Goal: Task Accomplishment & Management: Complete application form

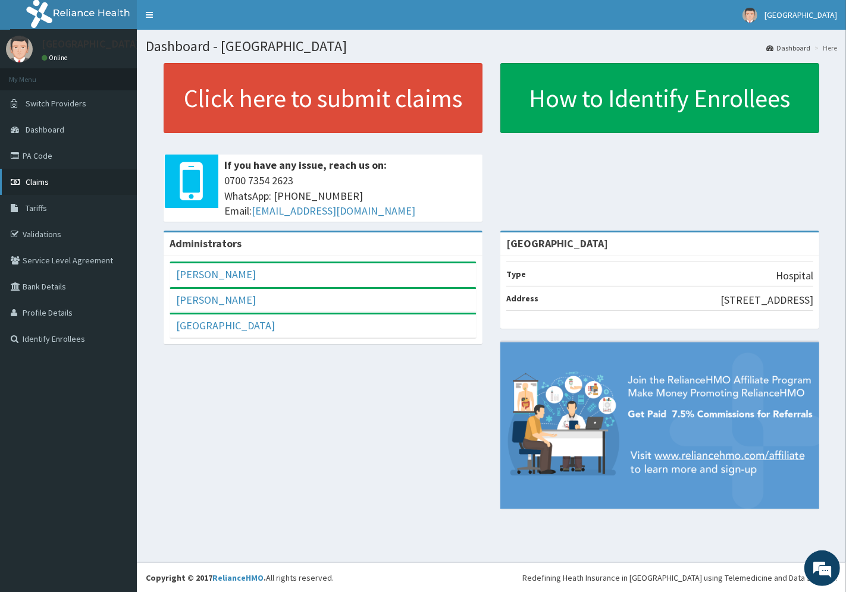
click at [43, 180] on span "Claims" at bounding box center [37, 182] width 23 height 11
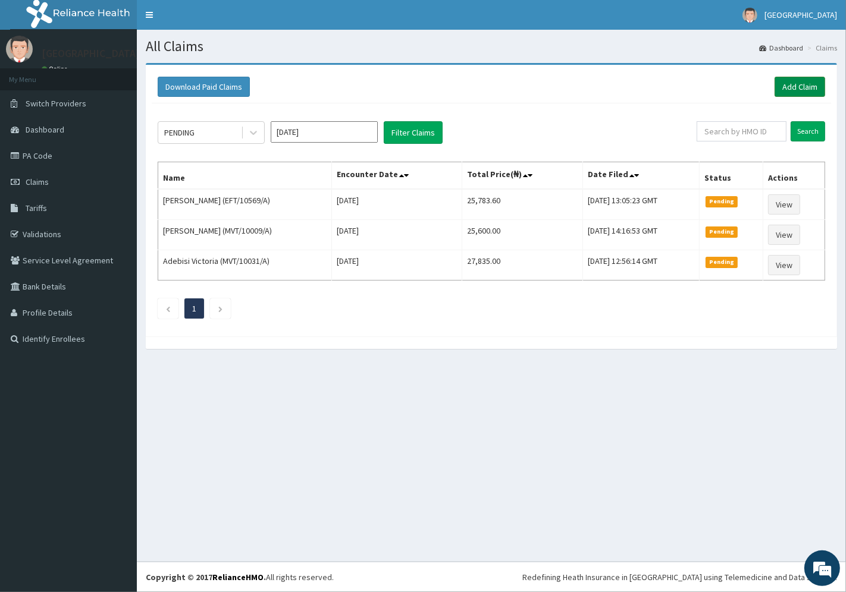
click at [797, 83] on link "Add Claim" at bounding box center [799, 87] width 51 height 20
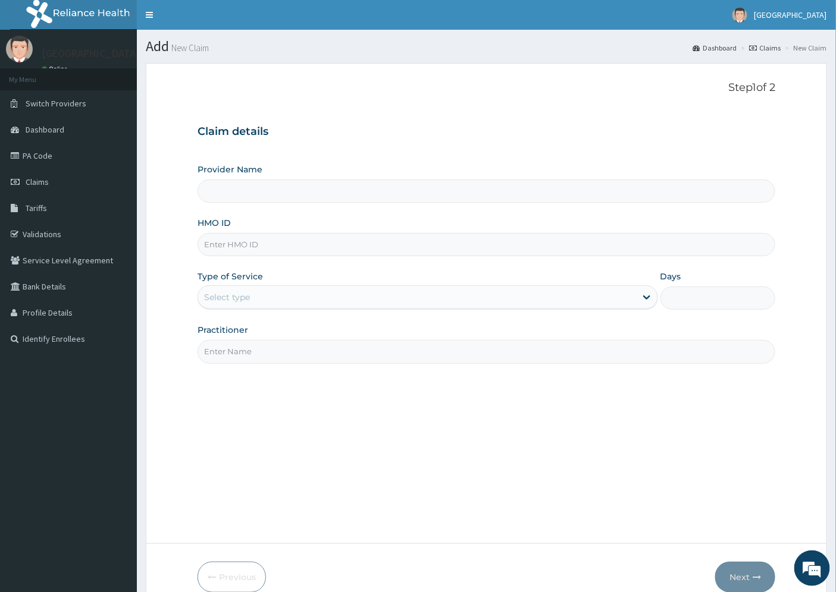
type input "[GEOGRAPHIC_DATA]"
click at [239, 246] on input "HMO ID" at bounding box center [486, 244] width 578 height 23
paste input "CMB/10003/A"
type input "CMB/10003/A"
click at [255, 294] on div "Select type" at bounding box center [417, 297] width 438 height 19
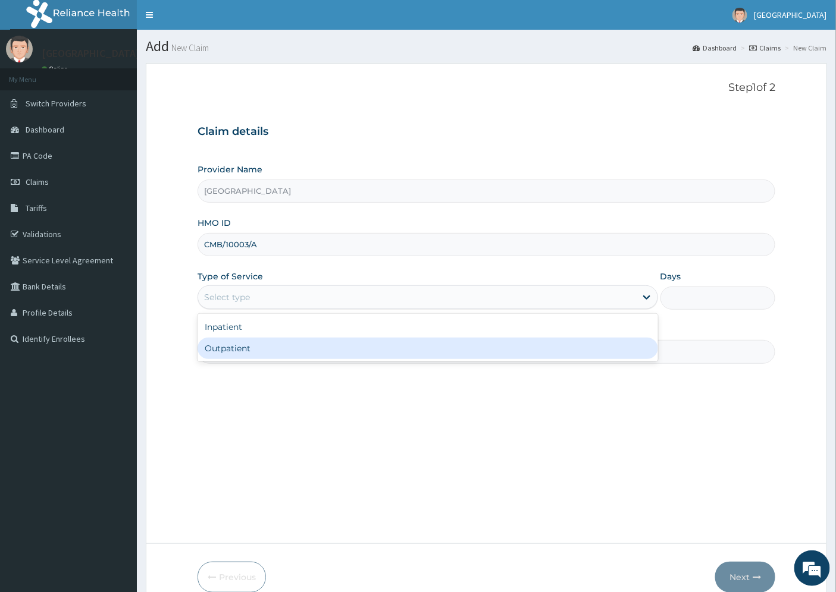
click at [246, 344] on div "Outpatient" at bounding box center [427, 348] width 460 height 21
type input "1"
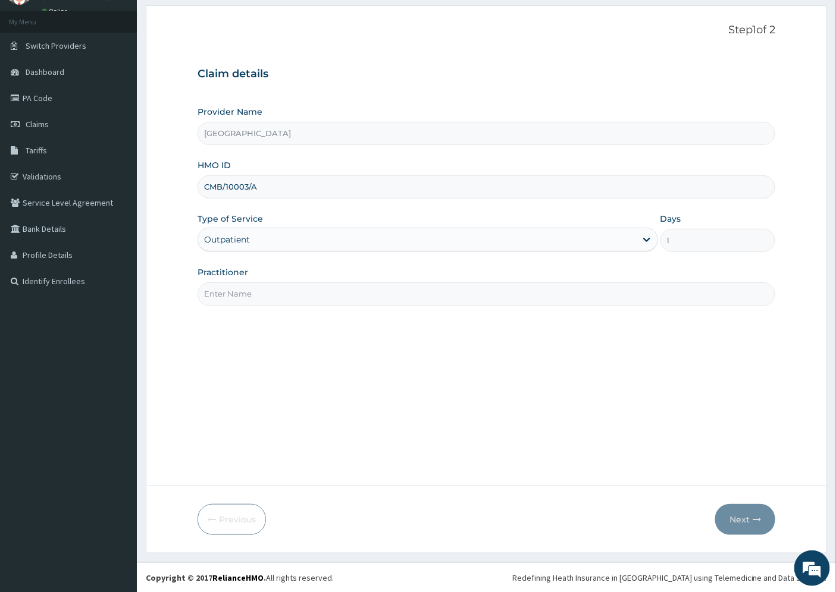
scroll to position [58, 0]
click at [241, 290] on input "Practitioner" at bounding box center [486, 293] width 578 height 23
type input "DR. UZO"
click at [735, 512] on button "Next" at bounding box center [745, 519] width 60 height 31
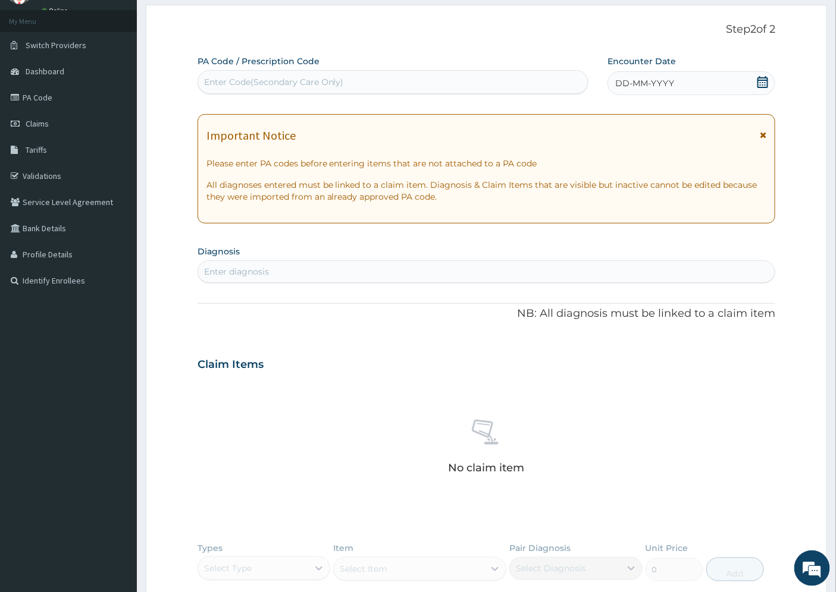
click at [639, 81] on span "DD-MM-YYYY" at bounding box center [644, 83] width 59 height 12
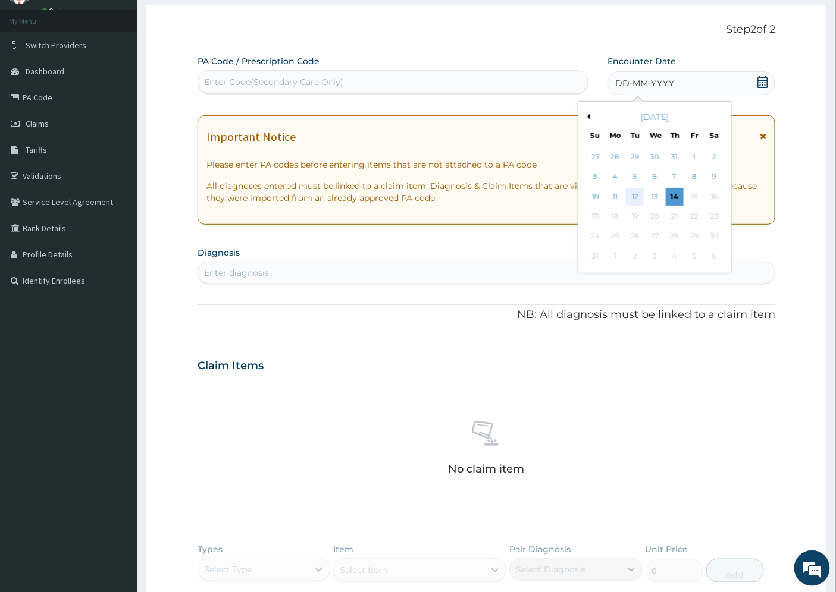
click at [639, 197] on div "12" at bounding box center [635, 197] width 18 height 18
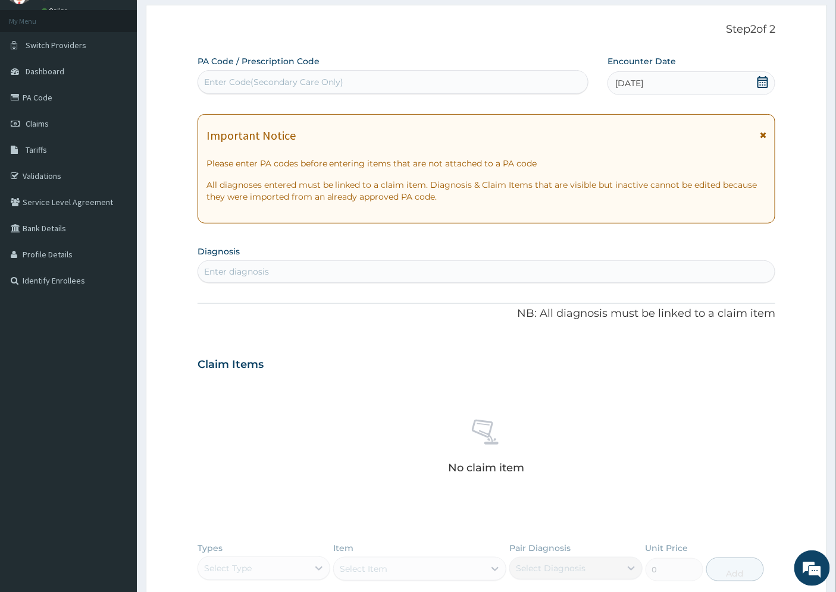
click at [238, 262] on div "Enter diagnosis" at bounding box center [486, 271] width 577 height 19
type input "[MEDICAL_DATA]"
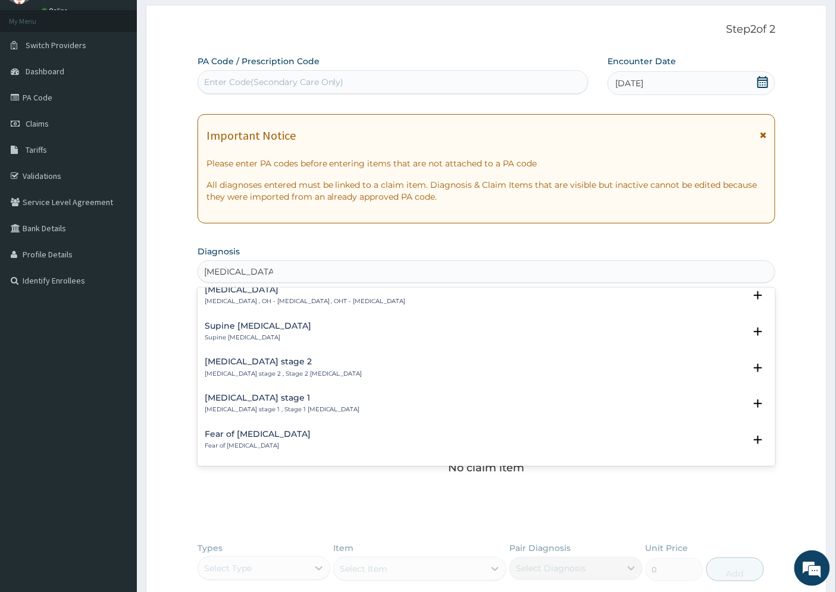
scroll to position [462, 0]
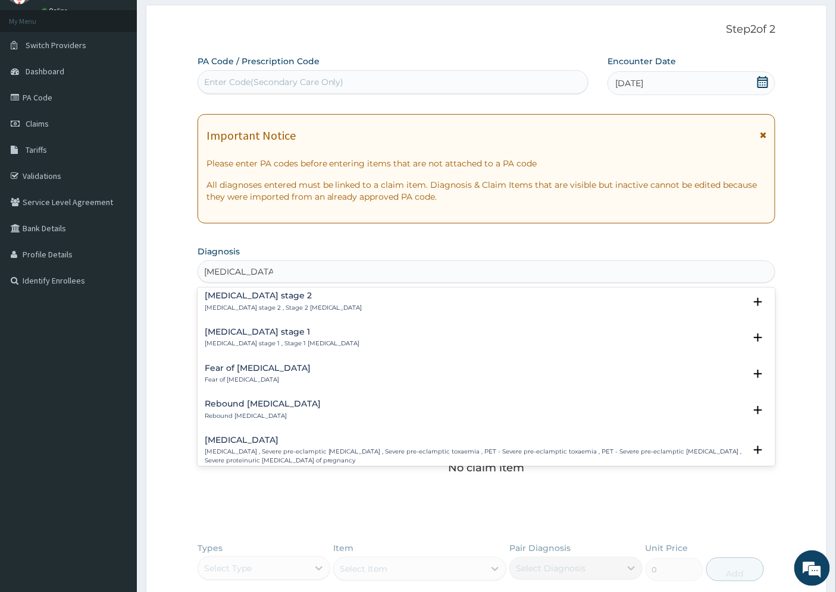
click at [240, 329] on h4 "Hypertension stage 1" at bounding box center [282, 332] width 155 height 9
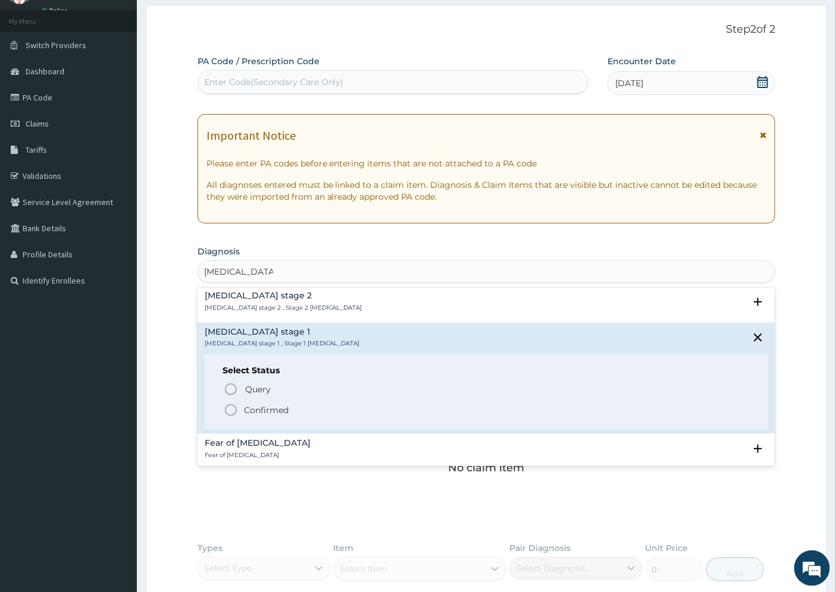
click at [255, 408] on p "Confirmed" at bounding box center [266, 410] width 45 height 12
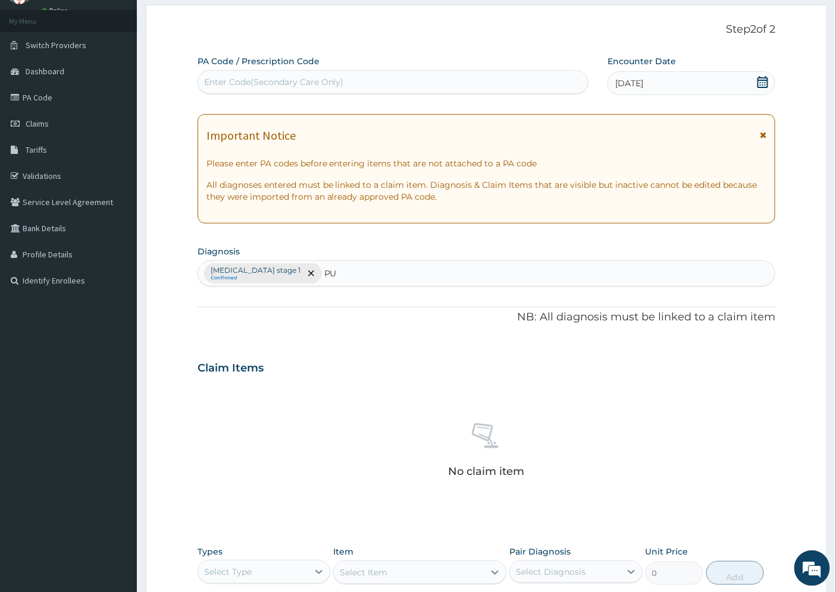
type input "PUD"
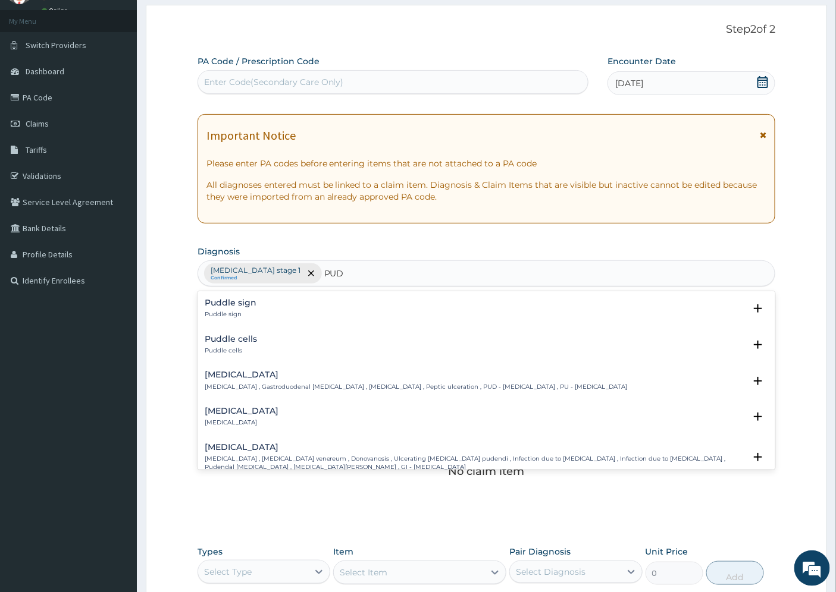
click at [227, 379] on h4 "Peptic ulcer" at bounding box center [416, 375] width 423 height 9
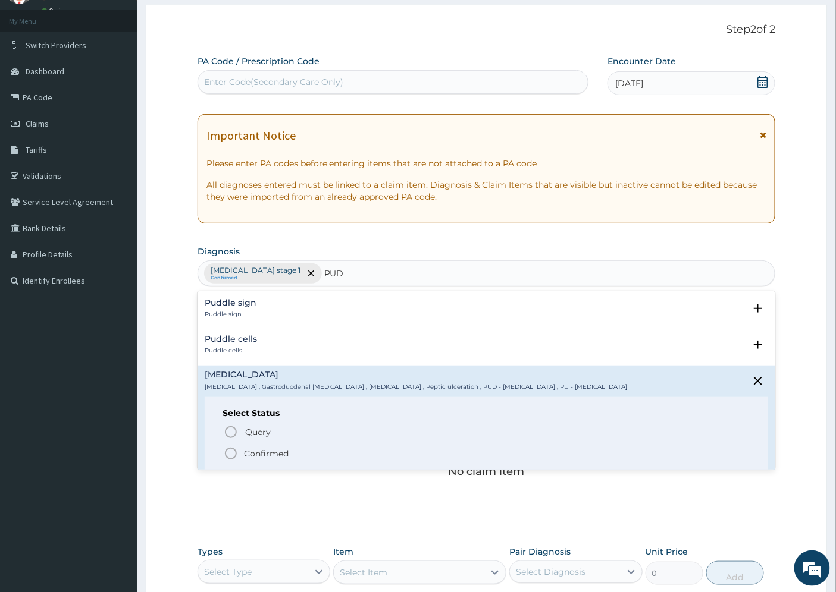
click at [275, 454] on p "Confirmed" at bounding box center [266, 454] width 45 height 12
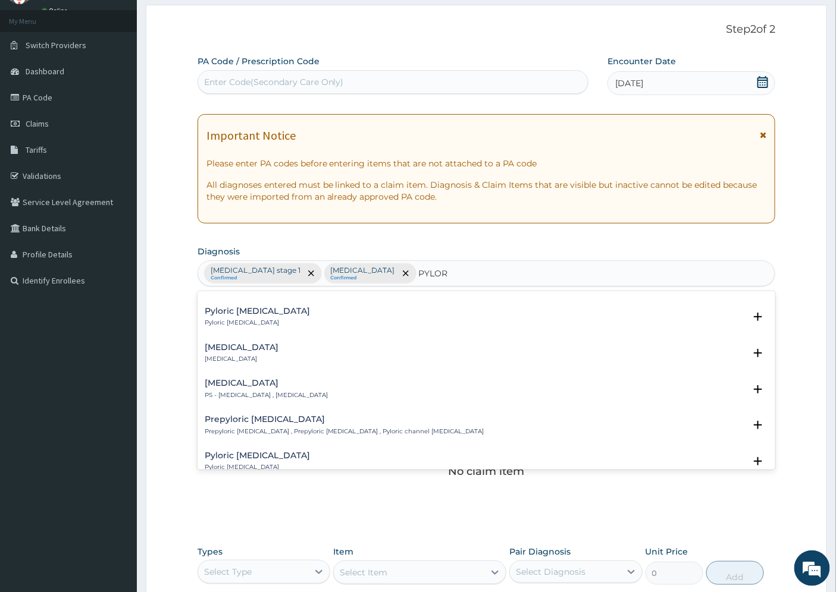
scroll to position [132, 0]
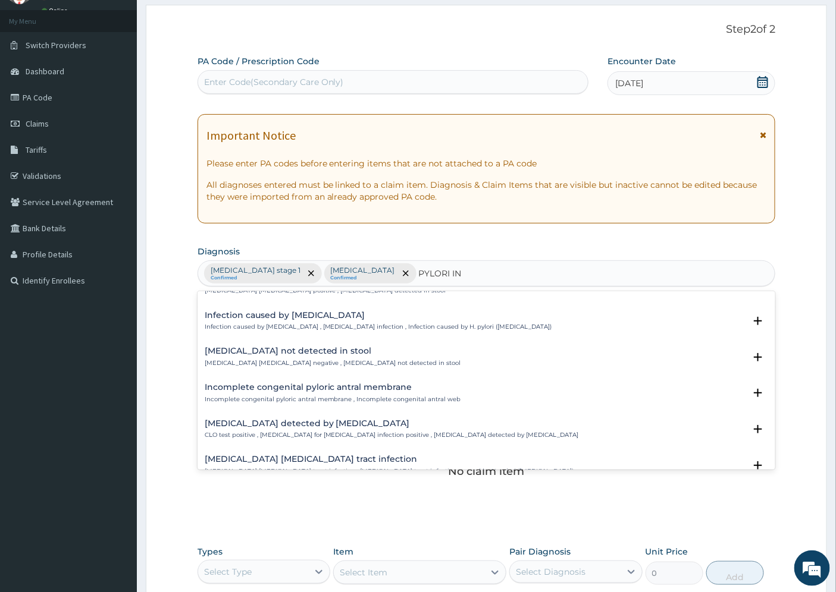
type input "PYLORI INF"
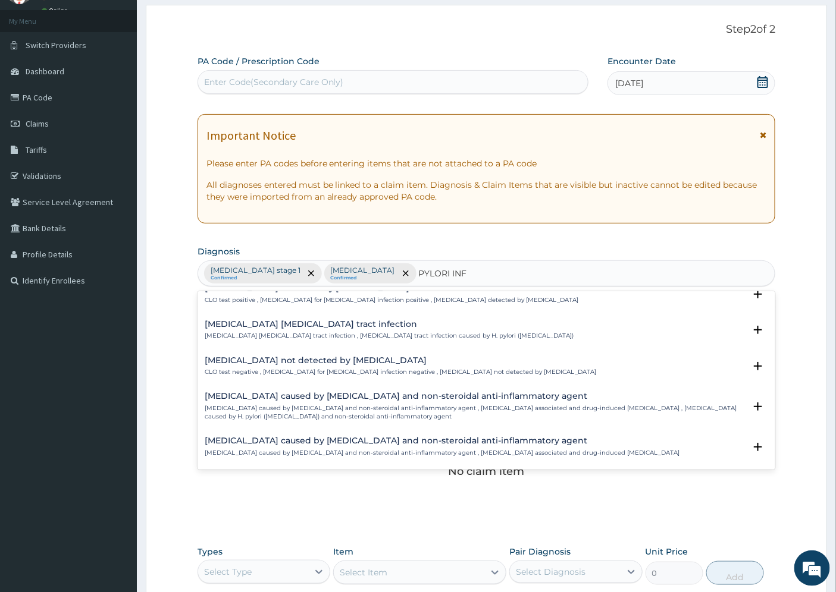
scroll to position [0, 0]
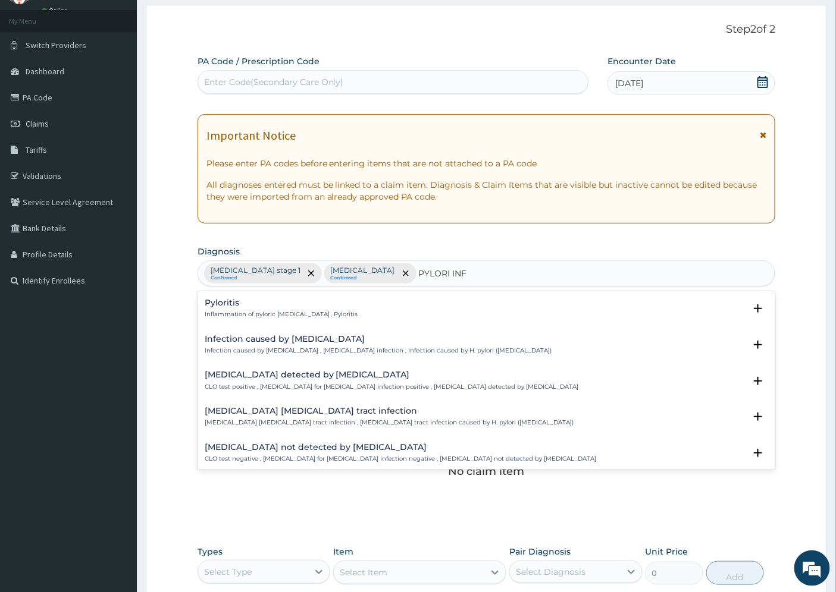
click at [259, 337] on h4 "Infection caused by Helicobacter pylori" at bounding box center [378, 339] width 347 height 9
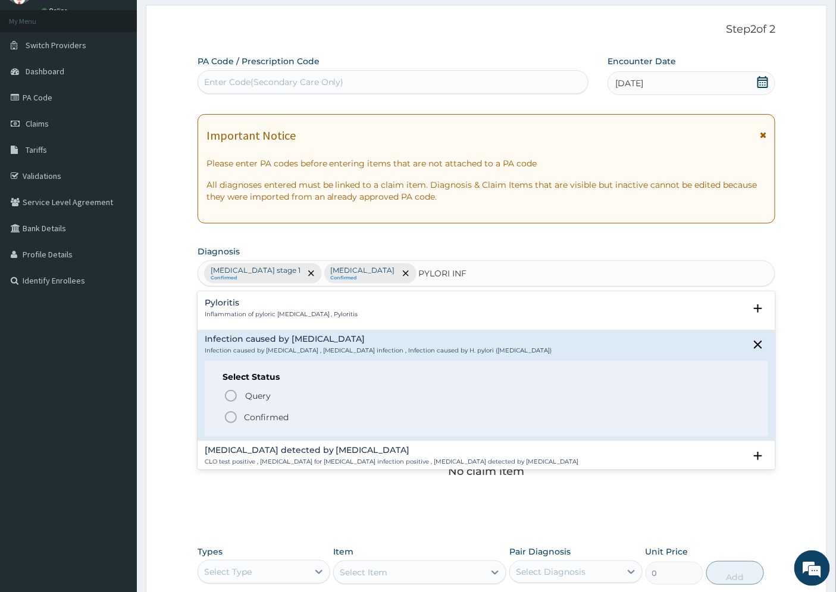
click at [281, 419] on p "Confirmed" at bounding box center [266, 418] width 45 height 12
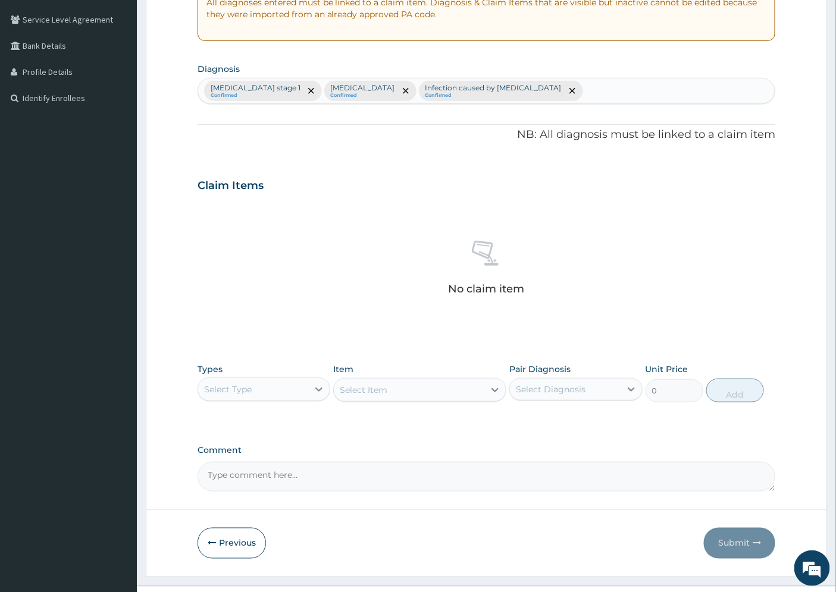
scroll to position [265, 0]
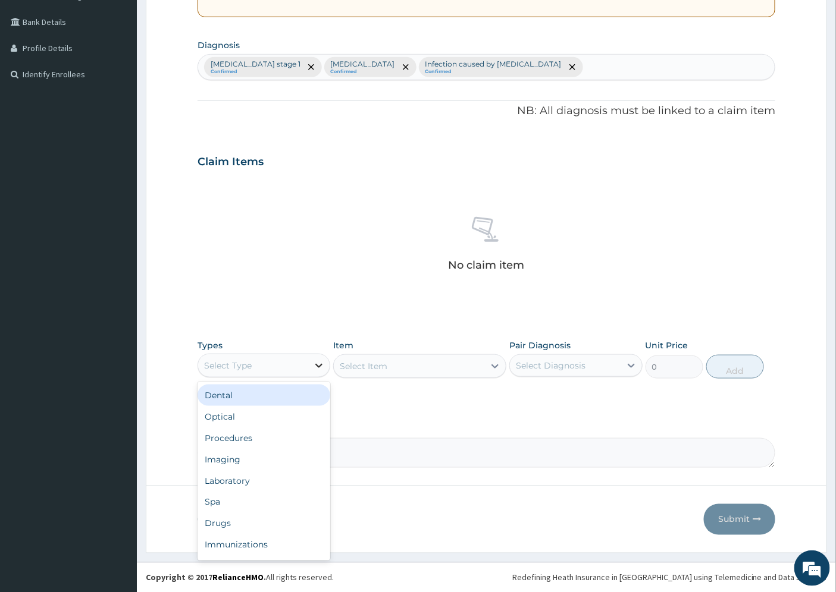
click at [313, 361] on icon at bounding box center [319, 366] width 12 height 12
click at [247, 436] on div "Procedures" at bounding box center [263, 438] width 133 height 21
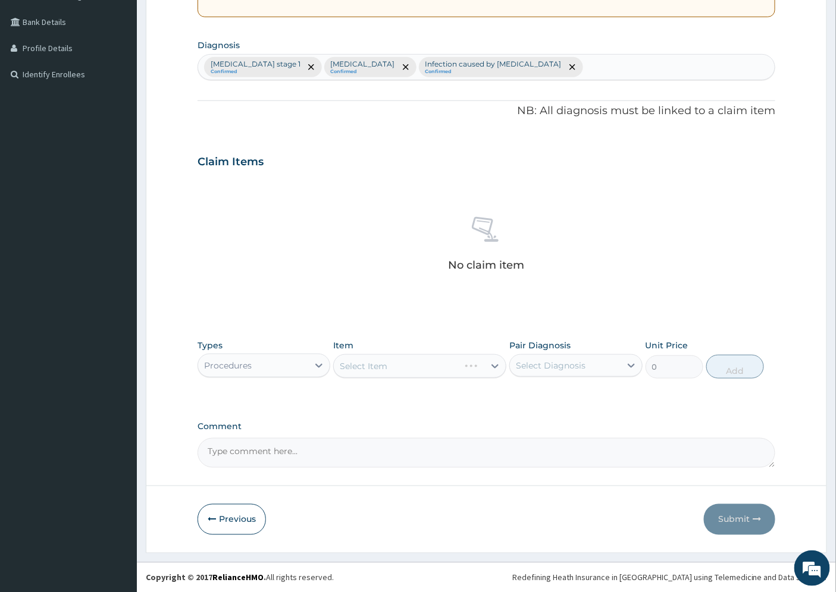
click at [498, 366] on div "Select Item" at bounding box center [419, 367] width 173 height 24
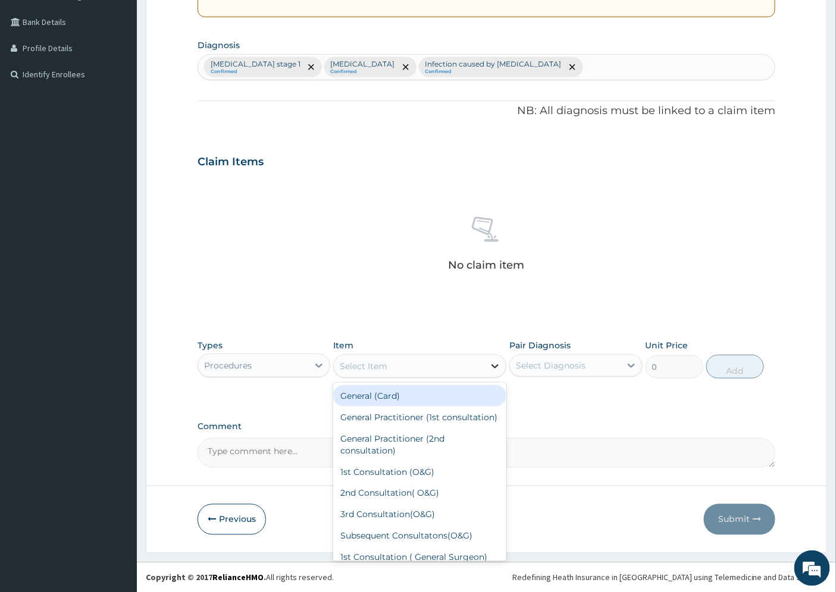
click at [490, 365] on icon at bounding box center [495, 366] width 12 height 12
click at [410, 421] on div "General Practitioner (1st consultation)" at bounding box center [419, 417] width 173 height 21
type input "1500"
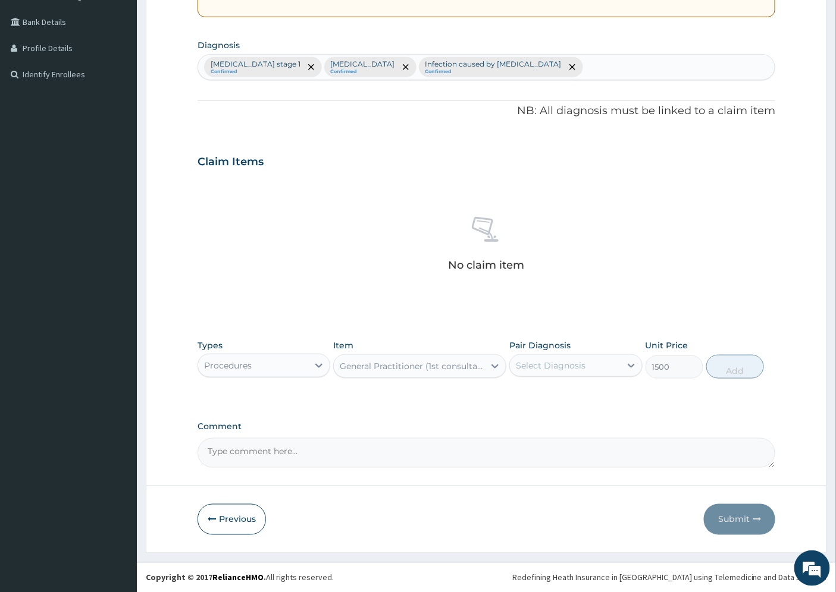
click at [619, 368] on div "Select Diagnosis" at bounding box center [565, 365] width 110 height 19
click at [598, 395] on label "[MEDICAL_DATA] stage 1" at bounding box center [581, 395] width 105 height 12
checkbox input "true"
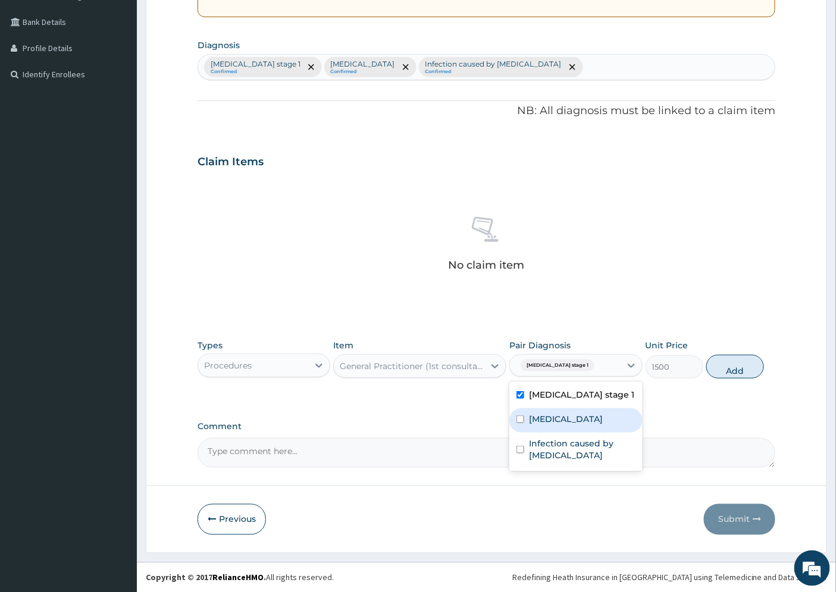
click at [581, 424] on div "[MEDICAL_DATA]" at bounding box center [575, 421] width 133 height 24
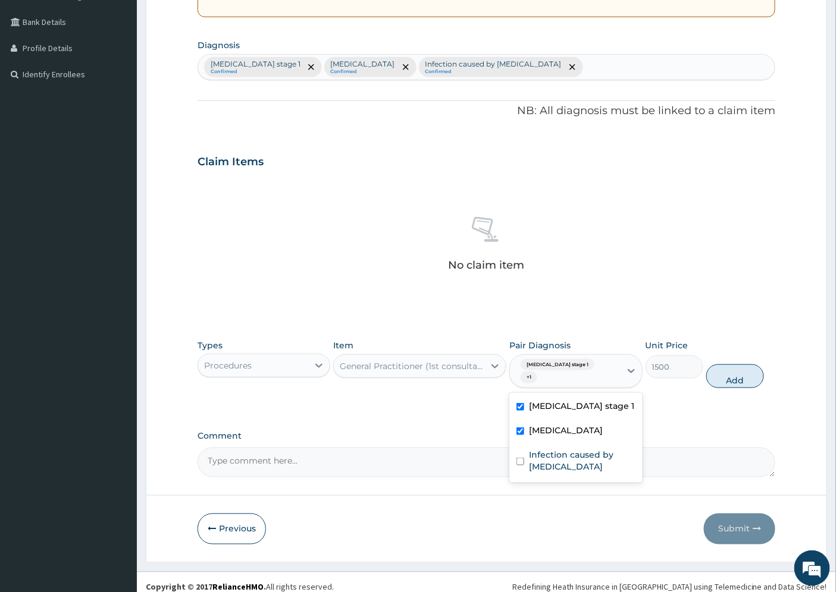
checkbox input "true"
click at [589, 449] on label "Infection caused by [MEDICAL_DATA]" at bounding box center [582, 461] width 106 height 24
checkbox input "true"
click at [742, 368] on button "Add" at bounding box center [735, 377] width 58 height 24
type input "0"
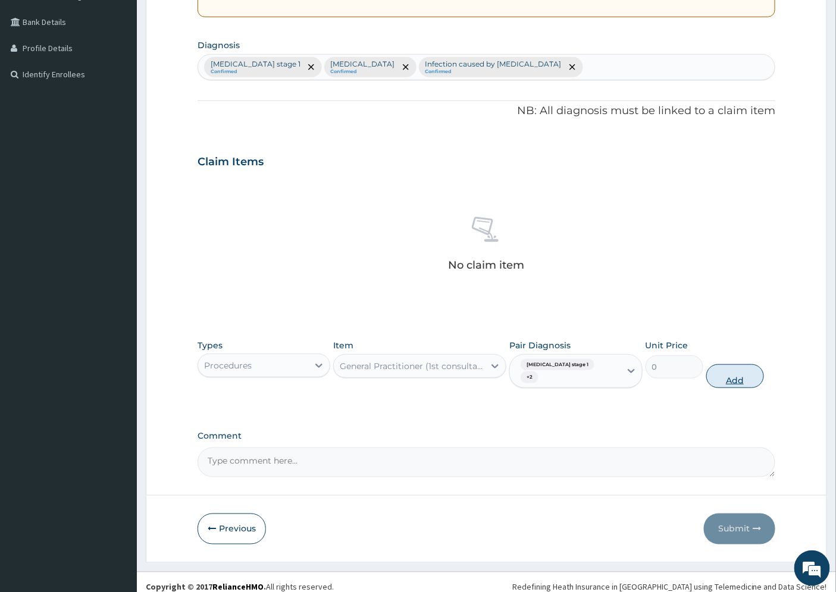
scroll to position [222, 0]
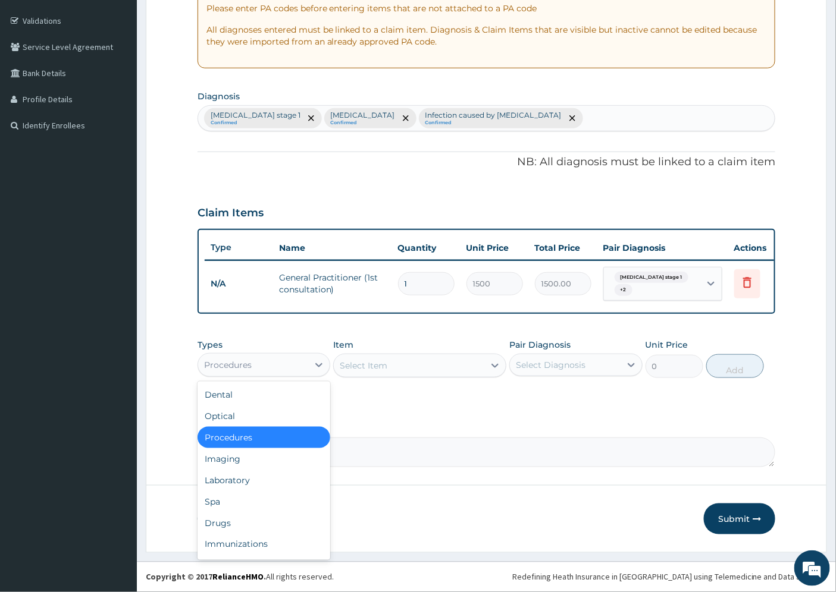
click at [268, 365] on div "Procedures" at bounding box center [253, 365] width 110 height 19
click at [272, 476] on div "Laboratory" at bounding box center [263, 480] width 133 height 21
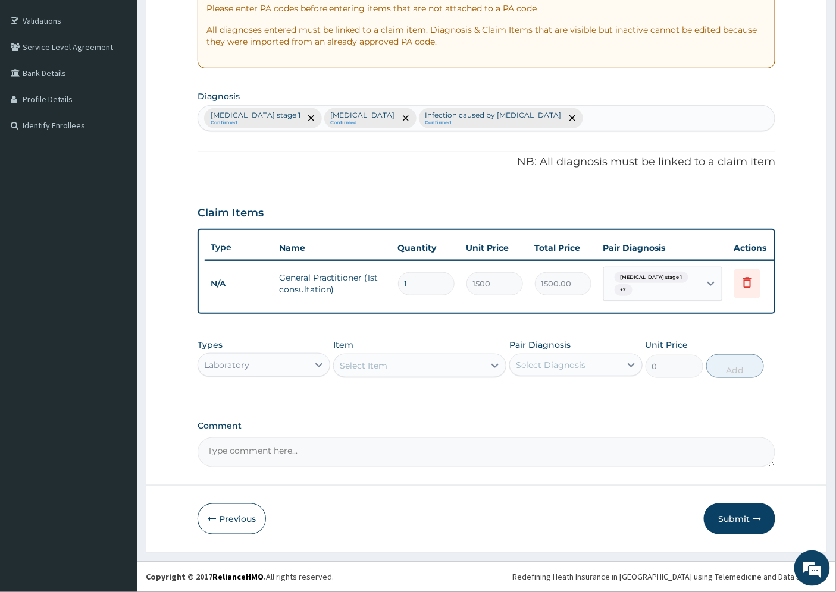
click at [400, 368] on div "Select Item" at bounding box center [409, 365] width 150 height 19
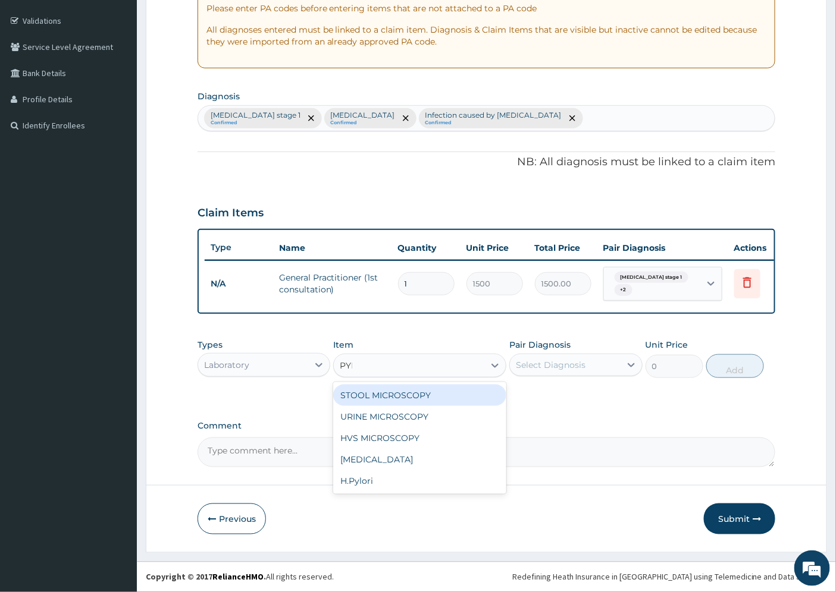
type input "PYLO"
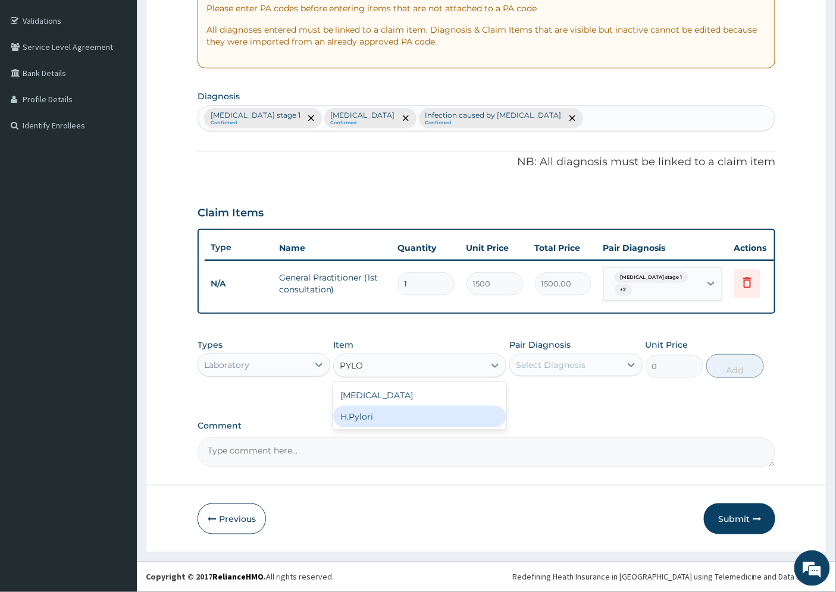
click at [395, 420] on div "H.Pylori" at bounding box center [419, 416] width 173 height 21
type input "4500"
click at [575, 368] on div "Select Diagnosis" at bounding box center [551, 365] width 70 height 12
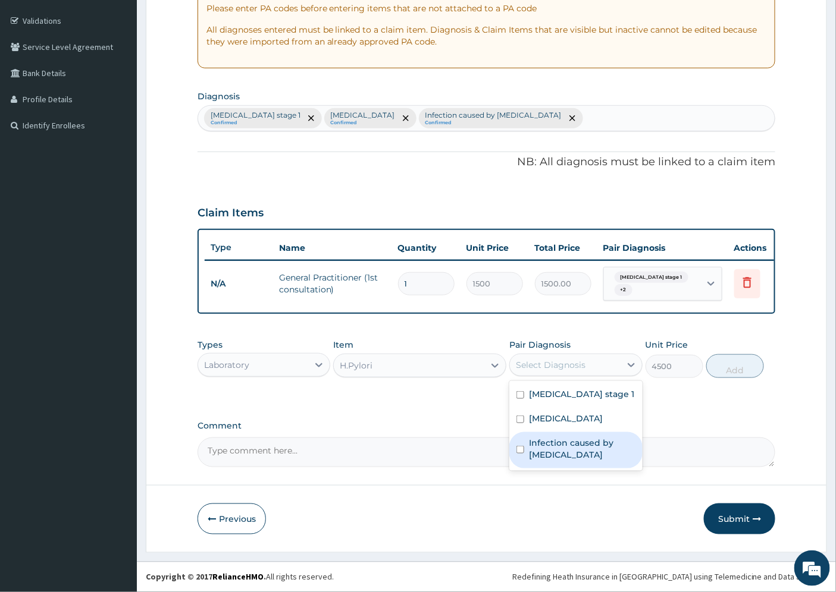
click at [590, 447] on label "Infection caused by Helicobacter pylori" at bounding box center [582, 449] width 106 height 24
checkbox input "true"
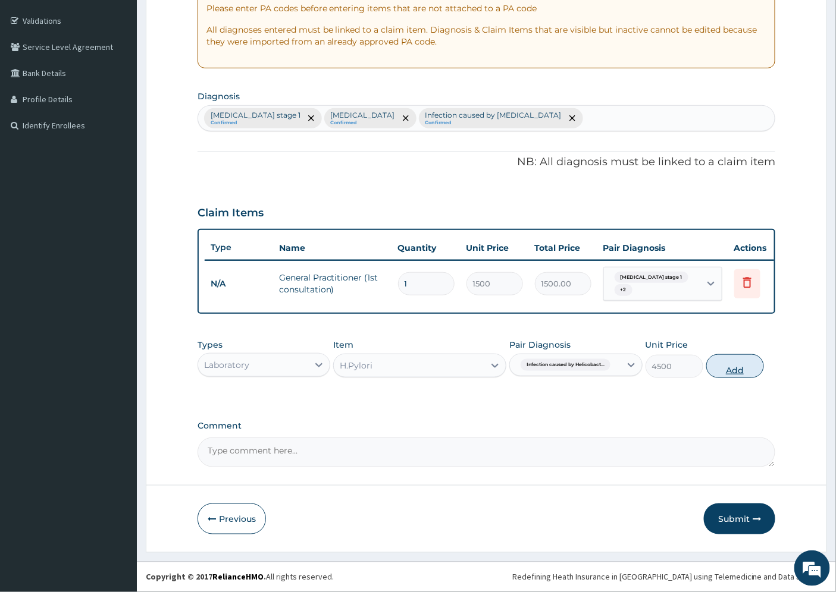
click at [727, 369] on button "Add" at bounding box center [735, 367] width 58 height 24
type input "0"
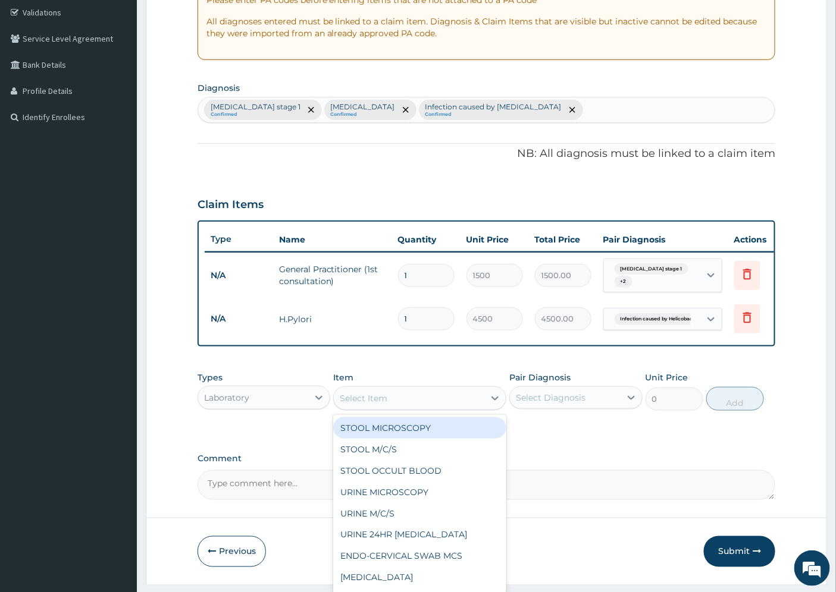
click at [389, 408] on div "Select Item" at bounding box center [409, 398] width 150 height 19
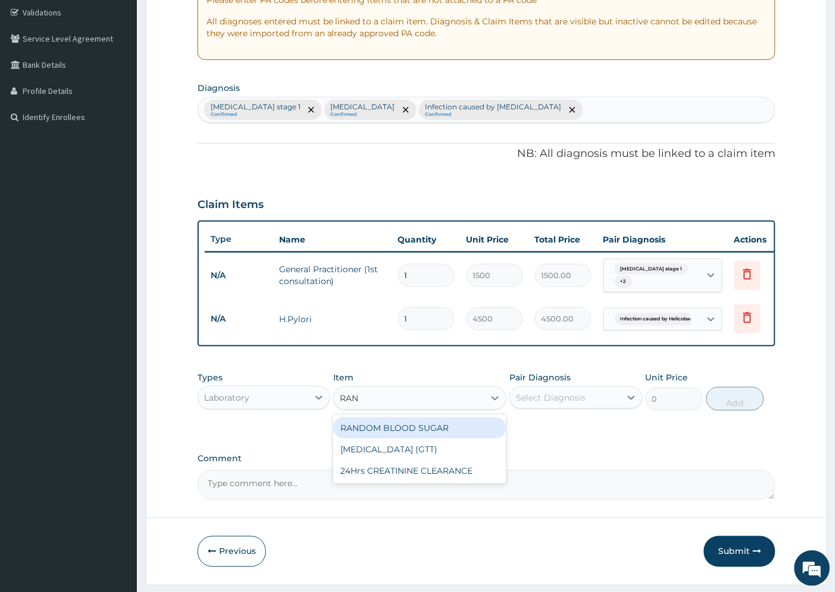
type input "RAND"
click at [402, 439] on div "RANDOM BLOOD SUGAR" at bounding box center [419, 428] width 173 height 21
type input "750"
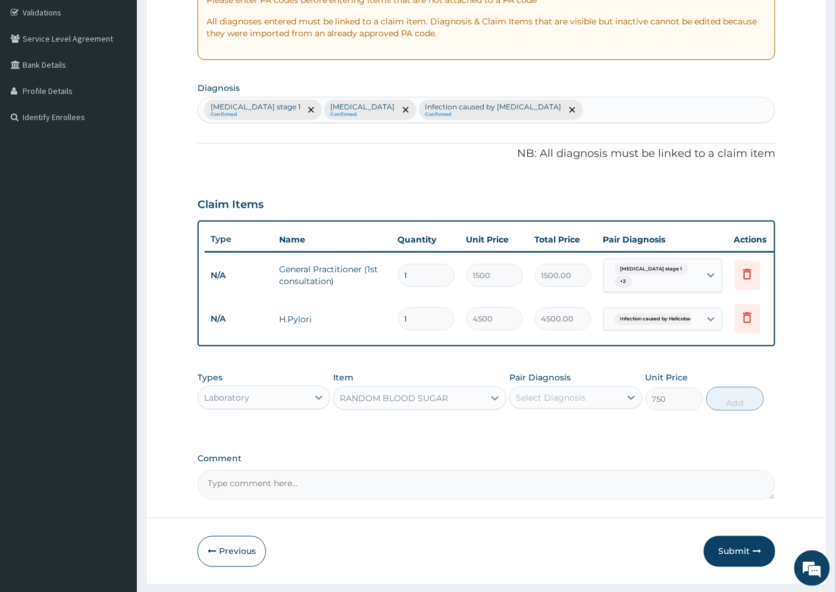
click at [581, 401] on div "Select Diagnosis" at bounding box center [551, 398] width 70 height 12
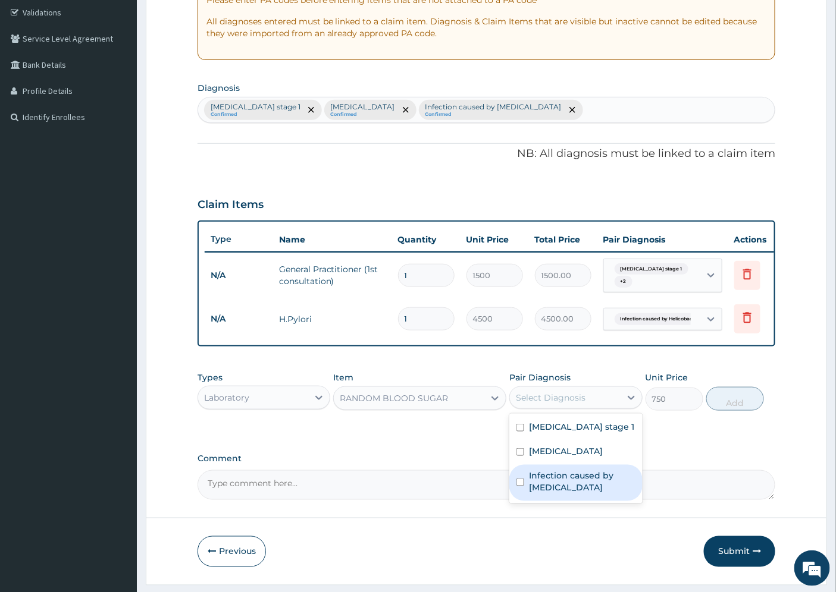
click at [620, 490] on label "Infection caused by Helicobacter pylori" at bounding box center [582, 482] width 106 height 24
checkbox input "true"
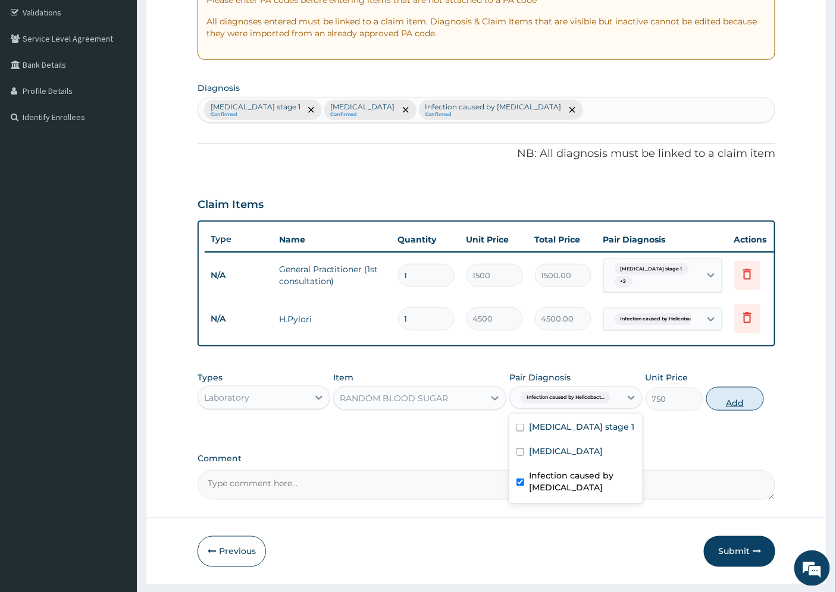
click at [742, 411] on button "Add" at bounding box center [735, 399] width 58 height 24
type input "0"
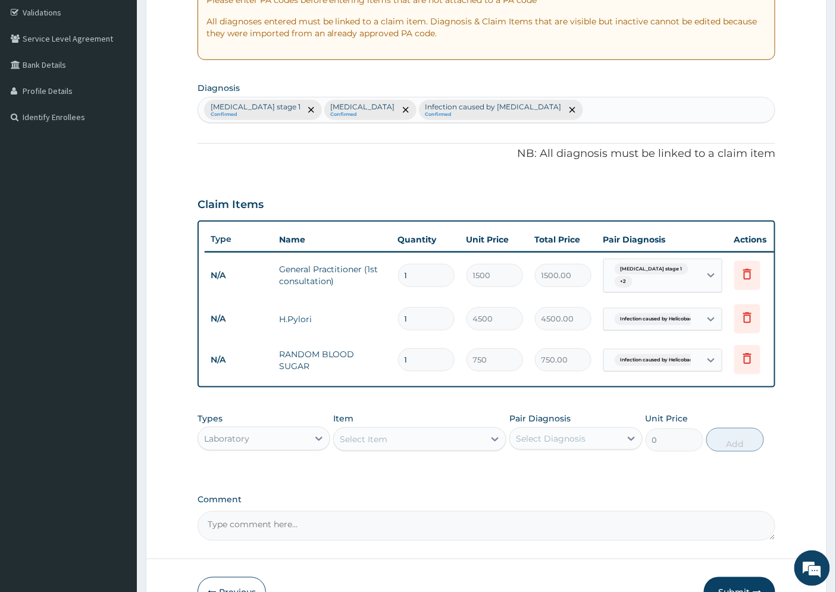
click at [384, 446] on div "Select Item" at bounding box center [364, 440] width 48 height 12
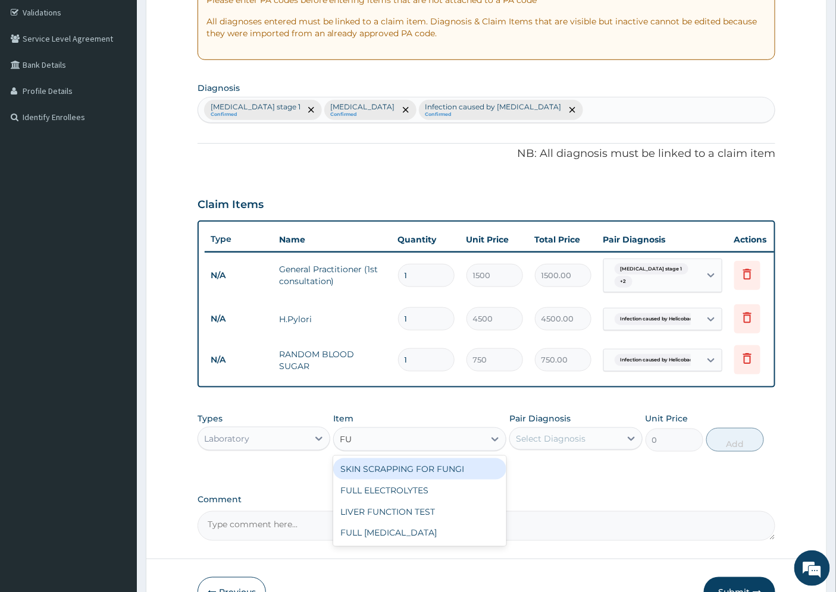
type input "FUL"
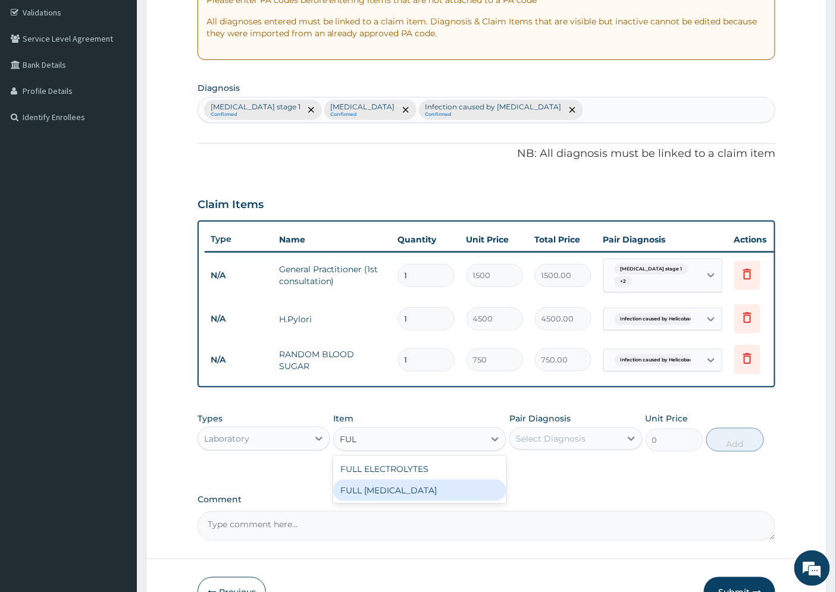
click at [424, 501] on div "FULL LIPID PROFILE" at bounding box center [419, 490] width 173 height 21
type input "5600"
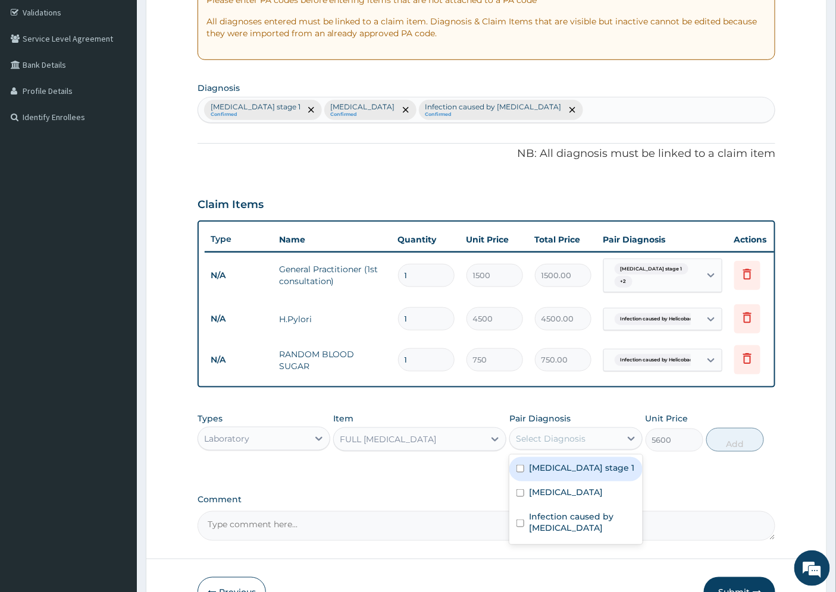
click at [560, 443] on div "Select Diagnosis" at bounding box center [551, 439] width 70 height 12
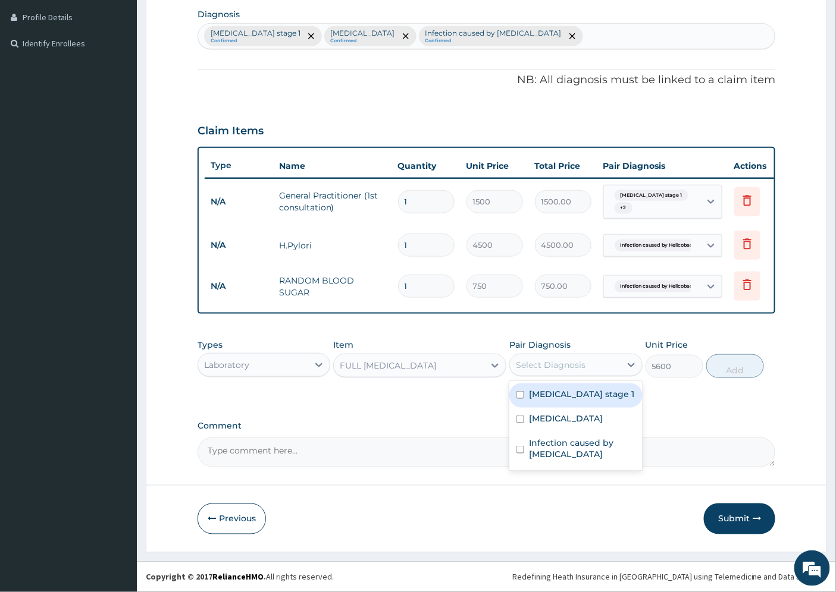
scroll to position [305, 0]
click at [611, 396] on label "Hypertension stage 1" at bounding box center [581, 394] width 105 height 12
checkbox input "true"
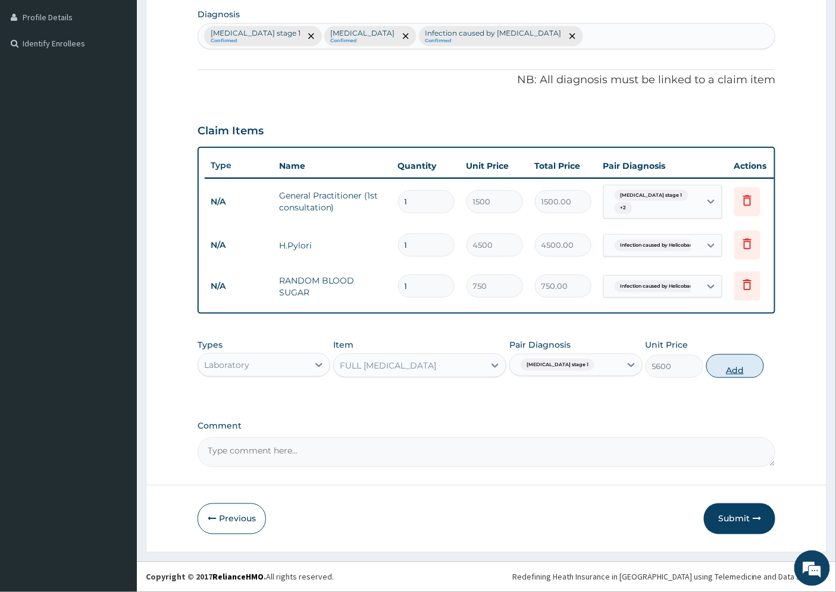
click at [745, 366] on button "Add" at bounding box center [735, 367] width 58 height 24
type input "0"
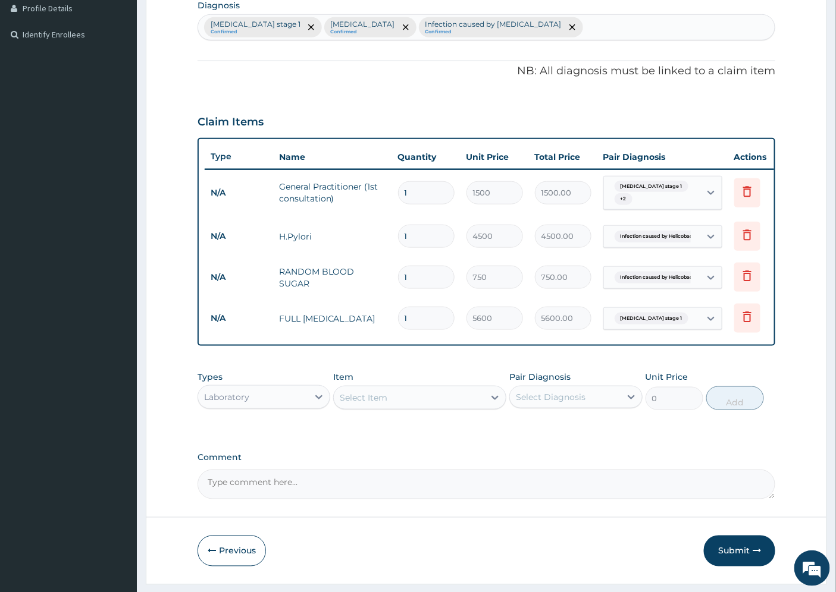
click at [355, 404] on div "Select Item" at bounding box center [364, 398] width 48 height 12
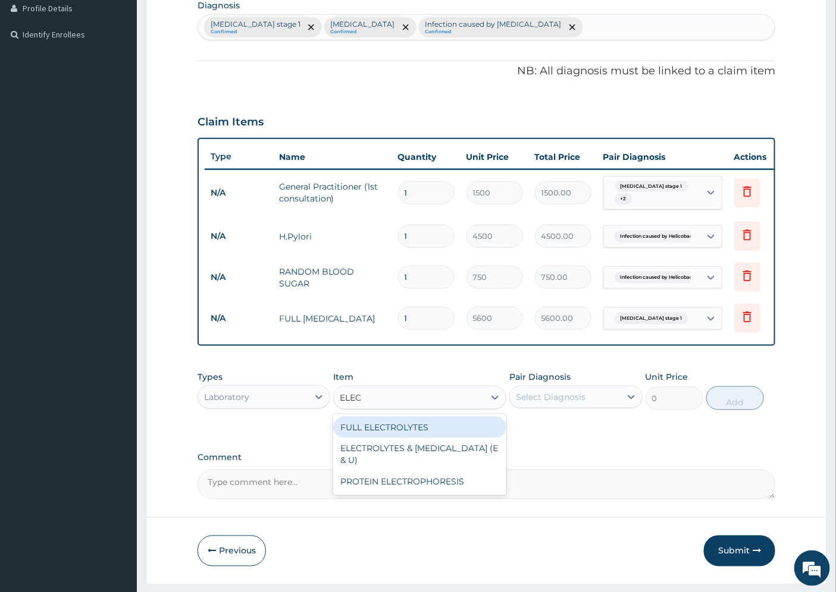
type input "ELECT"
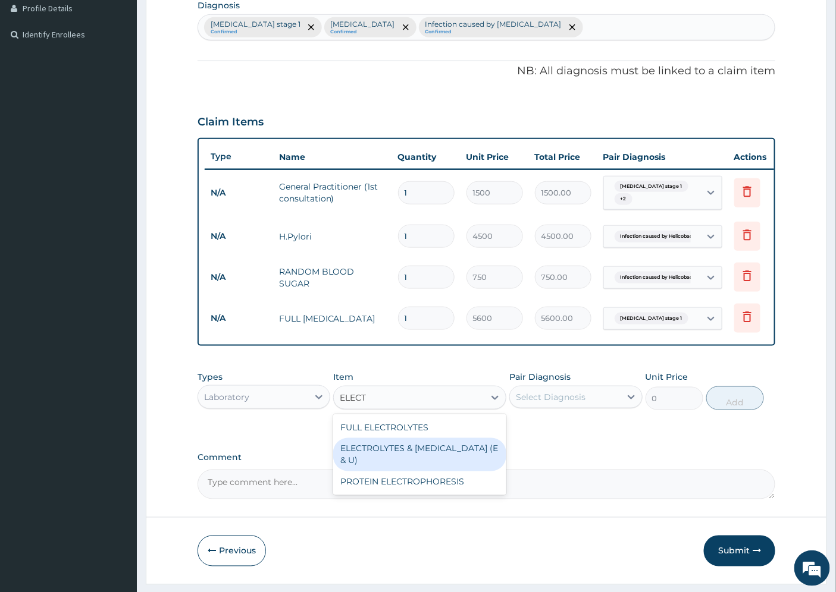
click at [438, 464] on div "ELECTROLYTES & UREA (E & U)" at bounding box center [419, 454] width 173 height 33
type input "2400"
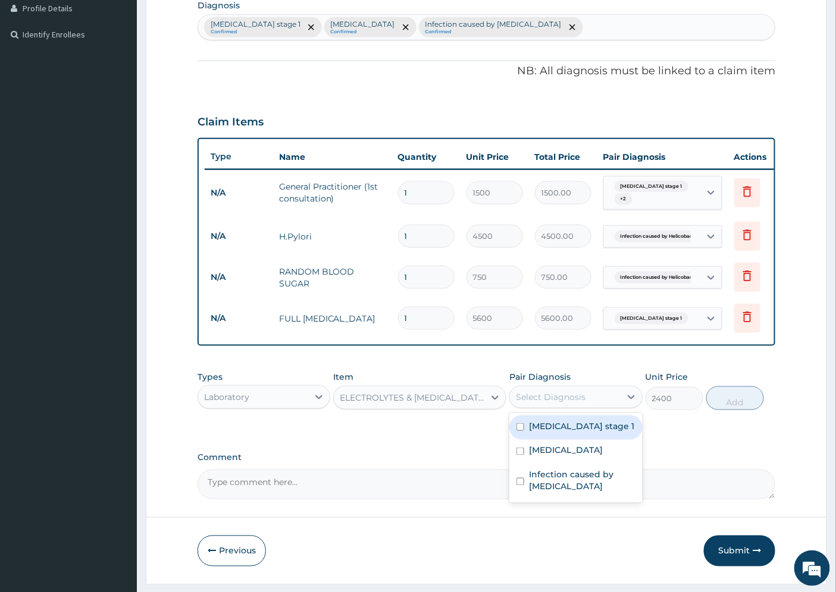
click at [589, 403] on div "Select Diagnosis" at bounding box center [565, 397] width 110 height 19
click at [589, 432] on label "Hypertension stage 1" at bounding box center [581, 427] width 105 height 12
checkbox input "true"
click at [726, 409] on button "Add" at bounding box center [735, 399] width 58 height 24
type input "0"
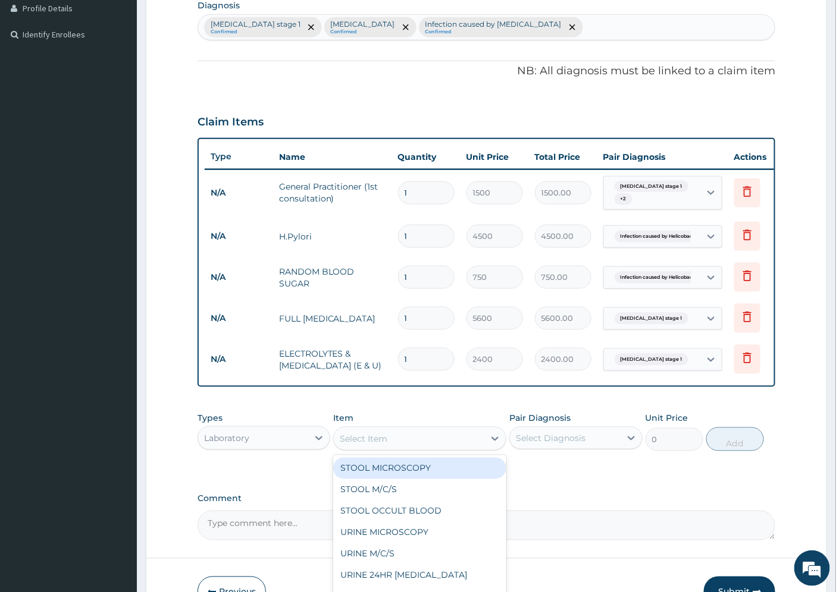
click at [361, 445] on div "Select Item" at bounding box center [364, 439] width 48 height 12
type input "CREATI"
click at [413, 476] on div "CREATININE" at bounding box center [419, 468] width 173 height 21
type input "1200"
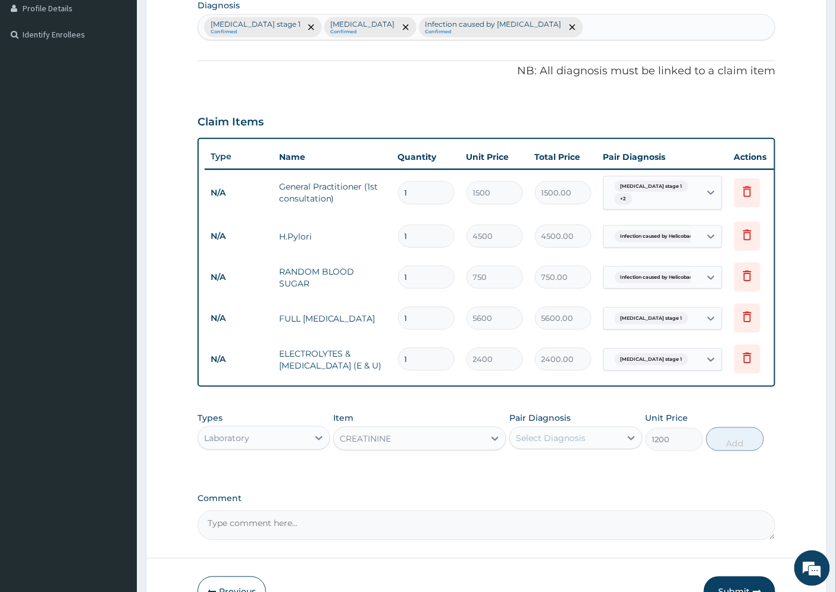
click at [572, 444] on div "Select Diagnosis" at bounding box center [551, 438] width 70 height 12
click at [597, 473] on label "Hypertension stage 1" at bounding box center [581, 468] width 105 height 12
checkbox input "true"
click at [727, 451] on button "Add" at bounding box center [735, 440] width 58 height 24
type input "0"
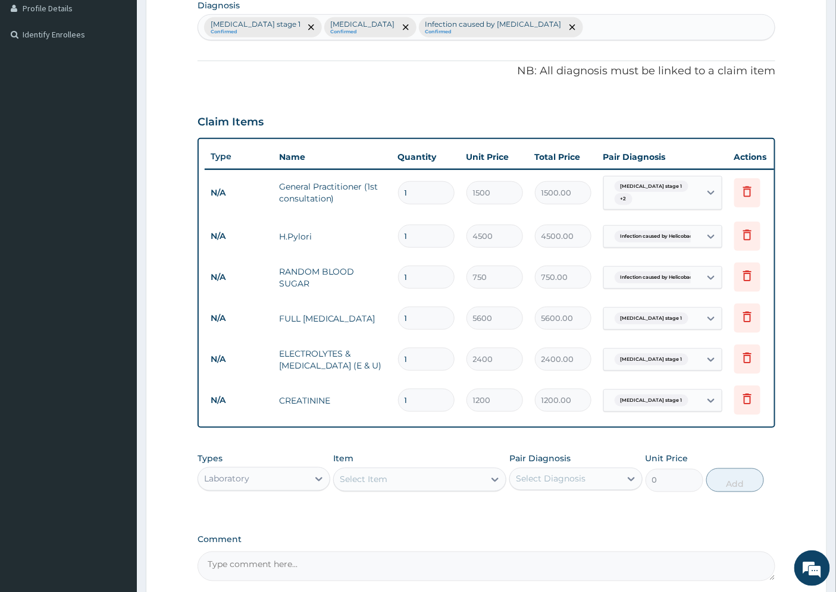
click at [365, 486] on div "Select Item" at bounding box center [364, 480] width 48 height 12
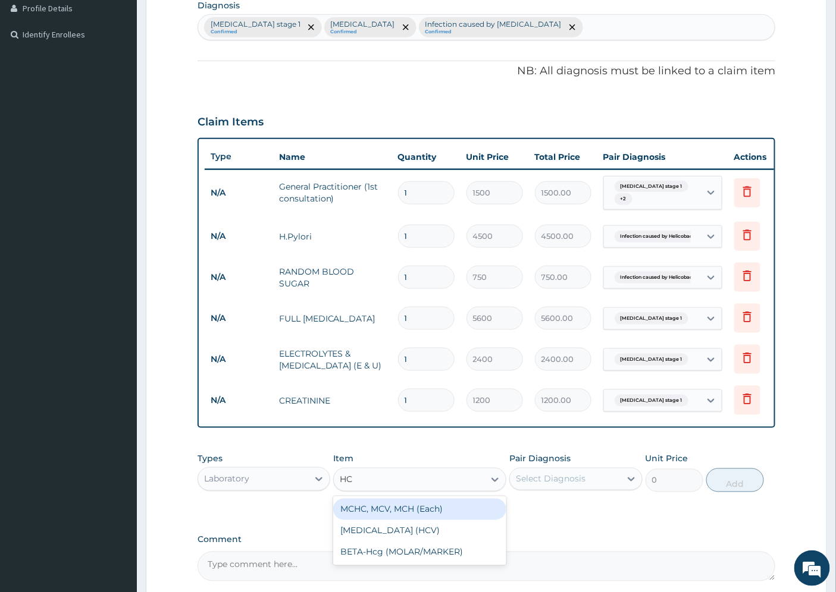
type input "HCV"
click at [388, 519] on div "[MEDICAL_DATA] (HCV)" at bounding box center [419, 509] width 173 height 21
type input "3200"
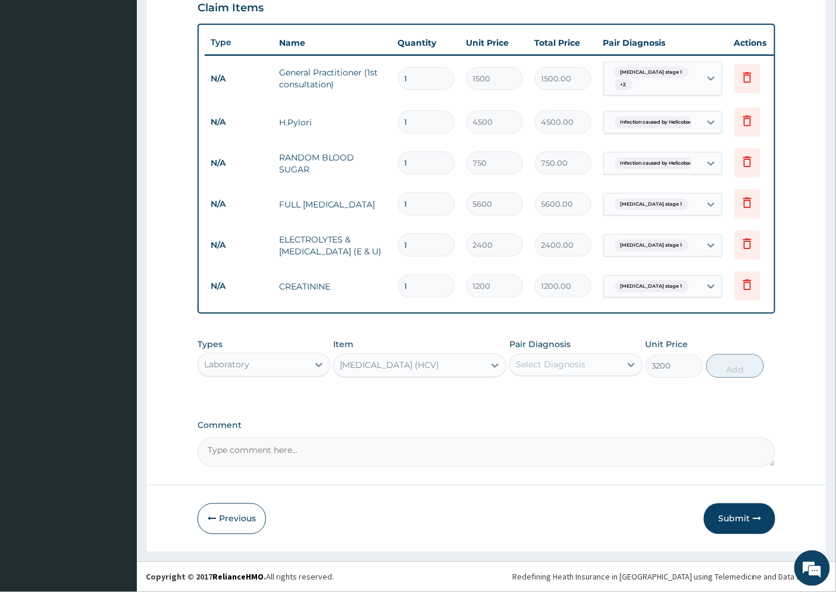
scroll to position [429, 0]
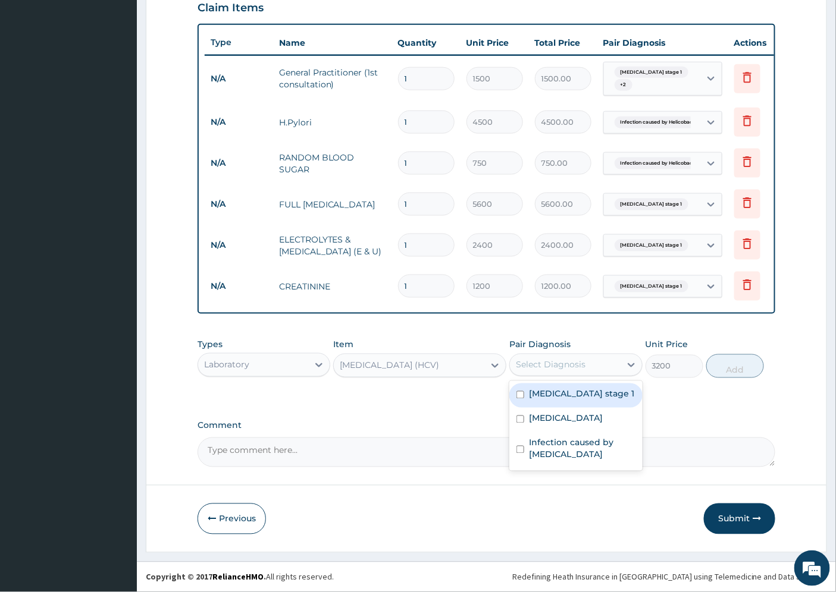
click at [587, 363] on div "Select Diagnosis" at bounding box center [565, 365] width 110 height 19
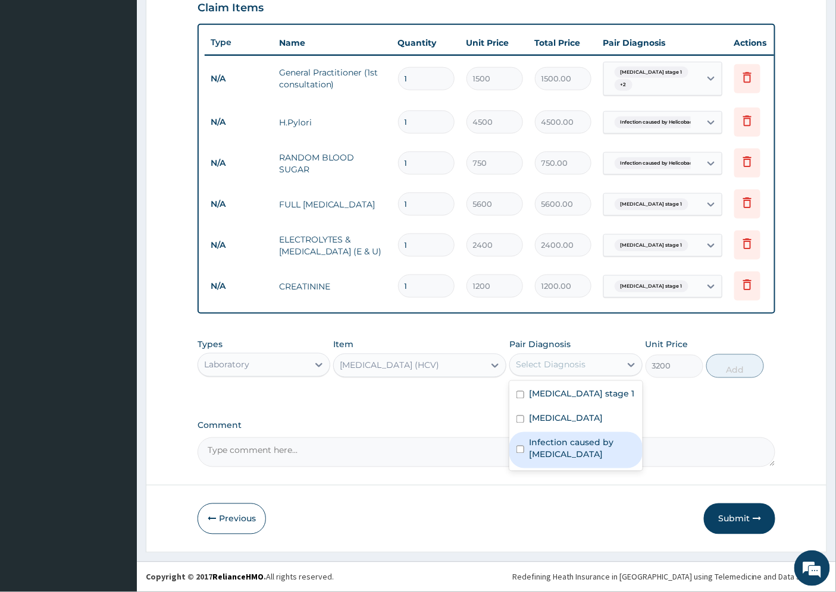
click at [589, 449] on label "Infection caused by Helicobacter pylori" at bounding box center [582, 449] width 106 height 24
checkbox input "true"
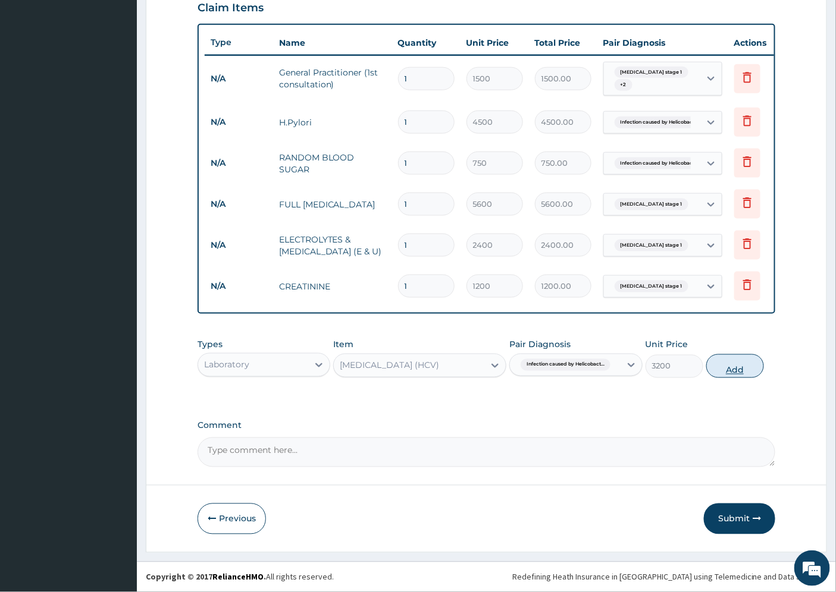
click at [730, 365] on button "Add" at bounding box center [735, 367] width 58 height 24
type input "0"
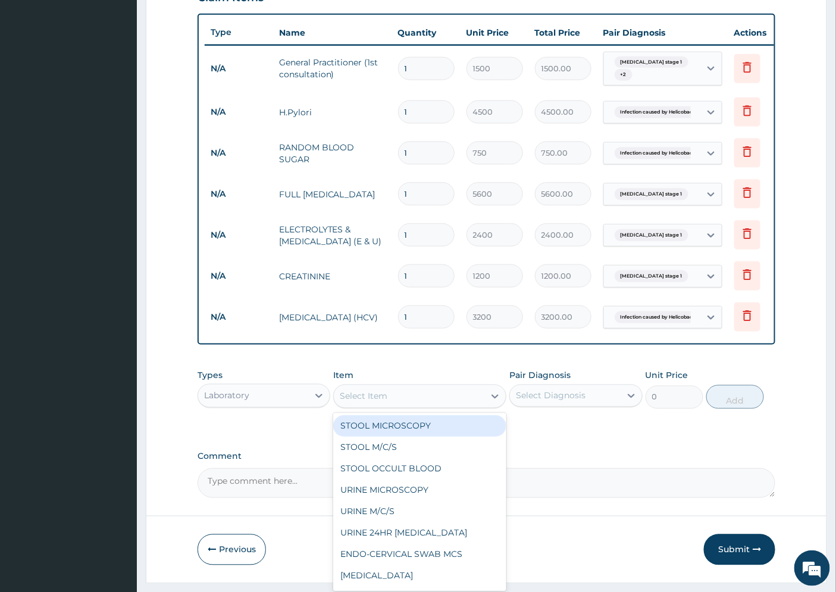
click at [375, 402] on div "Select Item" at bounding box center [364, 397] width 48 height 12
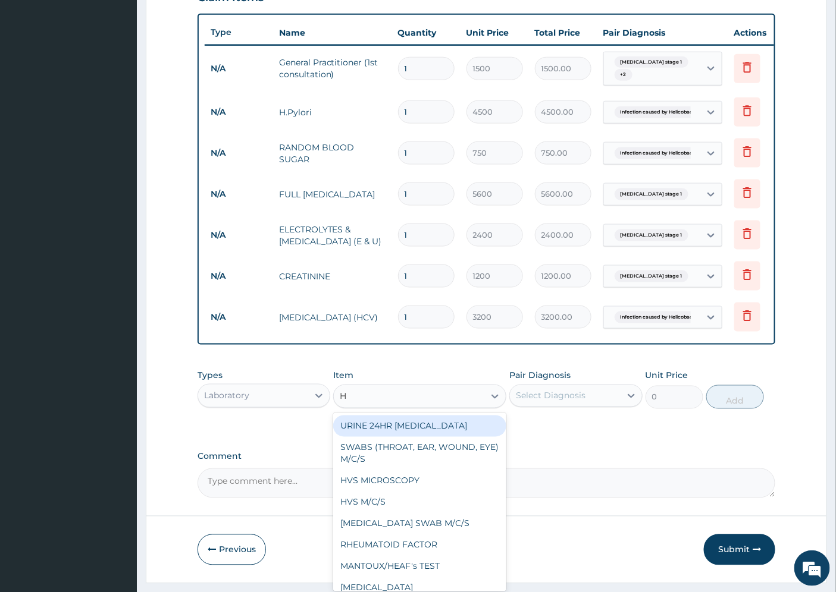
type input "HB"
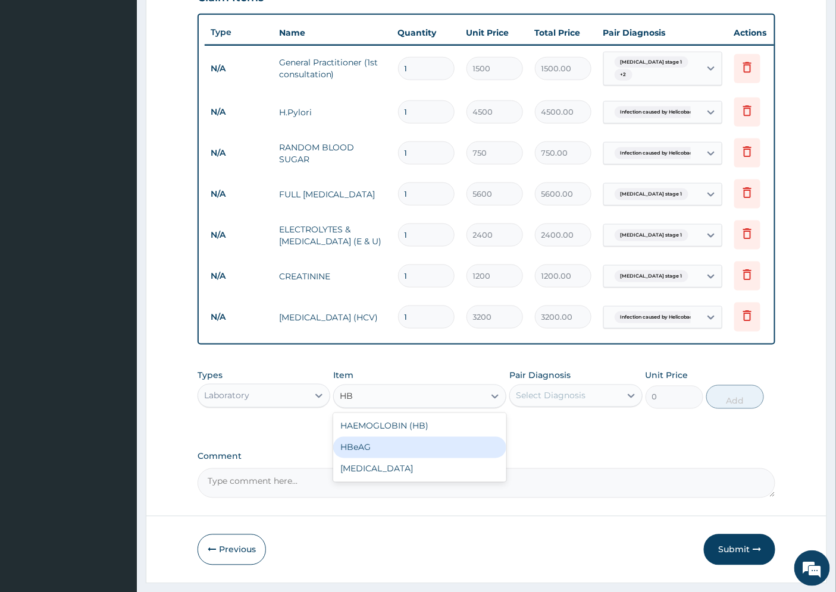
click at [373, 459] on div "HBeAG" at bounding box center [419, 447] width 173 height 21
type input "4800"
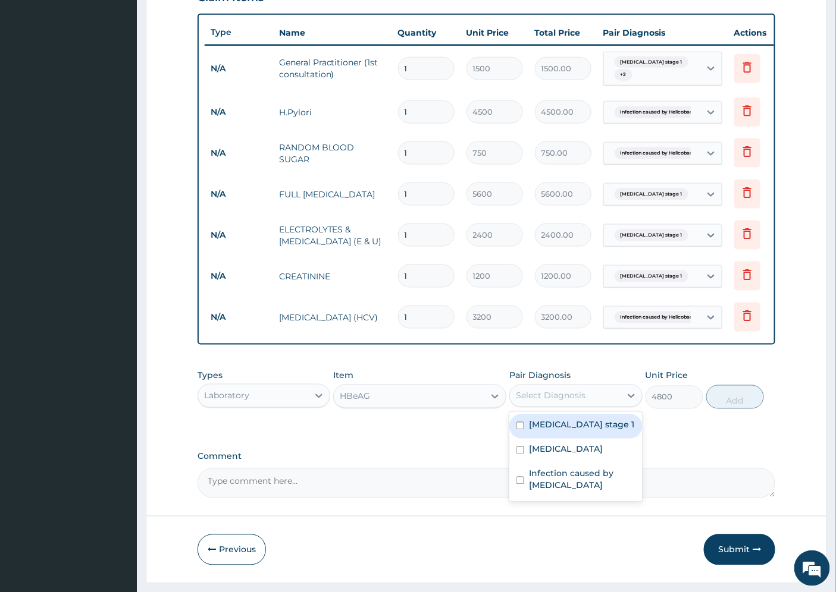
click at [554, 402] on div "Select Diagnosis" at bounding box center [551, 396] width 70 height 12
click at [566, 431] on label "Hypertension stage 1" at bounding box center [581, 425] width 105 height 12
checkbox input "true"
click at [741, 409] on button "Add" at bounding box center [735, 397] width 58 height 24
type input "0"
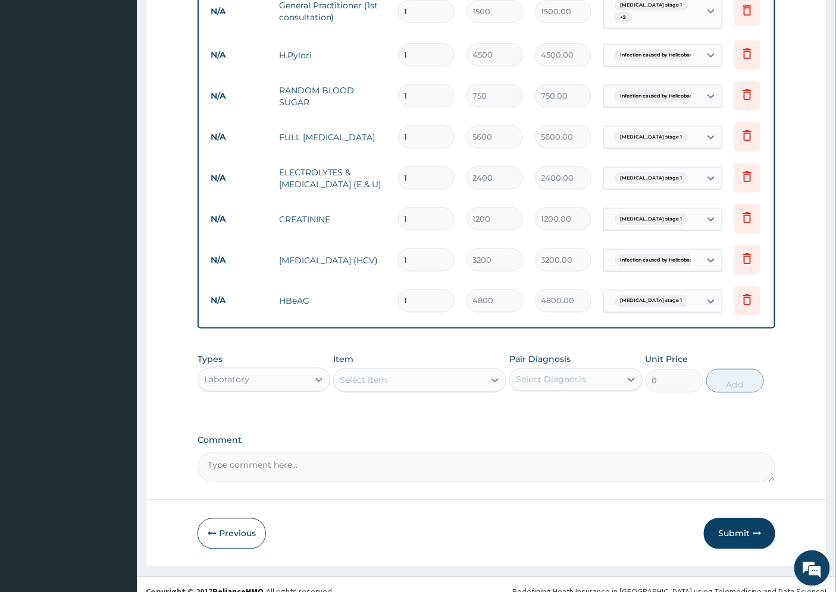
scroll to position [512, 0]
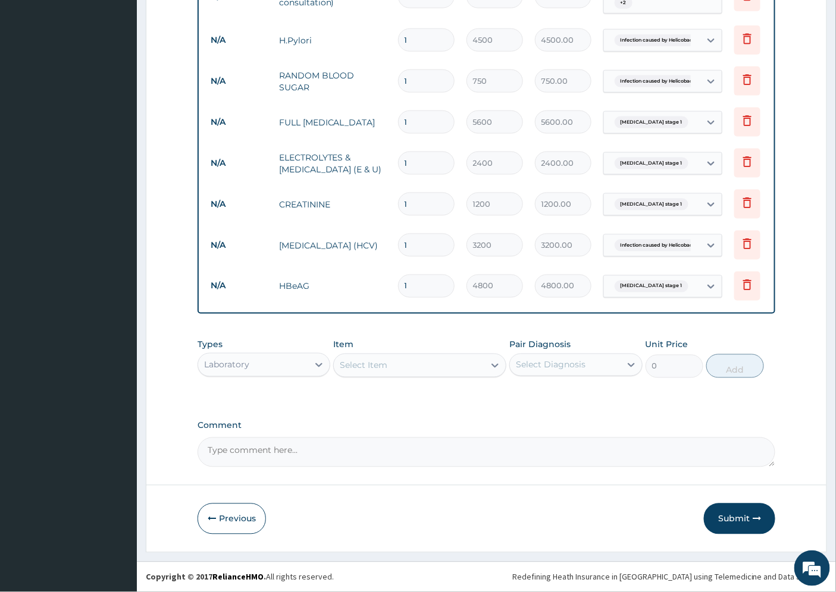
click at [242, 369] on div "Laboratory" at bounding box center [226, 365] width 45 height 12
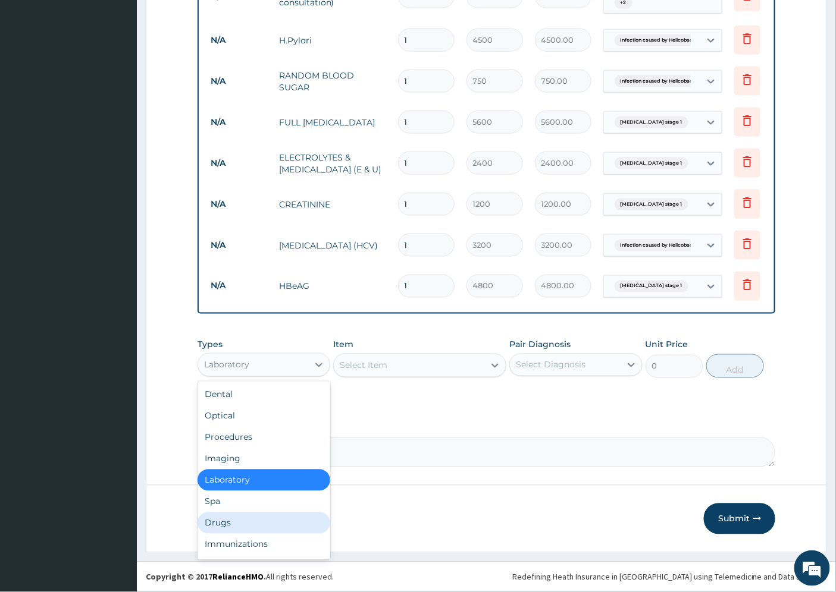
click at [249, 523] on div "Drugs" at bounding box center [263, 523] width 133 height 21
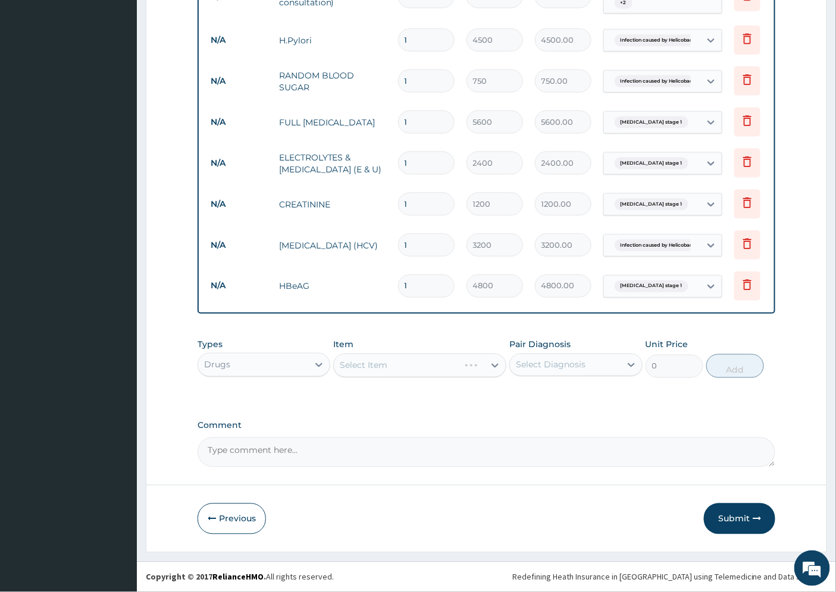
click at [461, 367] on div "Select Item" at bounding box center [419, 366] width 173 height 24
click at [494, 365] on div "Select Item" at bounding box center [419, 366] width 173 height 24
click at [461, 366] on div "Select Item" at bounding box center [419, 366] width 173 height 24
click at [465, 366] on div "Select Item" at bounding box center [409, 365] width 150 height 19
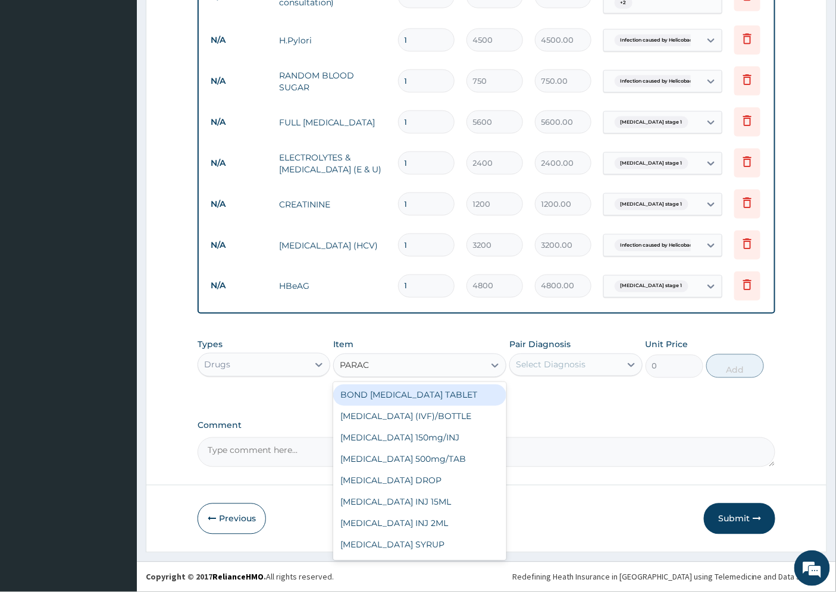
type input "PARACE"
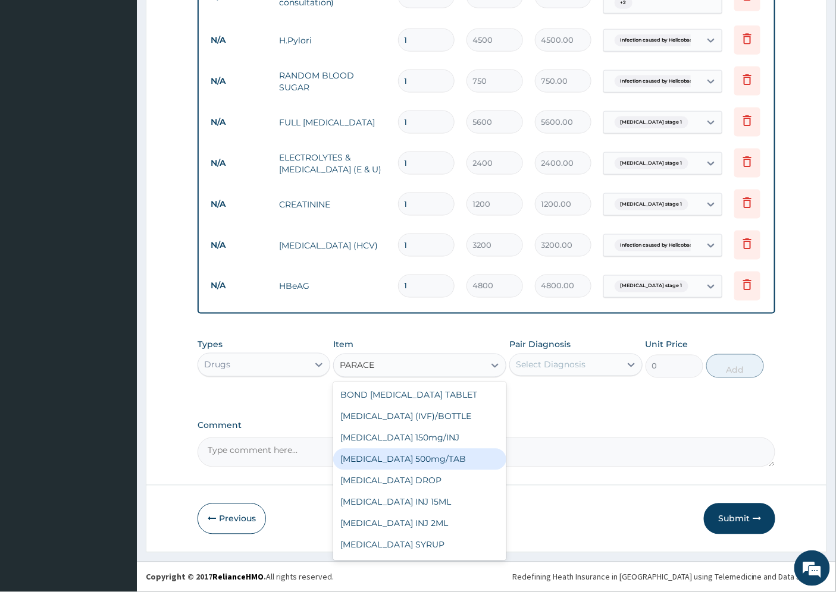
click at [439, 467] on div "[MEDICAL_DATA] 500mg/TAB" at bounding box center [419, 459] width 173 height 21
type input "5.25"
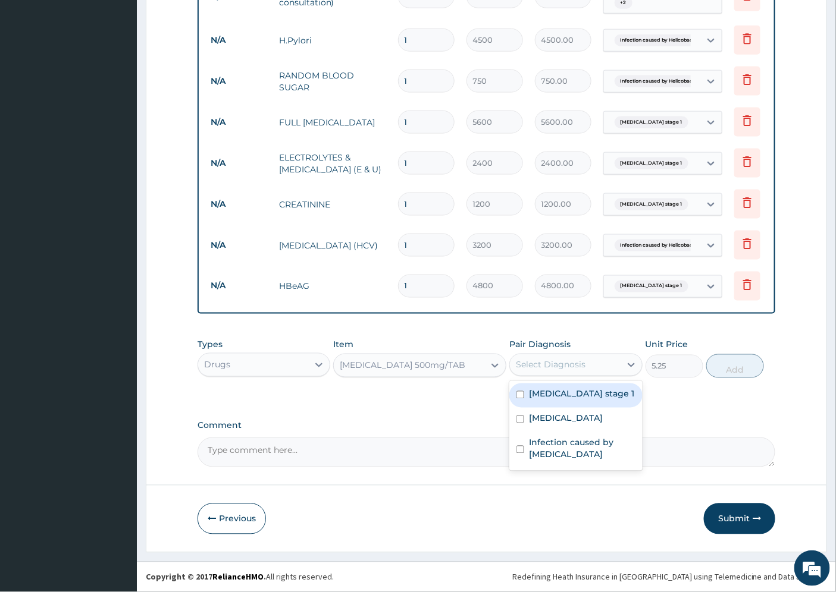
click at [597, 366] on div "Select Diagnosis" at bounding box center [565, 365] width 110 height 19
click at [601, 400] on label "Hypertension stage 1" at bounding box center [581, 394] width 105 height 12
checkbox input "true"
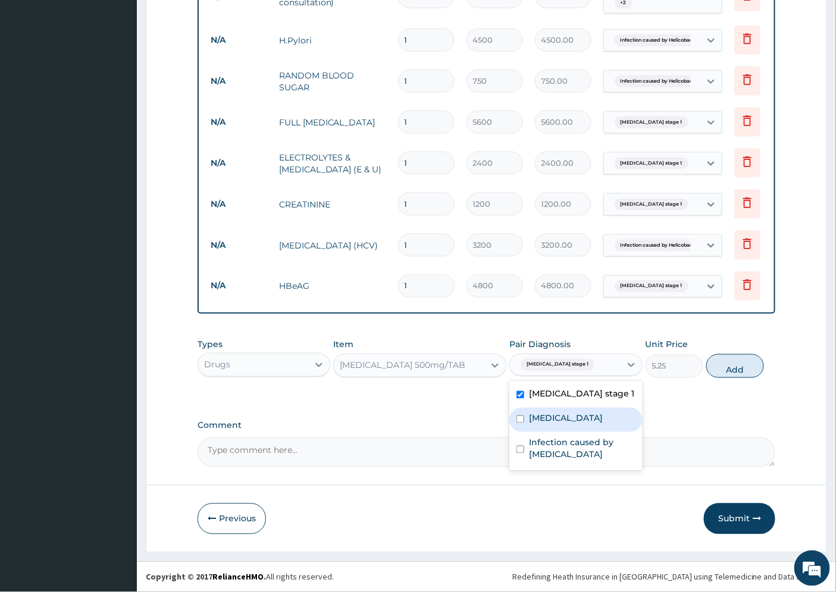
click at [582, 424] on div "Peptic ulcer" at bounding box center [575, 420] width 133 height 24
checkbox input "true"
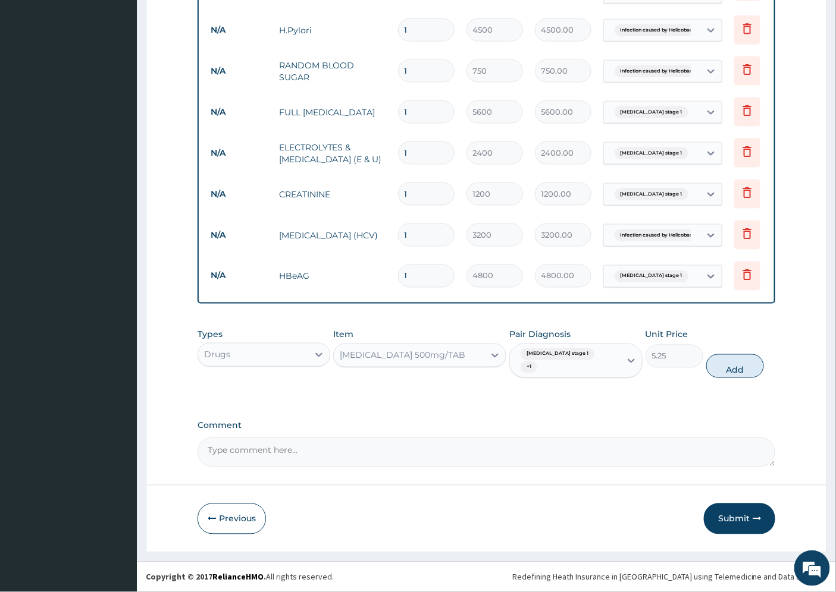
click at [738, 369] on button "Add" at bounding box center [735, 367] width 58 height 24
type input "0"
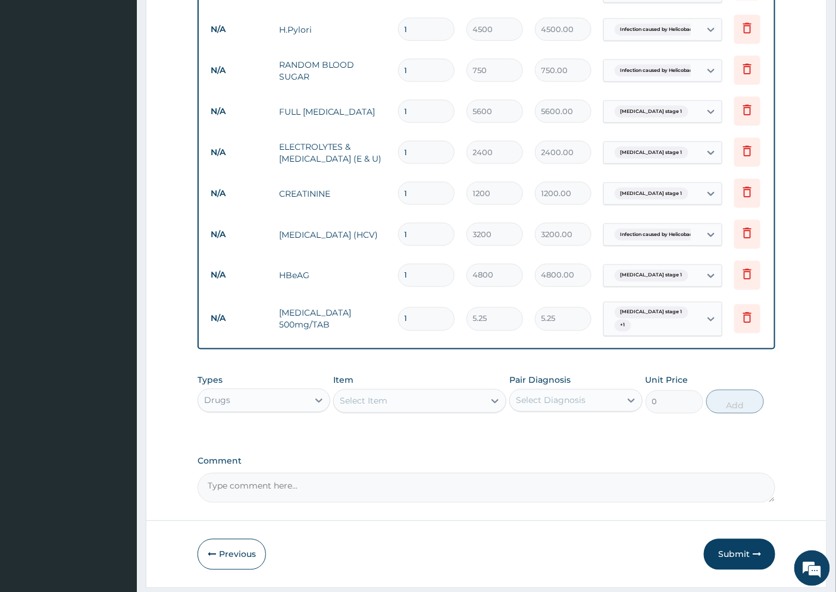
type input "18"
type input "94.50"
type input "18"
click at [394, 407] on div "Select Item" at bounding box center [409, 401] width 150 height 19
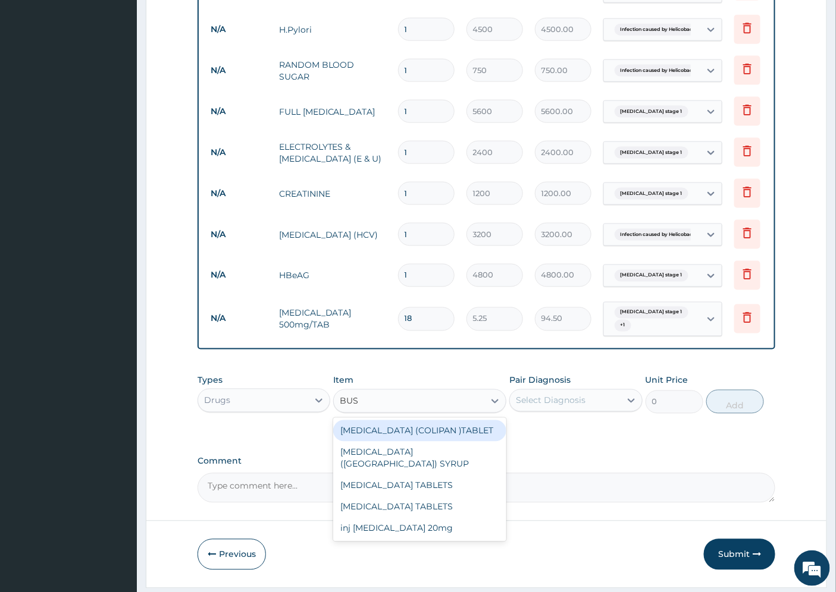
type input "BUSC"
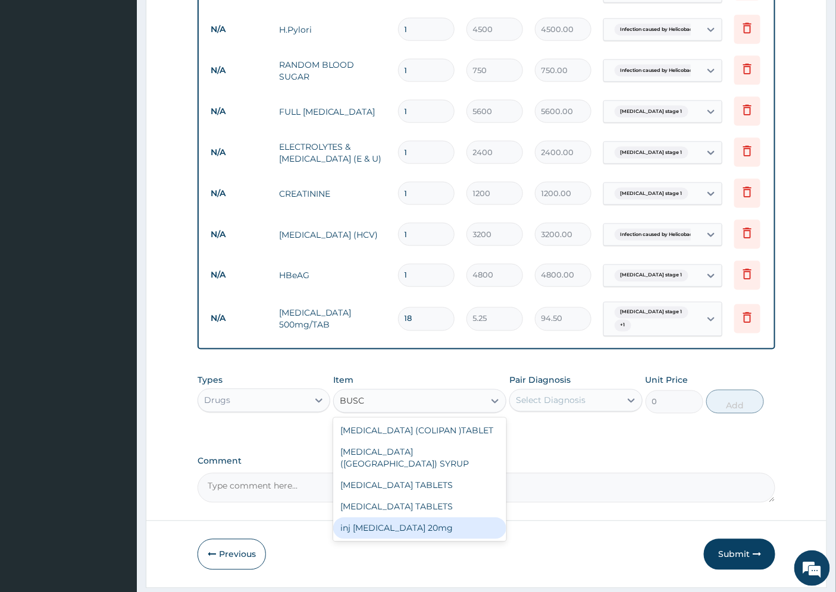
click at [444, 530] on div "inj [MEDICAL_DATA] 20mg" at bounding box center [419, 528] width 173 height 21
type input "250"
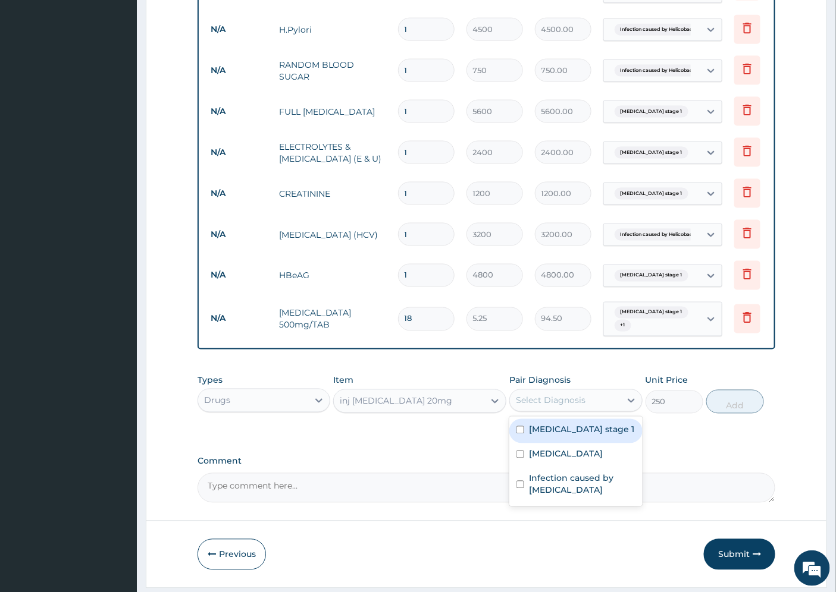
click at [562, 407] on div "Select Diagnosis" at bounding box center [551, 401] width 70 height 12
click at [584, 468] on div "Peptic ulcer" at bounding box center [575, 456] width 133 height 24
checkbox input "true"
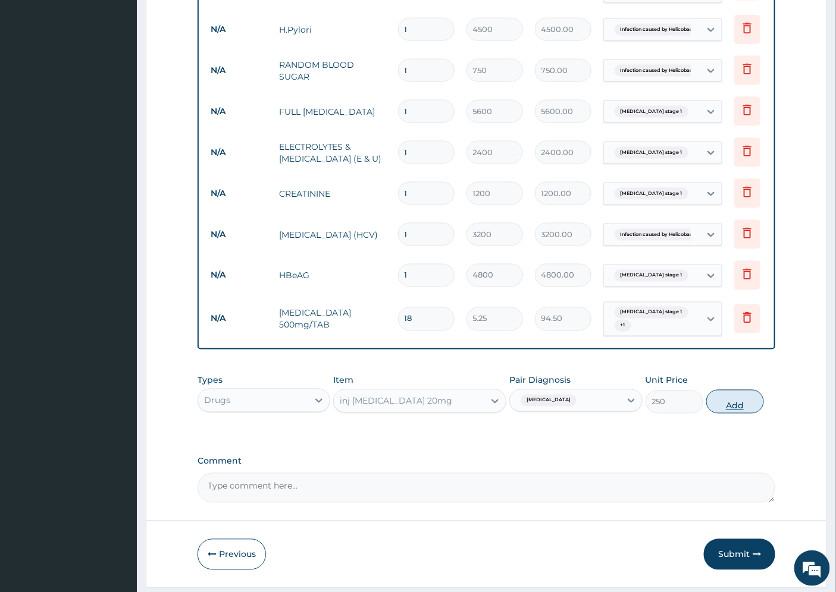
click at [726, 414] on button "Add" at bounding box center [735, 402] width 58 height 24
type input "0"
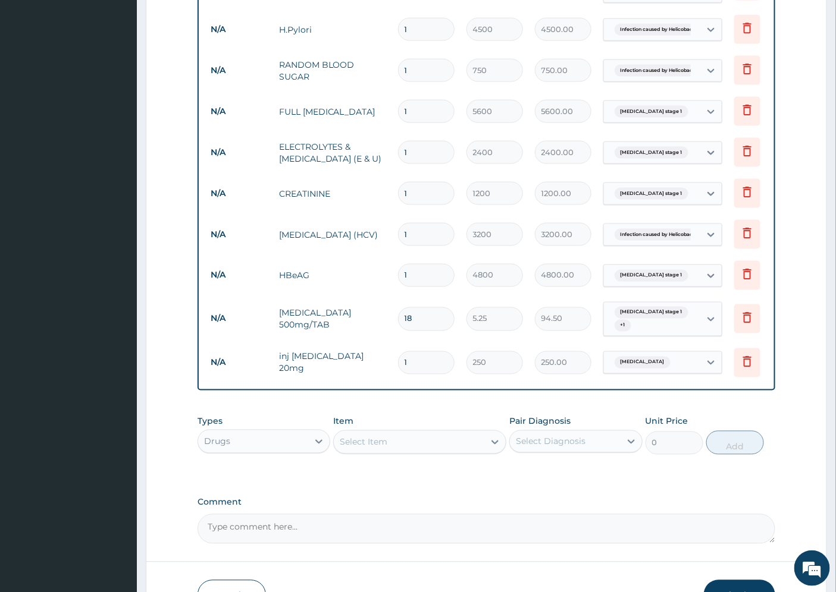
click at [435, 452] on div "Select Item" at bounding box center [409, 442] width 150 height 19
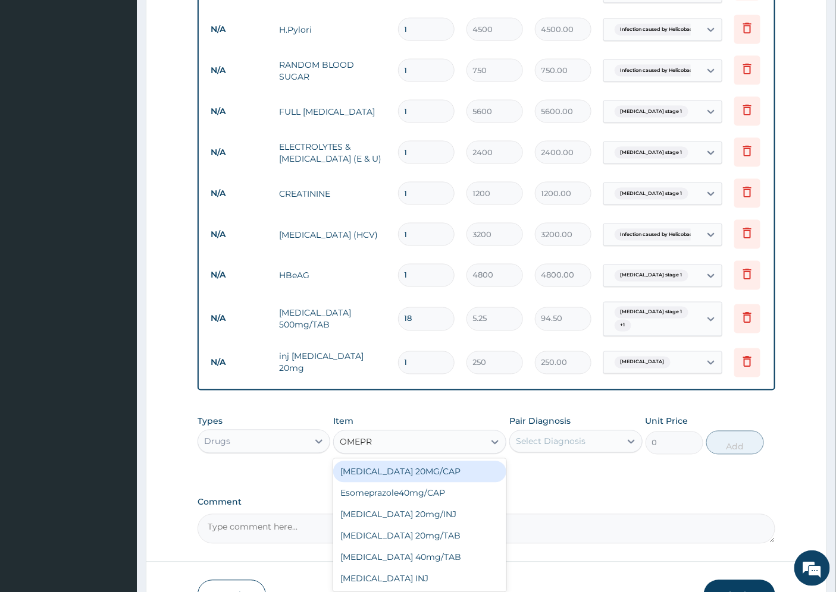
type input "OMEPRA"
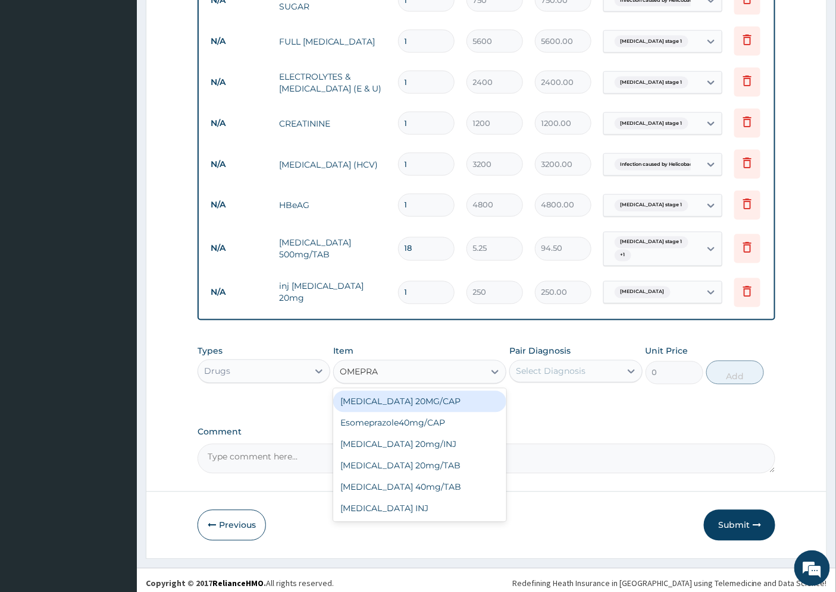
scroll to position [599, 0]
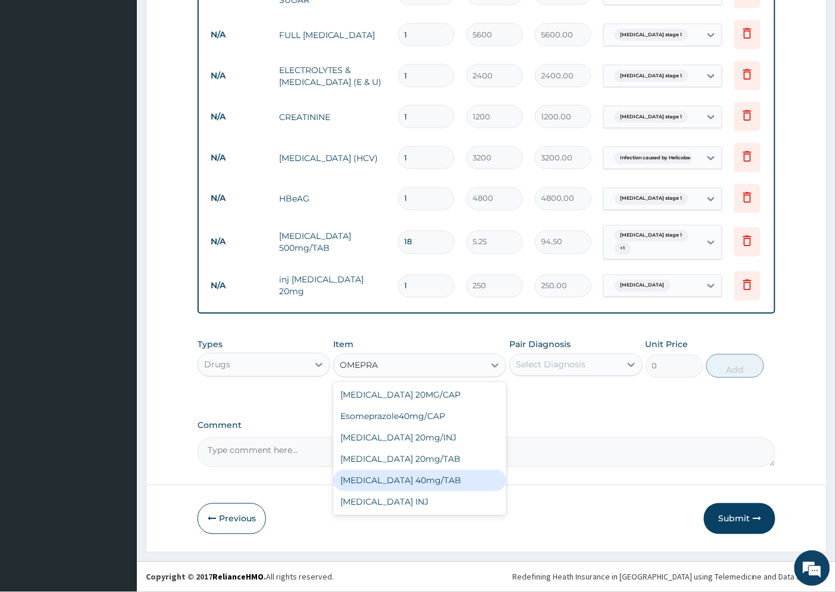
click at [438, 479] on div "[MEDICAL_DATA] 40mg/TAB" at bounding box center [419, 481] width 173 height 21
type input "105"
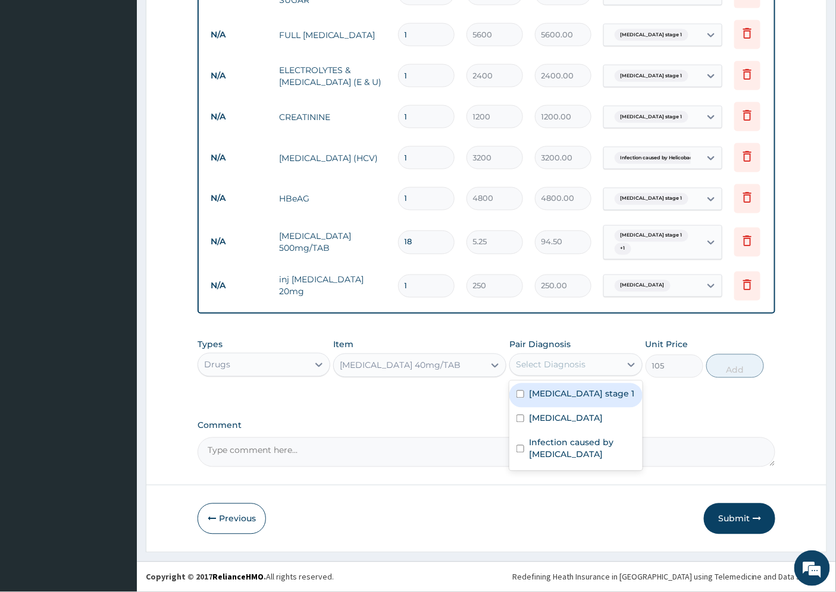
click at [562, 366] on div "Select Diagnosis" at bounding box center [551, 365] width 70 height 12
click at [554, 422] on label "Peptic ulcer" at bounding box center [566, 419] width 74 height 12
checkbox input "true"
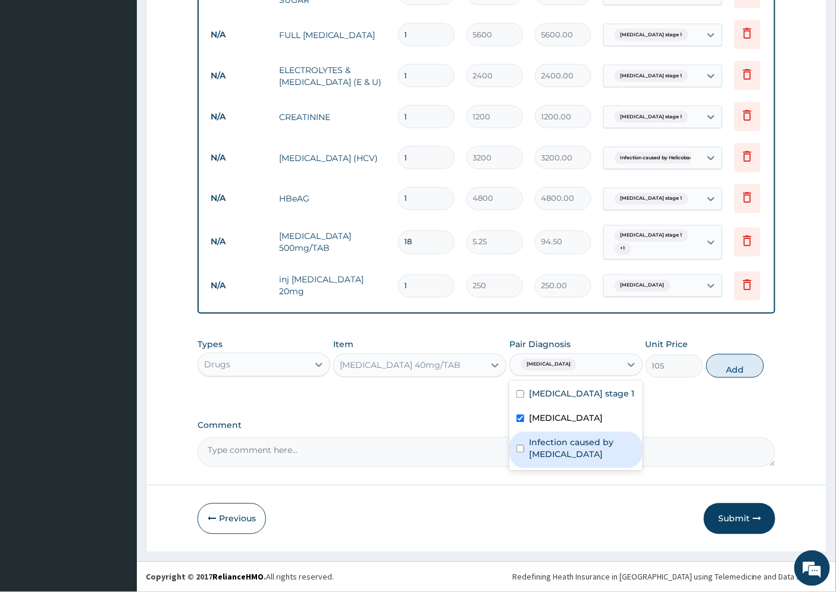
click at [553, 448] on label "Infection caused by Helicobacter pylori" at bounding box center [582, 449] width 106 height 24
checkbox input "true"
click at [725, 366] on button "Add" at bounding box center [735, 367] width 58 height 24
type input "0"
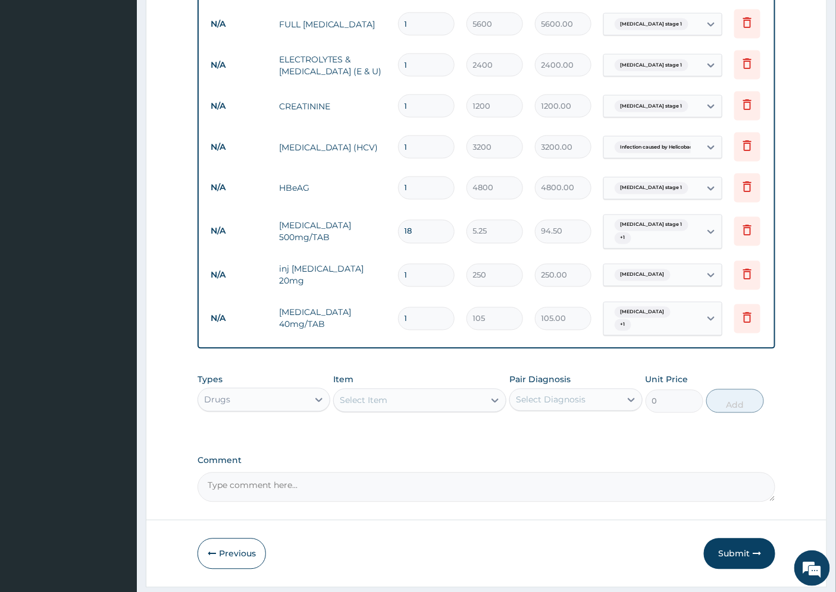
type input "0.00"
type input "2"
type input "210.00"
type input "20"
type input "2100.00"
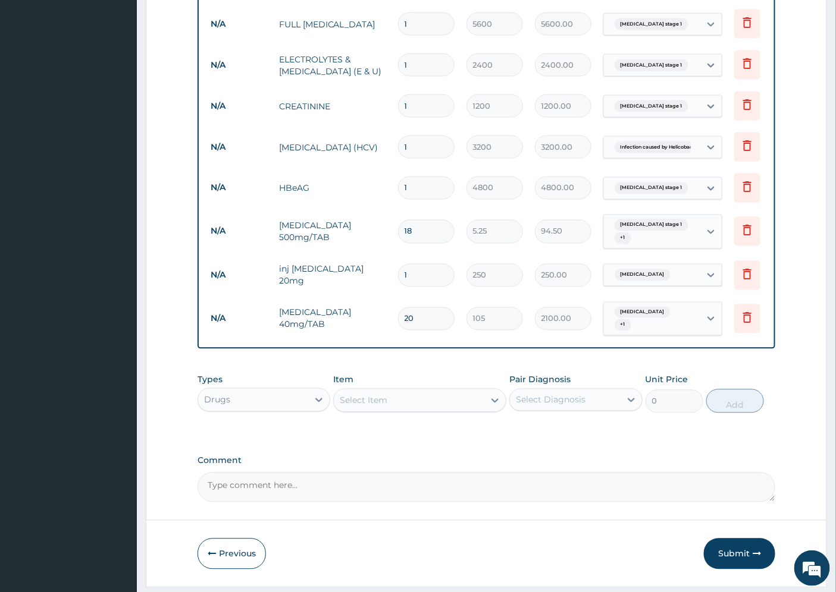
type input "20"
click at [401, 410] on div "Select Item" at bounding box center [409, 400] width 150 height 19
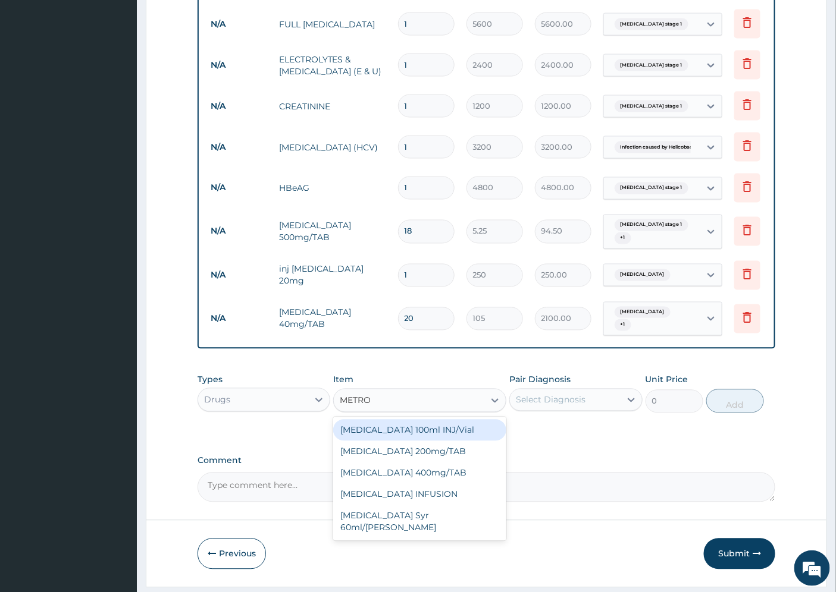
type input "METRON"
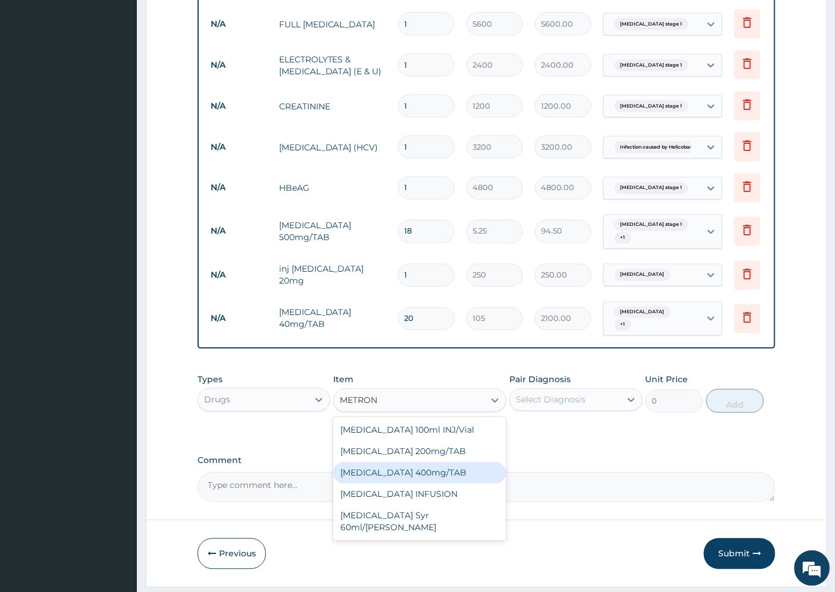
click at [476, 476] on div "[MEDICAL_DATA] 400mg/TAB" at bounding box center [419, 473] width 173 height 21
type input "10.5"
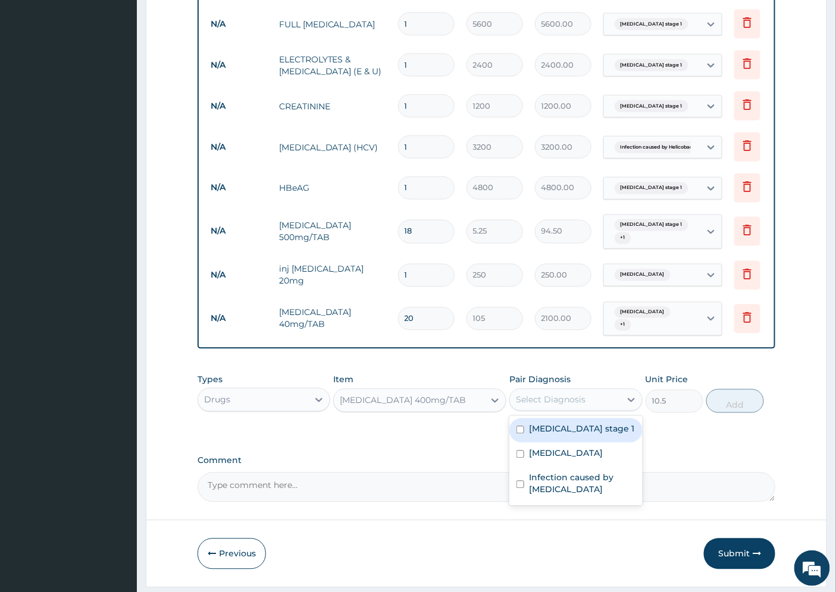
click at [545, 404] on div "Select Diagnosis" at bounding box center [551, 400] width 70 height 12
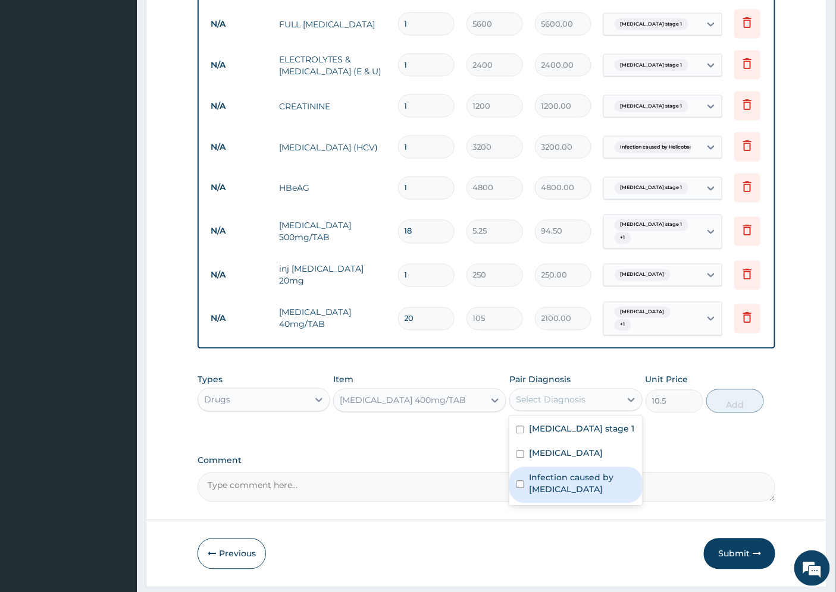
click at [580, 492] on label "Infection caused by Helicobacter pylori" at bounding box center [582, 484] width 106 height 24
checkbox input "true"
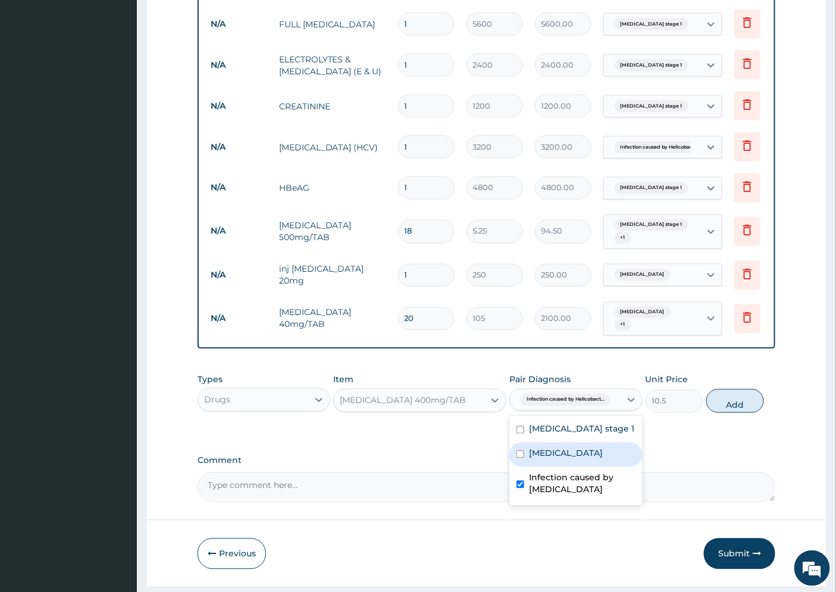
click at [575, 460] on label "Peptic ulcer" at bounding box center [566, 454] width 74 height 12
checkbox input "true"
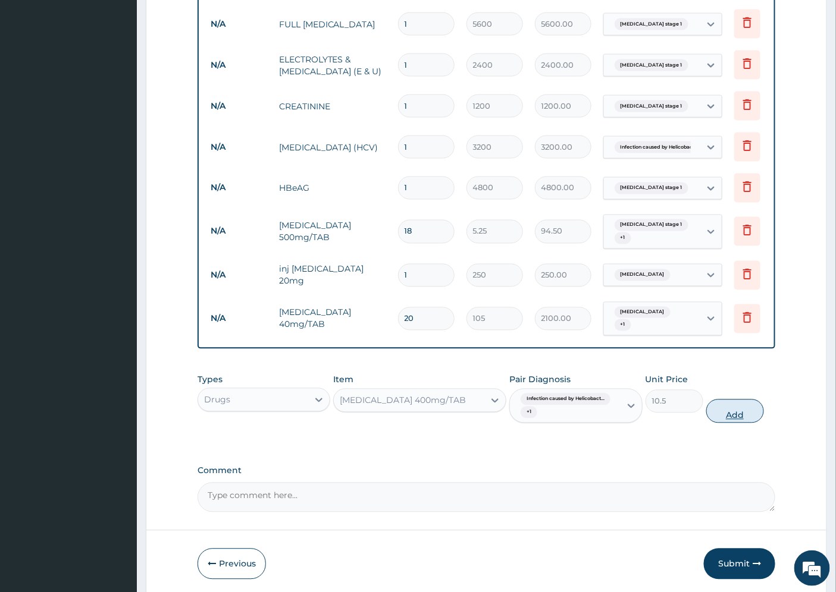
click at [733, 413] on button "Add" at bounding box center [735, 412] width 58 height 24
type input "0"
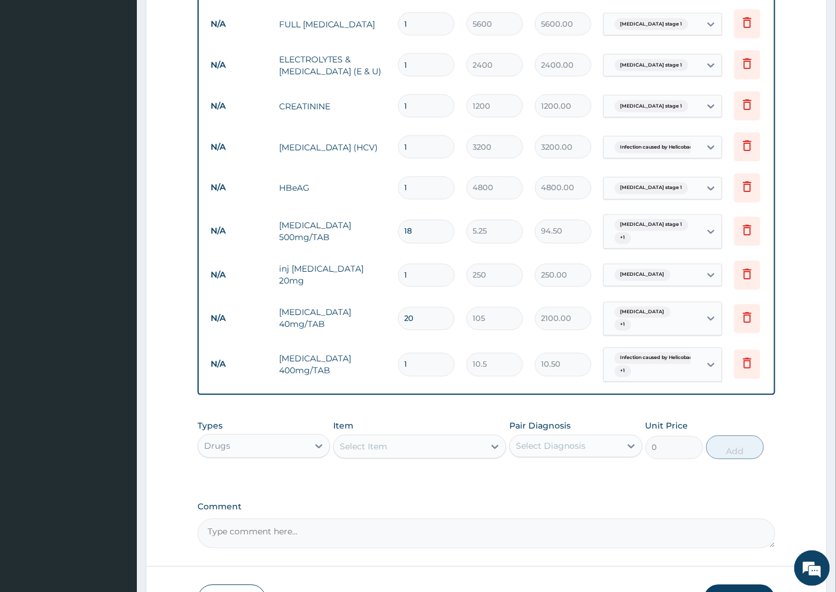
type input "0.00"
type input "2"
type input "21.00"
type input "20"
type input "210.00"
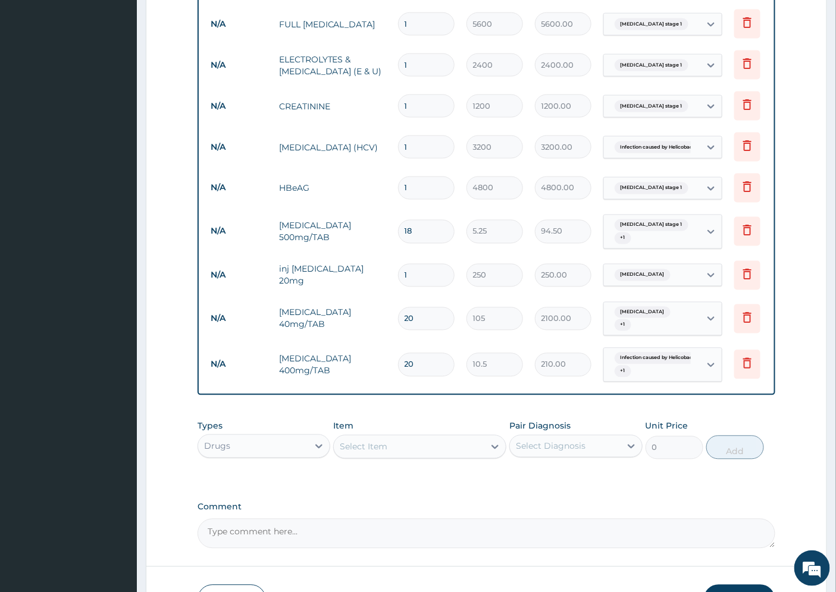
type input "20"
click at [433, 450] on div "Select Item" at bounding box center [409, 447] width 150 height 19
type input "CLARI"
click at [443, 504] on div "[MEDICAL_DATA] TAB 500MG" at bounding box center [419, 498] width 173 height 21
type input "52.5"
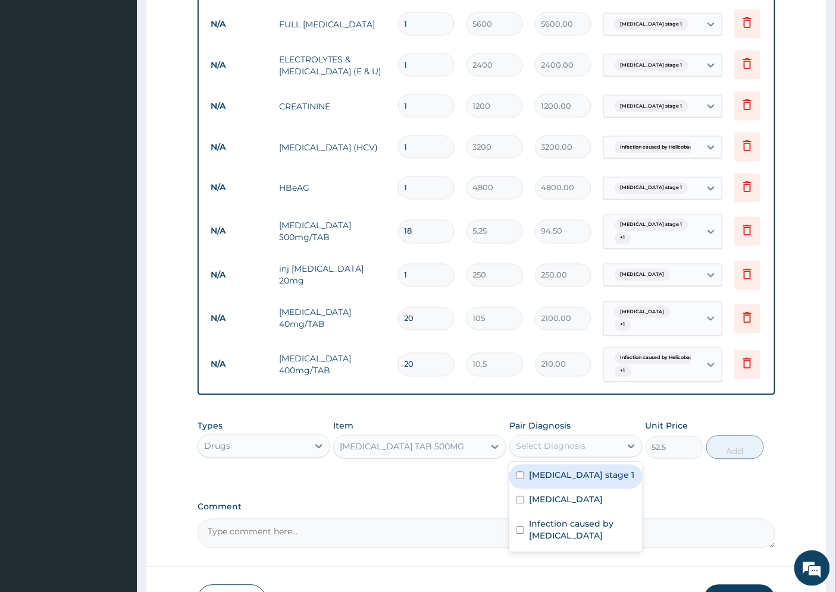
click at [578, 450] on div "Select Diagnosis" at bounding box center [551, 447] width 70 height 12
click at [573, 498] on div "Peptic ulcer" at bounding box center [575, 502] width 133 height 24
checkbox input "true"
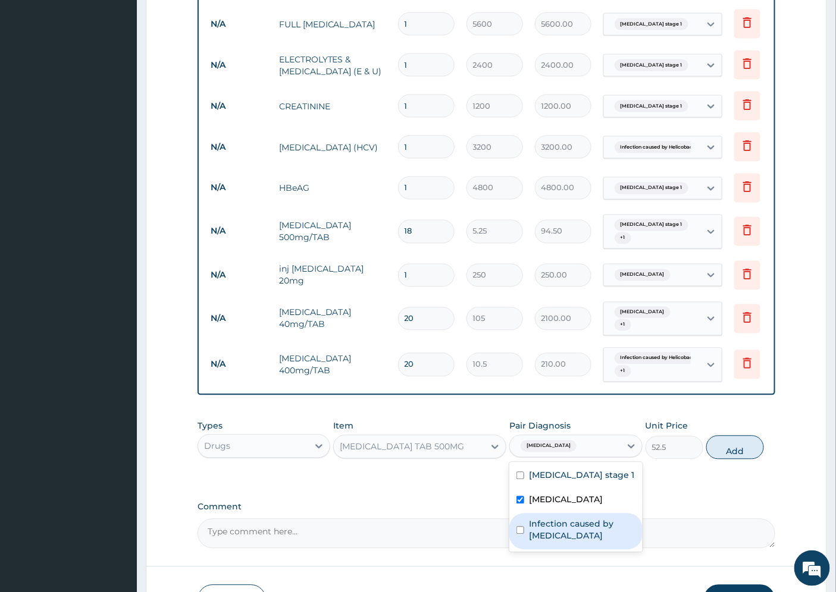
click at [585, 534] on label "Infection caused by Helicobacter pylori" at bounding box center [582, 531] width 106 height 24
checkbox input "true"
click at [734, 453] on button "Add" at bounding box center [735, 448] width 58 height 24
type input "0"
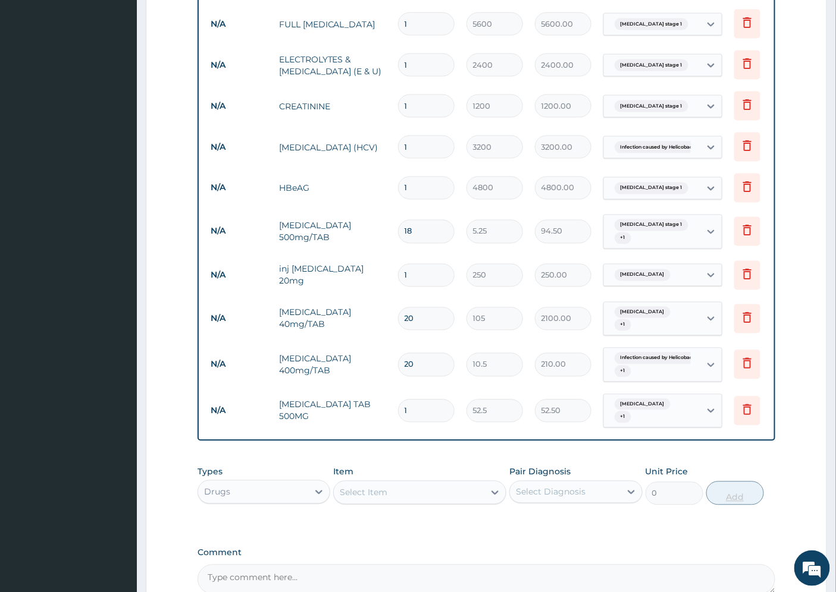
type input "0.00"
type input "2"
type input "105.00"
type input "20"
type input "1050.00"
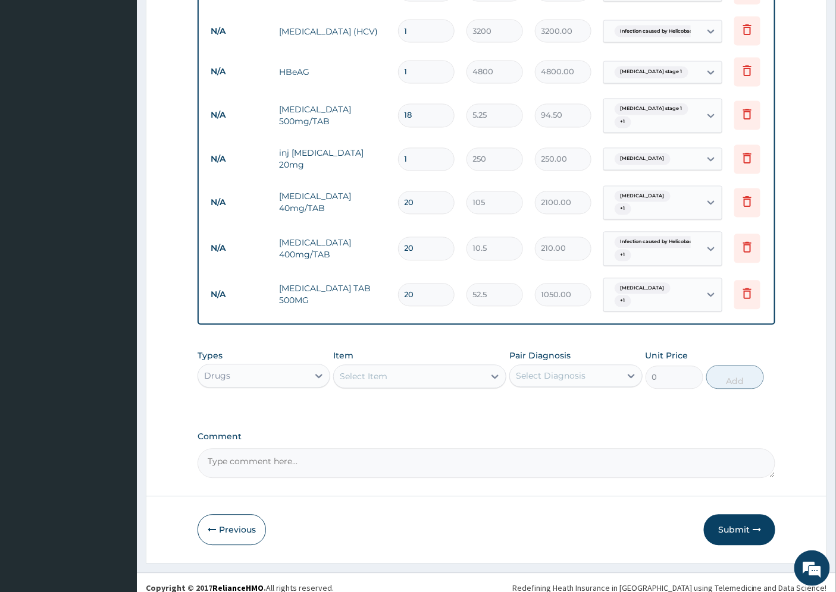
scroll to position [728, 0]
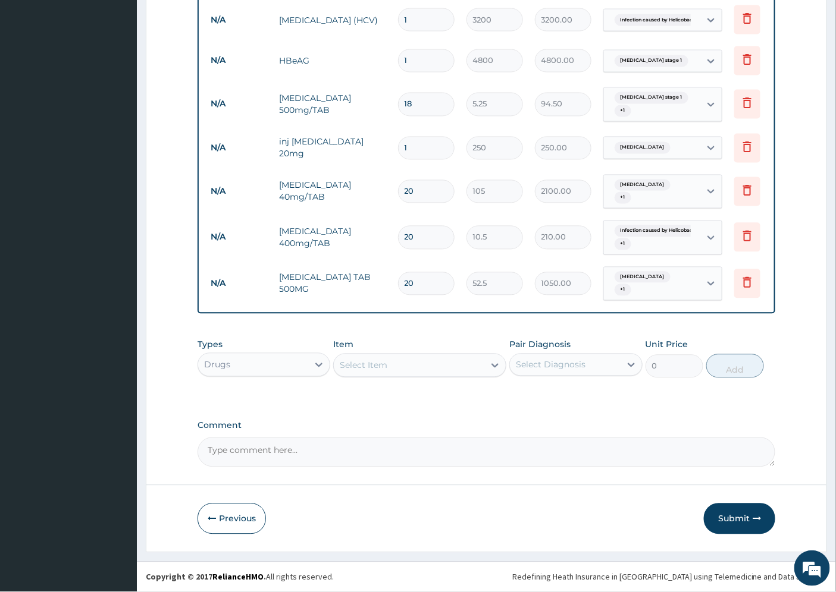
type input "20"
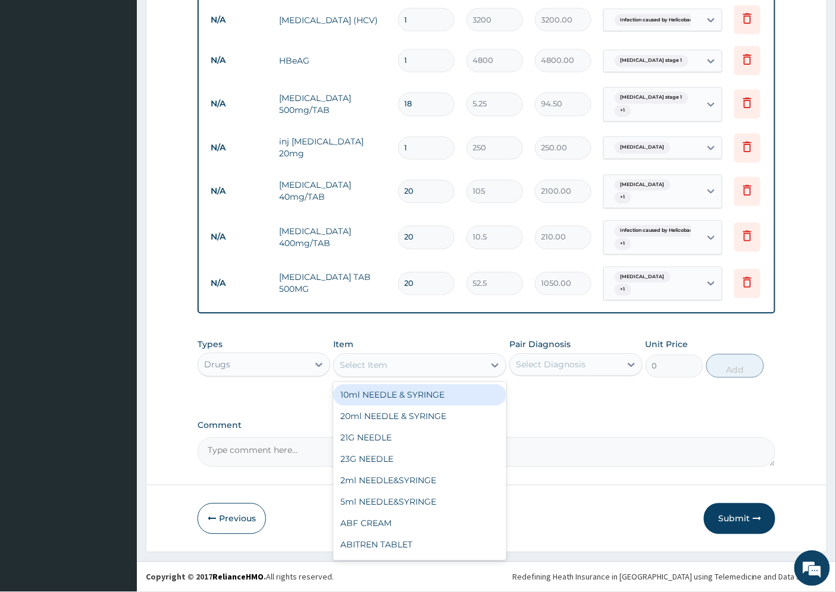
click at [375, 365] on div "Select Item" at bounding box center [364, 366] width 48 height 12
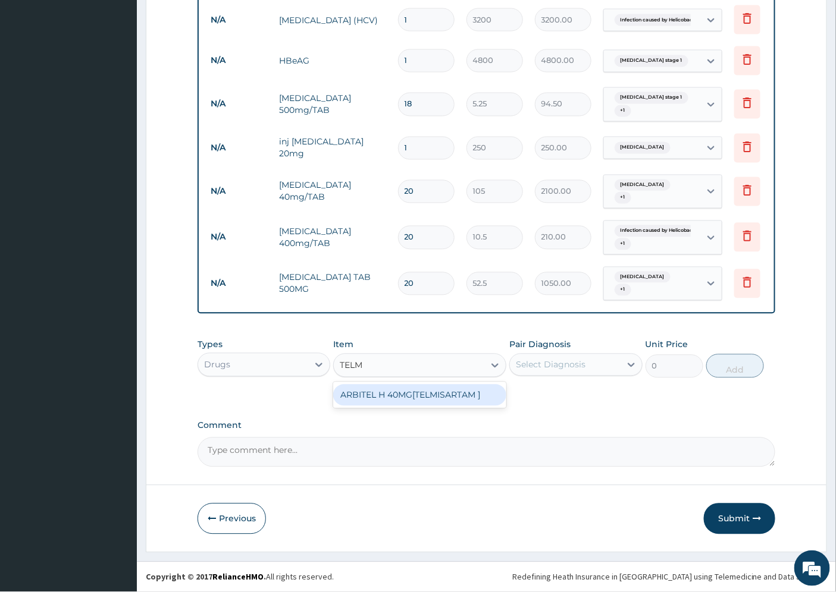
type input "TEL"
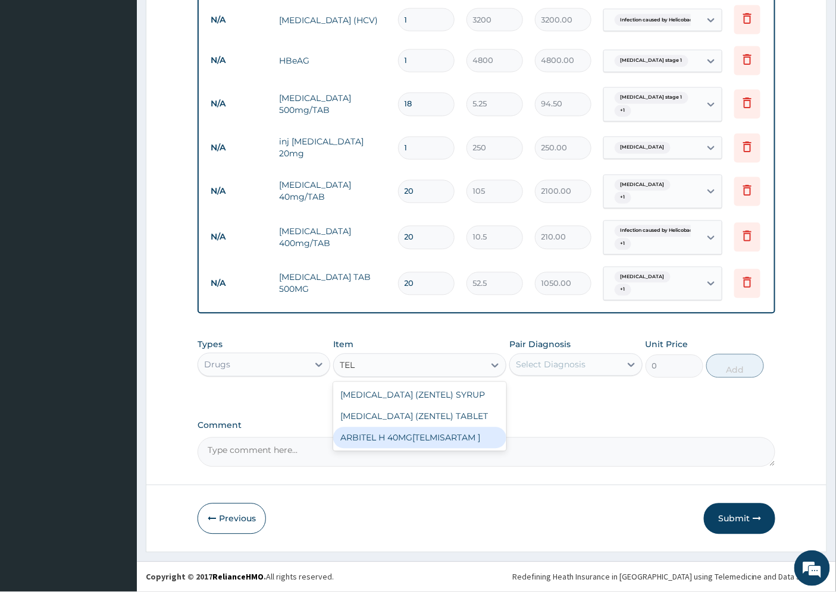
click at [407, 440] on div "ARBITEL H 40MG[TELMISARTAM ]" at bounding box center [419, 438] width 173 height 21
type input "1312.5"
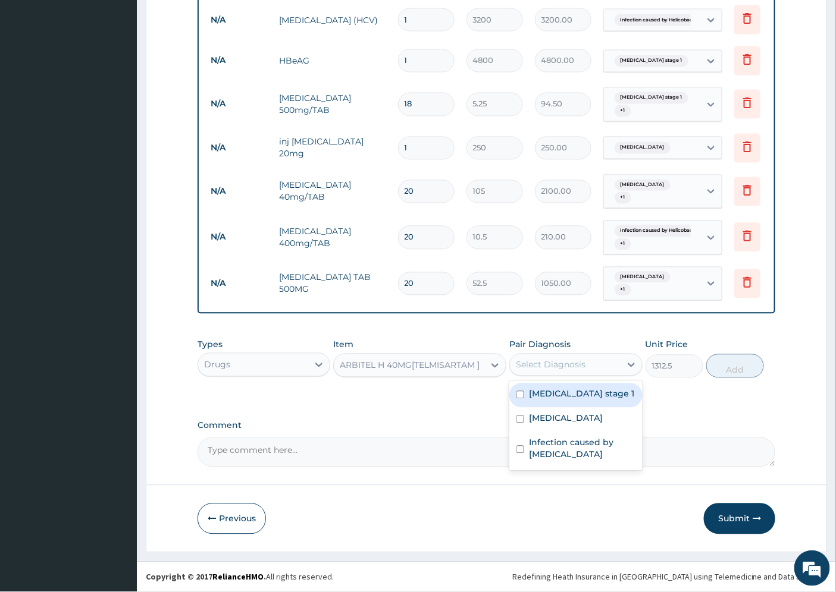
click at [528, 359] on div "Select Diagnosis" at bounding box center [551, 365] width 70 height 12
click at [602, 394] on label "Hypertension stage 1" at bounding box center [581, 394] width 105 height 12
checkbox input "true"
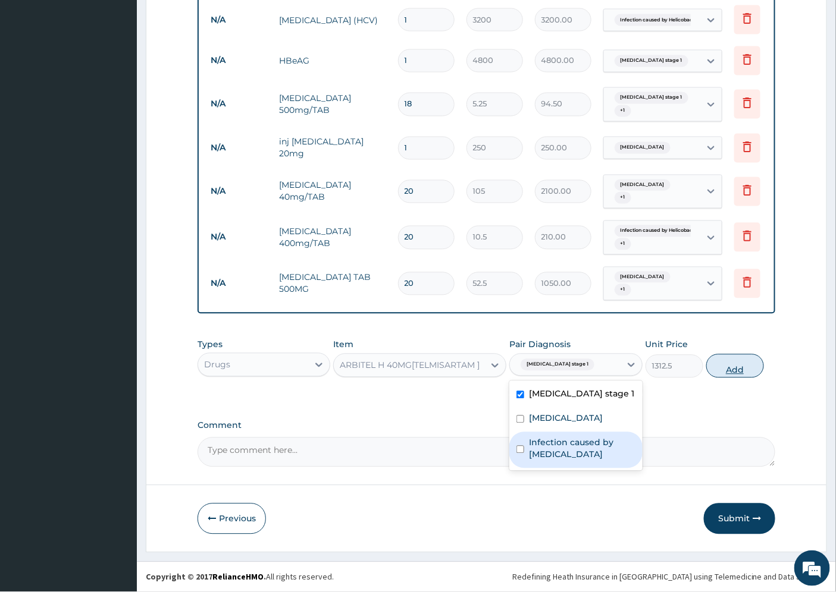
click at [732, 372] on button "Add" at bounding box center [735, 367] width 58 height 24
type input "0"
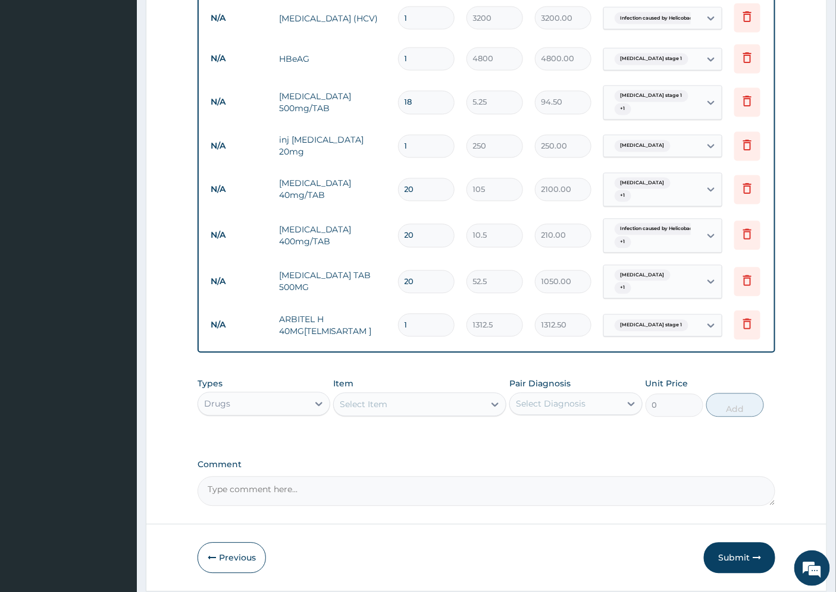
type input "0.00"
type input "7"
type input "9187.50"
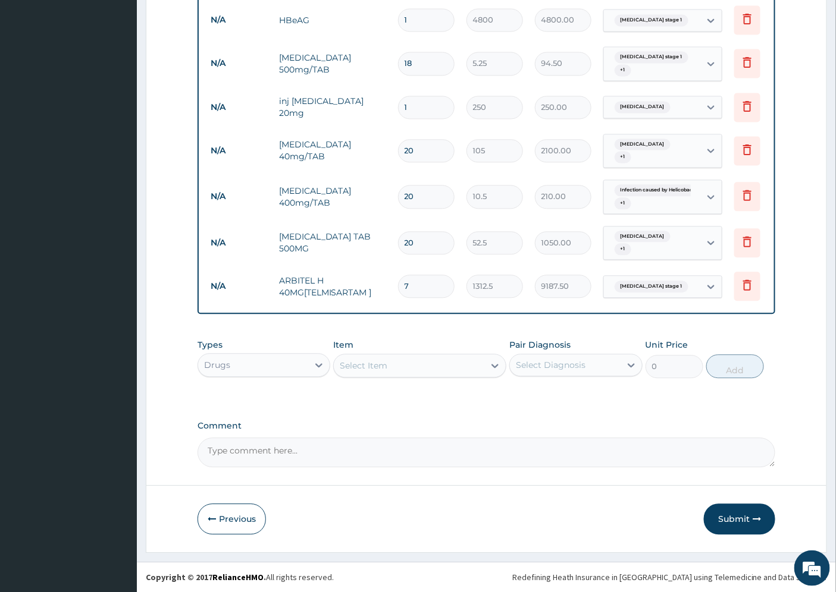
type input "7"
click at [401, 365] on div "Select Item" at bounding box center [409, 365] width 150 height 19
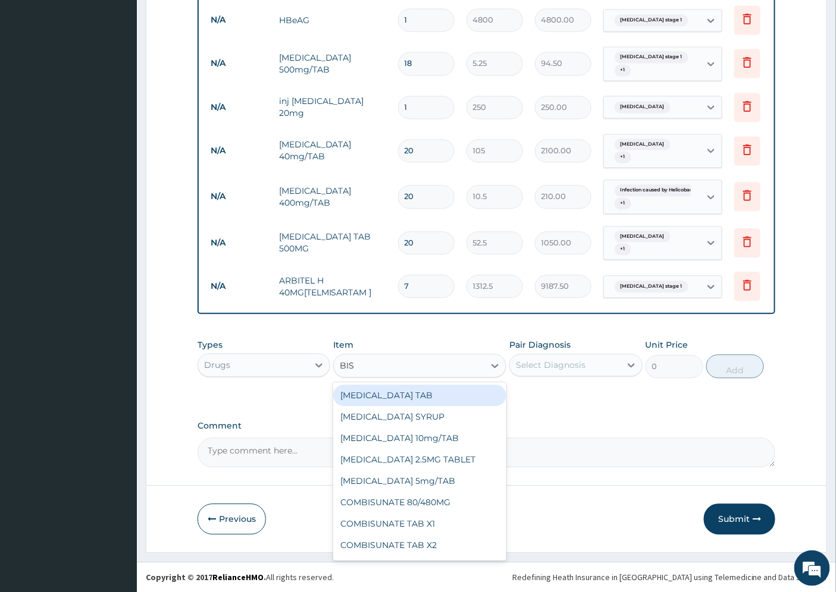
type input "BISO"
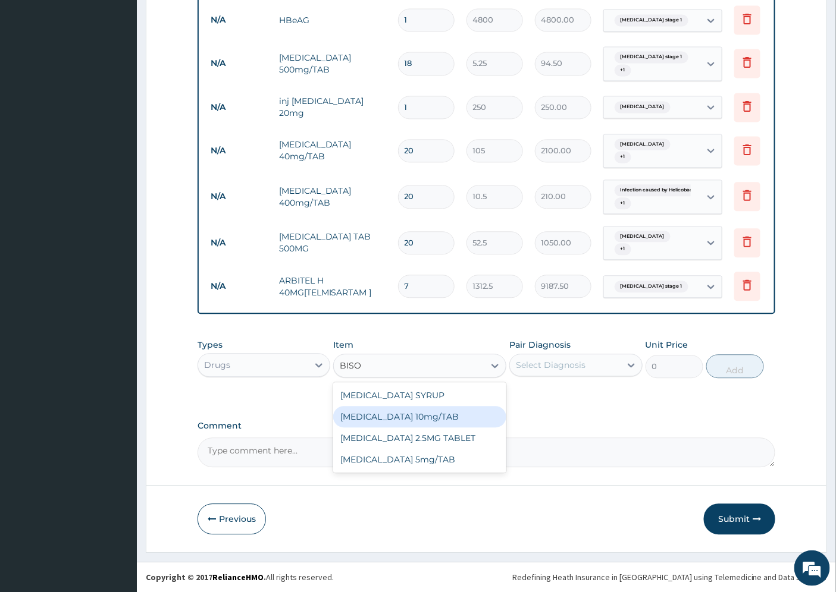
click at [423, 418] on div "[MEDICAL_DATA] 10mg/TAB" at bounding box center [419, 416] width 173 height 21
type input "63"
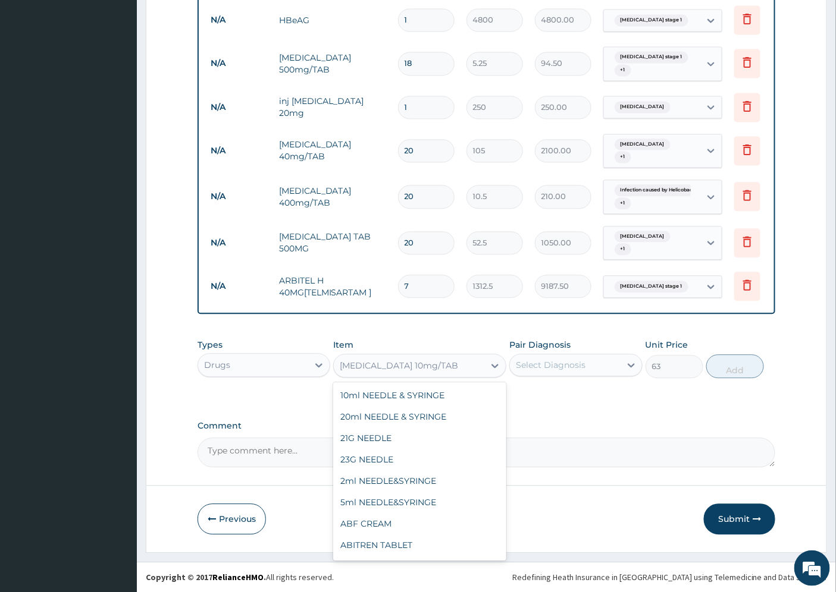
click at [400, 365] on div "[MEDICAL_DATA] 10mg/TAB" at bounding box center [399, 366] width 118 height 12
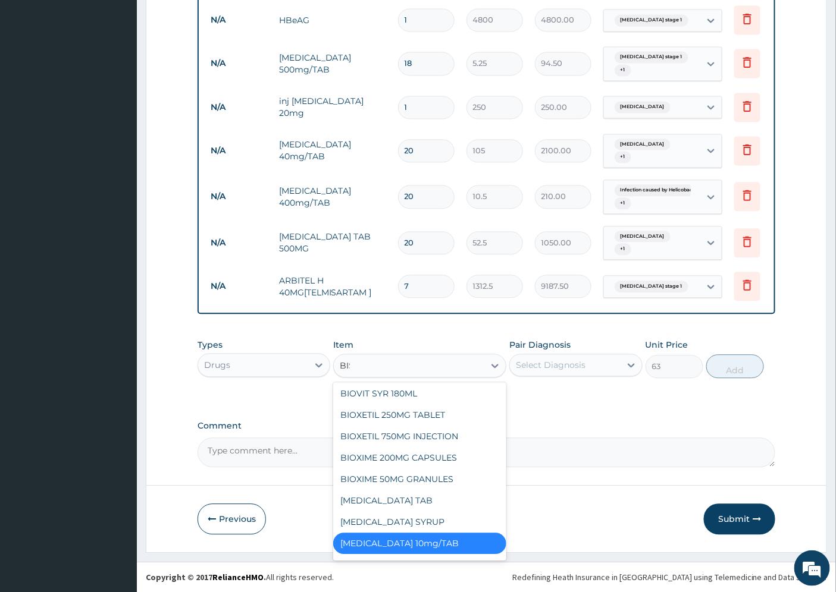
scroll to position [0, 0]
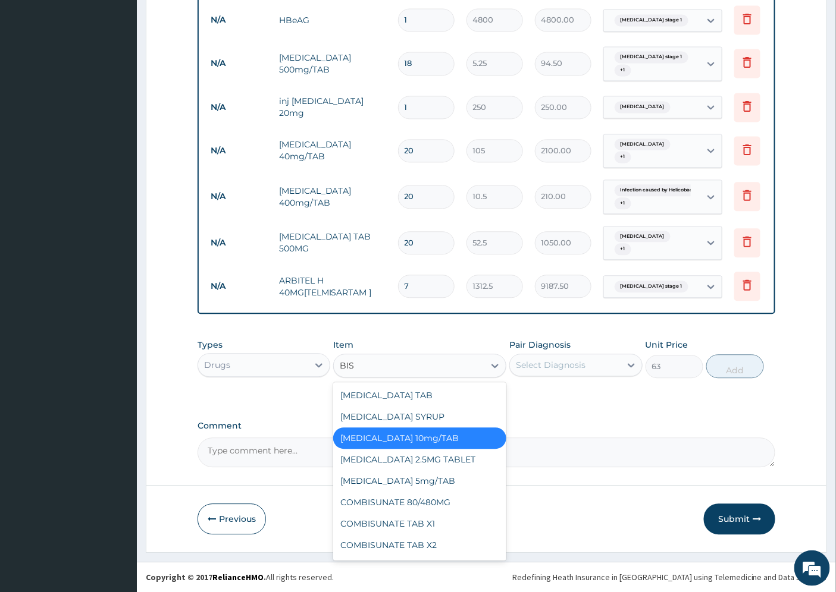
type input "BISO"
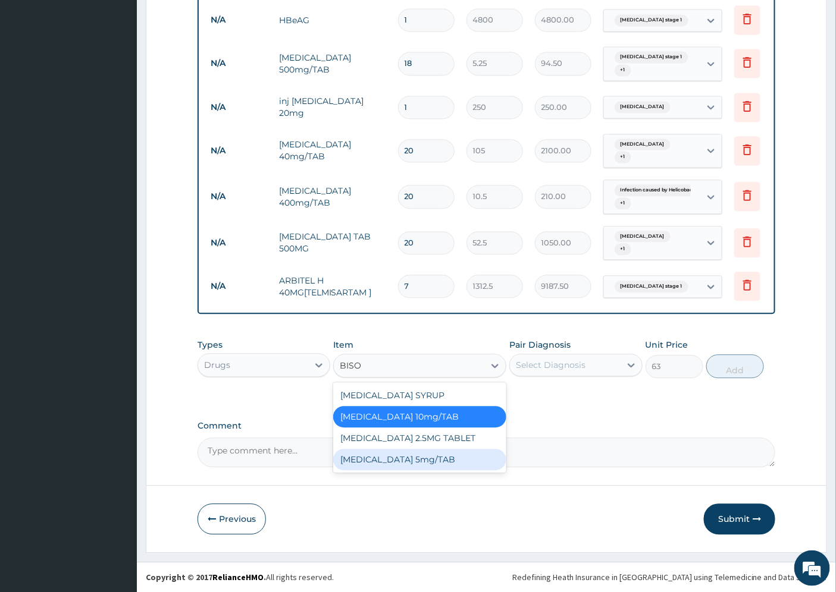
click at [410, 461] on div "[MEDICAL_DATA] 5mg/TAB" at bounding box center [419, 459] width 173 height 21
type input "50.4"
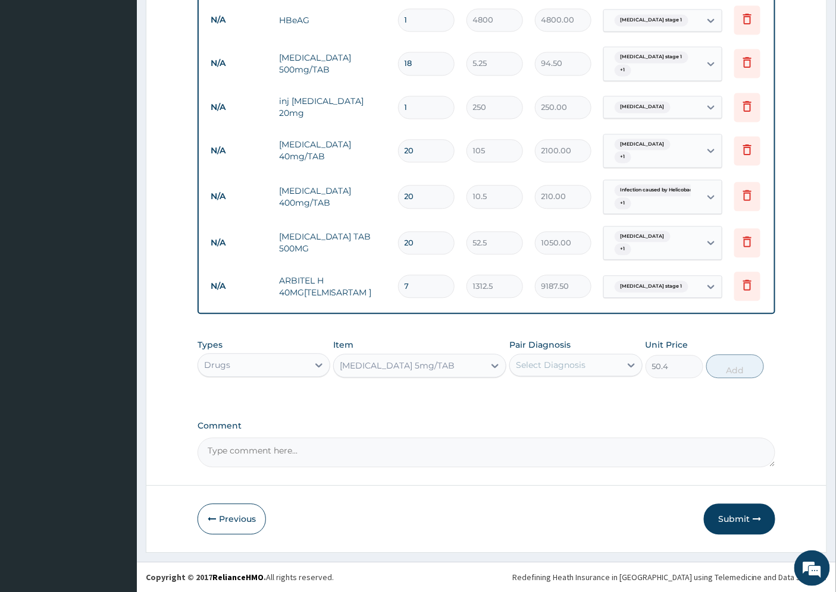
click at [393, 363] on div "[MEDICAL_DATA] 5mg/TAB" at bounding box center [397, 366] width 115 height 12
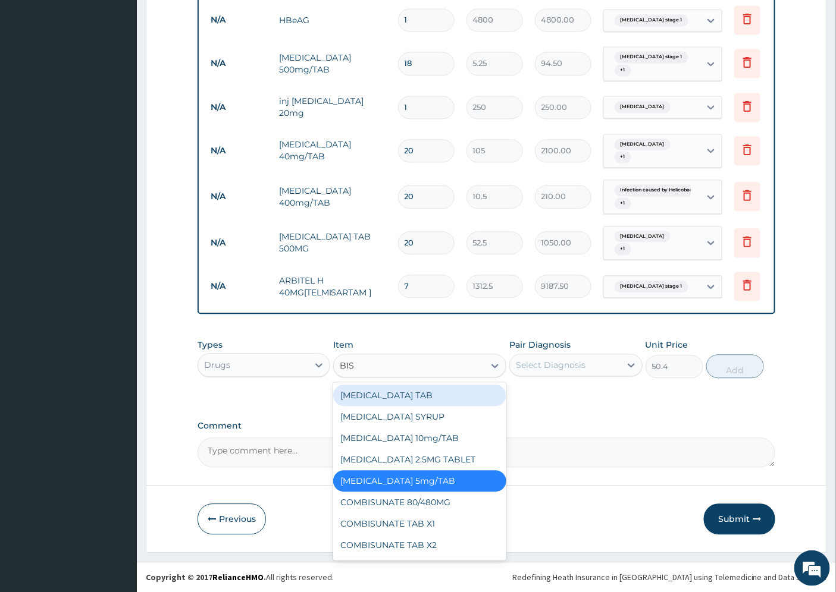
type input "BISO"
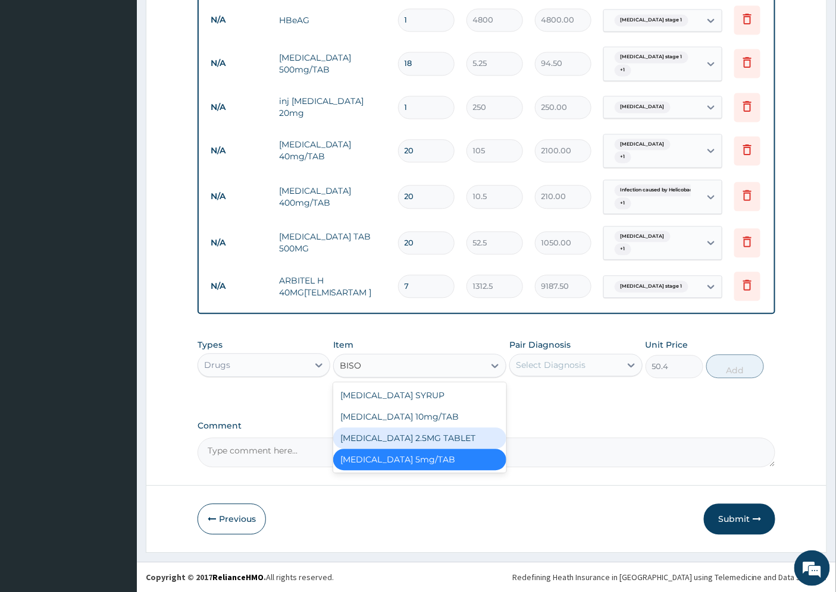
click at [421, 438] on div "BISOPROLOL 2.5MG TABLET" at bounding box center [419, 438] width 173 height 21
type input "49.88"
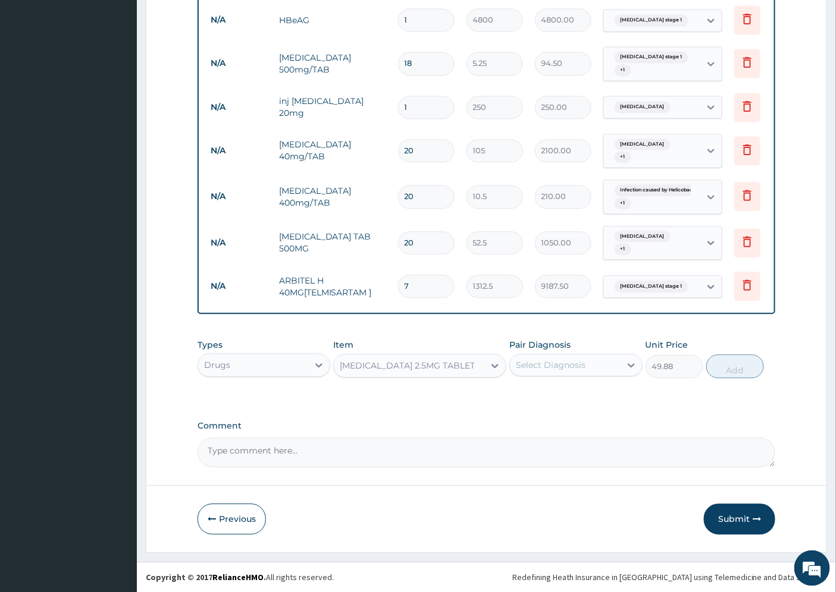
click at [571, 361] on div "Select Diagnosis" at bounding box center [551, 365] width 70 height 12
click at [584, 397] on label "Hypertension stage 1" at bounding box center [581, 394] width 105 height 12
checkbox input "true"
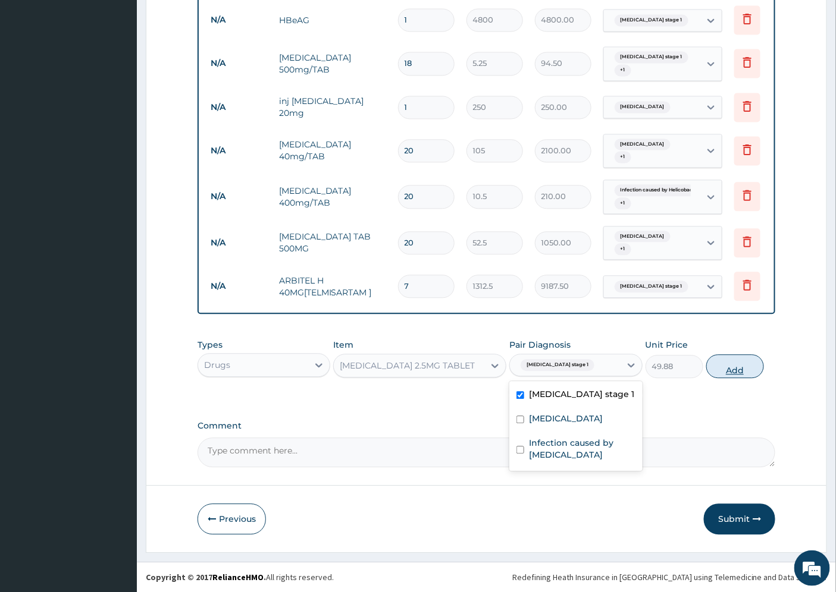
click at [732, 372] on button "Add" at bounding box center [735, 367] width 58 height 24
type input "0"
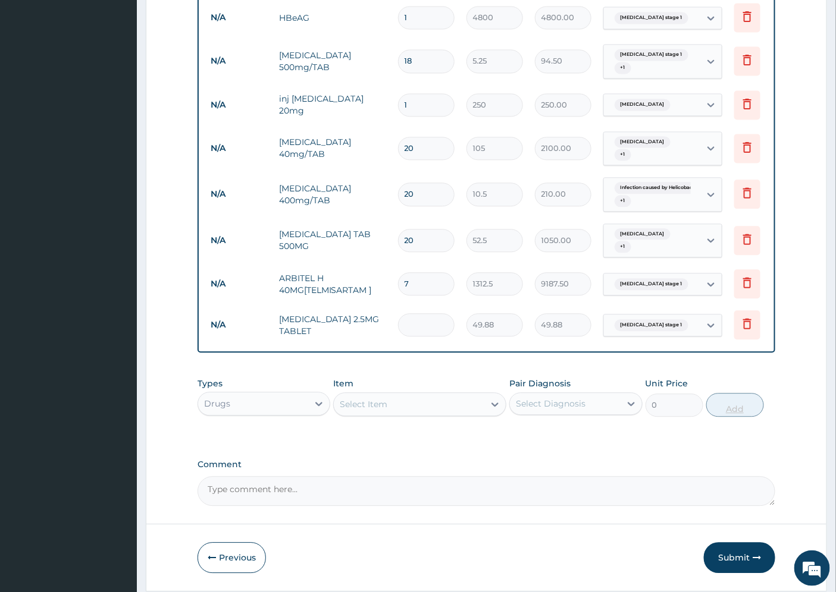
type input "0.00"
type input "7"
type input "349.16"
type input "7"
click at [368, 409] on div "Select Item" at bounding box center [364, 405] width 48 height 12
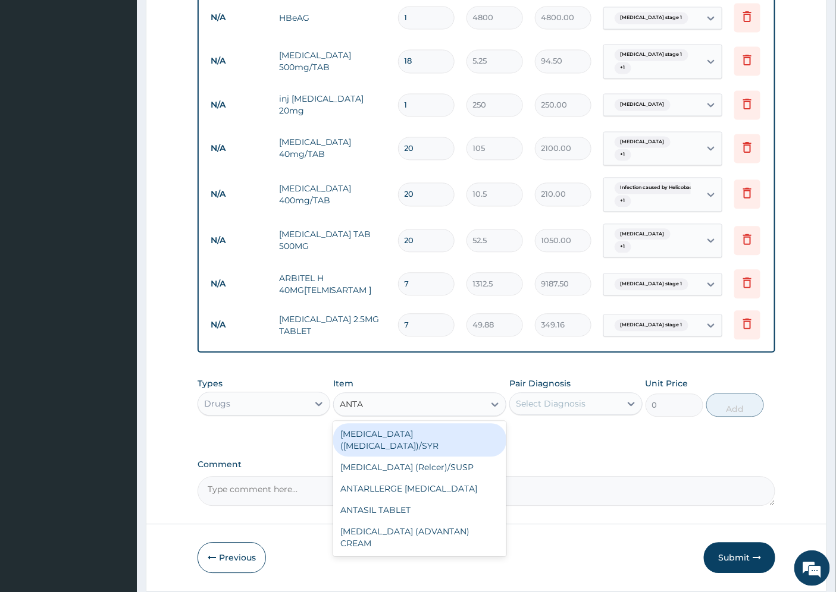
type input "ANTAC"
click at [432, 435] on div "antacid (gaviscon)/SYR" at bounding box center [419, 440] width 173 height 33
type input "550"
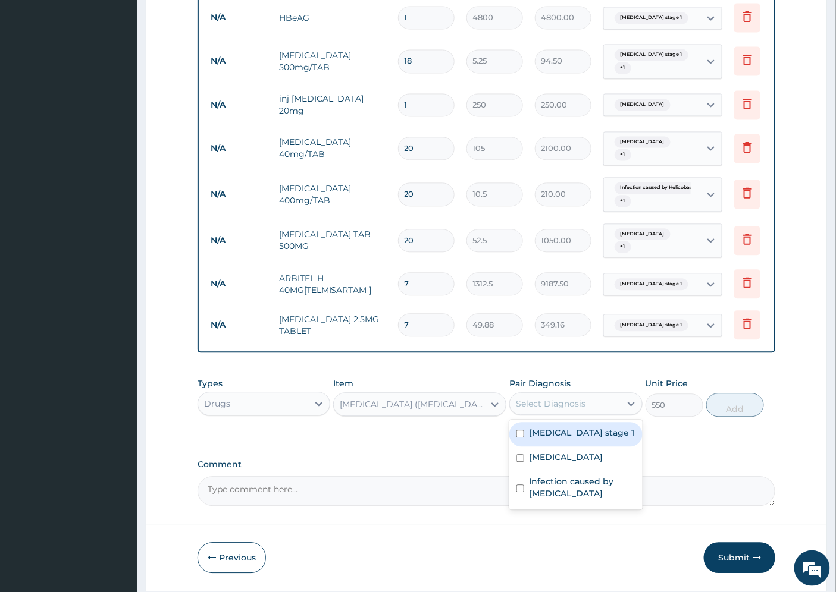
click at [569, 404] on div "Select Diagnosis" at bounding box center [551, 404] width 70 height 12
click at [571, 463] on label "Peptic ulcer" at bounding box center [566, 457] width 74 height 12
checkbox input "true"
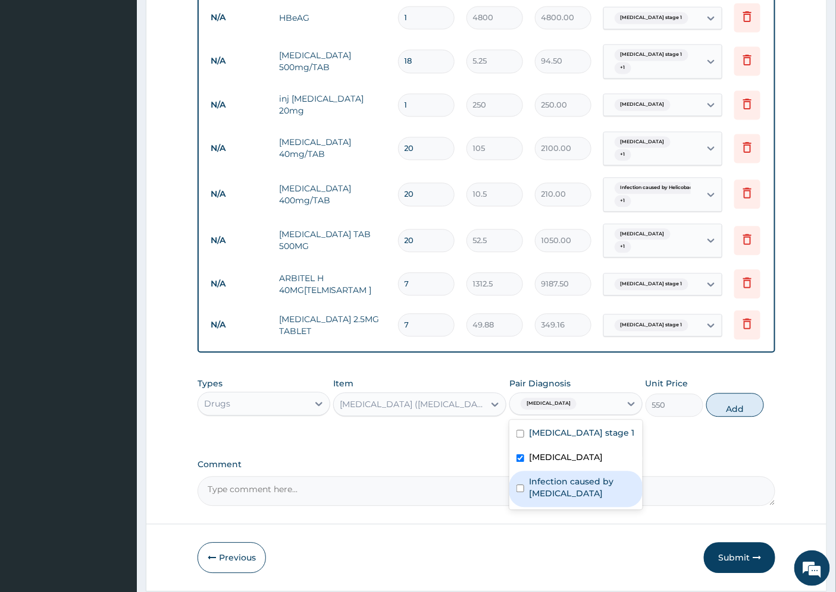
click at [575, 490] on label "Infection caused by Helicobacter pylori" at bounding box center [582, 488] width 106 height 24
checkbox input "true"
click at [738, 406] on button "Add" at bounding box center [735, 405] width 58 height 24
type input "0"
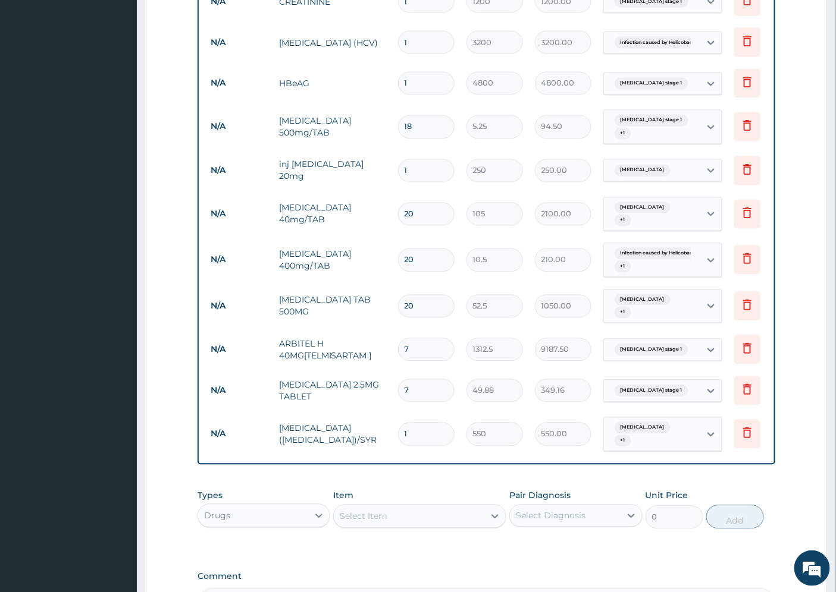
scroll to position [852, 0]
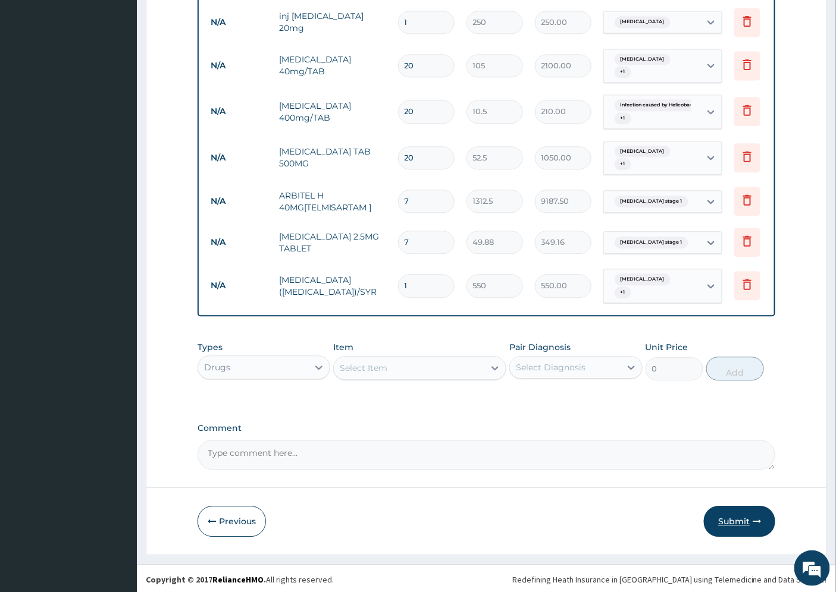
click at [732, 518] on button "Submit" at bounding box center [739, 521] width 71 height 31
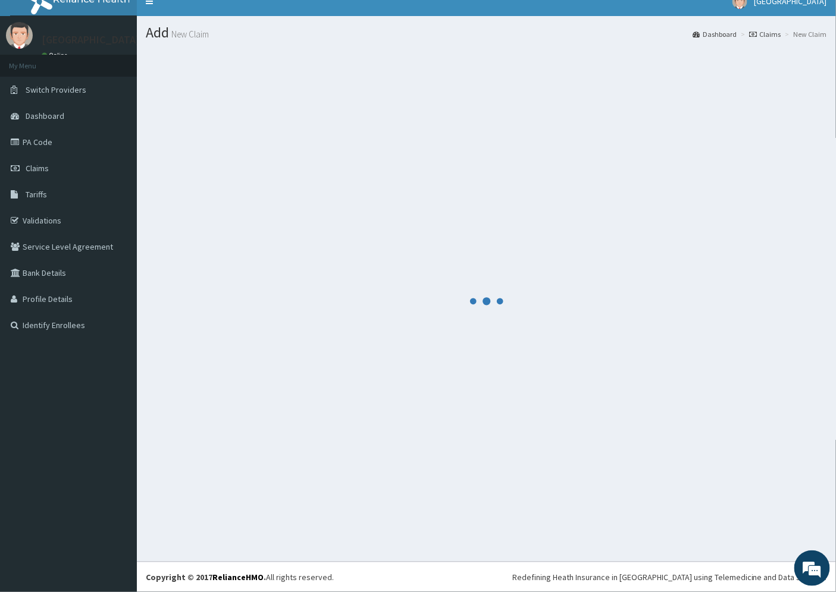
scroll to position [14, 0]
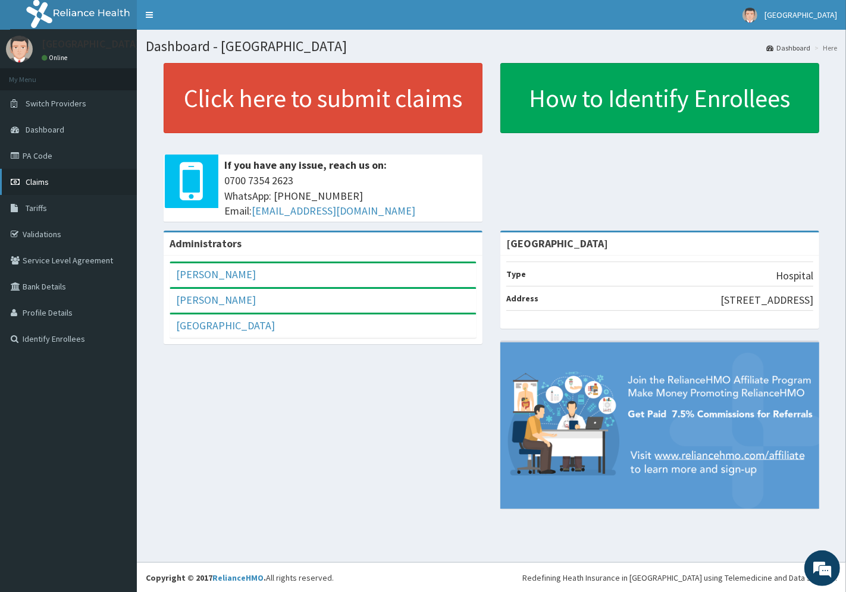
click at [39, 180] on span "Claims" at bounding box center [37, 182] width 23 height 11
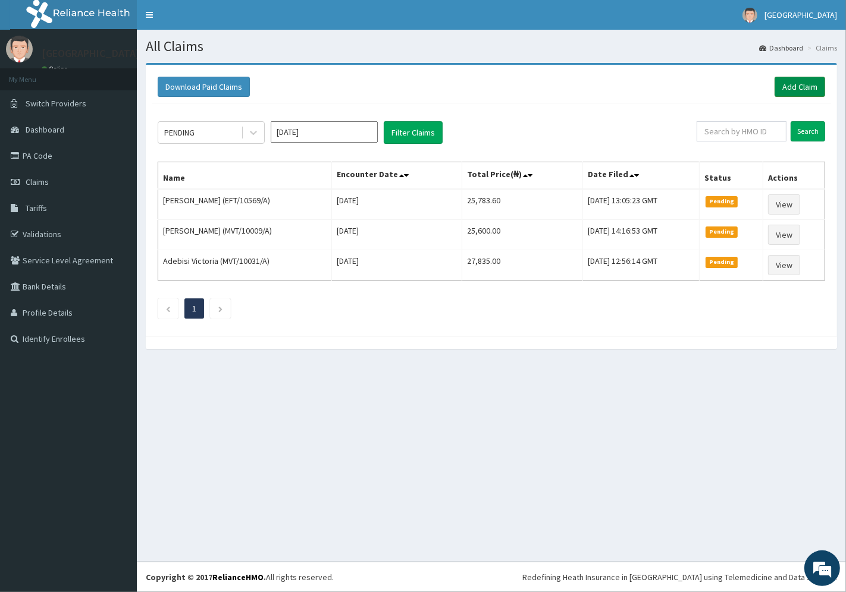
click at [795, 84] on link "Add Claim" at bounding box center [799, 87] width 51 height 20
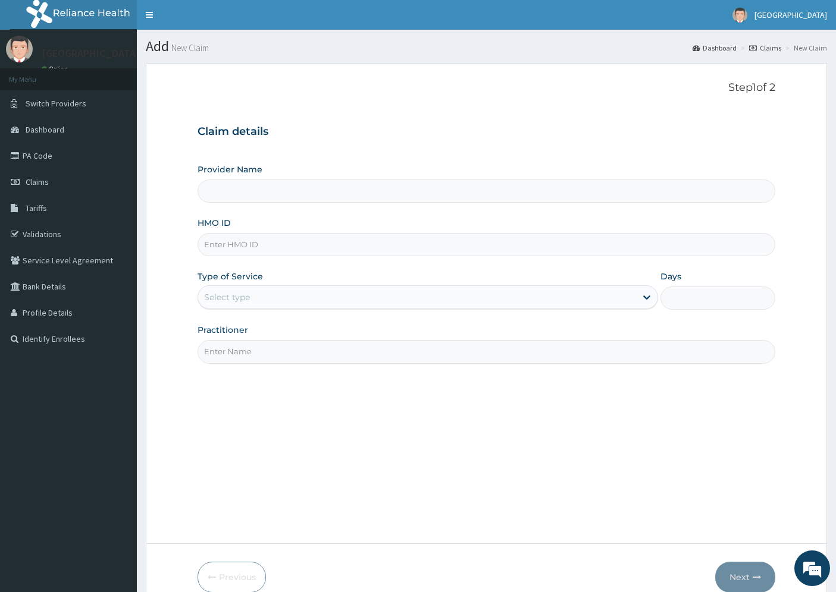
type input "[GEOGRAPHIC_DATA]"
click at [228, 237] on input "HMO ID" at bounding box center [486, 244] width 578 height 23
paste input "CMB/10003/A"
type input "CMB/10003/A"
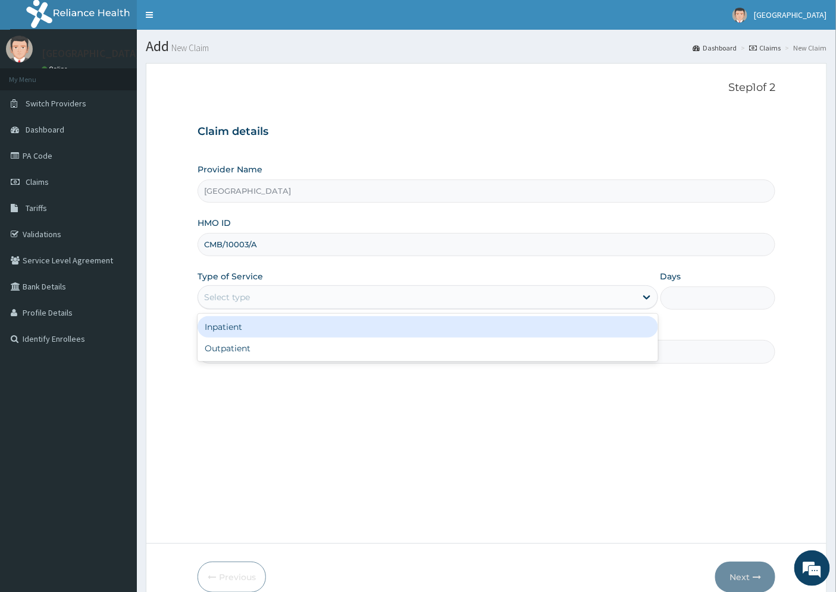
click at [258, 294] on div "Select type" at bounding box center [417, 297] width 438 height 19
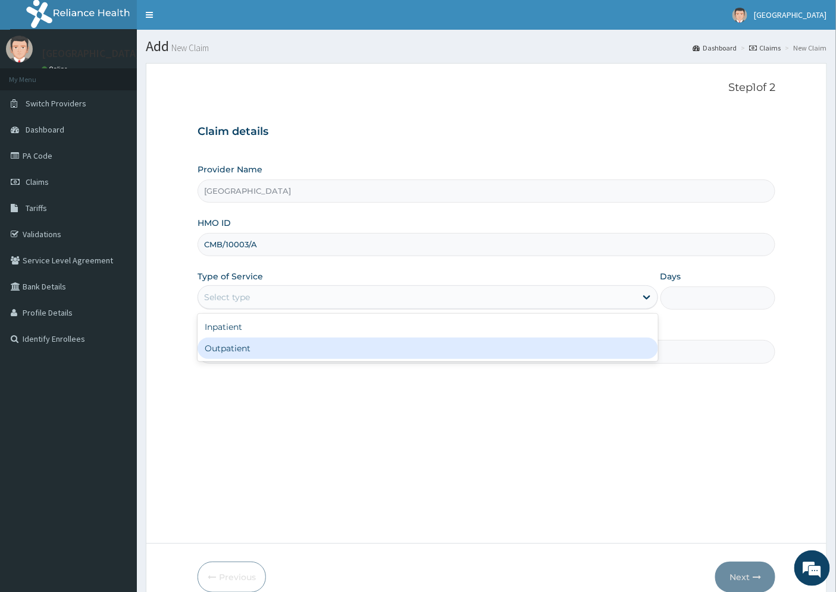
click at [228, 347] on div "Outpatient" at bounding box center [427, 348] width 460 height 21
type input "1"
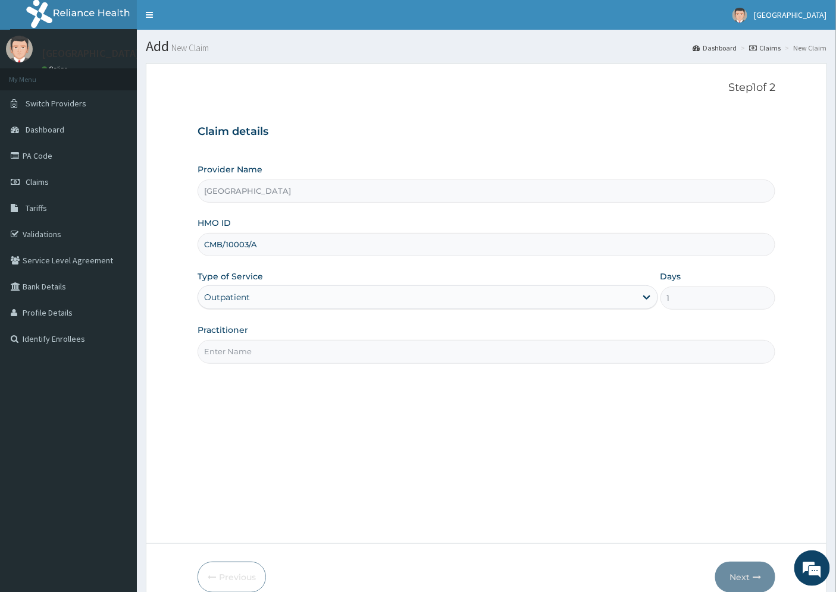
click at [234, 351] on input "Practitioner" at bounding box center [486, 351] width 578 height 23
type input "DR. UZO"
click at [744, 575] on button "Next" at bounding box center [745, 577] width 60 height 31
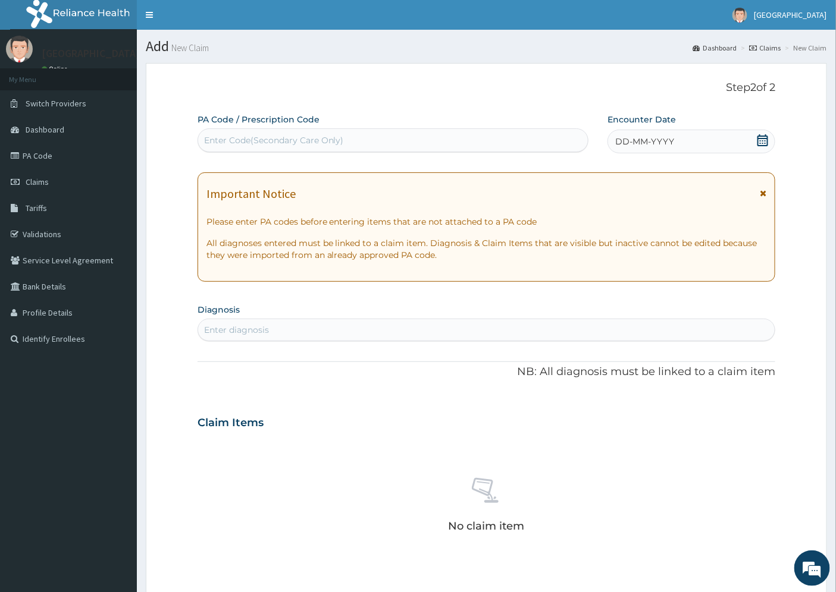
click at [644, 141] on span "DD-MM-YYYY" at bounding box center [644, 142] width 59 height 12
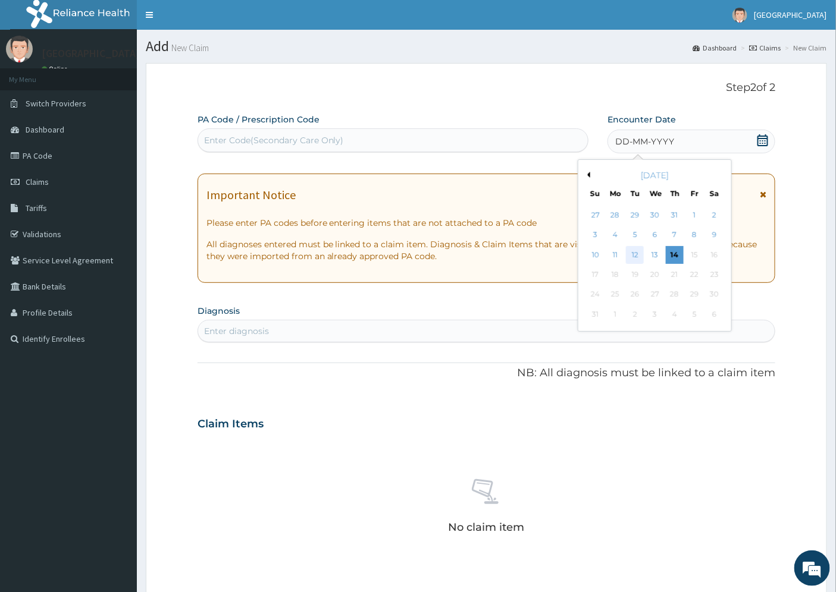
click at [639, 255] on div "12" at bounding box center [635, 255] width 18 height 18
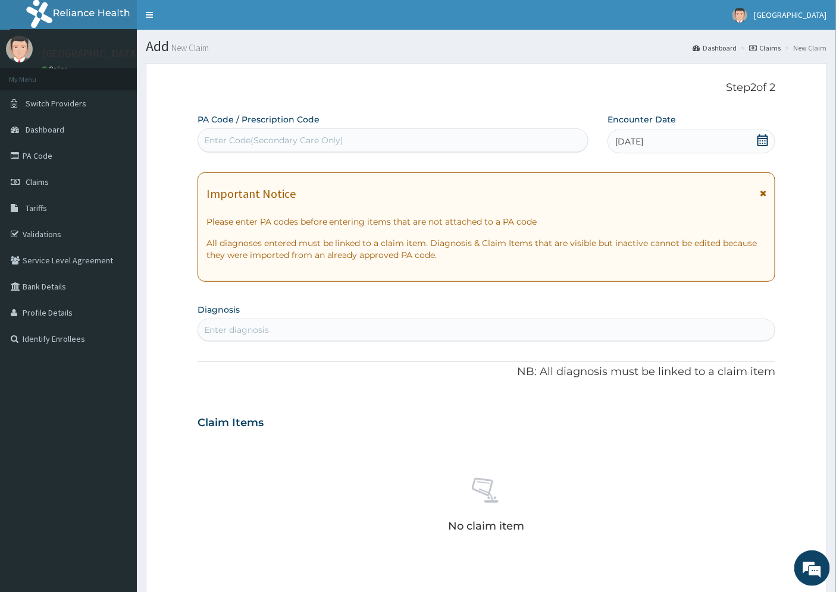
click at [245, 327] on div "Enter diagnosis" at bounding box center [236, 330] width 65 height 12
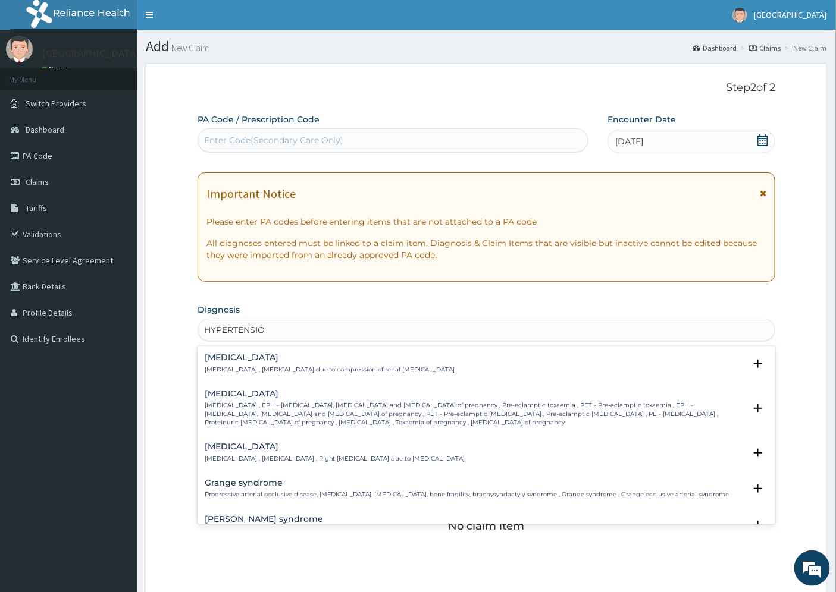
type input "HYPERTENSION"
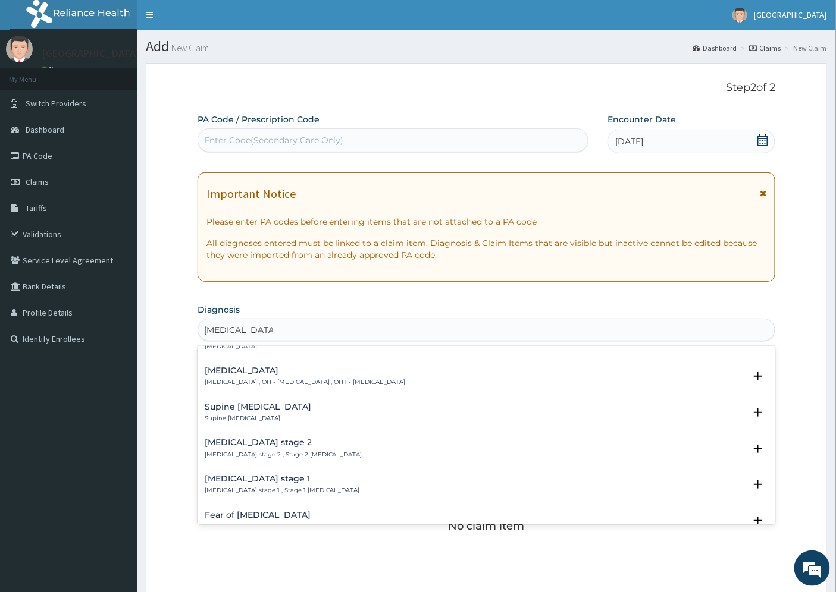
scroll to position [396, 0]
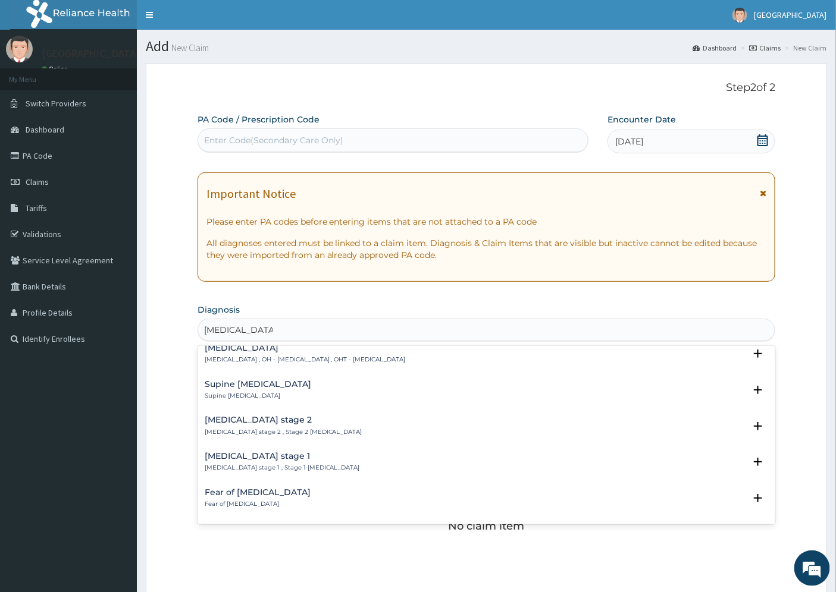
click at [277, 460] on div "Hypertension stage 1 Hypertension stage 1 , Stage 1 hypertension" at bounding box center [282, 462] width 155 height 21
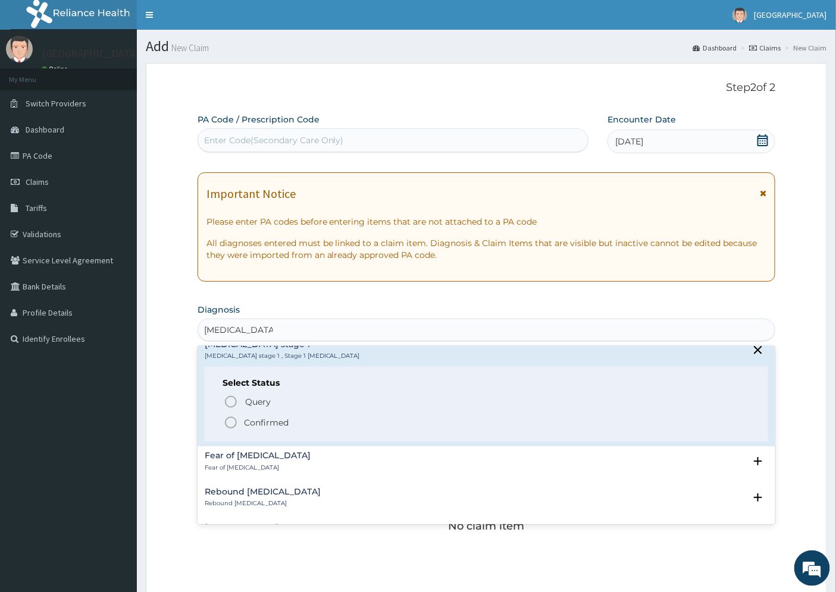
scroll to position [528, 0]
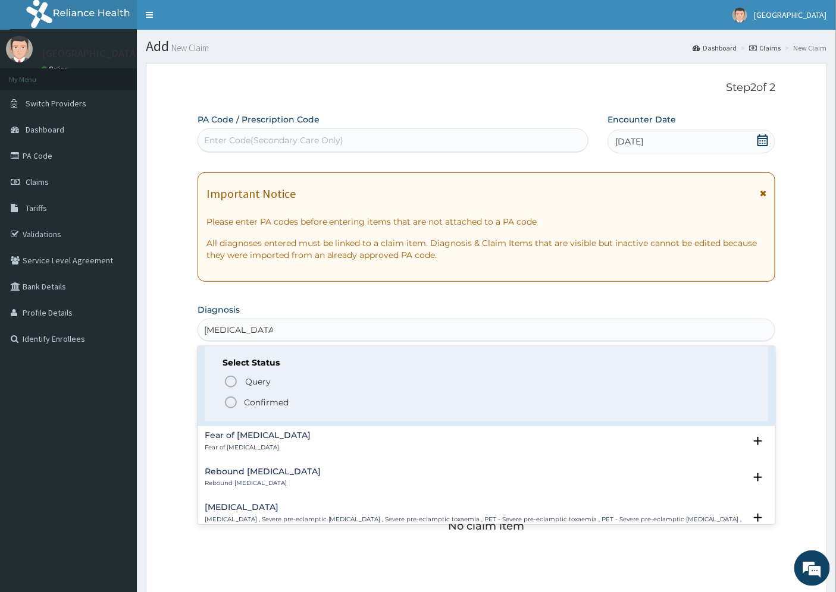
click at [275, 400] on p "Confirmed" at bounding box center [266, 403] width 45 height 12
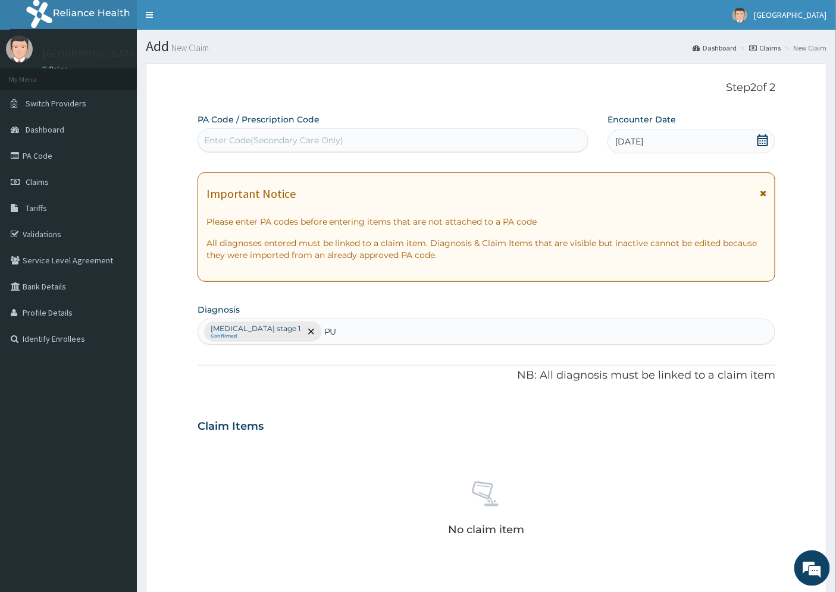
type input "PUD"
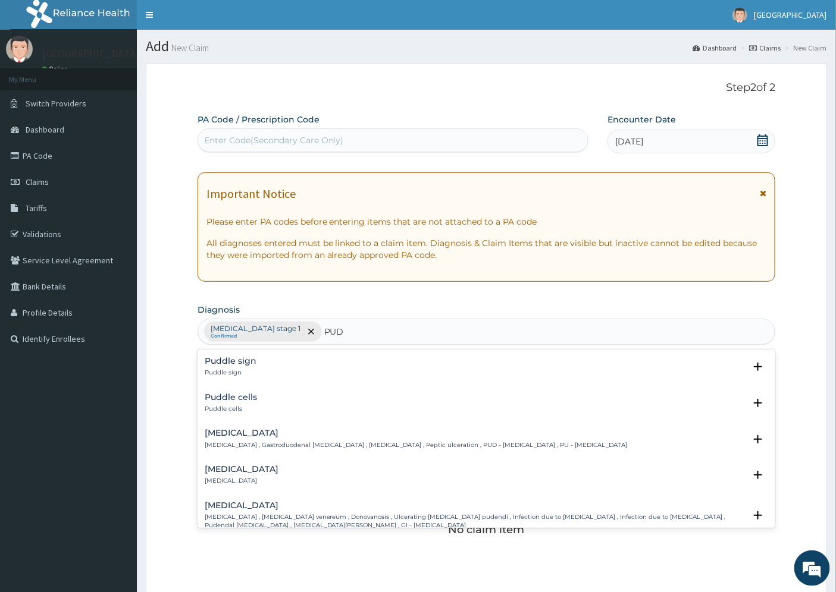
click at [243, 438] on h4 "Peptic ulcer" at bounding box center [416, 433] width 423 height 9
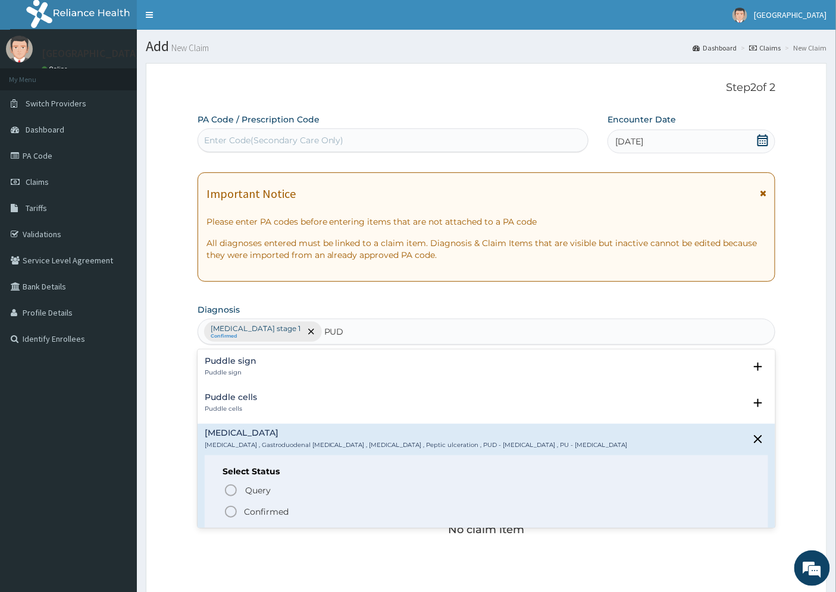
click at [242, 513] on span "Confirmed" at bounding box center [487, 512] width 527 height 14
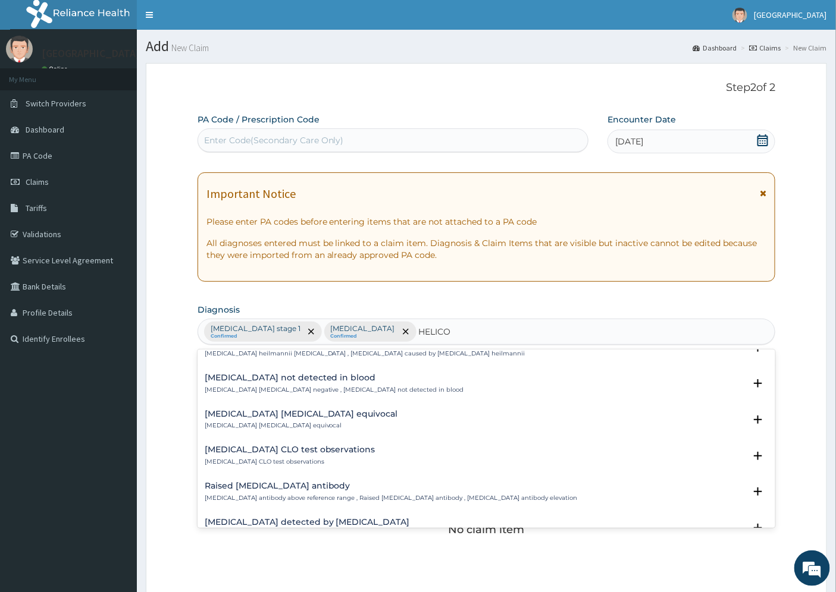
scroll to position [0, 0]
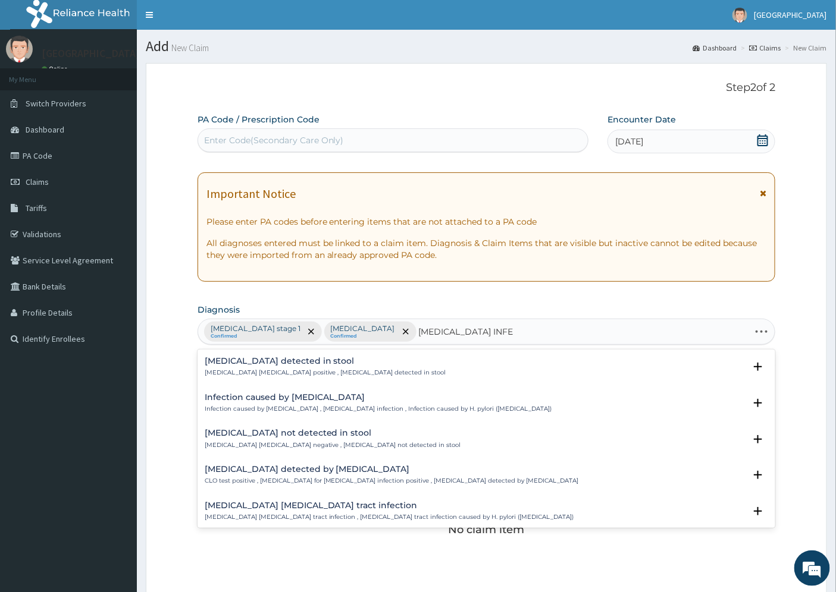
type input "HELICOBACTER PYLORI INFEC"
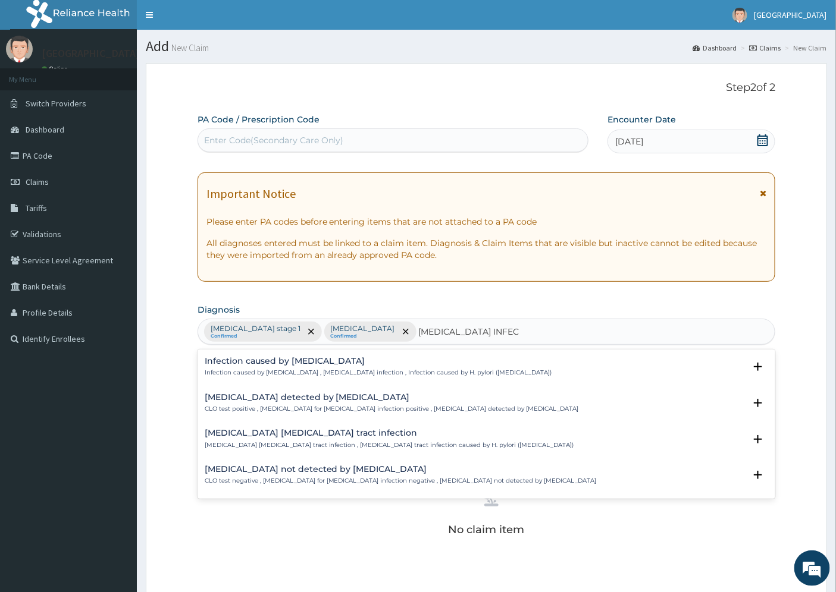
click at [258, 362] on h4 "Infection caused by Helicobacter pylori" at bounding box center [378, 361] width 347 height 9
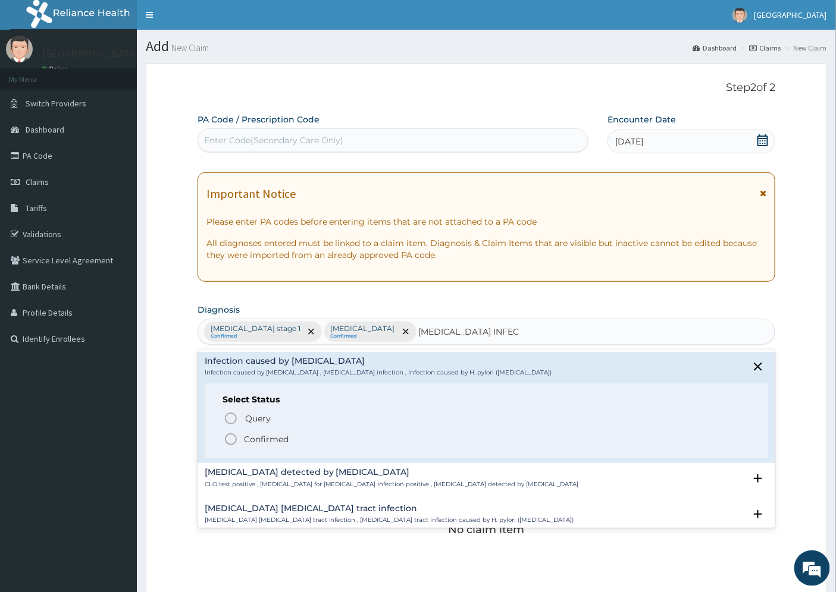
click at [269, 439] on p "Confirmed" at bounding box center [266, 440] width 45 height 12
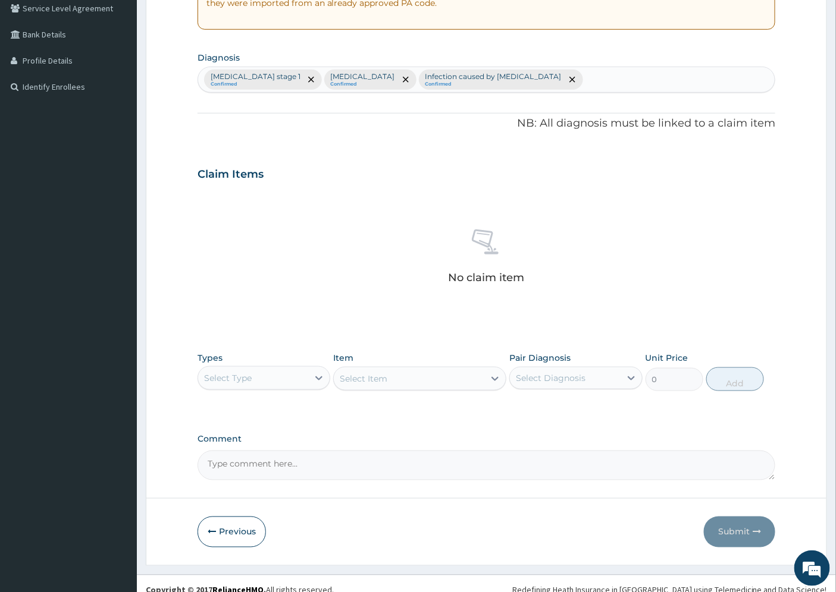
scroll to position [265, 0]
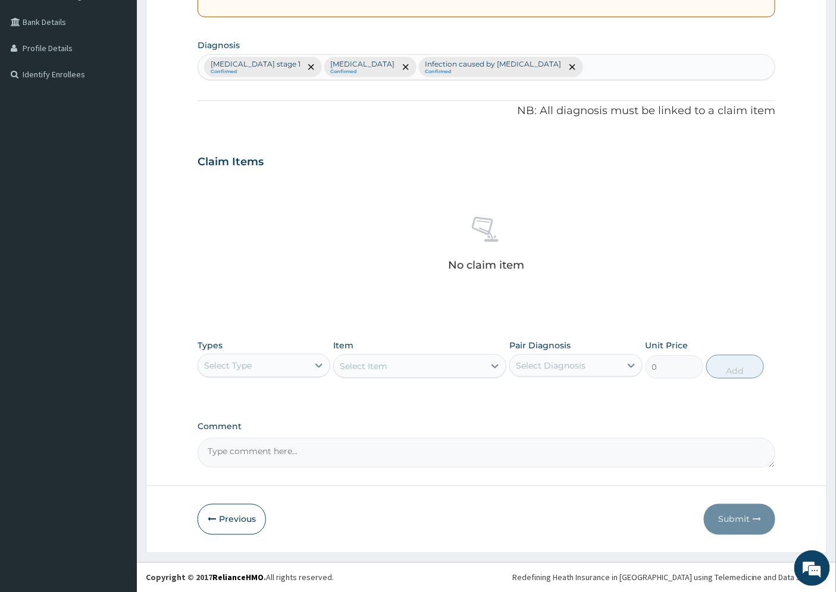
click at [294, 367] on div "Select Type" at bounding box center [253, 365] width 110 height 19
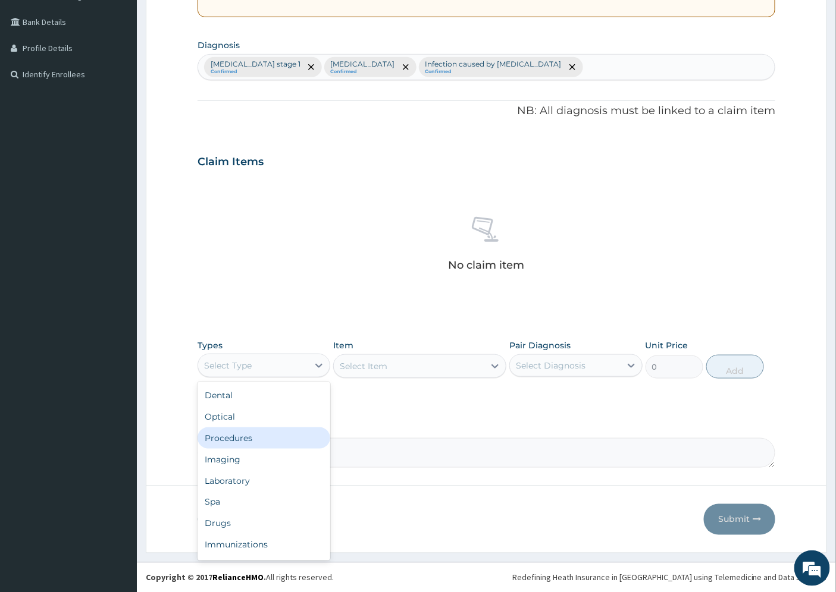
click at [266, 438] on div "Procedures" at bounding box center [263, 438] width 133 height 21
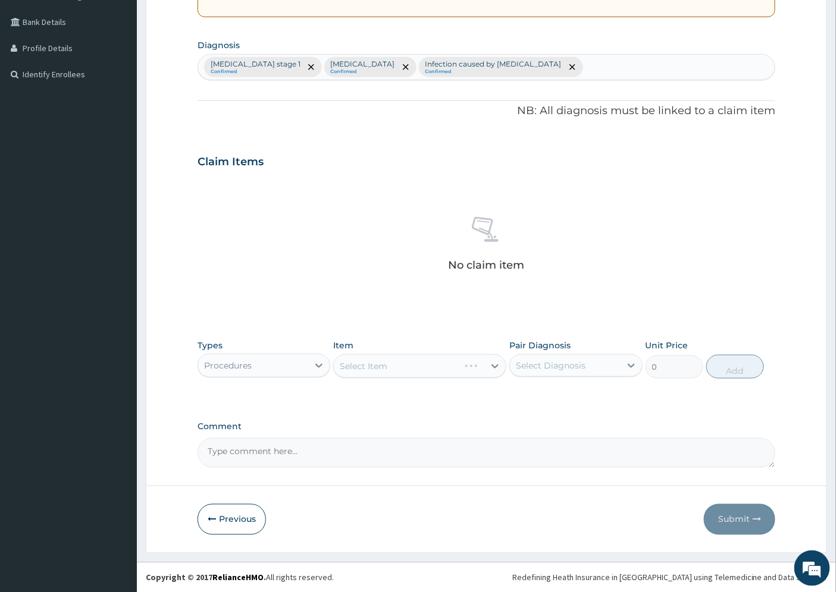
click at [488, 370] on div "Select Item" at bounding box center [419, 367] width 173 height 24
click at [487, 366] on div "Select Item" at bounding box center [419, 367] width 173 height 24
click at [465, 366] on div "Select Item" at bounding box center [419, 367] width 173 height 24
click at [491, 366] on div "Select Item" at bounding box center [419, 367] width 173 height 24
click at [480, 361] on div "Select Item" at bounding box center [419, 367] width 173 height 24
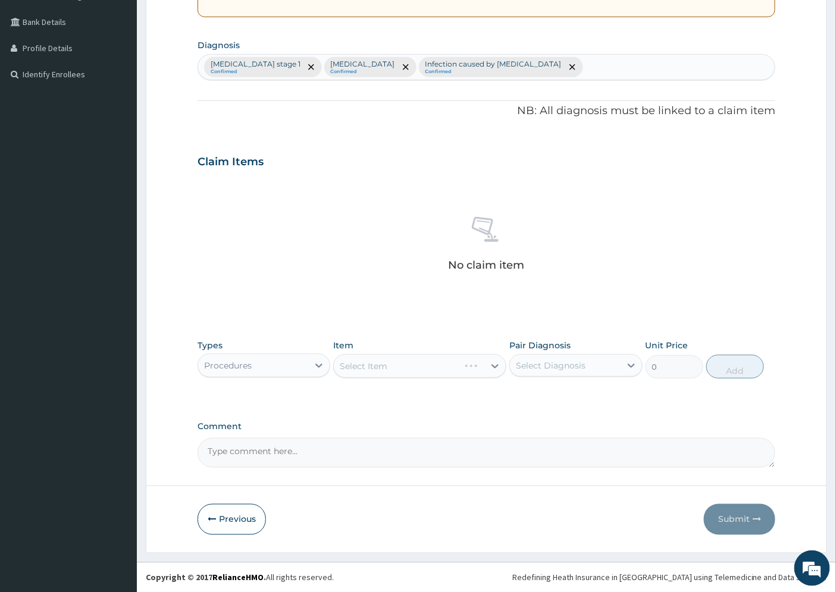
click at [492, 366] on div "Select Item" at bounding box center [419, 367] width 173 height 24
click at [462, 365] on div "Select Item" at bounding box center [419, 367] width 173 height 24
click at [438, 371] on div "Select Item" at bounding box center [419, 367] width 173 height 24
click at [230, 366] on div "Procedures" at bounding box center [228, 366] width 48 height 12
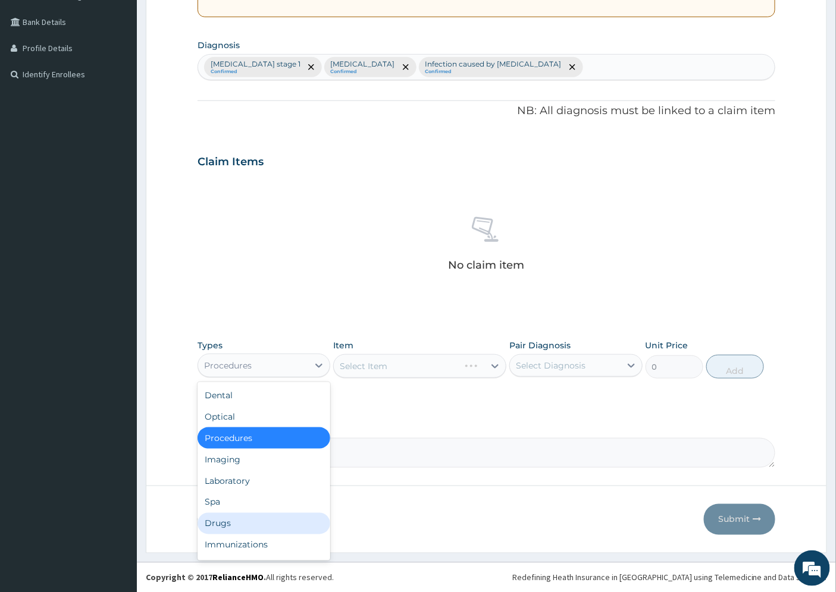
click at [231, 525] on div "Drugs" at bounding box center [263, 523] width 133 height 21
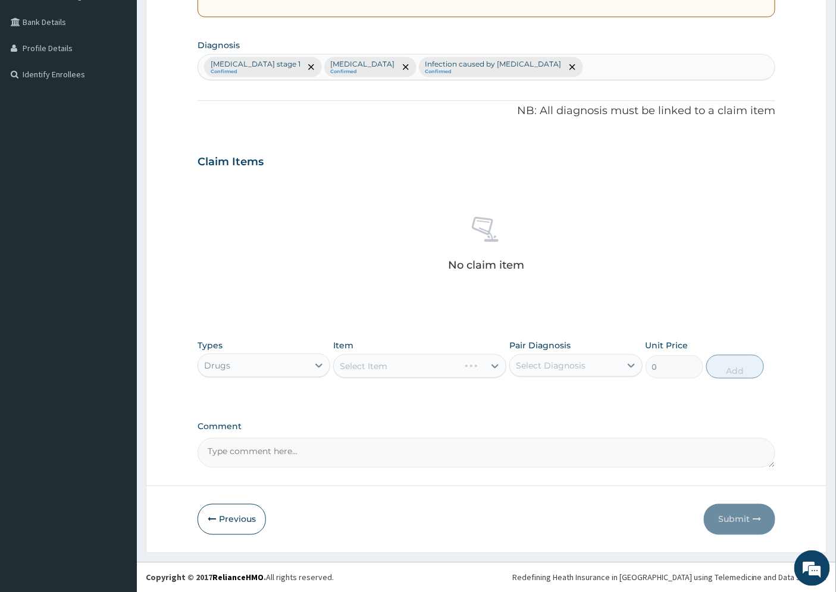
click at [435, 370] on div "Select Item" at bounding box center [419, 367] width 173 height 24
click at [455, 366] on div "Select Item" at bounding box center [419, 367] width 173 height 24
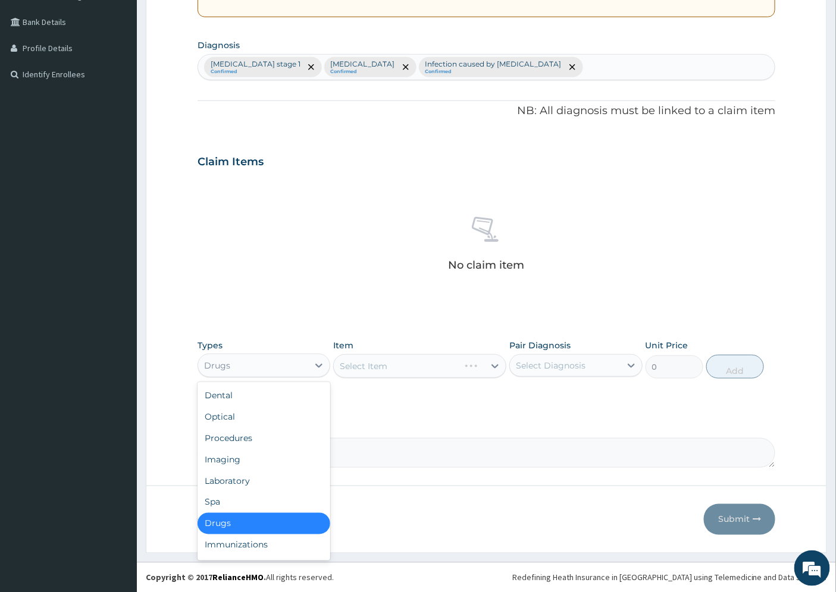
click at [269, 370] on div "Drugs" at bounding box center [253, 365] width 110 height 19
click at [248, 479] on div "Laboratory" at bounding box center [263, 481] width 133 height 21
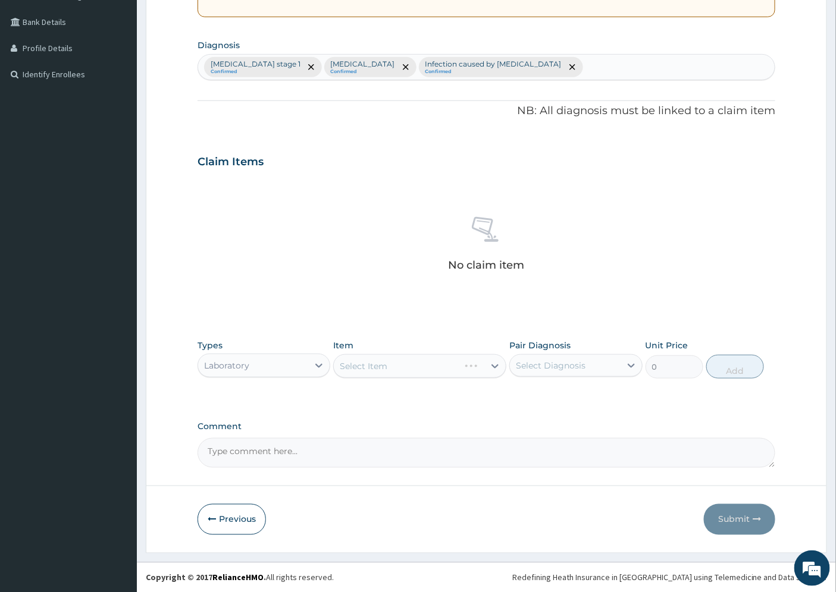
click at [471, 370] on div "Select Item" at bounding box center [419, 367] width 173 height 24
click at [485, 364] on div "Select Item" at bounding box center [419, 367] width 173 height 24
click at [490, 365] on div "Select Item" at bounding box center [419, 367] width 173 height 24
click at [427, 366] on div "Select Item" at bounding box center [419, 367] width 173 height 24
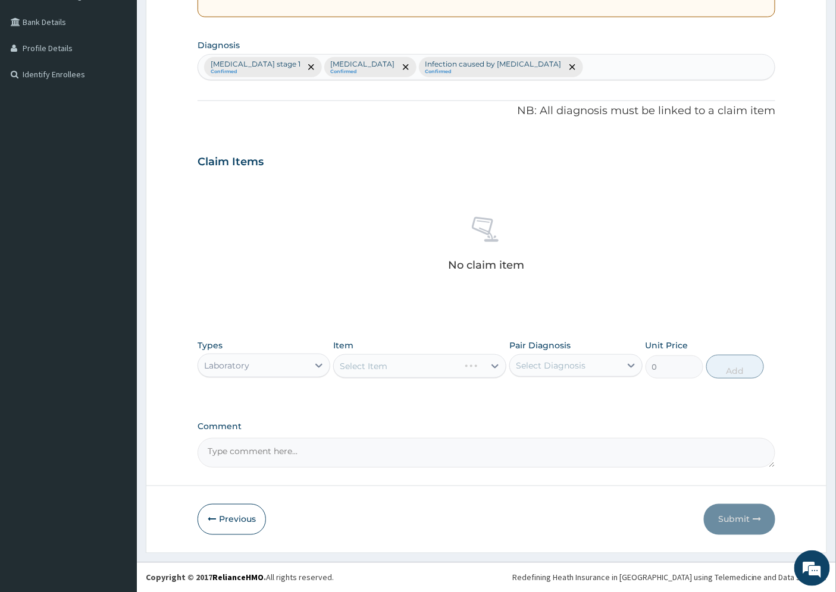
click at [427, 366] on div "Select Item" at bounding box center [419, 367] width 173 height 24
click at [488, 364] on div "Select Item" at bounding box center [419, 367] width 173 height 24
click at [259, 365] on div "Laboratory" at bounding box center [253, 365] width 110 height 19
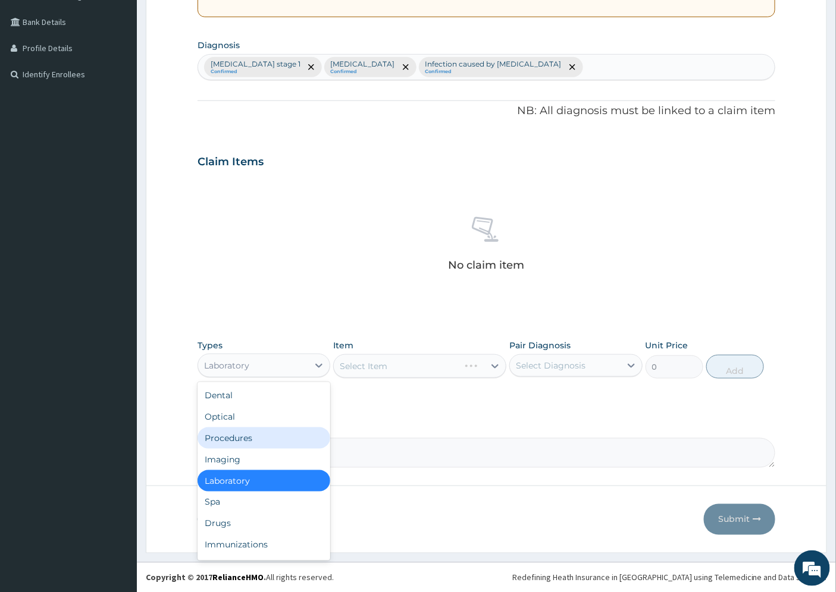
click at [244, 438] on div "Procedures" at bounding box center [263, 438] width 133 height 21
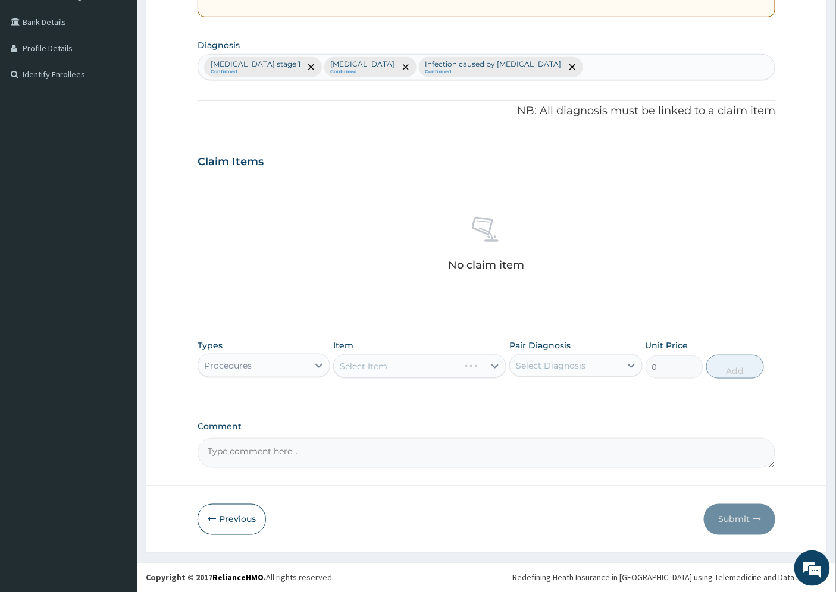
click at [445, 363] on div "Select Item" at bounding box center [419, 367] width 173 height 24
click at [454, 368] on div "Select Item" at bounding box center [419, 367] width 173 height 24
click at [494, 366] on div "Select Item" at bounding box center [419, 367] width 173 height 24
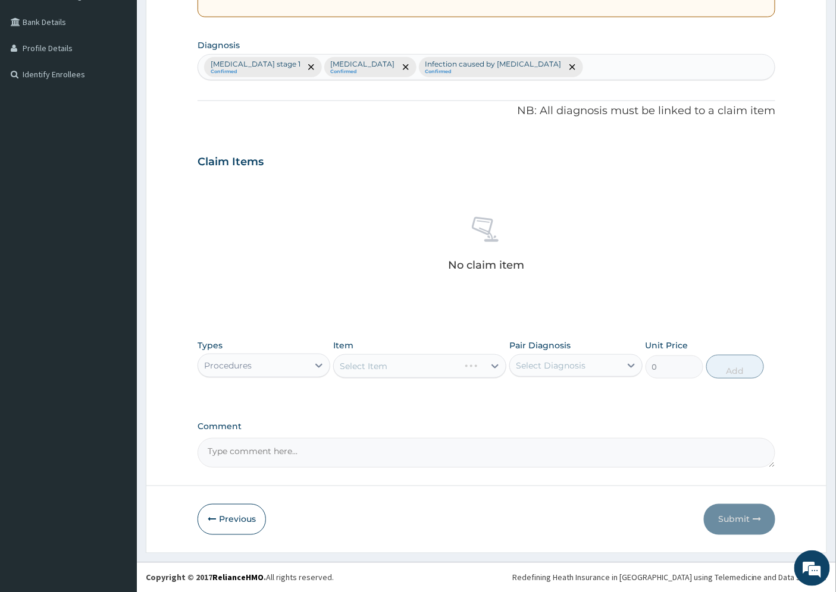
click at [366, 369] on div "Select Item" at bounding box center [419, 367] width 173 height 24
click at [349, 369] on div "Select Item" at bounding box center [419, 367] width 173 height 24
click at [365, 364] on div "Select Item" at bounding box center [419, 367] width 173 height 24
click at [387, 363] on div "Select Item" at bounding box center [419, 367] width 173 height 24
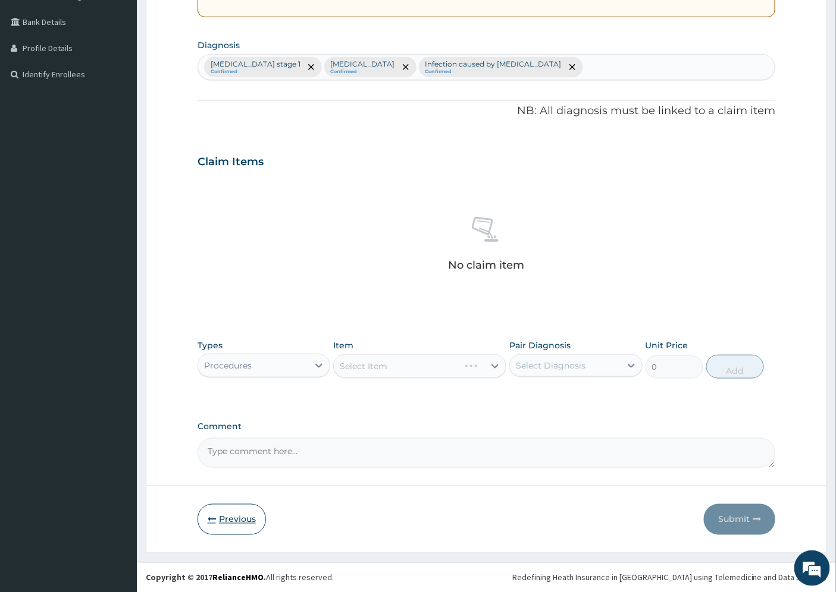
click at [242, 525] on button "Previous" at bounding box center [231, 519] width 68 height 31
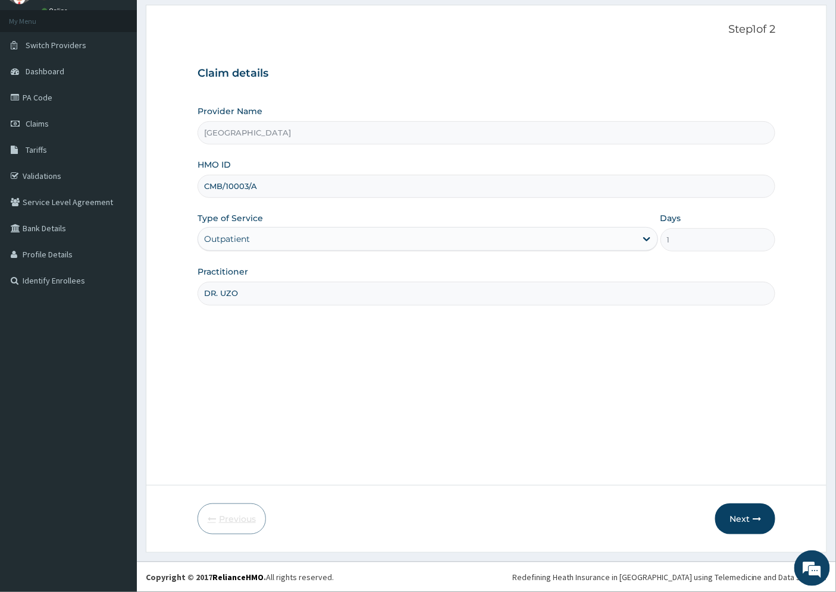
scroll to position [58, 0]
click at [744, 515] on button "Next" at bounding box center [745, 519] width 60 height 31
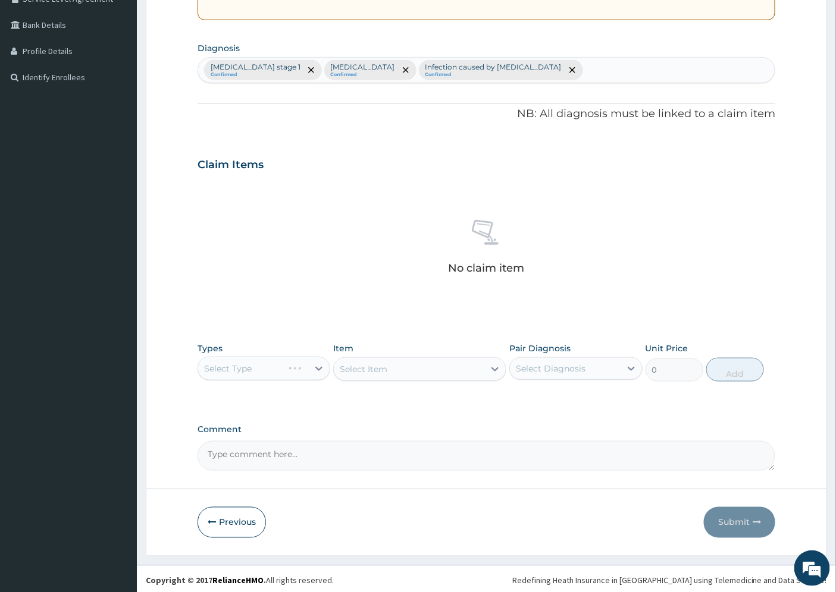
scroll to position [265, 0]
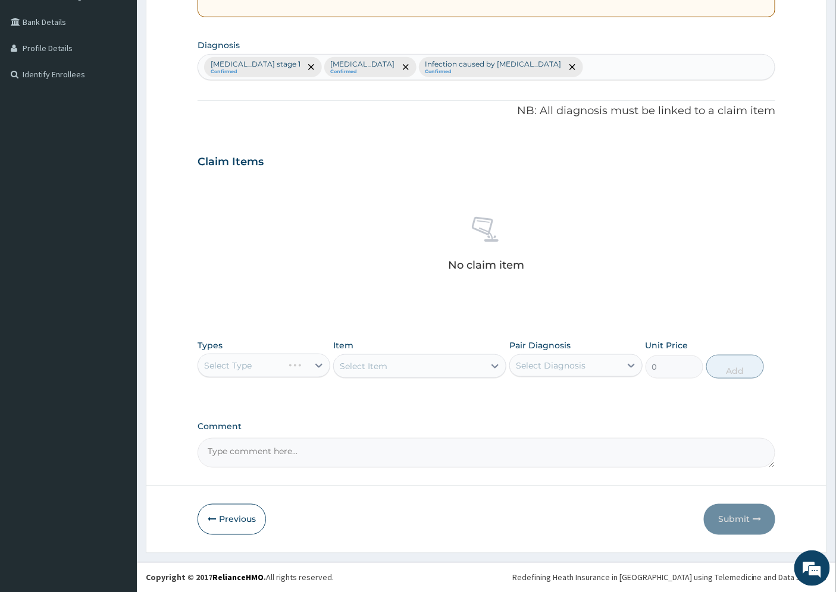
click at [238, 360] on div "Select Type" at bounding box center [263, 366] width 133 height 24
click at [288, 363] on div "Select Type" at bounding box center [263, 366] width 133 height 24
click at [317, 366] on div "Select Type" at bounding box center [263, 366] width 133 height 24
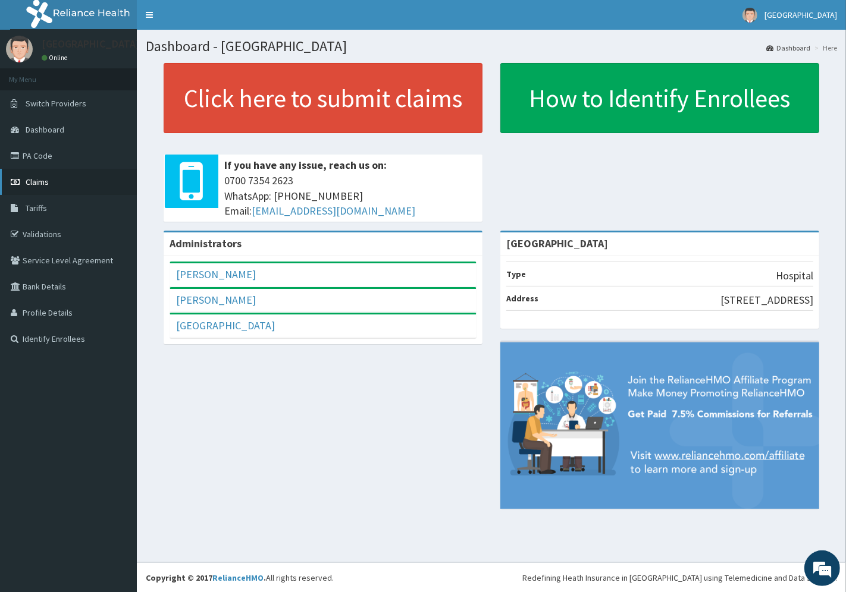
click at [42, 181] on span "Claims" at bounding box center [37, 182] width 23 height 11
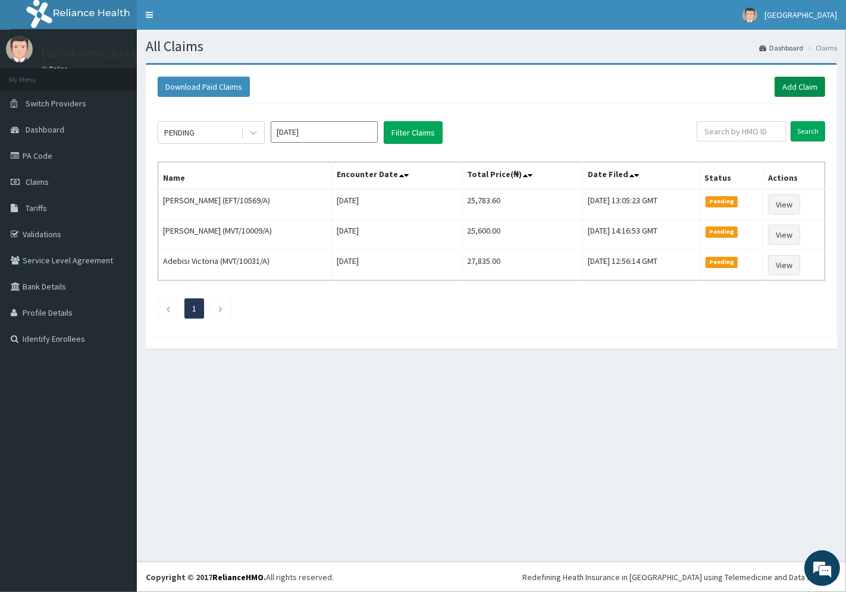
click at [804, 81] on link "Add Claim" at bounding box center [799, 87] width 51 height 20
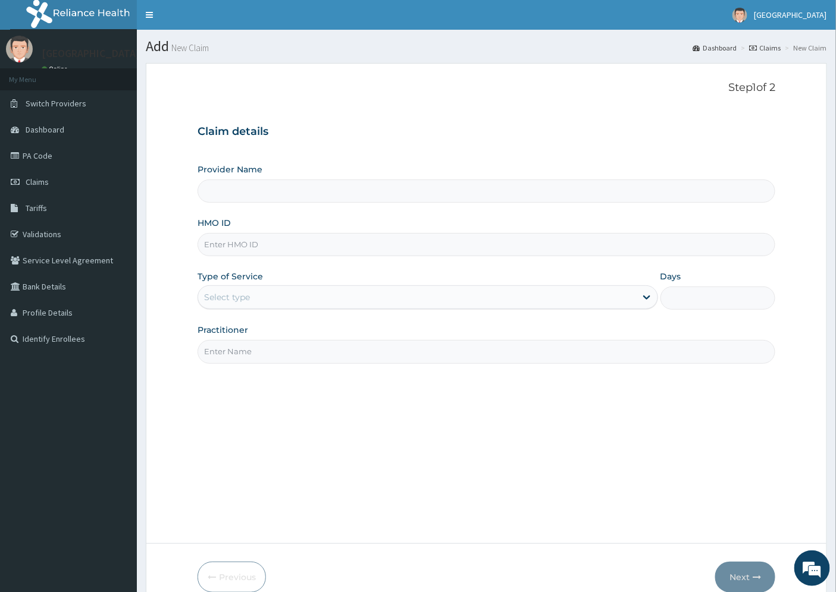
type input "[GEOGRAPHIC_DATA]"
click at [280, 246] on input "HMO ID" at bounding box center [486, 244] width 578 height 23
paste input "CMB/10003/A"
type input "CMB/10003/A"
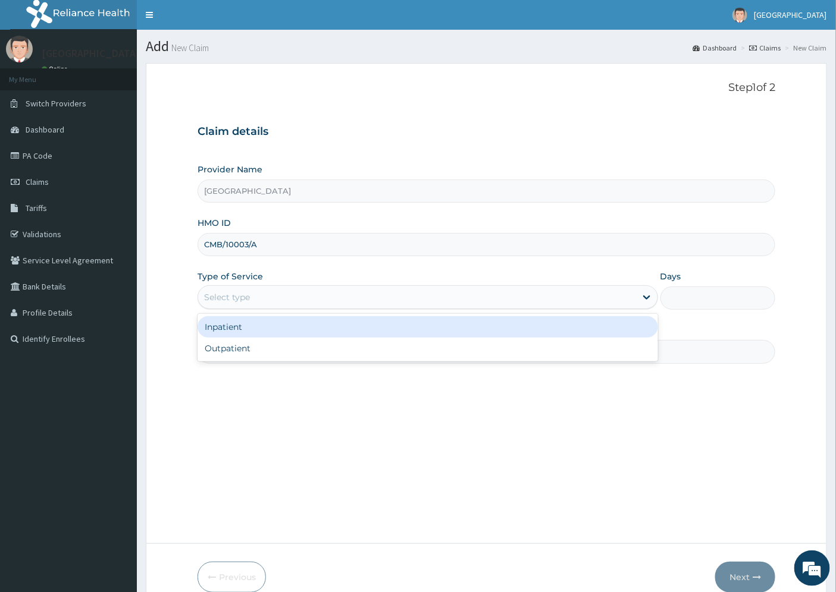
click at [275, 300] on div "Select type" at bounding box center [417, 297] width 438 height 19
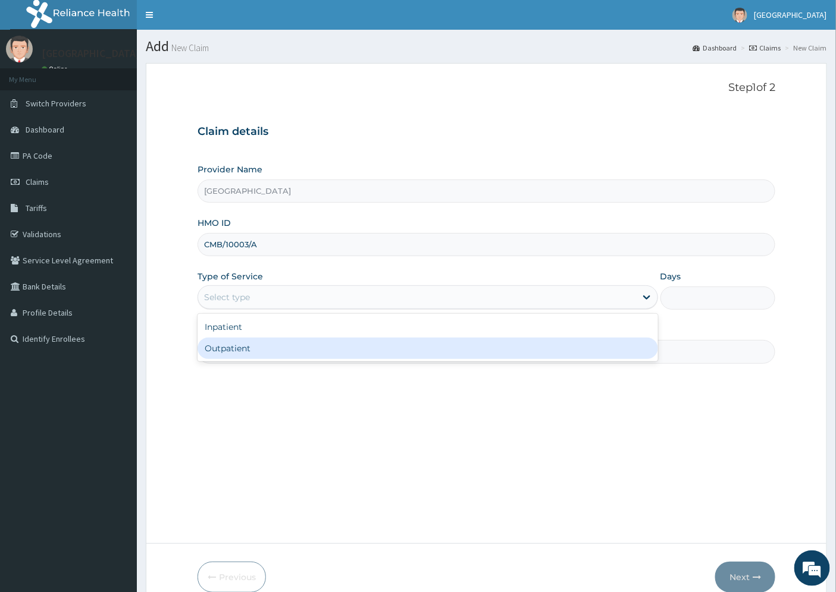
click at [254, 347] on div "Outpatient" at bounding box center [427, 348] width 460 height 21
type input "1"
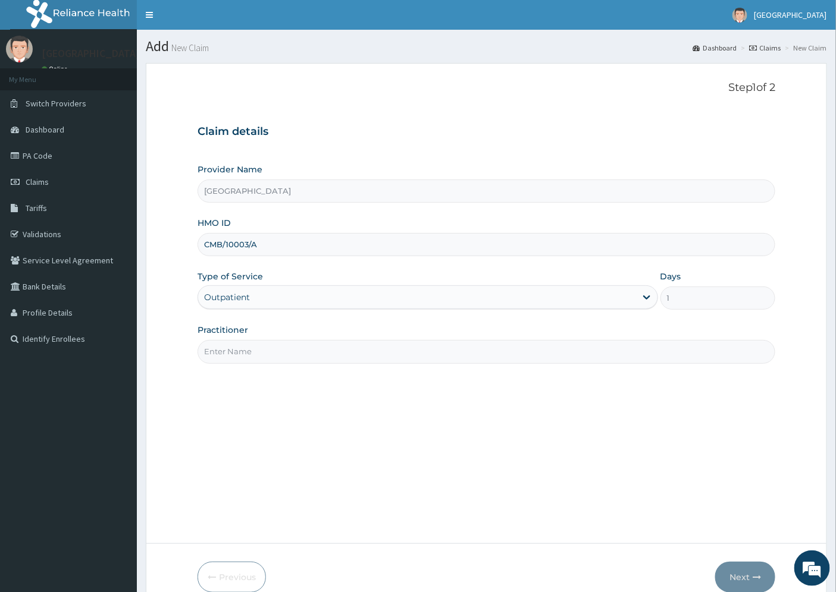
click at [255, 346] on input "Practitioner" at bounding box center [486, 351] width 578 height 23
type input "DR. UZO"
click at [750, 577] on button "Next" at bounding box center [745, 577] width 60 height 31
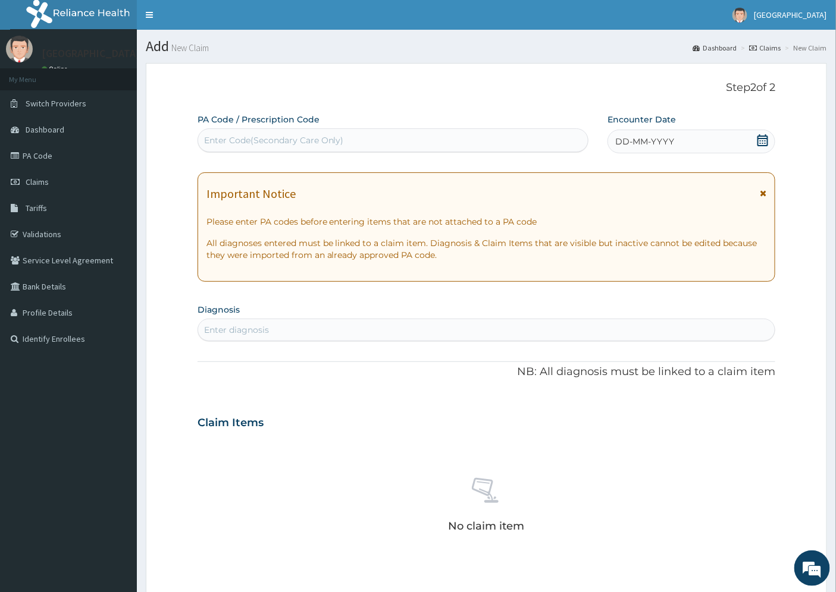
click at [648, 138] on span "DD-MM-YYYY" at bounding box center [644, 142] width 59 height 12
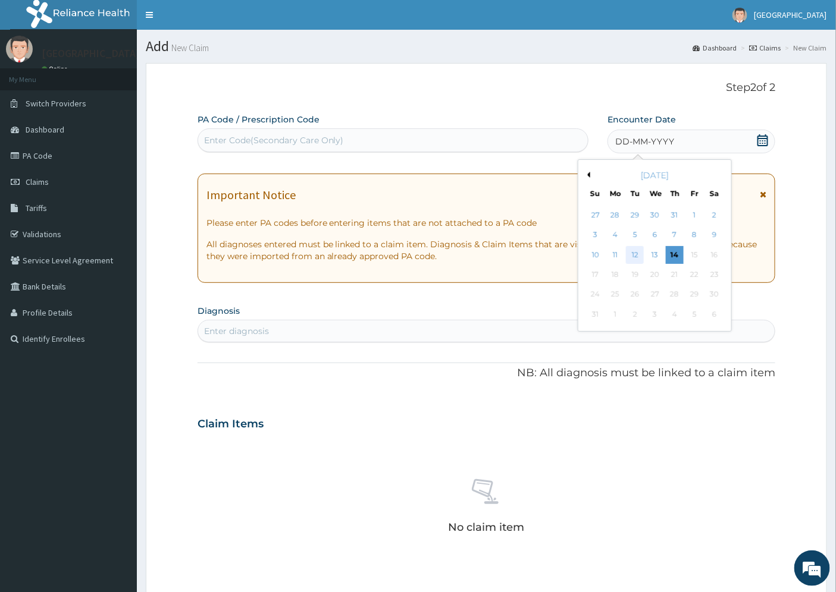
click at [639, 256] on div "12" at bounding box center [635, 255] width 18 height 18
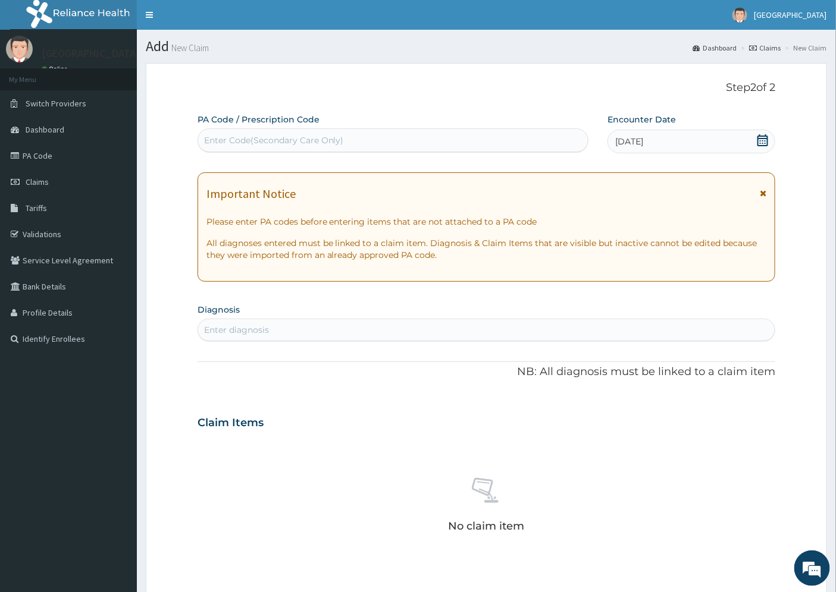
click at [253, 327] on div "Enter diagnosis" at bounding box center [236, 330] width 65 height 12
type input "HYPERTENSION"
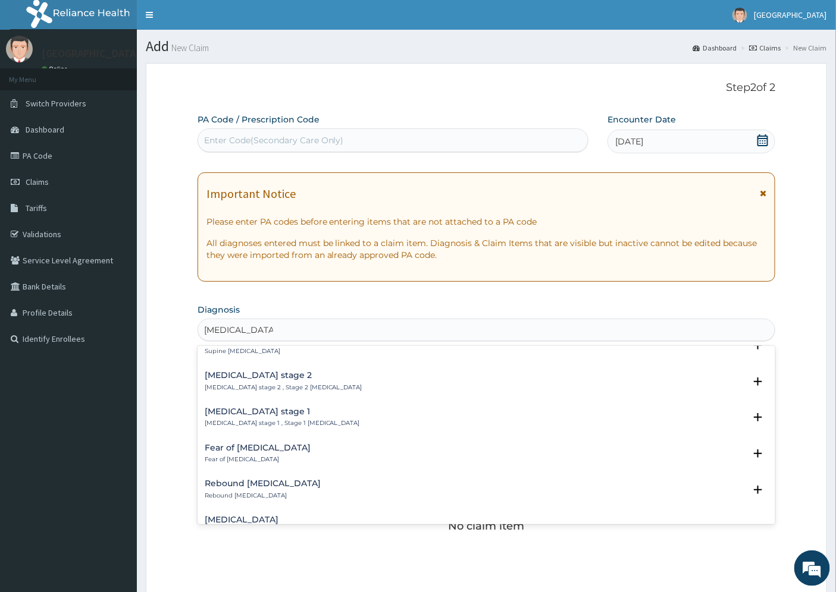
scroll to position [462, 0]
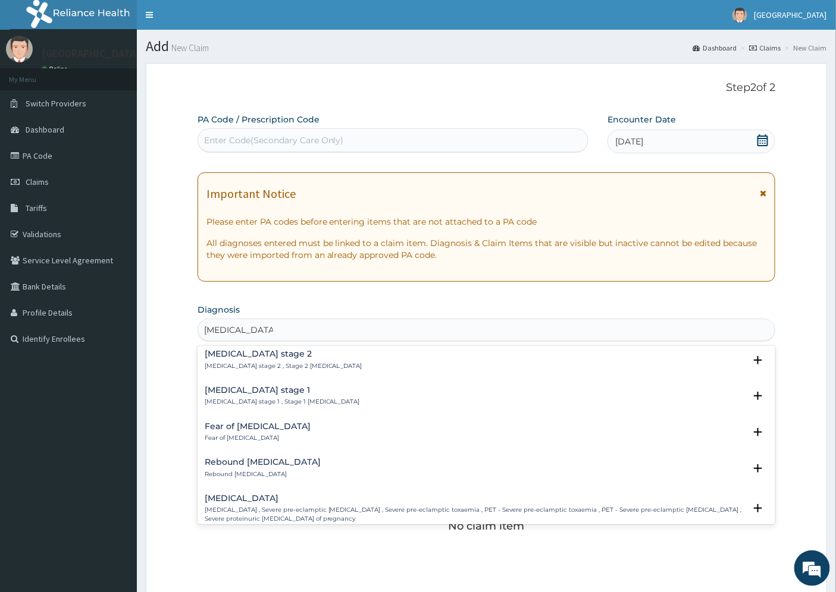
click at [280, 396] on div "Hypertension stage 1 Hypertension stage 1 , Stage 1 hypertension" at bounding box center [282, 396] width 155 height 21
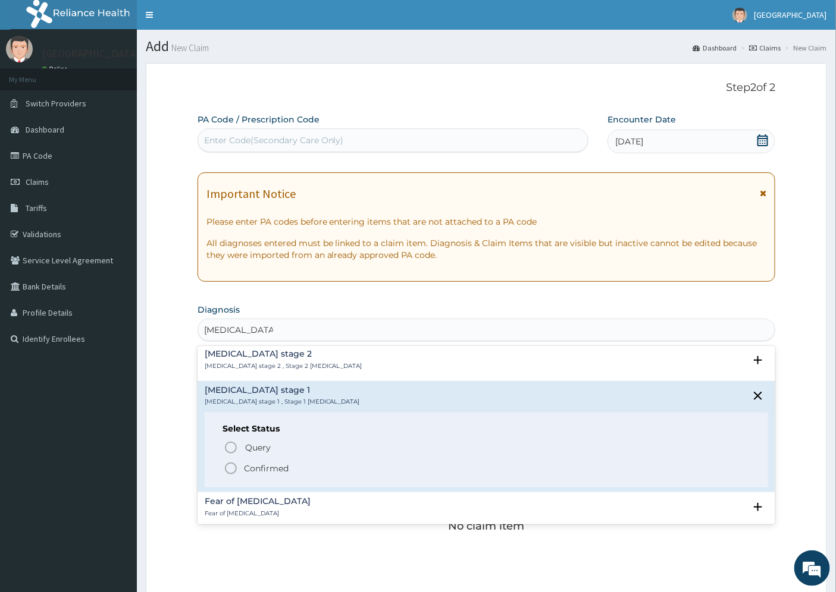
click at [258, 472] on p "Confirmed" at bounding box center [266, 469] width 45 height 12
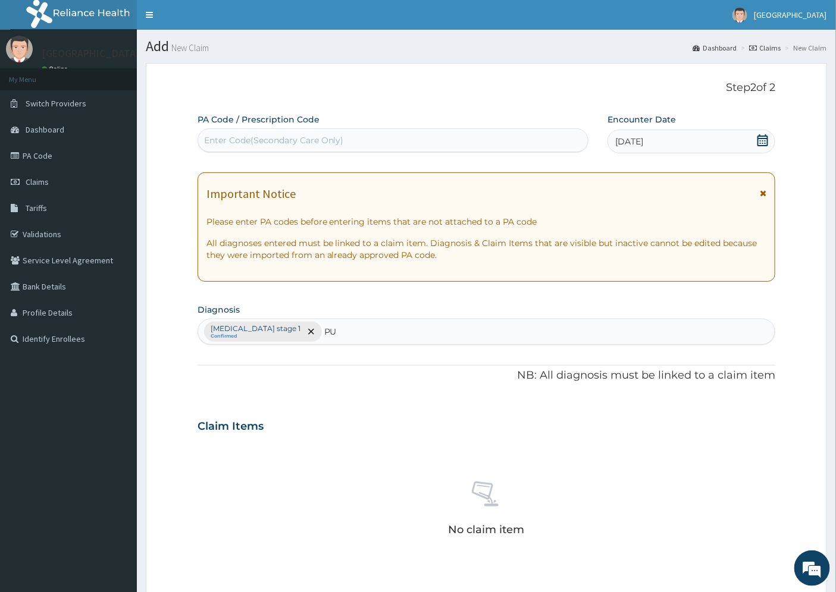
type input "PUD"
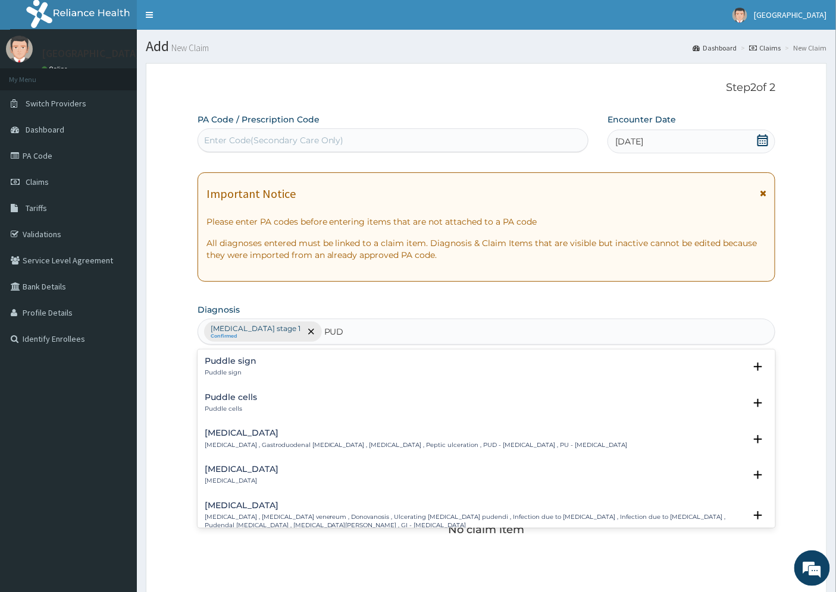
click at [233, 434] on h4 "Peptic ulcer" at bounding box center [416, 433] width 423 height 9
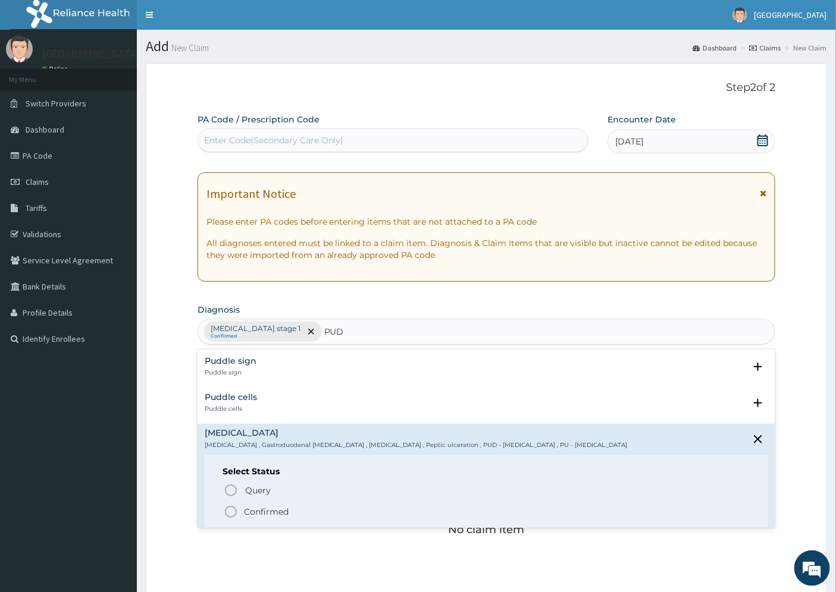
click at [250, 505] on span "Confirmed" at bounding box center [487, 512] width 527 height 14
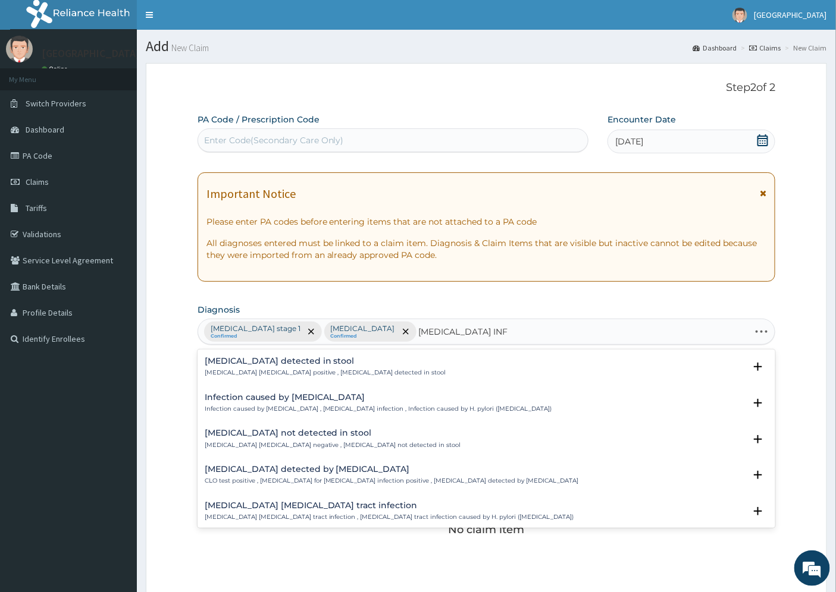
type input "HELICOBACTER PYLORI INFE"
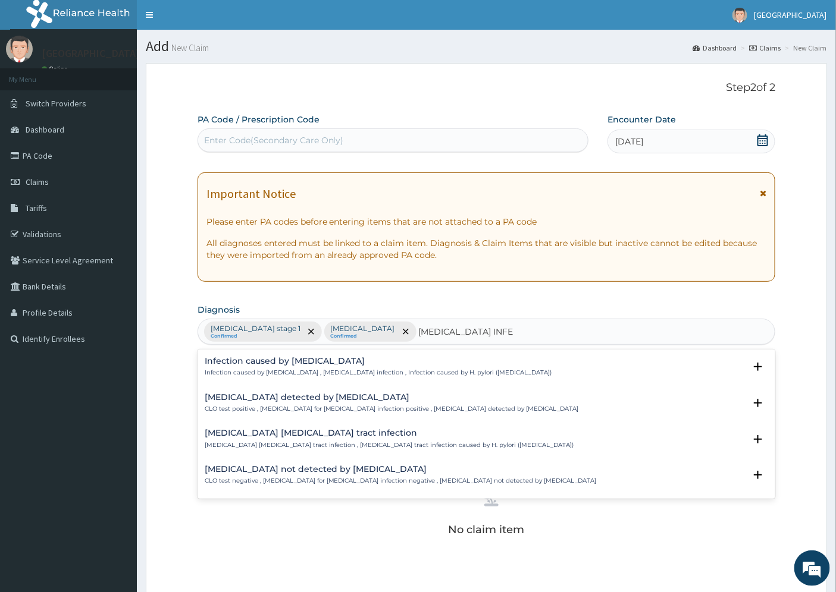
click at [287, 360] on h4 "Infection caused by Helicobacter pylori" at bounding box center [378, 361] width 347 height 9
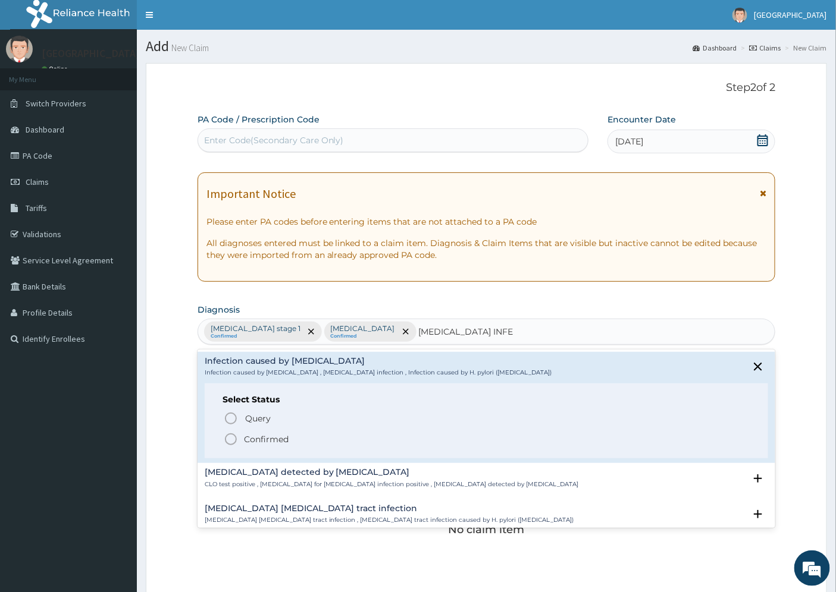
click at [268, 440] on p "Confirmed" at bounding box center [266, 440] width 45 height 12
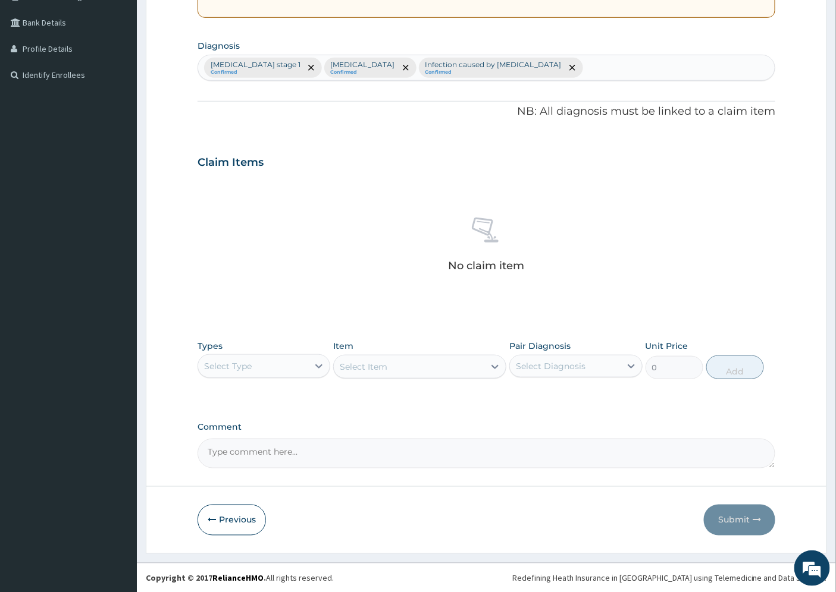
scroll to position [265, 0]
click at [299, 366] on div "Select Type" at bounding box center [253, 365] width 110 height 19
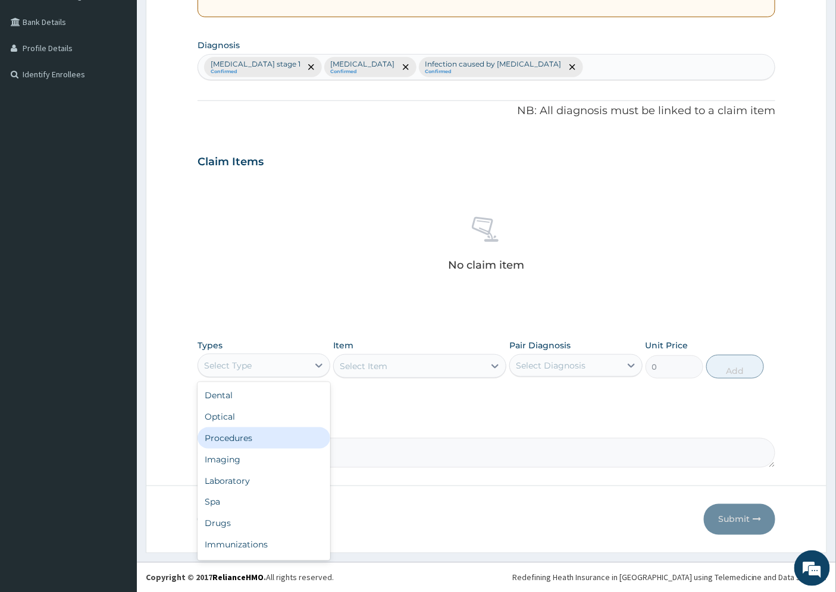
click at [260, 431] on div "Procedures" at bounding box center [263, 438] width 133 height 21
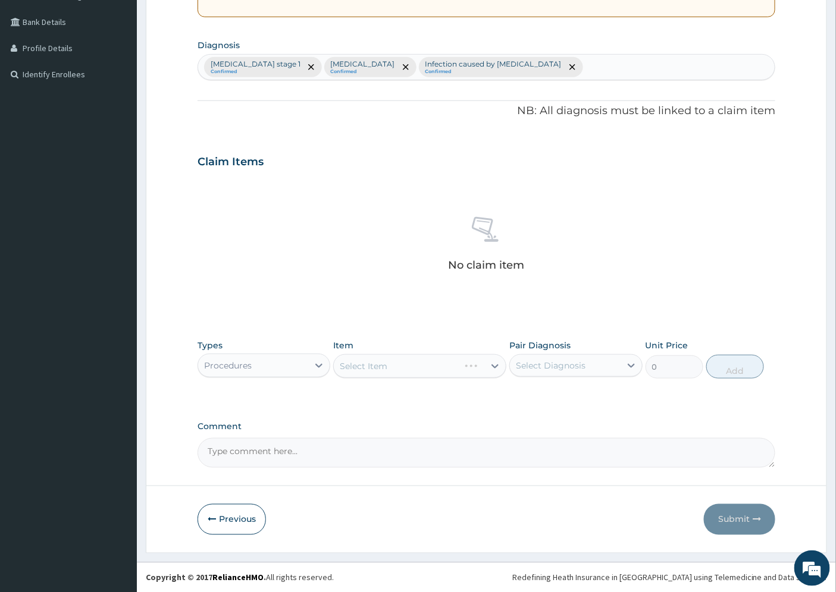
click at [483, 367] on div "Select Item" at bounding box center [419, 367] width 173 height 24
click at [492, 366] on div "Select Item" at bounding box center [419, 367] width 173 height 24
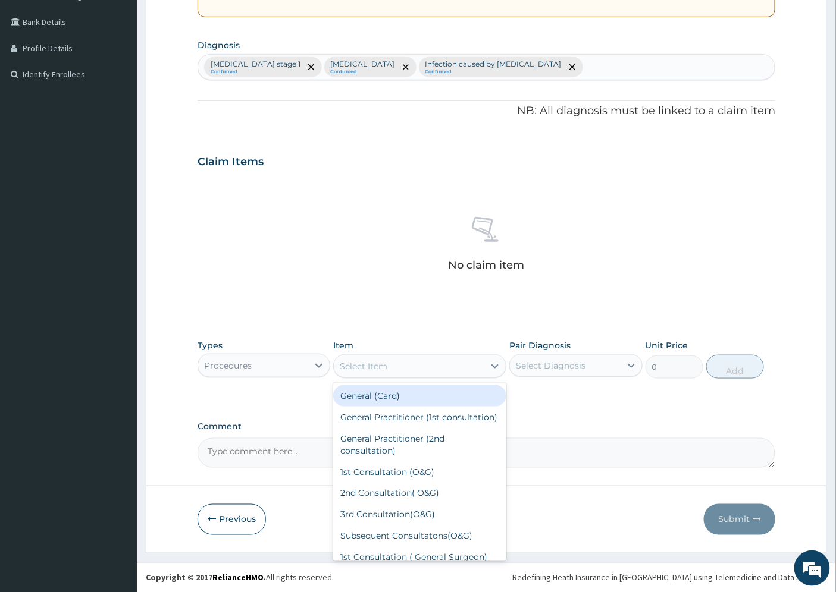
click at [419, 368] on div "Select Item" at bounding box center [409, 366] width 150 height 19
click at [415, 424] on div "General Practitioner (1st consultation)" at bounding box center [419, 417] width 173 height 21
type input "1500"
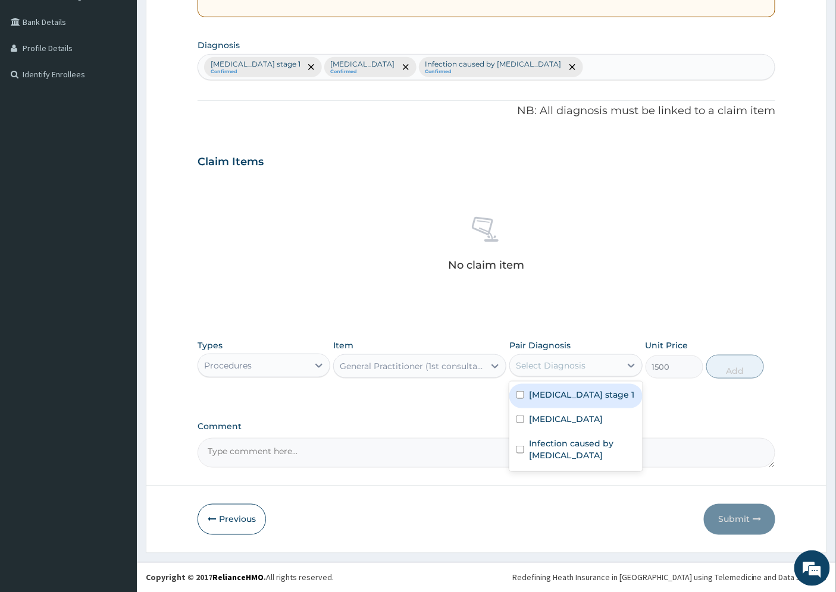
click at [605, 362] on div "Select Diagnosis" at bounding box center [565, 365] width 110 height 19
drag, startPoint x: 587, startPoint y: 400, endPoint x: 585, endPoint y: 414, distance: 13.8
click at [587, 401] on div "Hypertension stage 1" at bounding box center [575, 396] width 133 height 24
checkbox input "true"
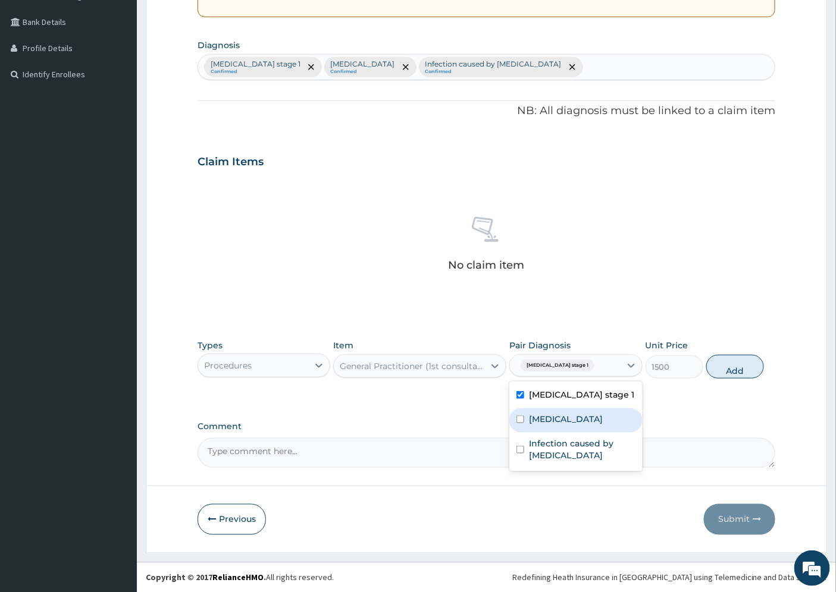
drag, startPoint x: 581, startPoint y: 421, endPoint x: 580, endPoint y: 441, distance: 20.2
click at [579, 421] on div "Peptic ulcer" at bounding box center [575, 421] width 133 height 24
checkbox input "true"
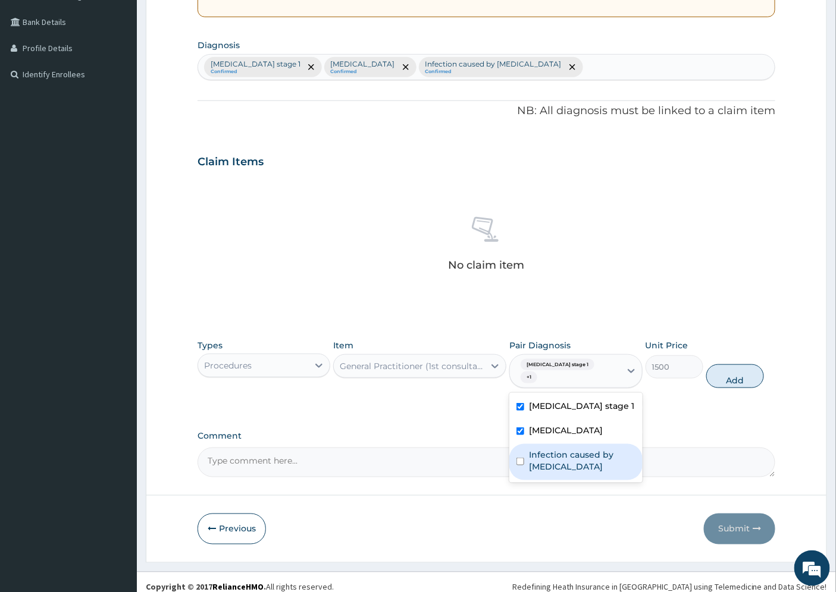
click at [579, 449] on label "Infection caused by Helicobacter pylori" at bounding box center [582, 461] width 106 height 24
checkbox input "true"
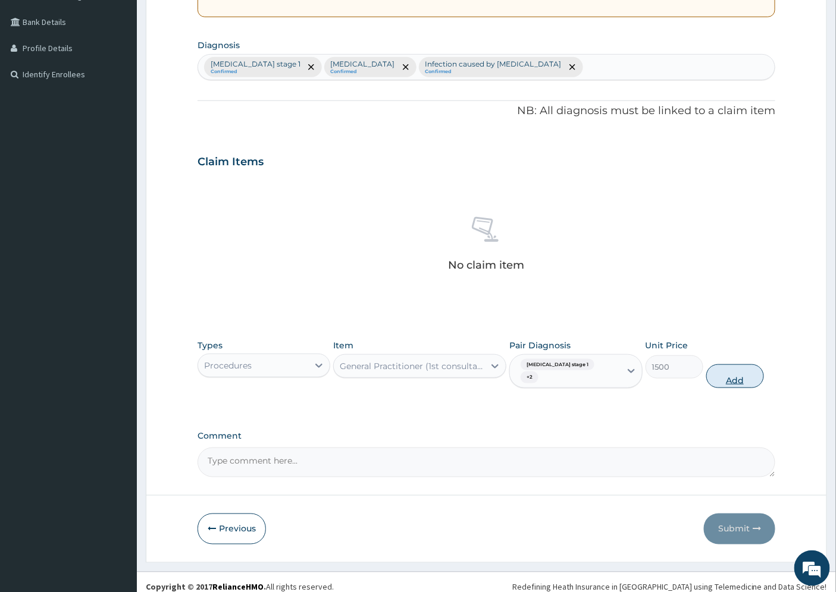
click at [717, 368] on button "Add" at bounding box center [735, 377] width 58 height 24
type input "0"
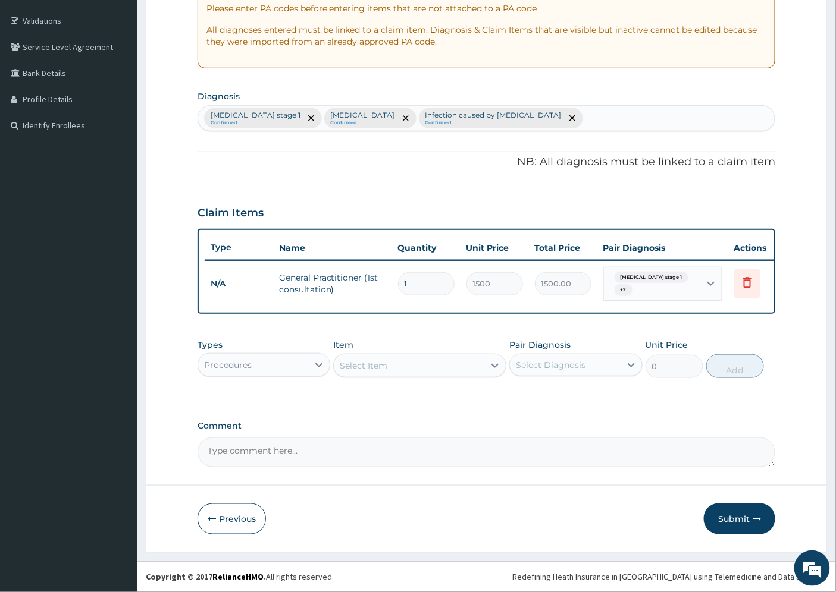
scroll to position [222, 0]
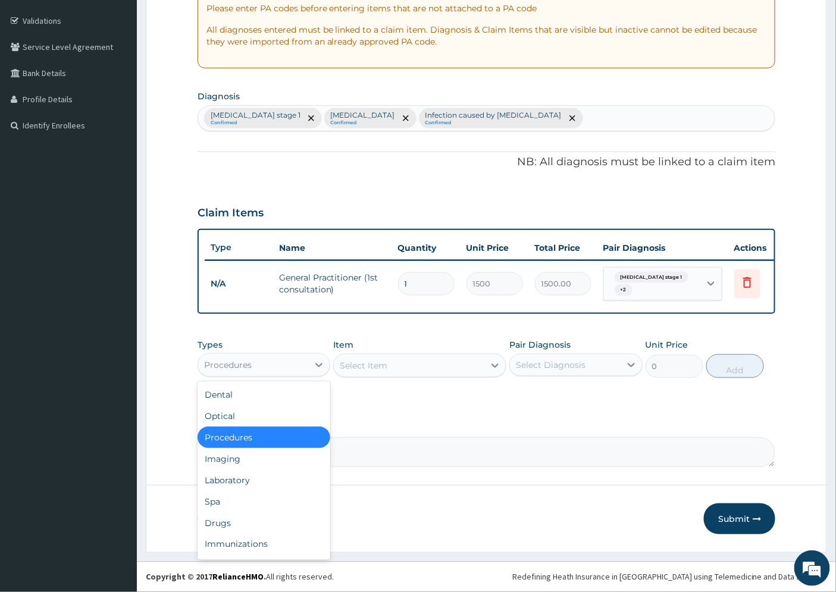
click at [271, 363] on div "Procedures" at bounding box center [253, 365] width 110 height 19
click at [254, 481] on div "Laboratory" at bounding box center [263, 480] width 133 height 21
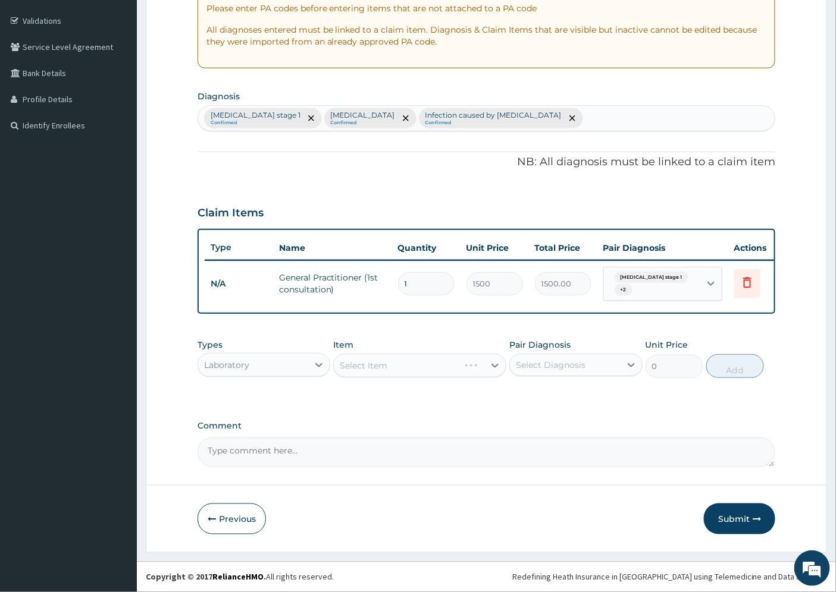
click at [475, 365] on div "Select Item" at bounding box center [419, 366] width 173 height 24
click at [497, 370] on icon at bounding box center [495, 366] width 12 height 12
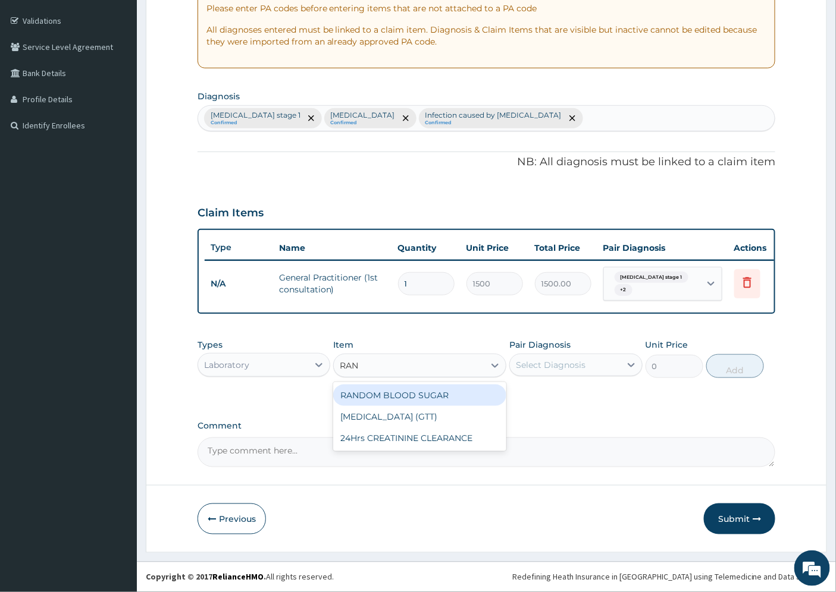
type input "RAND"
click at [424, 394] on div "RANDOM BLOOD SUGAR" at bounding box center [419, 395] width 173 height 21
type input "750"
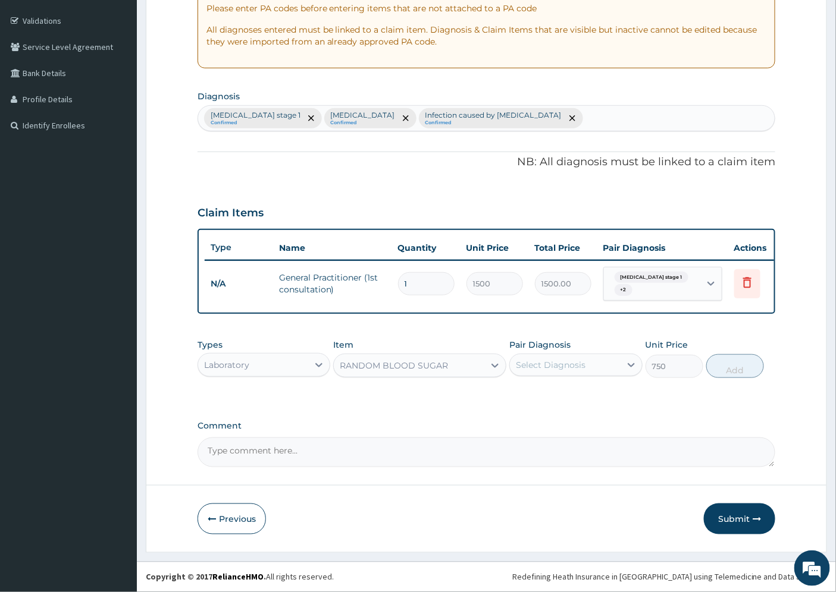
click at [566, 358] on div "Select Diagnosis" at bounding box center [565, 365] width 110 height 19
click at [589, 390] on label "Hypertension stage 1" at bounding box center [581, 394] width 105 height 12
checkbox input "true"
click at [722, 367] on button "Add" at bounding box center [735, 367] width 58 height 24
type input "0"
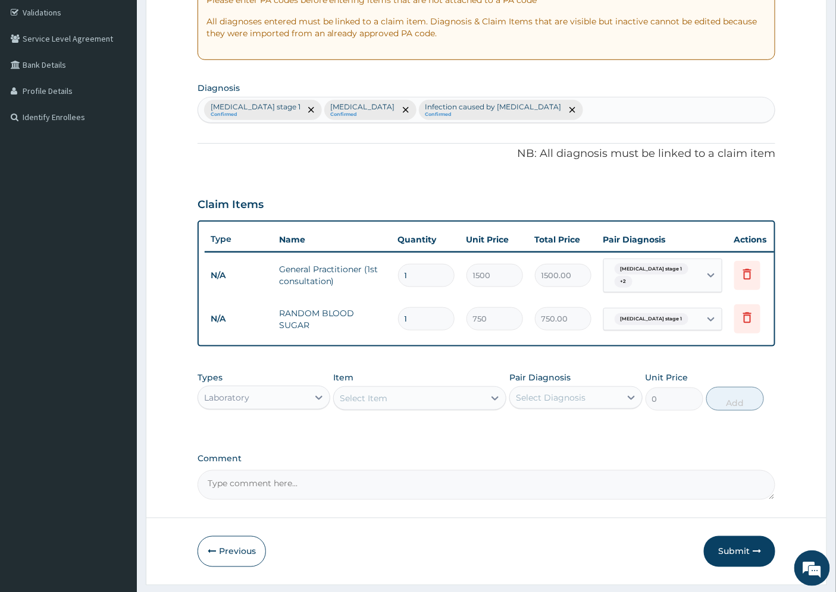
click at [357, 404] on div "Select Item" at bounding box center [364, 399] width 48 height 12
type input "PYLO"
click at [361, 460] on div "H.Pylori" at bounding box center [419, 449] width 173 height 21
type input "4500"
click at [557, 404] on div "Select Diagnosis" at bounding box center [551, 398] width 70 height 12
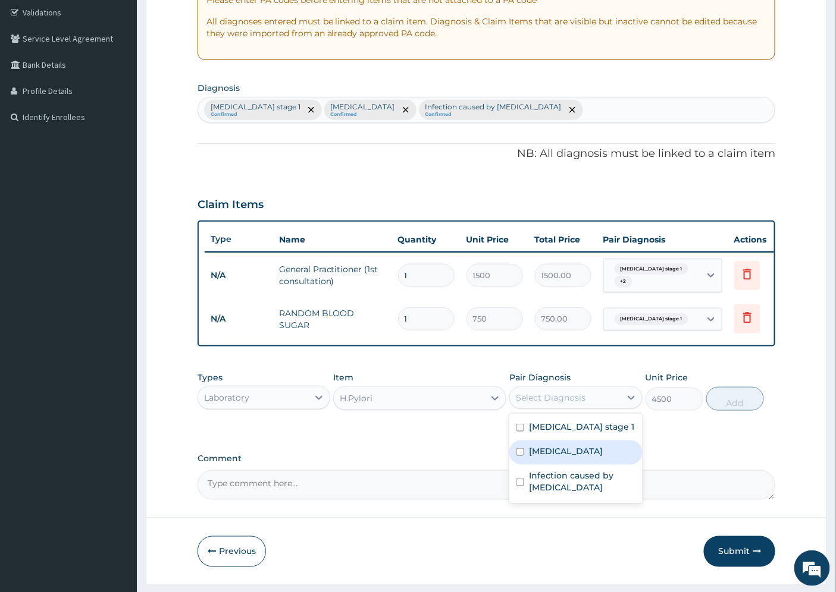
click at [572, 457] on label "Peptic ulcer" at bounding box center [566, 452] width 74 height 12
checkbox input "true"
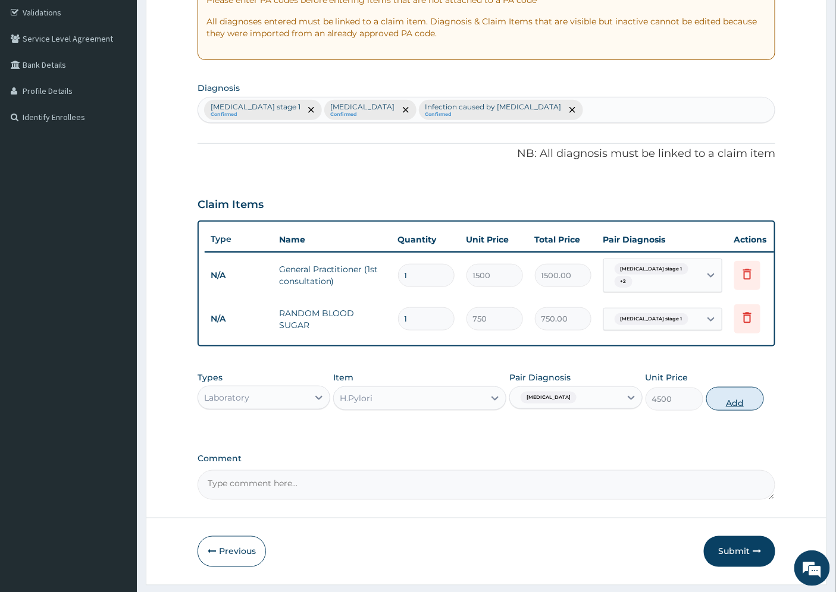
click at [723, 404] on button "Add" at bounding box center [735, 399] width 58 height 24
type input "0"
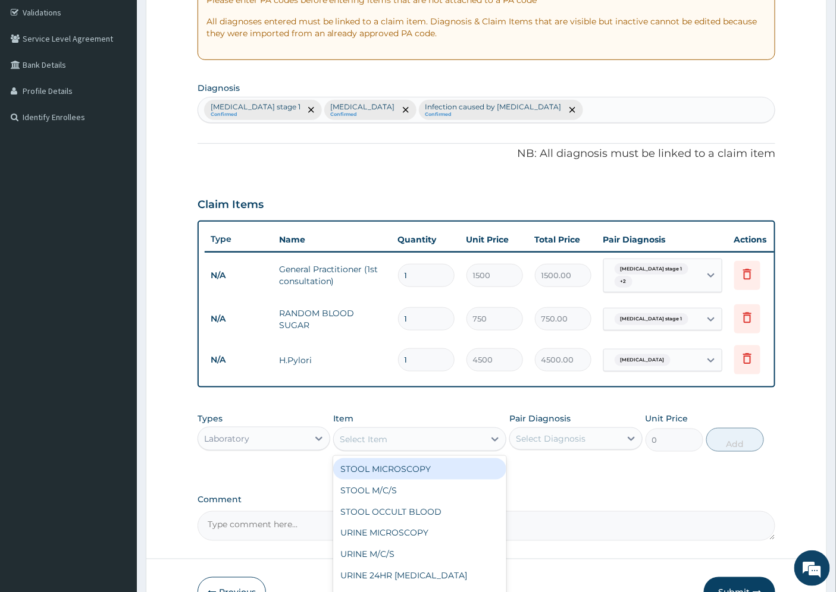
click at [376, 444] on div "Select Item" at bounding box center [364, 440] width 48 height 12
type input "FUL"
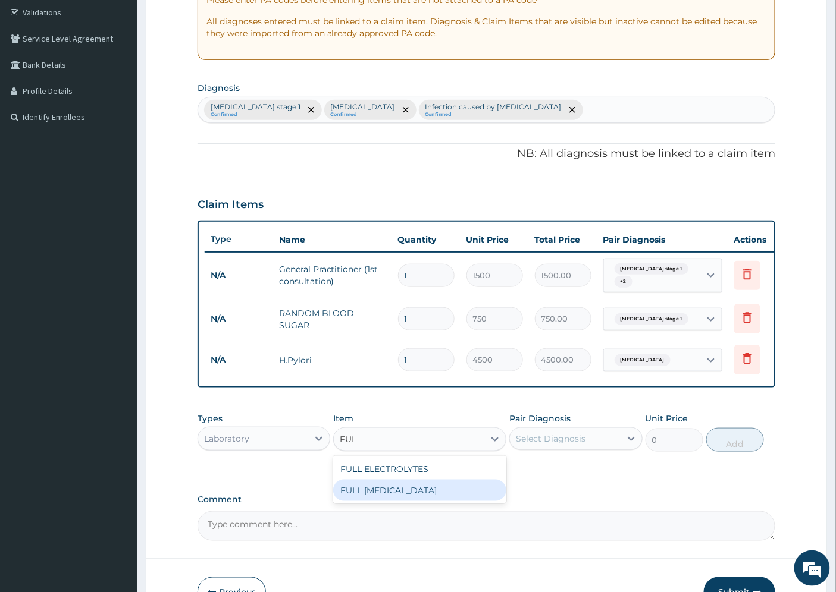
click at [406, 500] on div "FULL LIPID PROFILE" at bounding box center [419, 490] width 173 height 21
type input "5600"
click at [580, 444] on div "Select Diagnosis" at bounding box center [551, 439] width 70 height 12
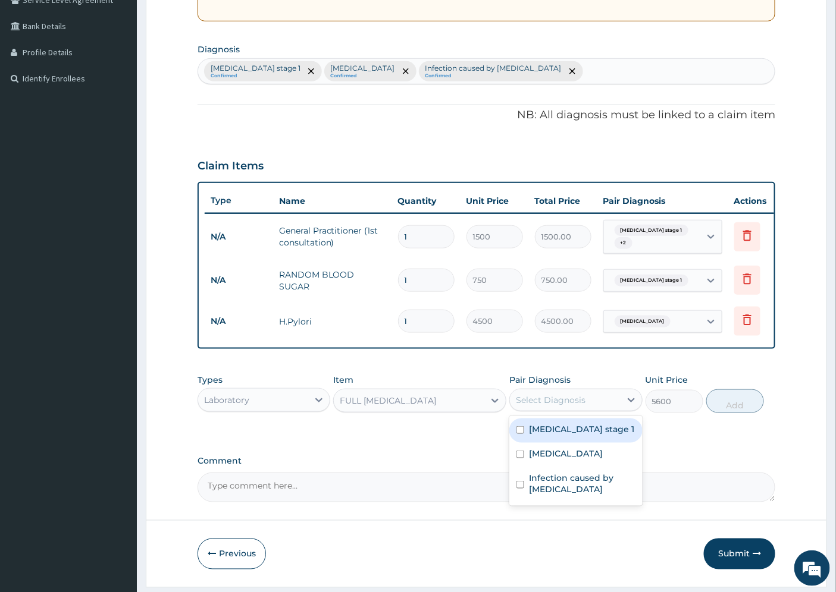
scroll to position [305, 0]
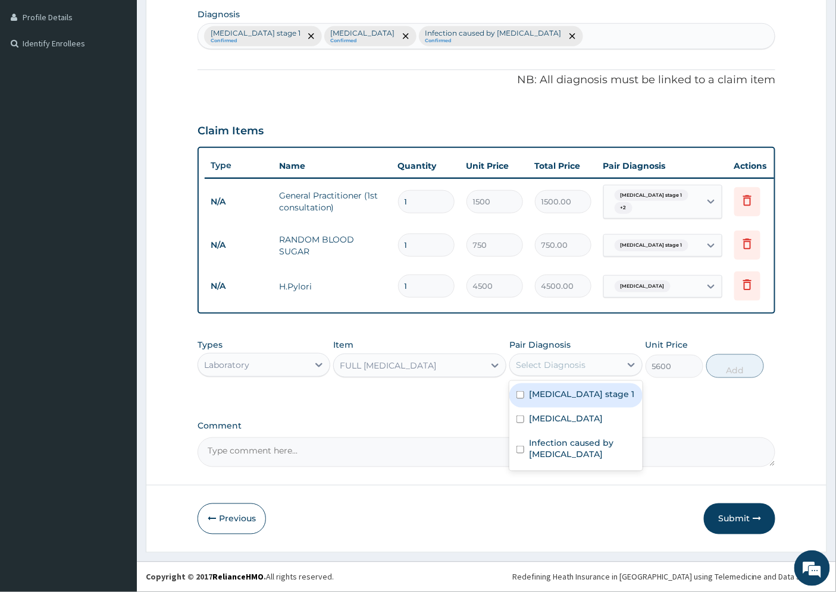
click at [596, 391] on label "Hypertension stage 1" at bounding box center [581, 394] width 105 height 12
checkbox input "true"
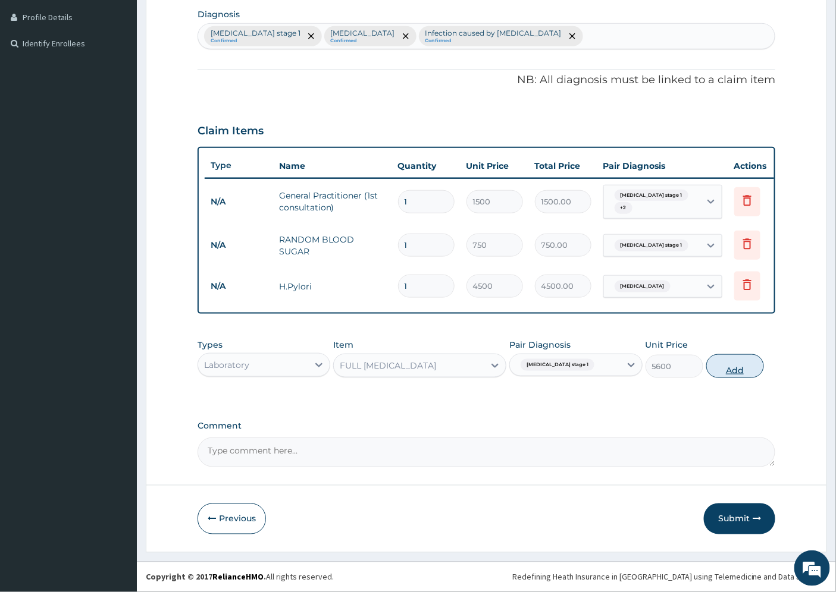
click at [729, 365] on button "Add" at bounding box center [735, 367] width 58 height 24
type input "0"
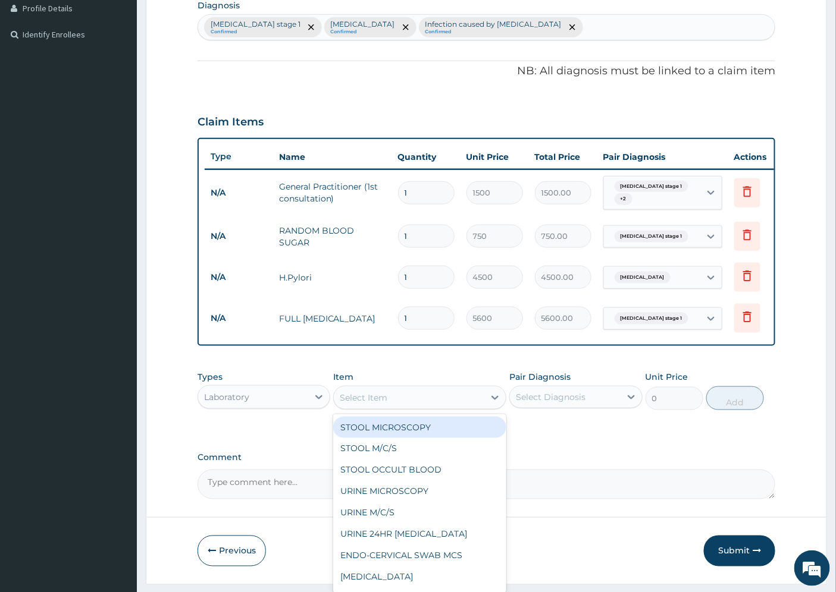
click at [373, 404] on div "Select Item" at bounding box center [364, 398] width 48 height 12
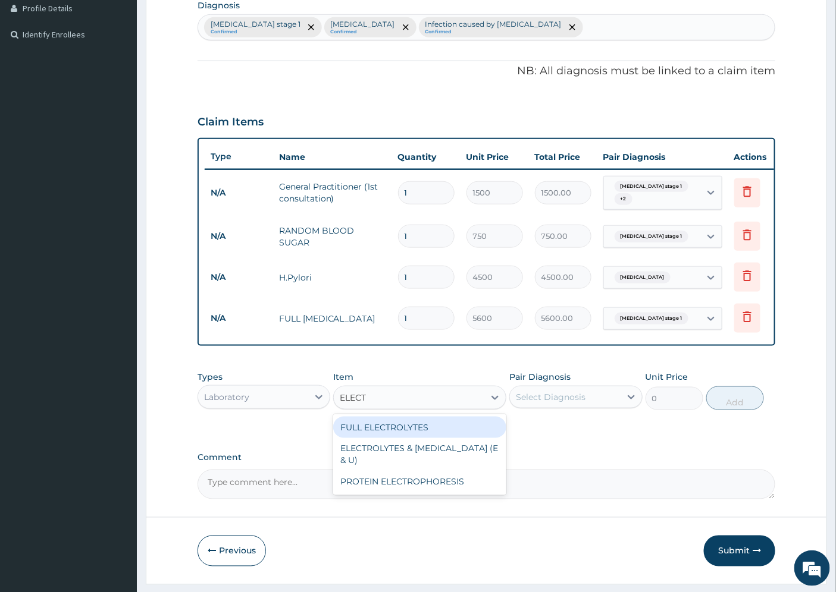
type input "ELECTR"
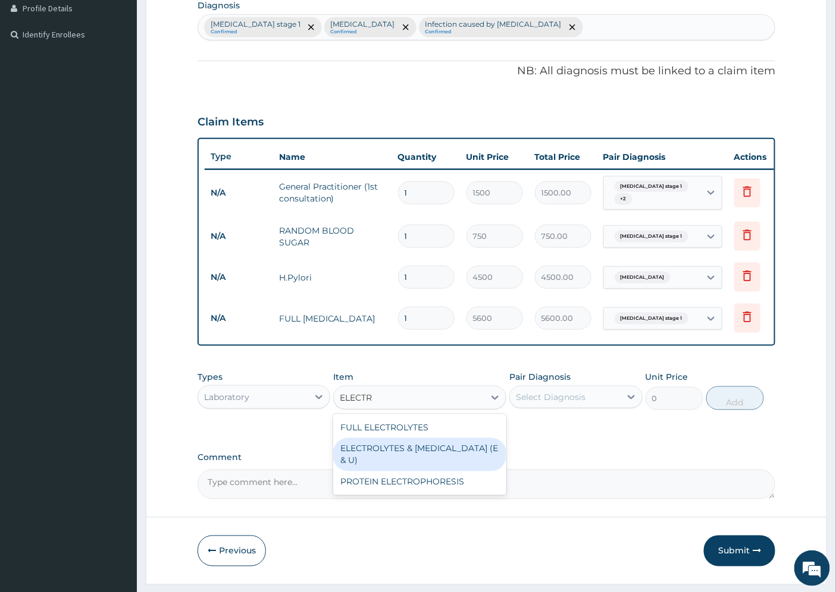
click at [431, 459] on div "ELECTROLYTES & UREA (E & U)" at bounding box center [419, 454] width 173 height 33
type input "2400"
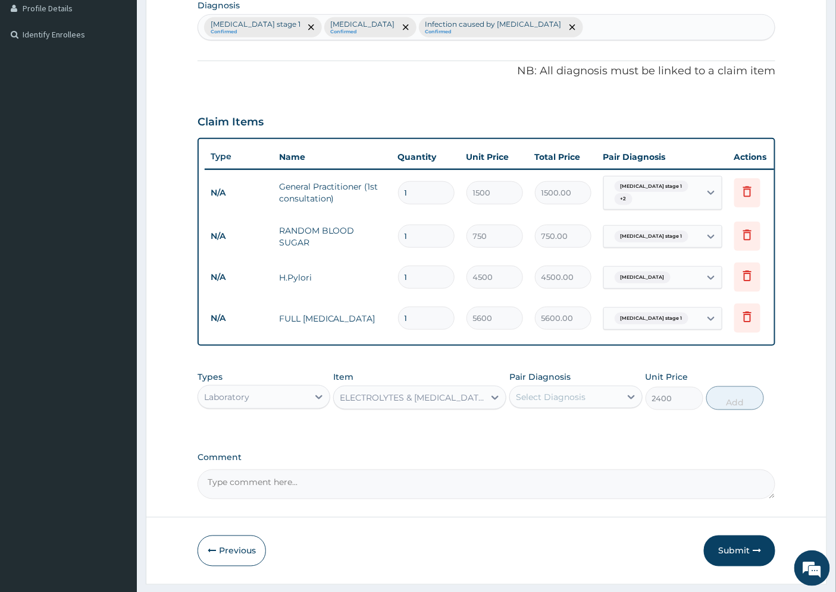
click at [604, 407] on div "Select Diagnosis" at bounding box center [565, 397] width 110 height 19
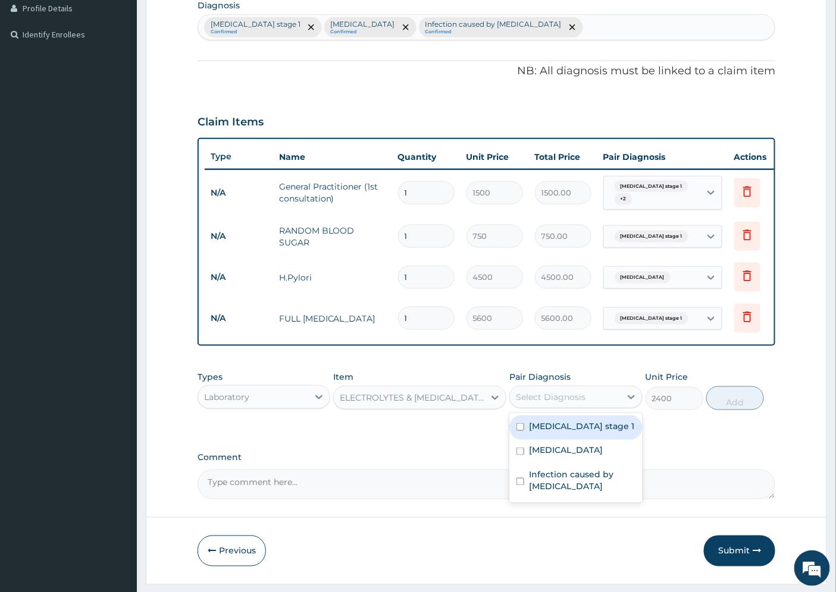
click at [576, 440] on div "Hypertension stage 1" at bounding box center [575, 428] width 133 height 24
checkbox input "true"
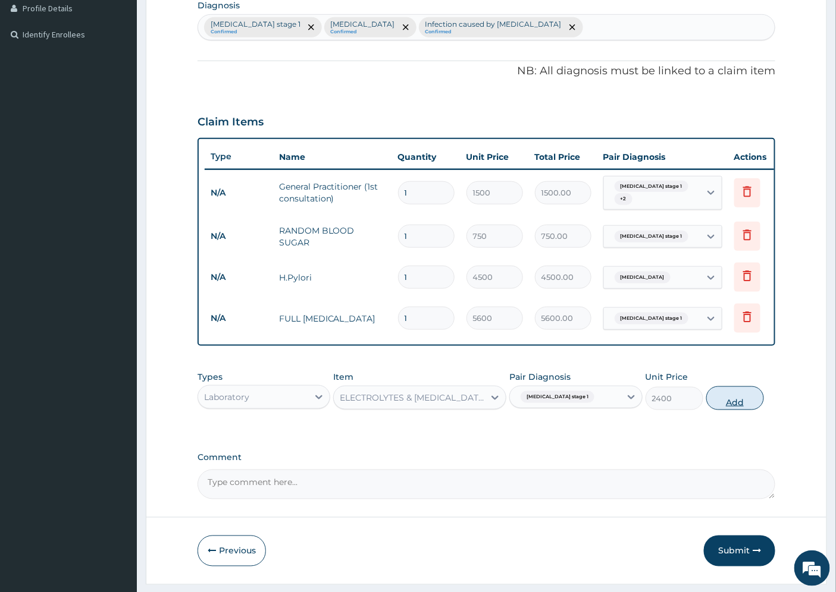
click at [714, 409] on button "Add" at bounding box center [735, 399] width 58 height 24
type input "0"
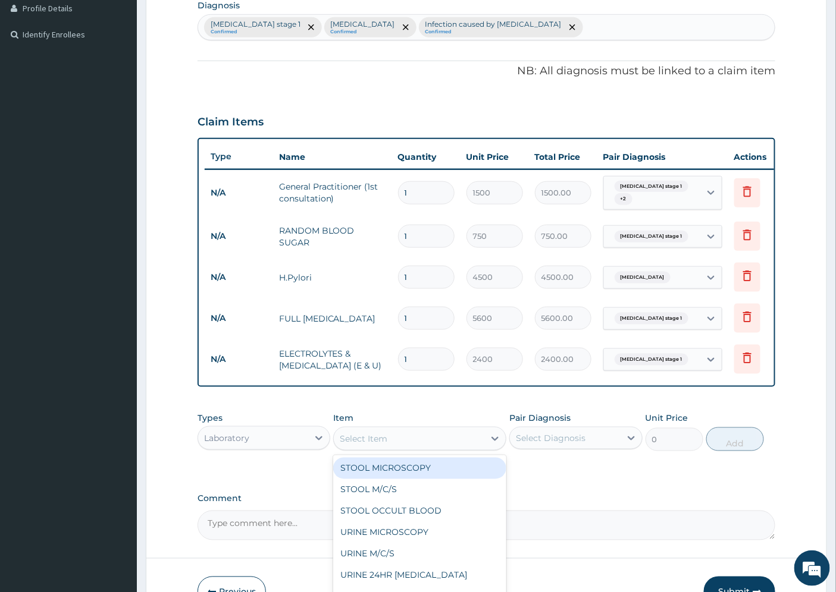
click at [408, 449] on div "Select Item" at bounding box center [409, 438] width 150 height 19
type input "CREATI"
drag, startPoint x: 410, startPoint y: 481, endPoint x: 497, endPoint y: 473, distance: 86.5
click at [409, 479] on div "CREATININE" at bounding box center [419, 468] width 173 height 21
type input "1200"
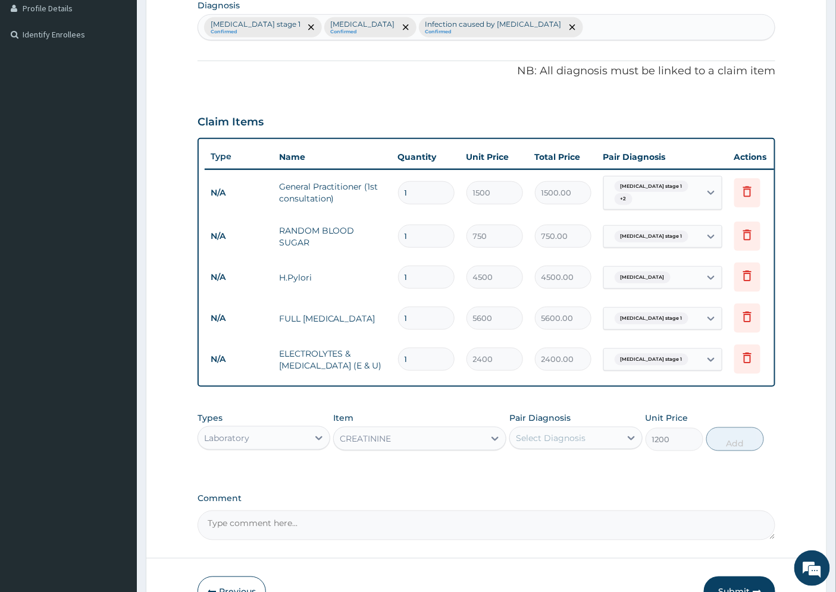
click at [601, 446] on div "Select Diagnosis" at bounding box center [565, 438] width 110 height 19
click at [567, 481] on div "Hypertension stage 1" at bounding box center [575, 469] width 133 height 24
checkbox input "true"
click at [714, 449] on button "Add" at bounding box center [735, 440] width 58 height 24
type input "0"
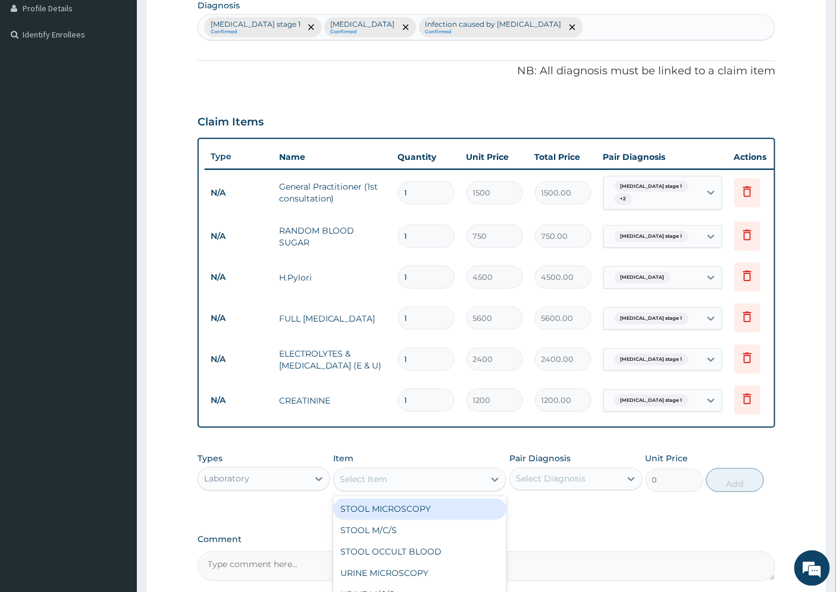
click at [388, 484] on div "Select Item" at bounding box center [409, 480] width 150 height 19
type input "HCV"
click at [381, 520] on div "Hepatitis C (HCV)" at bounding box center [419, 509] width 173 height 21
type input "3200"
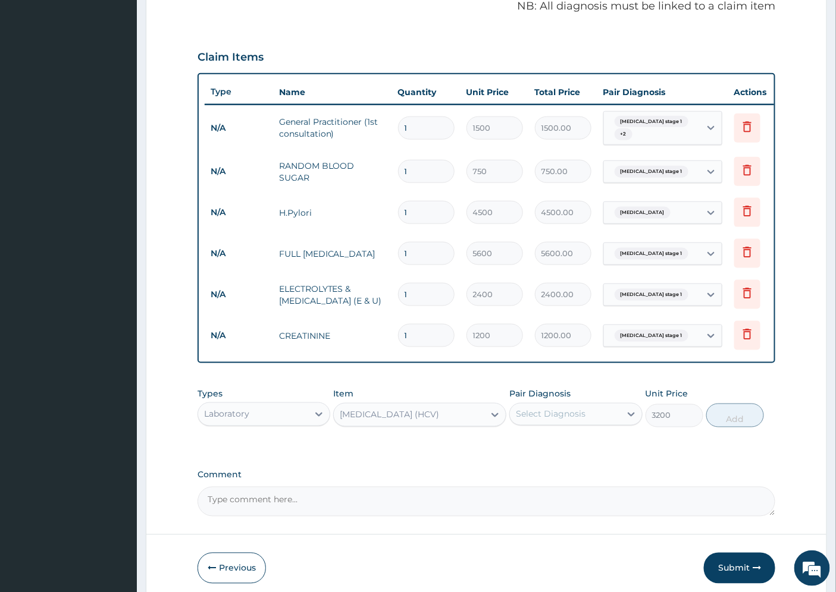
scroll to position [429, 0]
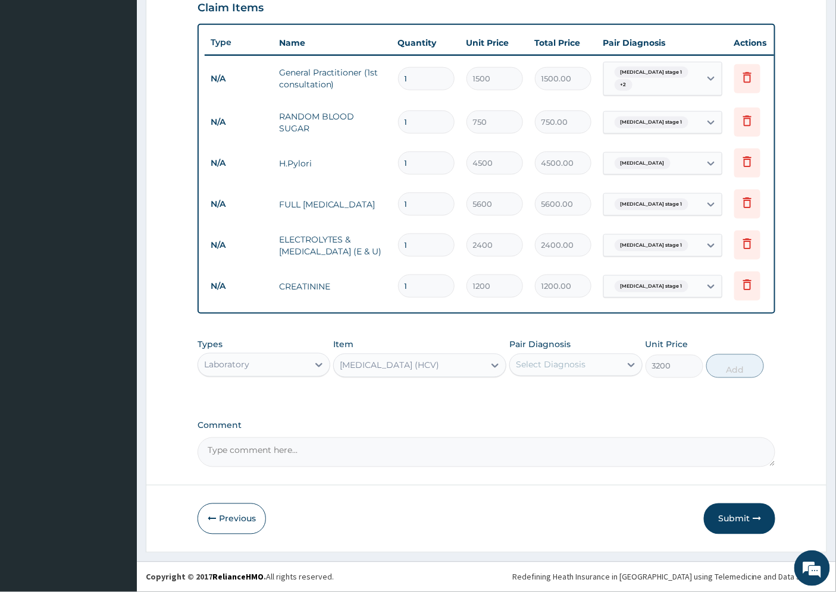
click at [563, 366] on div "Select Diagnosis" at bounding box center [551, 365] width 70 height 12
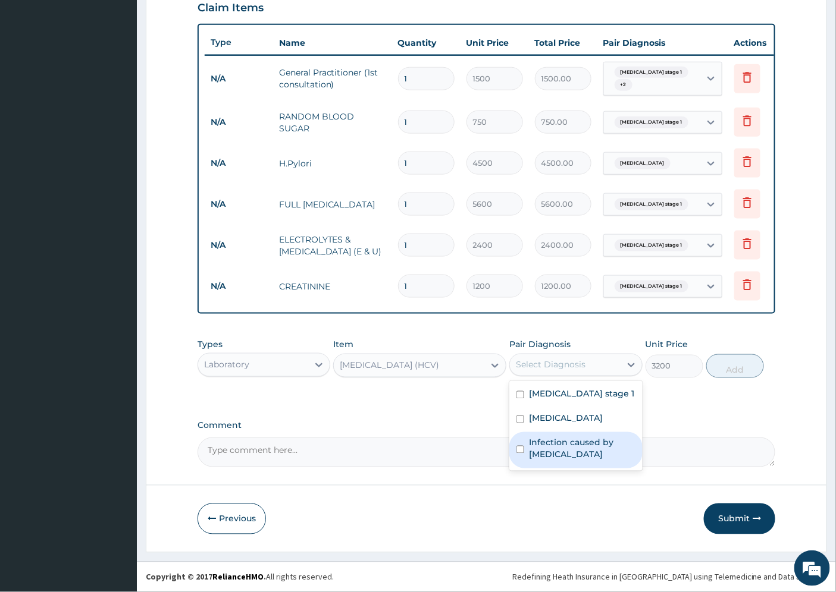
drag, startPoint x: 562, startPoint y: 454, endPoint x: 629, endPoint y: 407, distance: 82.5
click at [561, 454] on label "Infection caused by Helicobacter pylori" at bounding box center [582, 449] width 106 height 24
checkbox input "true"
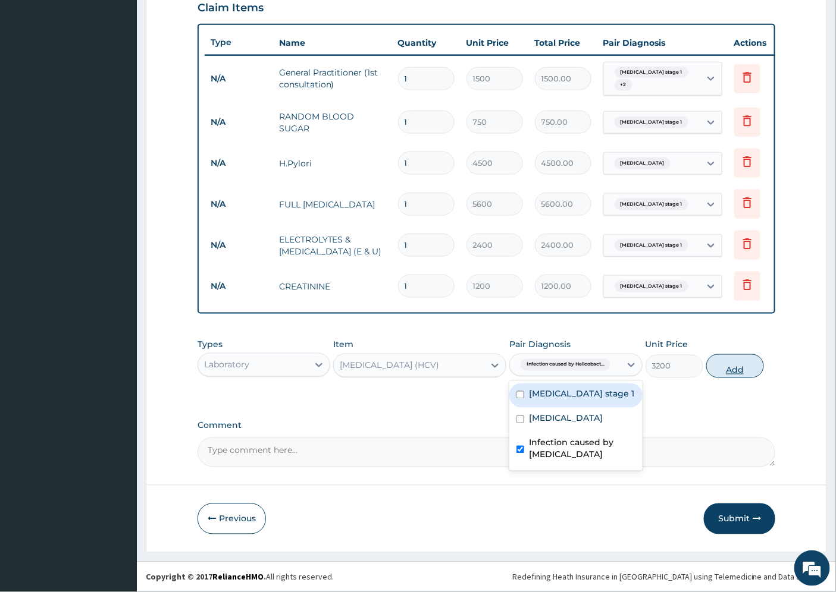
click at [722, 366] on button "Add" at bounding box center [735, 367] width 58 height 24
type input "0"
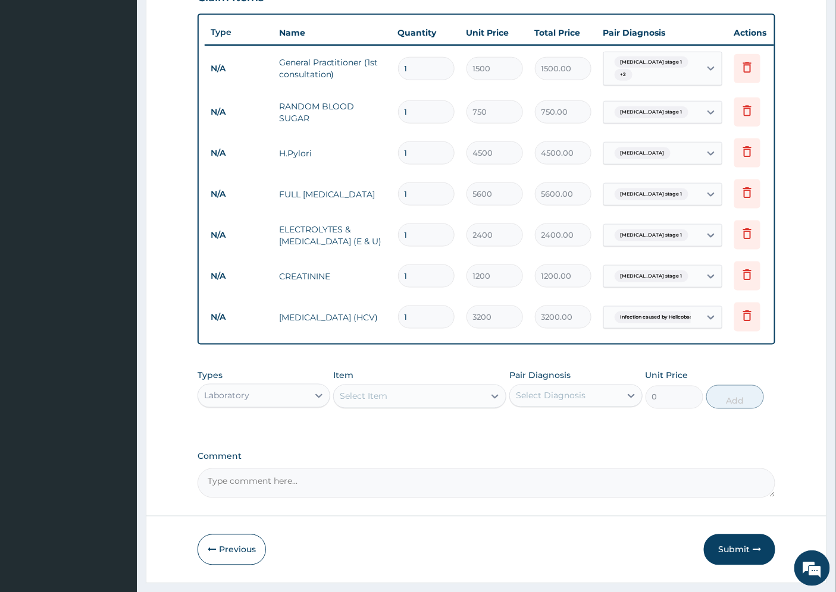
click at [360, 401] on div "Select Item" at bounding box center [364, 397] width 48 height 12
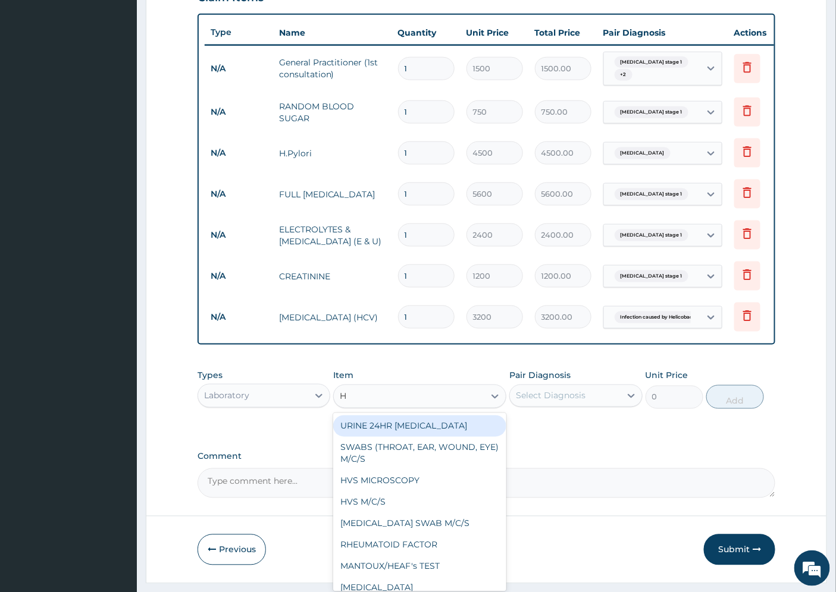
type input "HB"
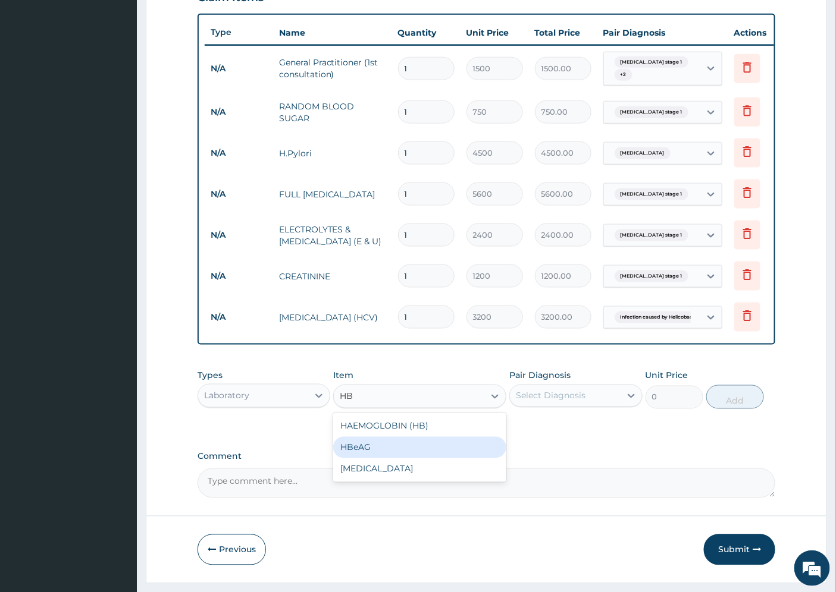
click at [360, 459] on div "HBeAG" at bounding box center [419, 447] width 173 height 21
type input "4800"
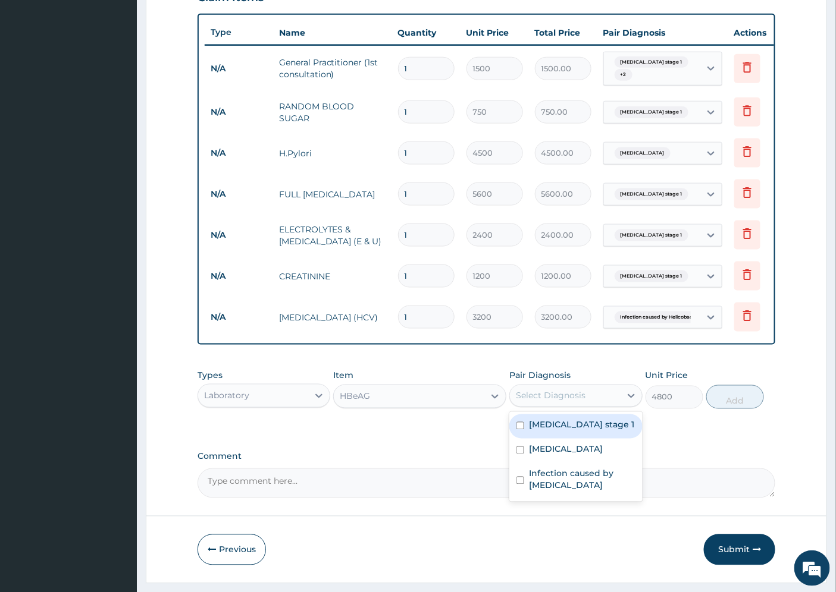
click at [548, 402] on div "Select Diagnosis" at bounding box center [551, 396] width 70 height 12
click at [591, 431] on label "Hypertension stage 1" at bounding box center [581, 425] width 105 height 12
checkbox input "true"
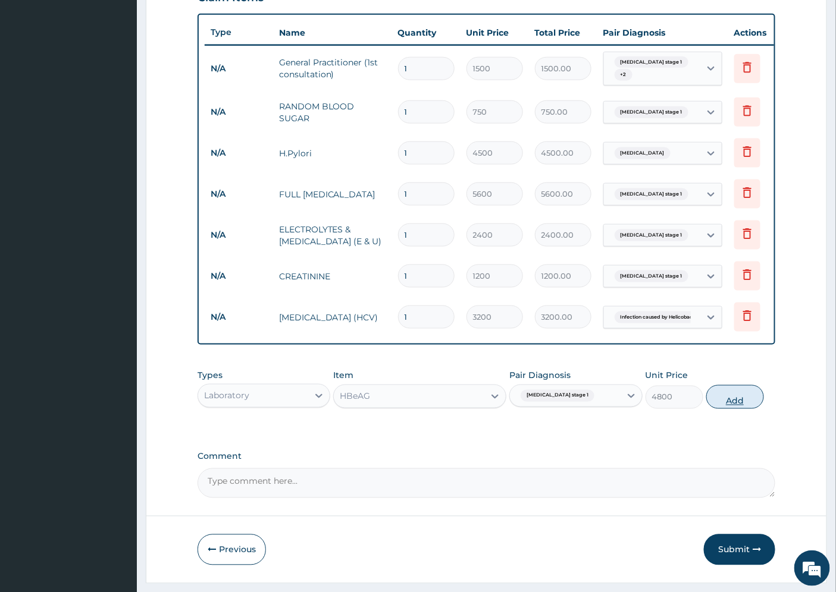
click at [724, 403] on button "Add" at bounding box center [735, 397] width 58 height 24
type input "0"
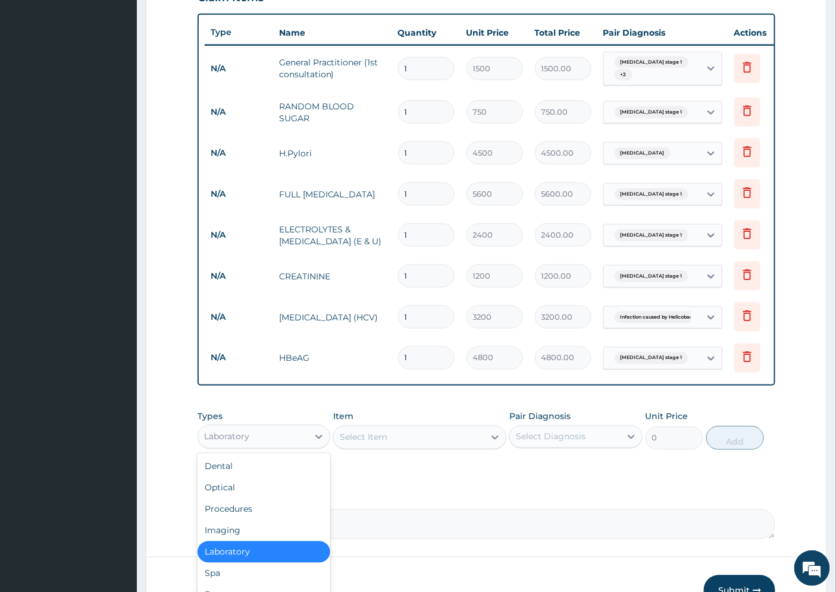
click at [243, 443] on div "Laboratory" at bounding box center [226, 437] width 45 height 12
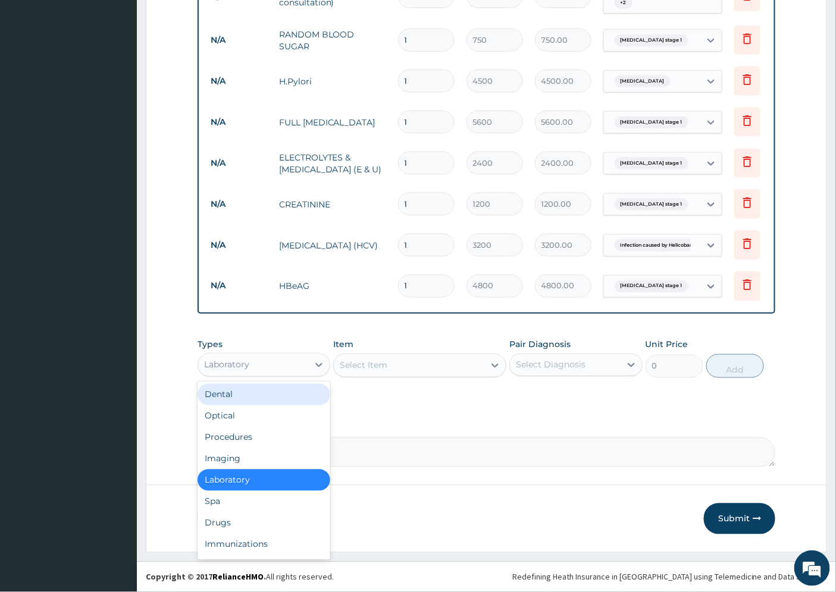
scroll to position [512, 0]
click at [256, 523] on div "Drugs" at bounding box center [263, 523] width 133 height 21
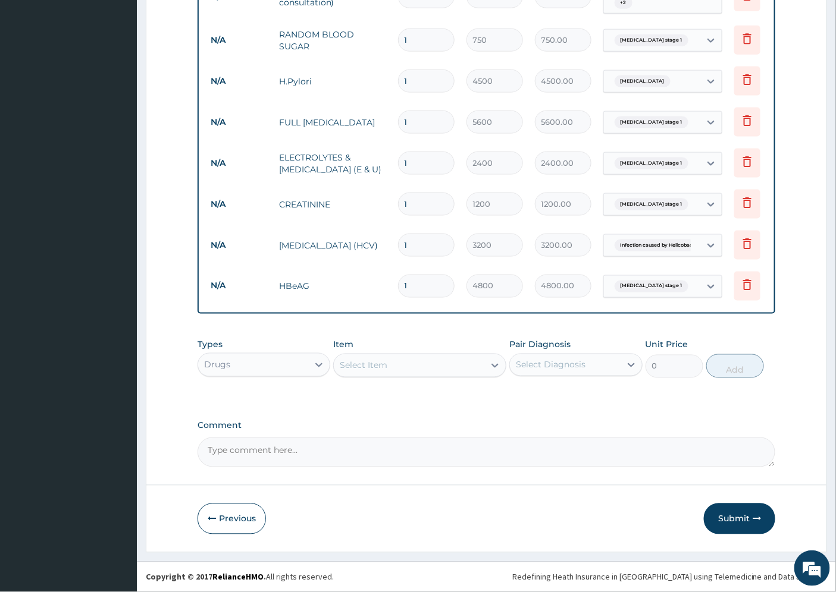
click at [418, 366] on div "Select Item" at bounding box center [409, 365] width 150 height 19
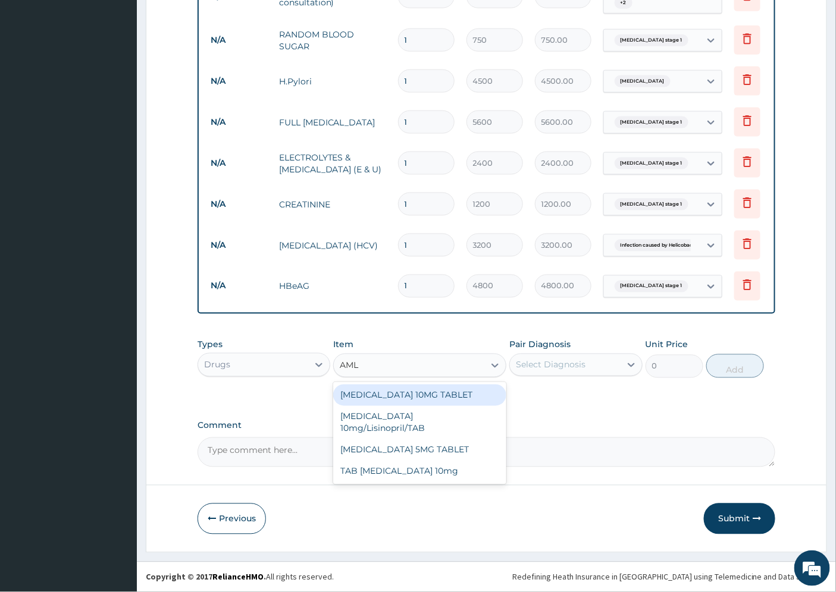
type input "AMLO"
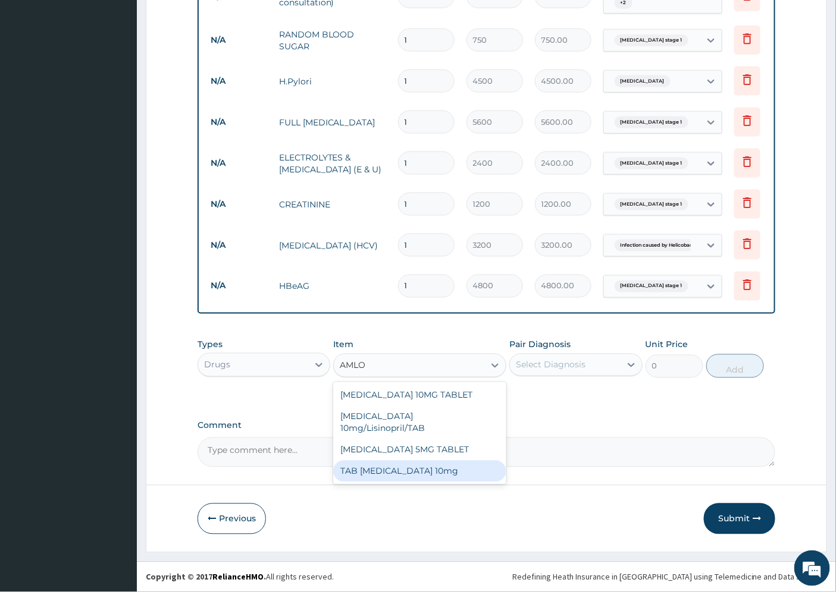
click at [417, 465] on div "TAB AMLODIPINE 10mg" at bounding box center [419, 471] width 173 height 21
type input "44"
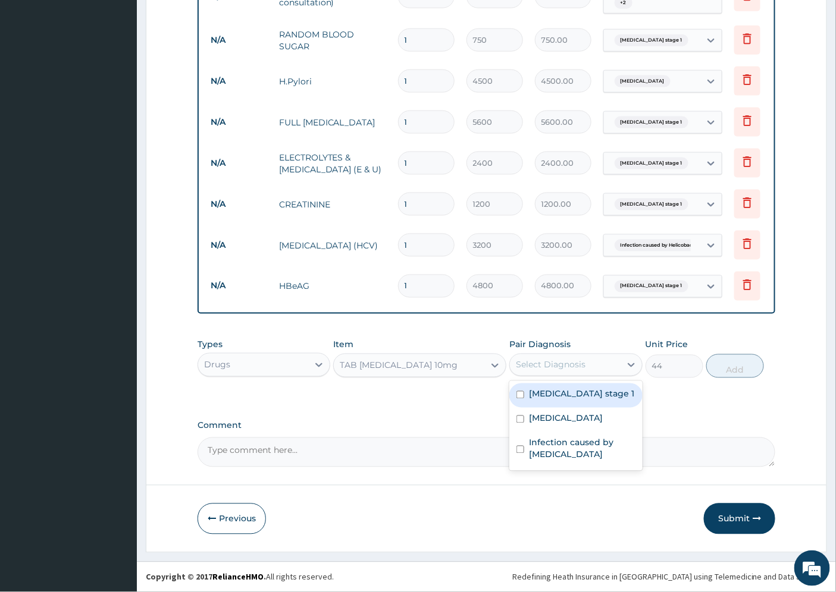
click at [584, 361] on div "Select Diagnosis" at bounding box center [551, 365] width 70 height 12
click at [582, 394] on label "Hypertension stage 1" at bounding box center [581, 394] width 105 height 12
checkbox input "true"
click at [745, 367] on button "Add" at bounding box center [735, 367] width 58 height 24
type input "0"
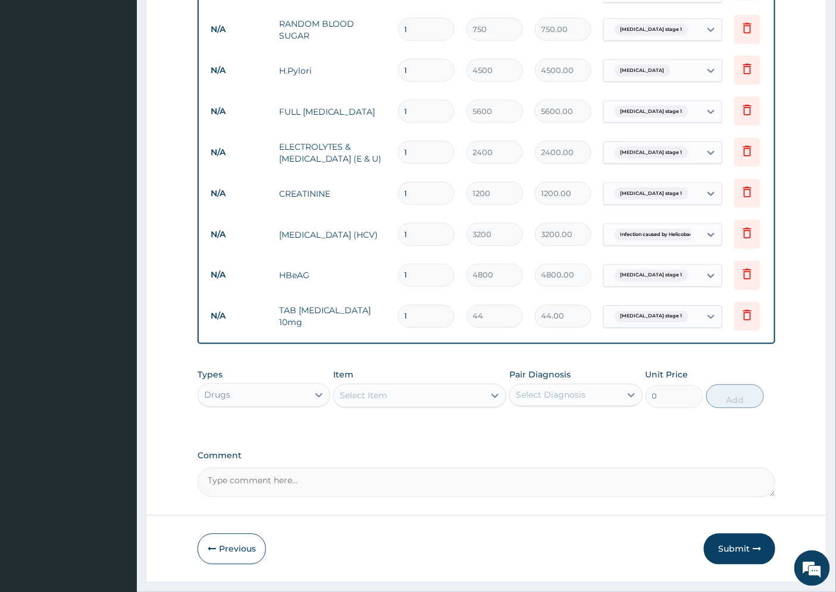
type input "14"
type input "616.00"
type input "14"
click at [382, 402] on div "Select Item" at bounding box center [364, 396] width 48 height 12
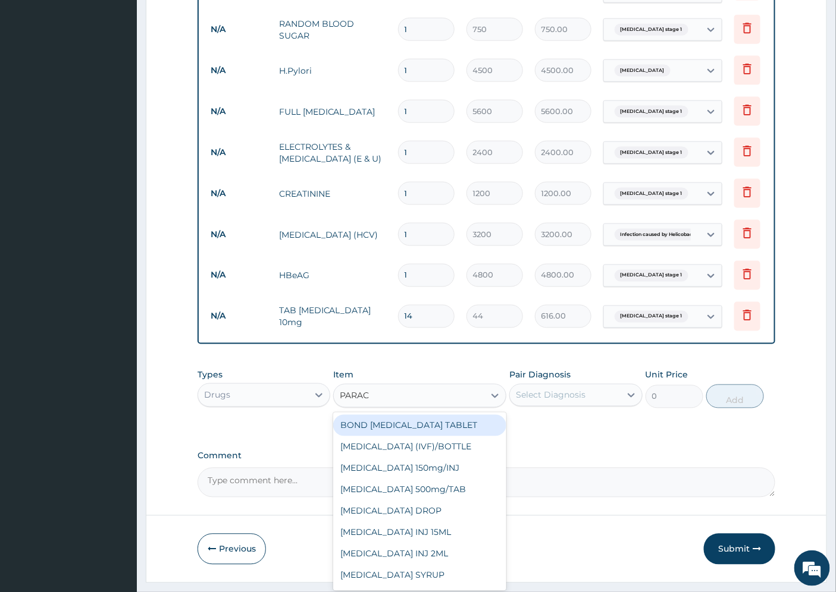
type input "PARACE"
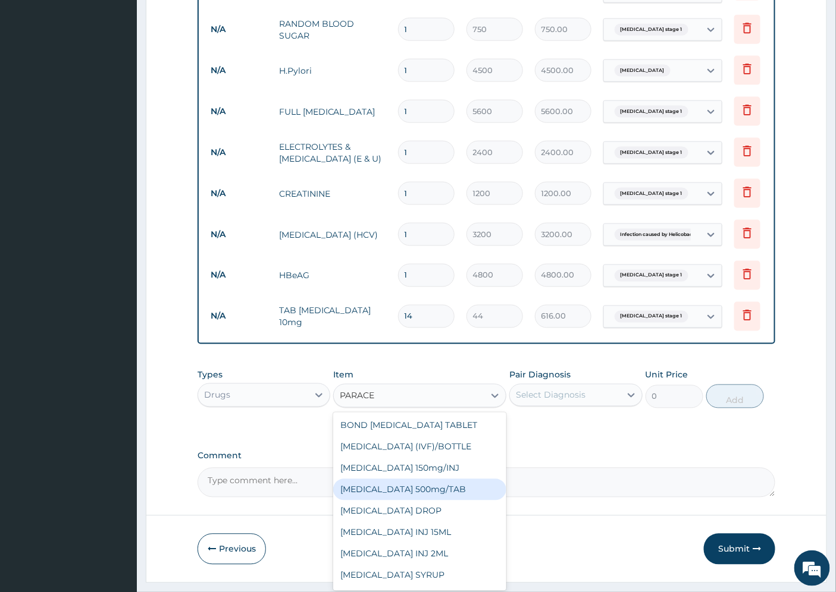
click at [438, 501] on div "PARACETAMOL 500mg/TAB" at bounding box center [419, 489] width 173 height 21
type input "5.25"
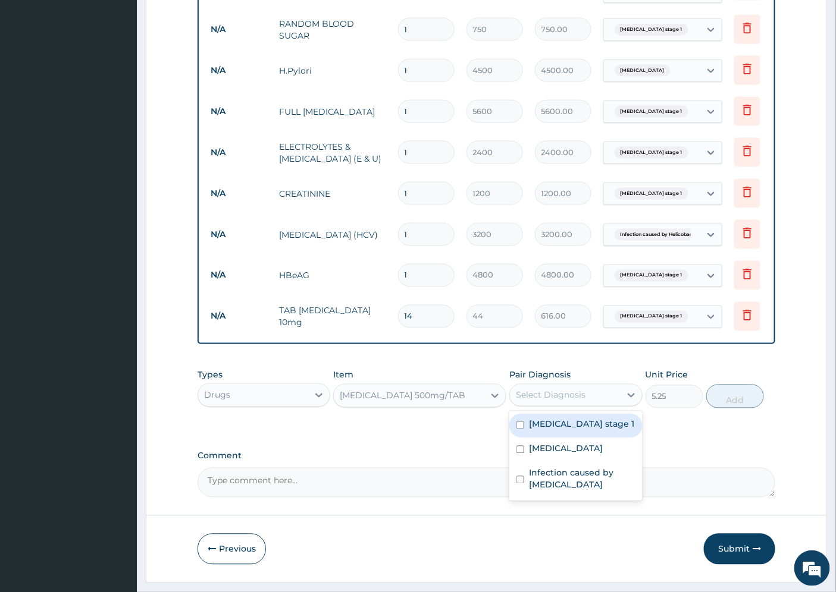
click at [569, 402] on div "Select Diagnosis" at bounding box center [551, 396] width 70 height 12
click at [572, 431] on label "Hypertension stage 1" at bounding box center [581, 425] width 105 height 12
checkbox input "true"
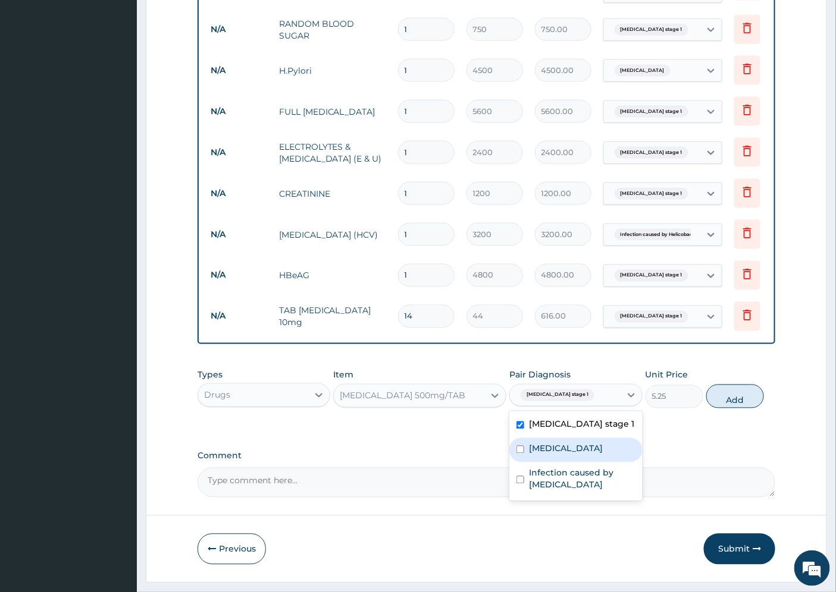
click at [567, 455] on label "Peptic ulcer" at bounding box center [566, 449] width 74 height 12
checkbox input "true"
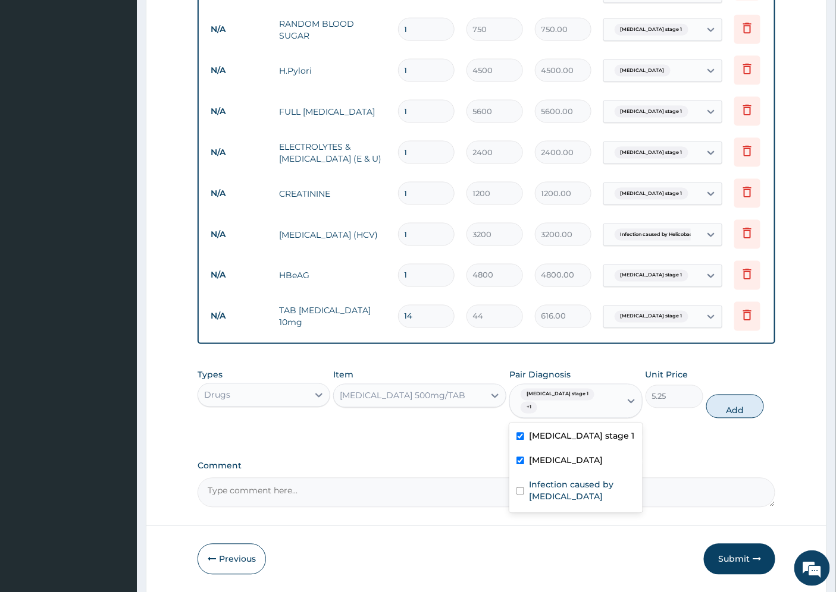
click at [725, 408] on button "Add" at bounding box center [735, 407] width 58 height 24
type input "0"
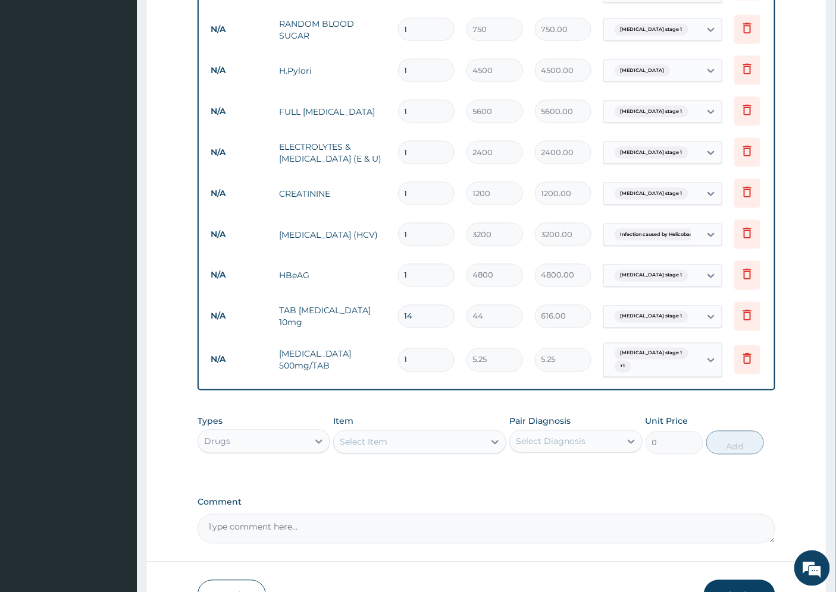
type input "18"
type input "94.50"
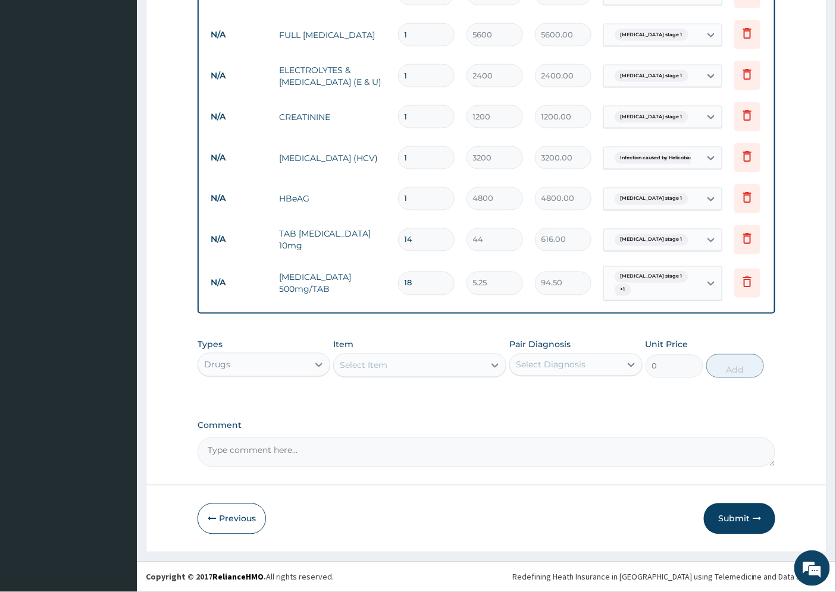
scroll to position [599, 0]
type input "18"
click at [379, 366] on div "Select Item" at bounding box center [364, 366] width 48 height 12
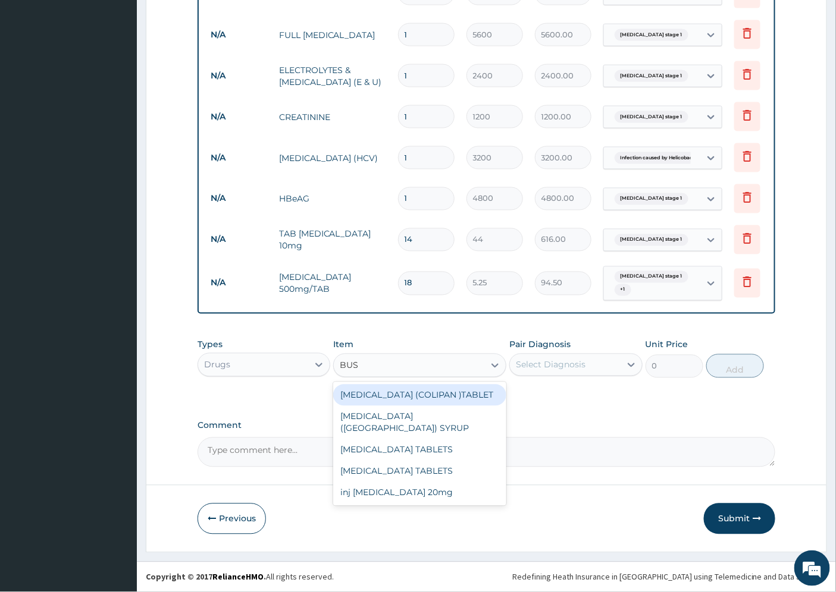
type input "BUSC"
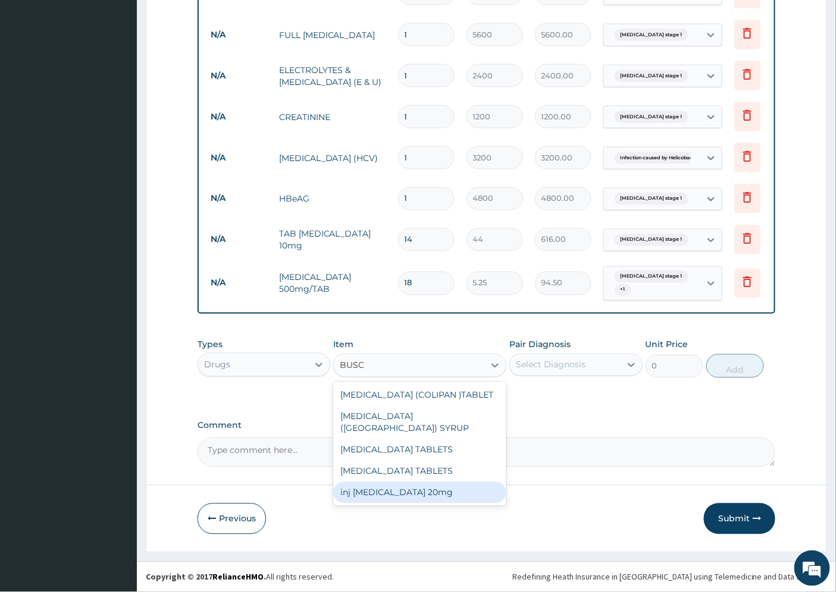
click at [388, 482] on div "inj Buscopan 20mg" at bounding box center [419, 492] width 173 height 21
type input "250"
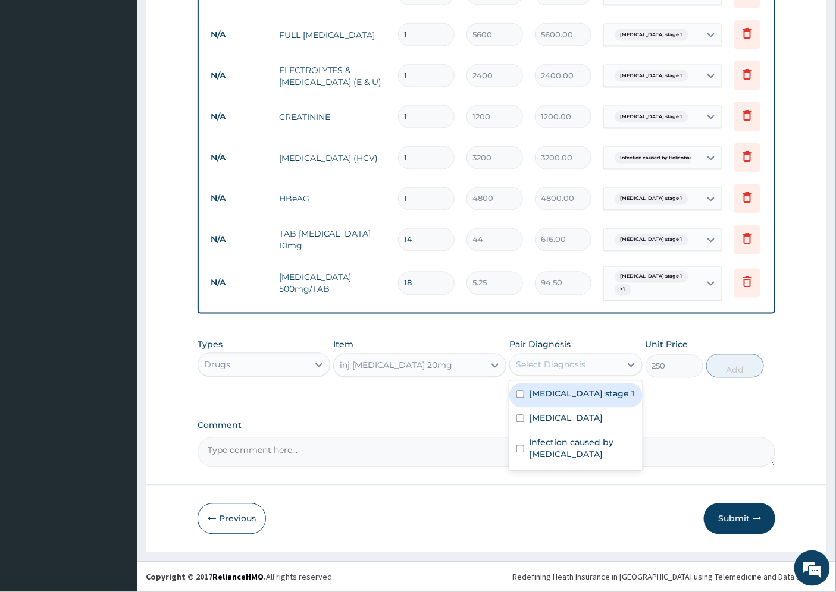
click at [581, 365] on div "Select Diagnosis" at bounding box center [551, 365] width 70 height 12
click at [564, 420] on label "Peptic ulcer" at bounding box center [566, 419] width 74 height 12
checkbox input "true"
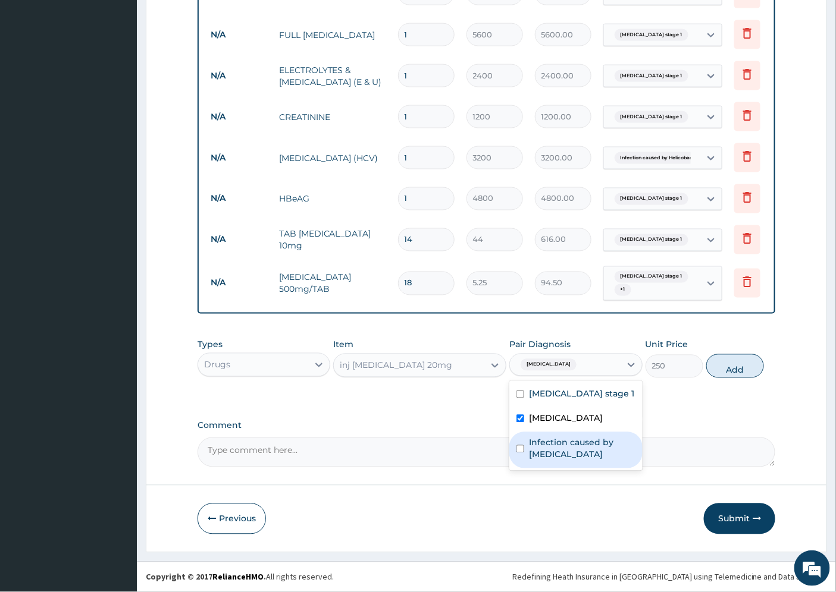
click at [560, 453] on label "Infection caused by Helicobacter pylori" at bounding box center [582, 449] width 106 height 24
checkbox input "true"
click at [736, 363] on button "Add" at bounding box center [735, 367] width 58 height 24
type input "0"
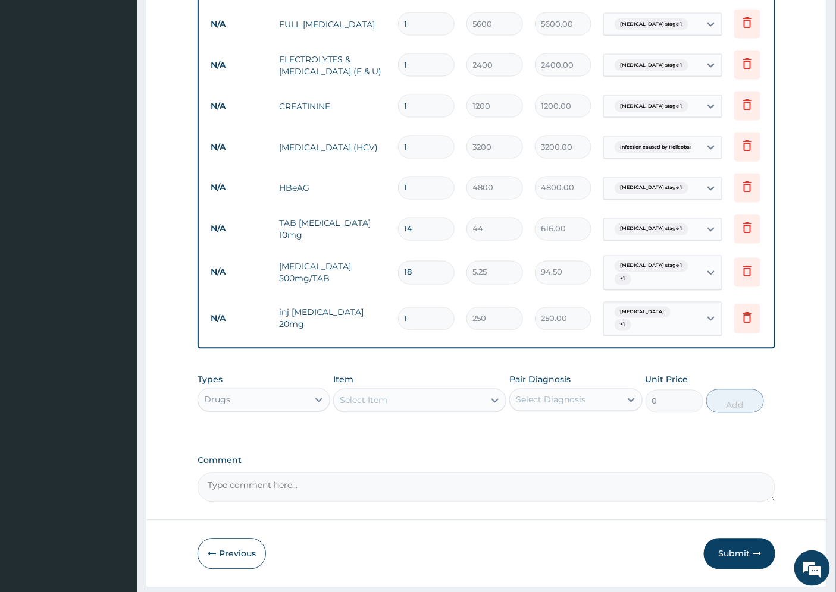
click at [388, 403] on div "Select Item" at bounding box center [409, 400] width 150 height 19
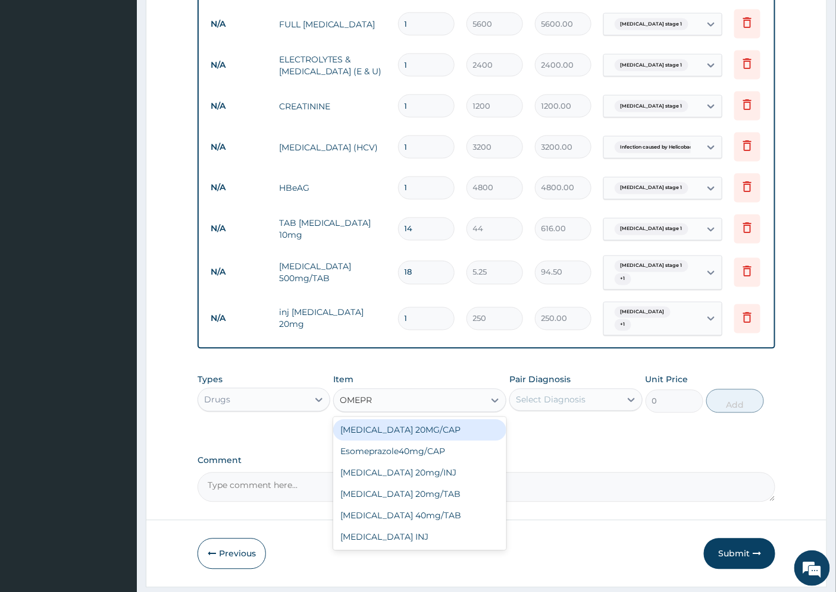
type input "OMEPRA"
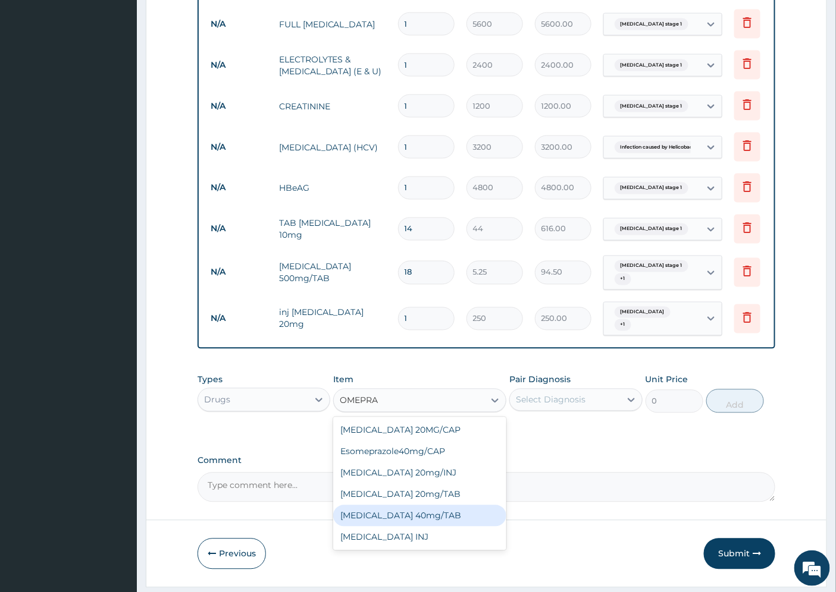
click at [428, 521] on div "OMEPRAZOLE 40mg/TAB" at bounding box center [419, 516] width 173 height 21
type input "105"
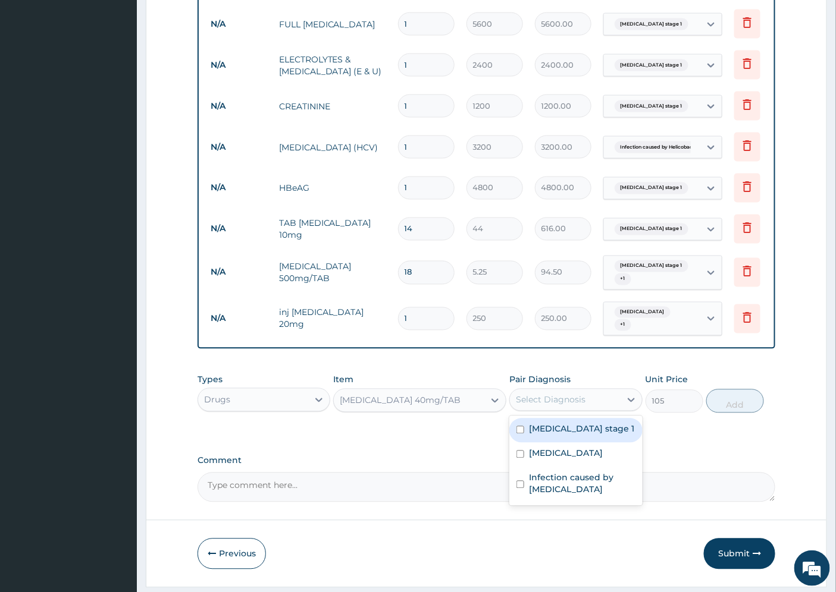
click at [554, 406] on div "Select Diagnosis" at bounding box center [551, 400] width 70 height 12
click at [572, 457] on label "Peptic ulcer" at bounding box center [566, 454] width 74 height 12
checkbox input "true"
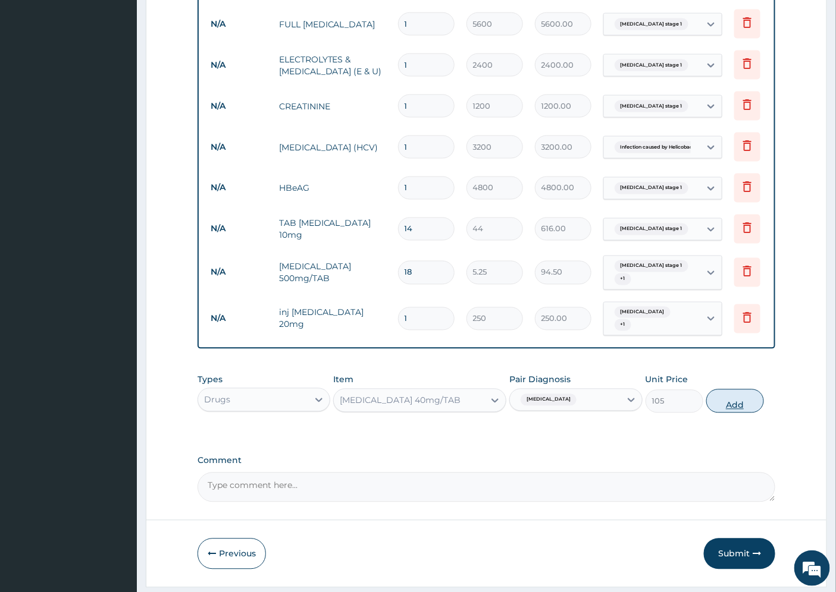
click at [736, 409] on button "Add" at bounding box center [735, 402] width 58 height 24
type input "0"
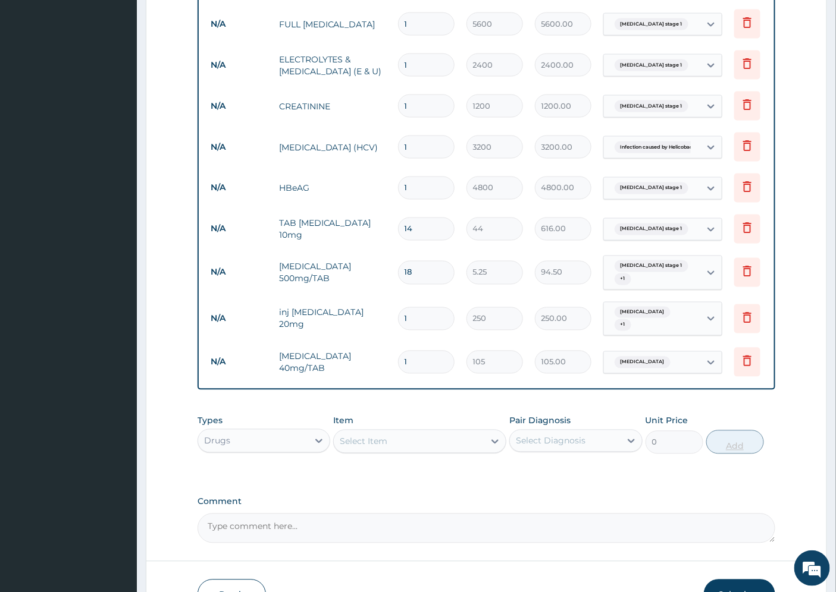
type input "0.00"
type input "2"
type input "210.00"
type input "20"
type input "2100.00"
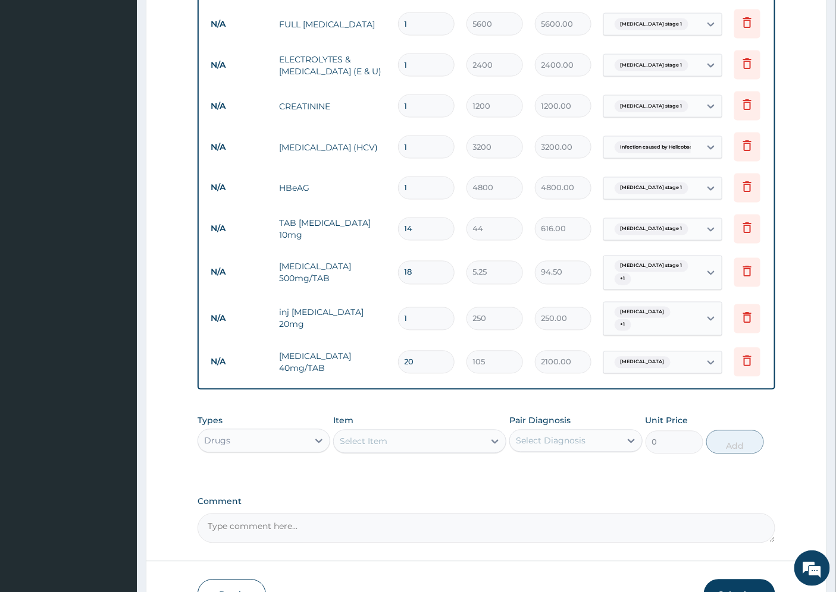
type input "20"
click at [371, 448] on div "Select Item" at bounding box center [364, 442] width 48 height 12
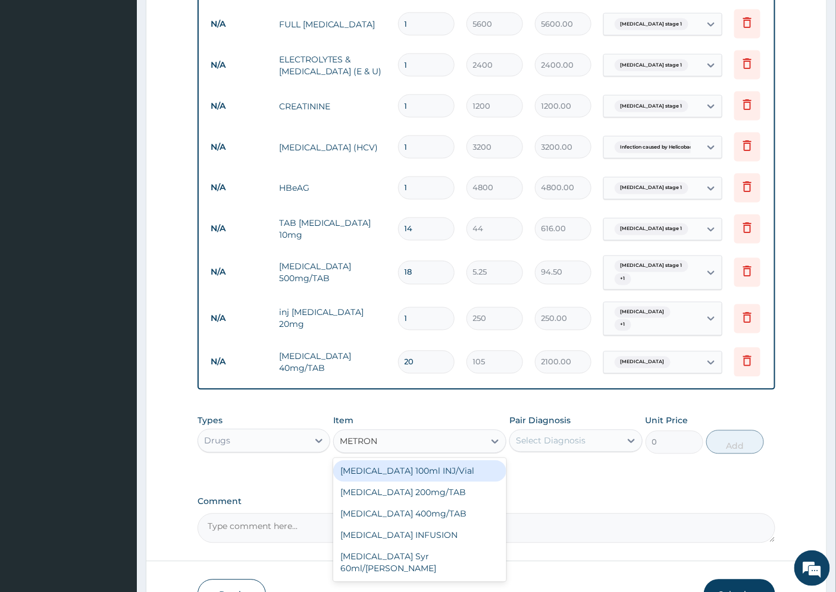
type input "METRONI"
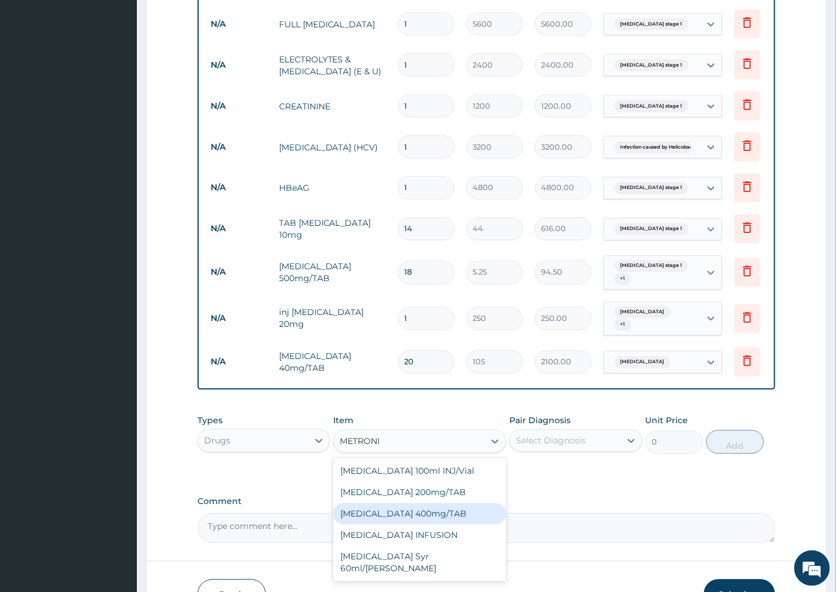
click at [454, 519] on div "METRONIDAZOLE 400mg/TAB" at bounding box center [419, 514] width 173 height 21
type input "10.5"
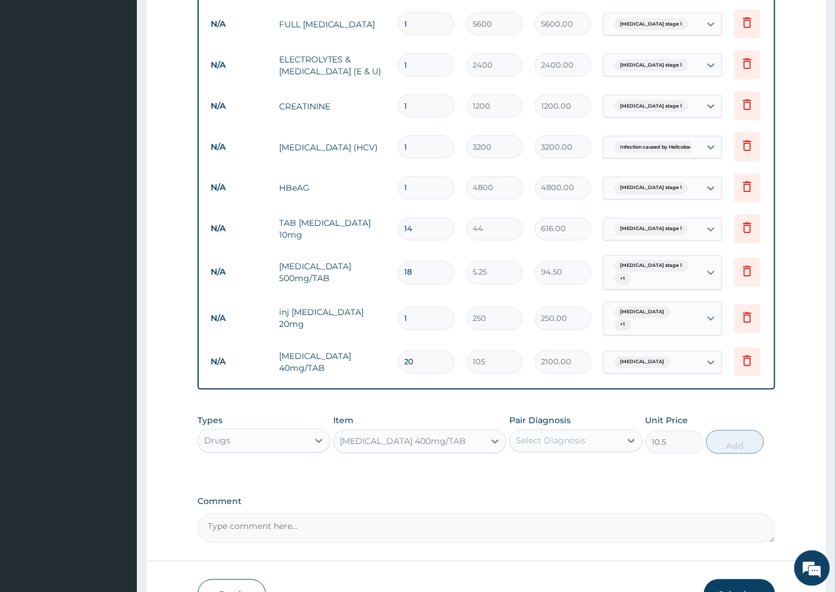
click at [551, 447] on div "Select Diagnosis" at bounding box center [551, 441] width 70 height 12
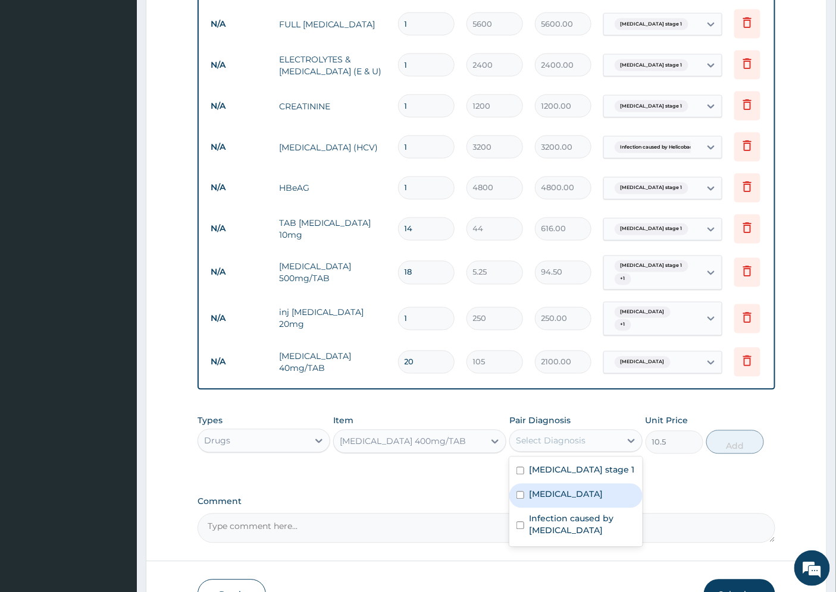
click at [565, 500] on label "Peptic ulcer" at bounding box center [566, 495] width 74 height 12
checkbox input "true"
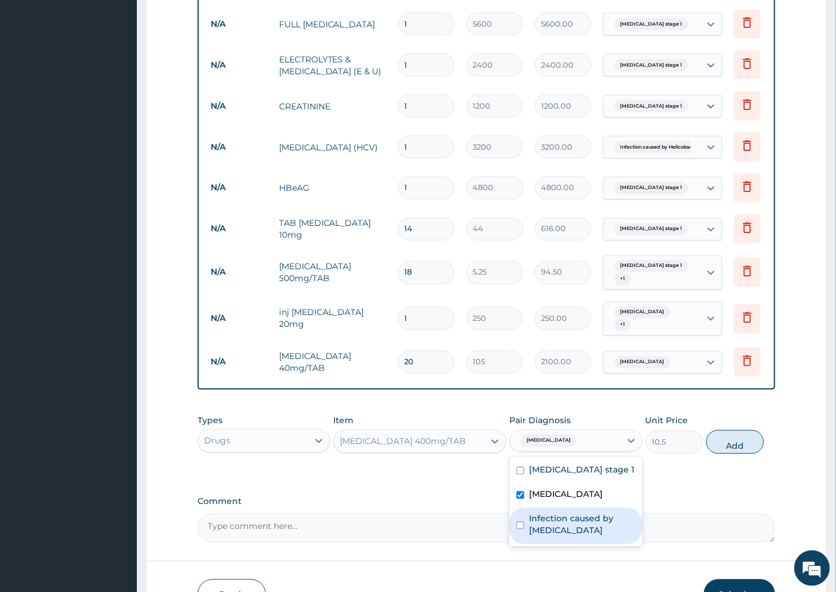
click at [561, 534] on label "Infection caused by Helicobacter pylori" at bounding box center [582, 525] width 106 height 24
checkbox input "true"
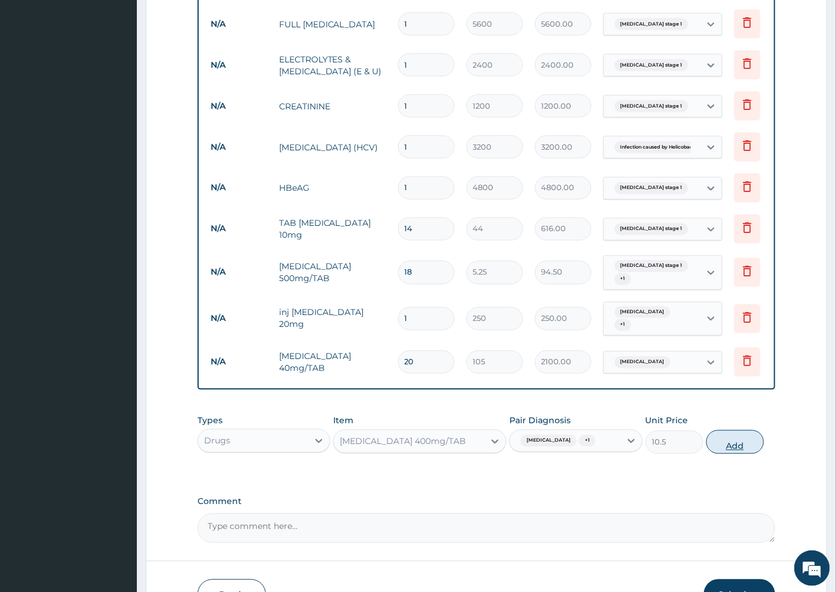
click at [729, 446] on button "Add" at bounding box center [735, 443] width 58 height 24
type input "0"
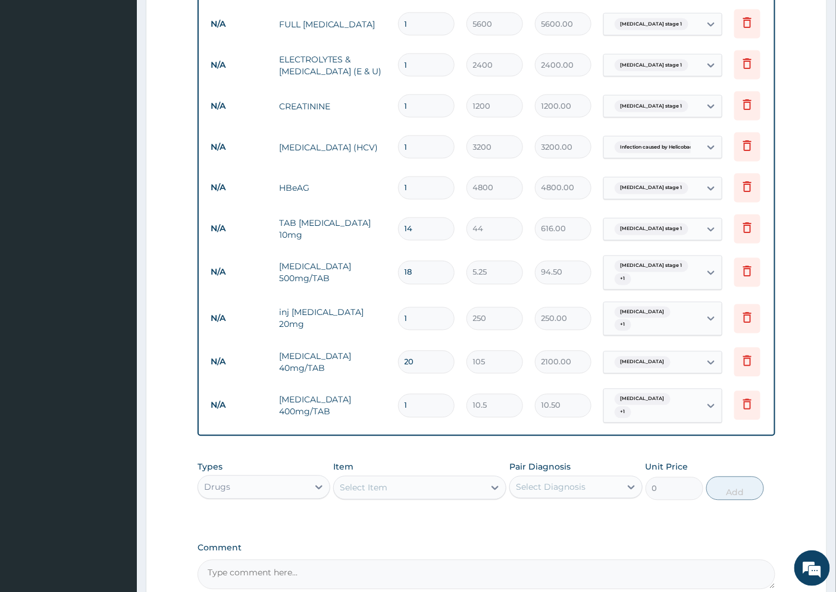
type input "0.00"
type input "2"
type input "21.00"
type input "20"
type input "210.00"
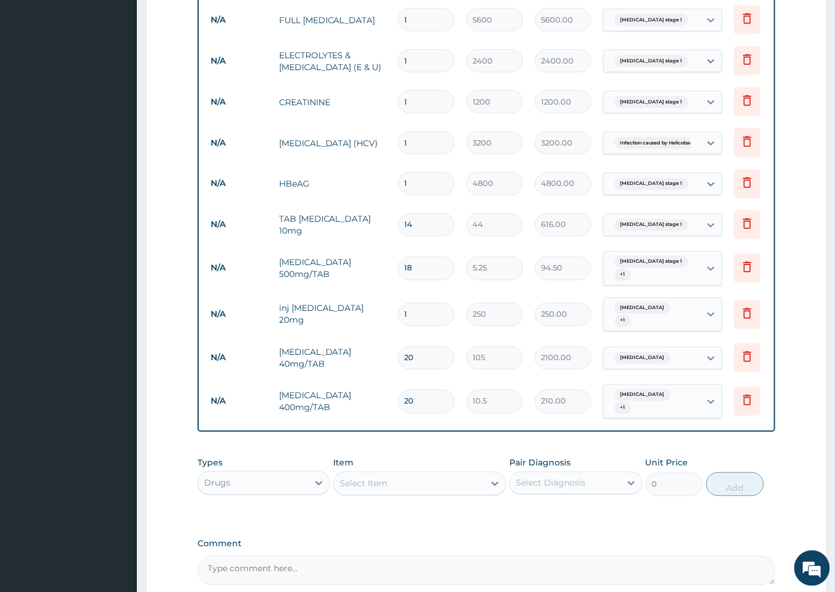
scroll to position [723, 0]
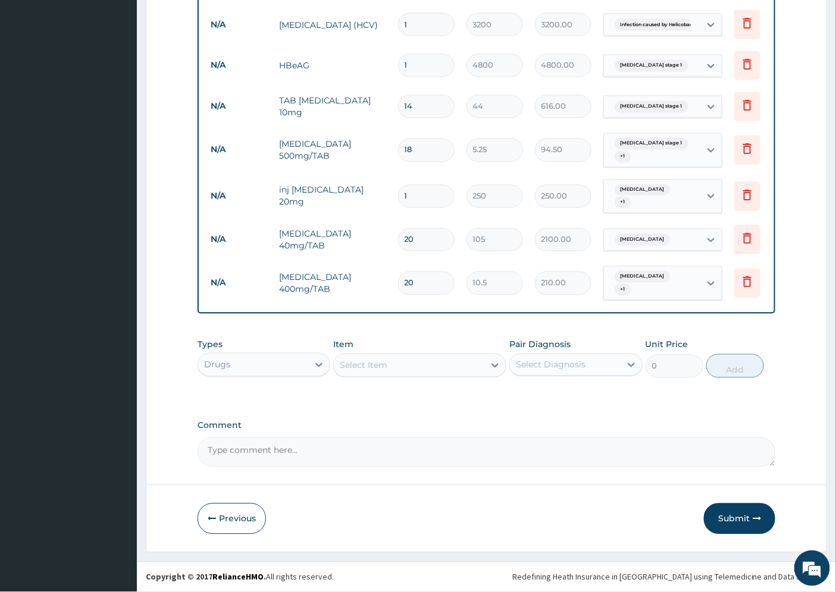
type input "20"
click at [363, 367] on div "Select Item" at bounding box center [364, 366] width 48 height 12
type input "CLARITH"
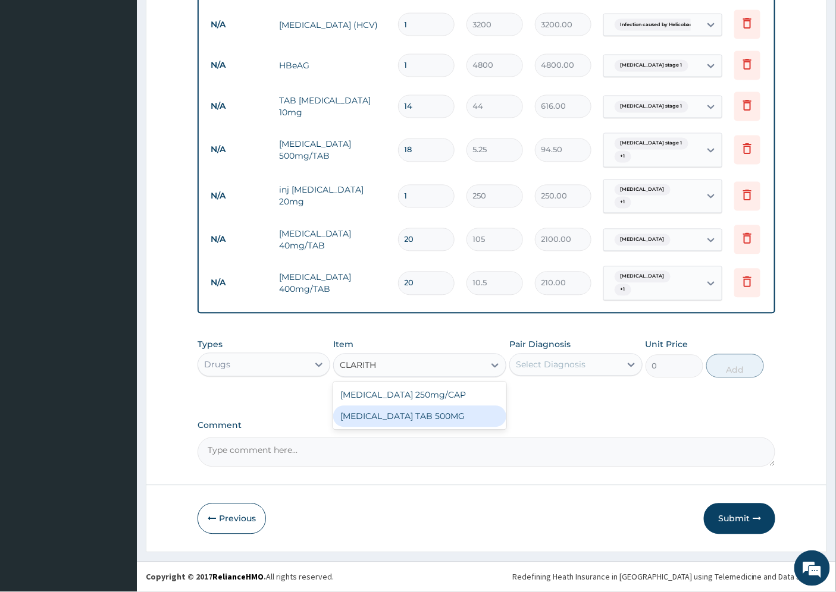
click at [428, 417] on div "CLARITHROMYCIN TAB 500MG" at bounding box center [419, 416] width 173 height 21
type input "52.5"
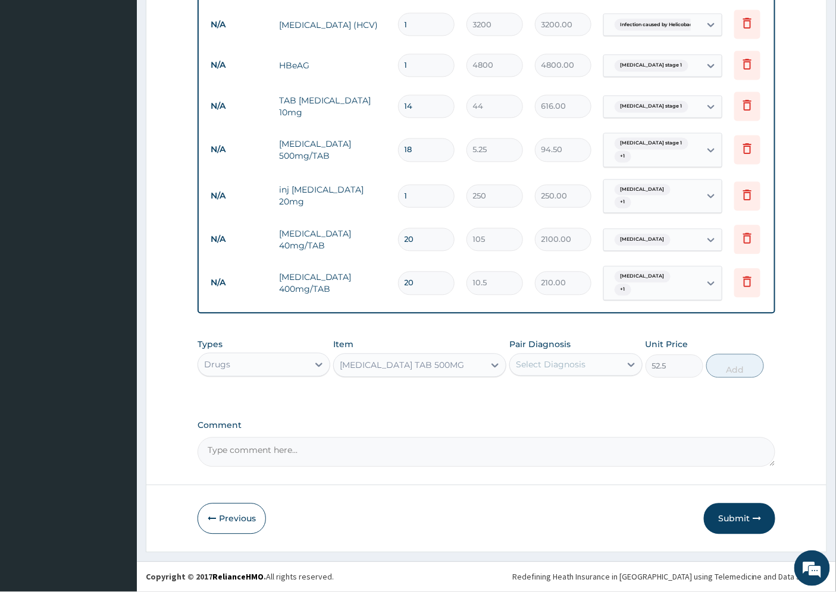
click at [584, 366] on div "Select Diagnosis" at bounding box center [551, 365] width 70 height 12
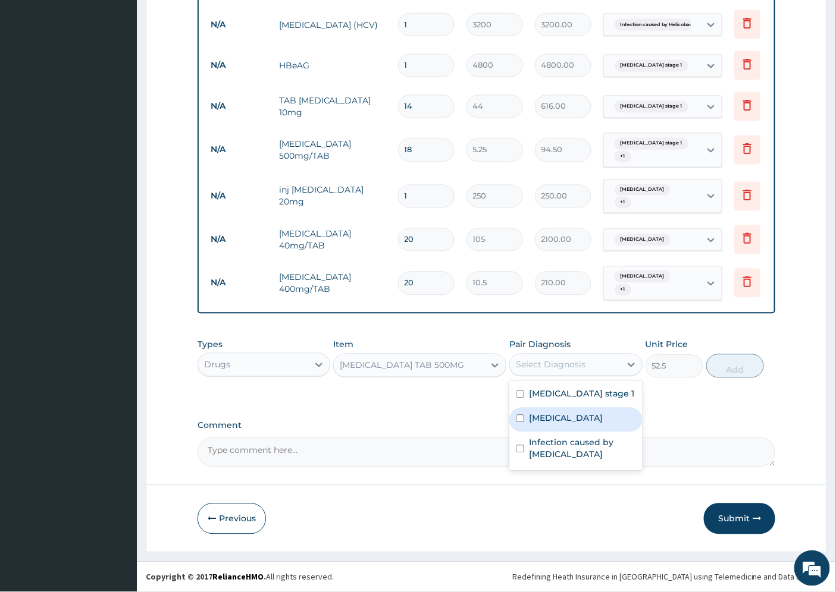
click at [581, 421] on div "Peptic ulcer" at bounding box center [575, 420] width 133 height 24
checkbox input "true"
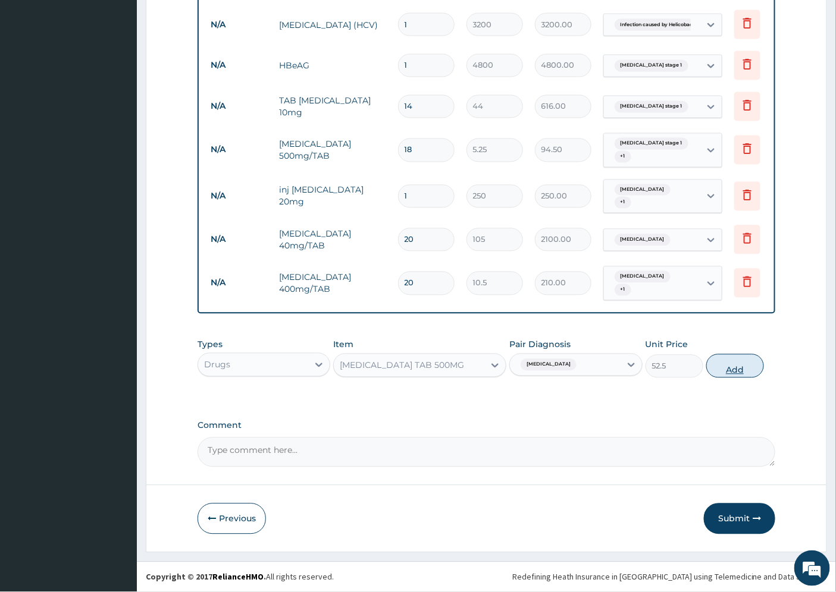
click at [732, 370] on button "Add" at bounding box center [735, 367] width 58 height 24
type input "0"
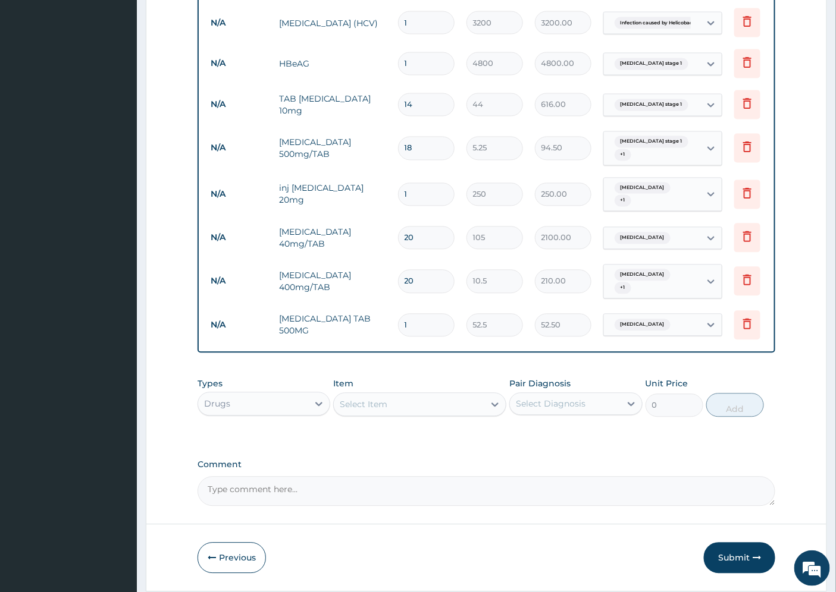
type input "0.00"
type input "2"
type input "105.00"
type input "20"
type input "1050.00"
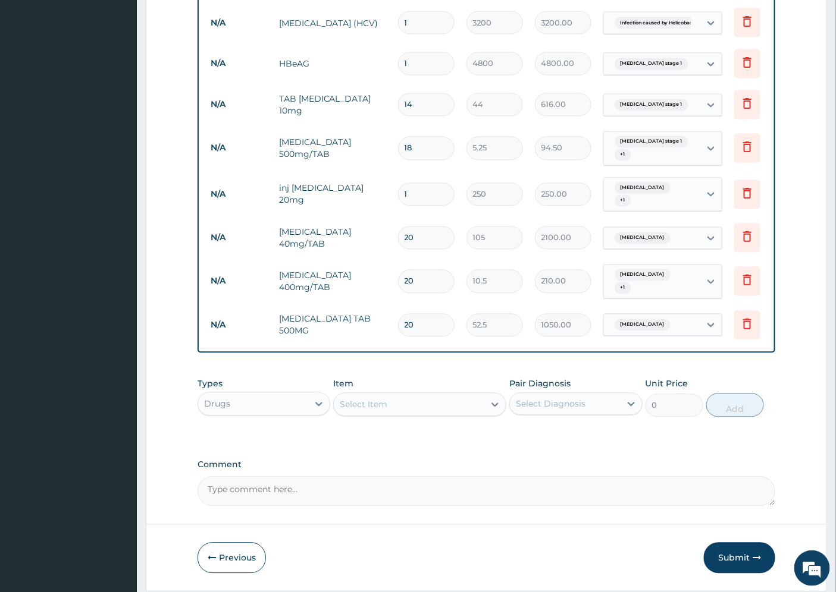
type input "20"
click at [364, 404] on div "Select Item" at bounding box center [364, 405] width 48 height 12
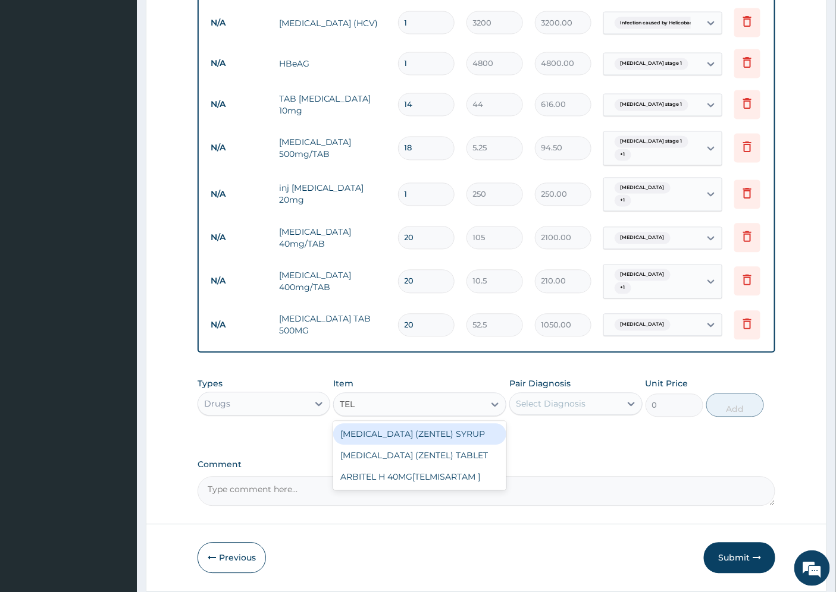
type input "TELM"
click at [391, 435] on div "ARBITEL H 40MG[TELMISARTAM ]" at bounding box center [419, 434] width 173 height 21
type input "1312.5"
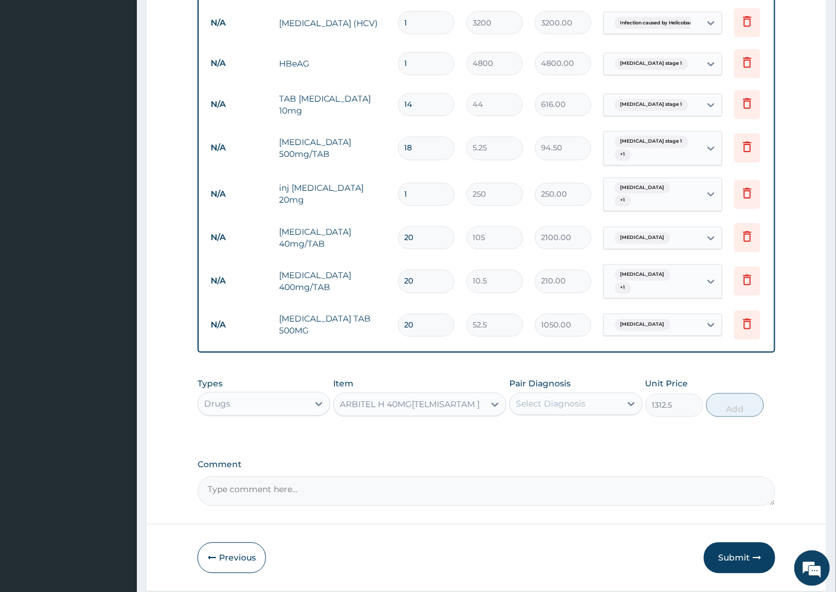
click at [574, 410] on div "Select Diagnosis" at bounding box center [551, 405] width 70 height 12
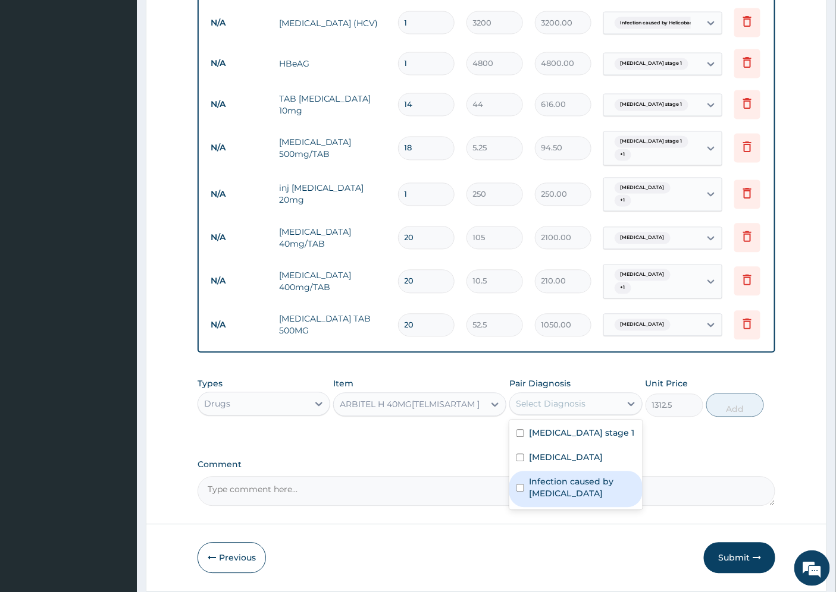
click at [575, 491] on label "Infection caused by Helicobacter pylori" at bounding box center [582, 488] width 106 height 24
checkbox input "true"
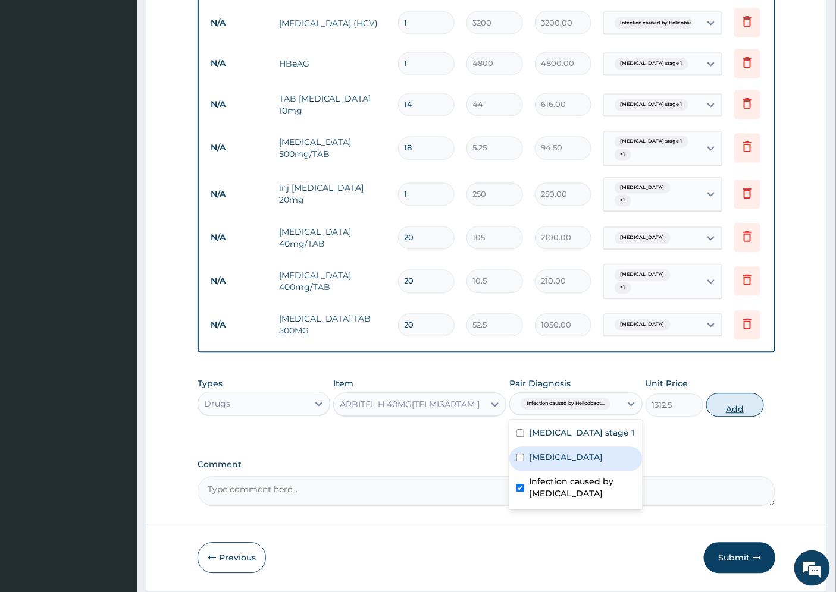
click at [726, 406] on button "Add" at bounding box center [735, 406] width 58 height 24
type input "0"
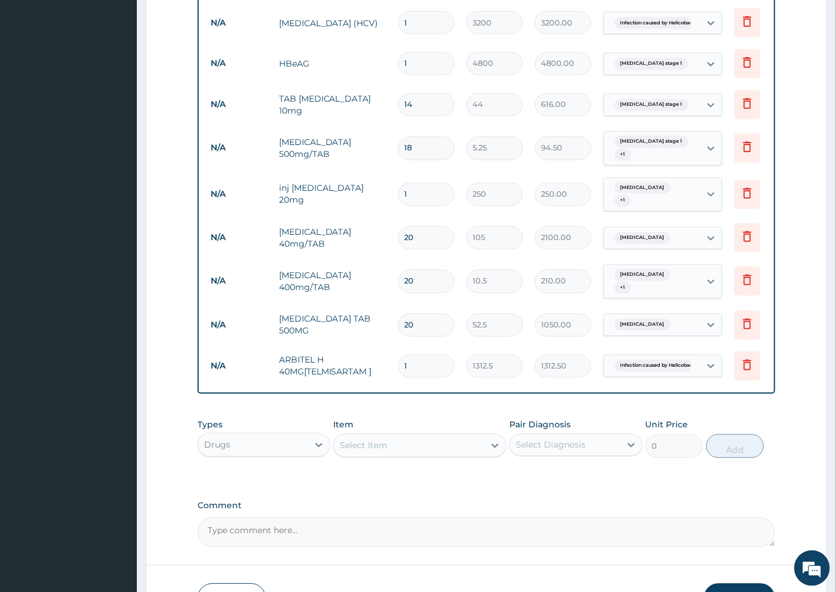
type input "0.00"
type input "7"
type input "9187.50"
type input "7"
click at [366, 443] on div "Select Item" at bounding box center [364, 446] width 48 height 12
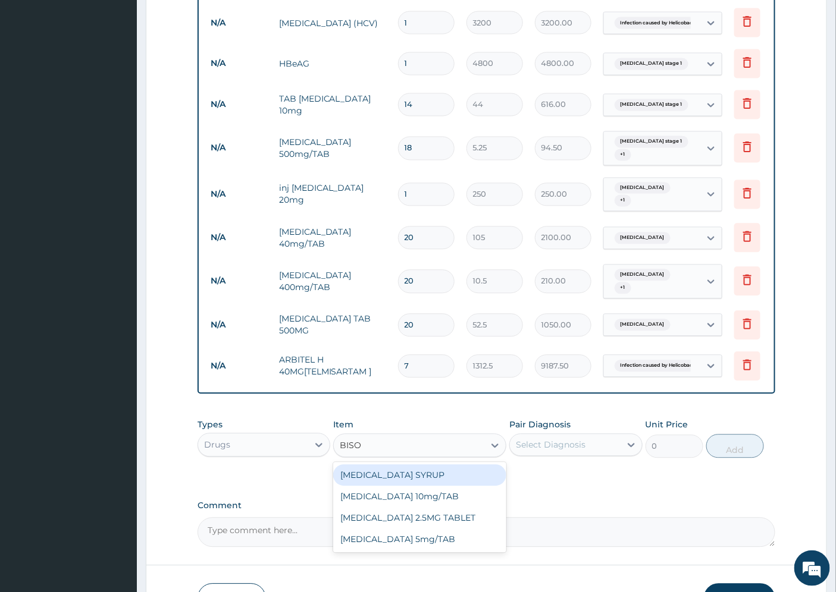
type input "BISOP"
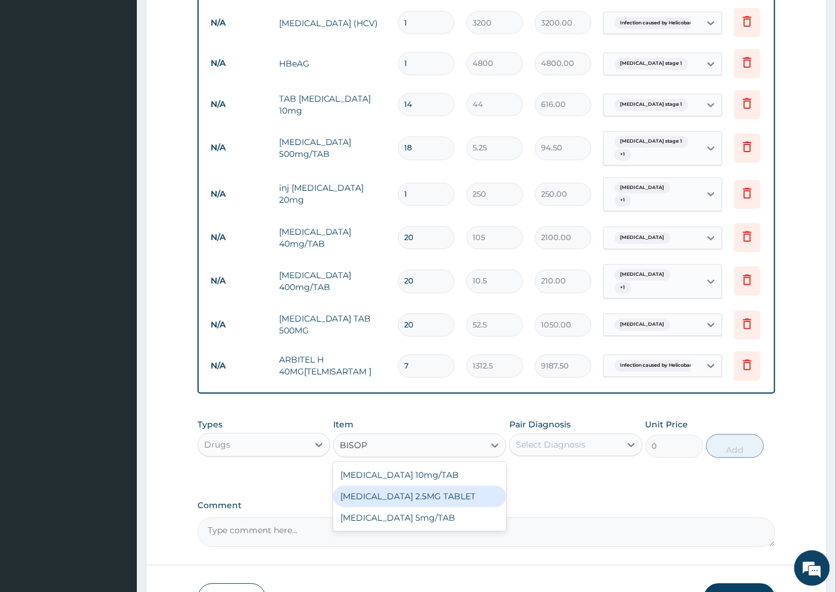
click at [442, 500] on div "BISOPROLOL 2.5MG TABLET" at bounding box center [419, 497] width 173 height 21
type input "49.88"
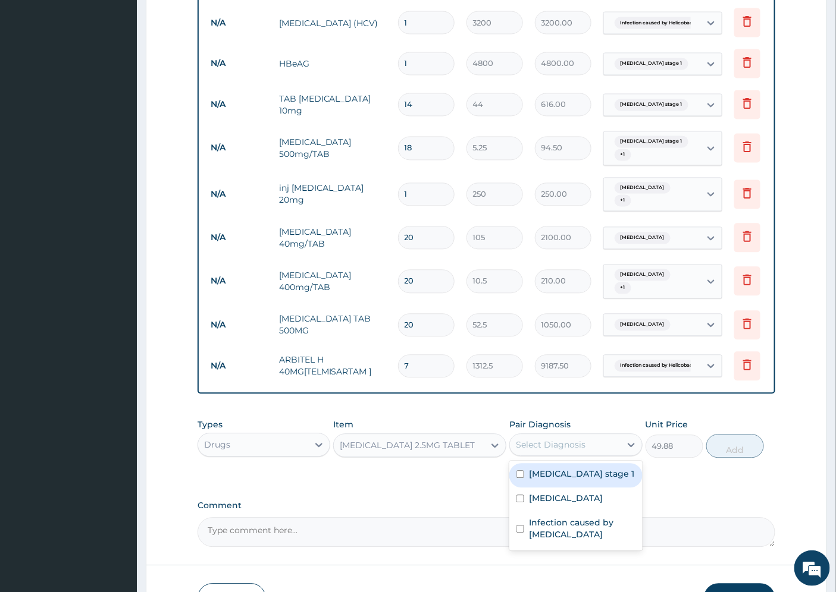
click at [552, 445] on div "Select Diagnosis" at bounding box center [551, 446] width 70 height 12
click at [560, 478] on label "Hypertension stage 1" at bounding box center [581, 475] width 105 height 12
checkbox input "true"
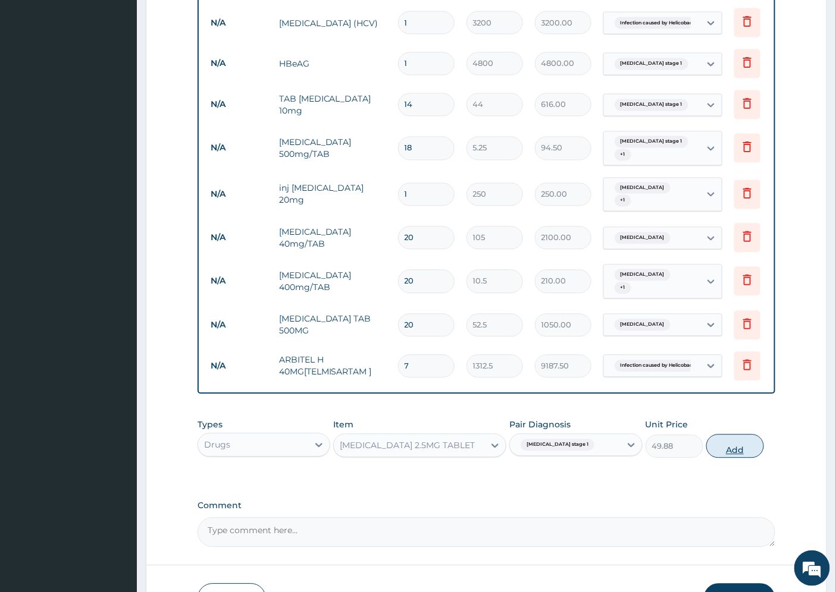
click at [729, 444] on button "Add" at bounding box center [735, 447] width 58 height 24
type input "0"
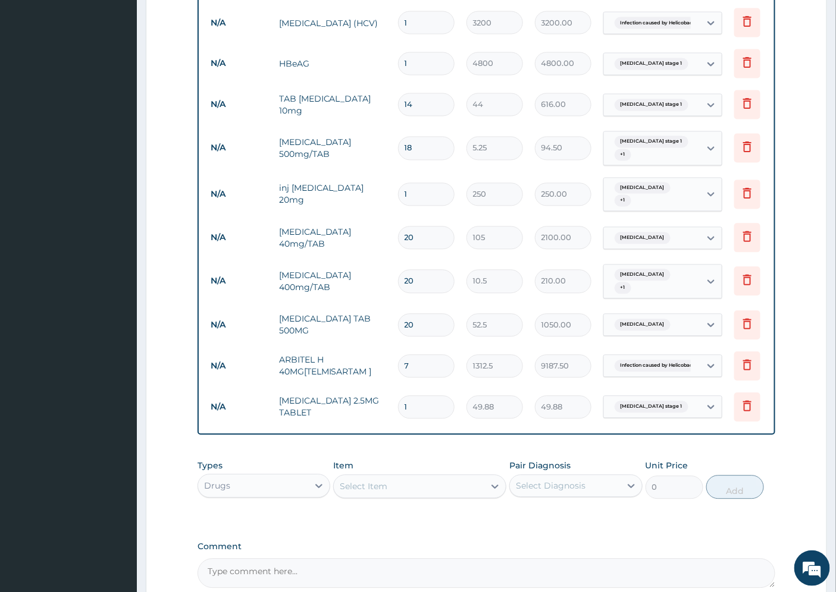
type input "0.00"
type input "7"
type input "349.16"
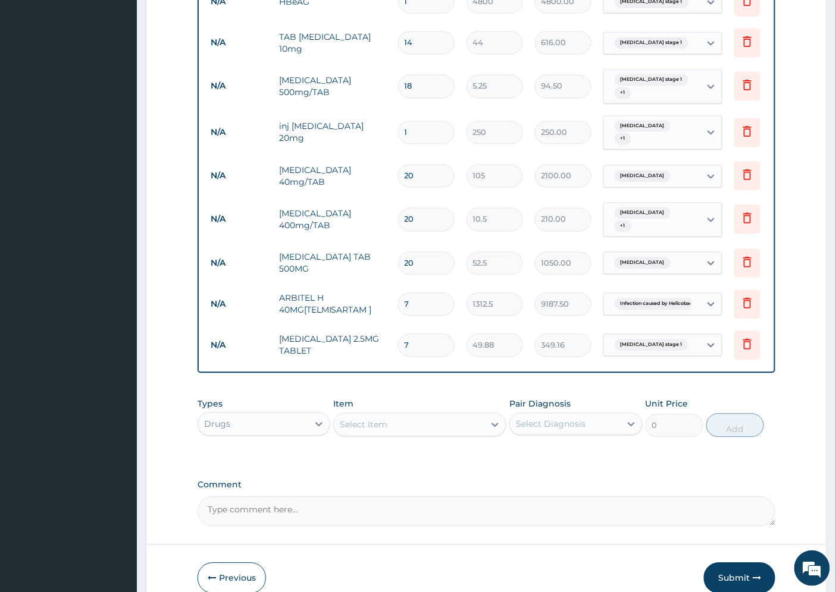
scroll to position [847, 0]
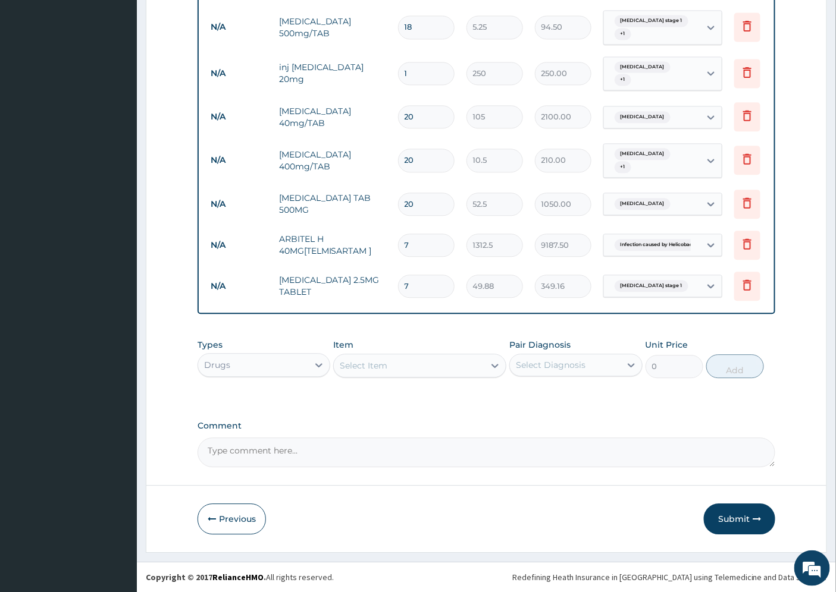
type input "7"
click at [377, 362] on div "Select Item" at bounding box center [364, 366] width 48 height 12
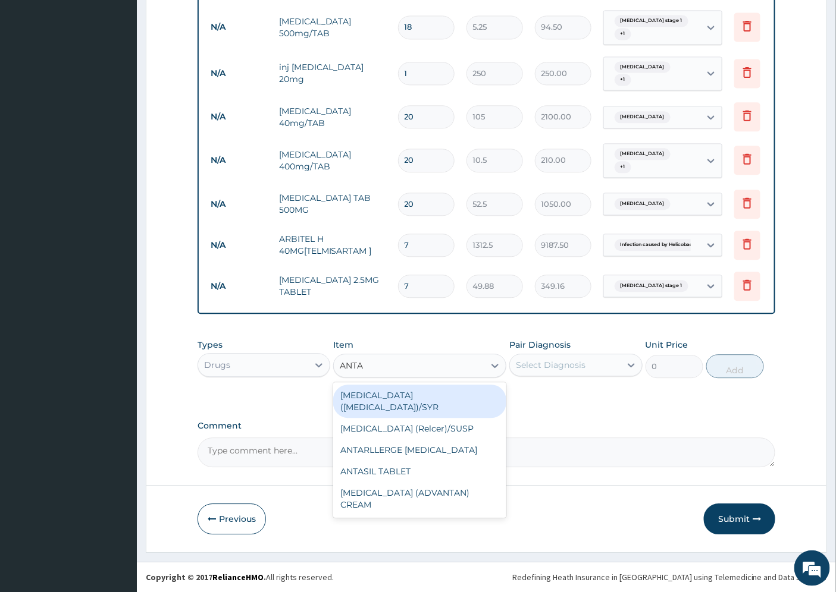
type input "ANTAC"
click at [421, 393] on div "antacid (gaviscon)/SYR" at bounding box center [419, 401] width 173 height 33
type input "550"
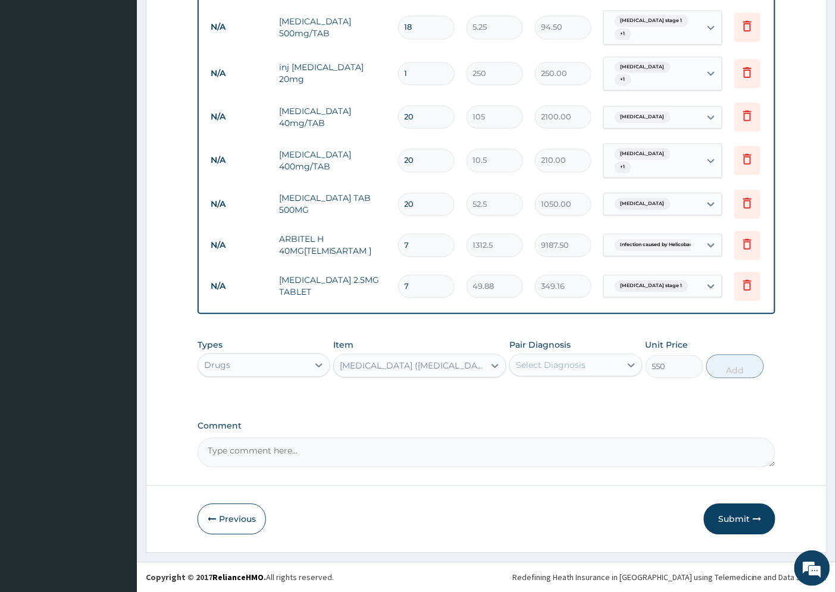
click at [584, 358] on div "Select Diagnosis" at bounding box center [565, 365] width 110 height 19
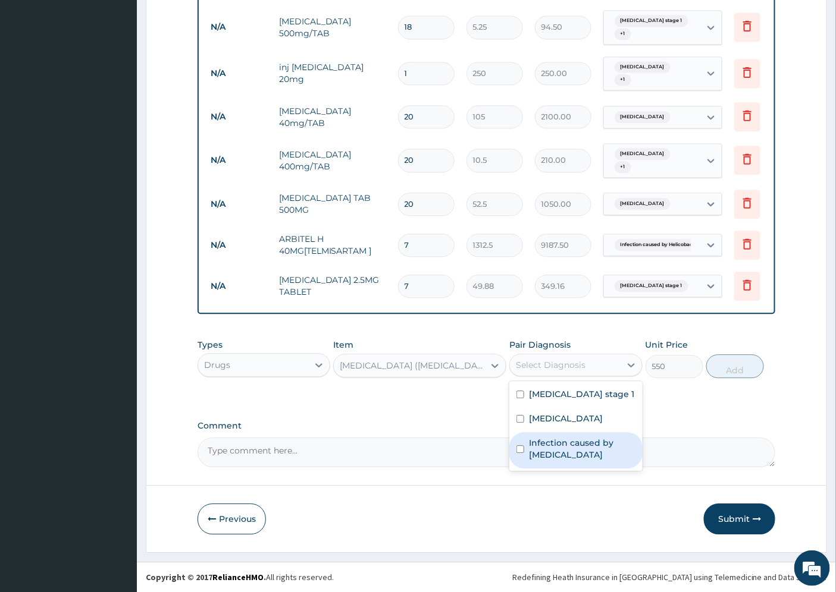
click at [567, 449] on label "Infection caused by Helicobacter pylori" at bounding box center [582, 449] width 106 height 24
checkbox input "true"
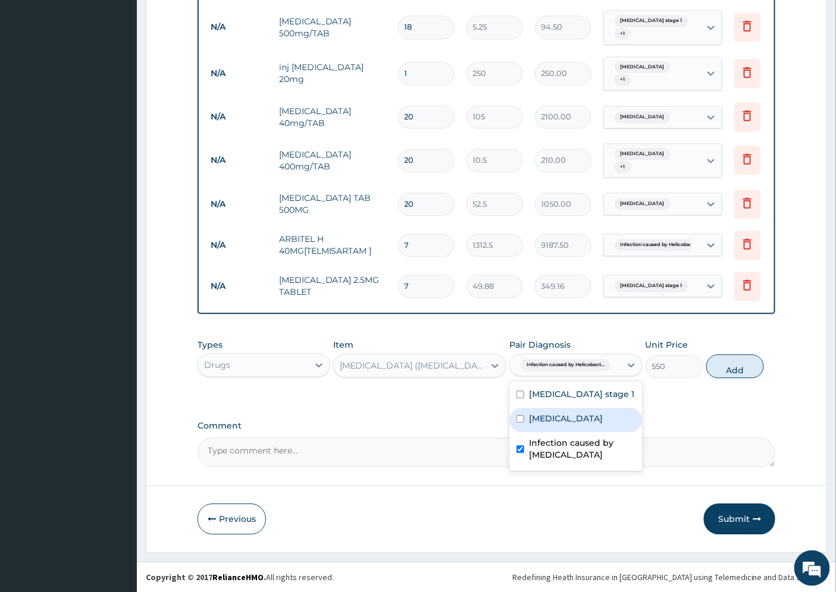
click at [575, 418] on label "Peptic ulcer" at bounding box center [566, 419] width 74 height 12
checkbox input "true"
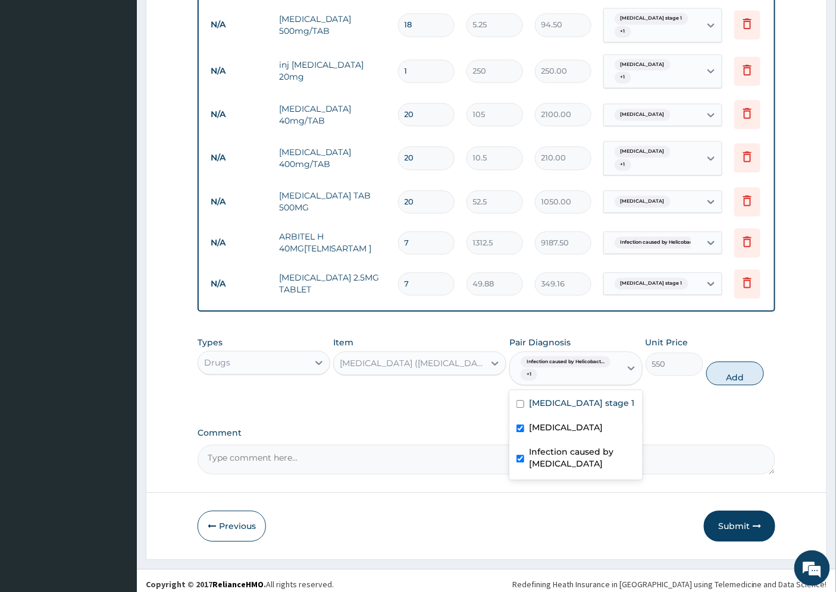
click at [572, 453] on label "Infection caused by Helicobacter pylori" at bounding box center [582, 458] width 106 height 24
checkbox input "false"
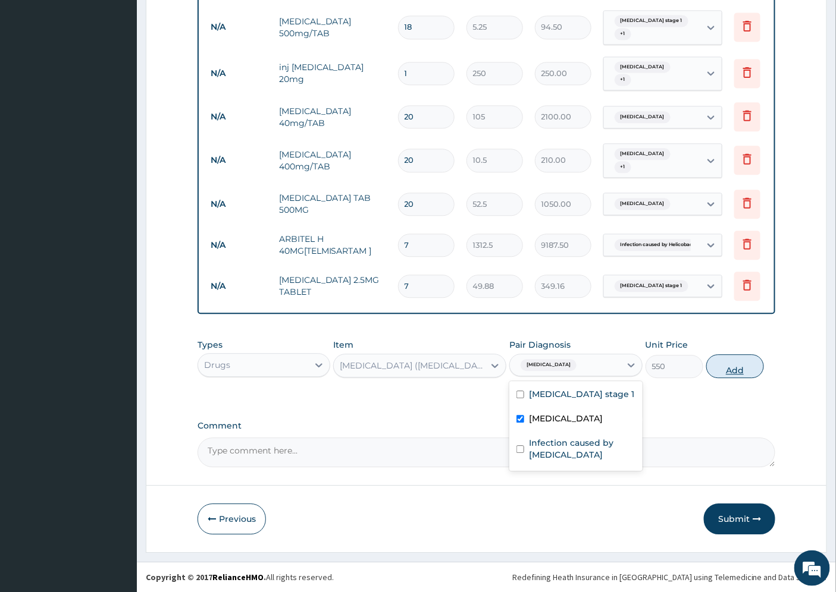
click at [722, 366] on button "Add" at bounding box center [735, 367] width 58 height 24
type input "0"
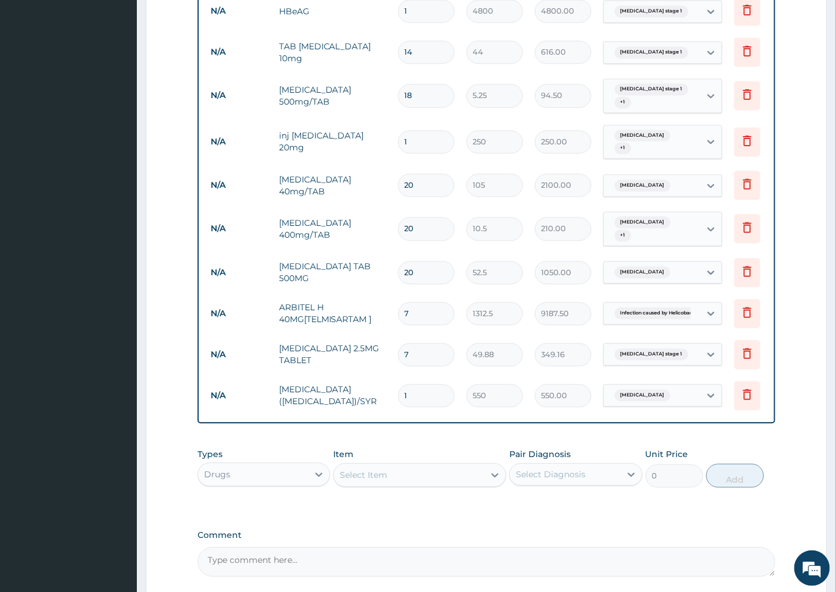
scroll to position [889, 0]
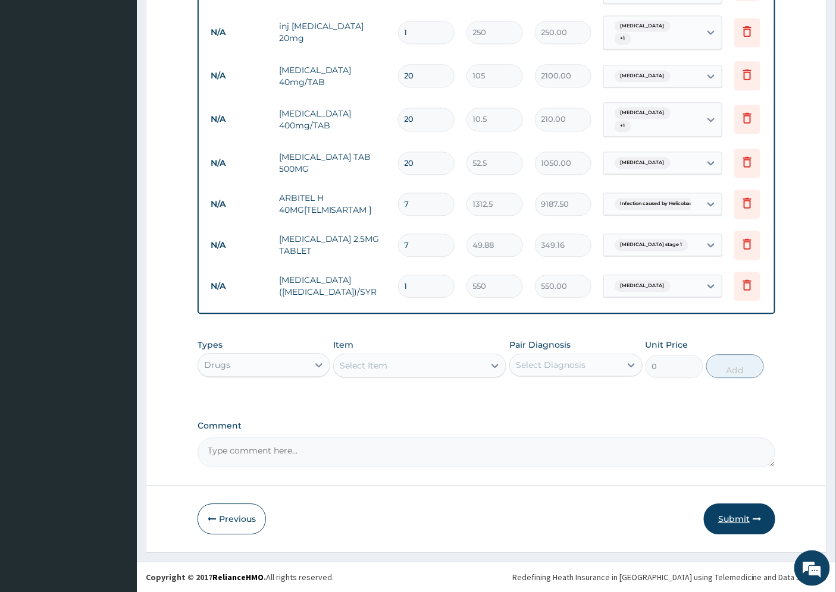
click at [739, 515] on button "Submit" at bounding box center [739, 519] width 71 height 31
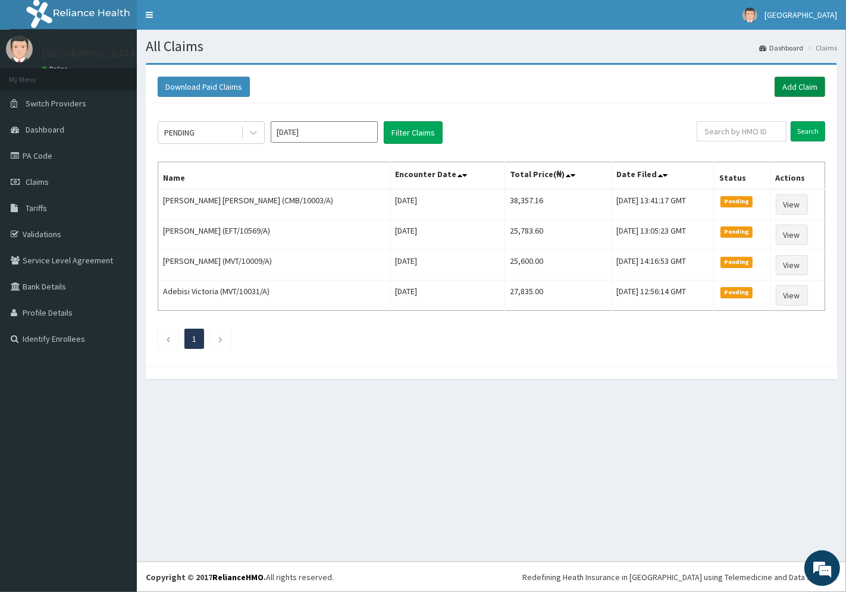
click at [804, 83] on link "Add Claim" at bounding box center [799, 87] width 51 height 20
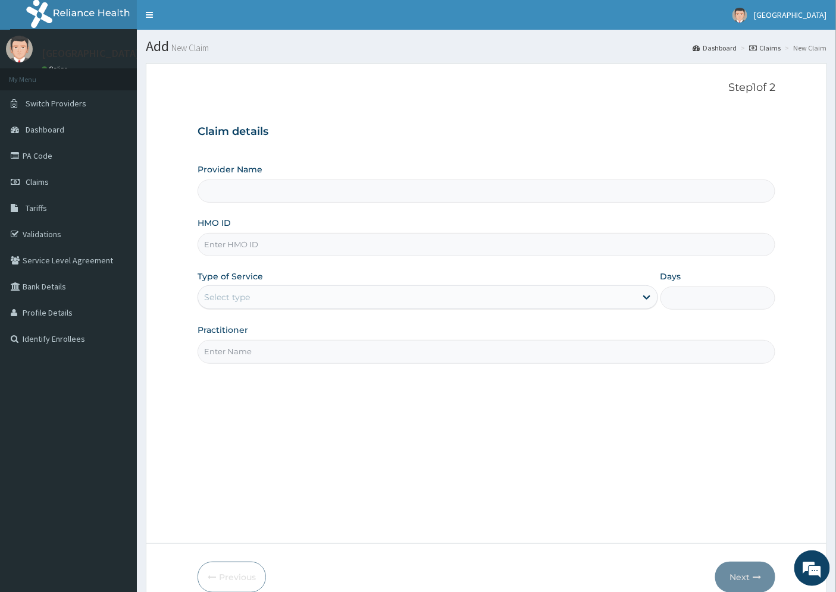
type input "[GEOGRAPHIC_DATA]"
click at [229, 241] on input "HMO ID" at bounding box center [486, 244] width 578 height 23
paste input "PPY/10380/C"
type input "PPY/10380/C"
click at [237, 304] on div "Select type" at bounding box center [417, 297] width 438 height 19
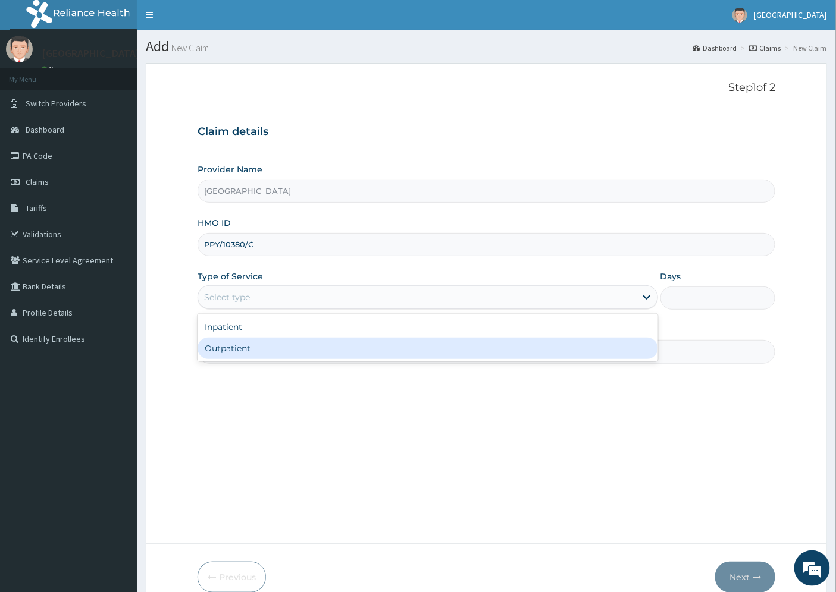
click at [264, 352] on div "Outpatient" at bounding box center [427, 348] width 460 height 21
type input "1"
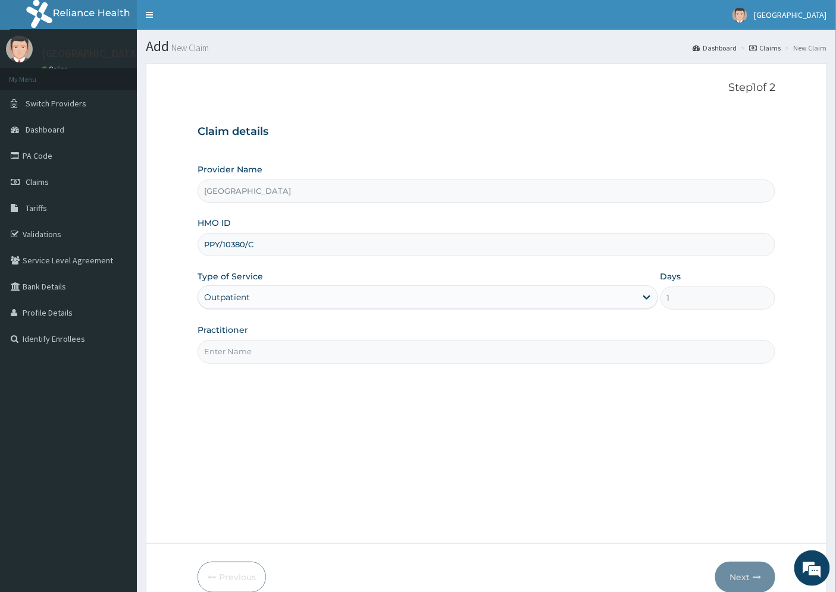
click at [244, 347] on input "Practitioner" at bounding box center [486, 351] width 578 height 23
type input "[PERSON_NAME][GEOGRAPHIC_DATA]"
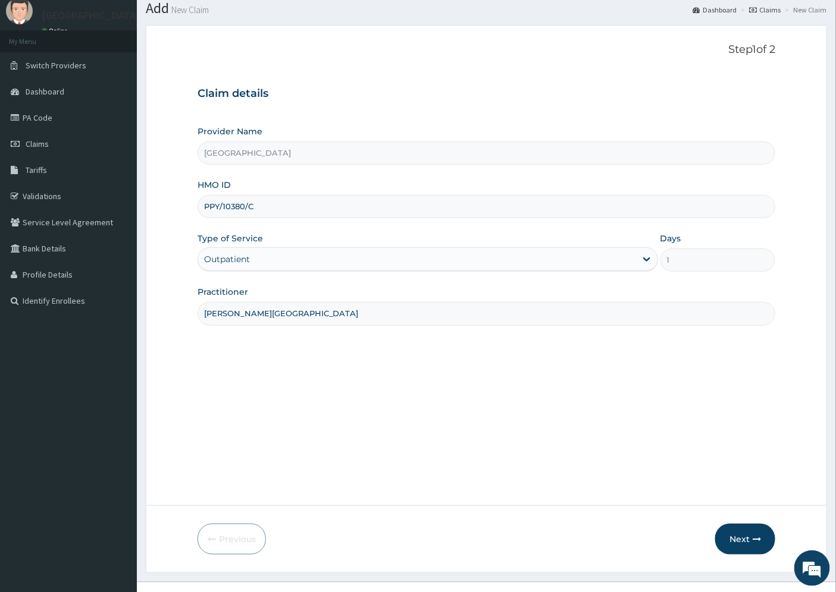
scroll to position [58, 0]
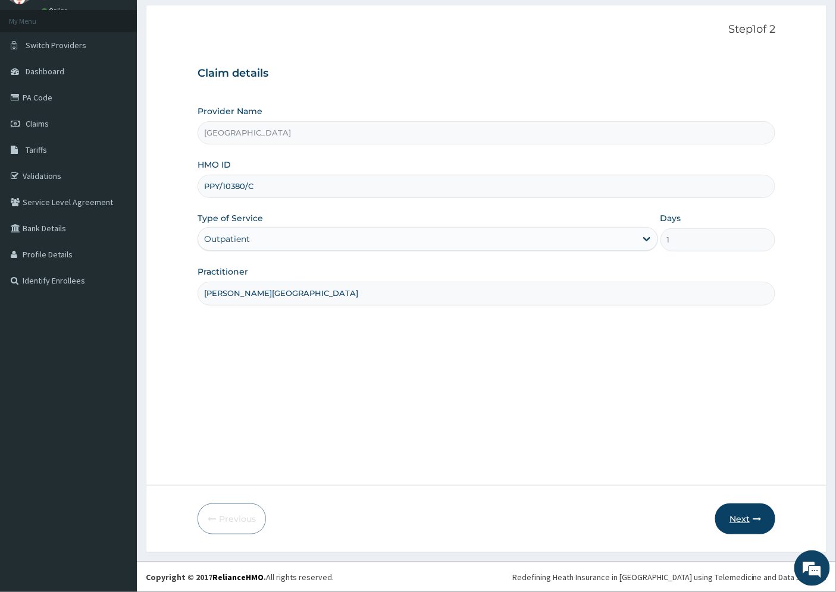
click at [739, 518] on button "Next" at bounding box center [745, 519] width 60 height 31
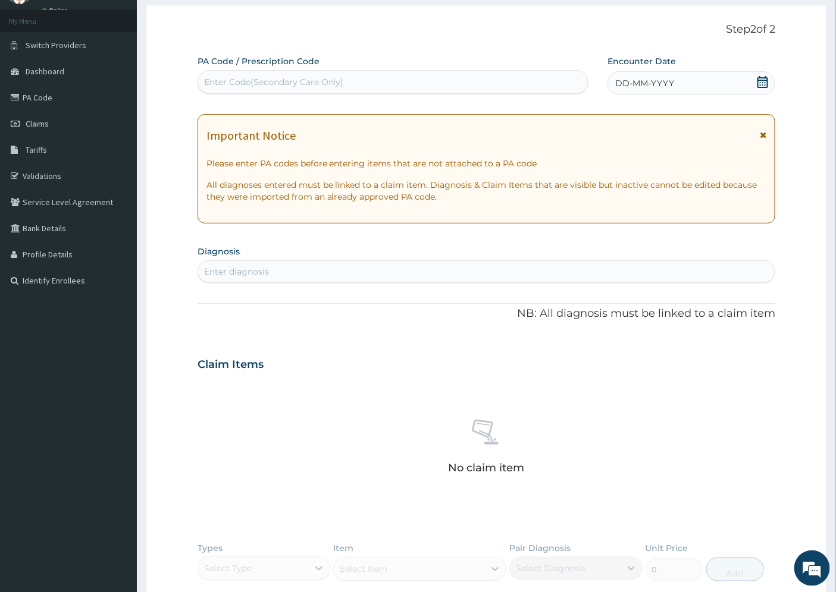
click at [625, 84] on span "DD-MM-YYYY" at bounding box center [644, 83] width 59 height 12
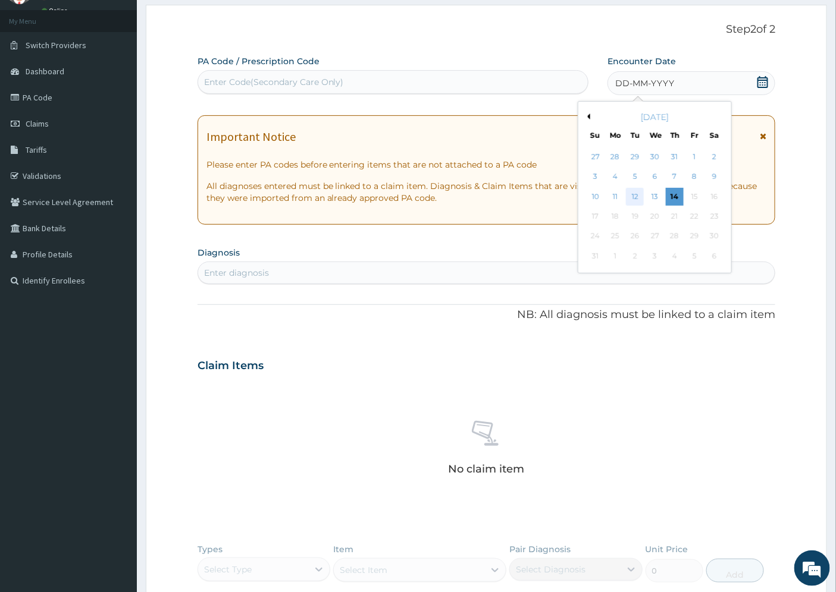
click at [638, 198] on div "12" at bounding box center [635, 197] width 18 height 18
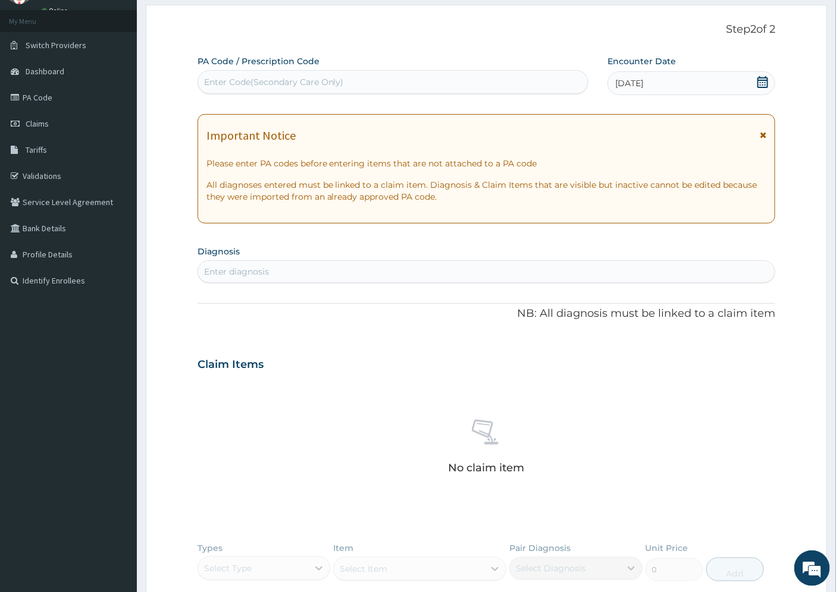
click at [250, 268] on div "Enter diagnosis" at bounding box center [236, 272] width 65 height 12
type input "[MEDICAL_DATA]"
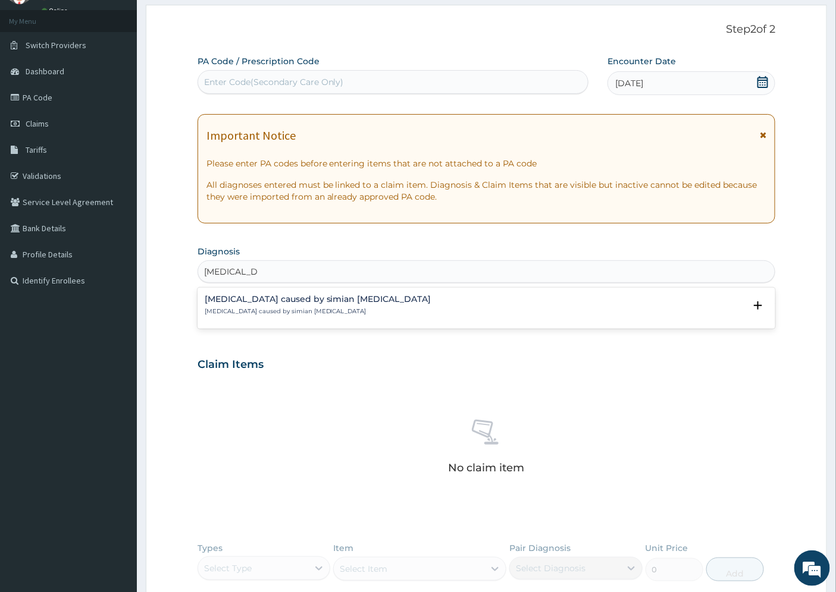
click at [253, 300] on h4 "[MEDICAL_DATA] caused by simian [MEDICAL_DATA]" at bounding box center [318, 299] width 227 height 9
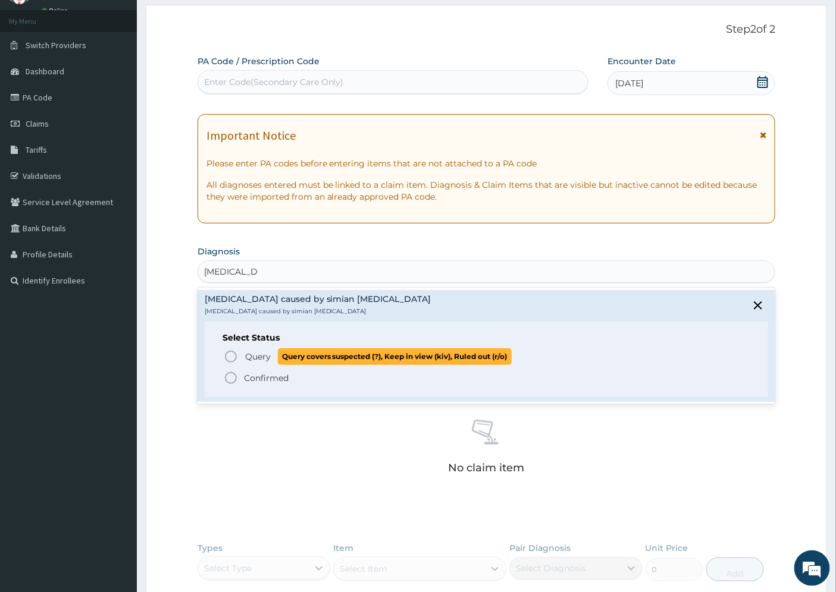
click at [262, 358] on span "Query" at bounding box center [258, 357] width 26 height 12
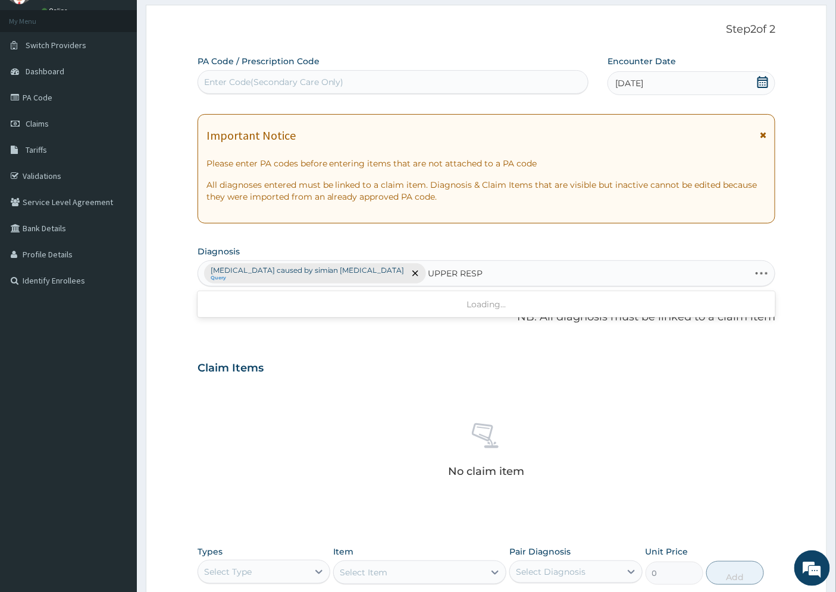
type input "UPPER RESPI"
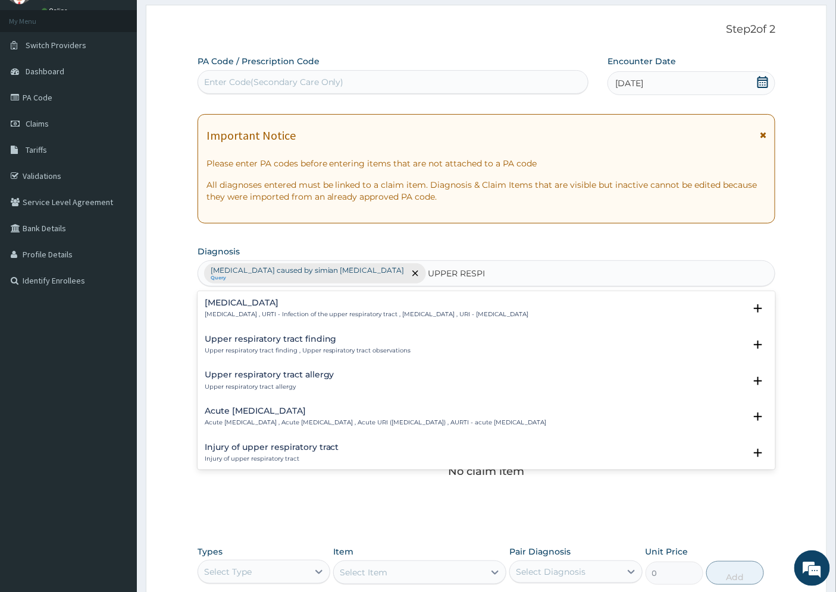
click at [276, 306] on h4 "[MEDICAL_DATA]" at bounding box center [367, 303] width 324 height 9
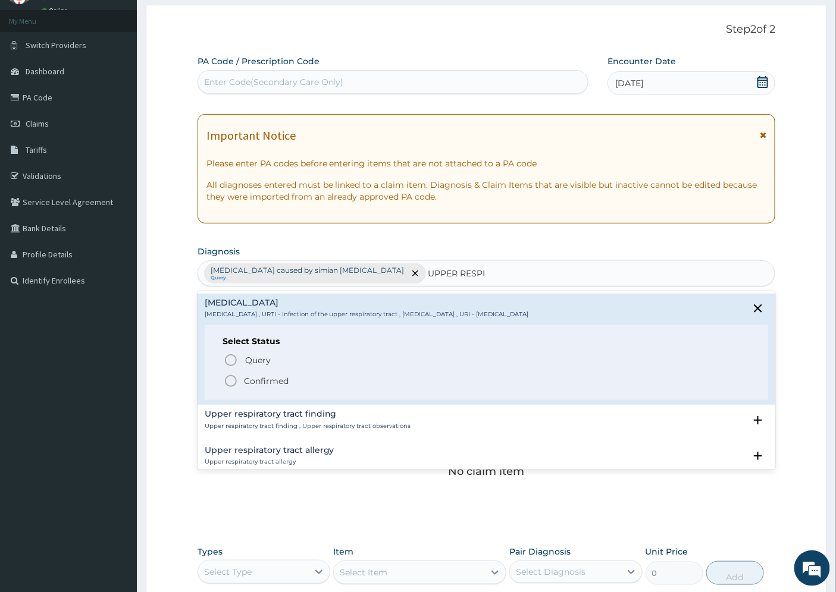
click at [269, 377] on p "Confirmed" at bounding box center [266, 381] width 45 height 12
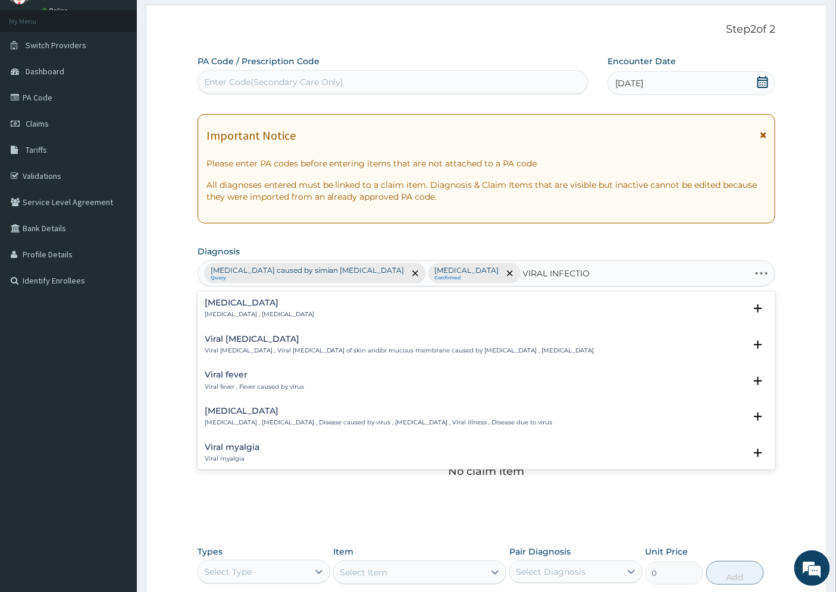
type input "[MEDICAL_DATA]"
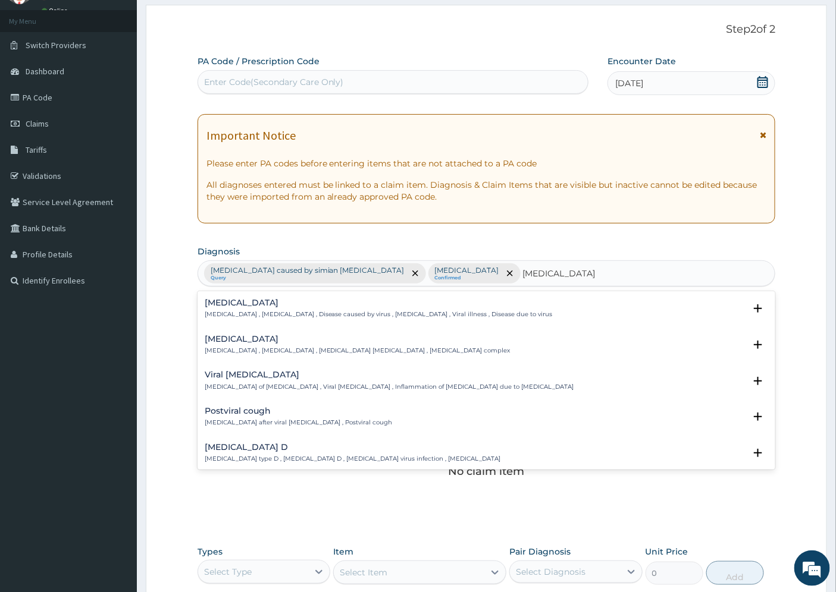
click at [236, 301] on h4 "[MEDICAL_DATA]" at bounding box center [379, 303] width 348 height 9
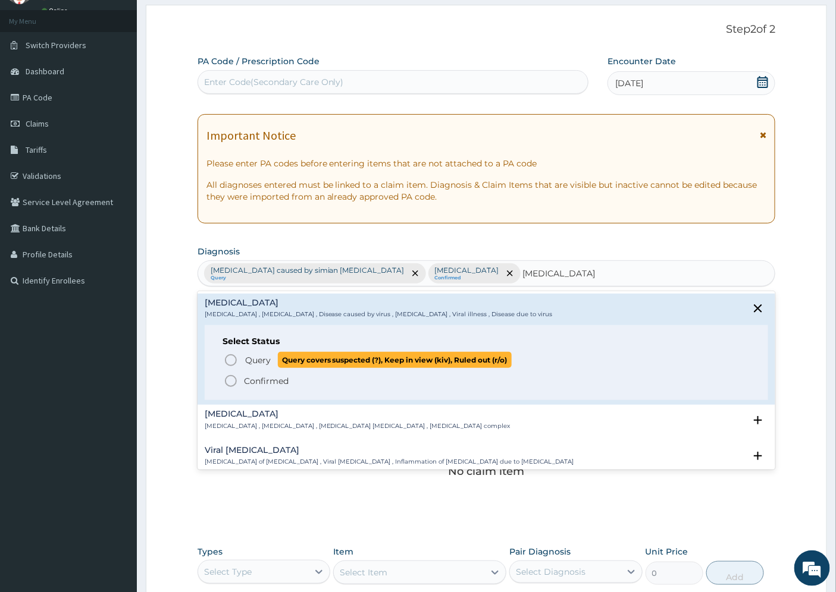
click at [262, 361] on span "Query" at bounding box center [258, 361] width 26 height 12
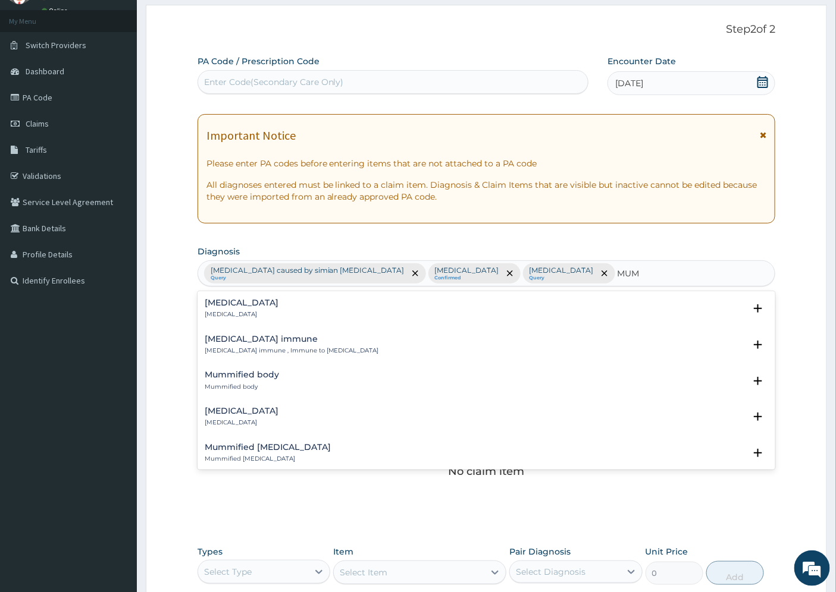
type input "MUMP"
click at [224, 304] on h4 "[MEDICAL_DATA]" at bounding box center [242, 303] width 74 height 9
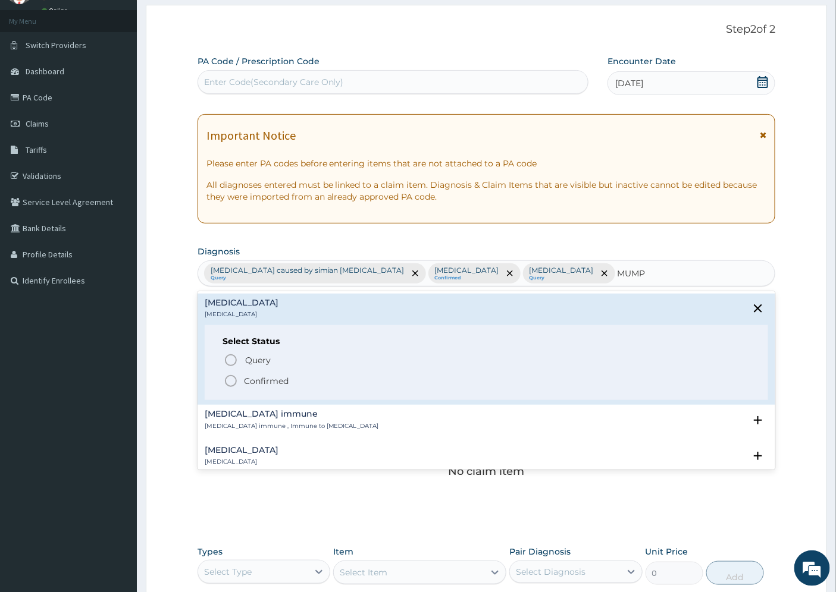
click at [258, 378] on p "Confirmed" at bounding box center [266, 381] width 45 height 12
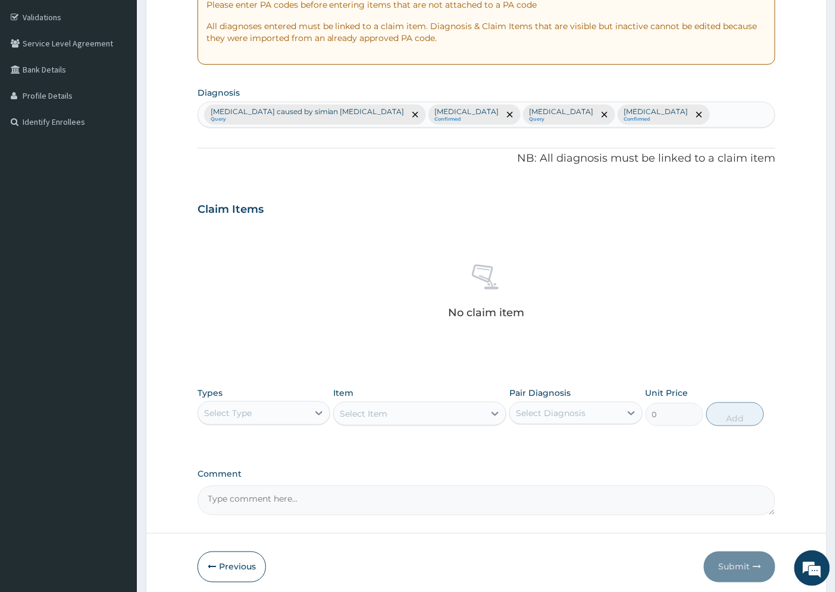
scroll to position [265, 0]
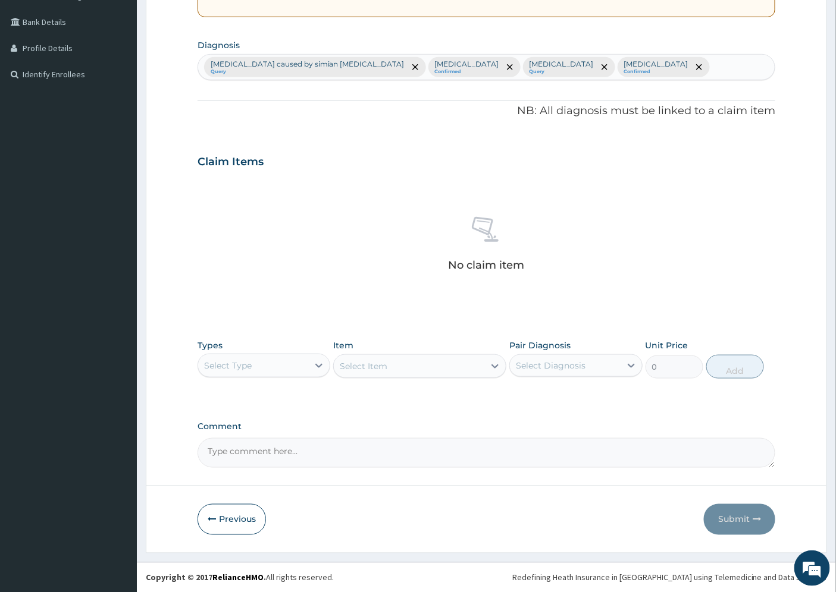
click at [251, 365] on div "Select Type" at bounding box center [228, 366] width 48 height 12
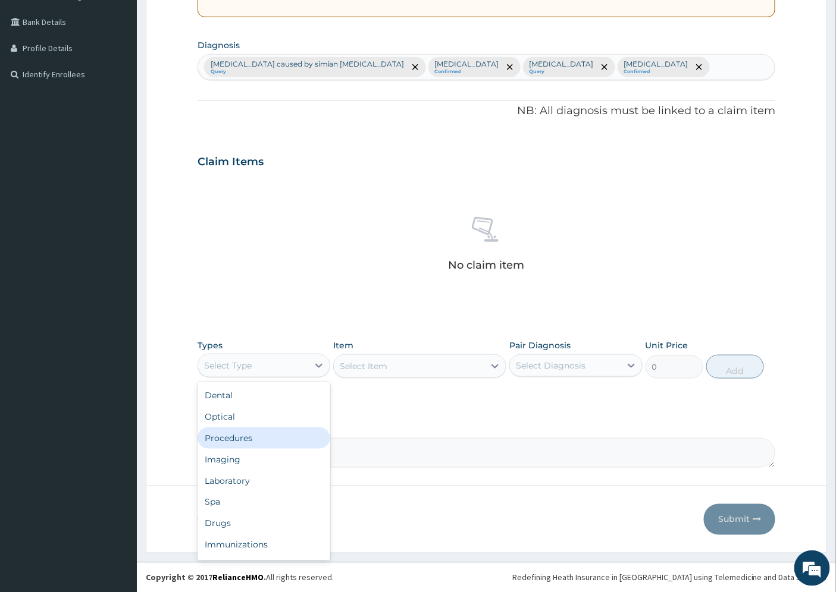
click at [244, 436] on div "Procedures" at bounding box center [263, 438] width 133 height 21
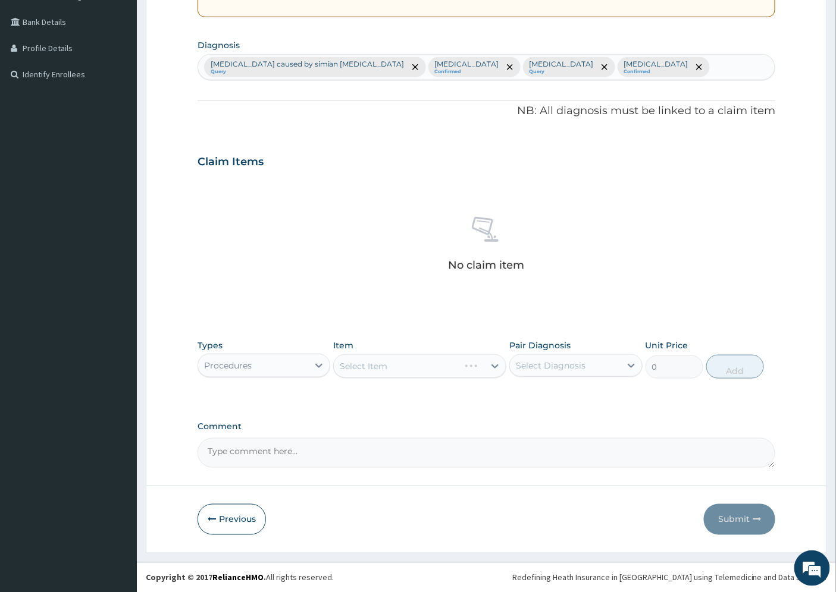
click at [496, 366] on div "Select Item" at bounding box center [419, 367] width 173 height 24
click at [461, 366] on div "Select Item" at bounding box center [419, 367] width 173 height 24
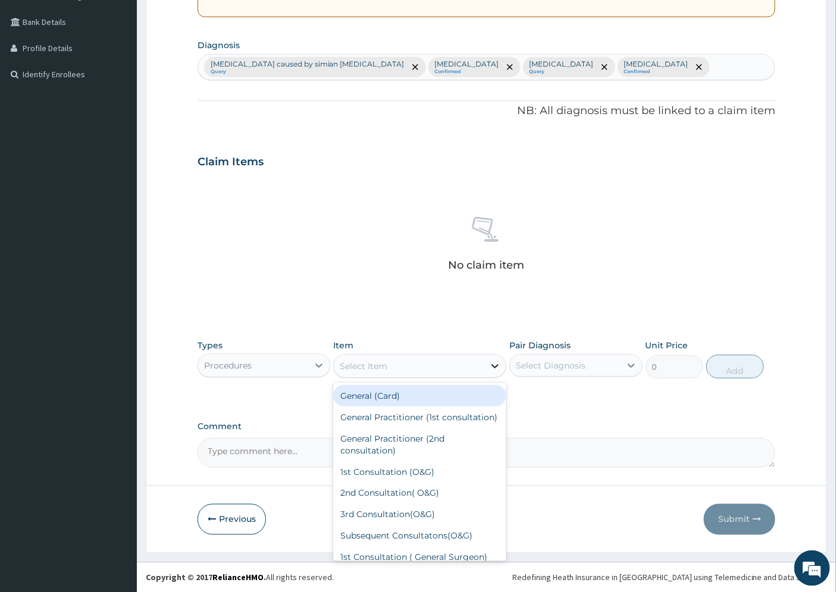
click at [492, 366] on icon at bounding box center [495, 366] width 12 height 12
click at [394, 424] on div "General Practitioner (1st consultation)" at bounding box center [419, 417] width 173 height 21
type input "1500"
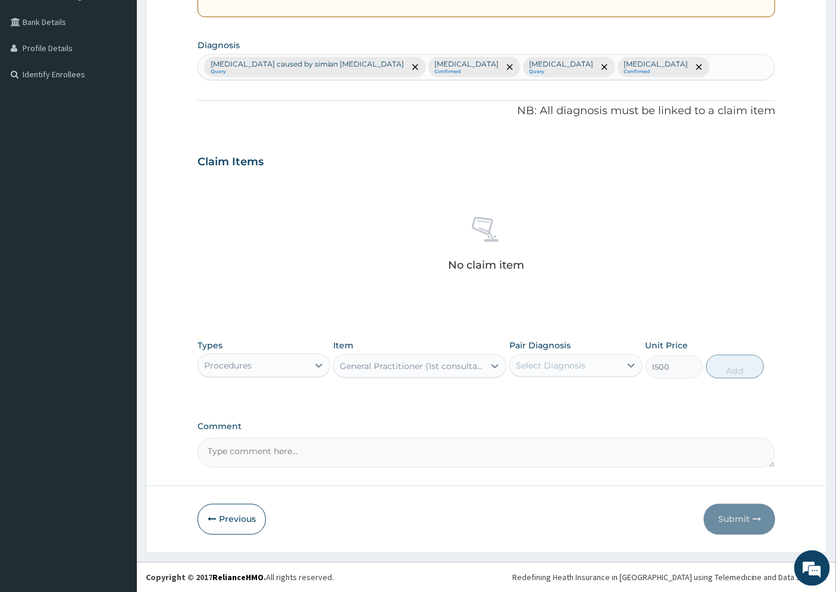
click at [585, 360] on div "Select Diagnosis" at bounding box center [565, 365] width 110 height 19
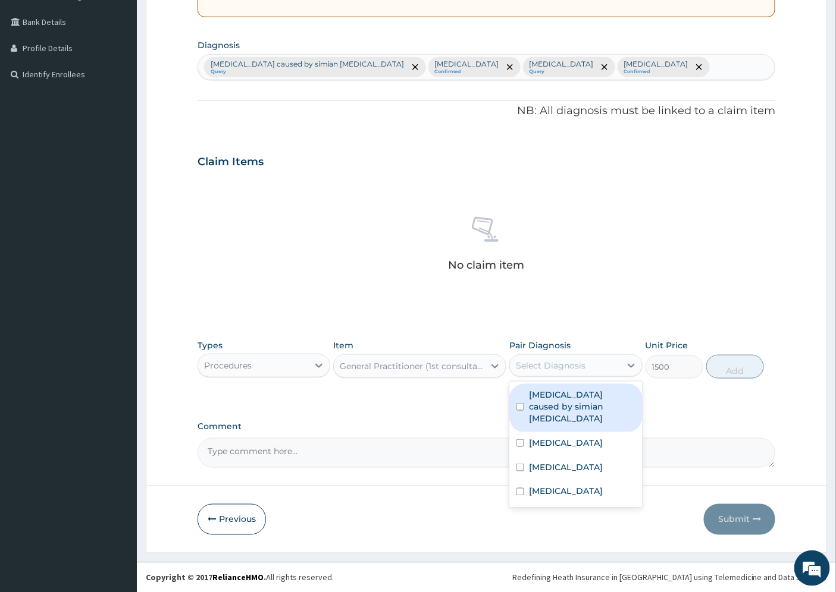
click at [571, 396] on label "[MEDICAL_DATA] caused by simian [MEDICAL_DATA]" at bounding box center [582, 407] width 106 height 36
checkbox input "true"
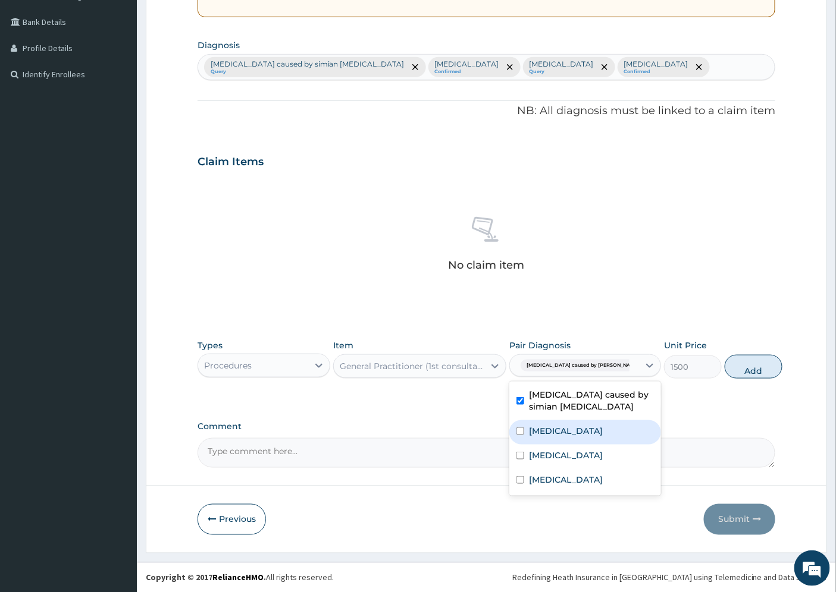
click at [551, 432] on label "[MEDICAL_DATA]" at bounding box center [566, 431] width 74 height 12
checkbox input "true"
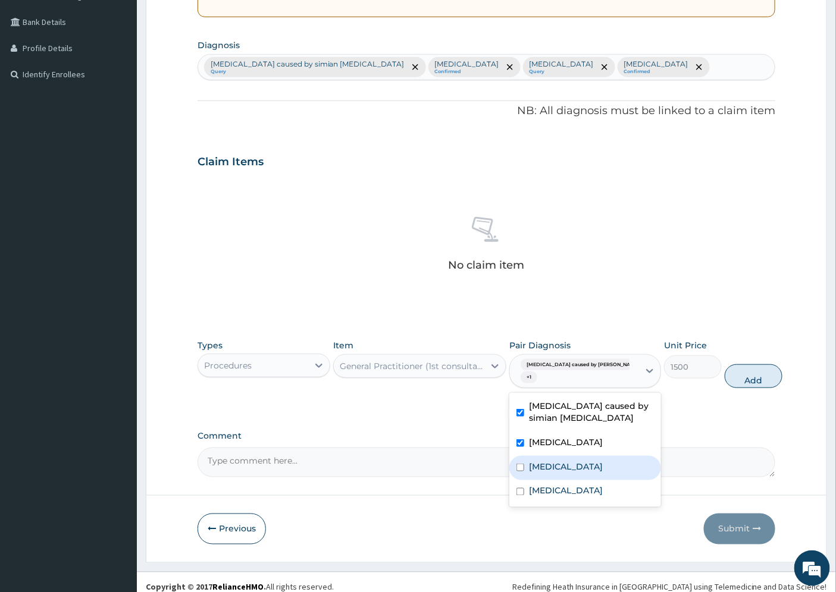
click at [542, 473] on label "[MEDICAL_DATA]" at bounding box center [566, 467] width 74 height 12
checkbox input "true"
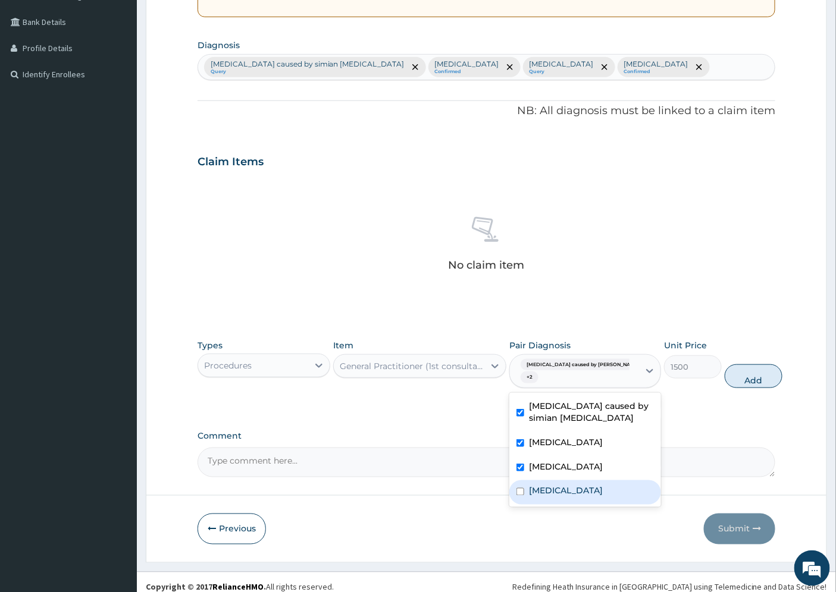
click at [550, 497] on label "[MEDICAL_DATA]" at bounding box center [566, 491] width 74 height 12
checkbox input "true"
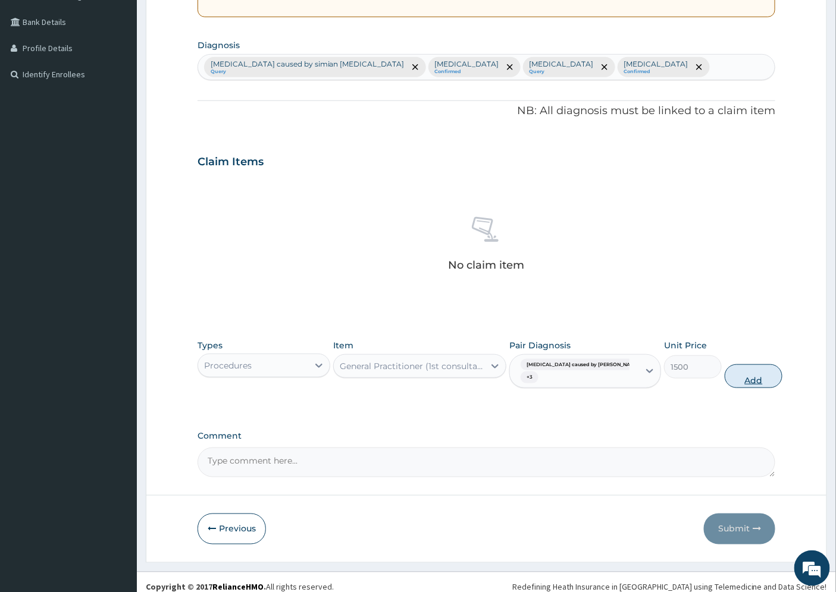
click at [730, 374] on button "Add" at bounding box center [754, 377] width 58 height 24
type input "0"
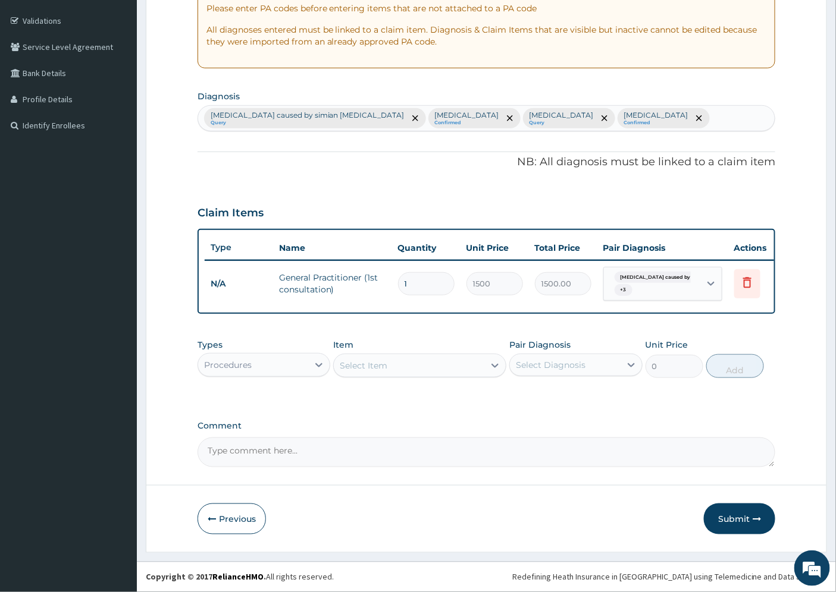
click at [236, 358] on div "Procedures" at bounding box center [253, 365] width 110 height 19
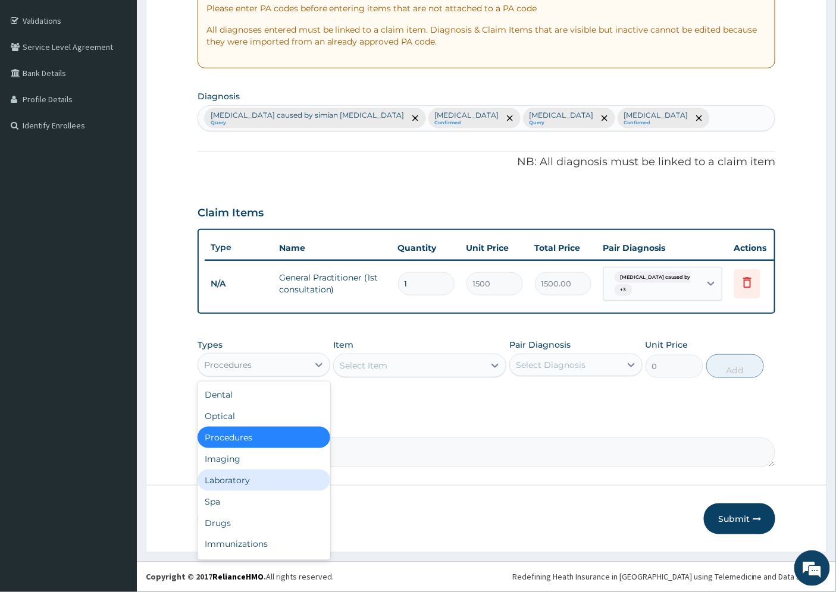
click at [246, 480] on div "Laboratory" at bounding box center [263, 480] width 133 height 21
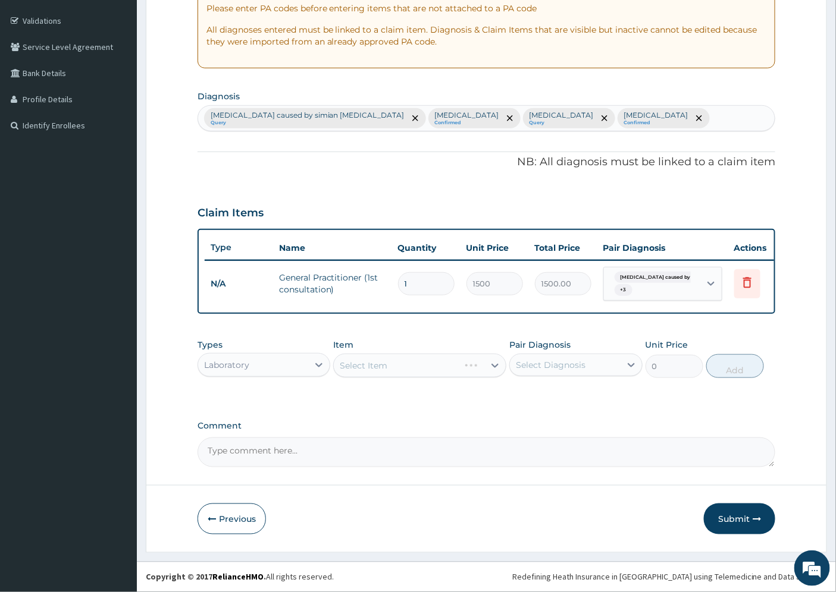
click at [390, 365] on div "Select Item" at bounding box center [419, 366] width 173 height 24
click at [412, 367] on div "Select Item" at bounding box center [419, 366] width 173 height 24
click at [461, 369] on div "Select Item" at bounding box center [419, 366] width 173 height 24
click at [382, 366] on div "Select Item" at bounding box center [419, 366] width 173 height 24
click at [496, 368] on div "Select Item" at bounding box center [419, 366] width 173 height 24
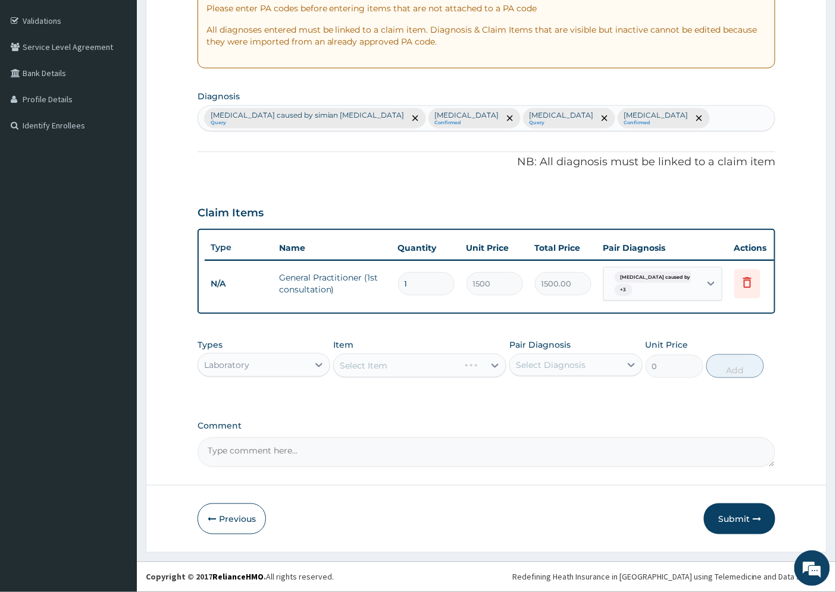
click at [450, 366] on div "Select Item" at bounding box center [419, 366] width 173 height 24
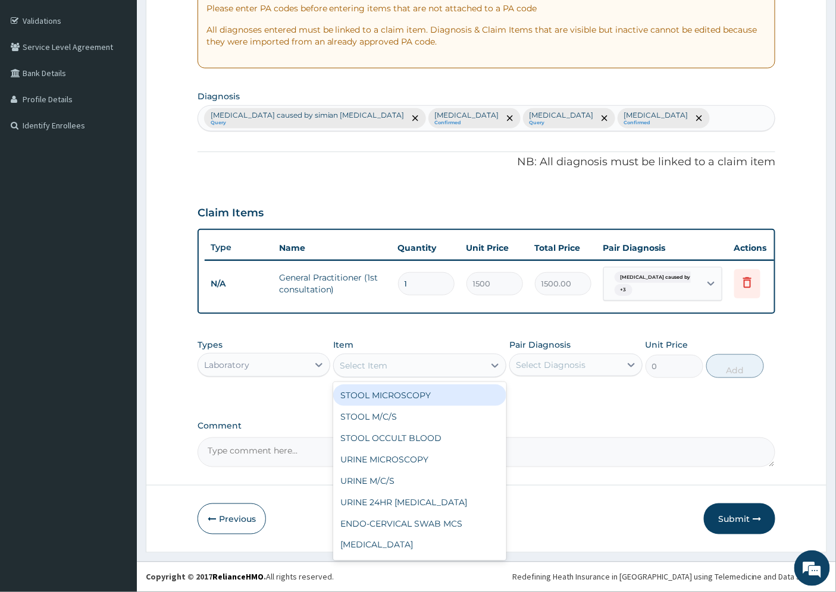
click at [476, 366] on div "Select Item" at bounding box center [409, 365] width 150 height 19
type input "MP"
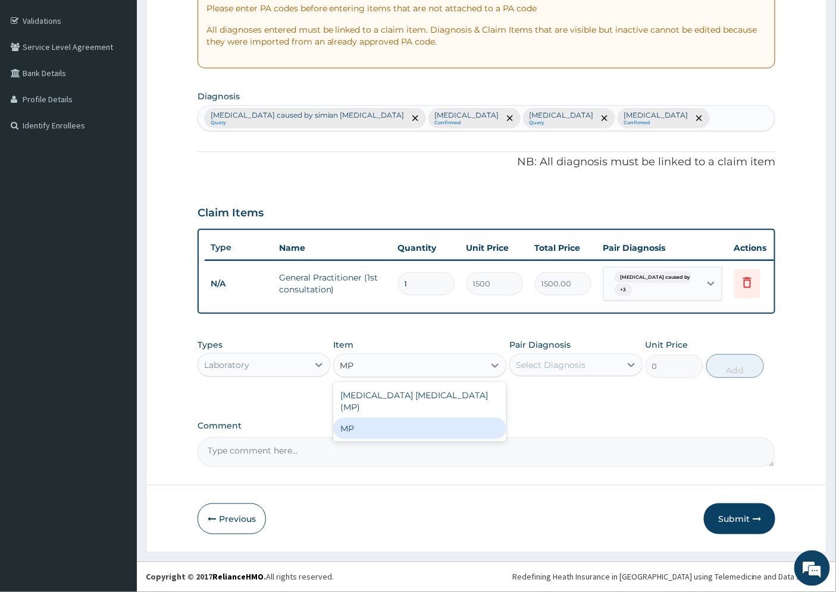
click at [381, 421] on div "MP" at bounding box center [419, 428] width 173 height 21
type input "2500"
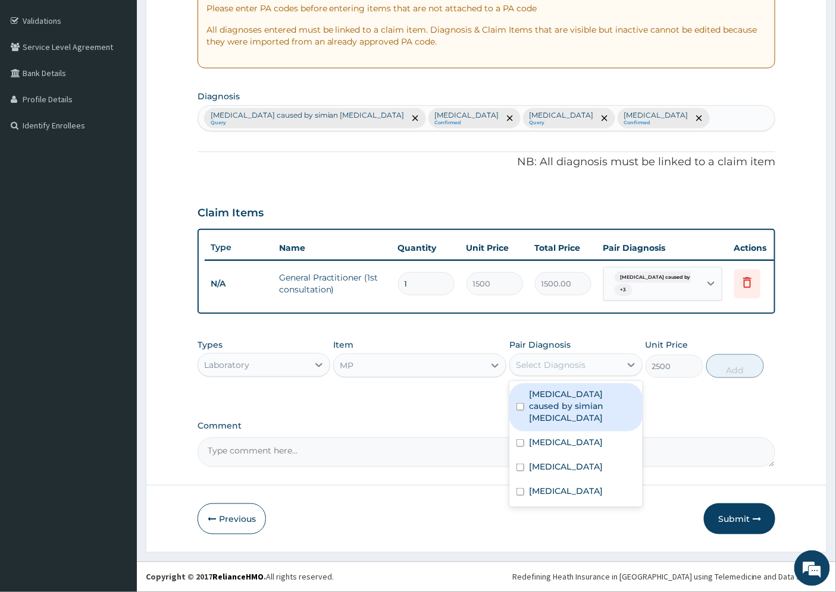
click at [585, 366] on div "Select Diagnosis" at bounding box center [565, 365] width 110 height 19
click at [571, 400] on label "[MEDICAL_DATA] caused by simian [MEDICAL_DATA]" at bounding box center [582, 406] width 106 height 36
checkbox input "true"
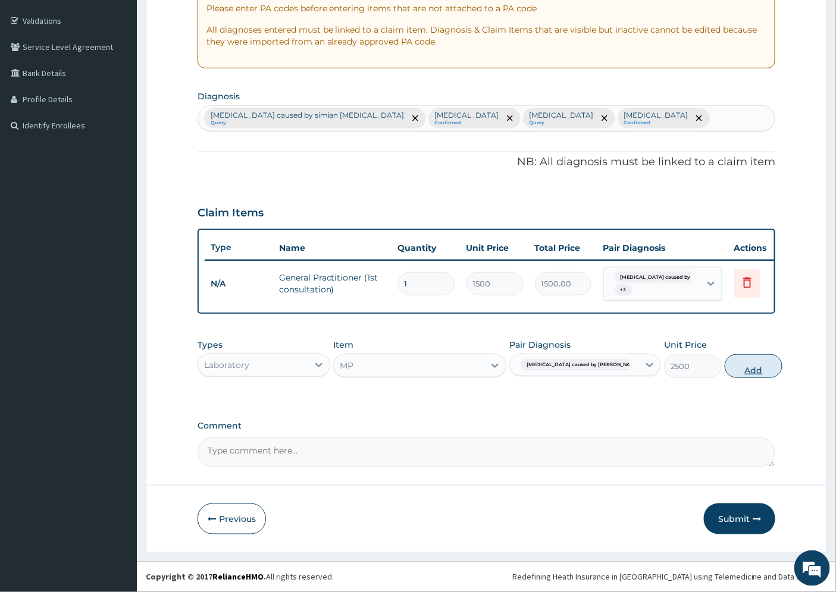
click at [727, 364] on button "Add" at bounding box center [754, 367] width 58 height 24
type input "0"
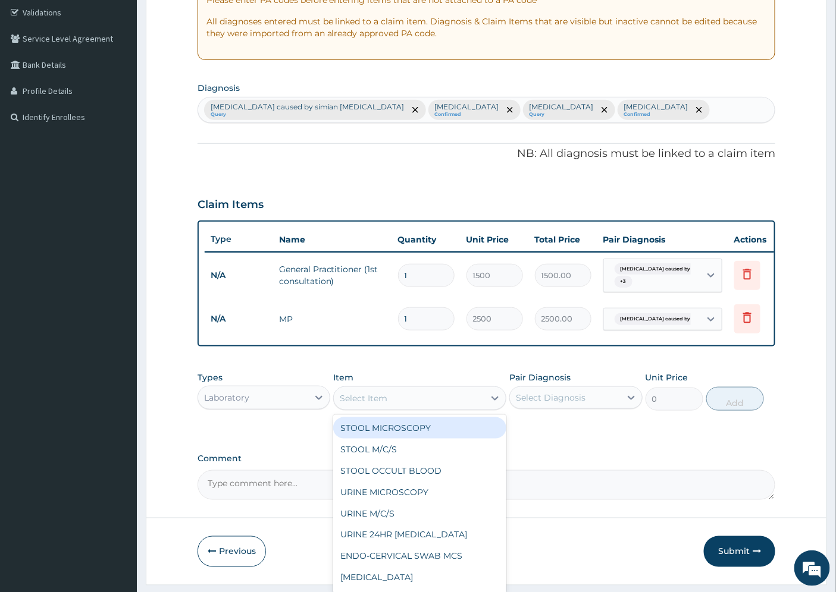
click at [378, 404] on div "Select Item" at bounding box center [364, 399] width 48 height 12
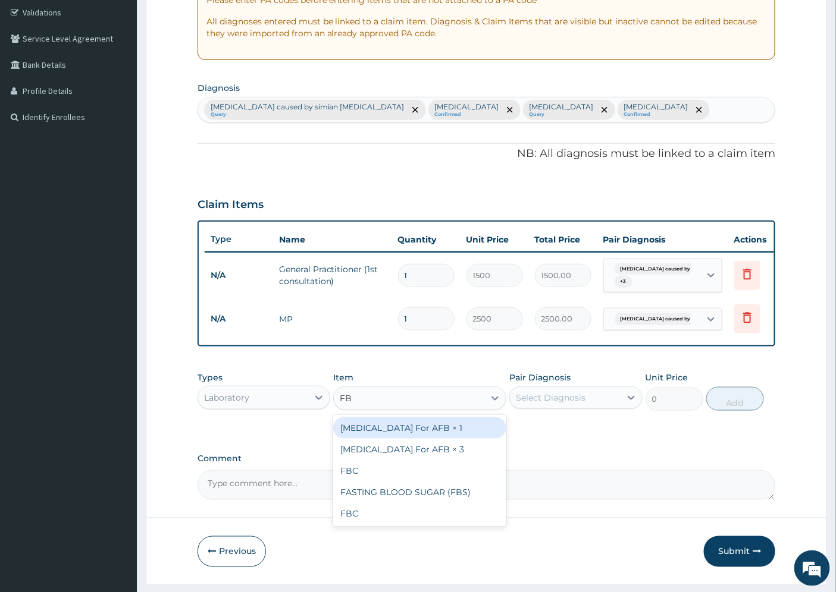
type input "FBC"
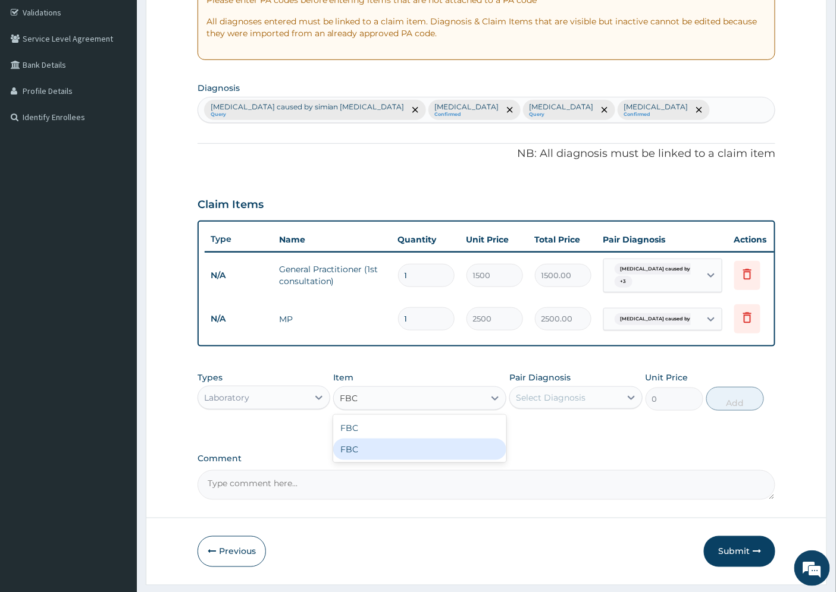
click at [367, 459] on div "FBC" at bounding box center [419, 449] width 173 height 21
type input "4500"
click at [537, 404] on div "Select Diagnosis" at bounding box center [551, 398] width 70 height 12
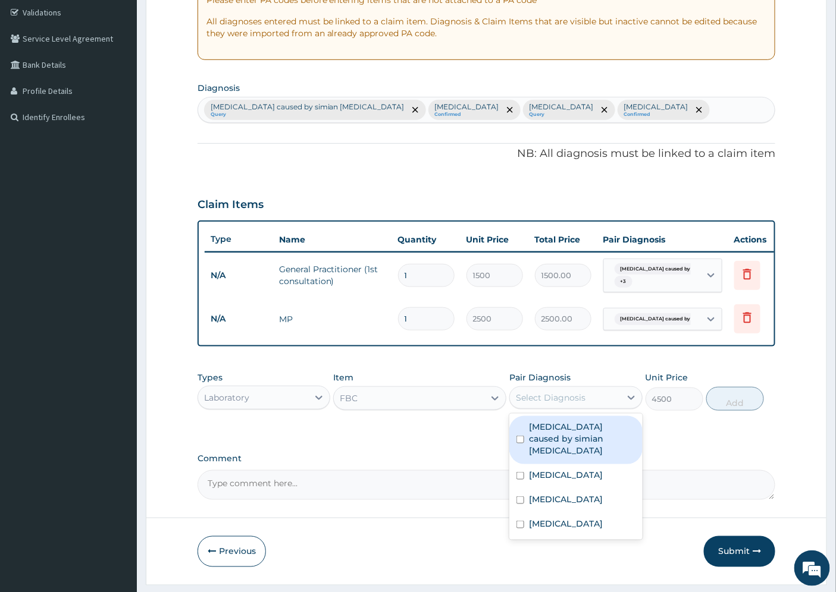
click at [576, 439] on label "[MEDICAL_DATA] caused by simian [MEDICAL_DATA]" at bounding box center [582, 439] width 106 height 36
checkbox input "true"
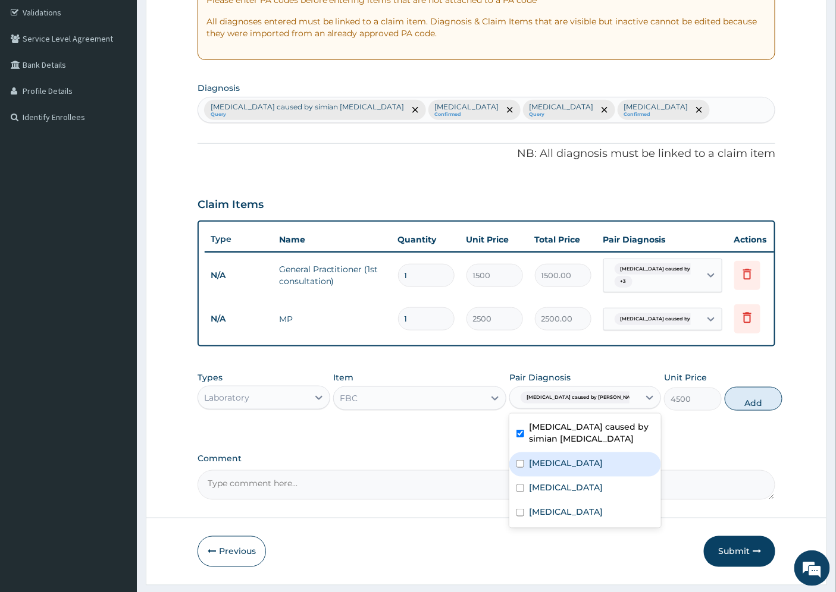
click at [568, 469] on label "[MEDICAL_DATA]" at bounding box center [566, 463] width 74 height 12
checkbox input "true"
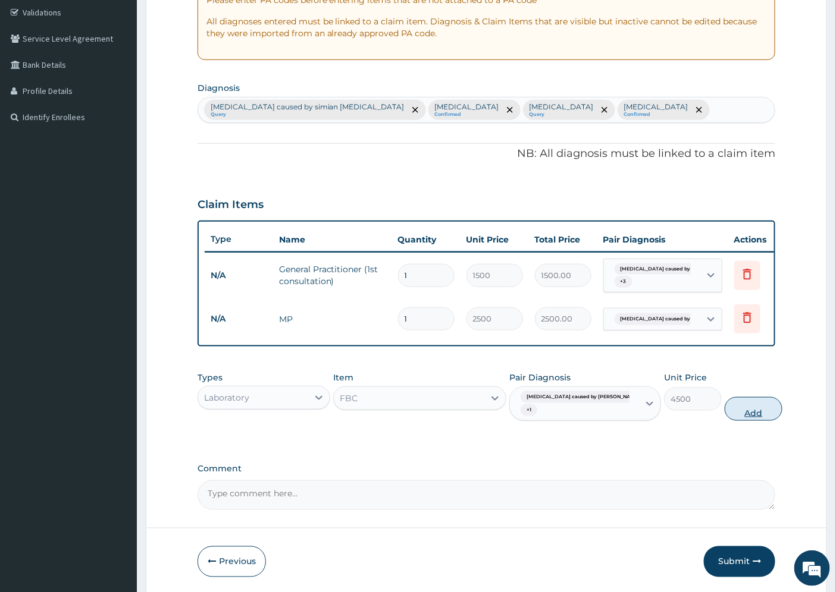
click at [727, 419] on button "Add" at bounding box center [754, 409] width 58 height 24
type input "0"
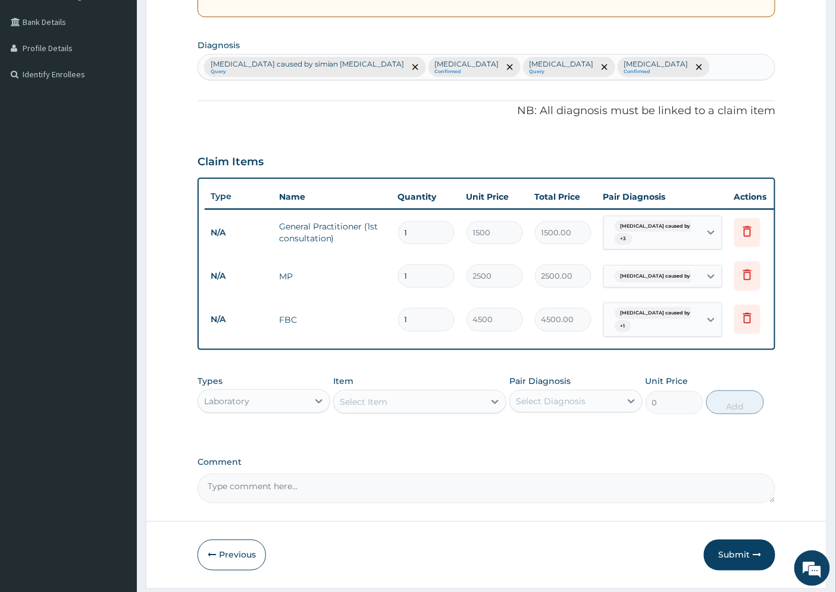
scroll to position [310, 0]
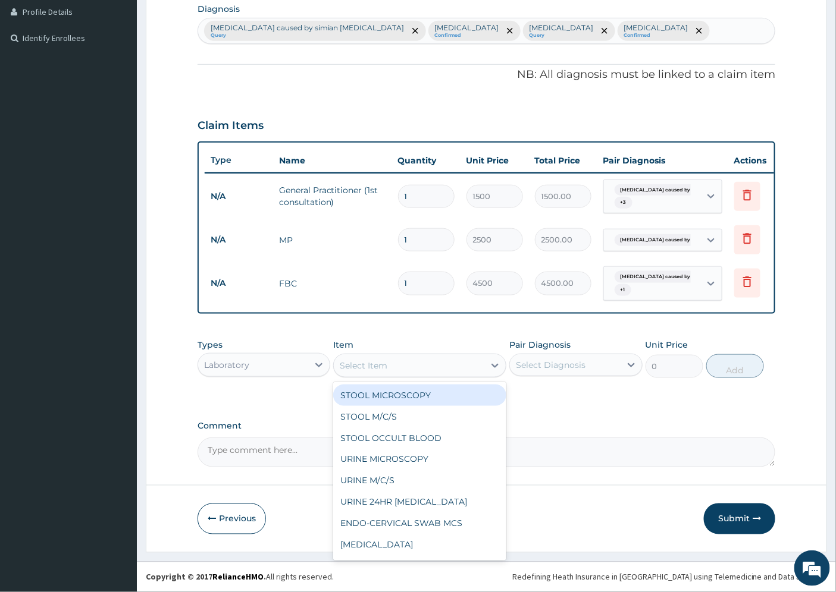
click at [366, 362] on div "Select Item" at bounding box center [364, 366] width 48 height 12
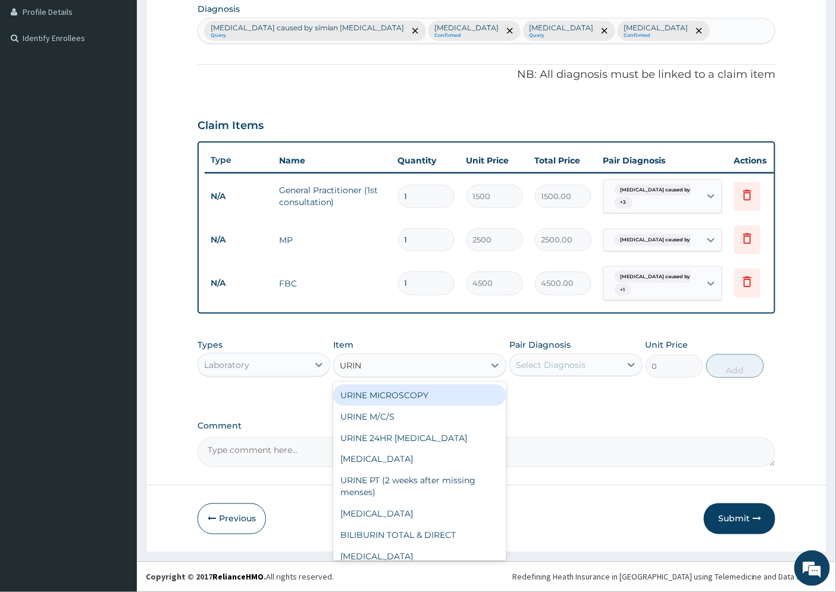
type input "URINA"
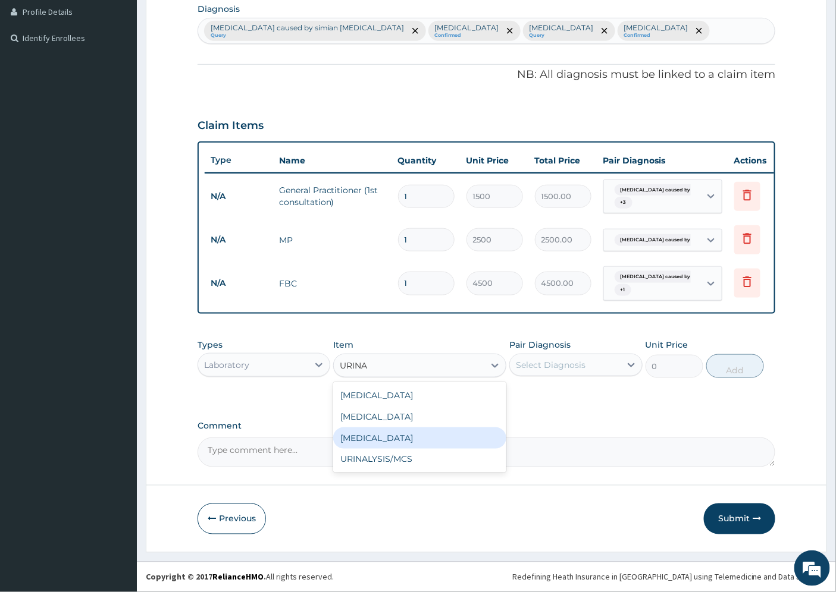
click at [362, 443] on div "[MEDICAL_DATA]" at bounding box center [419, 438] width 173 height 21
type input "2000"
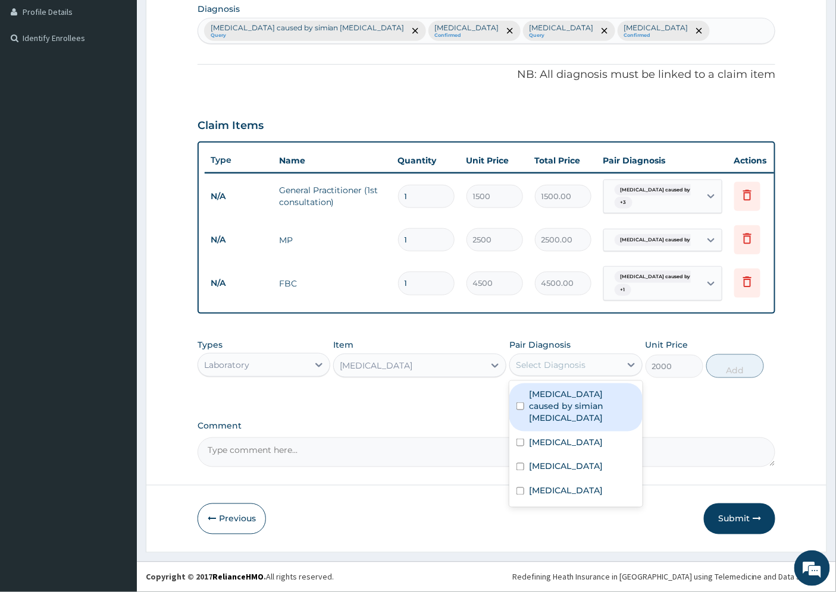
click at [561, 365] on div "Select Diagnosis" at bounding box center [551, 365] width 70 height 12
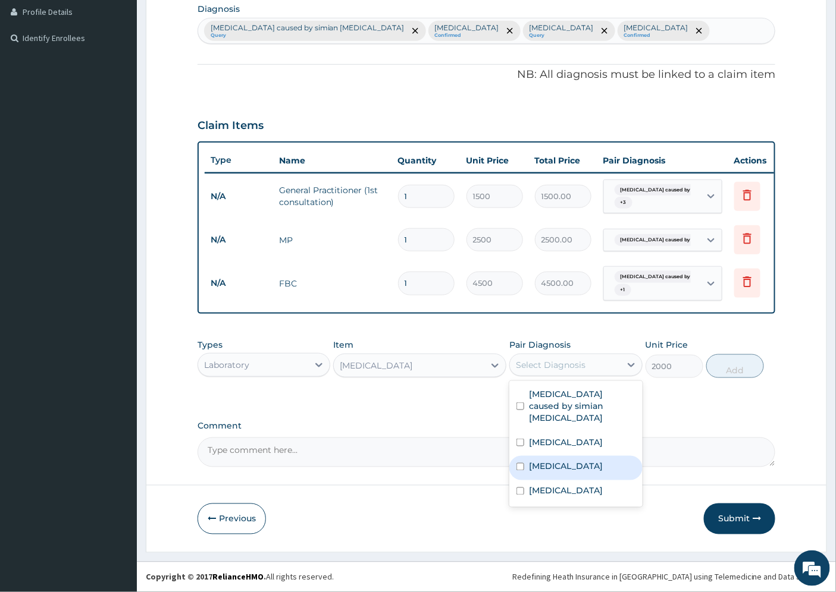
click at [559, 468] on label "[MEDICAL_DATA]" at bounding box center [566, 467] width 74 height 12
checkbox input "true"
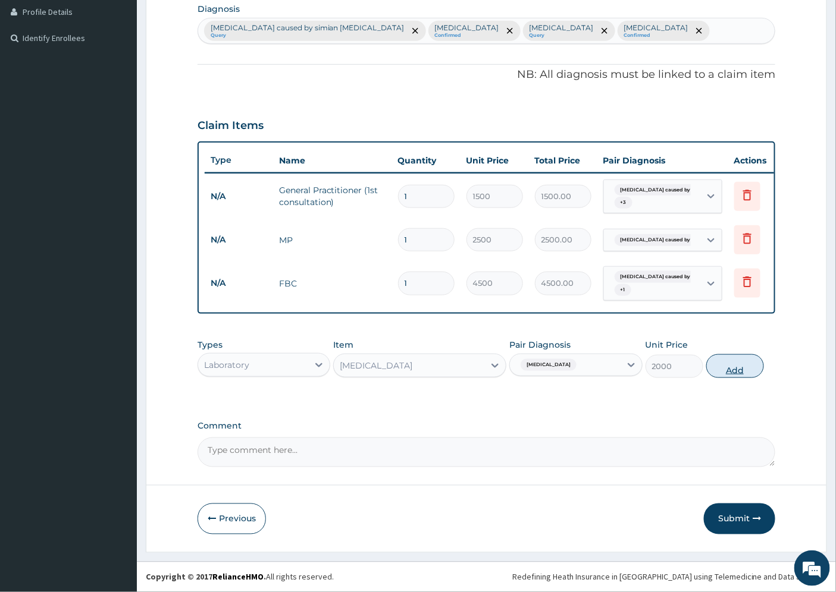
click at [734, 369] on button "Add" at bounding box center [735, 367] width 58 height 24
type input "0"
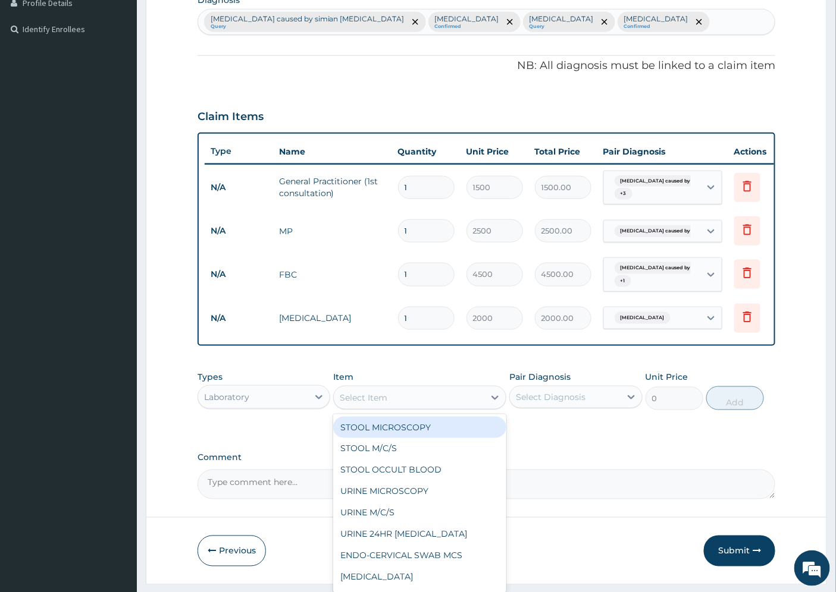
click at [378, 402] on div "Select Item" at bounding box center [364, 398] width 48 height 12
type input "C"
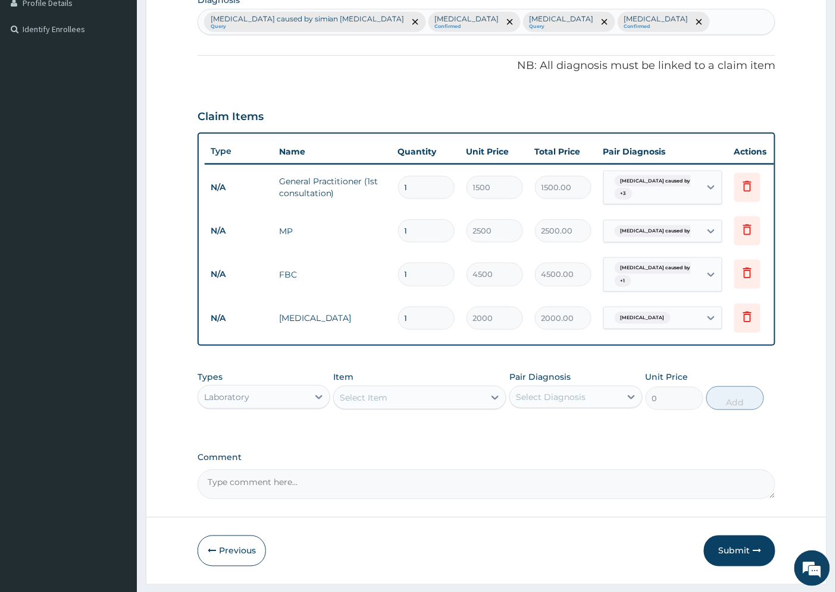
click at [362, 404] on div "Select Item" at bounding box center [364, 398] width 48 height 12
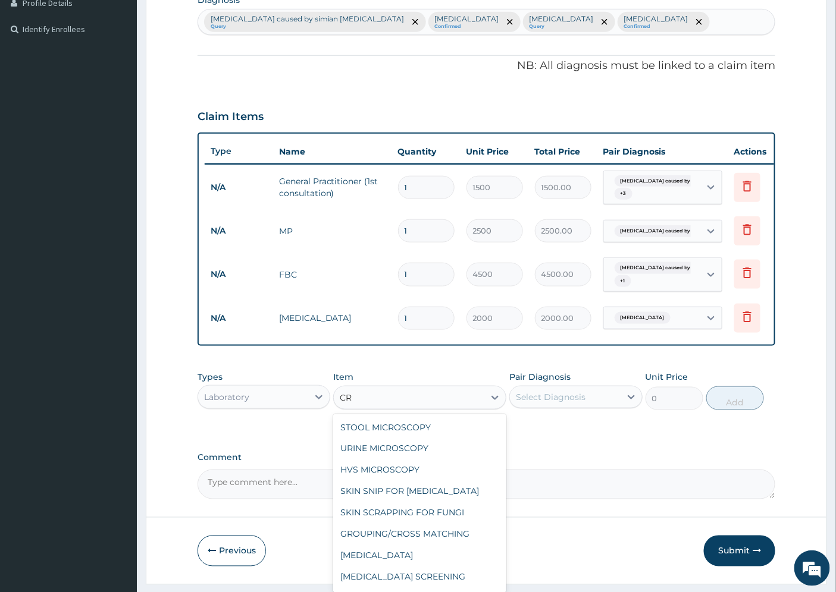
type input "C"
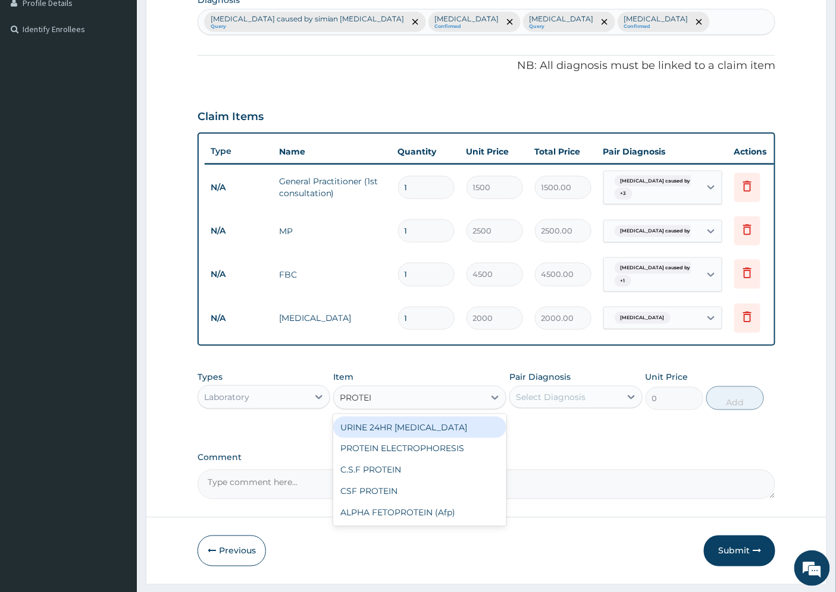
type input "PROTEIN"
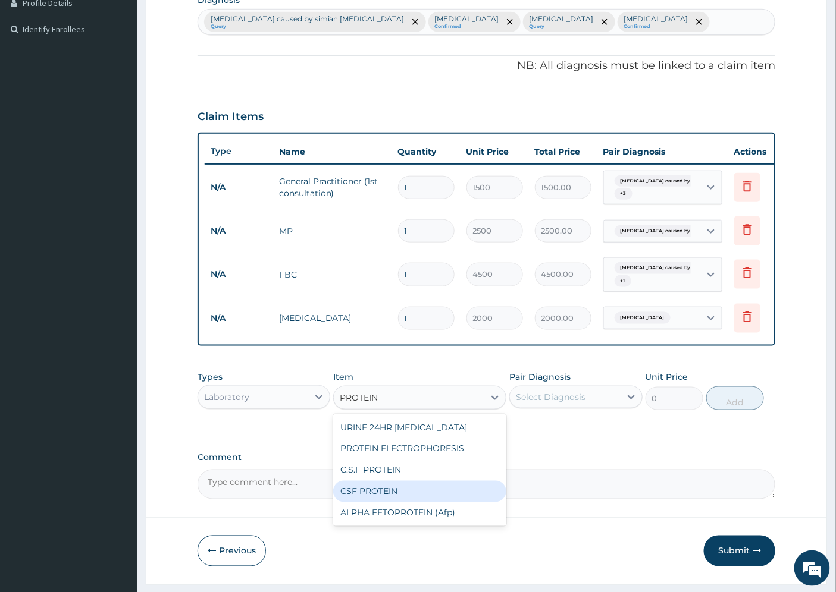
click at [405, 500] on div "CSF PROTEIN" at bounding box center [419, 491] width 173 height 21
type input "1800"
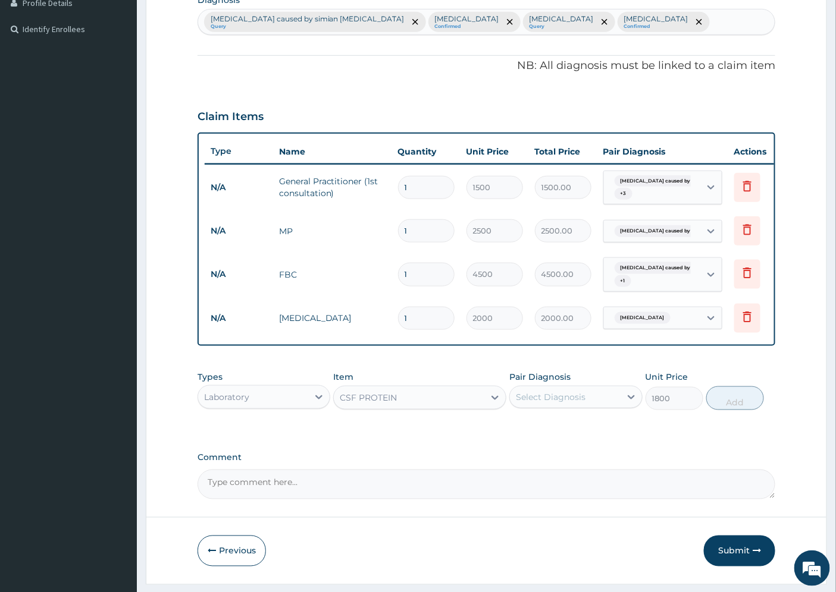
click at [576, 403] on div "Select Diagnosis" at bounding box center [551, 397] width 70 height 12
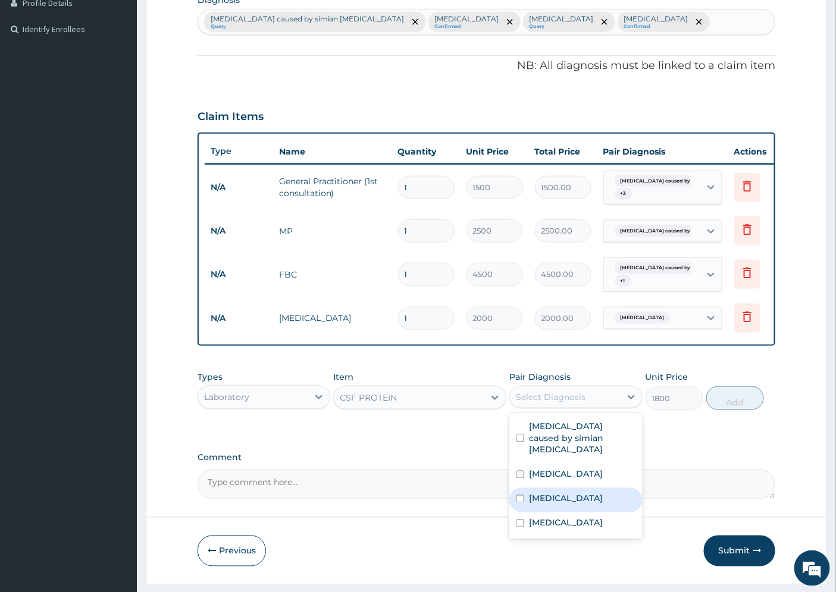
click at [568, 505] on label "[MEDICAL_DATA]" at bounding box center [566, 499] width 74 height 12
checkbox input "true"
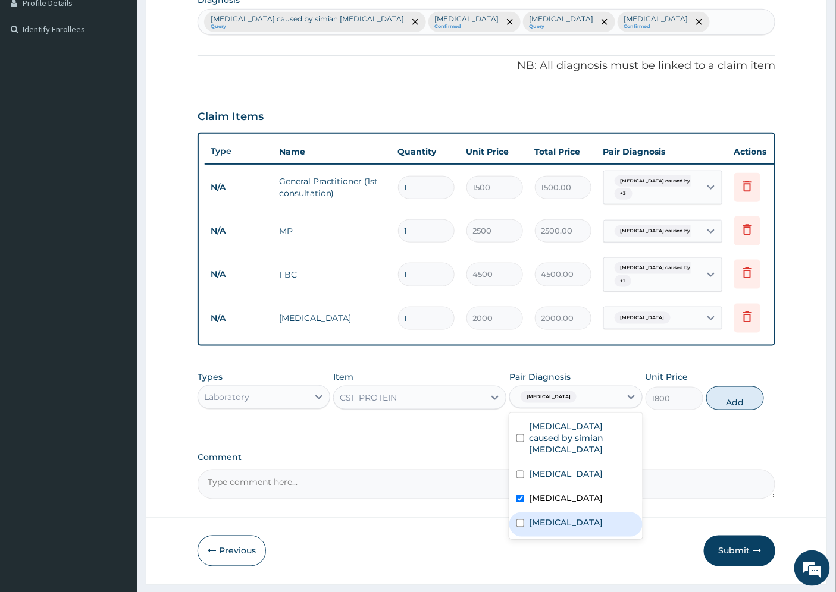
click at [567, 532] on div "[MEDICAL_DATA]" at bounding box center [575, 525] width 133 height 24
checkbox input "true"
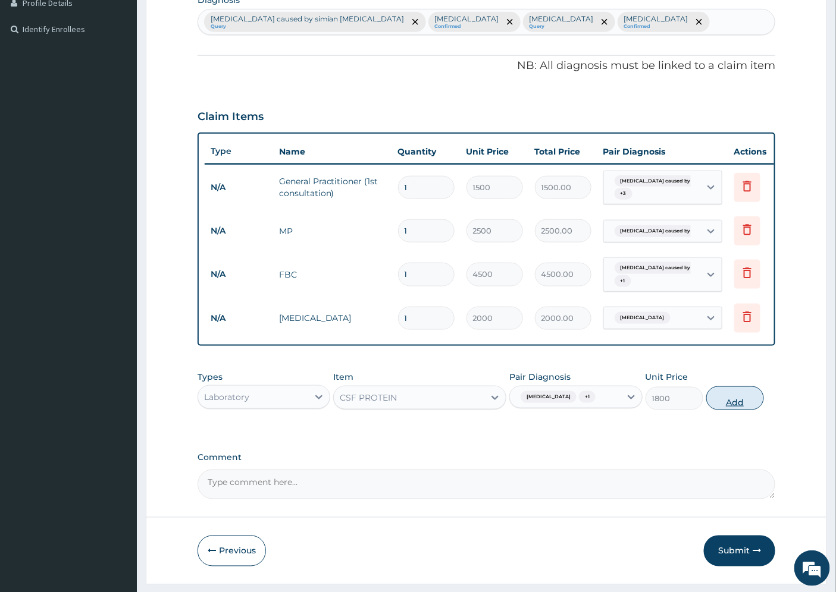
click at [729, 409] on button "Add" at bounding box center [735, 399] width 58 height 24
type input "0"
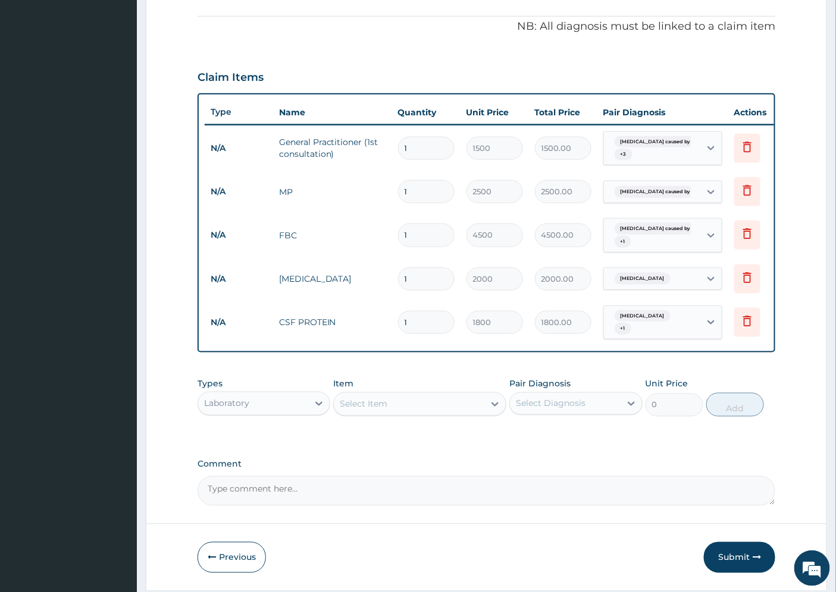
scroll to position [393, 0]
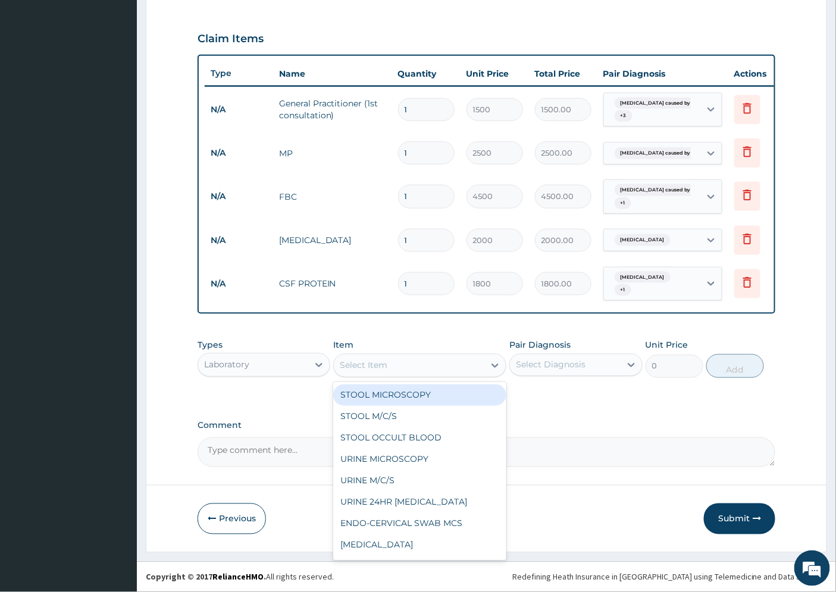
click at [393, 370] on div "Select Item" at bounding box center [409, 365] width 150 height 19
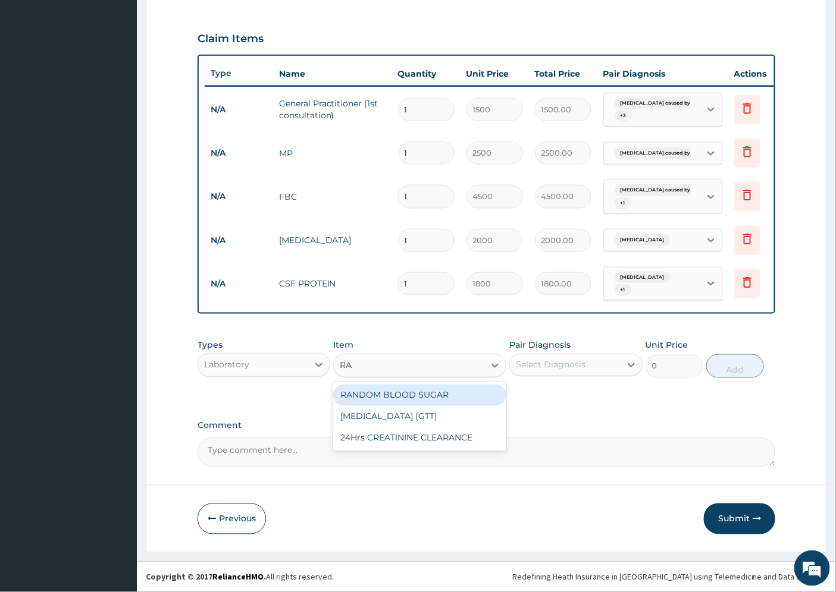
type input "RAN"
click at [405, 396] on div "RANDOM BLOOD SUGAR" at bounding box center [419, 395] width 173 height 21
type input "750"
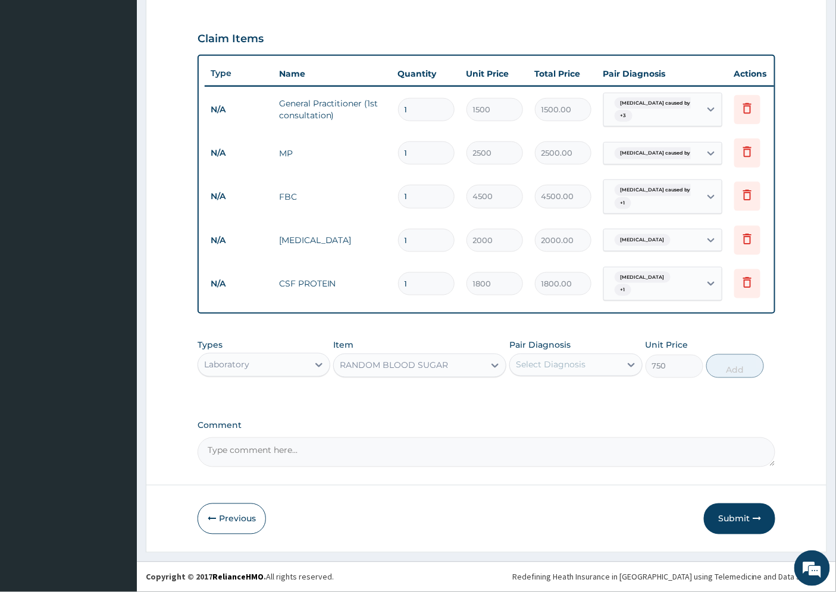
click at [558, 369] on div "Select Diagnosis" at bounding box center [551, 365] width 70 height 12
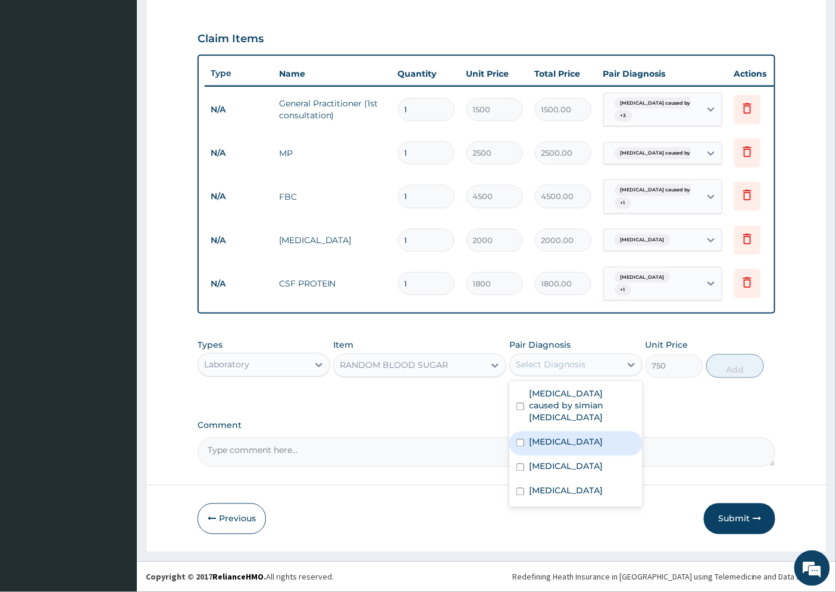
click at [580, 442] on label "[MEDICAL_DATA]" at bounding box center [566, 443] width 74 height 12
checkbox input "true"
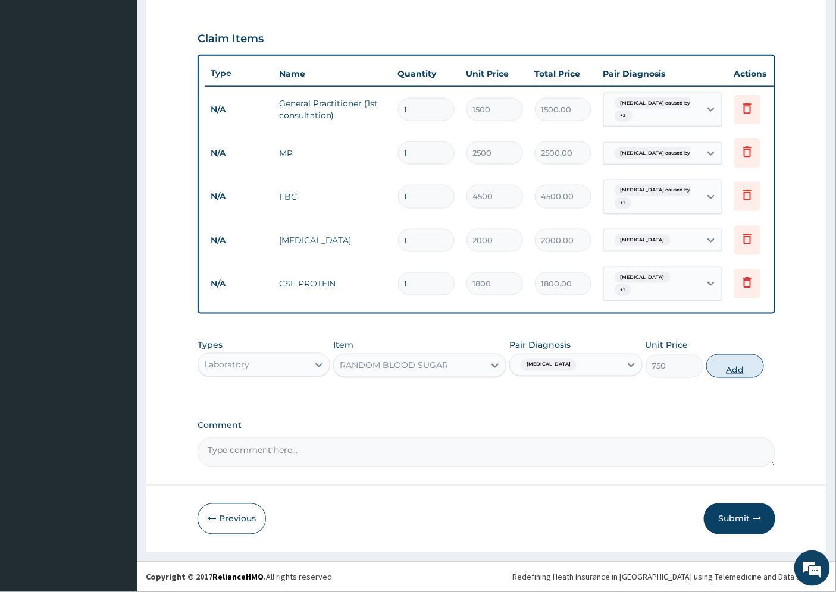
click at [735, 369] on button "Add" at bounding box center [735, 367] width 58 height 24
type input "0"
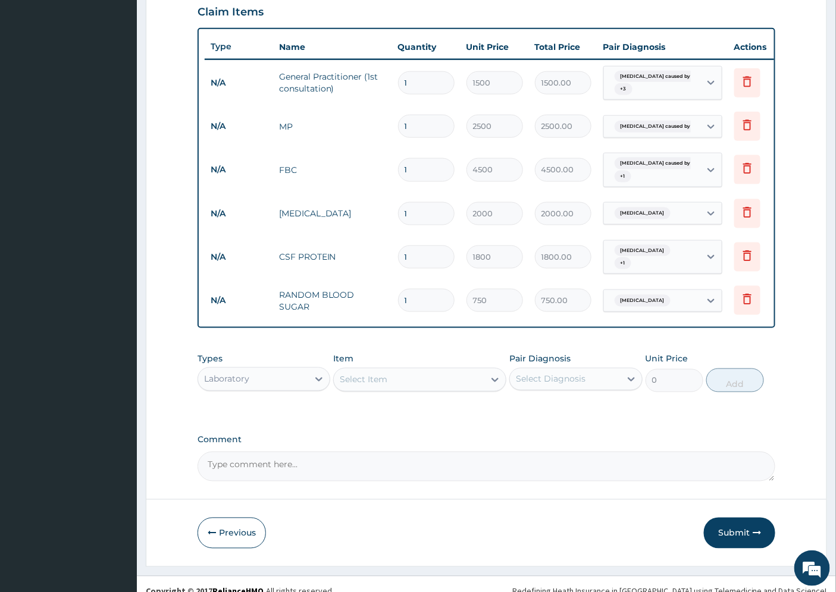
scroll to position [434, 0]
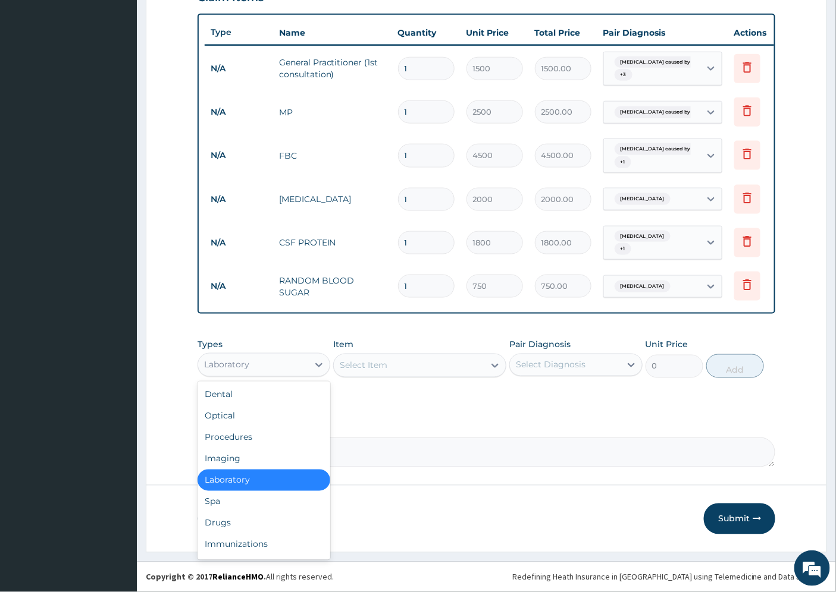
click at [247, 364] on div "Laboratory" at bounding box center [226, 365] width 45 height 12
click at [248, 522] on div "Drugs" at bounding box center [263, 523] width 133 height 21
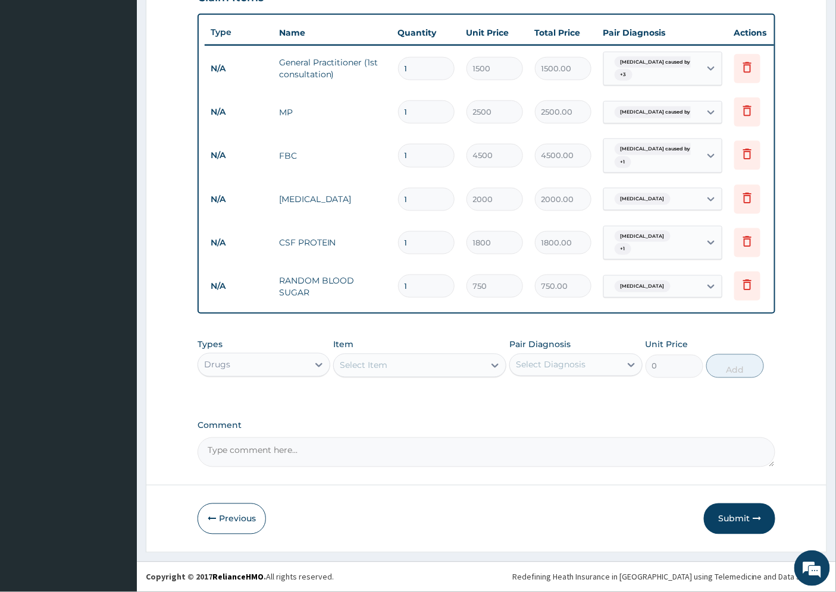
click at [371, 365] on div "Select Item" at bounding box center [364, 366] width 48 height 12
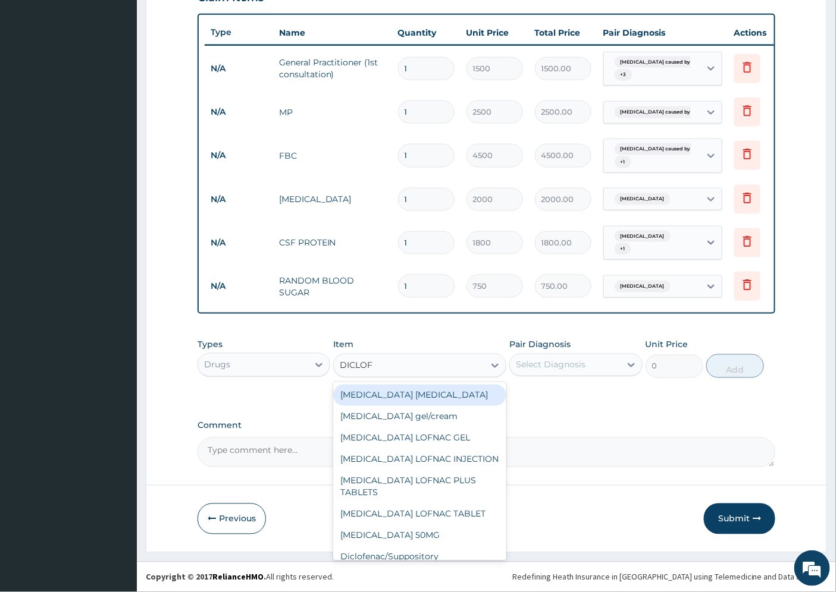
type input "DICLOFE"
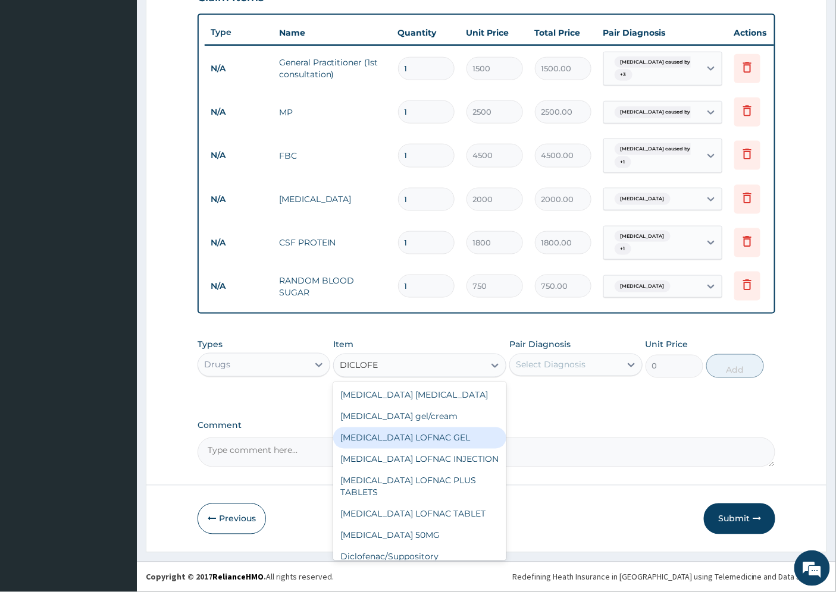
scroll to position [66, 0]
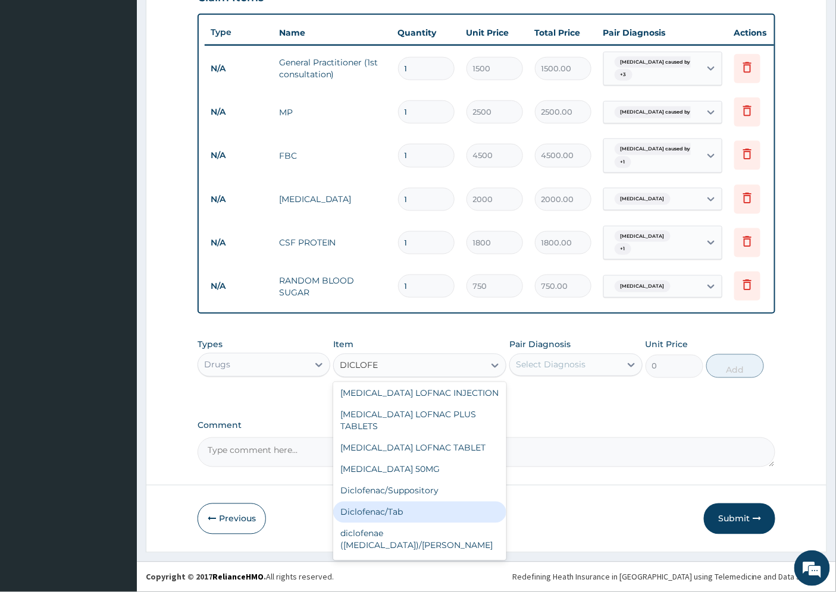
click at [402, 502] on div "Diclofenac/Tab" at bounding box center [419, 512] width 173 height 21
type input "15.75"
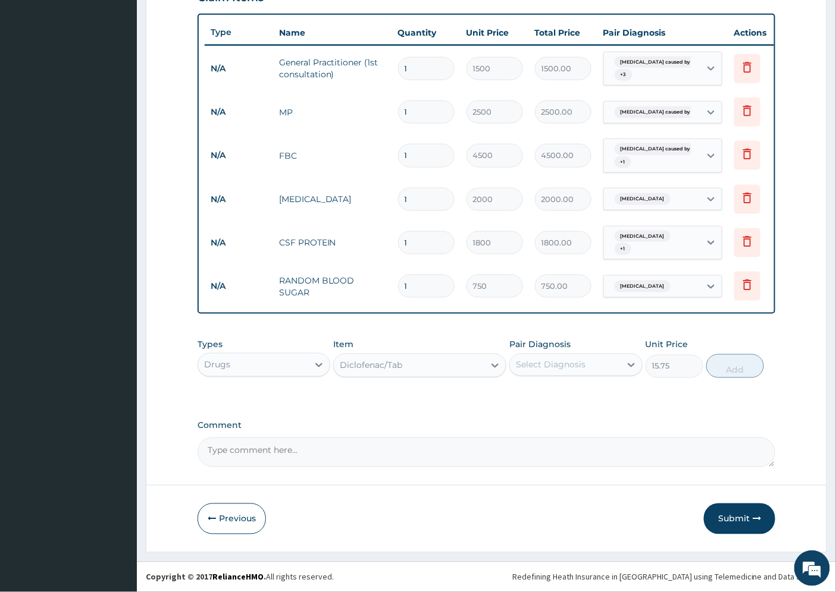
click at [597, 366] on div "Select Diagnosis" at bounding box center [565, 365] width 110 height 19
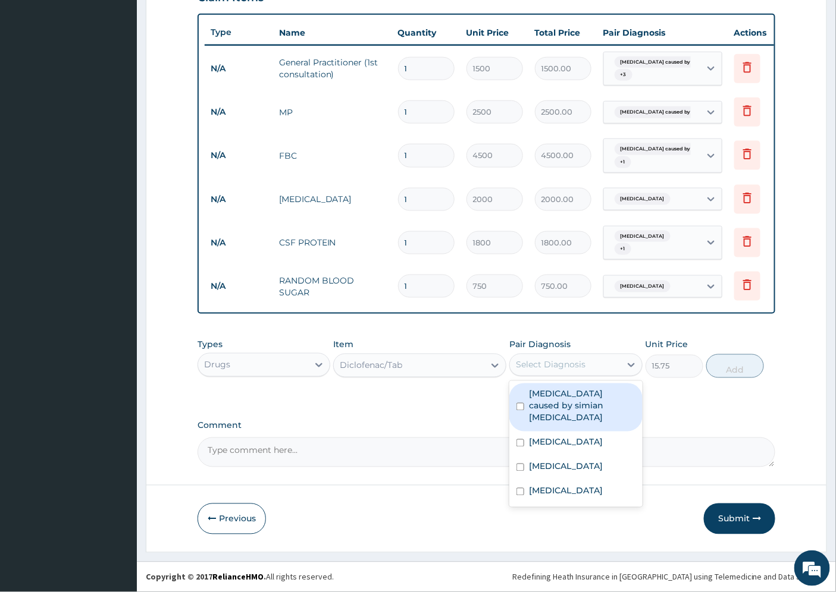
click at [589, 400] on label "[MEDICAL_DATA] caused by simian [MEDICAL_DATA]" at bounding box center [582, 406] width 106 height 36
checkbox input "true"
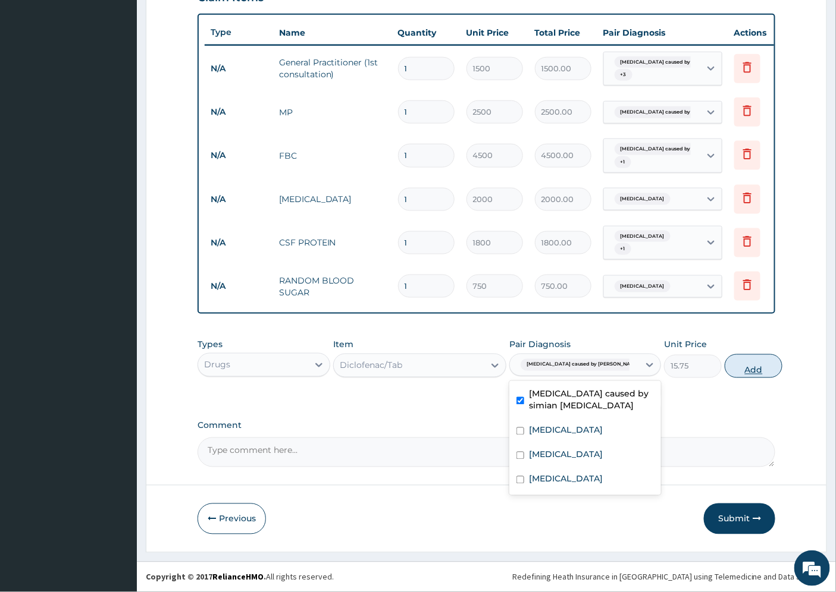
click at [747, 369] on button "Add" at bounding box center [754, 367] width 58 height 24
type input "0"
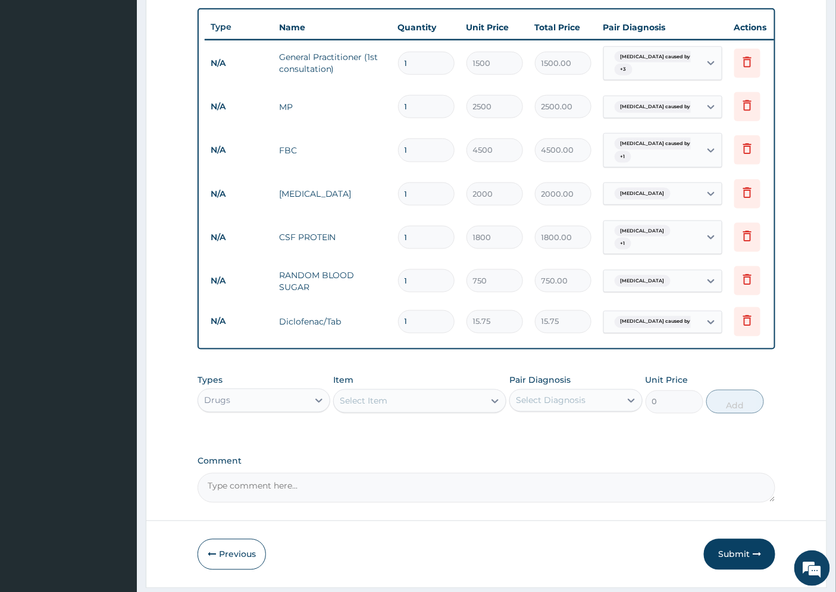
type input "0.00"
type input "2"
type input "31.50"
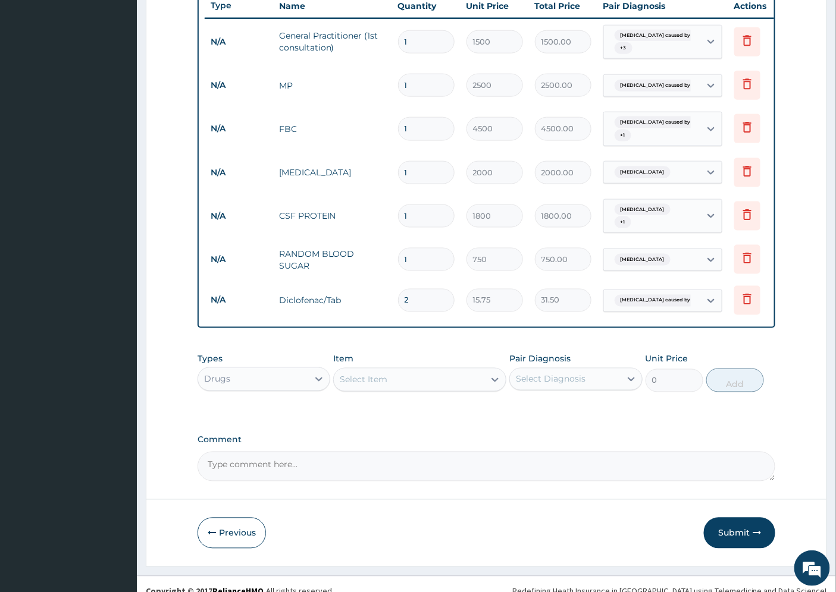
scroll to position [475, 0]
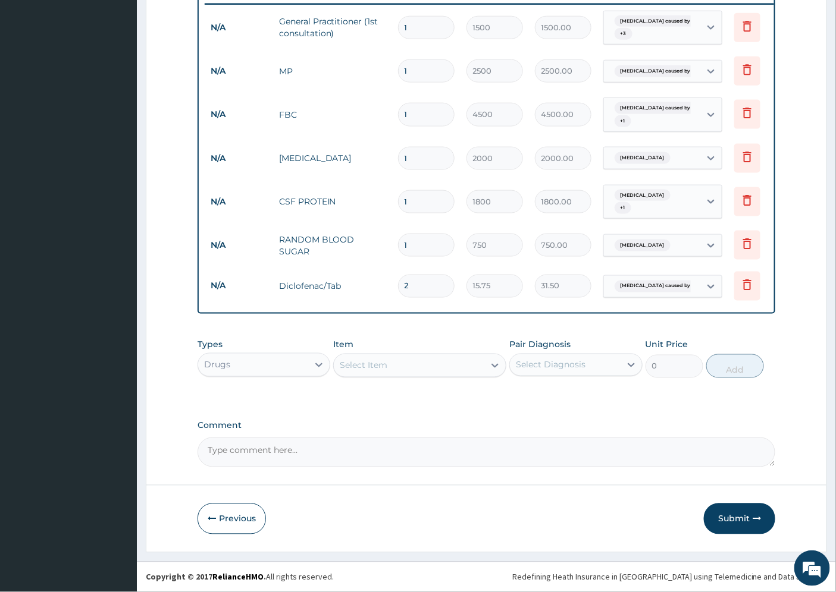
type input "2"
click at [391, 365] on div "Select Item" at bounding box center [409, 365] width 150 height 19
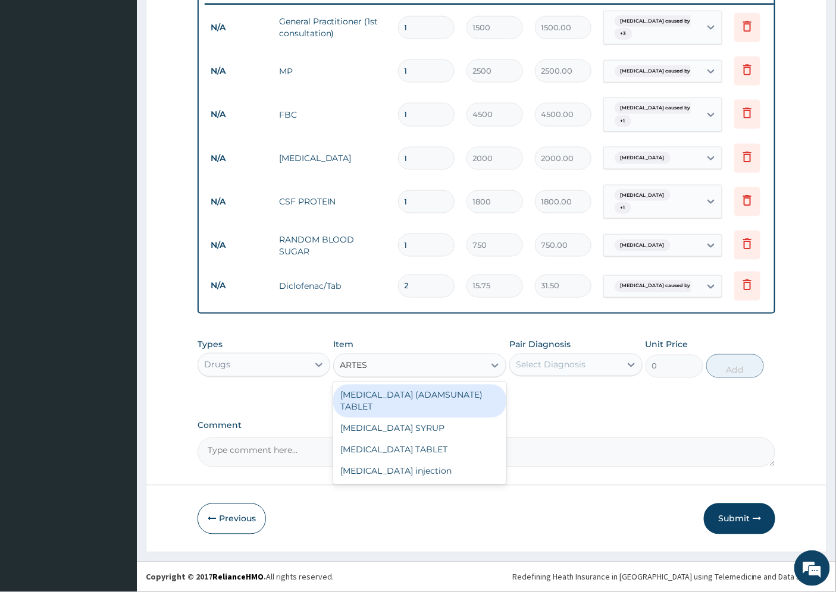
type input "ARTESU"
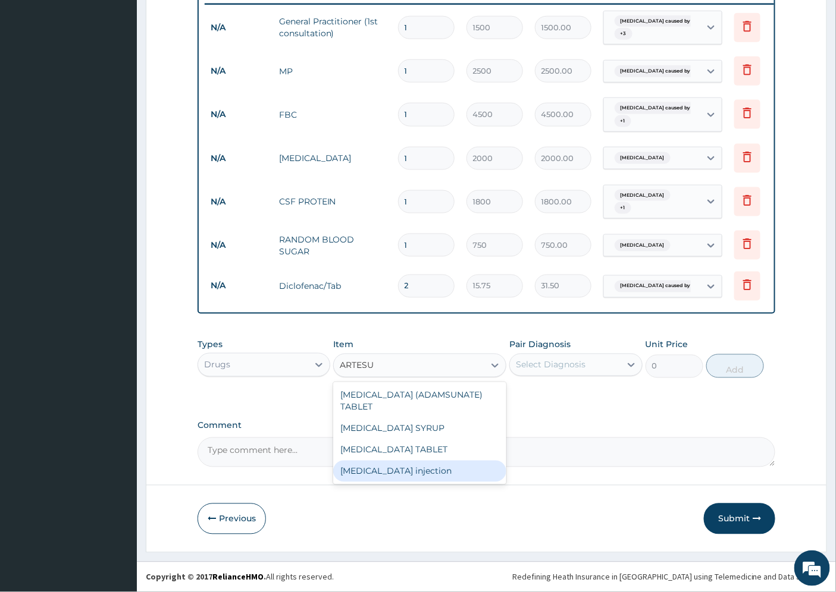
click at [395, 471] on div "Artesunate injection" at bounding box center [419, 471] width 173 height 21
type input "1500"
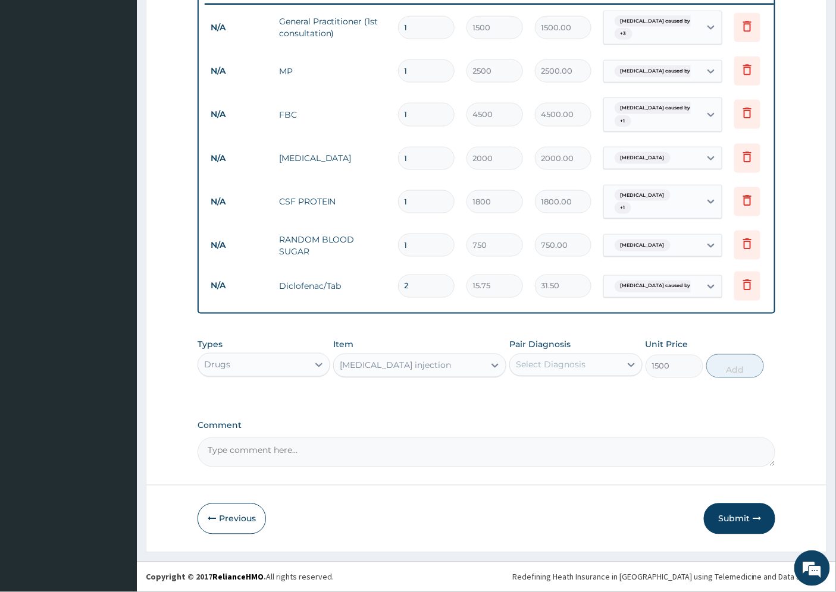
click at [537, 363] on div "Select Diagnosis" at bounding box center [551, 365] width 70 height 12
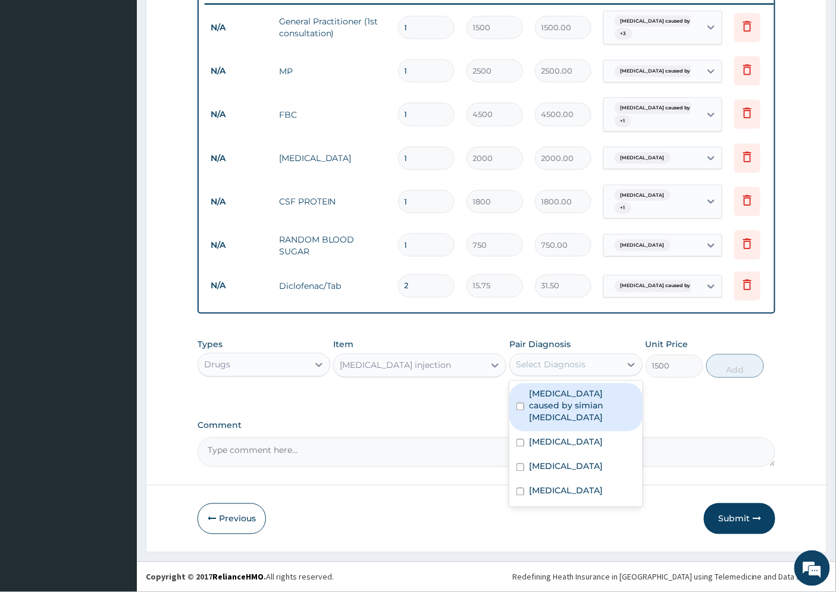
click at [567, 400] on label "[MEDICAL_DATA] caused by simian [MEDICAL_DATA]" at bounding box center [582, 406] width 106 height 36
checkbox input "true"
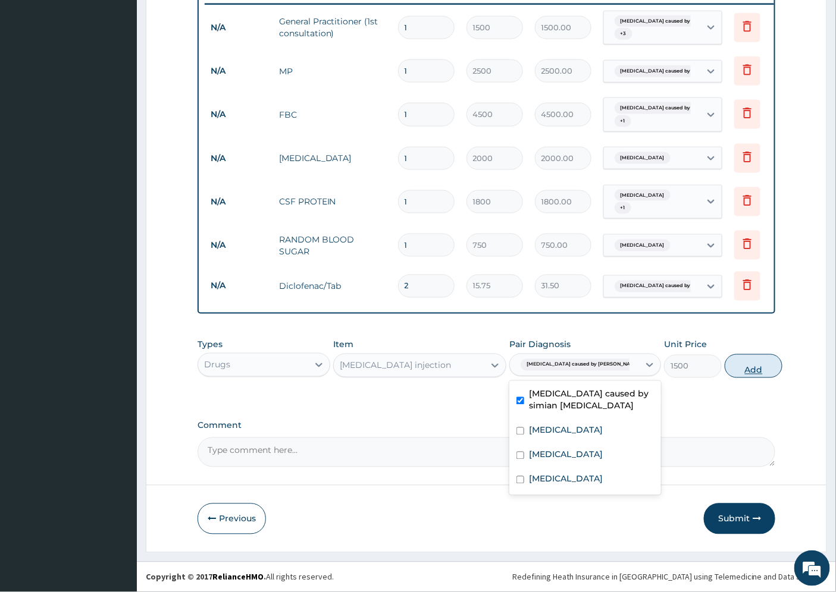
click at [725, 369] on button "Add" at bounding box center [754, 367] width 58 height 24
type input "0"
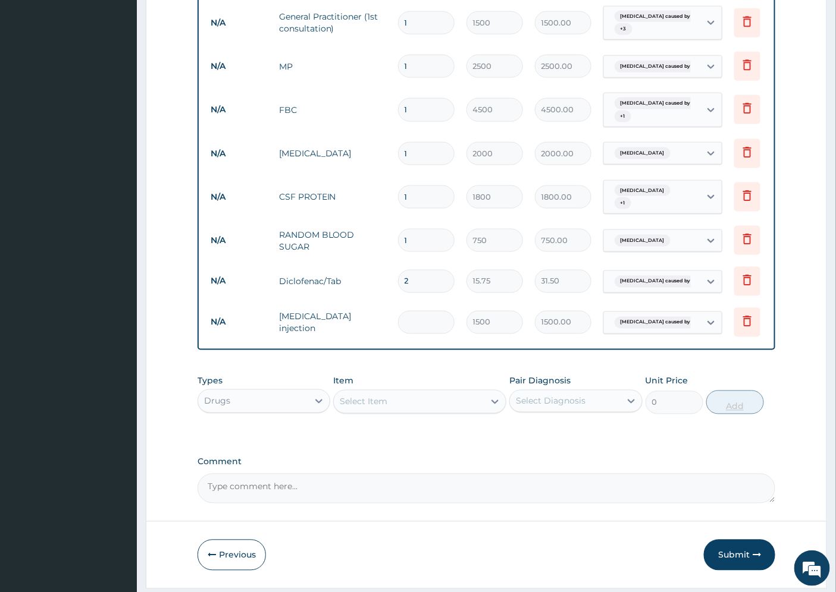
type input "0.00"
type input "3"
type input "4500.00"
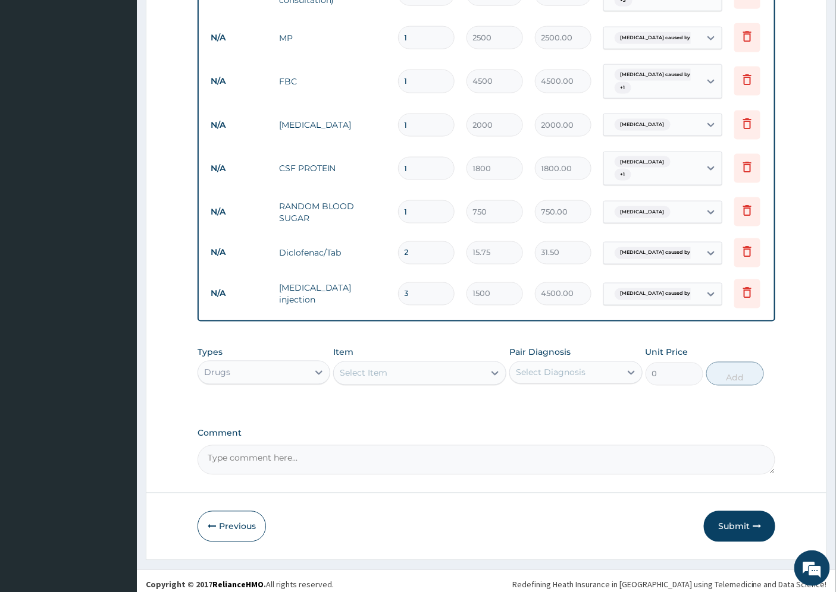
scroll to position [516, 0]
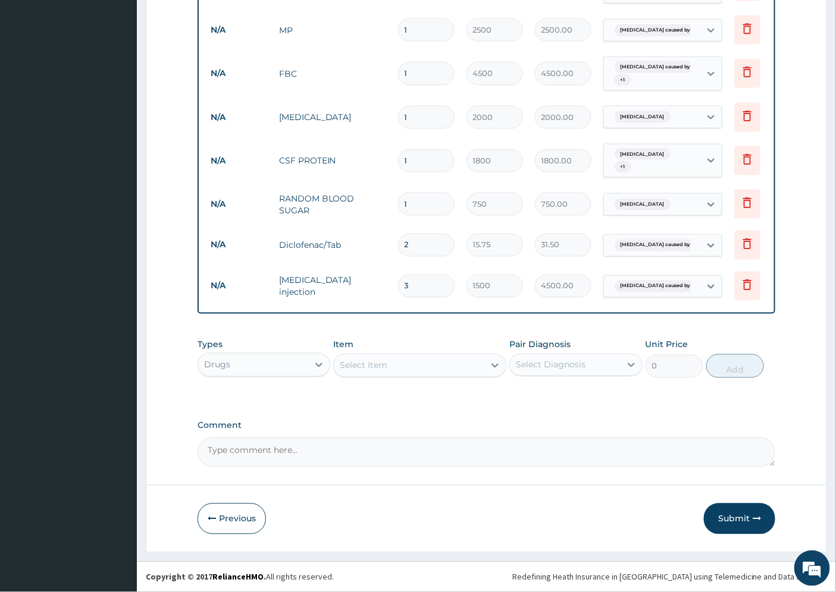
type input "3"
click at [368, 359] on div "Select Item" at bounding box center [409, 365] width 150 height 19
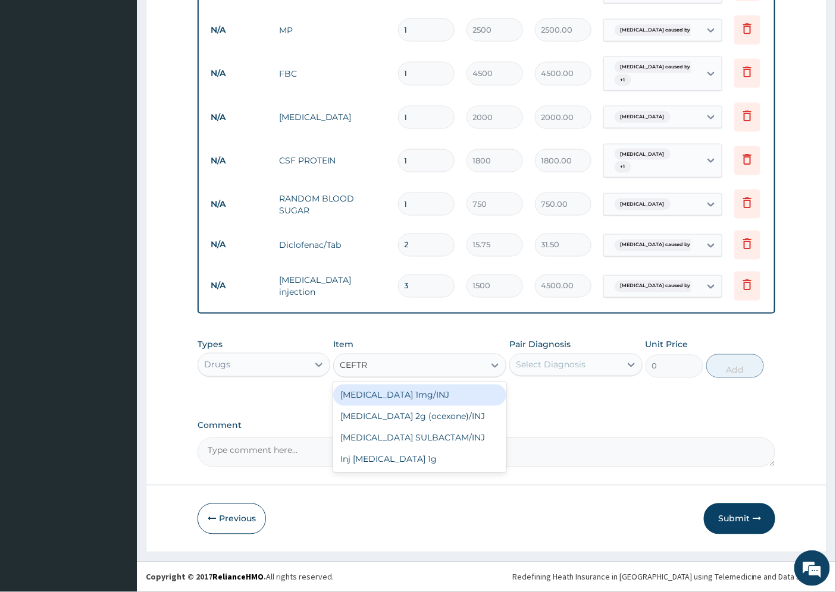
type input "CEFTRI"
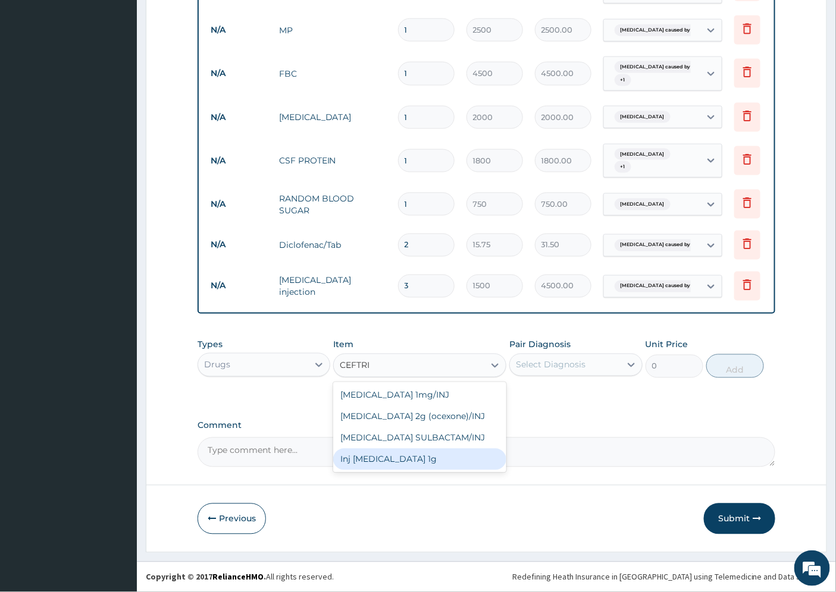
click at [399, 459] on div "Inj [MEDICAL_DATA] 1g" at bounding box center [419, 459] width 173 height 21
type input "3000"
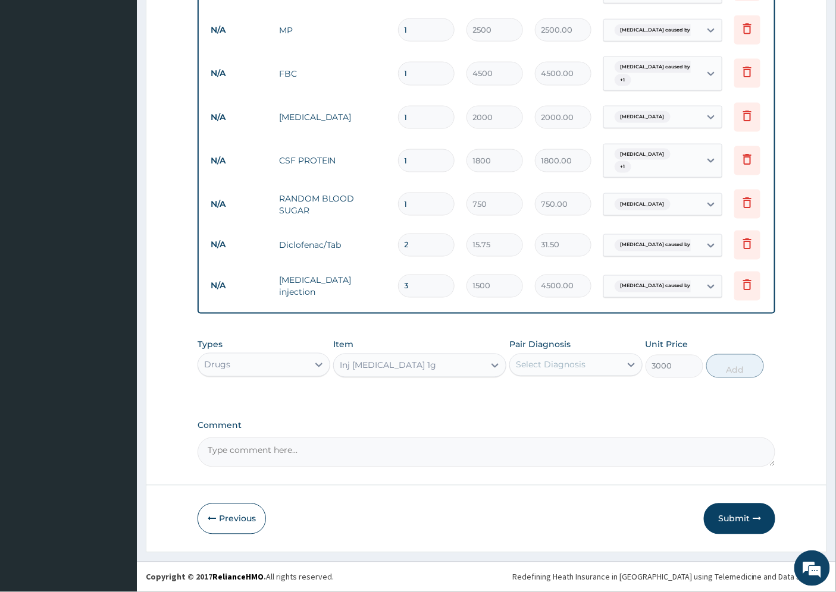
click at [540, 365] on div "Select Diagnosis" at bounding box center [551, 365] width 70 height 12
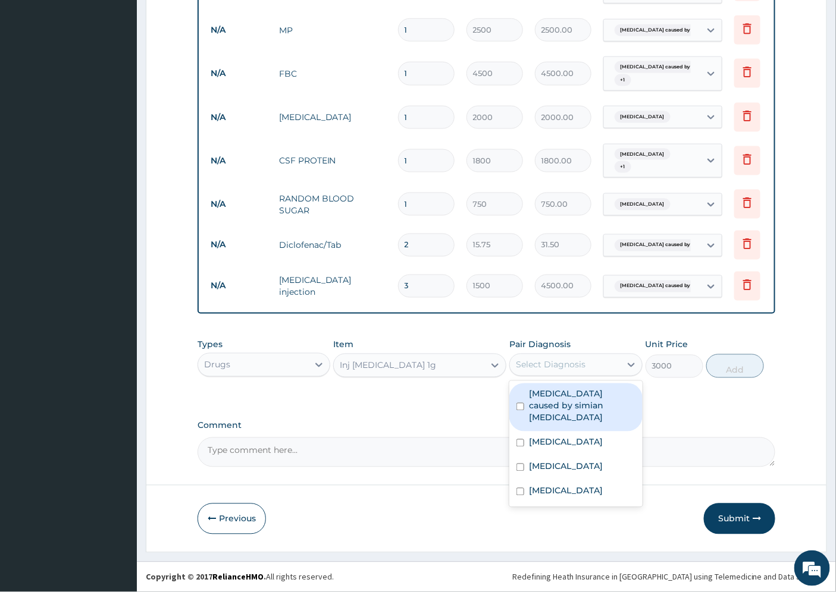
click at [561, 401] on label "[MEDICAL_DATA] caused by simian [MEDICAL_DATA]" at bounding box center [582, 406] width 106 height 36
checkbox input "true"
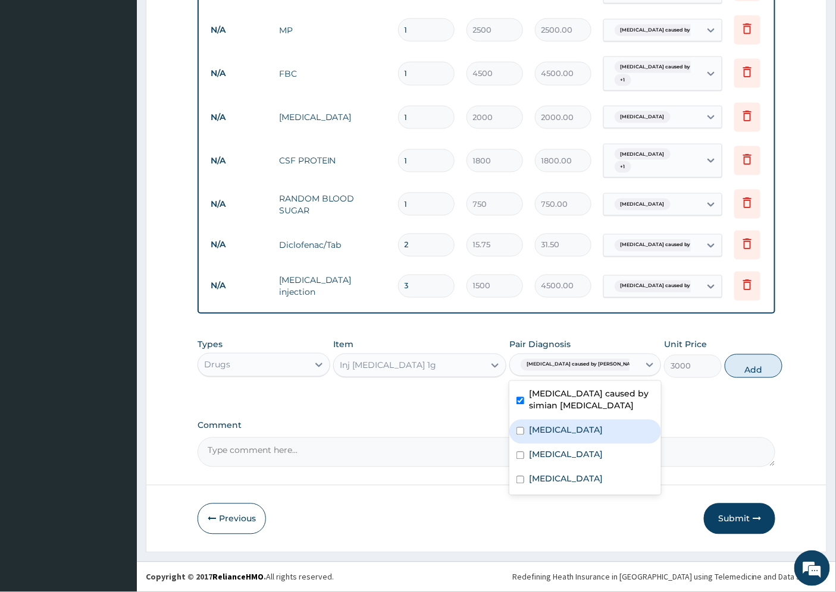
click at [560, 433] on label "[MEDICAL_DATA]" at bounding box center [566, 431] width 74 height 12
checkbox input "true"
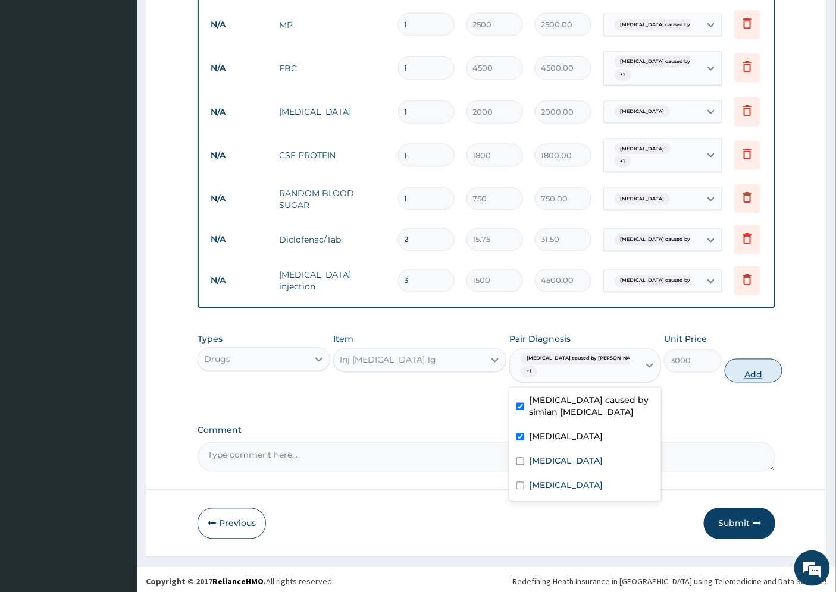
click at [727, 377] on button "Add" at bounding box center [754, 371] width 58 height 24
type input "0"
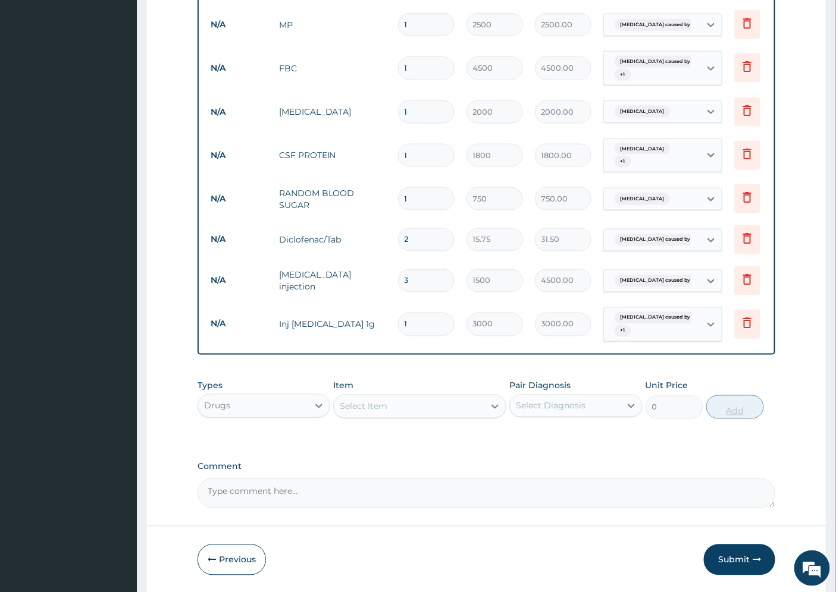
type input "0.00"
type input "2"
type input "6000.00"
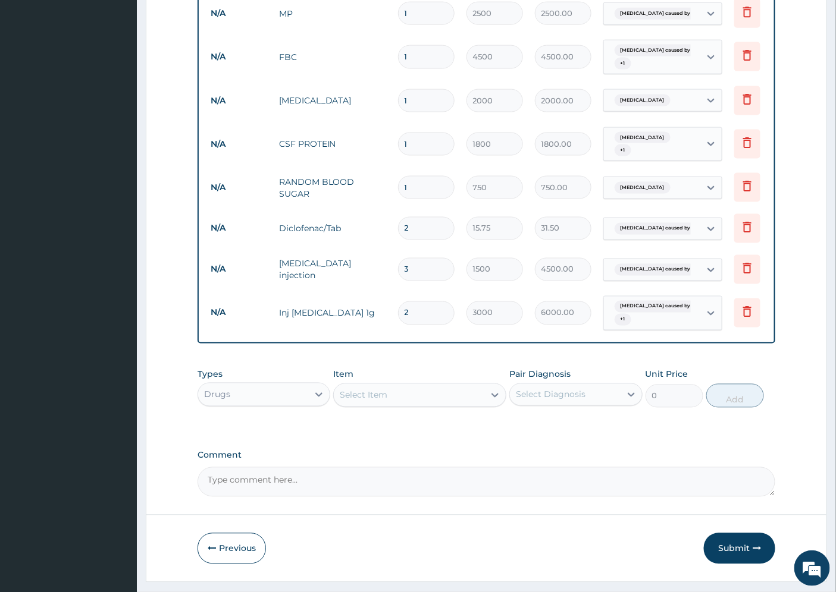
scroll to position [563, 0]
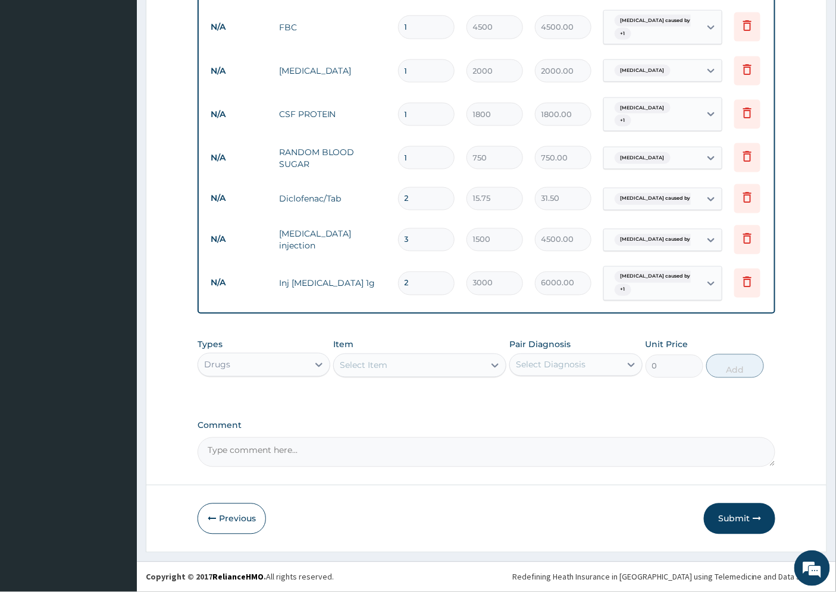
type input "2"
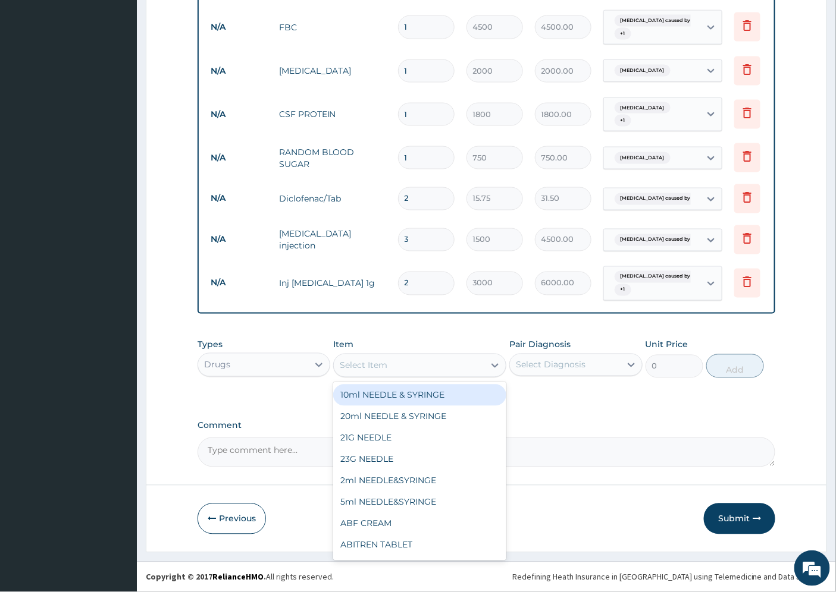
click at [360, 366] on div "Select Item" at bounding box center [364, 366] width 48 height 12
type input "PARACE"
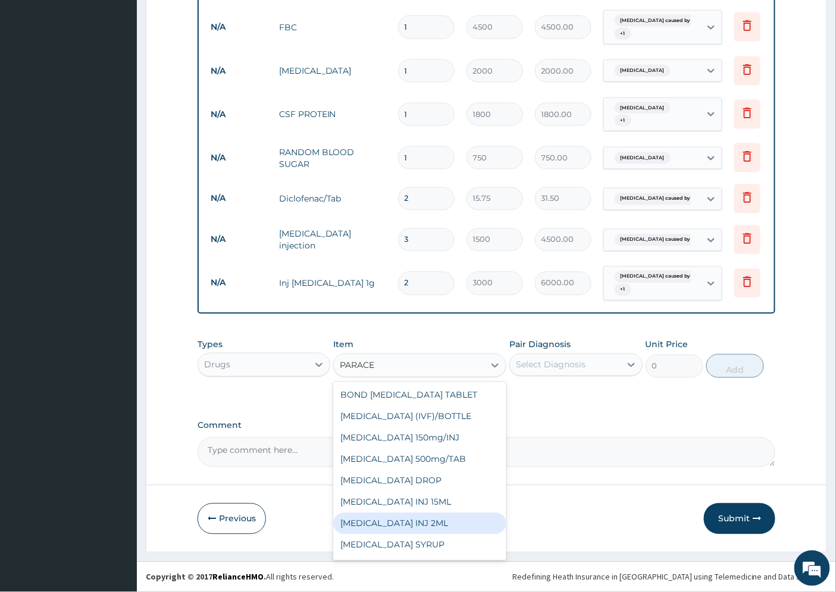
scroll to position [18, 0]
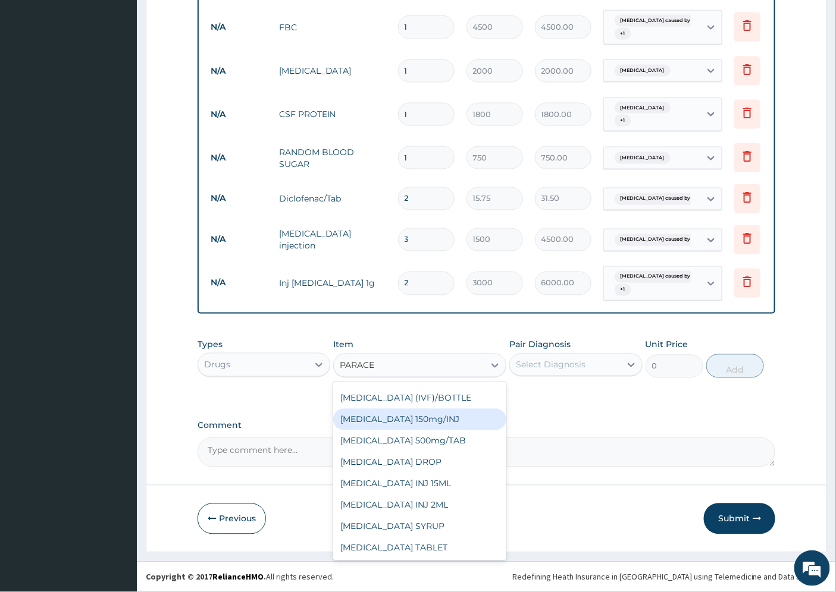
click at [437, 419] on div "[MEDICAL_DATA] 150mg/INJ" at bounding box center [419, 419] width 173 height 21
type input "31.5"
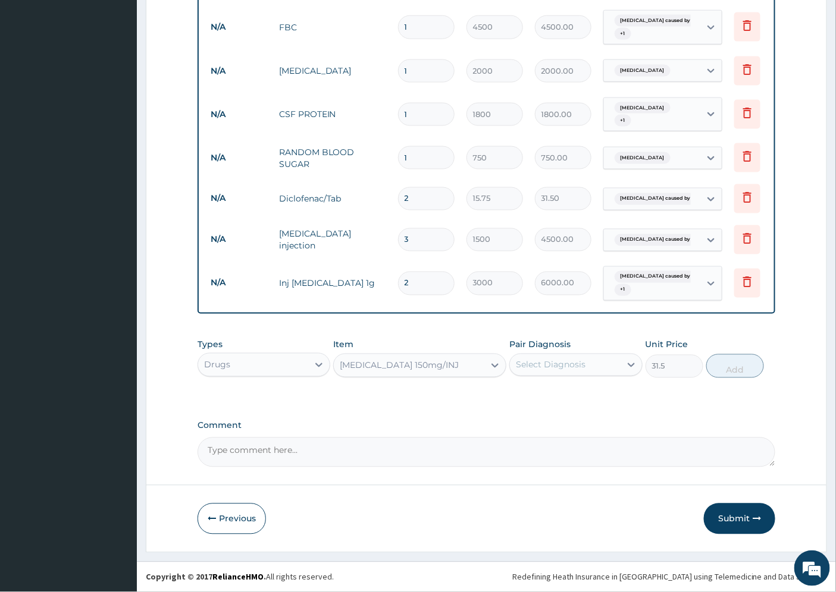
click at [534, 365] on div "Select Diagnosis" at bounding box center [551, 365] width 70 height 12
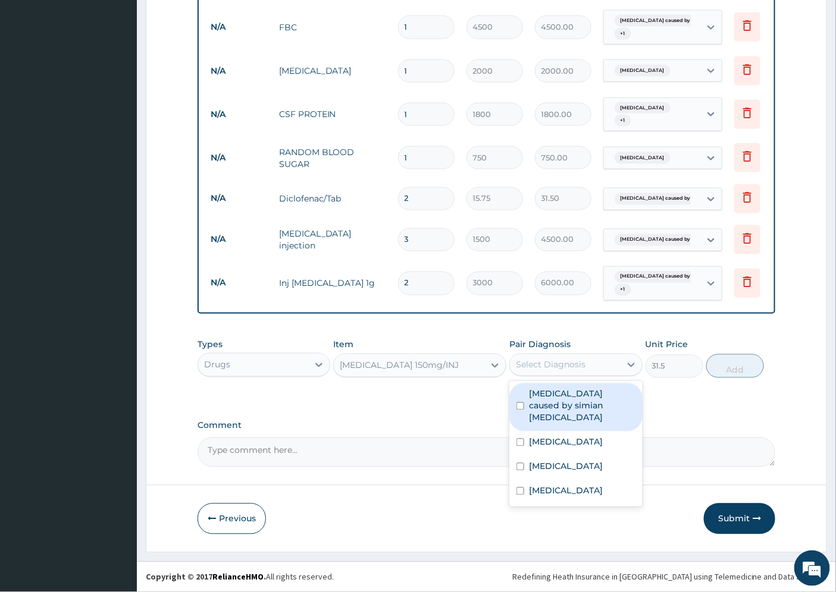
click at [558, 404] on label "[MEDICAL_DATA] caused by simian [MEDICAL_DATA]" at bounding box center [582, 406] width 106 height 36
checkbox input "true"
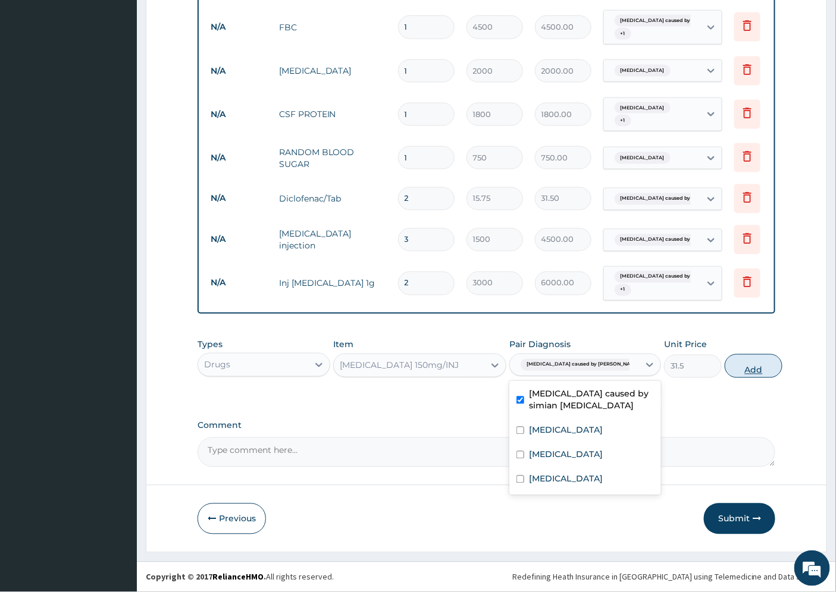
click at [726, 365] on button "Add" at bounding box center [754, 367] width 58 height 24
type input "0"
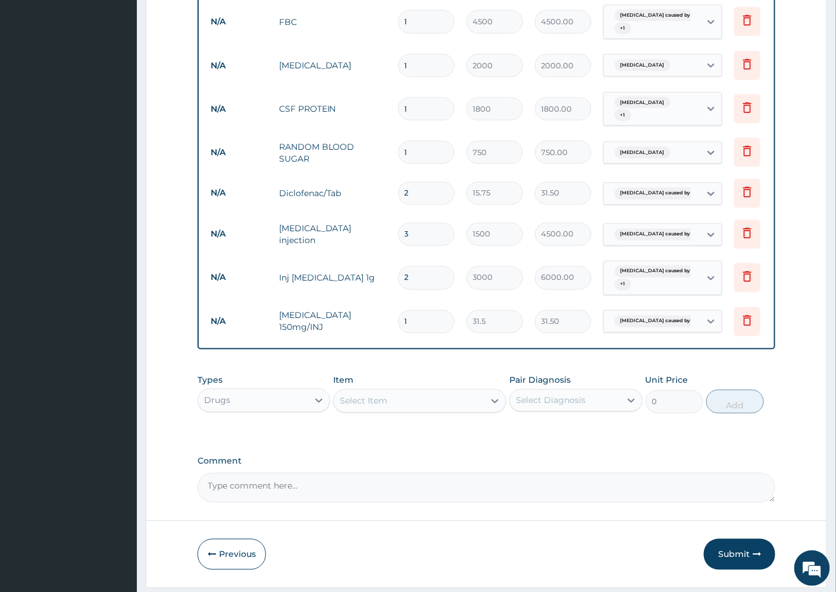
type input "0.00"
type input "4"
type input "126.00"
type input "4"
click at [354, 407] on div "Select Item" at bounding box center [364, 402] width 48 height 12
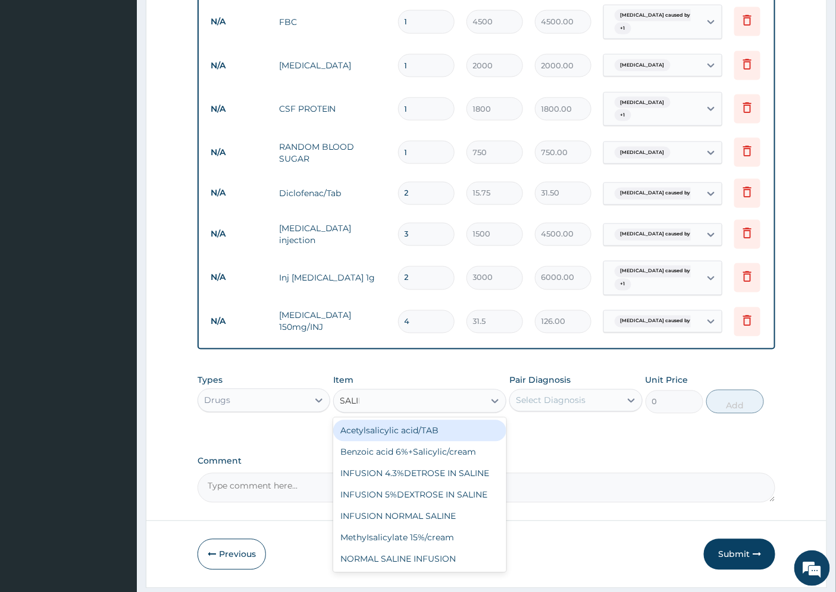
type input "SALINE"
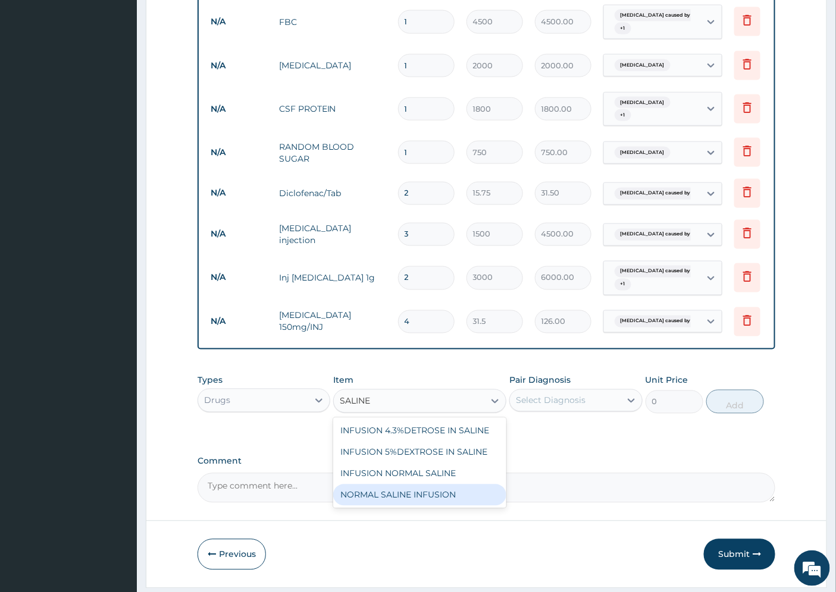
click at [431, 497] on div "NORMAL SALINE INFUSION" at bounding box center [419, 495] width 173 height 21
type input "1100"
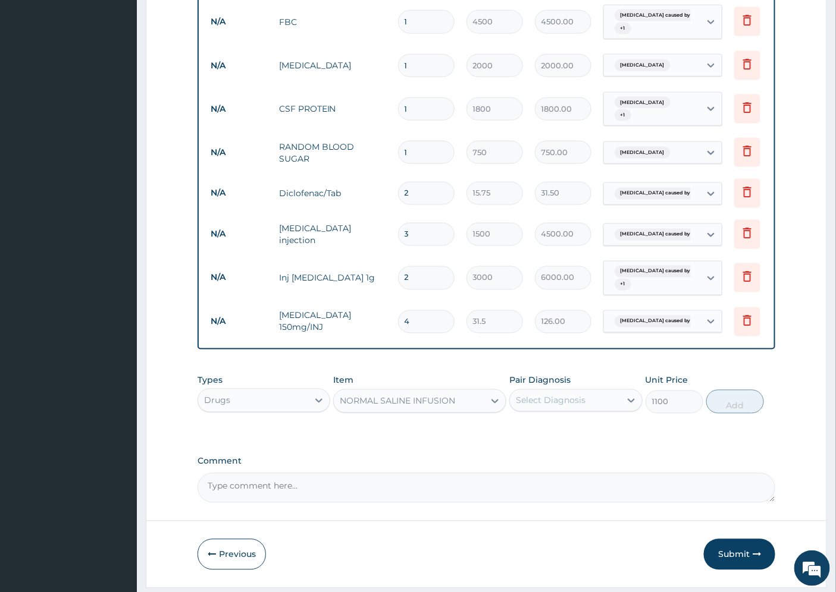
click at [544, 407] on div "Select Diagnosis" at bounding box center [551, 401] width 70 height 12
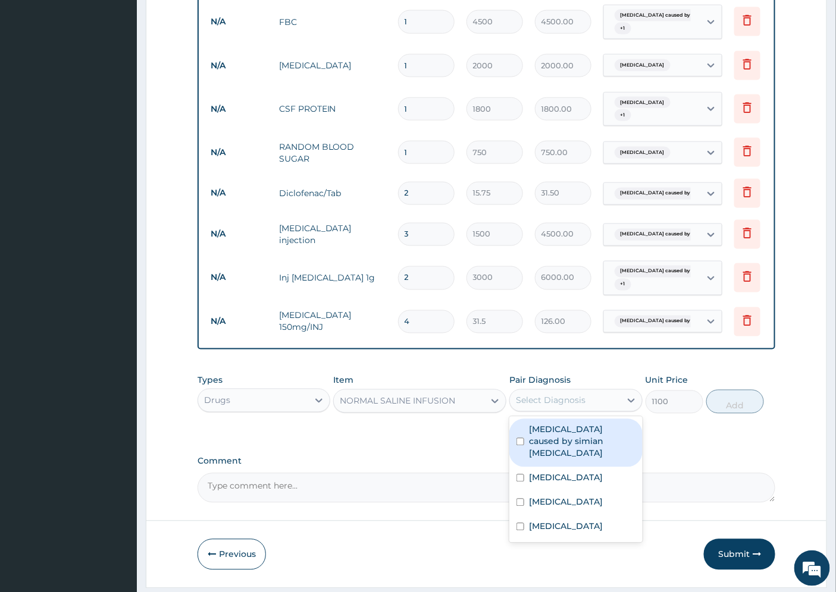
drag, startPoint x: 555, startPoint y: 441, endPoint x: 557, endPoint y: 454, distance: 13.3
click at [555, 441] on label "[MEDICAL_DATA] caused by simian [MEDICAL_DATA]" at bounding box center [582, 442] width 106 height 36
checkbox input "true"
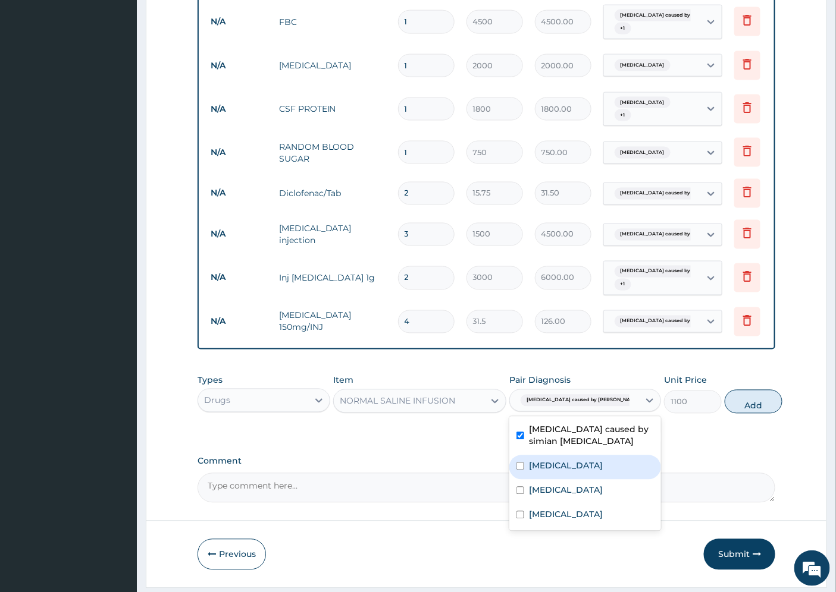
click at [552, 472] on label "Upper respiratory infection" at bounding box center [566, 466] width 74 height 12
checkbox input "true"
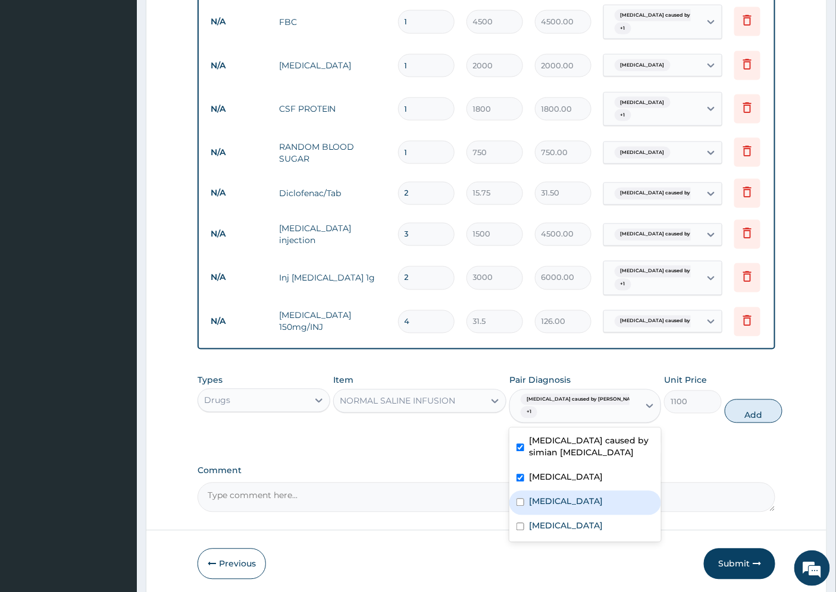
click at [546, 508] on label "Viral disease" at bounding box center [566, 502] width 74 height 12
checkbox input "true"
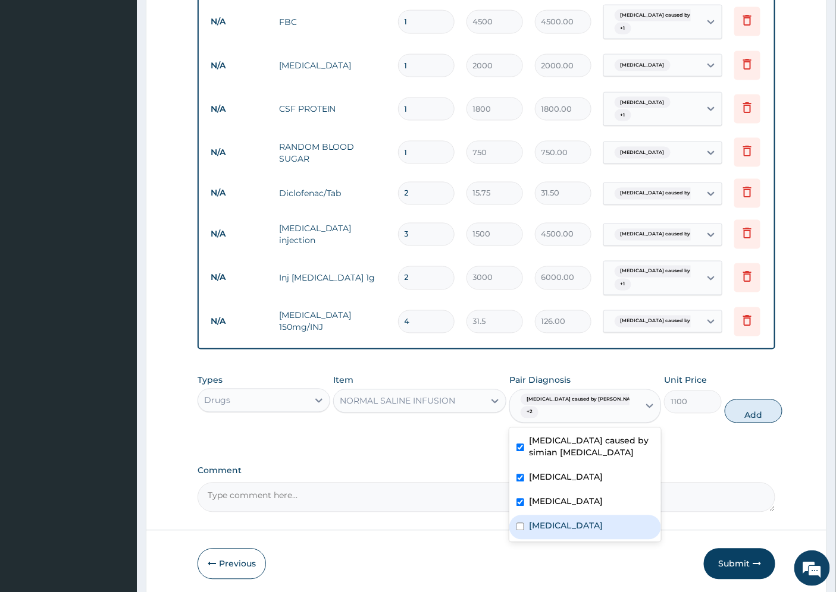
click at [538, 532] on label "Mumps" at bounding box center [566, 526] width 74 height 12
checkbox input "true"
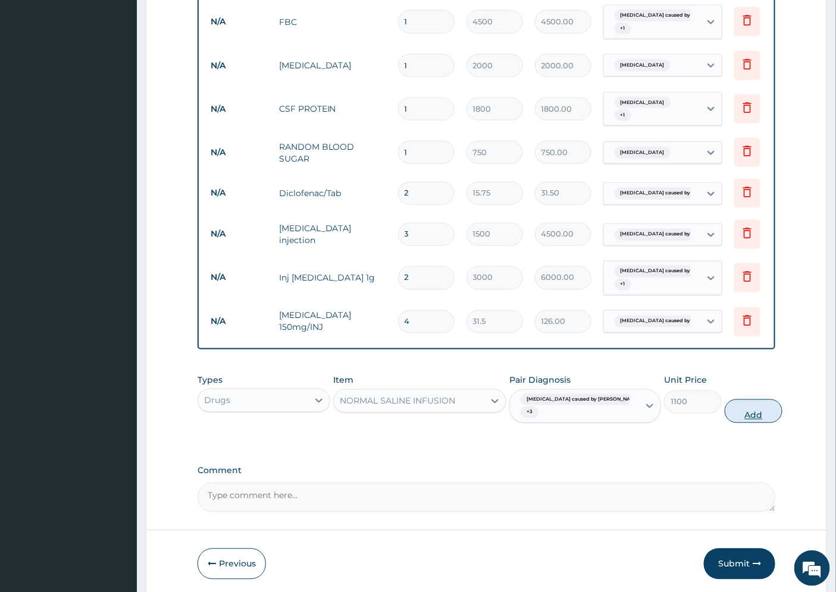
click at [725, 422] on button "Add" at bounding box center [754, 412] width 58 height 24
type input "0"
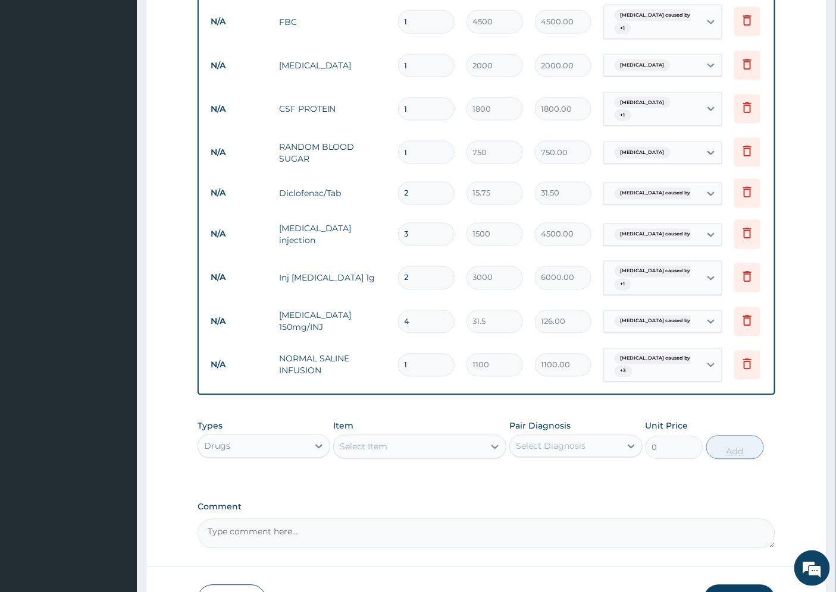
type input "0.00"
type input "2"
type input "2200.00"
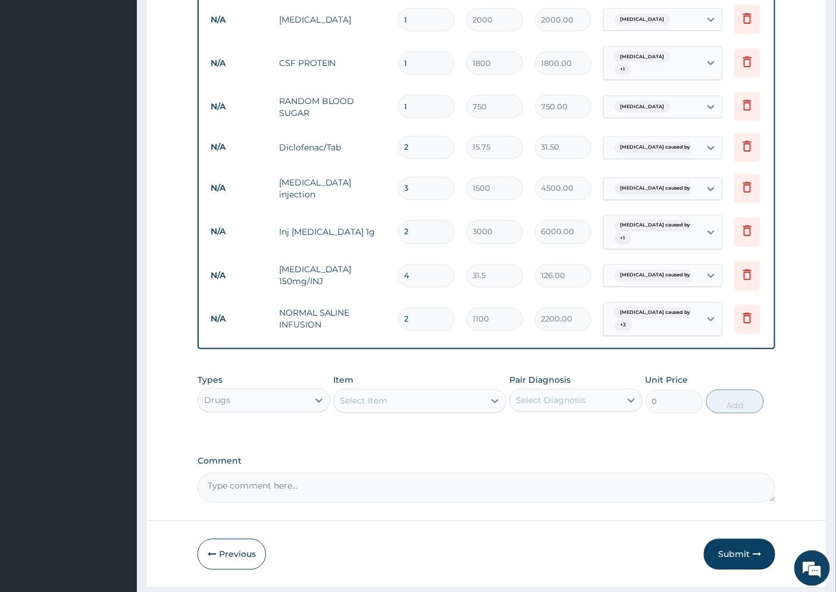
scroll to position [650, 0]
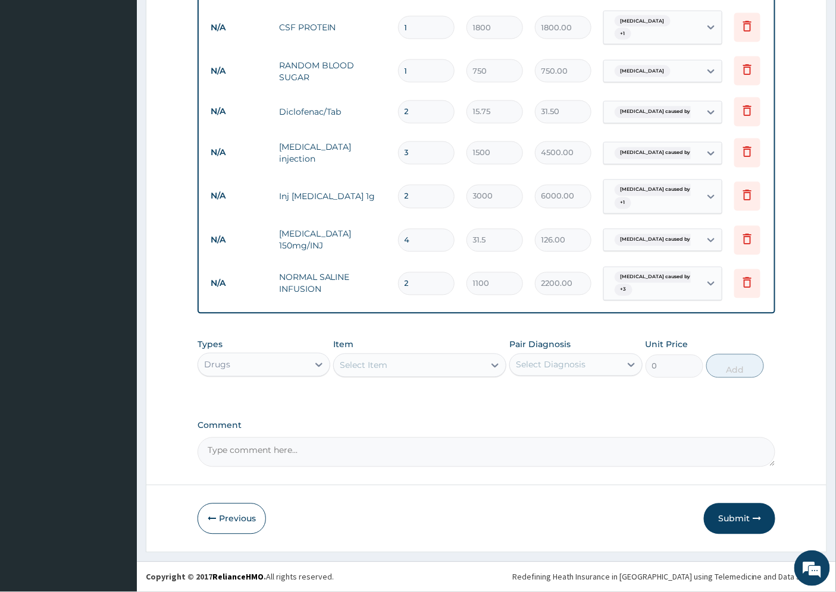
type input "2"
click at [352, 368] on div "Select Item" at bounding box center [364, 366] width 48 height 12
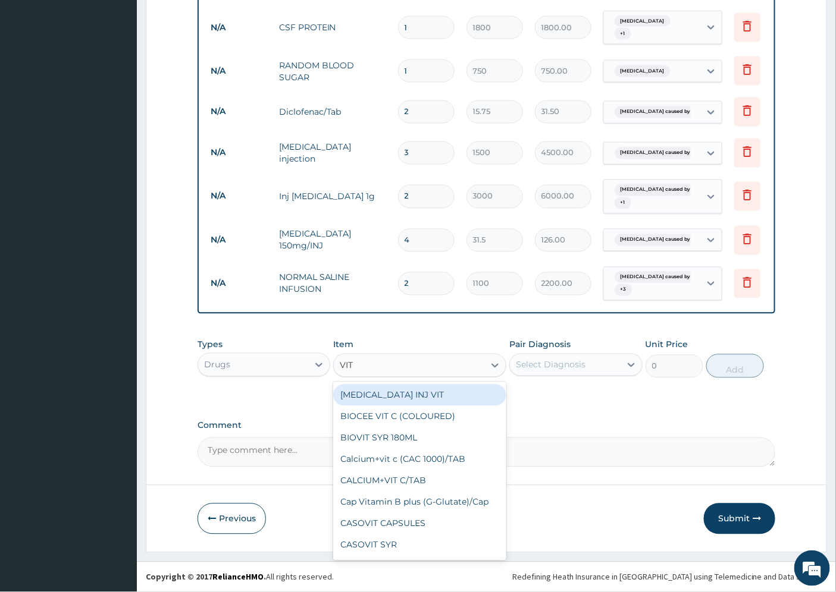
type input "VIT."
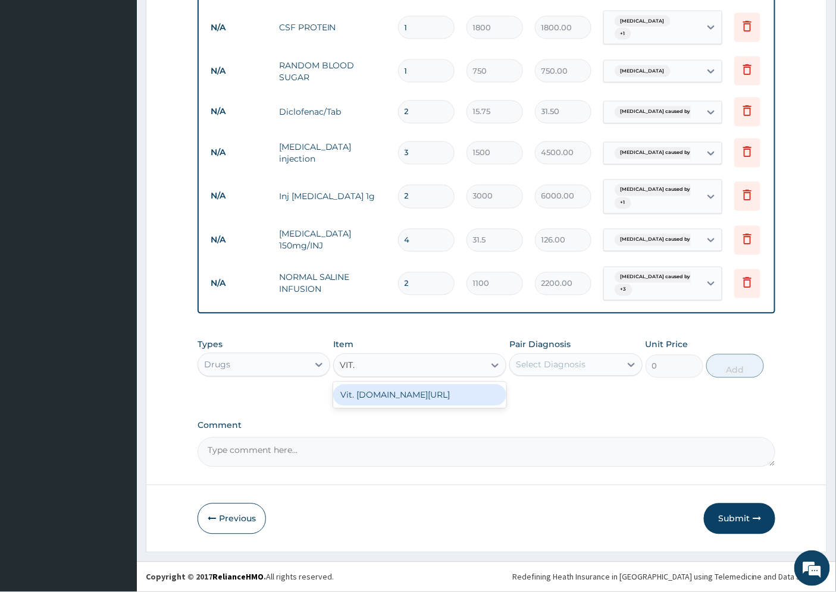
click at [399, 397] on div "Vit. [DOMAIN_NAME][URL]" at bounding box center [419, 395] width 173 height 21
type input "105"
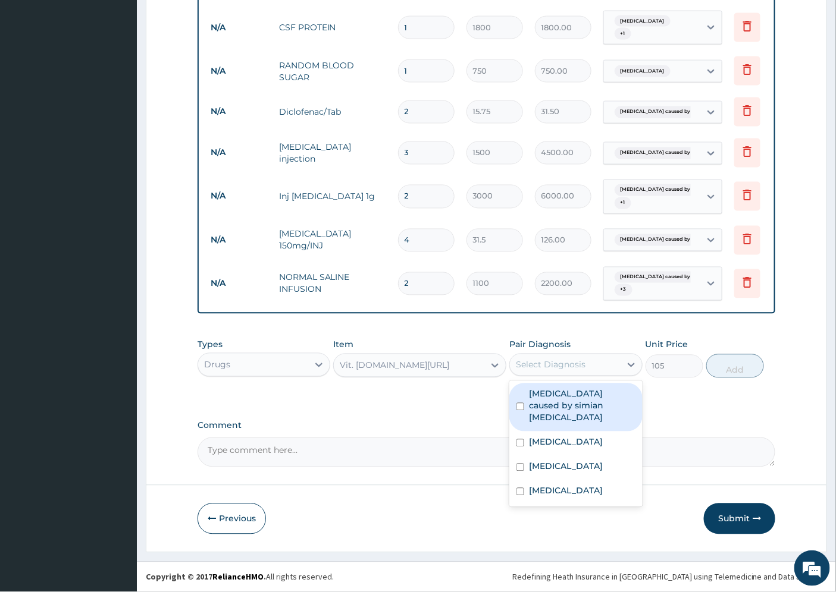
click at [538, 364] on div "Select Diagnosis" at bounding box center [551, 365] width 70 height 12
click at [551, 395] on label "Malaria caused by simian plasmodia" at bounding box center [582, 406] width 106 height 36
checkbox input "true"
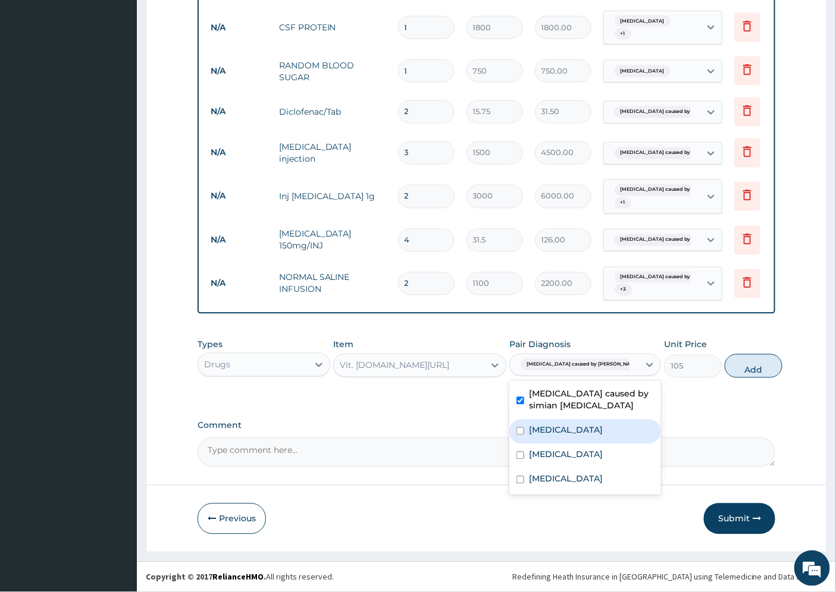
click at [554, 437] on label "Upper respiratory infection" at bounding box center [566, 431] width 74 height 12
checkbox input "true"
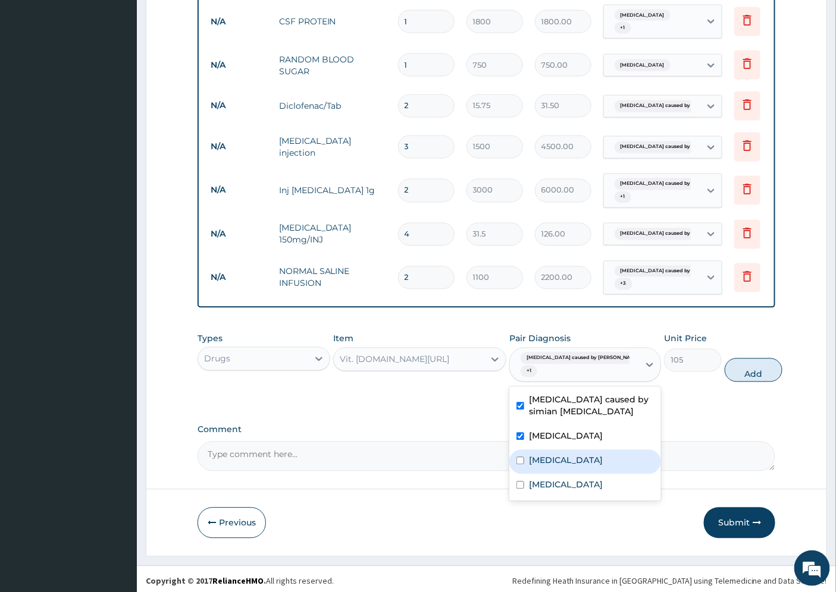
click at [554, 467] on label "Viral disease" at bounding box center [566, 461] width 74 height 12
checkbox input "true"
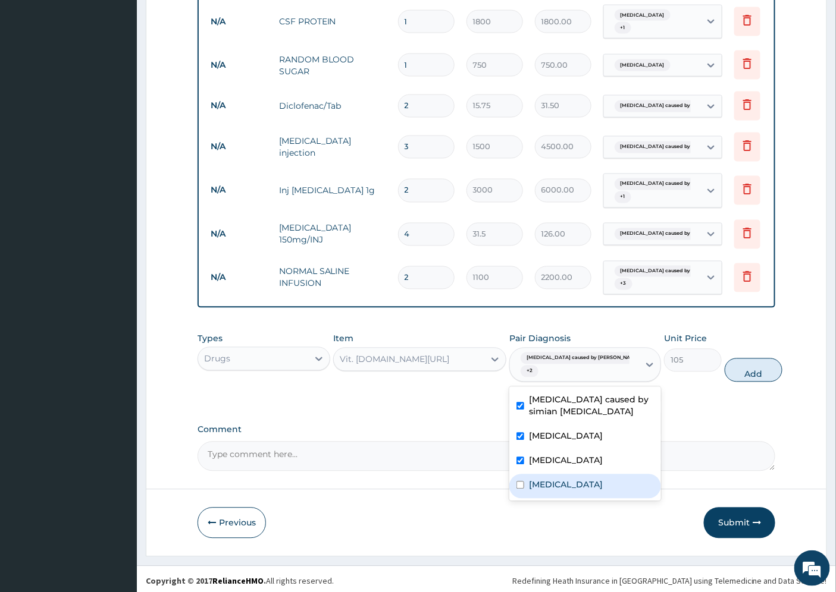
click at [548, 491] on label "Mumps" at bounding box center [566, 485] width 74 height 12
checkbox input "true"
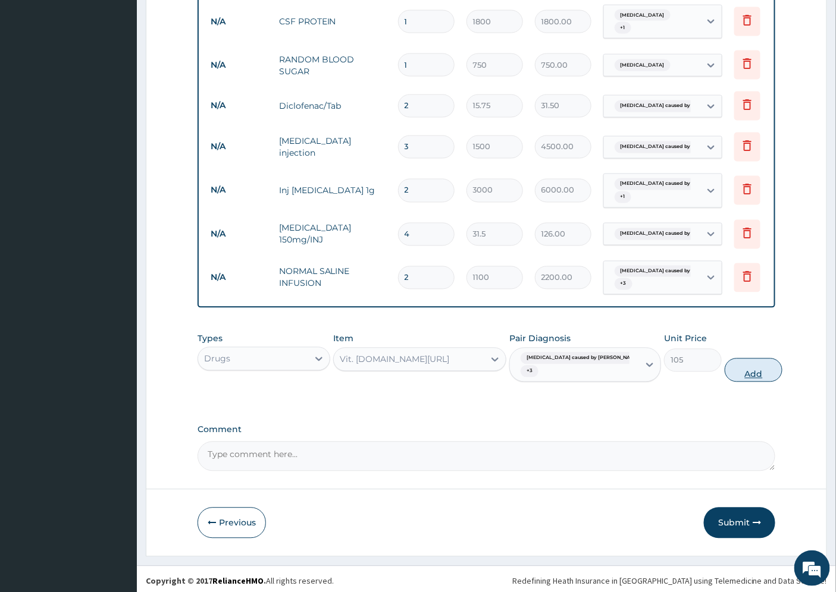
click at [725, 382] on button "Add" at bounding box center [754, 371] width 58 height 24
type input "0"
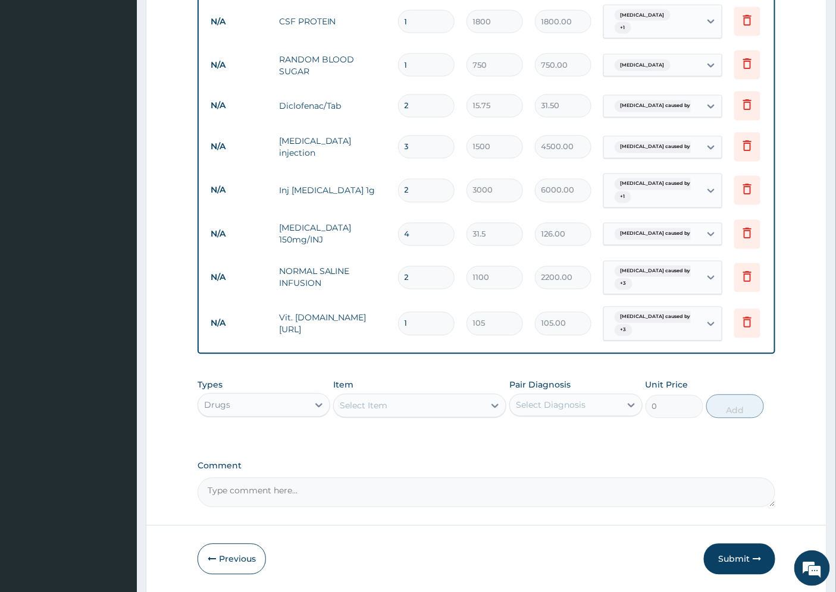
scroll to position [697, 0]
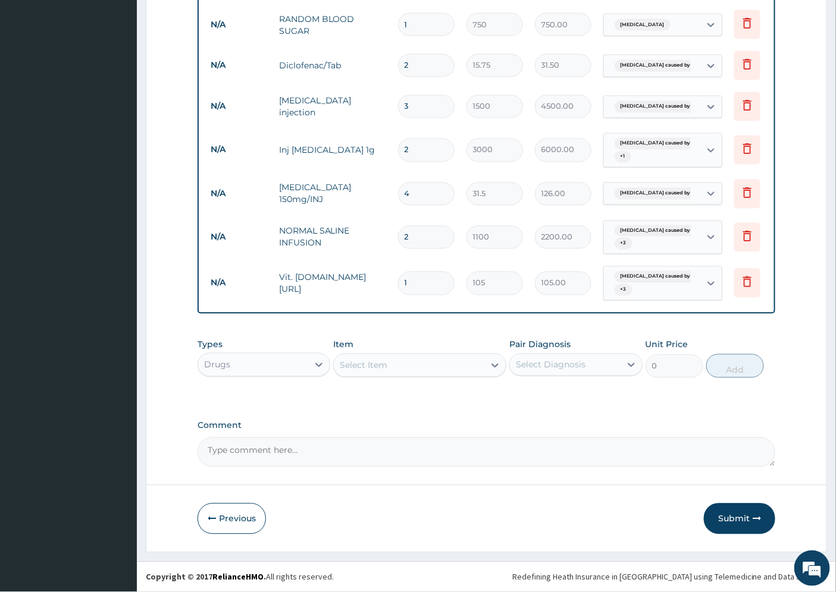
click at [403, 366] on div "Select Item" at bounding box center [409, 365] width 150 height 19
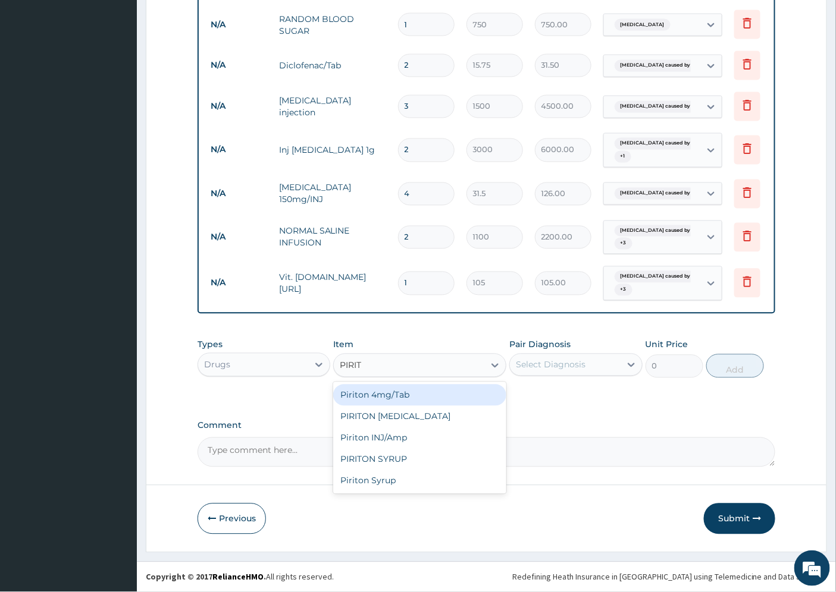
type input "PIRITO"
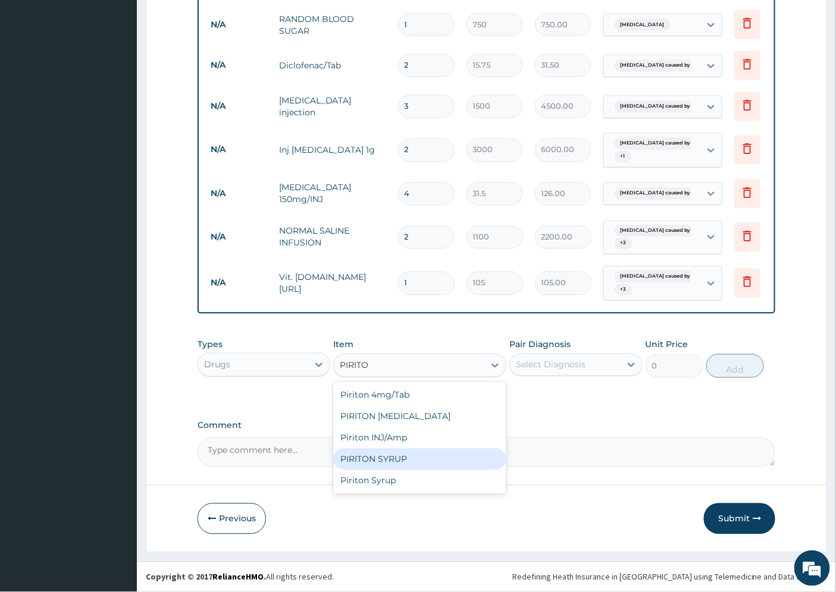
click at [396, 461] on div "PIRITON SYRUP" at bounding box center [419, 459] width 173 height 21
type input "210"
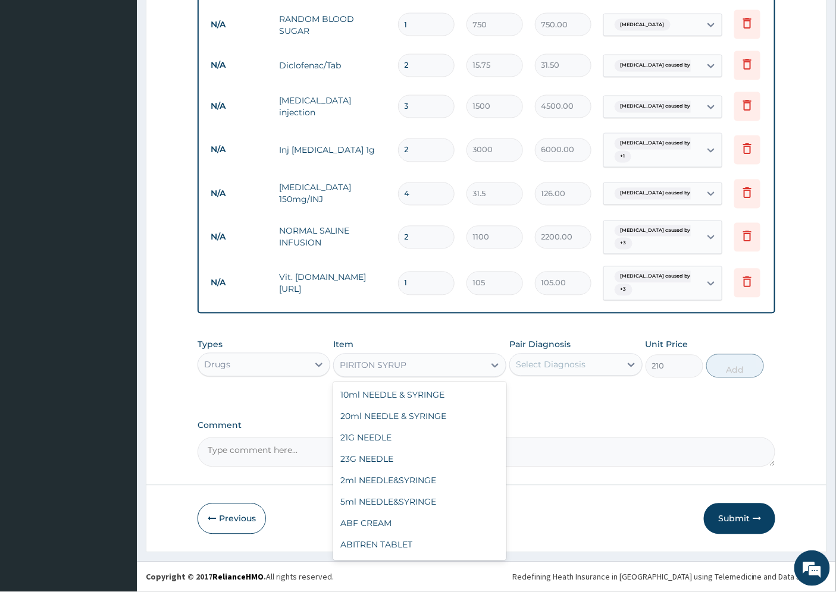
click at [365, 371] on div "PIRITON SYRUP" at bounding box center [373, 366] width 67 height 12
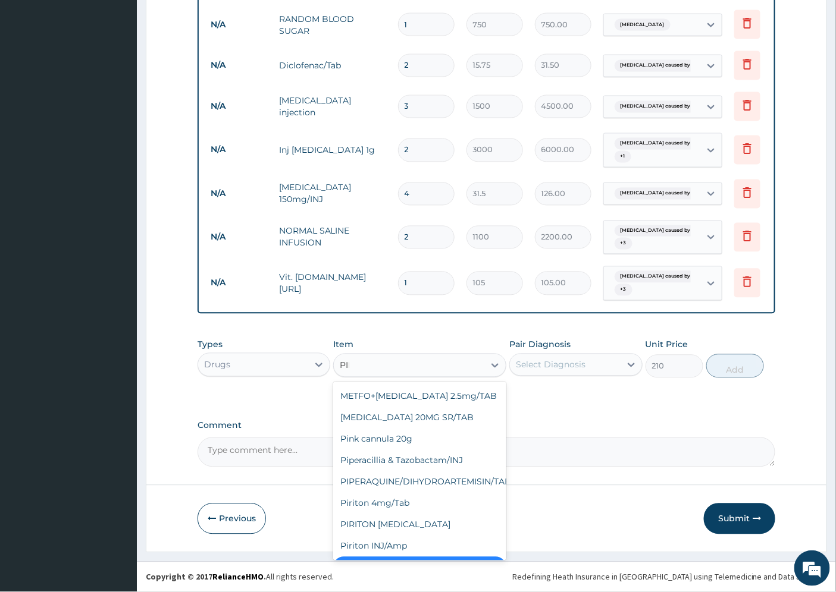
scroll to position [24, 0]
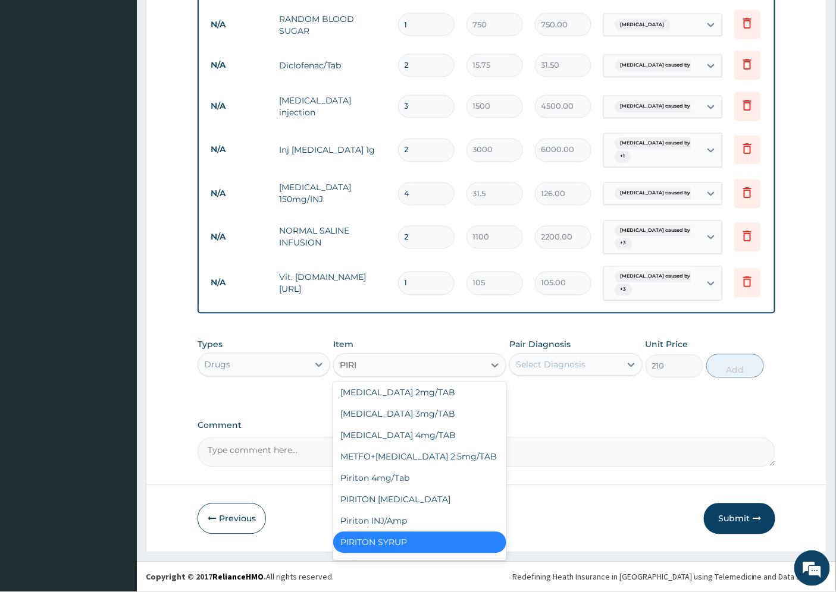
type input "PIRIT"
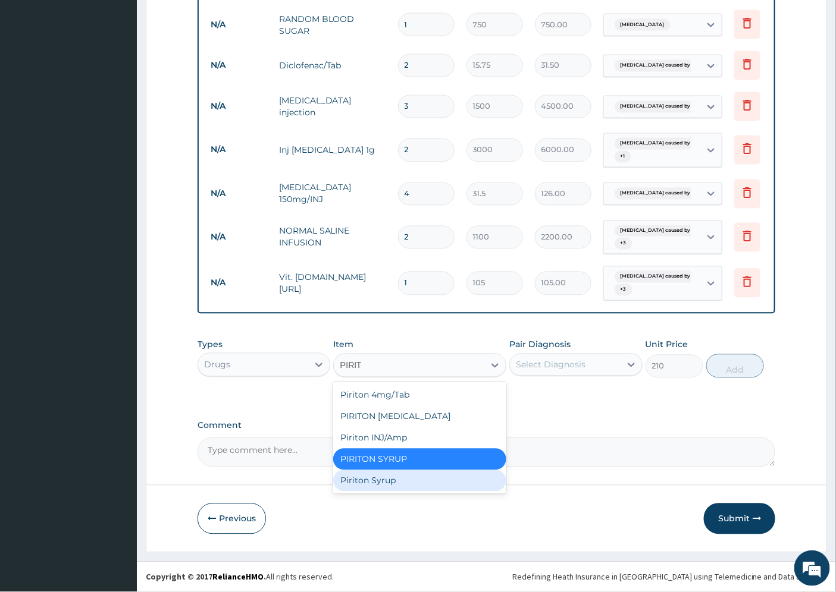
click at [394, 479] on div "Piriton Syrup" at bounding box center [419, 481] width 173 height 21
type input "500"
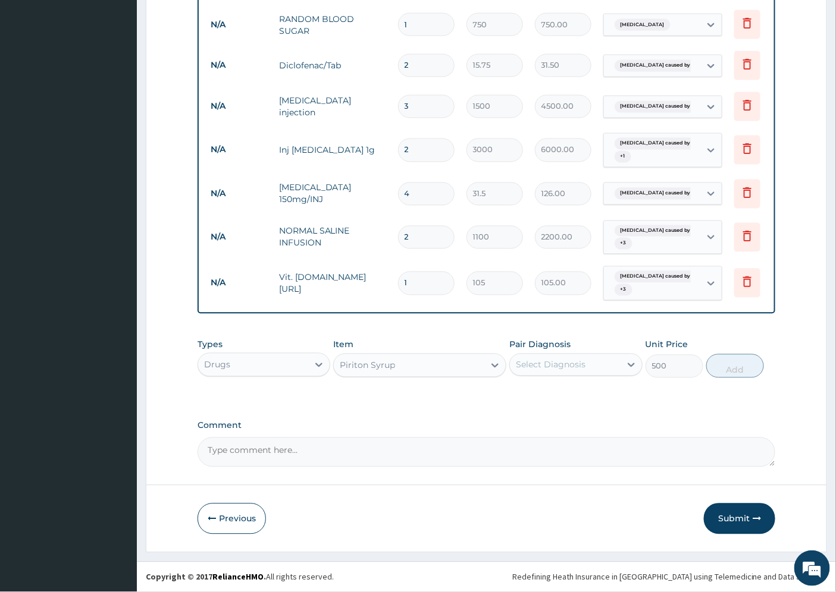
click at [598, 365] on div "Select Diagnosis" at bounding box center [565, 365] width 110 height 19
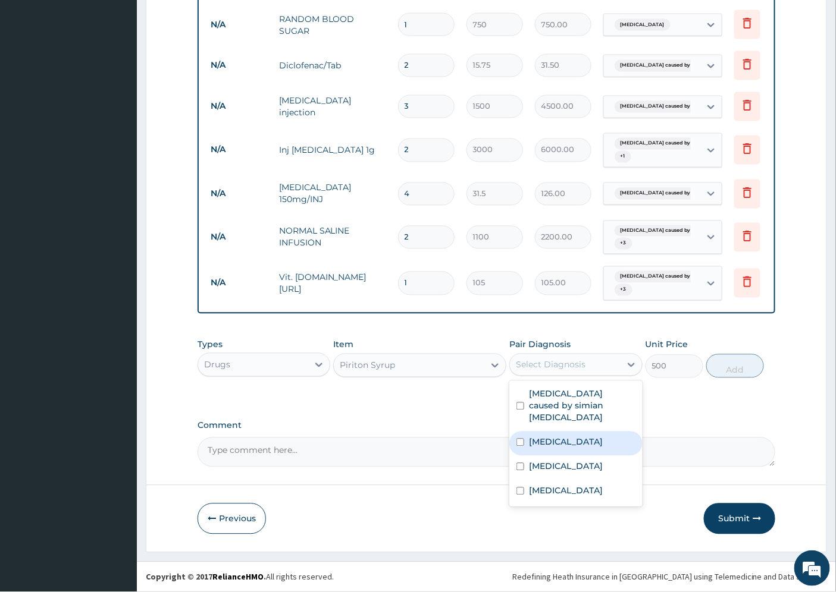
click at [575, 437] on label "Upper respiratory infection" at bounding box center [566, 443] width 74 height 12
checkbox input "true"
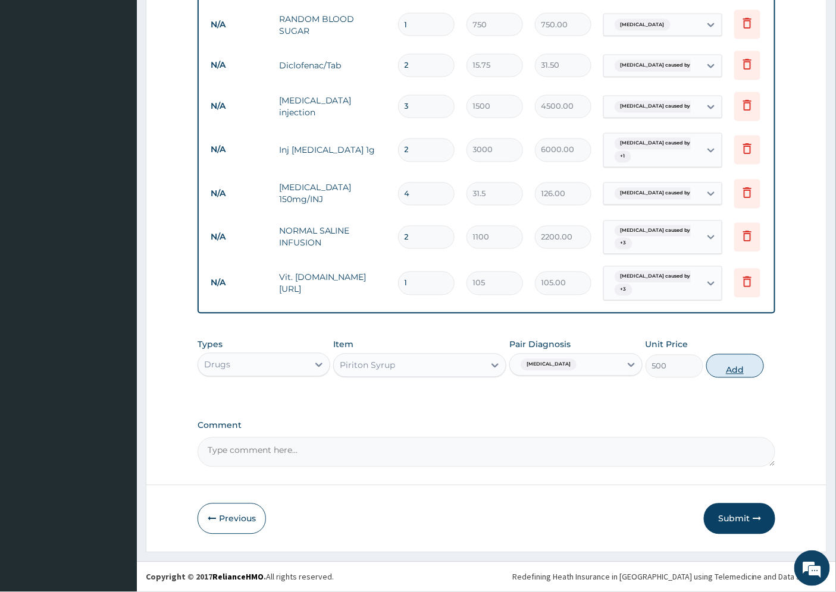
click at [732, 367] on button "Add" at bounding box center [735, 367] width 58 height 24
type input "0"
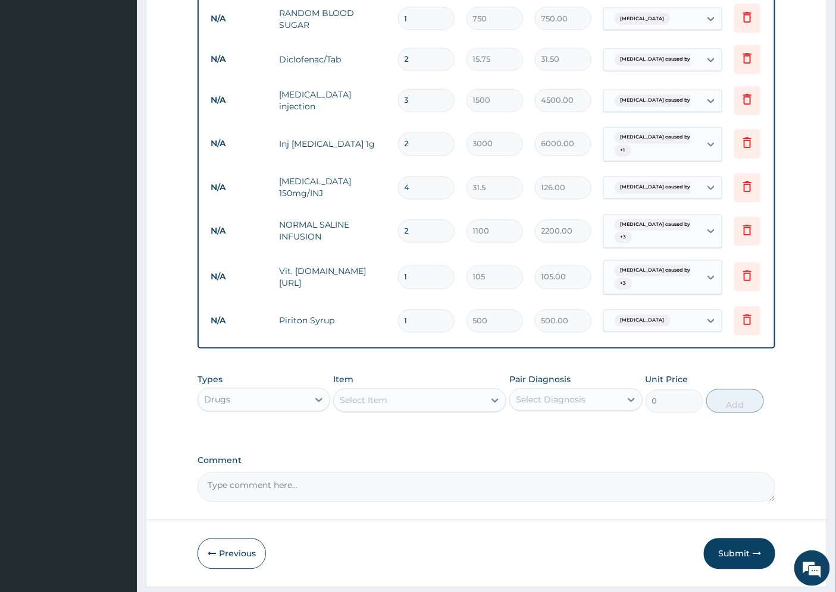
click at [371, 407] on div "Select Item" at bounding box center [364, 401] width 48 height 12
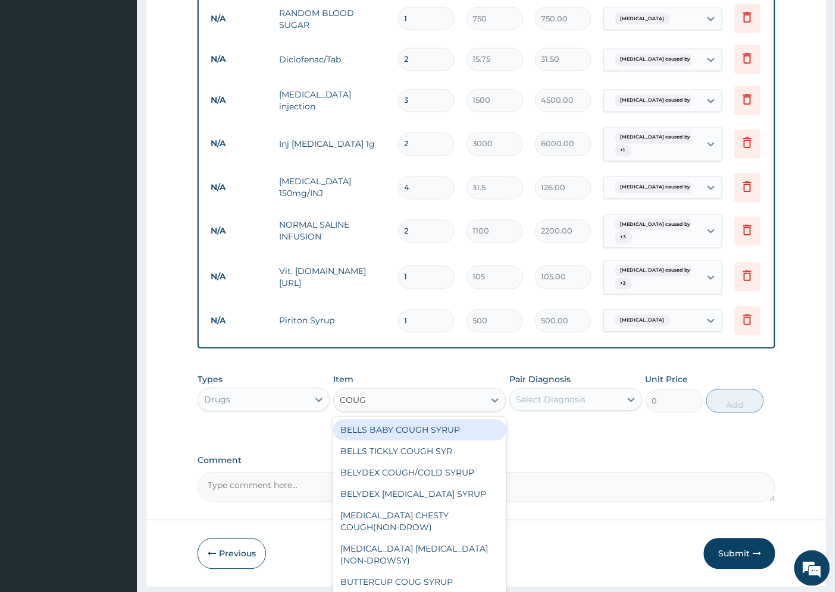
type input "COUGH"
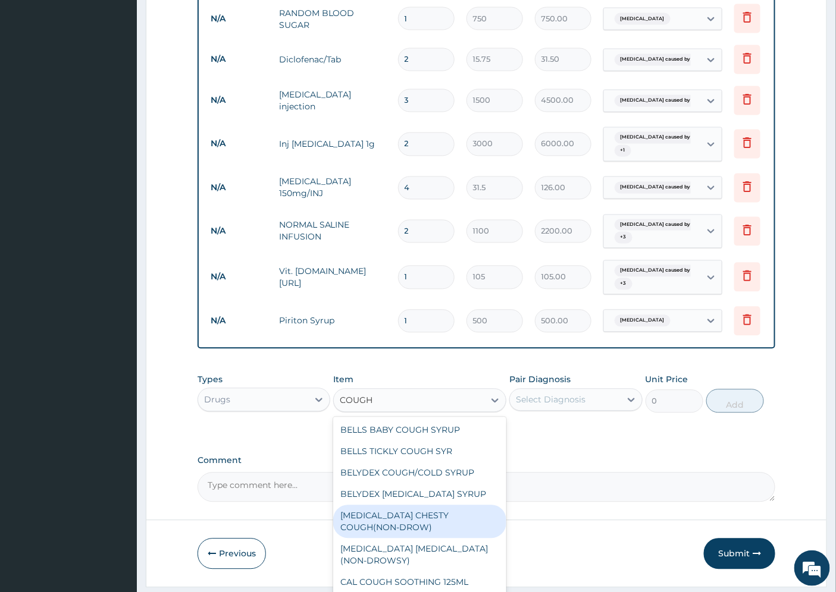
click at [399, 526] on div "BENYLIN CHESTY COUGH(NON-DROW)" at bounding box center [419, 522] width 173 height 33
type input "735"
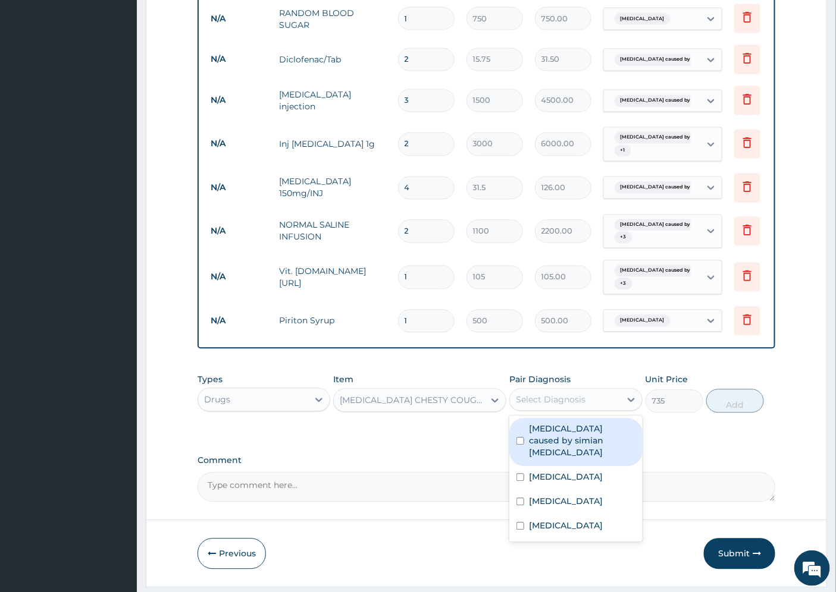
click at [557, 406] on div "Select Diagnosis" at bounding box center [551, 400] width 70 height 12
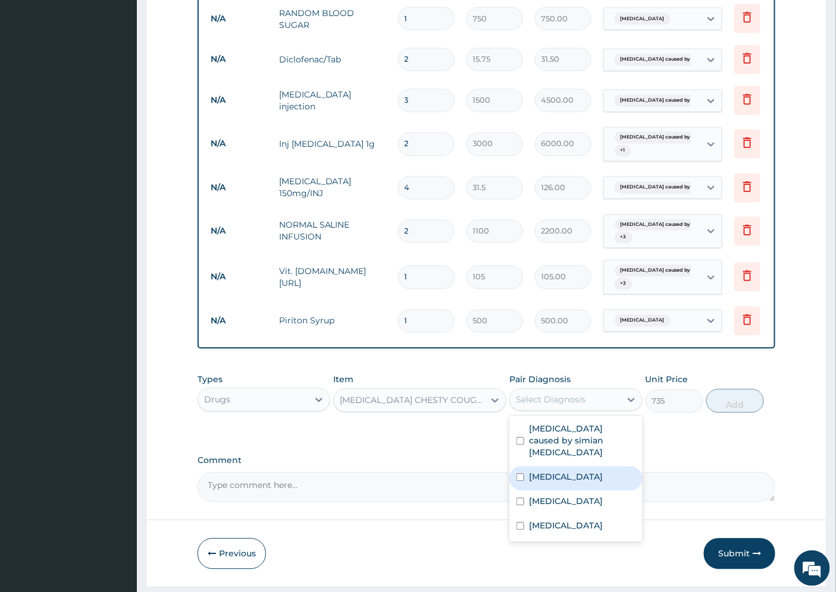
click at [557, 476] on label "Upper respiratory infection" at bounding box center [566, 478] width 74 height 12
checkbox input "true"
click at [729, 407] on button "Add" at bounding box center [735, 402] width 58 height 24
type input "0"
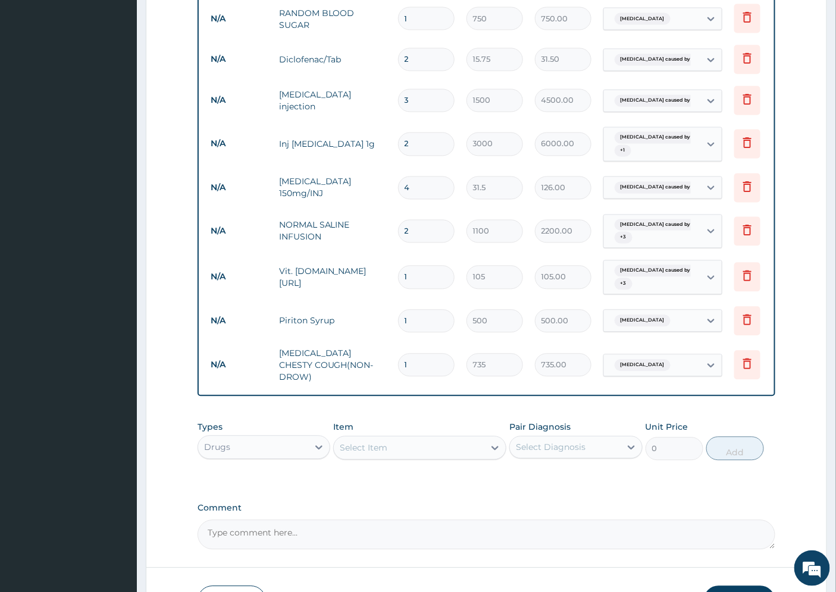
click at [394, 449] on div "Select Item" at bounding box center [409, 448] width 150 height 19
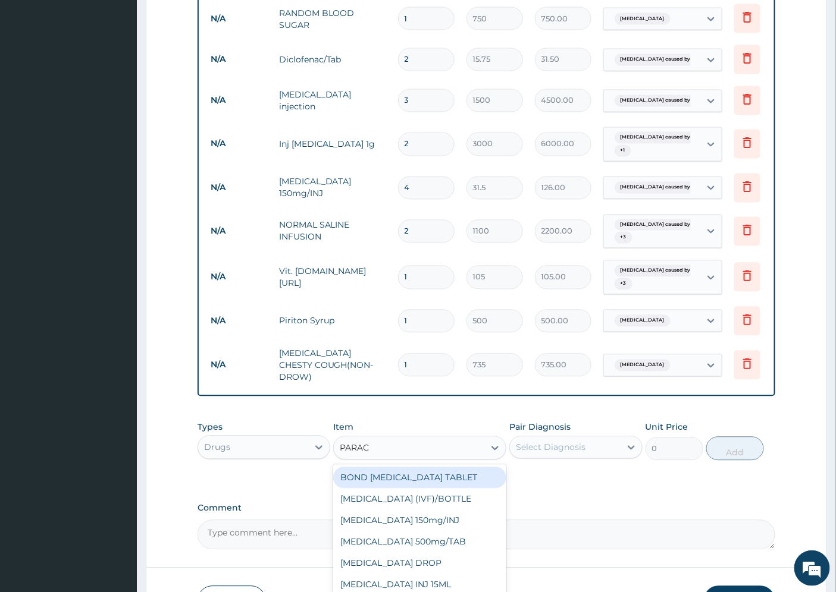
type input "PARACE"
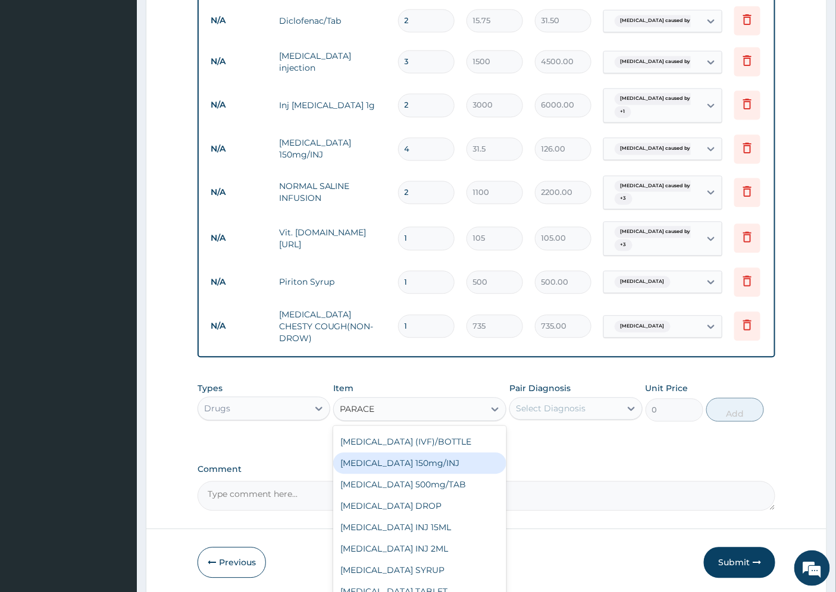
scroll to position [779, 0]
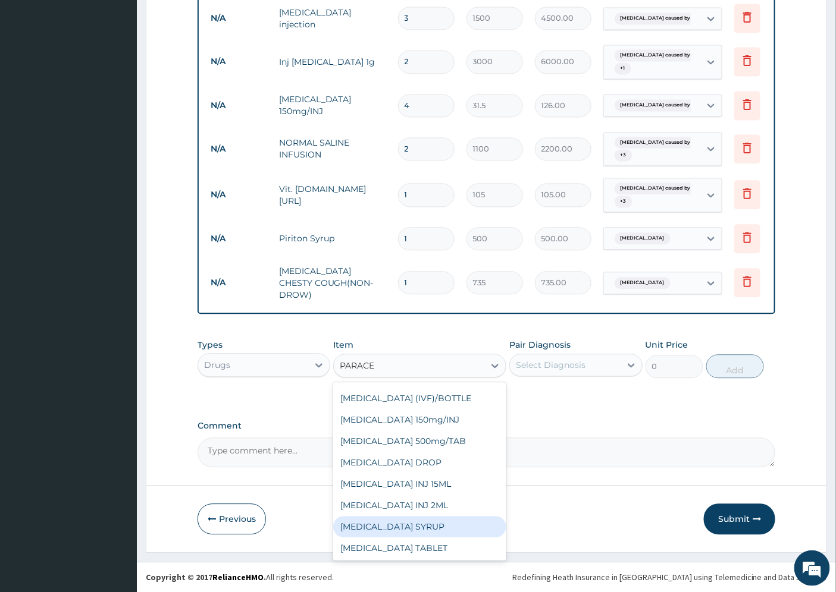
click at [419, 525] on div "PARACETAMOL SYRUP" at bounding box center [419, 526] width 173 height 21
type input "131.25"
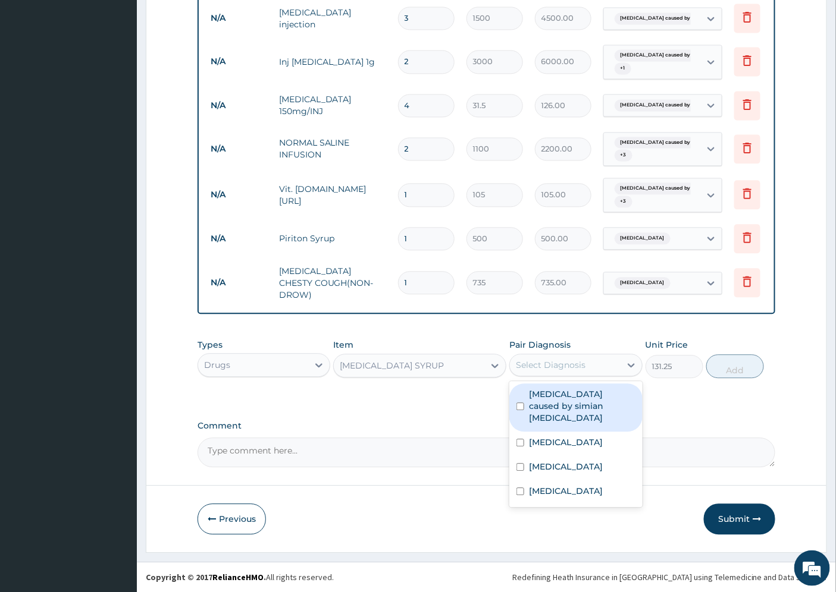
click at [566, 366] on div "Select Diagnosis" at bounding box center [551, 365] width 70 height 12
click at [582, 402] on label "Malaria caused by simian plasmodia" at bounding box center [582, 406] width 106 height 36
checkbox input "true"
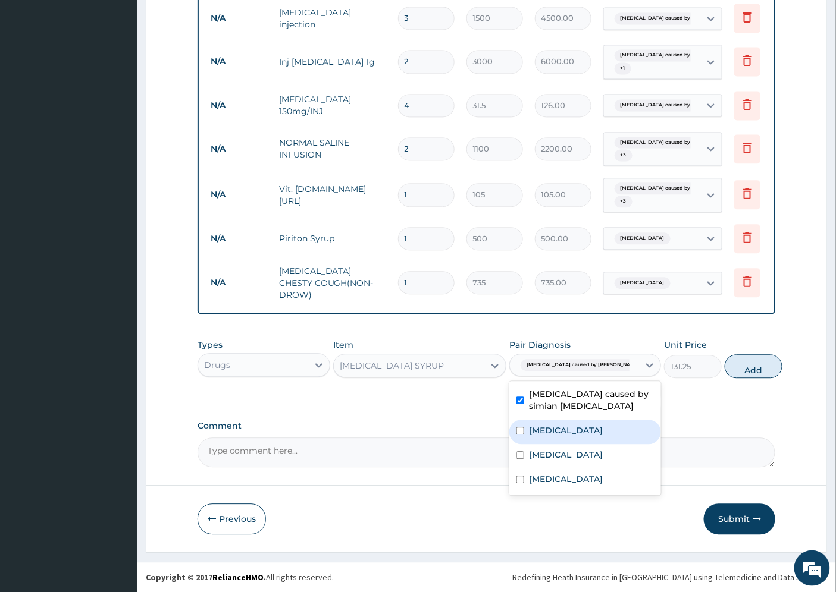
click at [575, 437] on label "Upper respiratory infection" at bounding box center [566, 431] width 74 height 12
checkbox input "true"
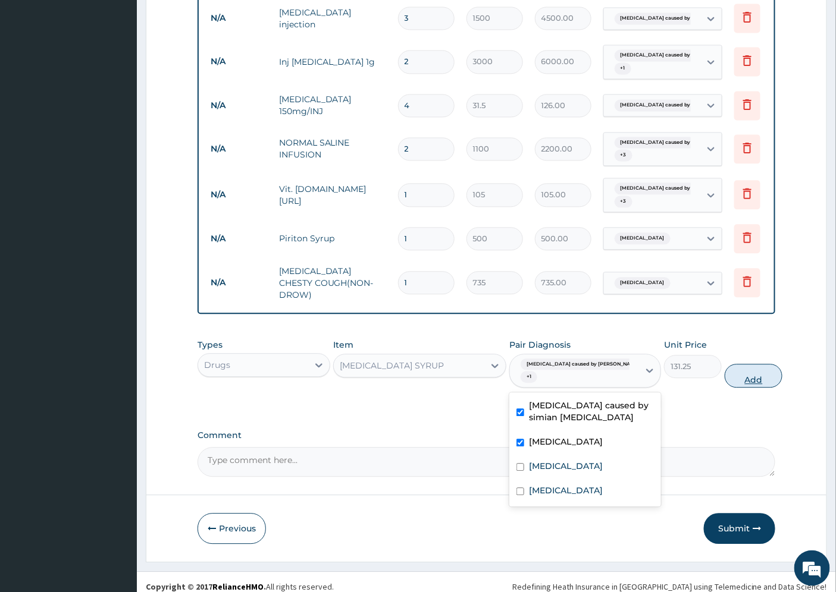
click at [733, 377] on button "Add" at bounding box center [754, 376] width 58 height 24
type input "0"
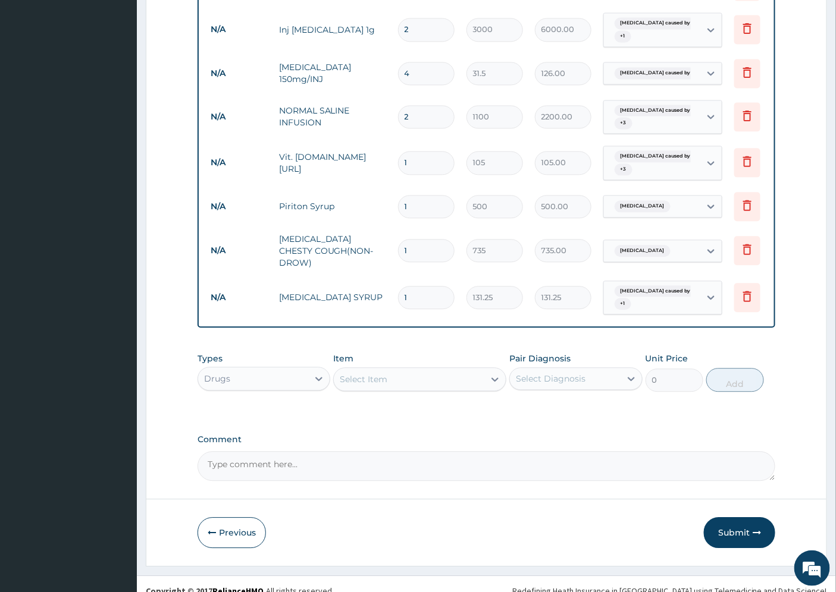
scroll to position [825, 0]
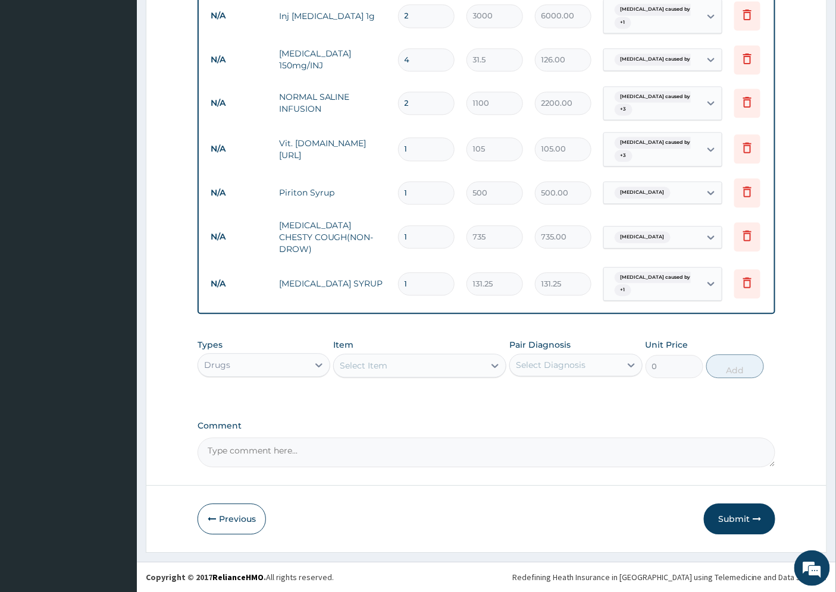
click at [366, 371] on div "Select Item" at bounding box center [364, 366] width 48 height 12
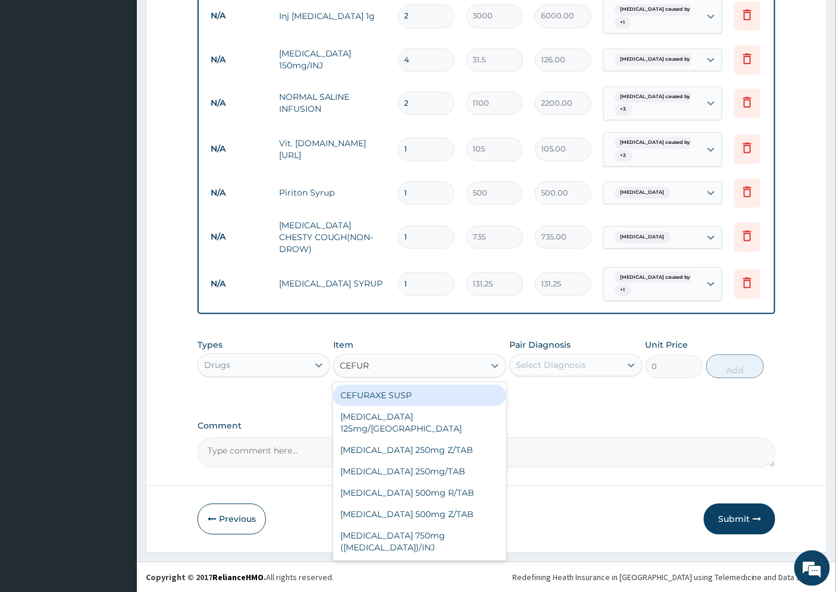
type input "CEFURO"
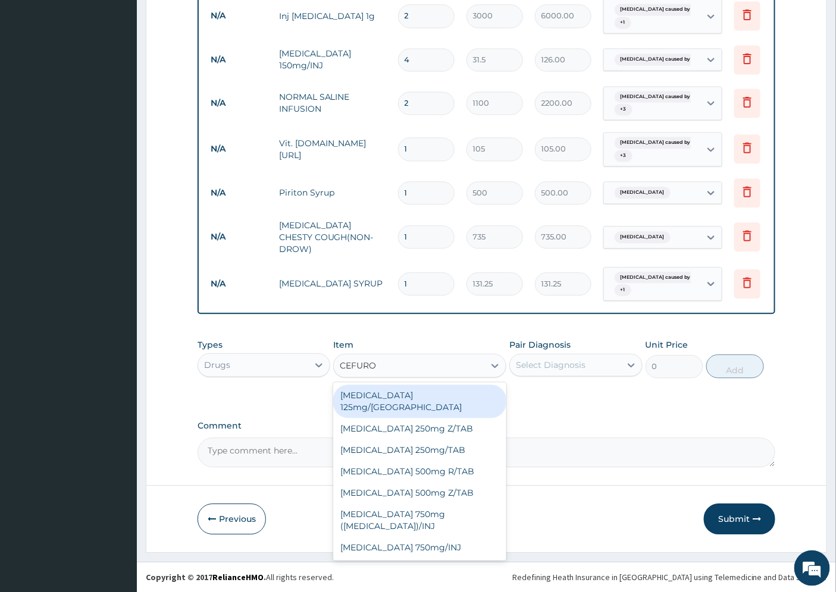
click at [442, 394] on div "Cefuroxime 125mg/SYR" at bounding box center [419, 401] width 173 height 33
type input "787.5"
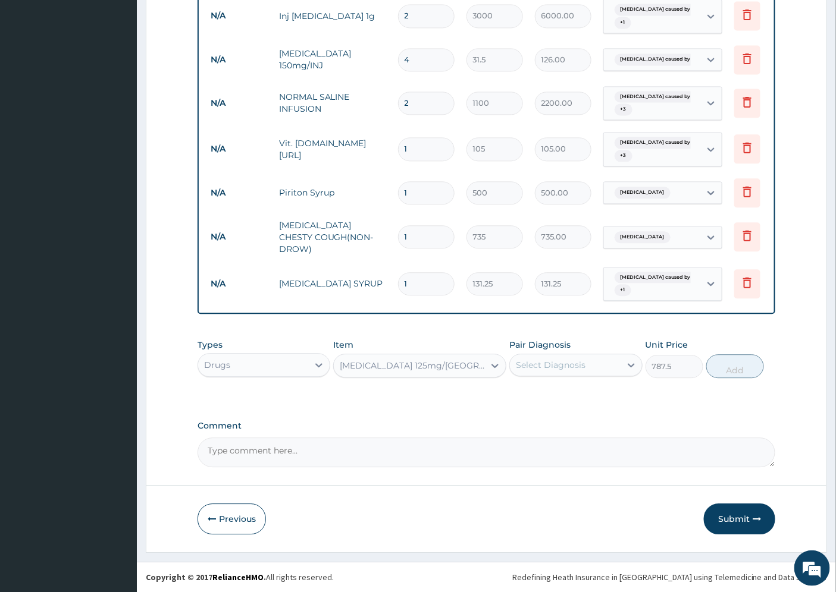
click at [535, 365] on div "Select Diagnosis" at bounding box center [551, 365] width 70 height 12
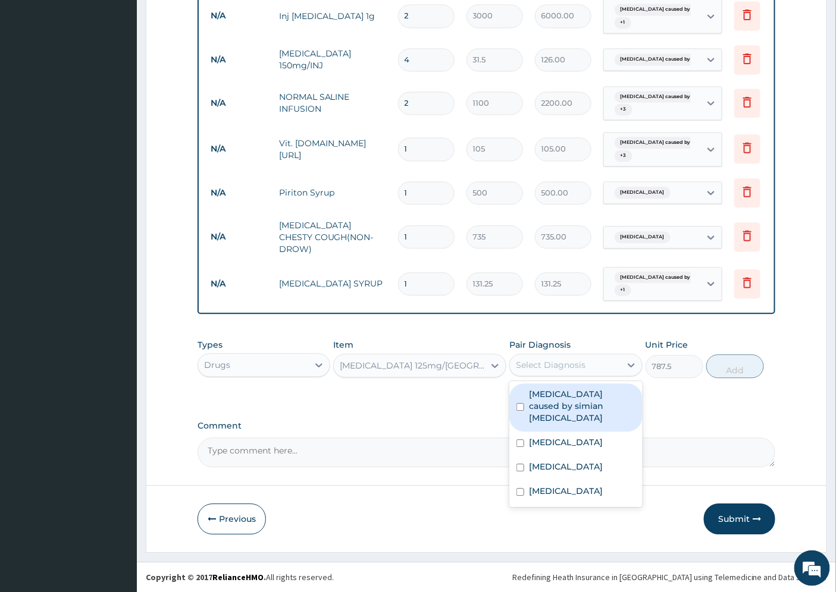
click at [551, 399] on label "Malaria caused by simian plasmodia" at bounding box center [582, 406] width 106 height 36
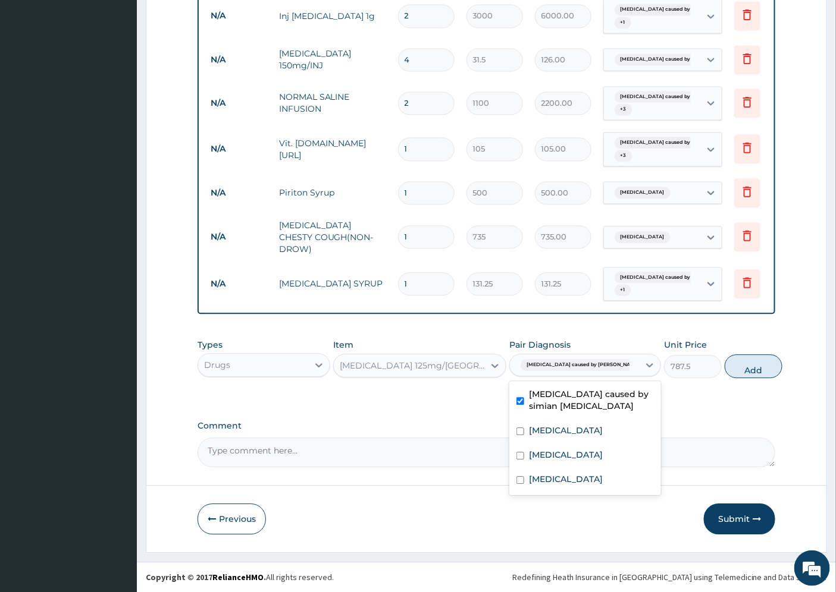
click at [572, 406] on label "Malaria caused by simian plasmodia" at bounding box center [591, 400] width 125 height 24
checkbox input "false"
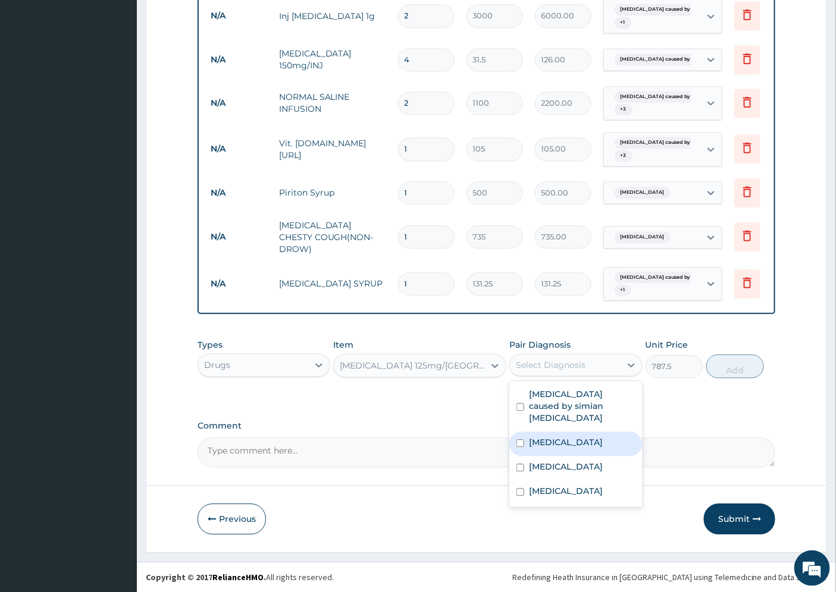
click at [565, 437] on label "Upper respiratory infection" at bounding box center [566, 443] width 74 height 12
checkbox input "true"
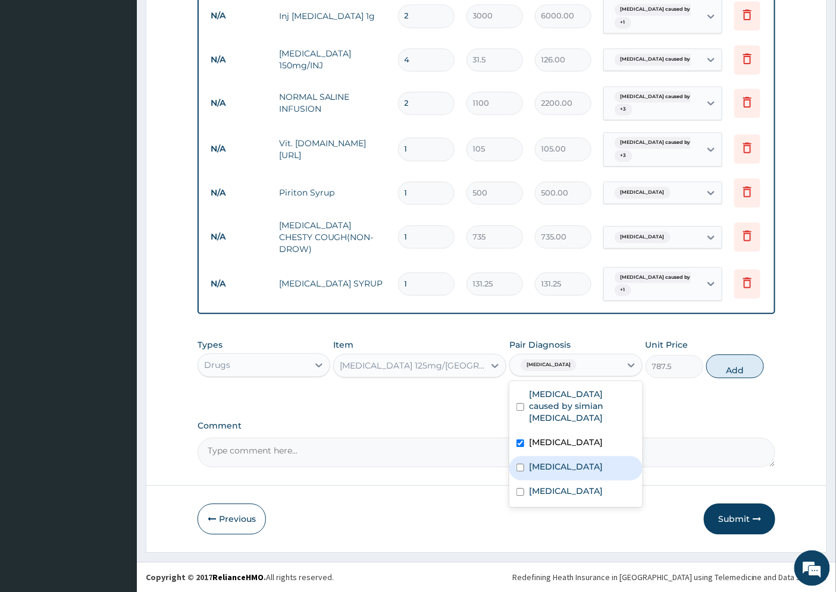
click at [553, 471] on label "Viral disease" at bounding box center [566, 467] width 74 height 12
checkbox input "true"
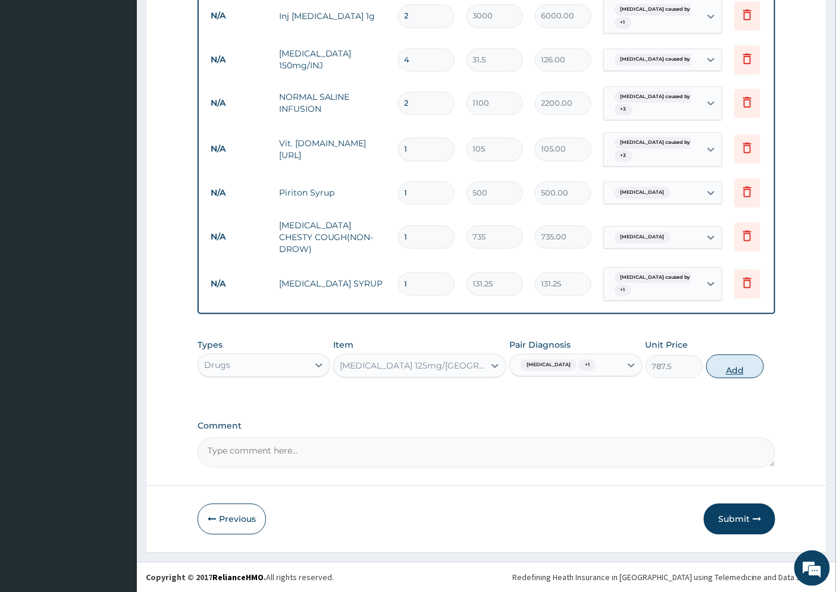
click at [726, 378] on button "Add" at bounding box center [735, 367] width 58 height 24
type input "0"
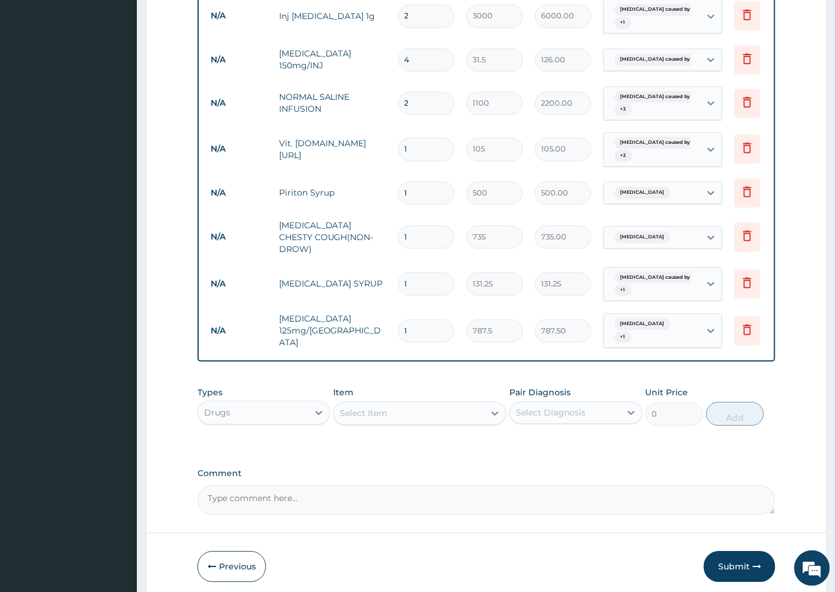
click at [384, 416] on div "Select Item" at bounding box center [364, 413] width 48 height 12
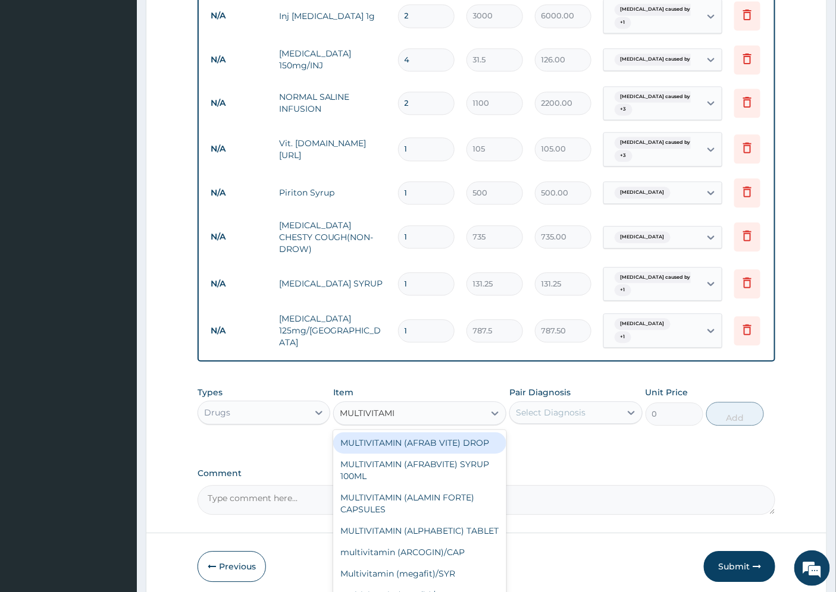
type input "MULTIVITAMIN"
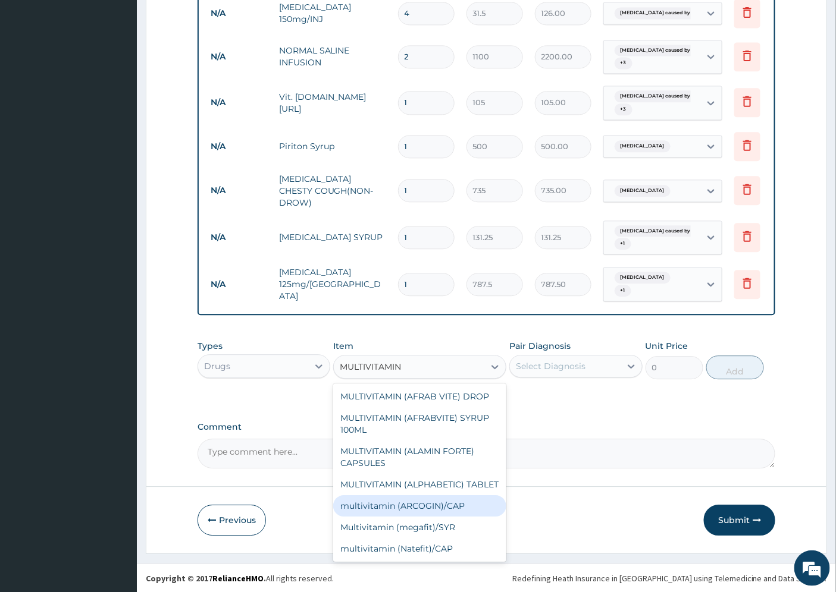
scroll to position [197, 0]
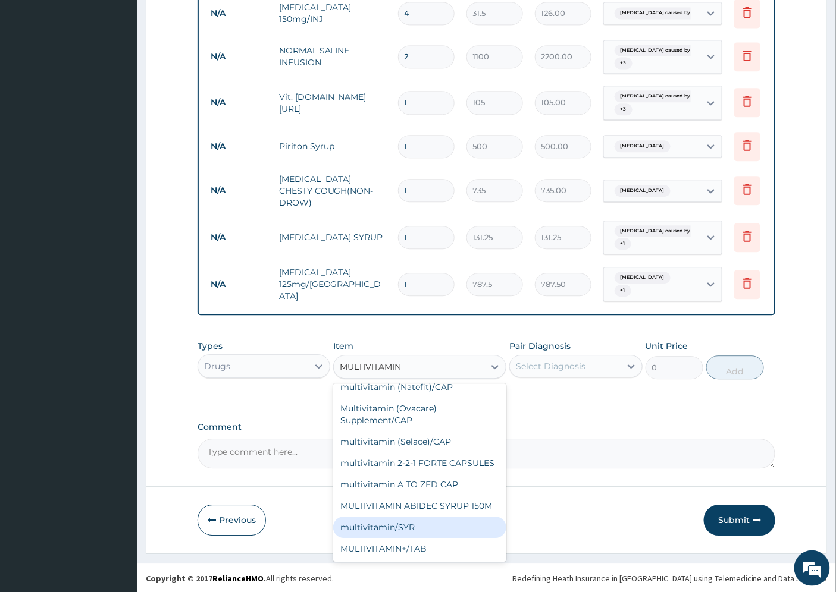
click at [407, 525] on div "multivitamin/SYR" at bounding box center [419, 527] width 173 height 21
type input "105"
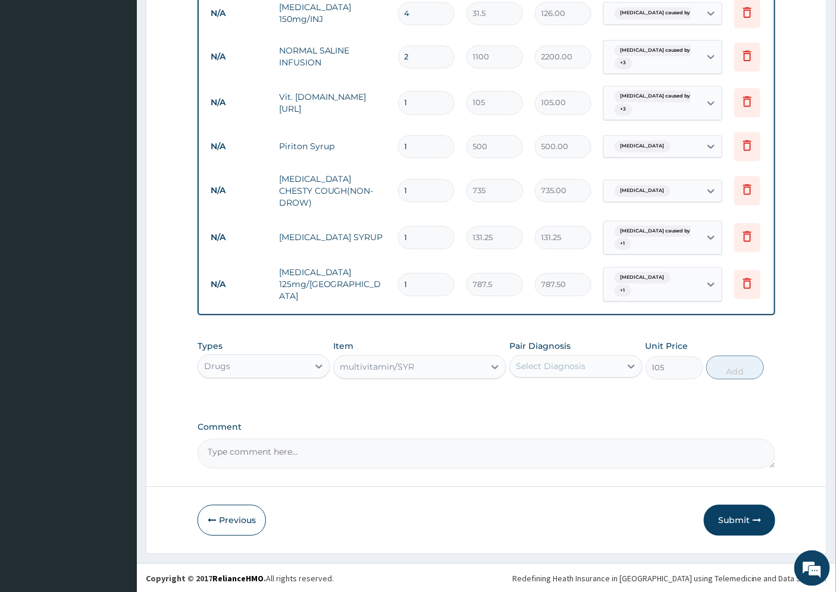
click at [402, 361] on div "multivitamin/SYR" at bounding box center [377, 367] width 74 height 12
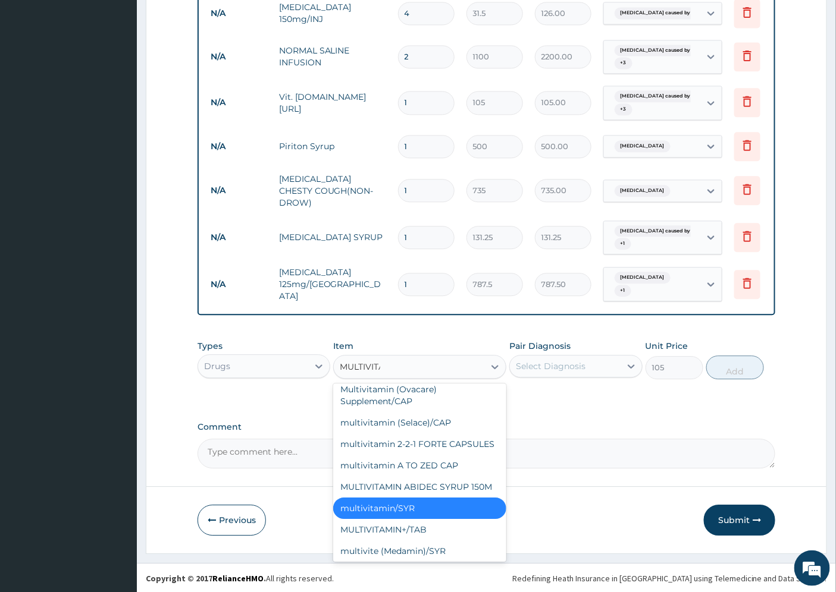
scroll to position [181, 0]
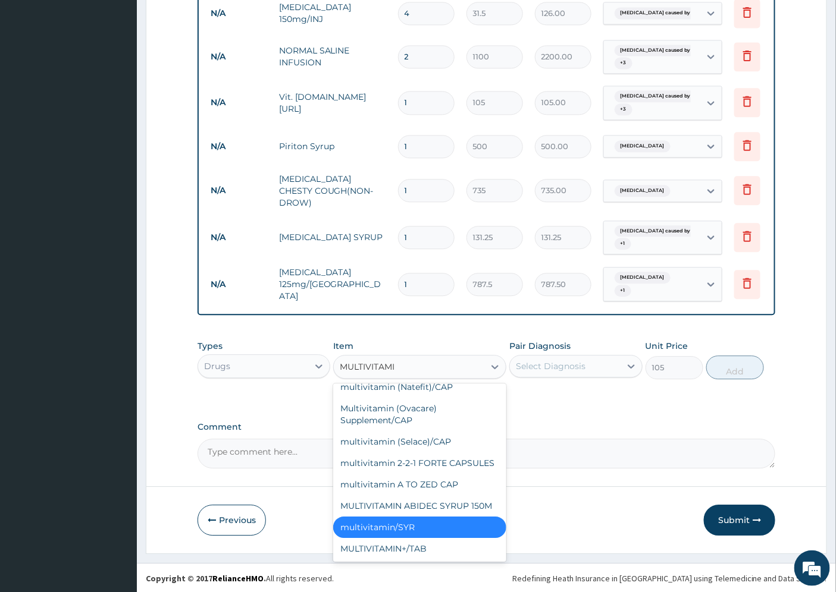
type input "MULTIVITAMIN"
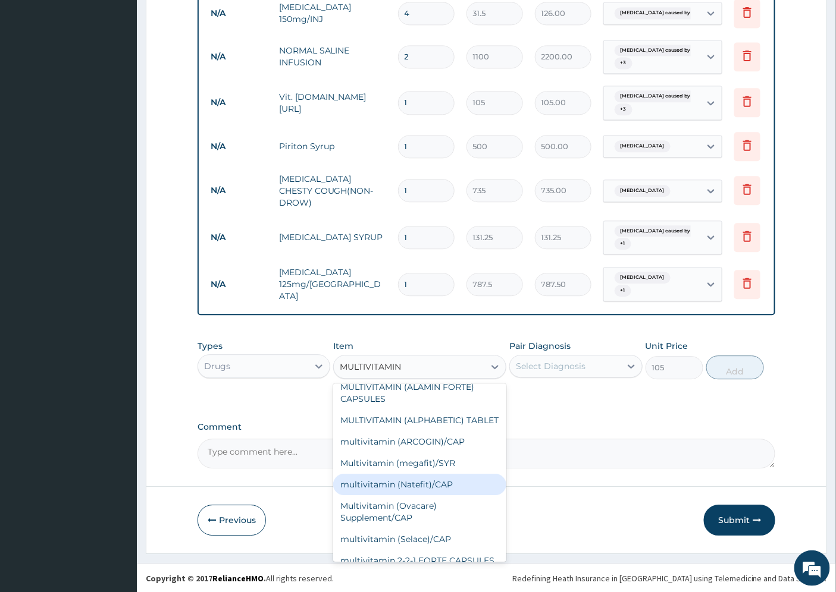
scroll to position [0, 0]
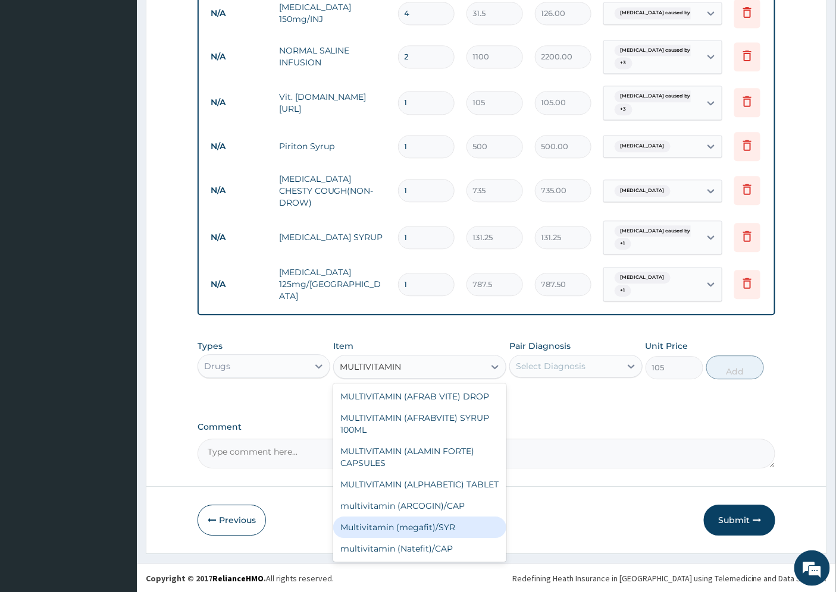
click at [425, 535] on div "Multivitamin (megafit)/SYR" at bounding box center [419, 527] width 173 height 21
type input "525"
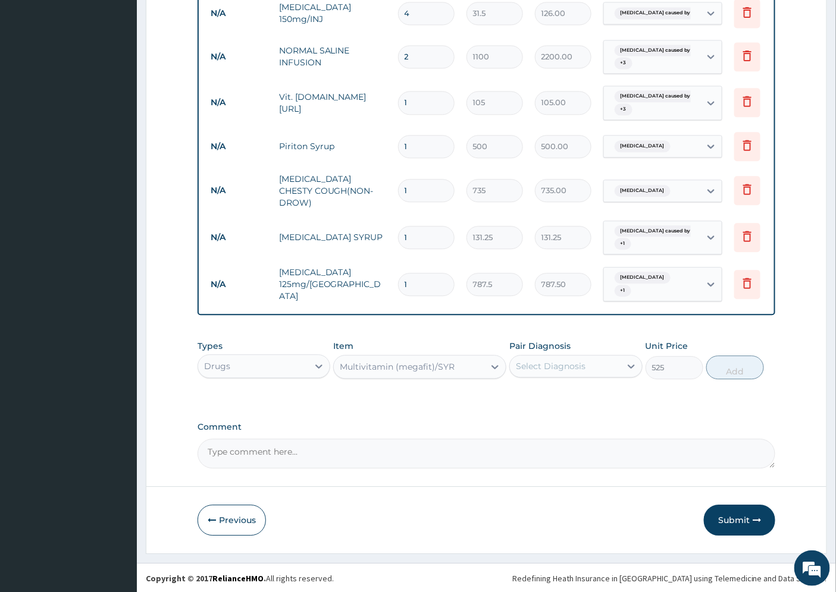
click at [400, 367] on div "Multivitamin (megafit)/SYR" at bounding box center [397, 367] width 115 height 12
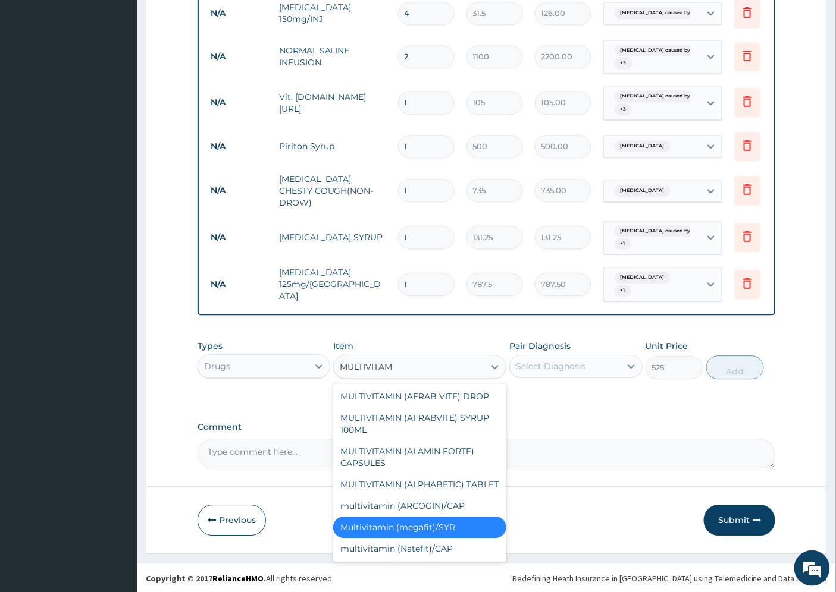
type input "MULTIVITAMIN"
click at [458, 419] on div "MULTIVITAMIN (AFRABVITE) SYRUP 100ML" at bounding box center [419, 423] width 173 height 33
type input "250"
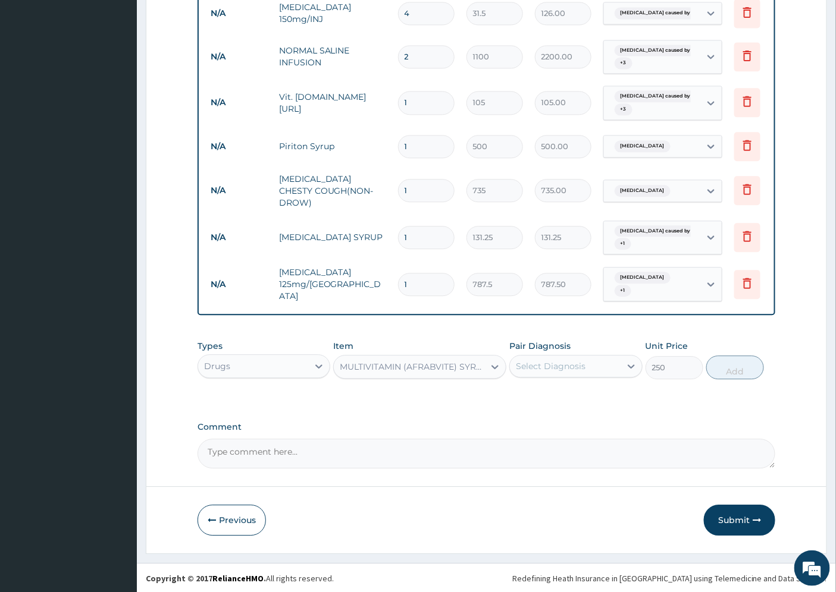
click at [434, 368] on div "MULTIVITAMIN (AFRABVITE) SYRUP 100ML" at bounding box center [413, 367] width 146 height 12
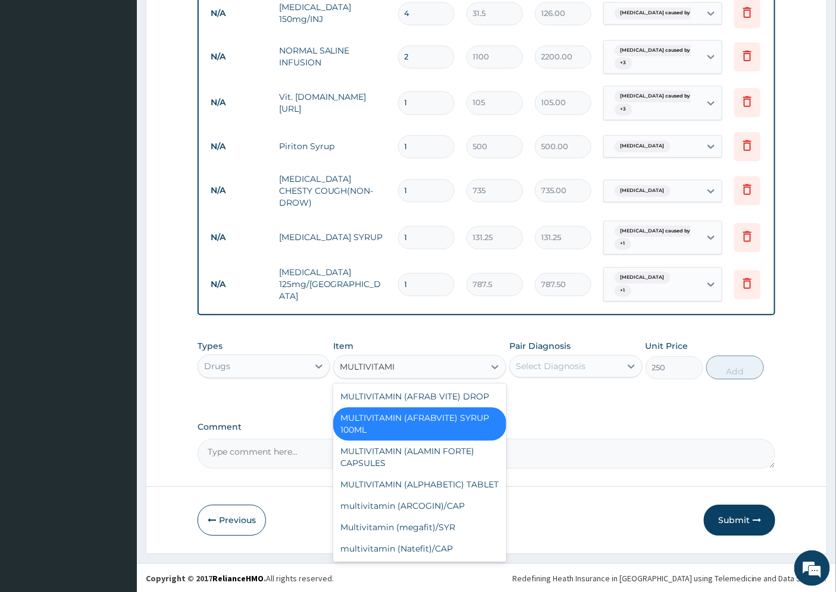
type input "MULTIVITAMIN"
click at [432, 537] on div "Multivitamin (megafit)/SYR" at bounding box center [419, 527] width 173 height 21
type input "525"
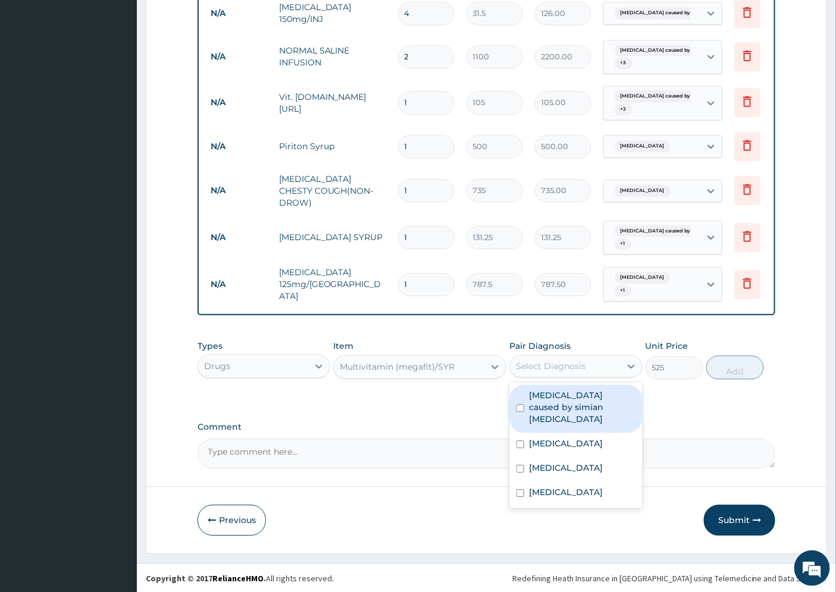
click at [564, 366] on div "Select Diagnosis" at bounding box center [551, 366] width 70 height 12
click at [564, 403] on label "Malaria caused by simian plasmodia" at bounding box center [582, 408] width 106 height 36
checkbox input "true"
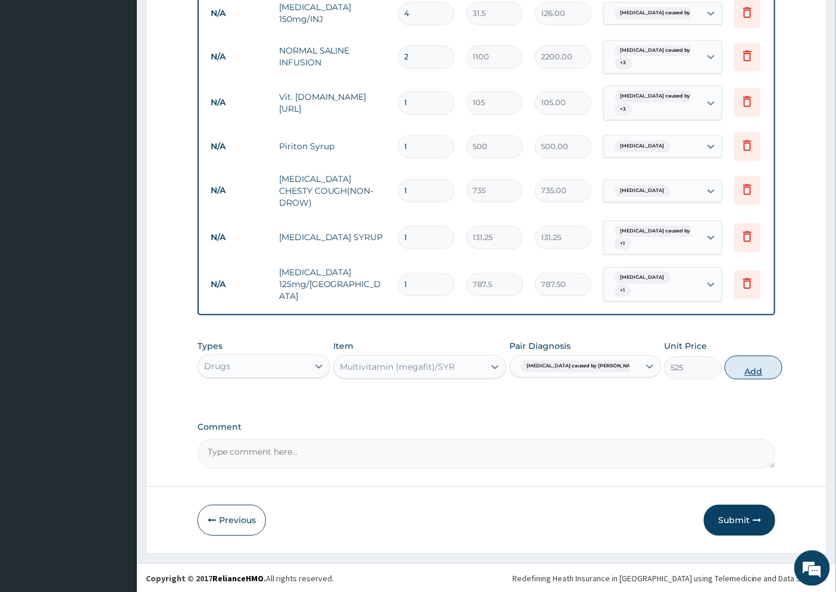
click at [726, 365] on button "Add" at bounding box center [754, 368] width 58 height 24
type input "0"
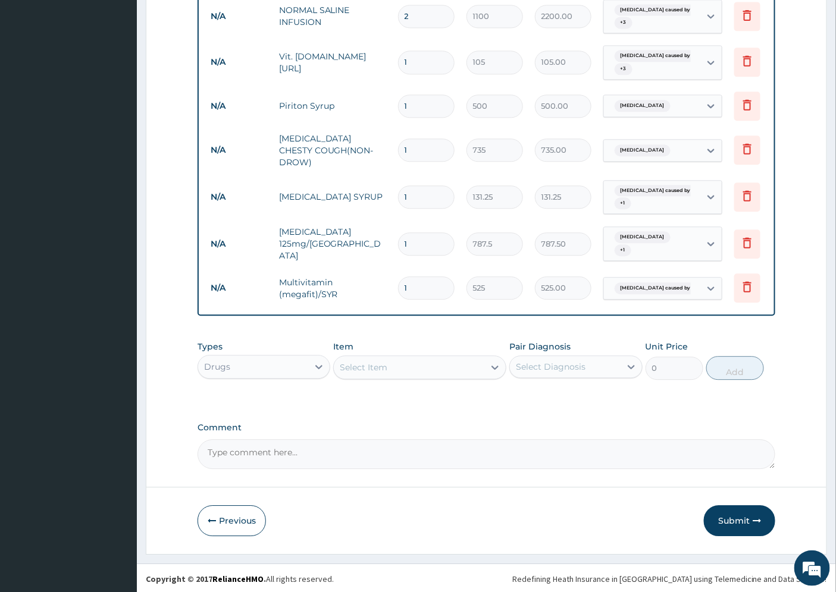
scroll to position [913, 0]
click at [738, 516] on button "Submit" at bounding box center [739, 519] width 71 height 31
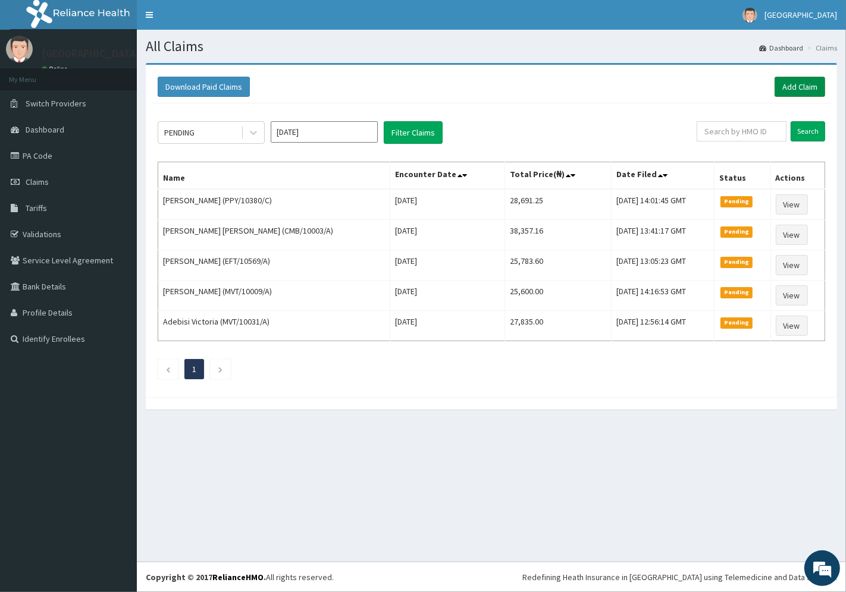
click at [794, 84] on link "Add Claim" at bounding box center [799, 87] width 51 height 20
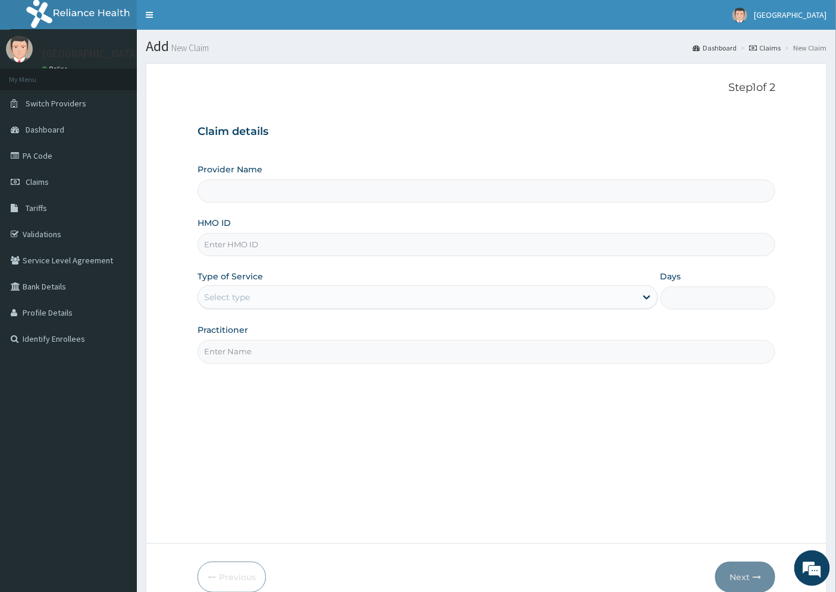
type input "[GEOGRAPHIC_DATA]"
click at [219, 244] on input "HMO ID" at bounding box center [486, 244] width 578 height 23
paste input "MBI/10090/A"
type input "MBI/10090/A"
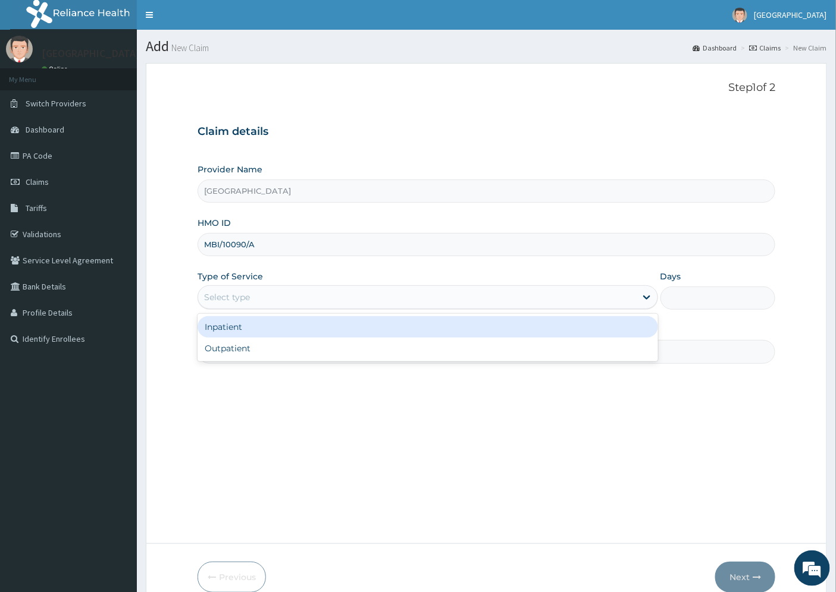
click at [249, 294] on div "Select type" at bounding box center [227, 297] width 46 height 12
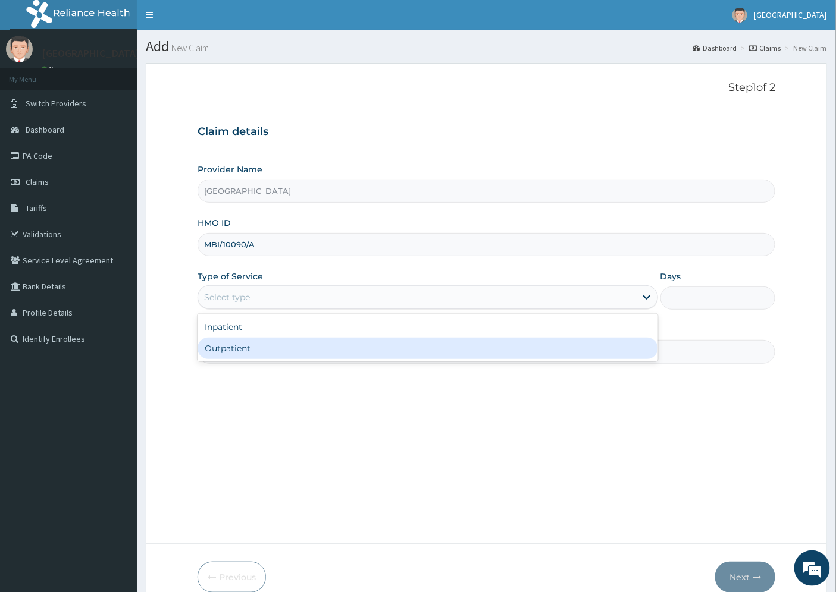
click at [253, 350] on div "Outpatient" at bounding box center [427, 348] width 460 height 21
type input "1"
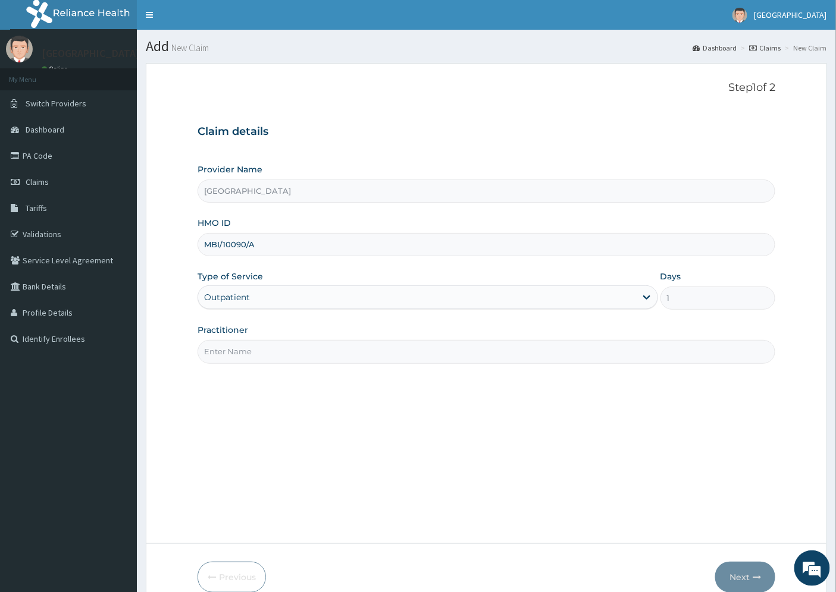
click at [252, 350] on input "Practitioner" at bounding box center [486, 351] width 578 height 23
type input "[PERSON_NAME]"
click at [739, 575] on button "Next" at bounding box center [745, 577] width 60 height 31
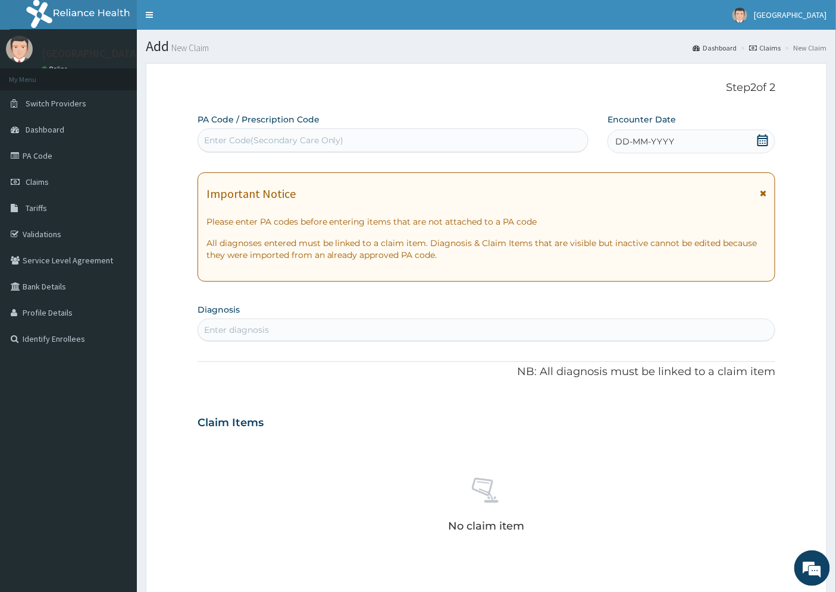
click at [662, 142] on span "DD-MM-YYYY" at bounding box center [644, 142] width 59 height 12
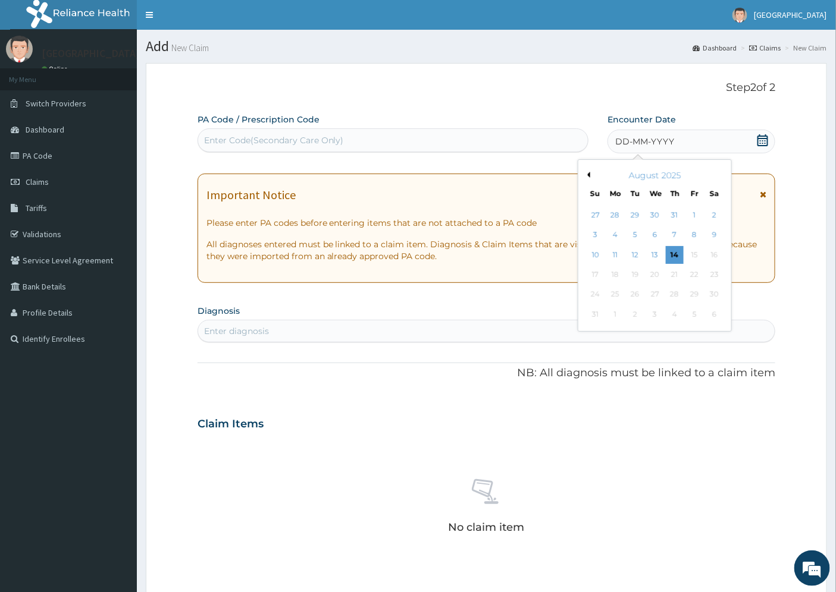
click at [635, 256] on div "12" at bounding box center [635, 255] width 18 height 18
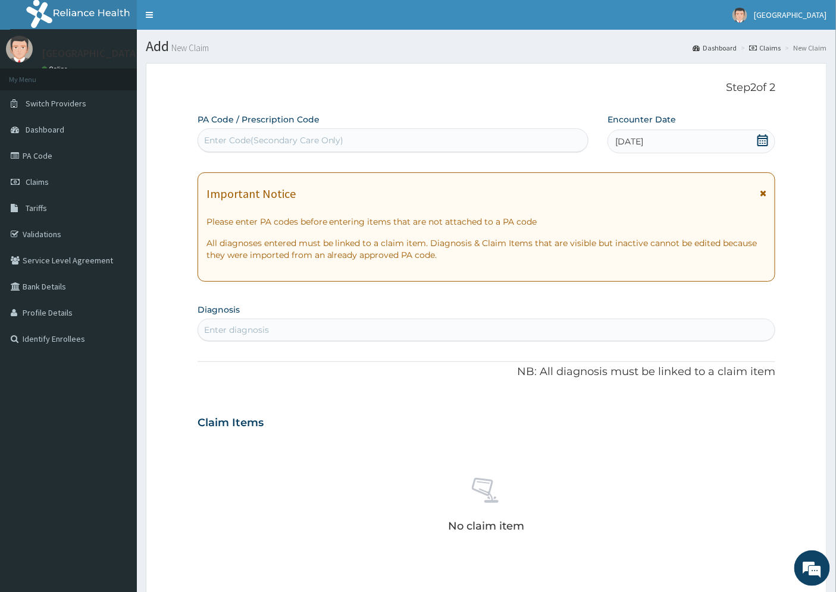
click at [212, 325] on div "Enter diagnosis" at bounding box center [236, 330] width 65 height 12
type input "UPPER RESPIR"
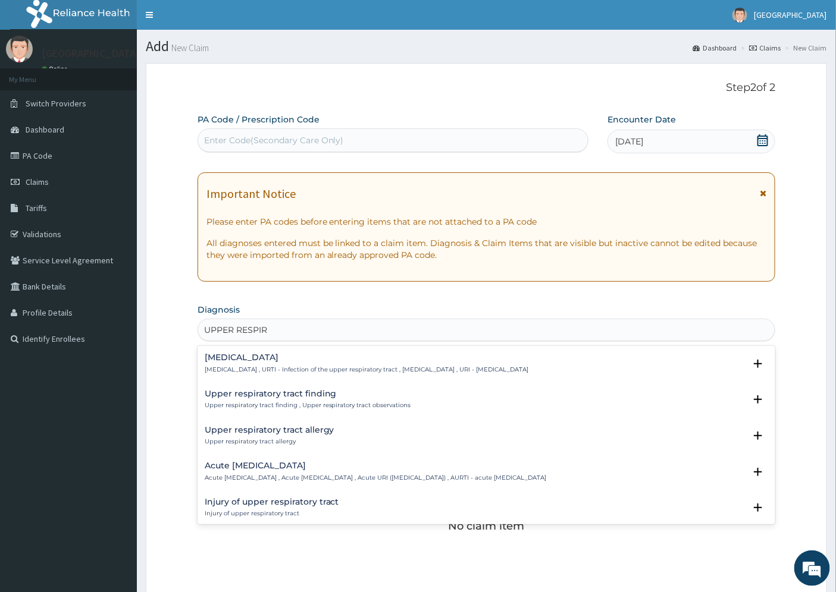
click at [244, 360] on h4 "[MEDICAL_DATA]" at bounding box center [367, 357] width 324 height 9
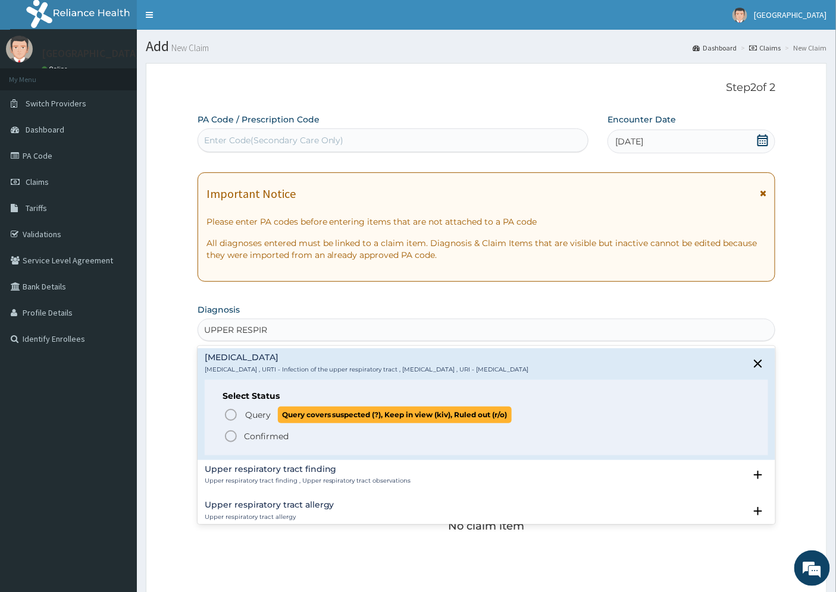
click at [261, 414] on span "Query" at bounding box center [258, 415] width 26 height 12
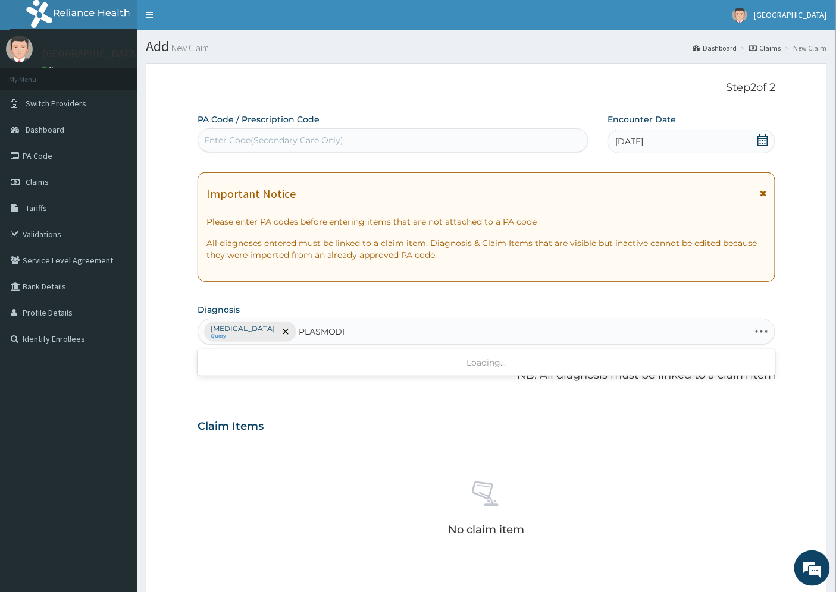
type input "[MEDICAL_DATA]"
click at [266, 365] on h4 "[MEDICAL_DATA] caused by simian [MEDICAL_DATA]" at bounding box center [318, 361] width 227 height 9
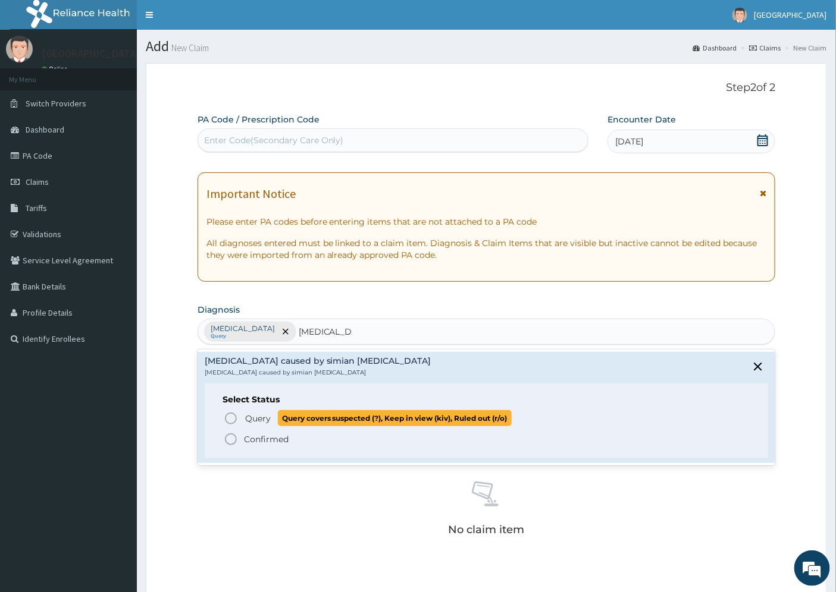
click at [262, 419] on span "Query" at bounding box center [258, 419] width 26 height 12
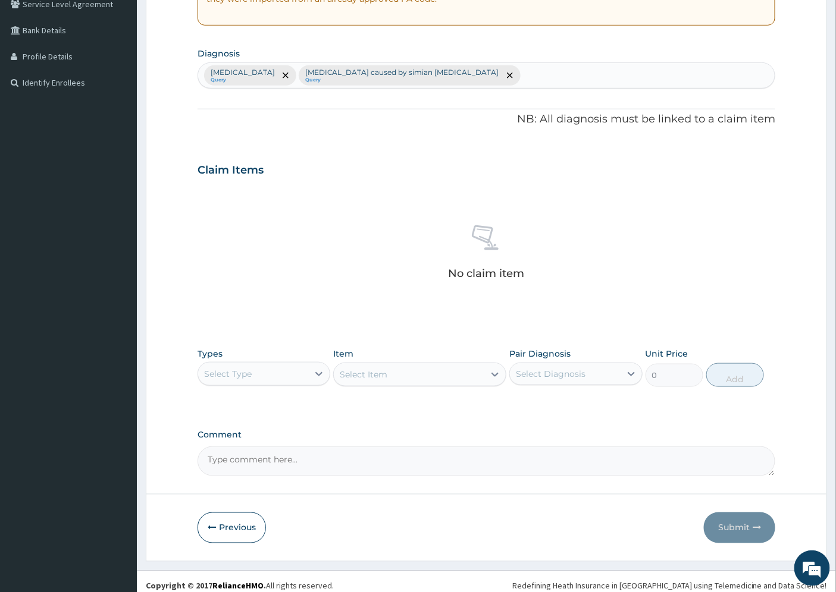
scroll to position [265, 0]
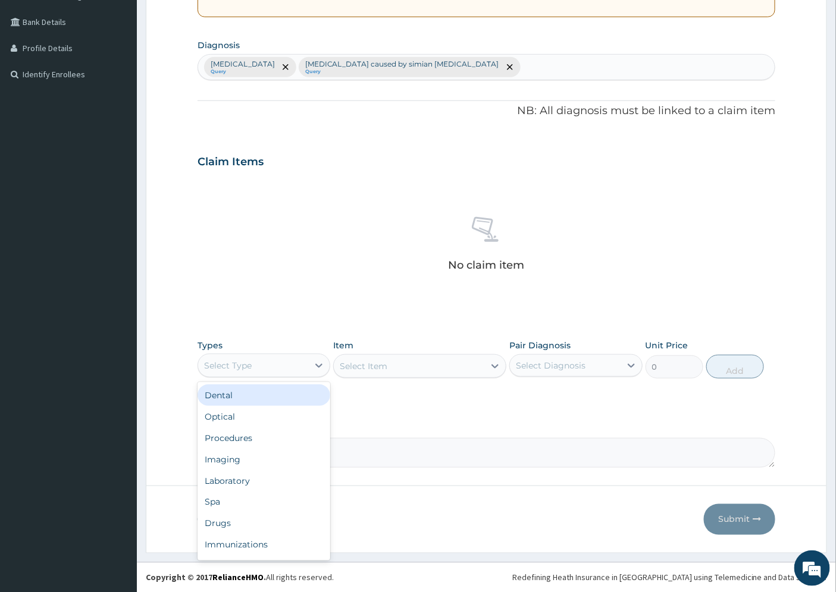
click at [252, 365] on div "Select Type" at bounding box center [253, 365] width 110 height 19
click at [256, 436] on div "Procedures" at bounding box center [263, 438] width 133 height 21
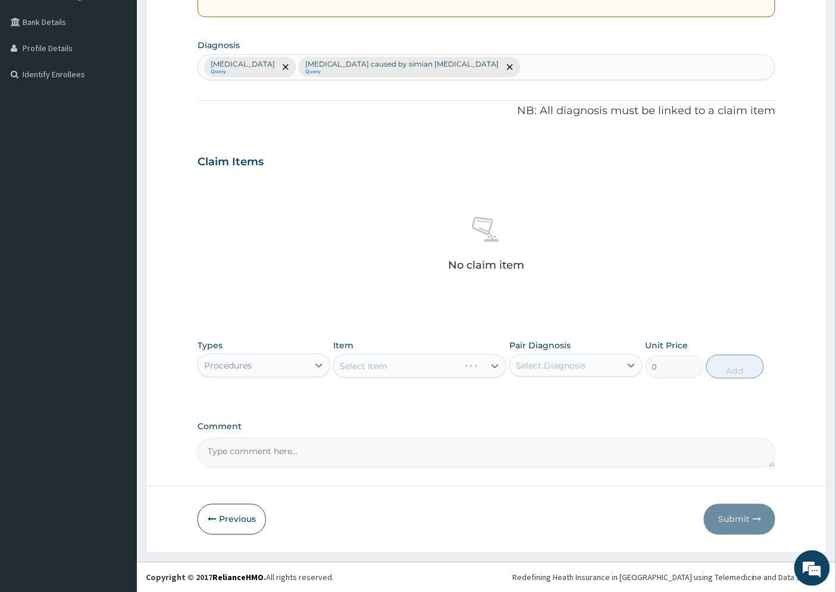
click at [481, 369] on div "Select Item" at bounding box center [419, 367] width 173 height 24
click at [429, 369] on div "Select Item" at bounding box center [419, 367] width 173 height 24
click at [490, 365] on div "Select Item" at bounding box center [419, 367] width 173 height 24
click at [402, 368] on div "Select Item" at bounding box center [419, 367] width 173 height 24
click at [375, 366] on div "Select Item" at bounding box center [419, 367] width 173 height 24
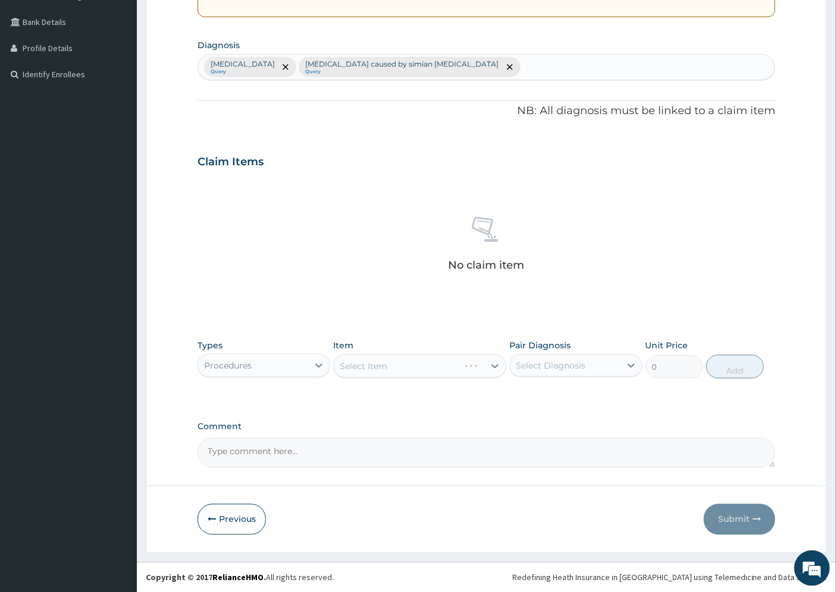
click at [367, 366] on div "Select Item" at bounding box center [419, 367] width 173 height 24
click at [433, 364] on div "Select Item" at bounding box center [419, 367] width 173 height 24
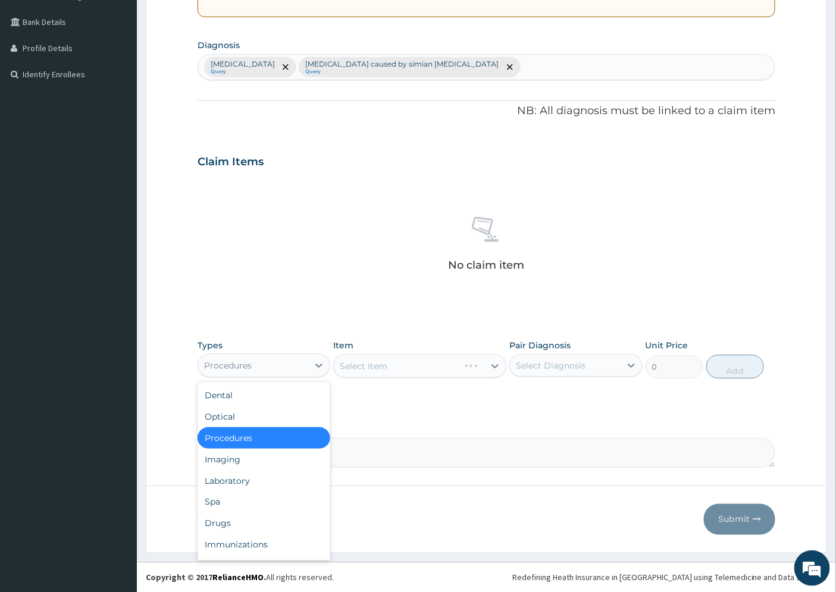
click at [232, 363] on div "Procedures" at bounding box center [228, 366] width 48 height 12
click at [243, 478] on div "Laboratory" at bounding box center [263, 481] width 133 height 21
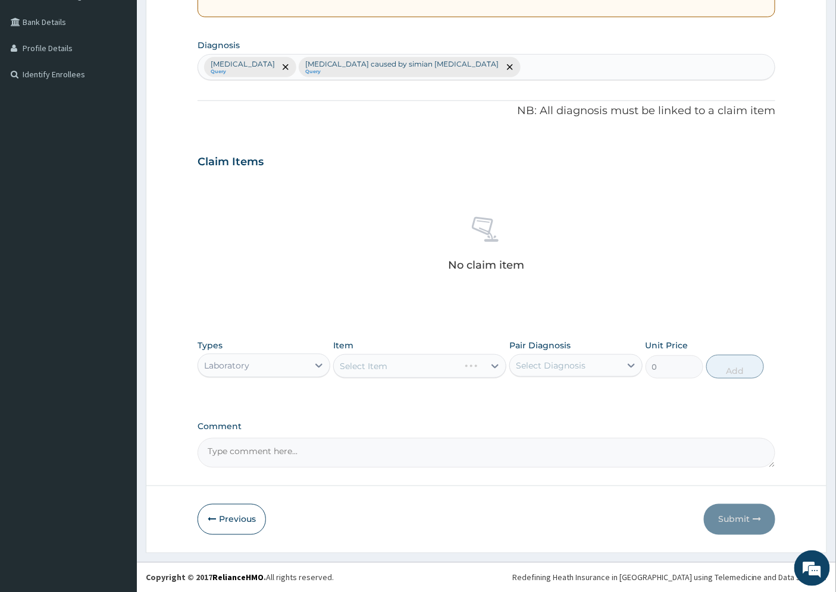
click at [413, 371] on div "Select Item" at bounding box center [419, 367] width 173 height 24
click at [440, 359] on div "Select Item" at bounding box center [419, 367] width 173 height 24
click at [447, 368] on div "Select Item" at bounding box center [419, 367] width 173 height 24
click at [447, 369] on div "Select Item" at bounding box center [419, 367] width 173 height 24
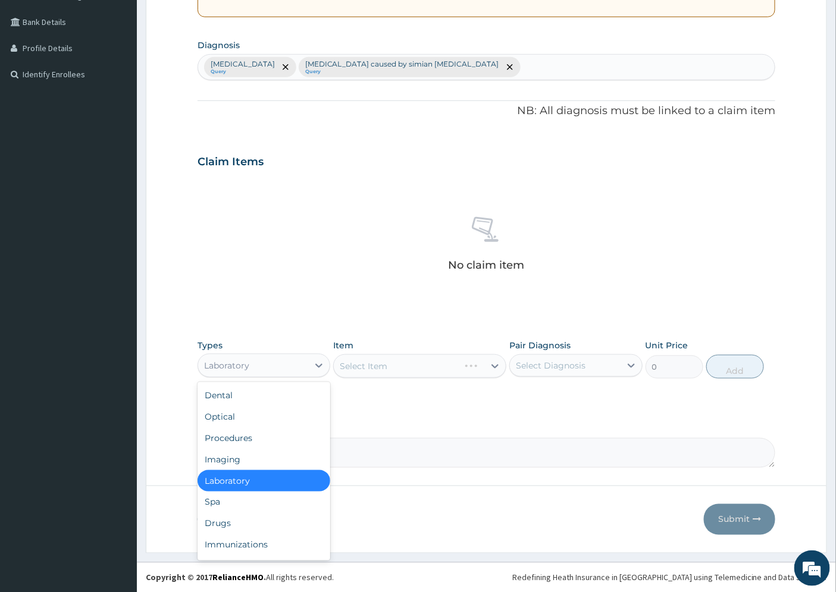
click at [246, 364] on div "Laboratory" at bounding box center [226, 366] width 45 height 12
click at [243, 435] on div "Procedures" at bounding box center [263, 438] width 133 height 21
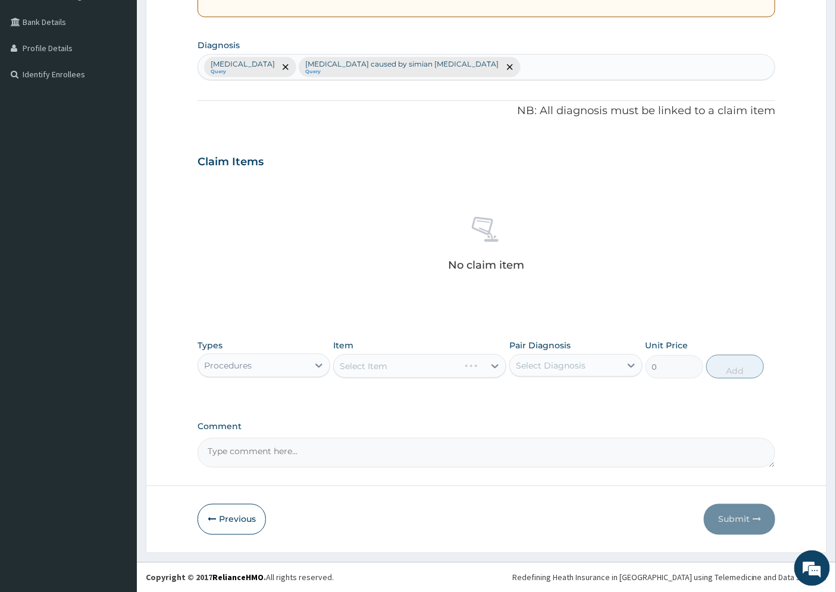
click at [379, 368] on div "Select Item" at bounding box center [419, 367] width 173 height 24
click at [387, 367] on div "Select Item" at bounding box center [419, 367] width 173 height 24
click at [497, 366] on div "Select Item" at bounding box center [419, 367] width 173 height 24
click at [490, 367] on div "Select Item" at bounding box center [419, 367] width 173 height 24
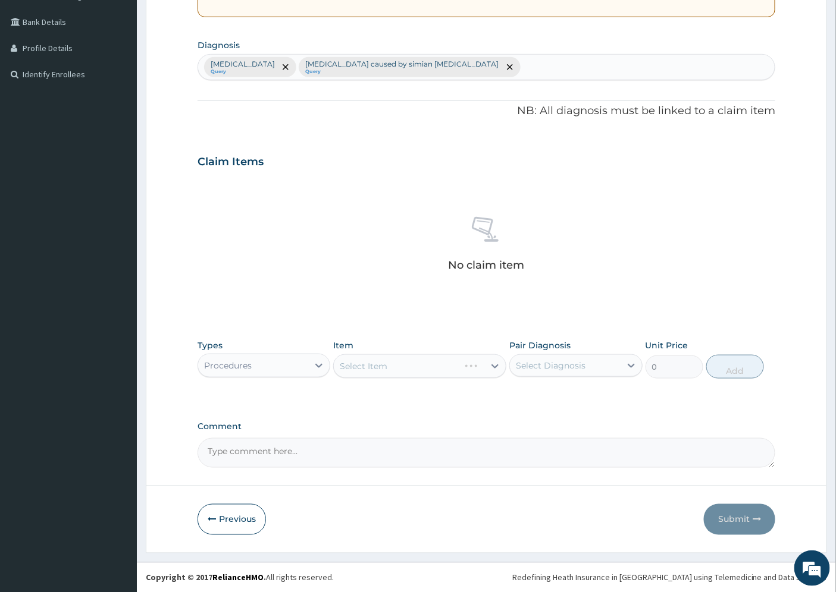
click at [435, 365] on div "Select Item" at bounding box center [419, 367] width 173 height 24
click at [431, 369] on div "Select Item" at bounding box center [419, 367] width 173 height 24
click at [367, 371] on div "Select Item" at bounding box center [419, 367] width 173 height 24
click at [369, 363] on div "Select Item" at bounding box center [419, 367] width 173 height 24
click at [365, 363] on div "Select Item" at bounding box center [419, 367] width 173 height 24
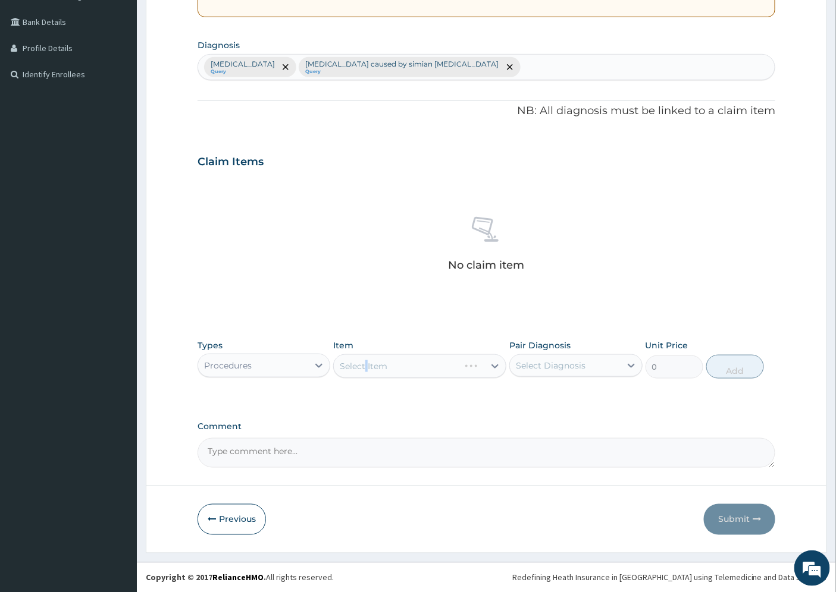
click at [365, 363] on div "Select Item" at bounding box center [419, 367] width 173 height 24
click at [315, 296] on div "No claim item" at bounding box center [486, 246] width 578 height 137
click at [384, 363] on div "Select Item" at bounding box center [419, 367] width 173 height 24
click at [384, 370] on div "Select Item" at bounding box center [419, 367] width 173 height 24
click at [379, 363] on div "Select Item" at bounding box center [419, 367] width 173 height 24
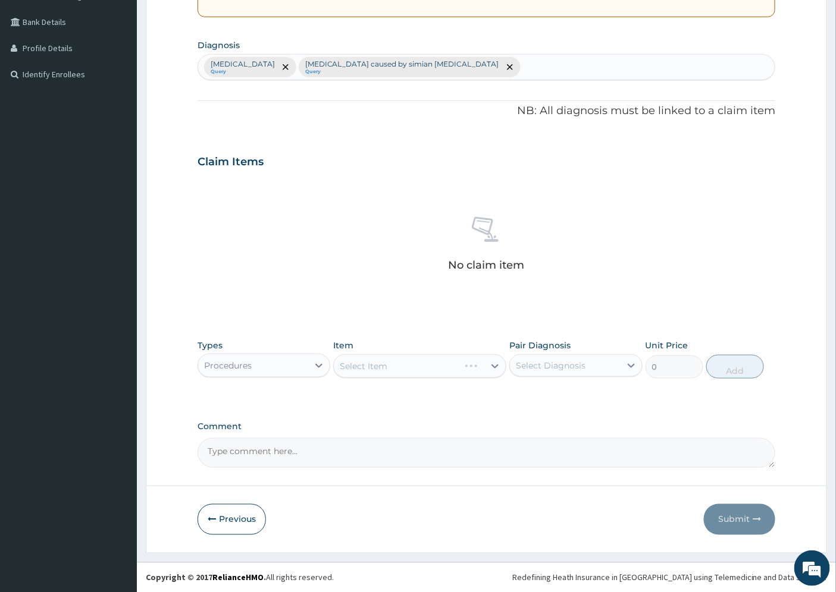
click at [358, 366] on div "Select Item" at bounding box center [419, 367] width 173 height 24
click at [371, 365] on div "Select Item" at bounding box center [419, 367] width 173 height 24
click at [371, 369] on div "Select Item" at bounding box center [419, 367] width 173 height 24
click at [410, 308] on div "No claim item" at bounding box center [486, 246] width 578 height 137
click at [378, 363] on div "Select Item" at bounding box center [419, 367] width 173 height 24
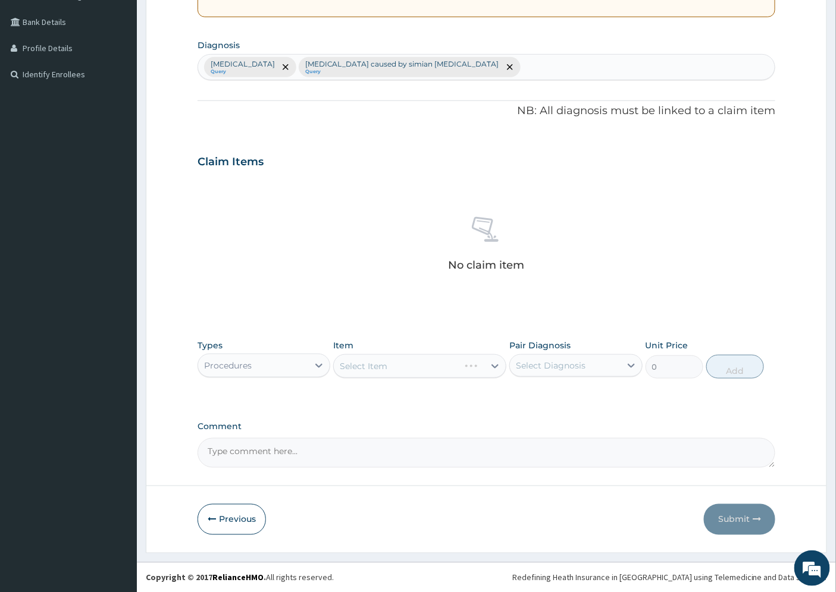
click at [373, 373] on div "Select Item" at bounding box center [419, 367] width 173 height 24
click at [371, 368] on div "Select Item" at bounding box center [419, 367] width 173 height 24
click at [385, 361] on div "Select Item" at bounding box center [419, 367] width 173 height 24
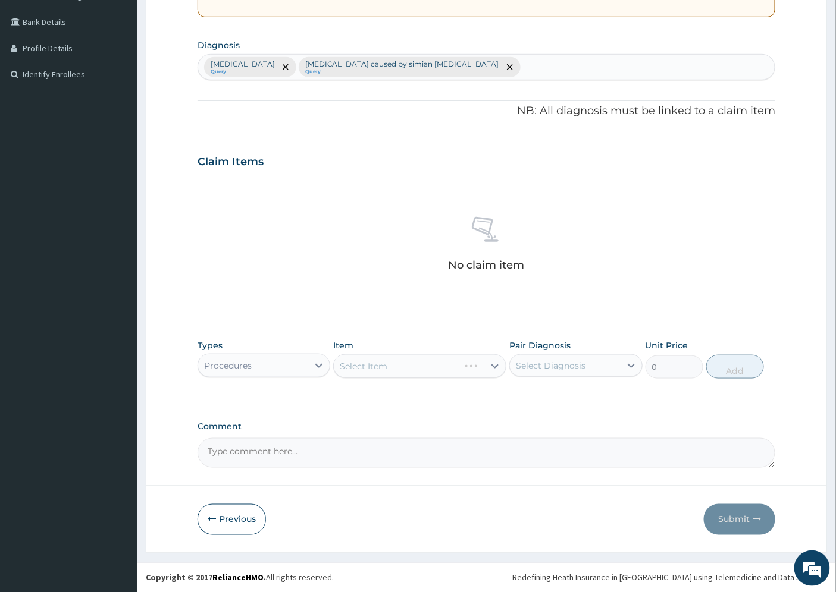
click at [362, 365] on div "Select Item" at bounding box center [419, 367] width 173 height 24
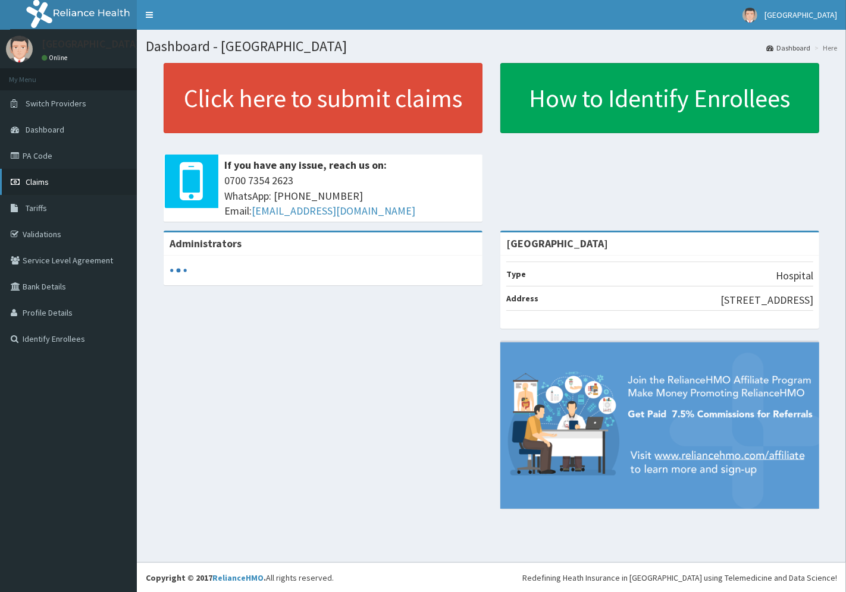
click at [37, 179] on span "Claims" at bounding box center [37, 182] width 23 height 11
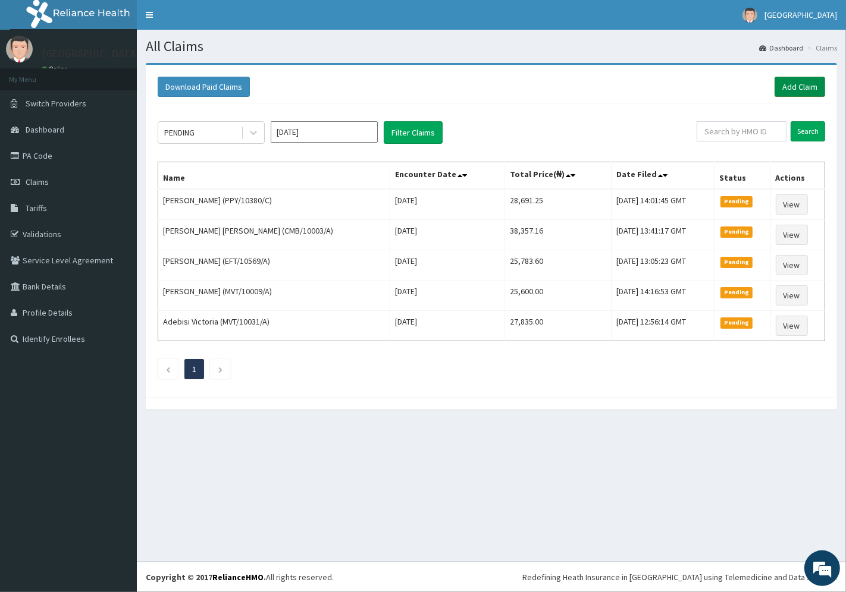
click at [803, 85] on link "Add Claim" at bounding box center [799, 87] width 51 height 20
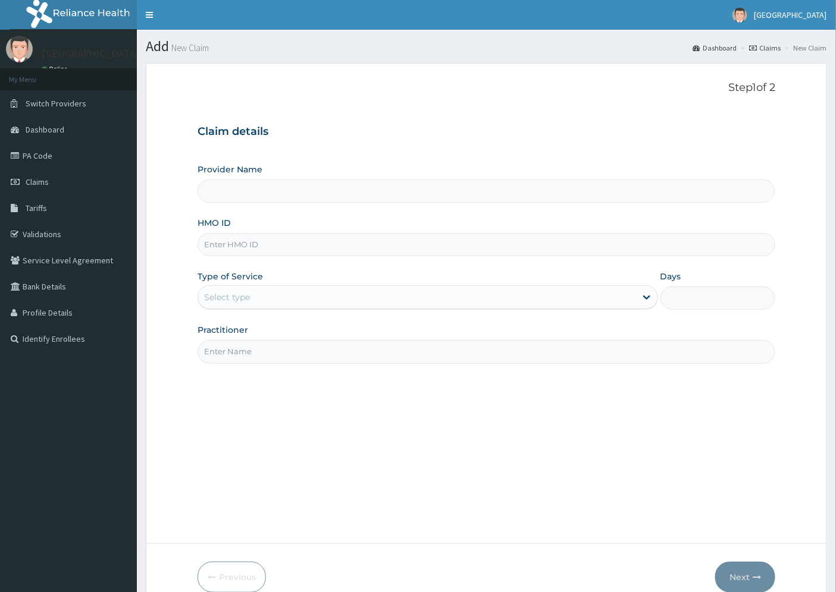
type input "[GEOGRAPHIC_DATA]"
click at [217, 246] on input "HMO ID" at bounding box center [486, 244] width 578 height 23
paste input "MBI/10090/A"
type input "MBI/10090/A"
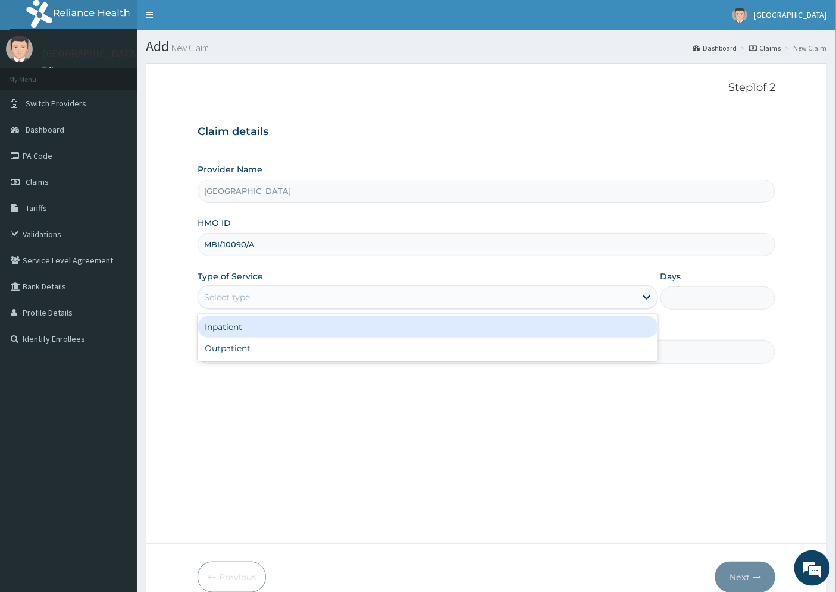
click at [227, 296] on div "Select type" at bounding box center [227, 297] width 46 height 12
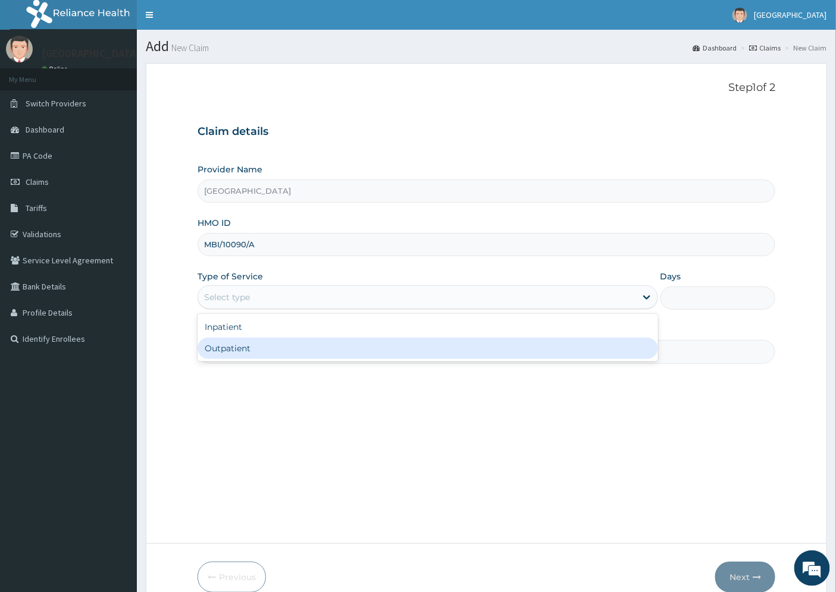
click at [243, 355] on div "Outpatient" at bounding box center [427, 348] width 460 height 21
type input "1"
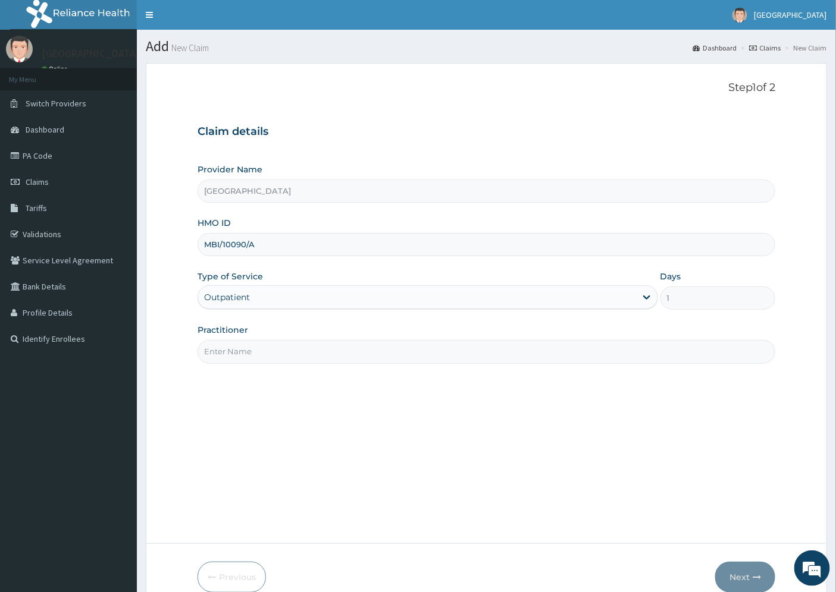
click at [257, 352] on input "Practitioner" at bounding box center [486, 351] width 578 height 23
type input "DR. [GEOGRAPHIC_DATA]"
click at [744, 575] on button "Next" at bounding box center [745, 577] width 60 height 31
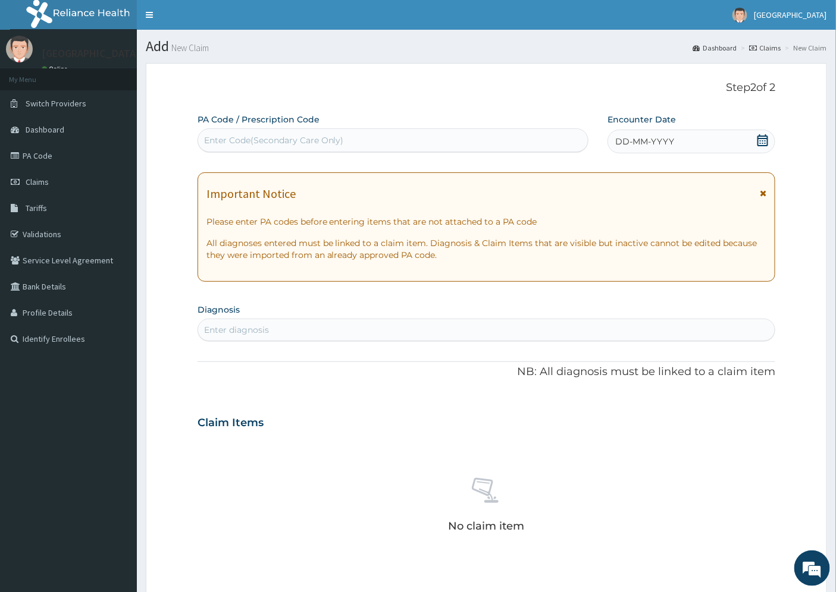
click at [644, 140] on span "DD-MM-YYYY" at bounding box center [644, 142] width 59 height 12
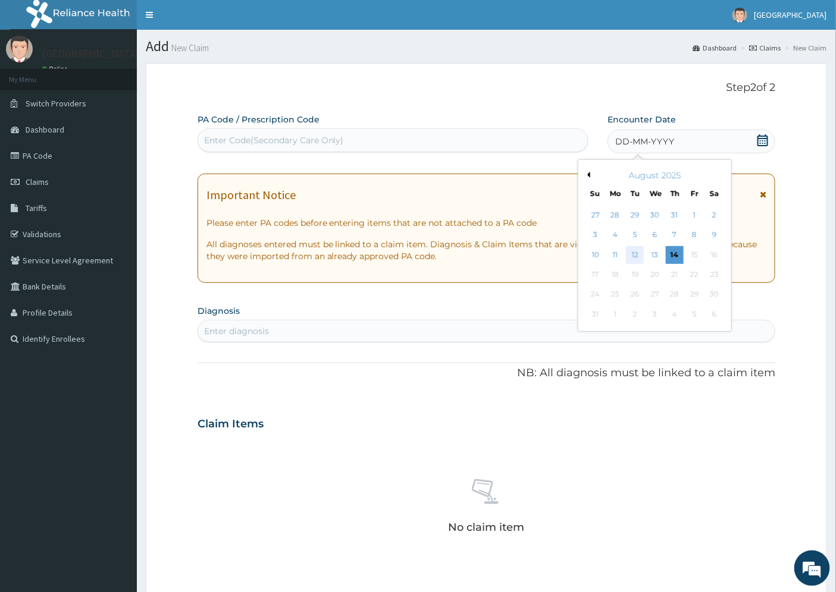
click at [636, 253] on div "12" at bounding box center [635, 255] width 18 height 18
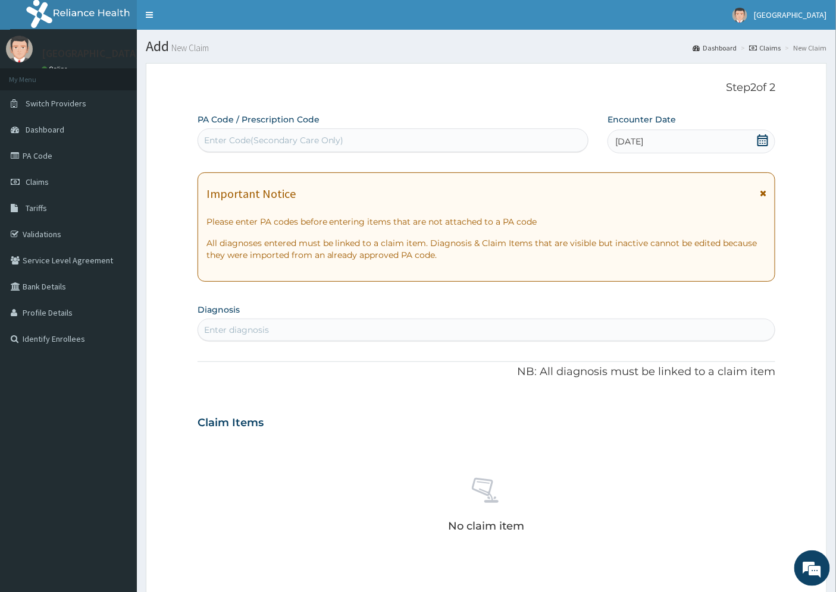
click at [265, 333] on div "Enter diagnosis" at bounding box center [236, 330] width 65 height 12
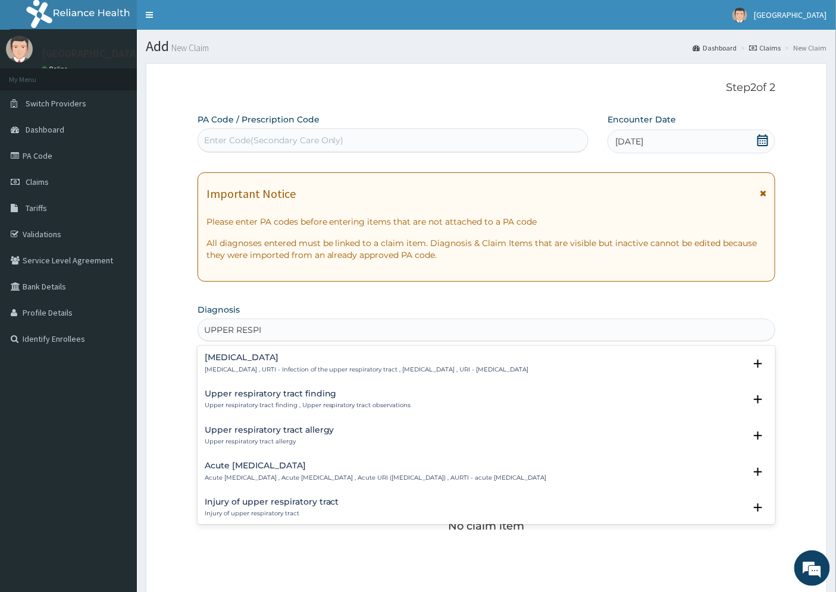
type input "UPPER RESPIR"
click at [253, 357] on h4 "[MEDICAL_DATA]" at bounding box center [367, 357] width 324 height 9
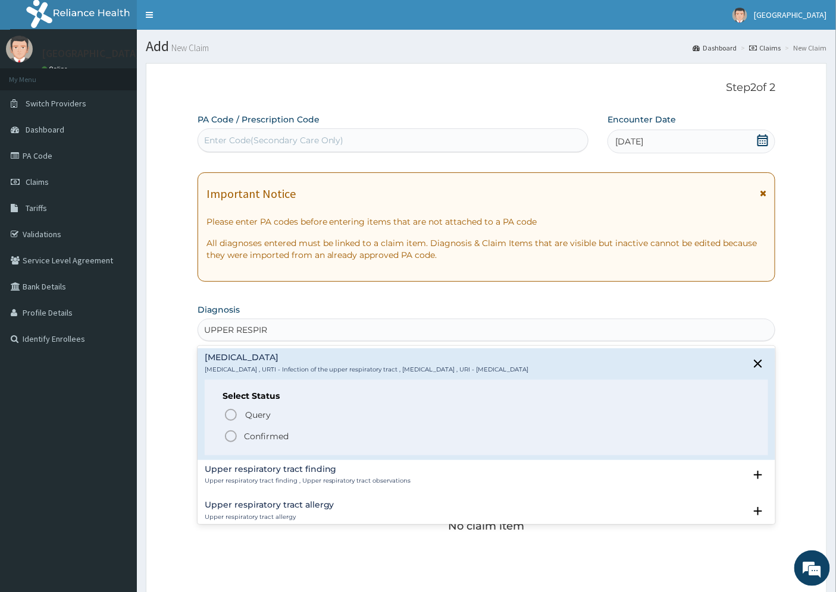
click at [265, 434] on p "Confirmed" at bounding box center [266, 437] width 45 height 12
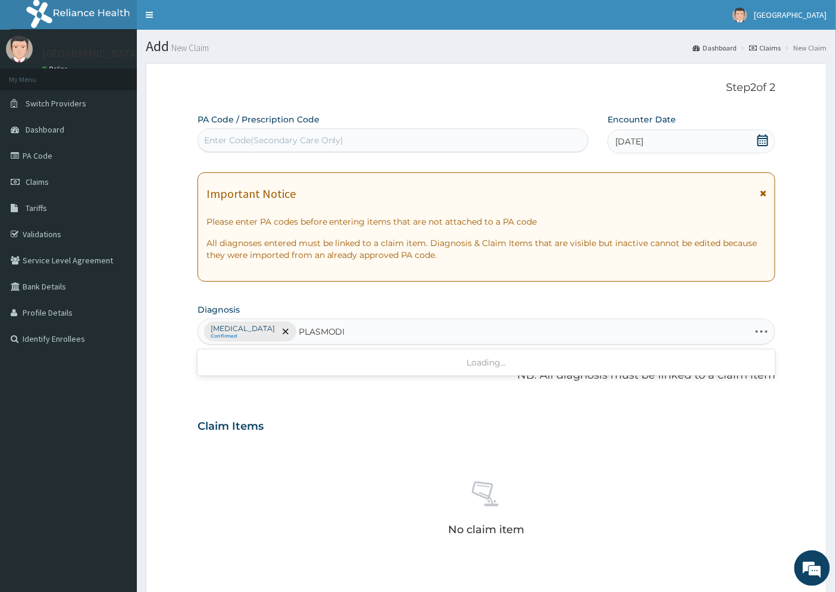
type input "[MEDICAL_DATA]"
click at [271, 350] on div "[MEDICAL_DATA] caused by simian [MEDICAL_DATA] [MEDICAL_DATA] caused by simian …" at bounding box center [486, 370] width 578 height 41
click at [272, 363] on h4 "[MEDICAL_DATA] caused by simian [MEDICAL_DATA]" at bounding box center [318, 361] width 227 height 9
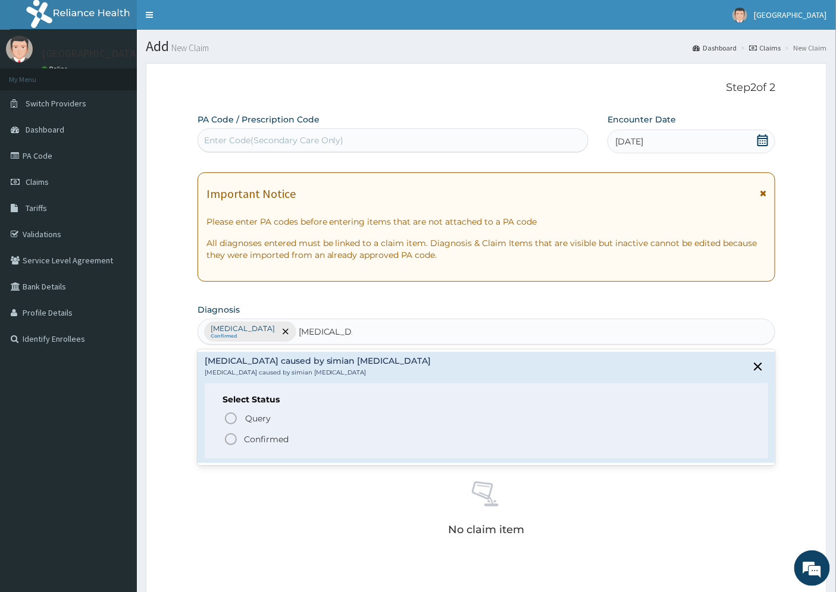
click at [255, 441] on p "Confirmed" at bounding box center [266, 440] width 45 height 12
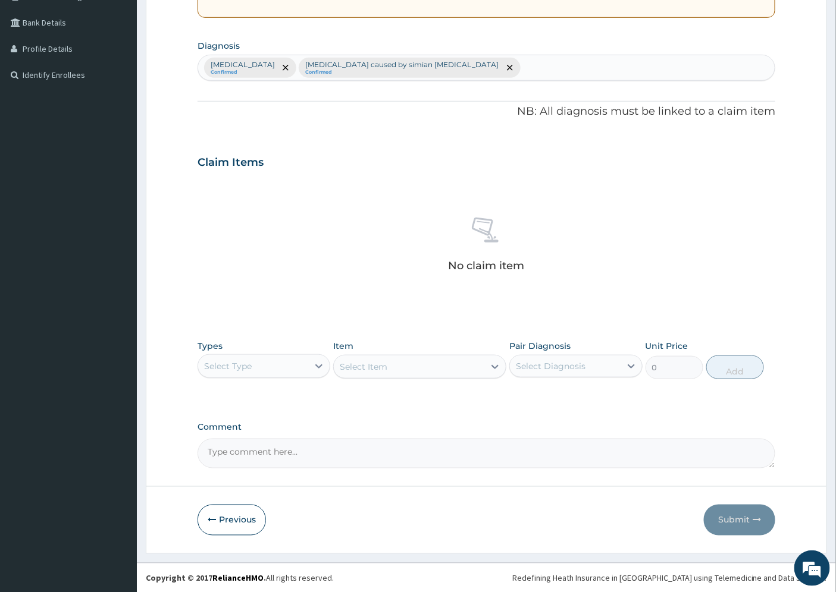
scroll to position [265, 0]
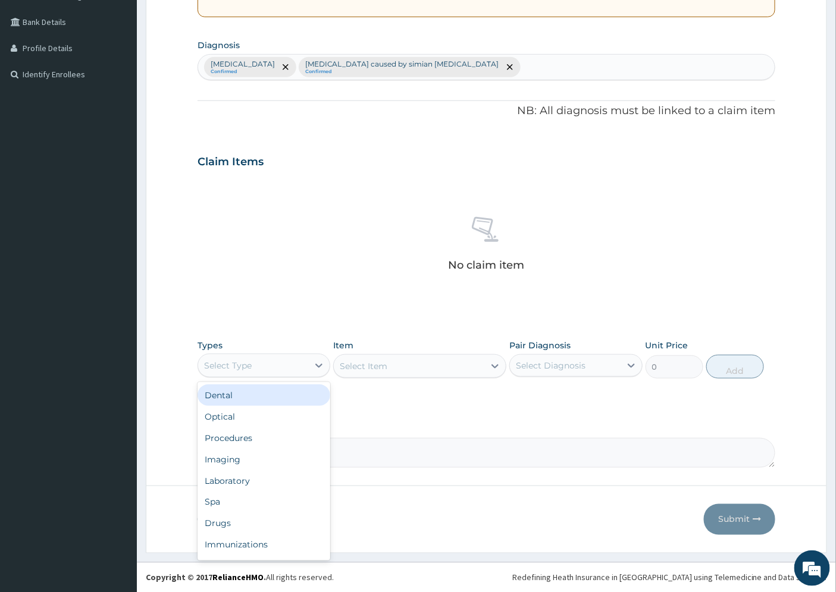
click at [288, 366] on div "Select Type" at bounding box center [253, 365] width 110 height 19
click at [247, 433] on div "Procedures" at bounding box center [263, 438] width 133 height 21
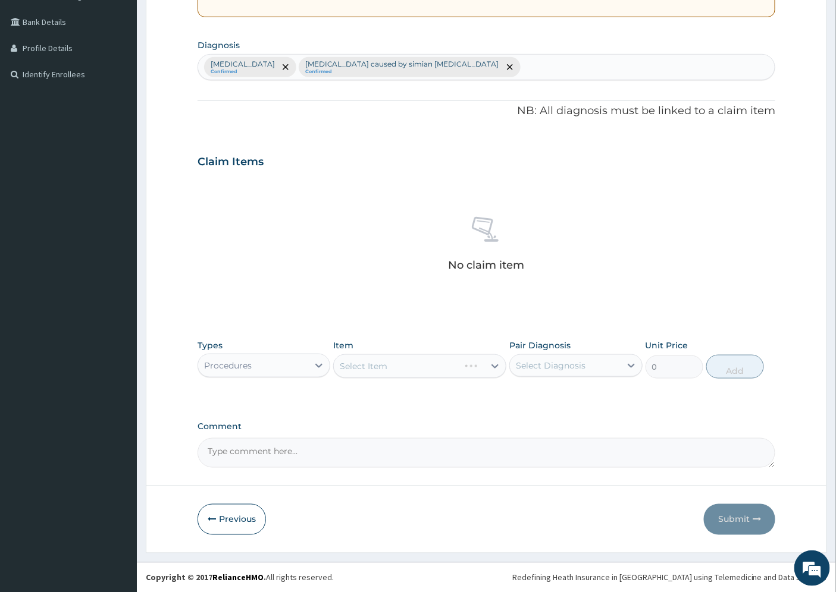
click at [472, 363] on div "Select Item" at bounding box center [419, 367] width 173 height 24
click at [493, 367] on div "Select Item" at bounding box center [419, 367] width 173 height 24
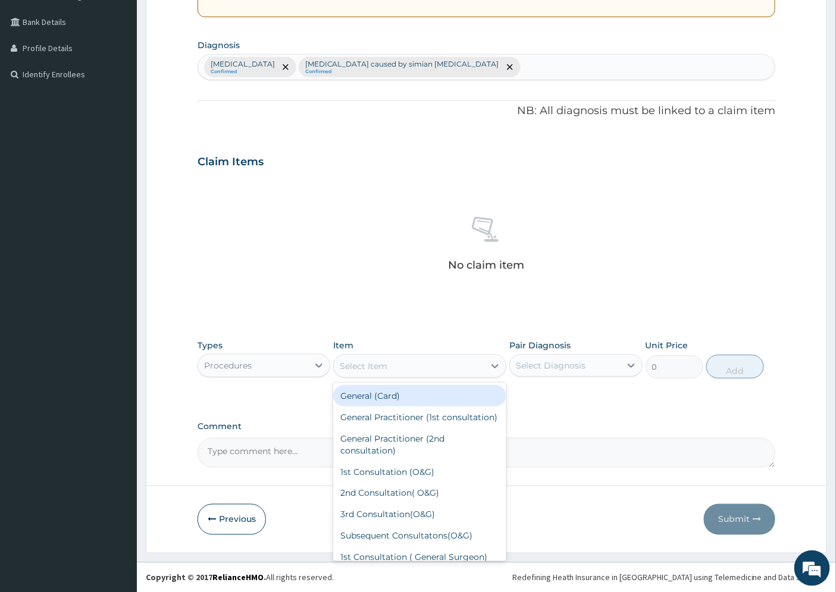
click at [427, 369] on div "Select Item" at bounding box center [409, 366] width 150 height 19
click at [401, 416] on div "General Practitioner (1st consultation)" at bounding box center [419, 417] width 173 height 21
type input "1500"
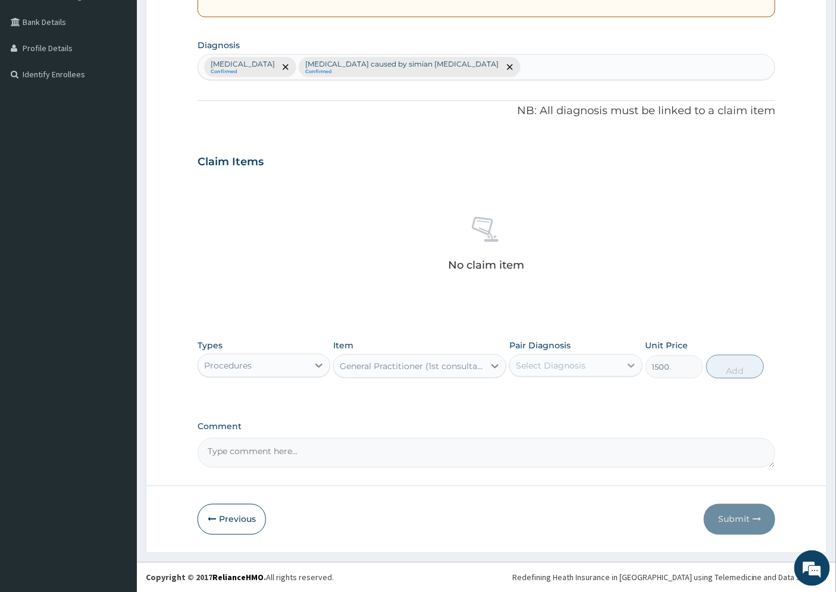
click at [628, 358] on div at bounding box center [630, 365] width 21 height 21
click at [595, 401] on label "Upper respiratory infection" at bounding box center [566, 395] width 74 height 12
checkbox input "true"
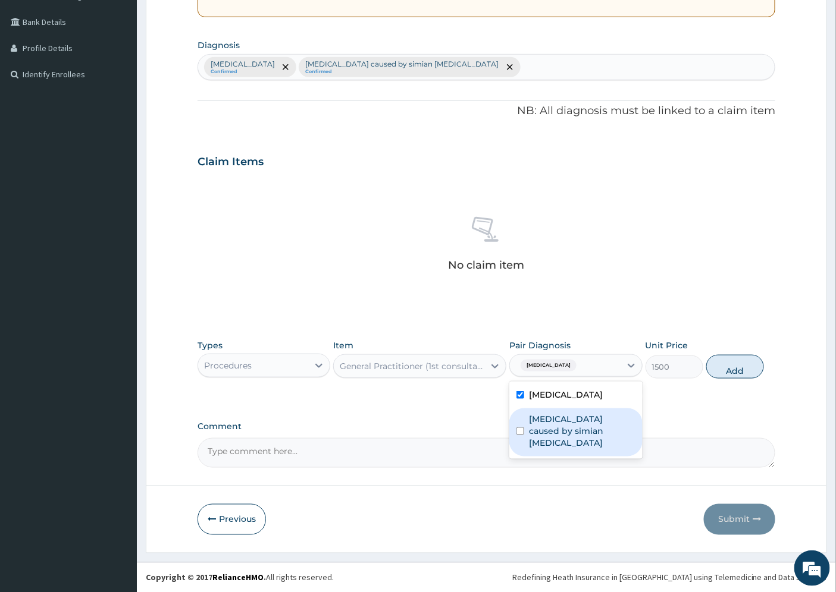
click at [577, 433] on label "[MEDICAL_DATA] caused by simian [MEDICAL_DATA]" at bounding box center [582, 431] width 106 height 36
checkbox input "true"
click at [721, 376] on button "Add" at bounding box center [735, 367] width 58 height 24
type input "0"
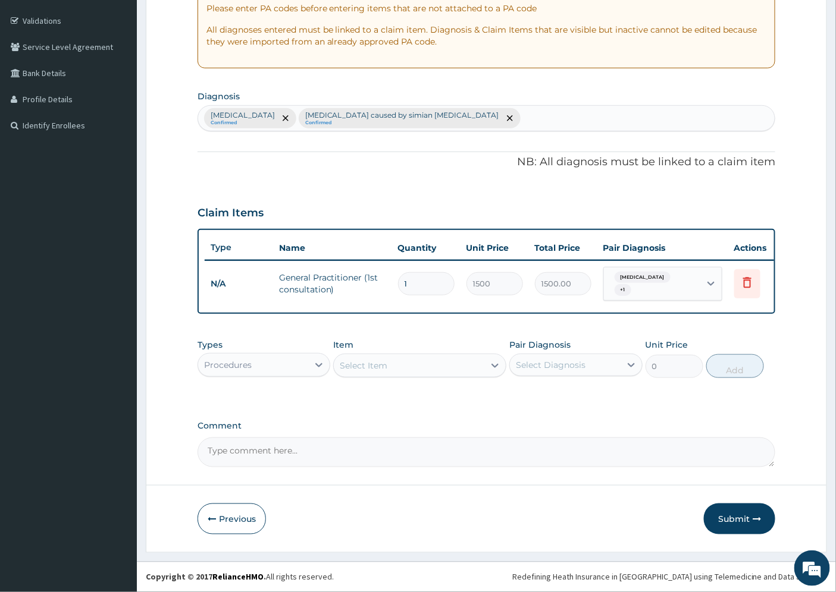
scroll to position [222, 0]
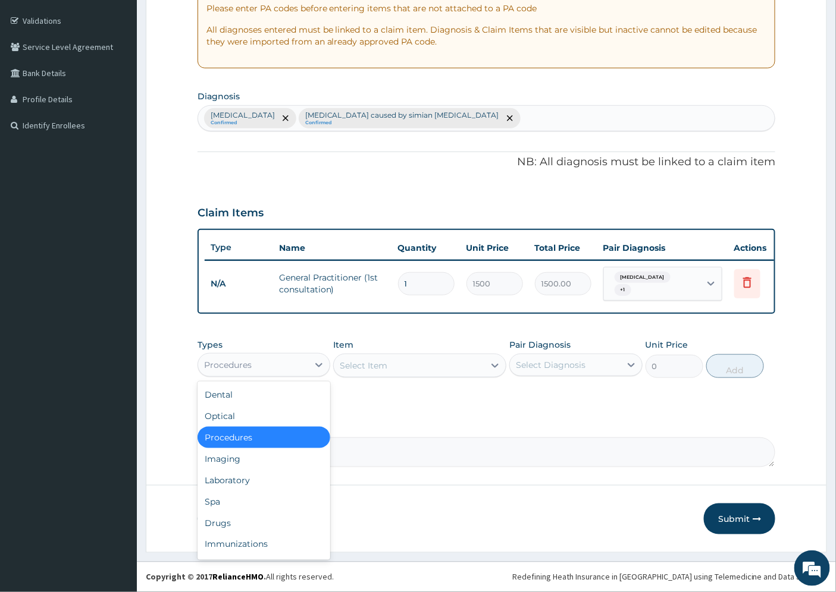
click at [242, 366] on div "Procedures" at bounding box center [228, 365] width 48 height 12
click at [241, 484] on div "Laboratory" at bounding box center [263, 480] width 133 height 21
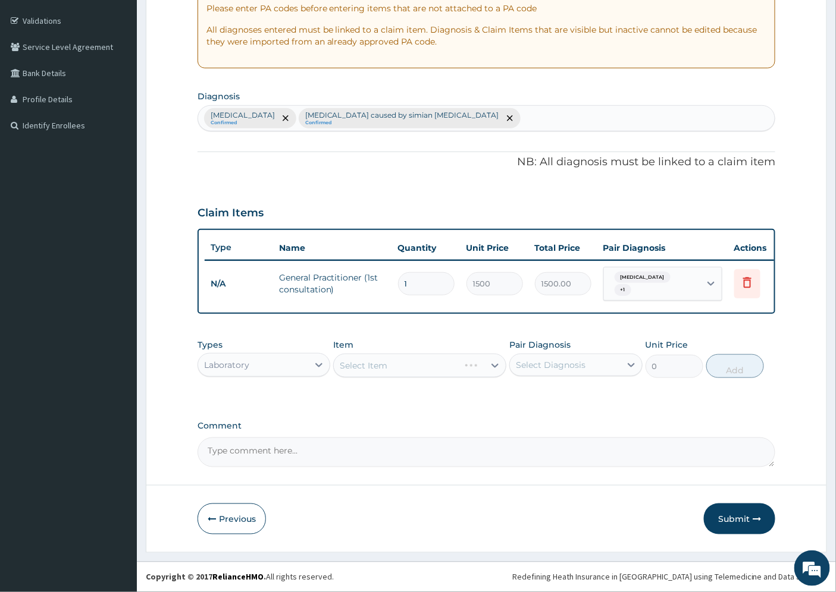
click at [434, 369] on div "Select Item" at bounding box center [419, 366] width 173 height 24
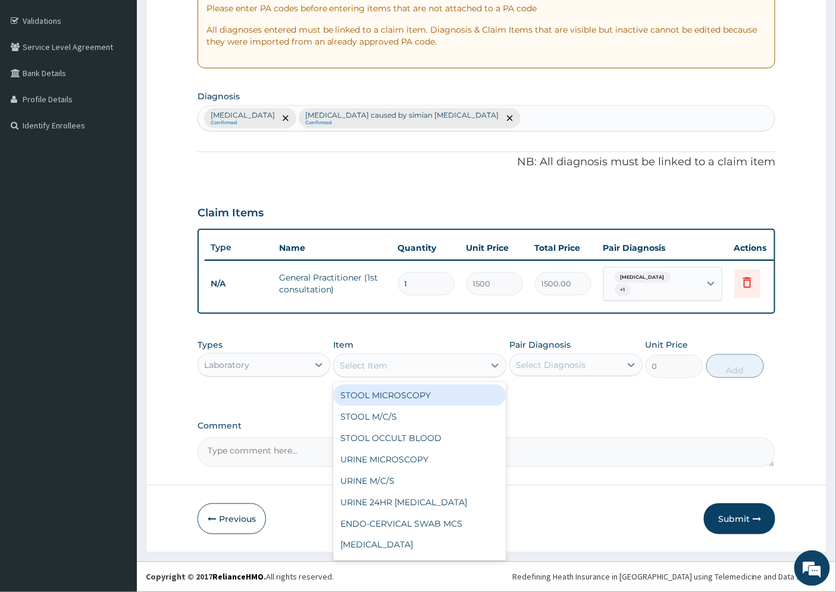
click at [485, 368] on div at bounding box center [494, 365] width 21 height 21
type input "MP"
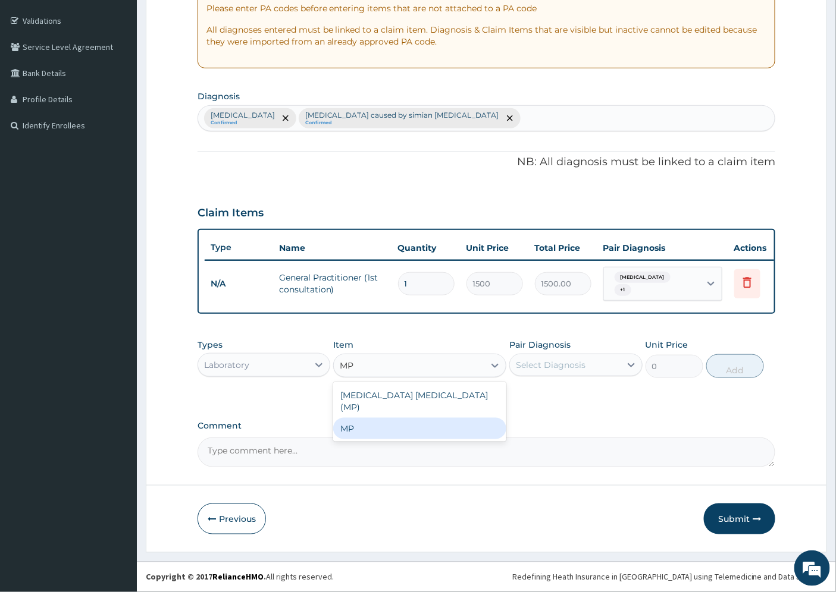
click at [377, 422] on div "MP" at bounding box center [419, 428] width 173 height 21
type input "2500"
click at [552, 362] on div "Select Diagnosis" at bounding box center [551, 365] width 70 height 12
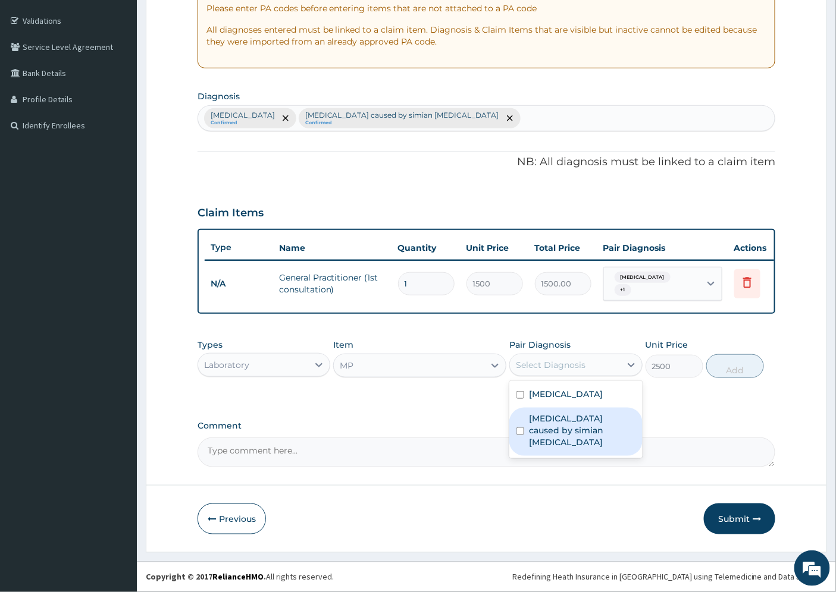
click at [552, 439] on label "[MEDICAL_DATA] caused by simian [MEDICAL_DATA]" at bounding box center [582, 431] width 106 height 36
checkbox input "true"
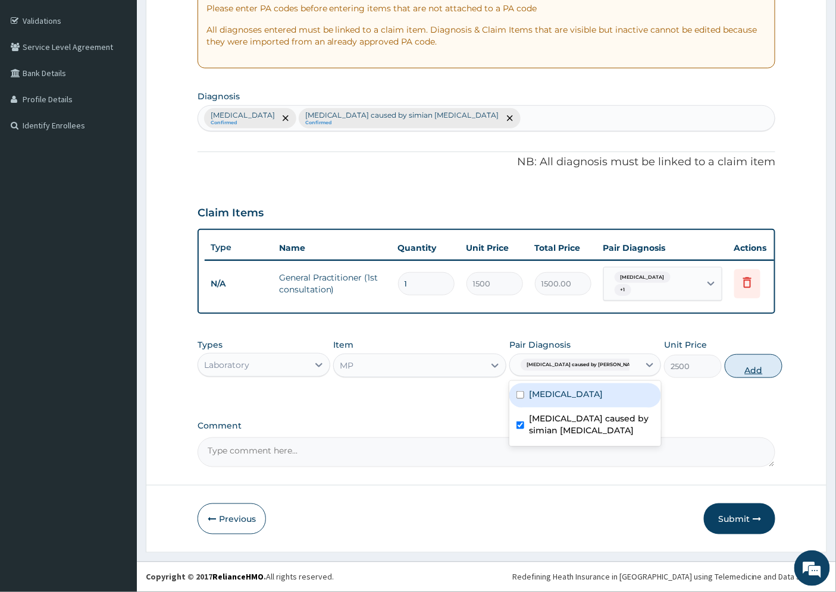
click at [725, 371] on button "Add" at bounding box center [754, 367] width 58 height 24
type input "0"
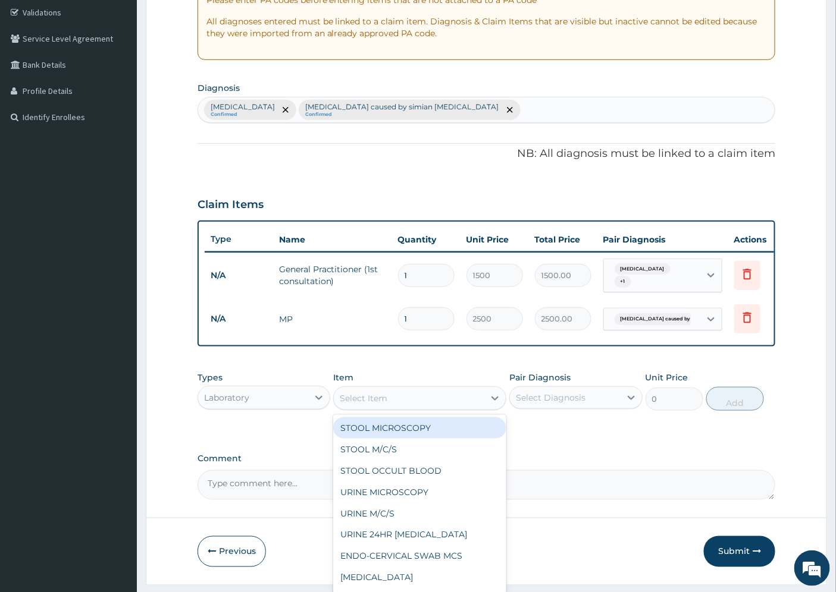
click at [365, 403] on div "Select Item" at bounding box center [364, 399] width 48 height 12
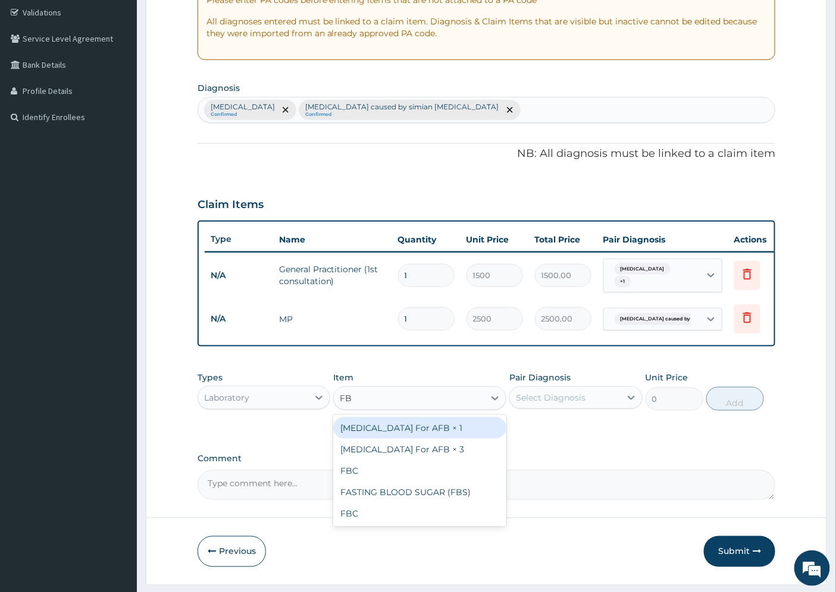
type input "FBC"
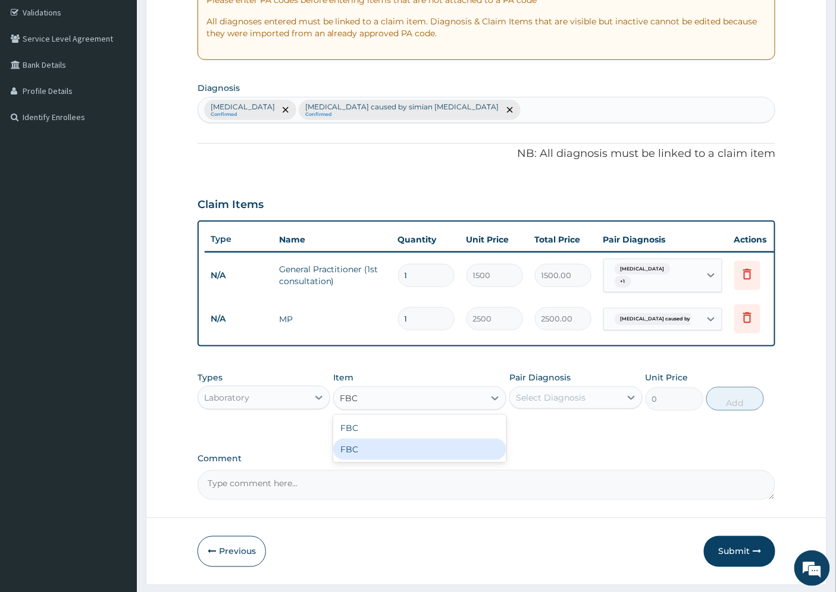
click at [363, 454] on div "FBC" at bounding box center [419, 449] width 173 height 21
type input "4500"
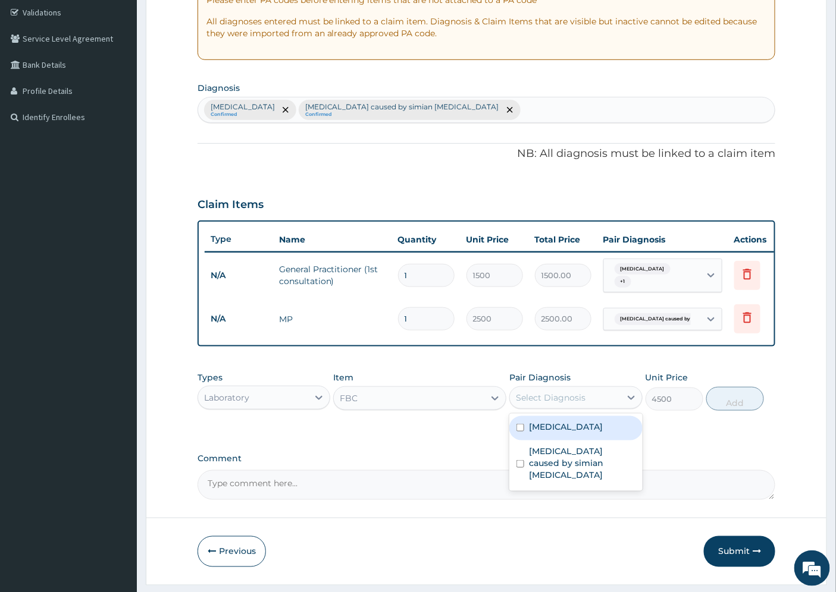
click at [571, 404] on div "Select Diagnosis" at bounding box center [551, 398] width 70 height 12
click at [560, 441] on div "Upper respiratory infection" at bounding box center [575, 428] width 133 height 24
checkbox input "true"
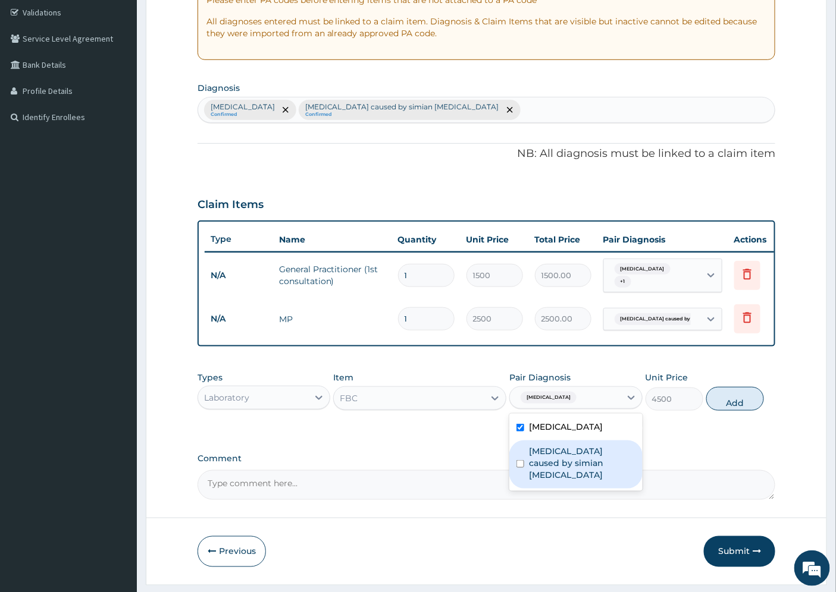
click at [557, 481] on label "[MEDICAL_DATA] caused by simian [MEDICAL_DATA]" at bounding box center [582, 464] width 106 height 36
checkbox input "true"
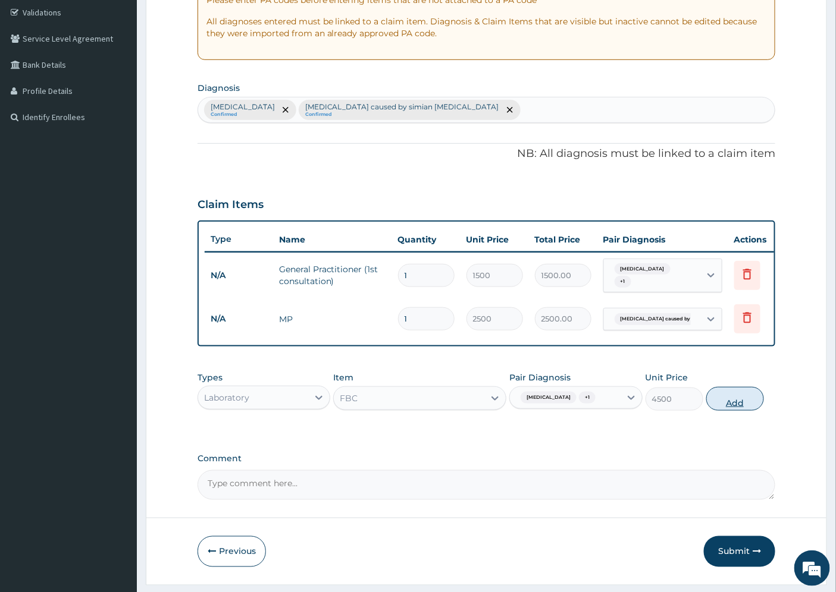
click at [729, 411] on button "Add" at bounding box center [735, 399] width 58 height 24
type input "0"
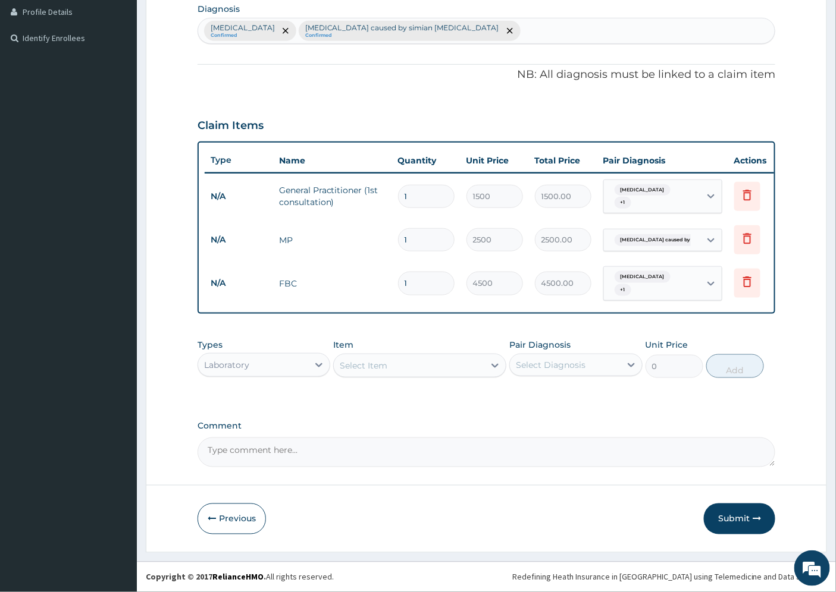
scroll to position [310, 0]
click at [209, 363] on div "Laboratory" at bounding box center [226, 365] width 45 height 12
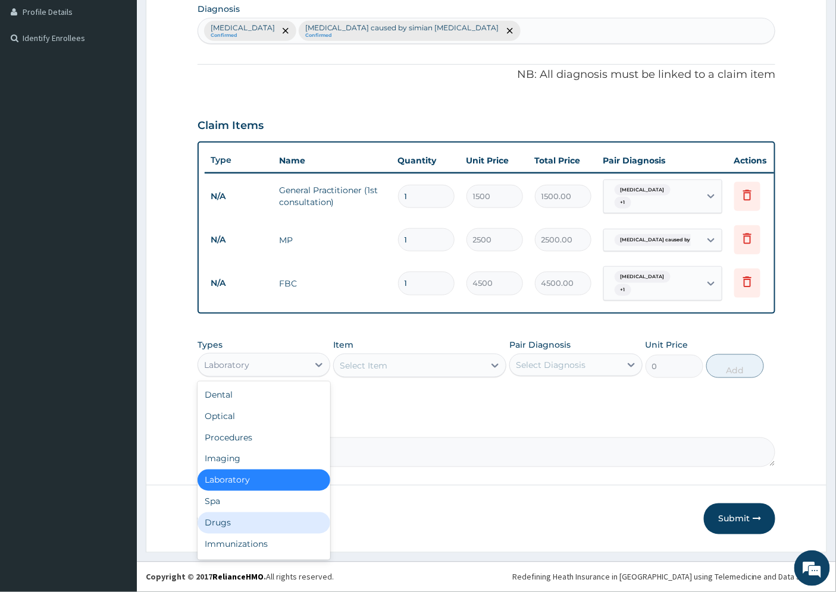
click at [242, 521] on div "Drugs" at bounding box center [263, 523] width 133 height 21
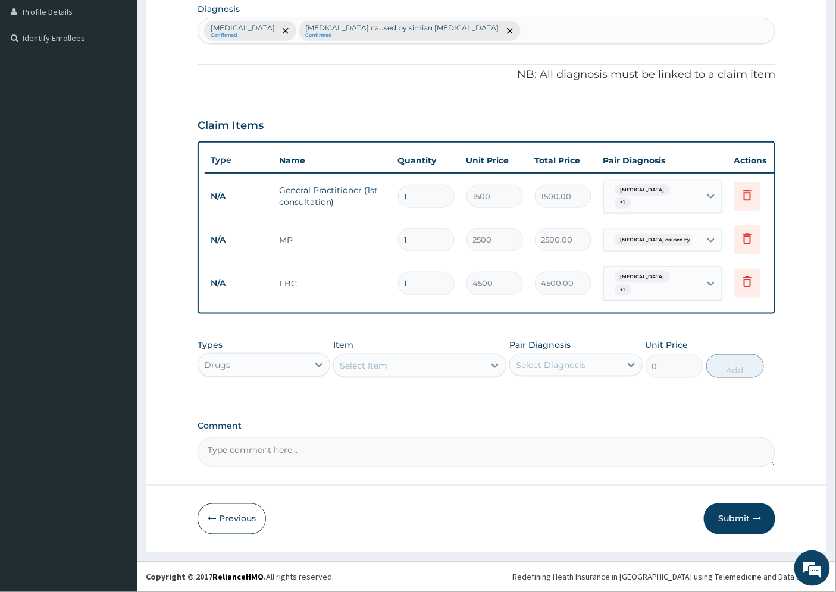
click at [382, 366] on div "Select Item" at bounding box center [364, 366] width 48 height 12
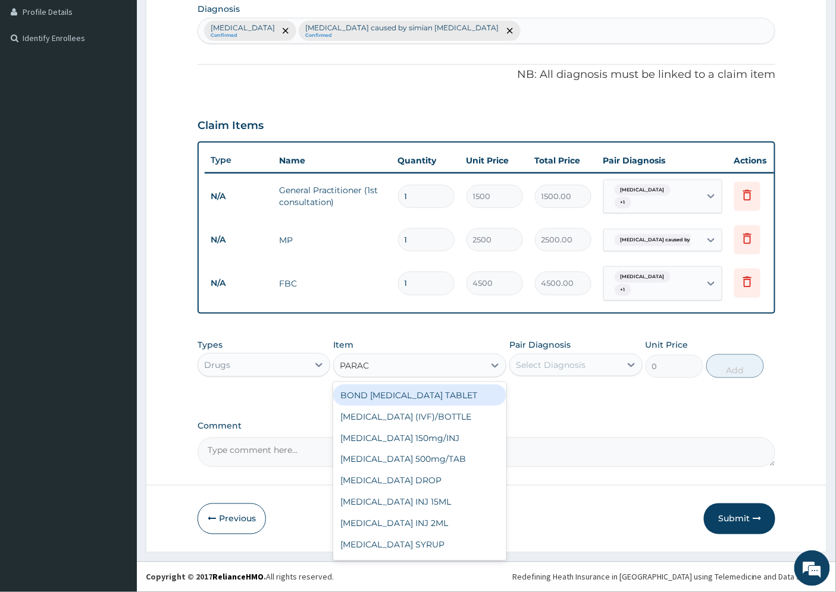
type input "PARACE"
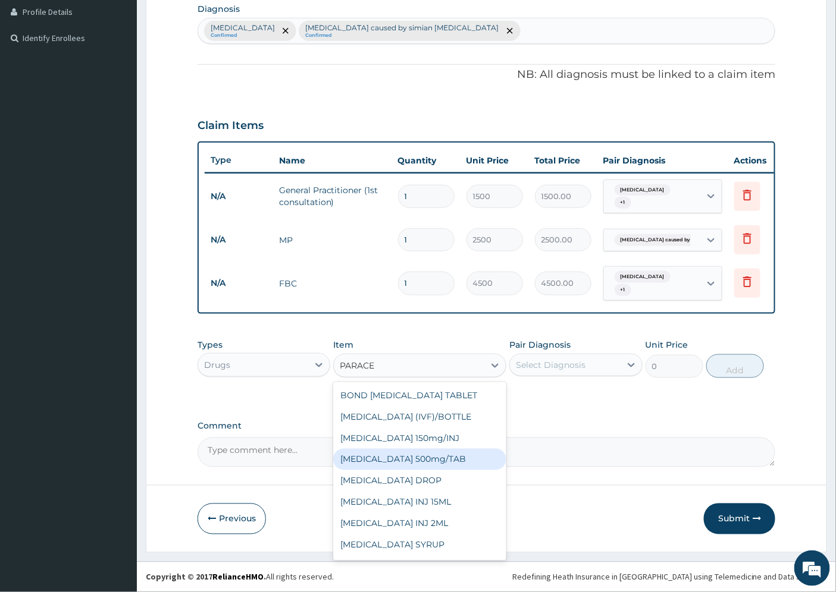
click at [446, 455] on div "[MEDICAL_DATA] 500mg/TAB" at bounding box center [419, 459] width 173 height 21
type input "5.25"
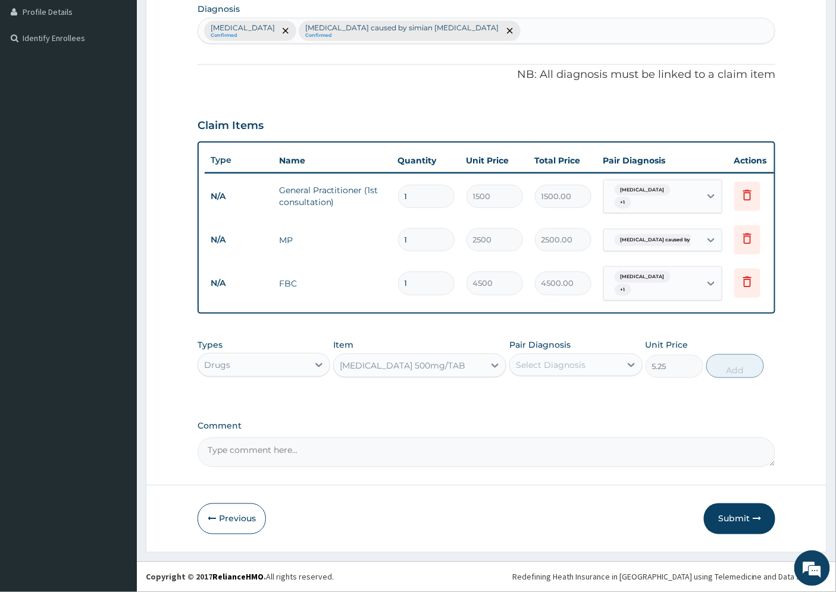
click at [561, 365] on div "Select Diagnosis" at bounding box center [551, 365] width 70 height 12
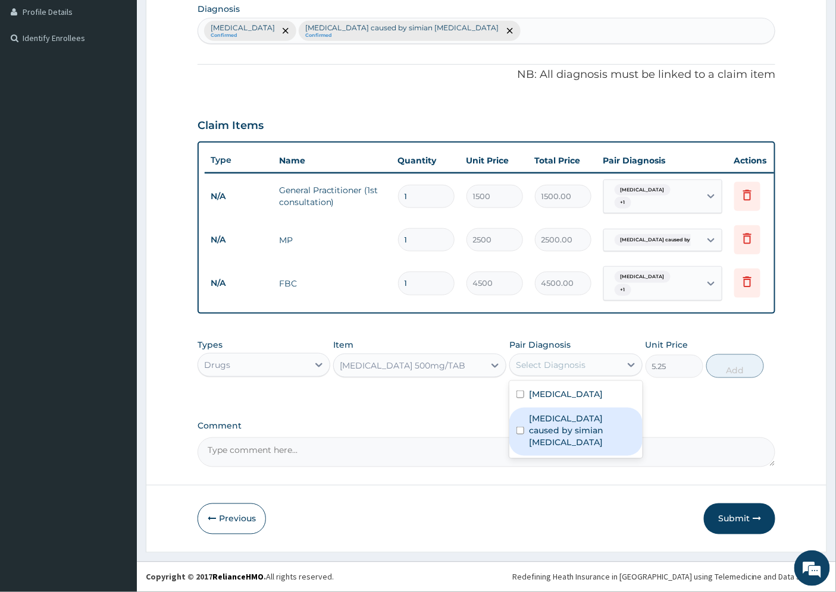
click at [562, 443] on label "[MEDICAL_DATA] caused by simian [MEDICAL_DATA]" at bounding box center [582, 431] width 106 height 36
checkbox input "true"
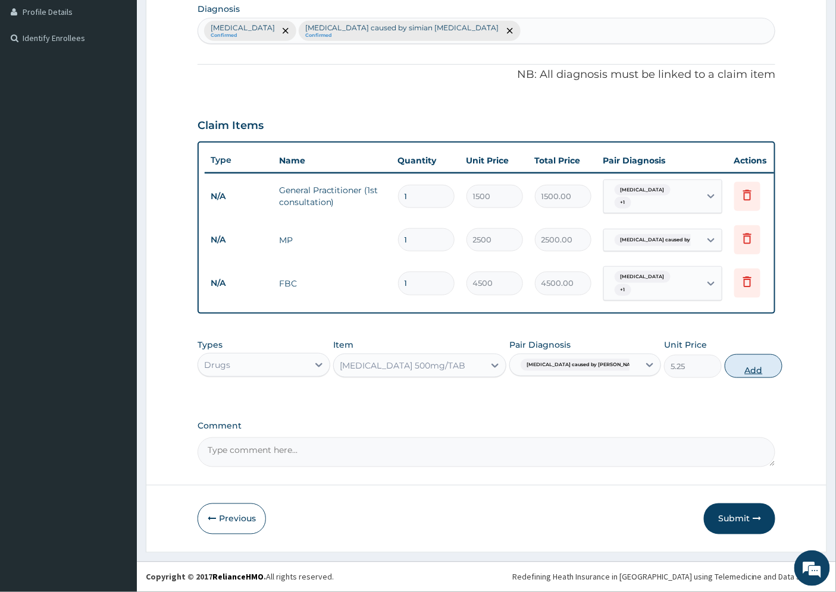
click at [741, 362] on button "Add" at bounding box center [754, 367] width 58 height 24
type input "0"
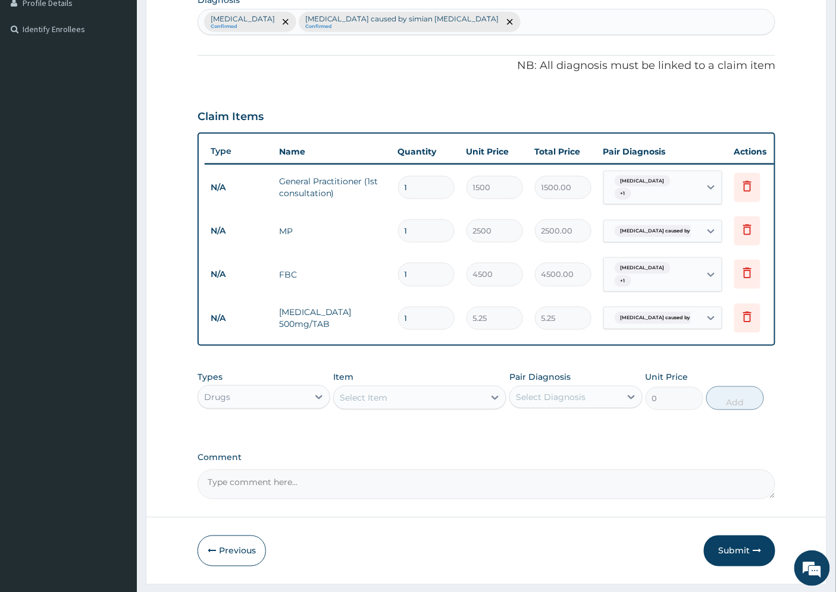
type input "18"
type input "94.50"
type input "18"
click at [363, 404] on div "Select Item" at bounding box center [364, 398] width 48 height 12
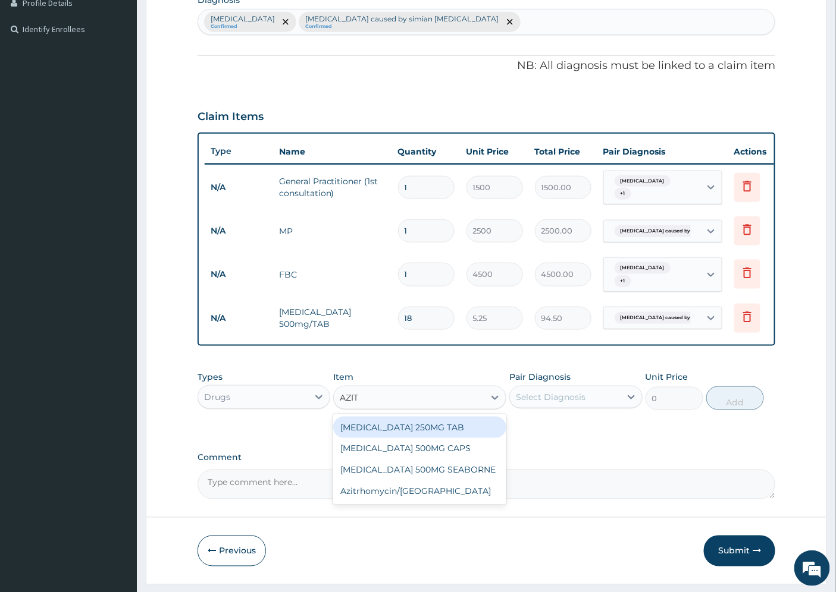
type input "AZITH"
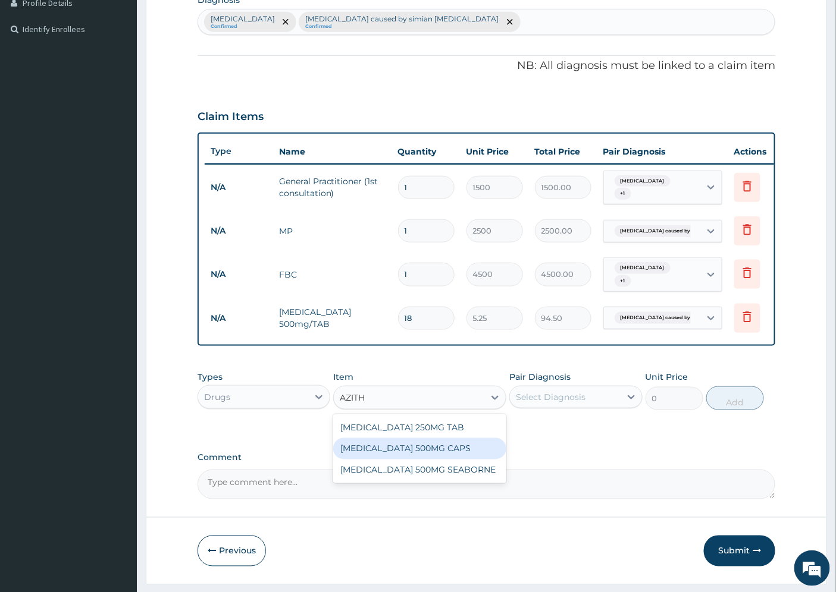
click at [454, 456] on div "[MEDICAL_DATA] 500MG CAPS" at bounding box center [419, 448] width 173 height 21
type input "150.2"
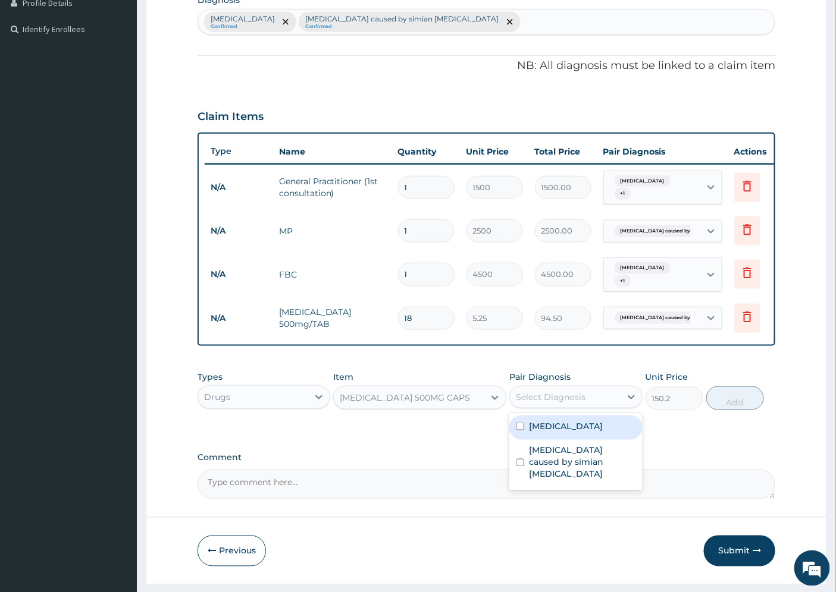
click at [585, 407] on div "Select Diagnosis" at bounding box center [565, 397] width 110 height 19
click at [562, 432] on label "Upper respiratory infection" at bounding box center [566, 427] width 74 height 12
checkbox input "true"
click at [722, 409] on button "Add" at bounding box center [735, 399] width 58 height 24
type input "0"
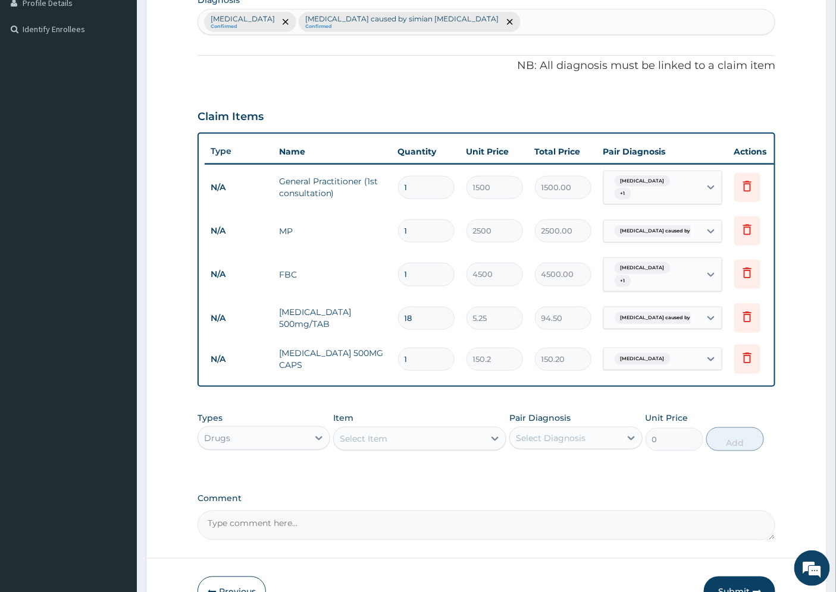
type input "10"
type input "1502.00"
type input "10"
click at [370, 445] on div "Select Item" at bounding box center [364, 439] width 48 height 12
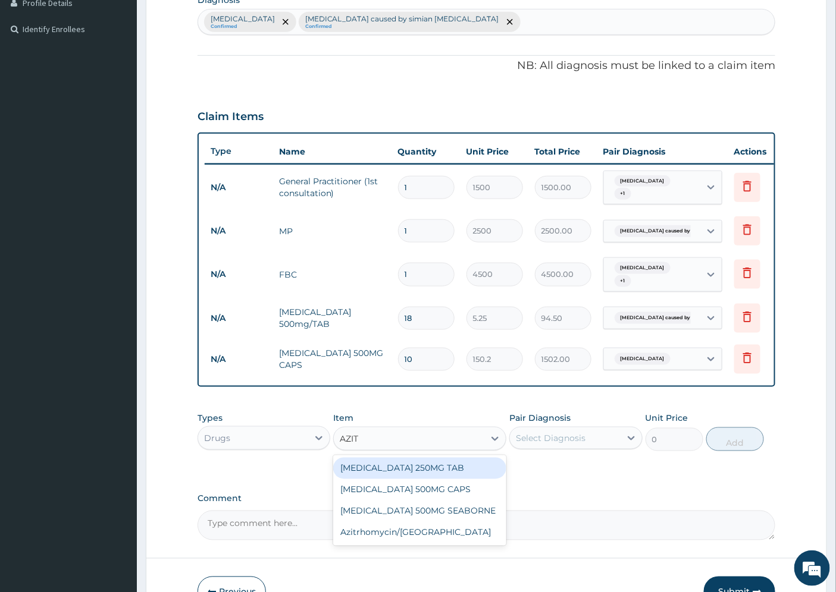
type input "AZITH"
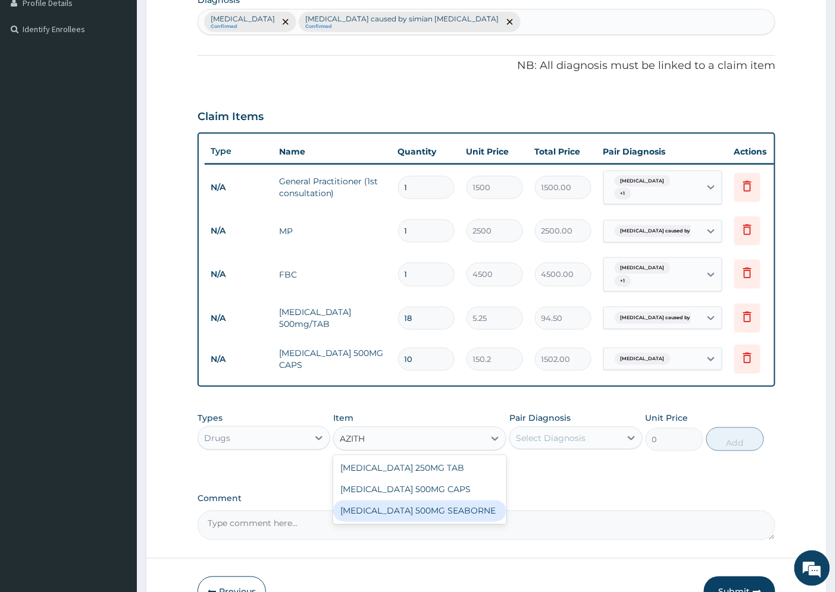
click at [415, 519] on div "[MEDICAL_DATA] 500MG SEABORNE" at bounding box center [419, 511] width 173 height 21
type input "131.25"
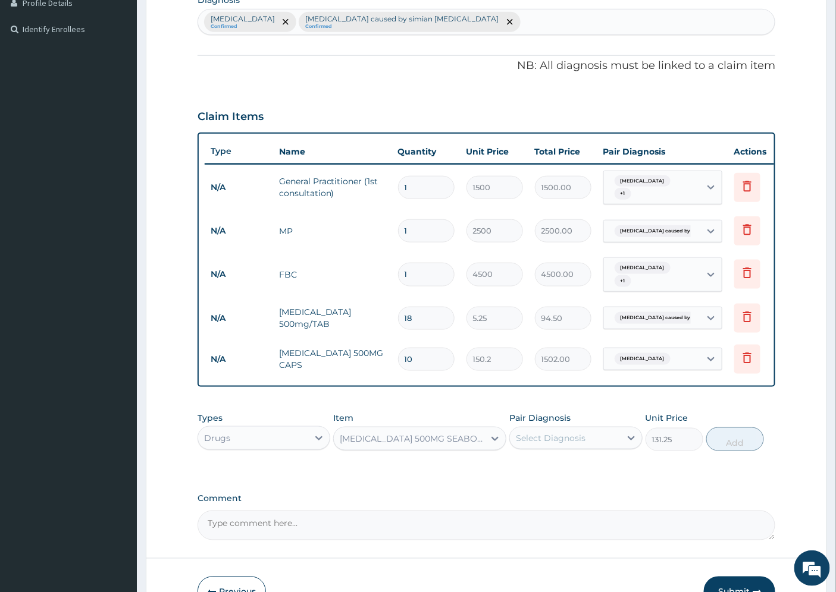
click at [355, 445] on div "[MEDICAL_DATA] 500MG SEABORNE" at bounding box center [413, 439] width 146 height 12
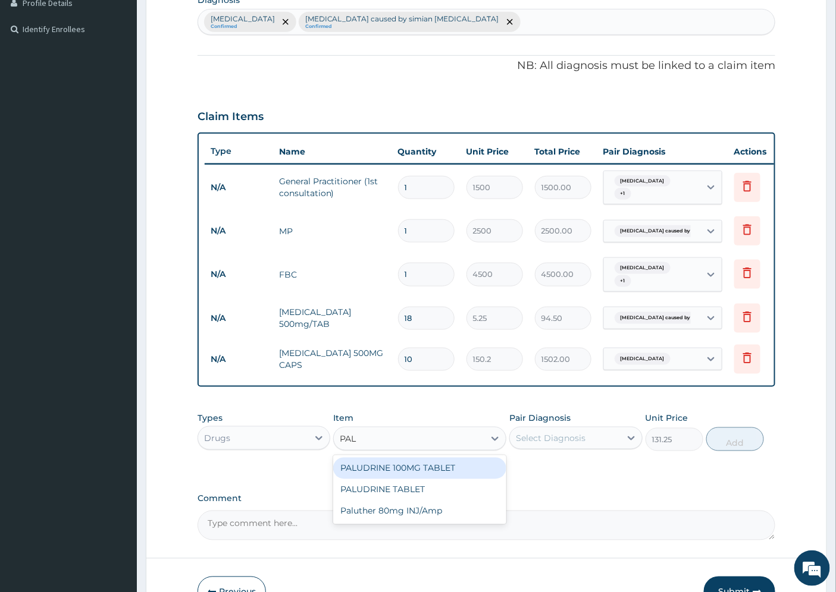
scroll to position [0, 0]
type input "PALUT"
click at [412, 479] on div "Paluther 80mg INJ/Amp" at bounding box center [419, 468] width 173 height 21
type input "600"
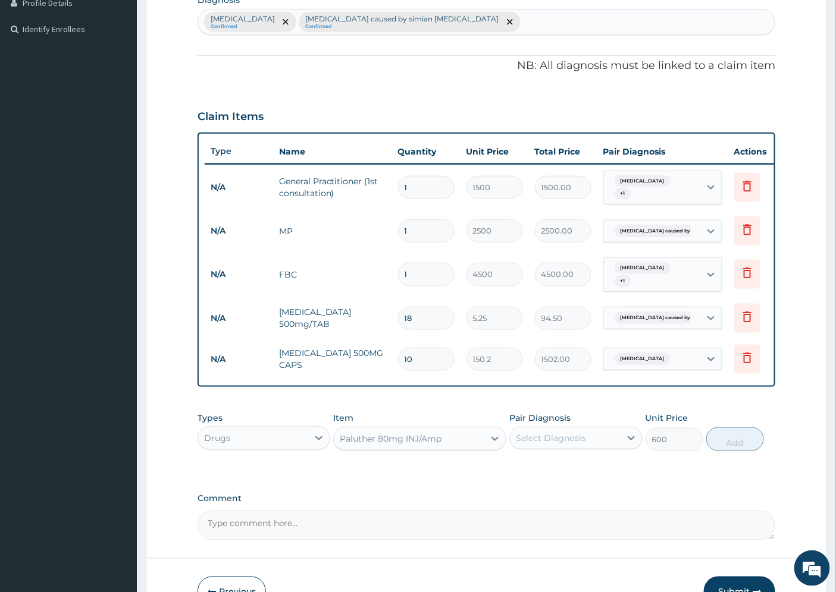
click at [571, 444] on div "Select Diagnosis" at bounding box center [551, 438] width 70 height 12
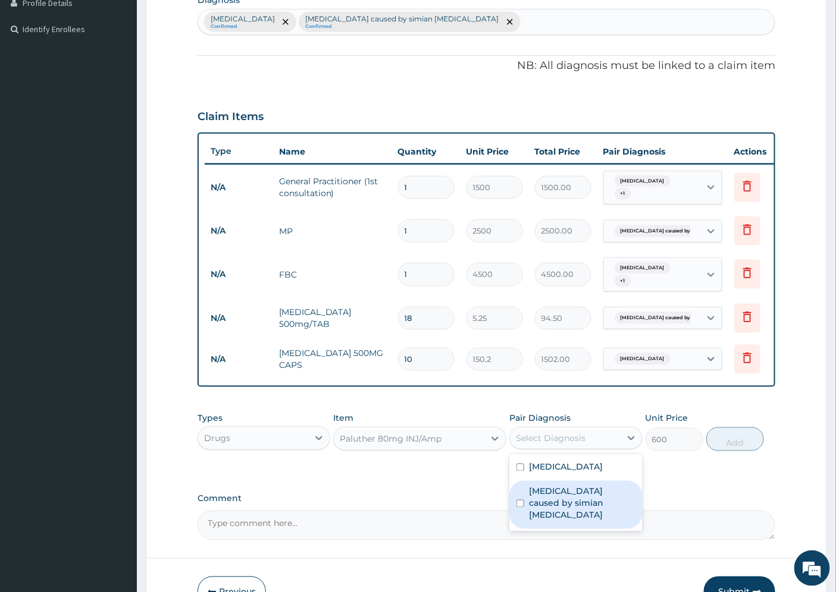
click at [581, 522] on label "[MEDICAL_DATA] caused by simian [MEDICAL_DATA]" at bounding box center [582, 504] width 106 height 36
checkbox input "true"
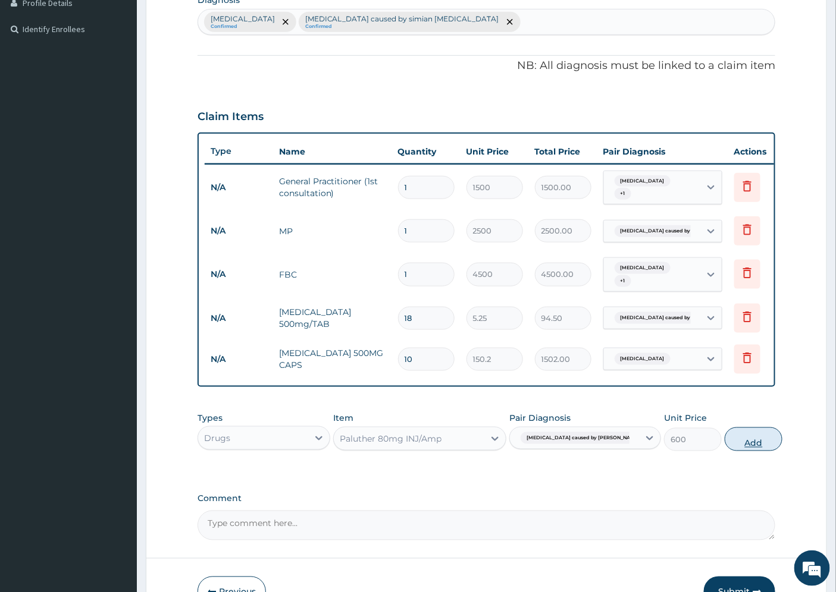
click at [725, 449] on button "Add" at bounding box center [754, 440] width 58 height 24
type input "0"
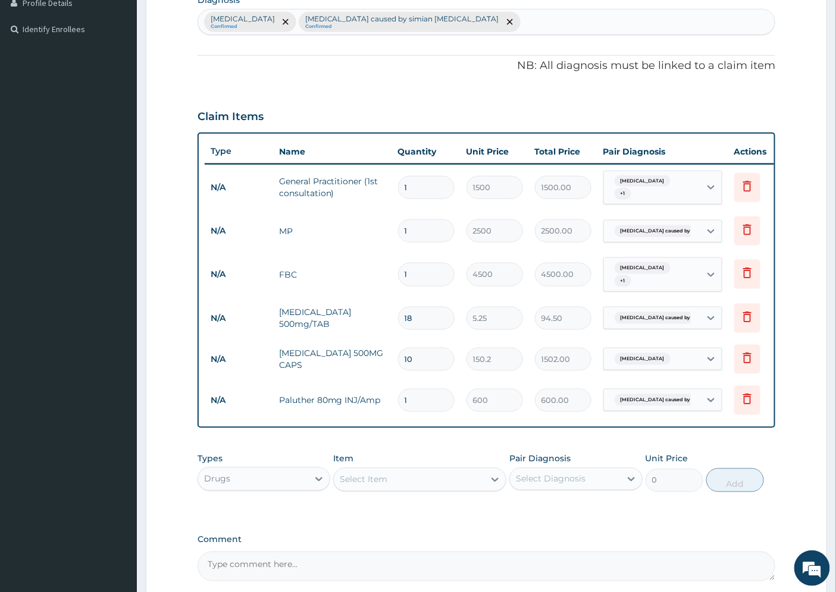
type input "0.00"
type input "6"
type input "3600.00"
type input "6"
click at [375, 486] on div "Select Item" at bounding box center [364, 480] width 48 height 12
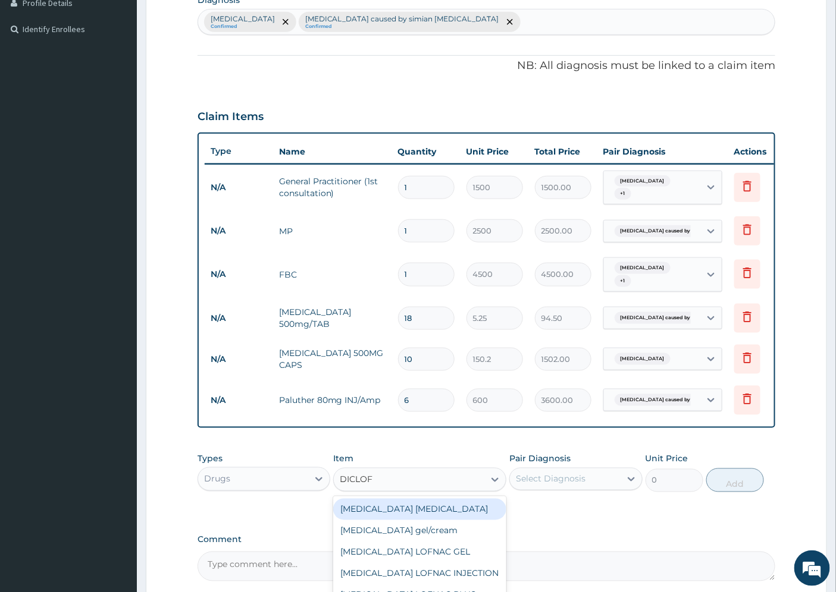
type input "DICLOFE"
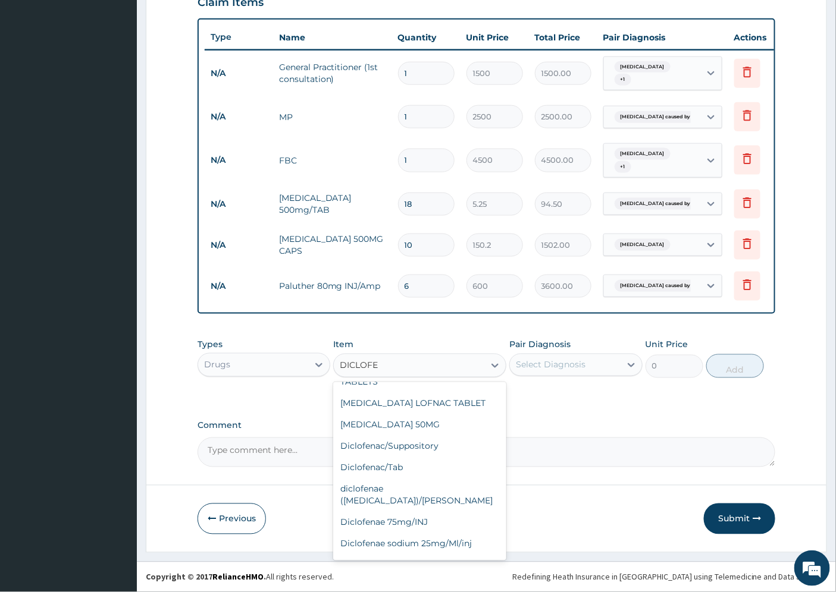
scroll to position [116, 0]
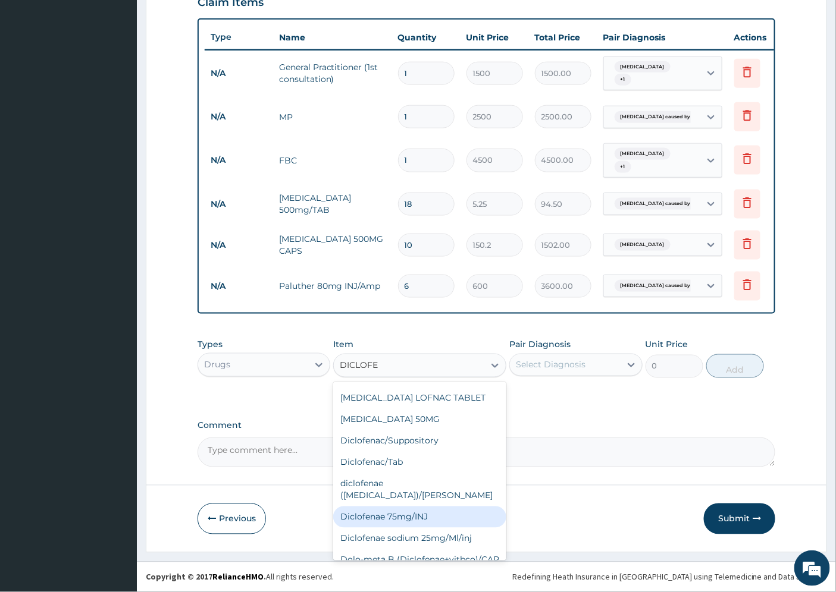
click at [432, 507] on div "Diclofenae 75mg/INJ" at bounding box center [419, 517] width 173 height 21
type input "39.38"
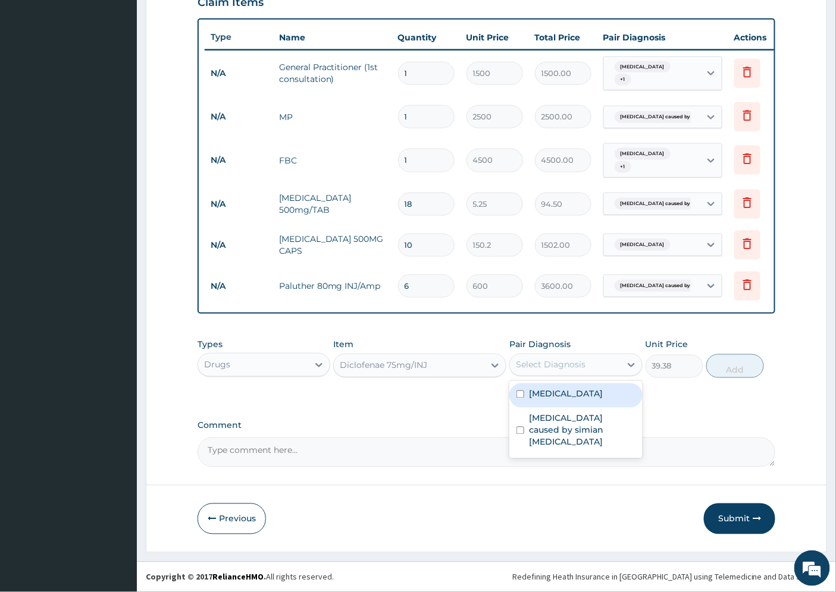
click at [556, 367] on div "Select Diagnosis" at bounding box center [551, 365] width 70 height 12
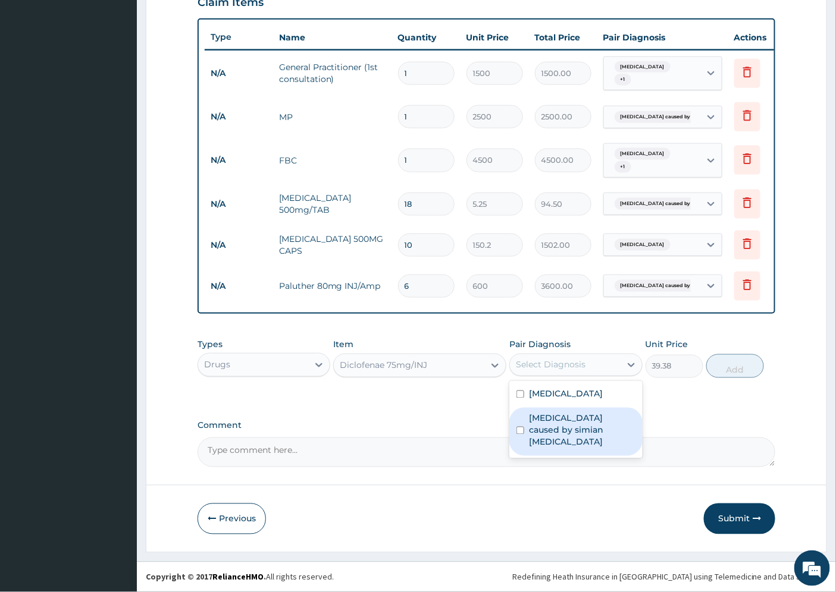
click at [551, 436] on label "[MEDICAL_DATA] caused by simian [MEDICAL_DATA]" at bounding box center [582, 431] width 106 height 36
checkbox input "true"
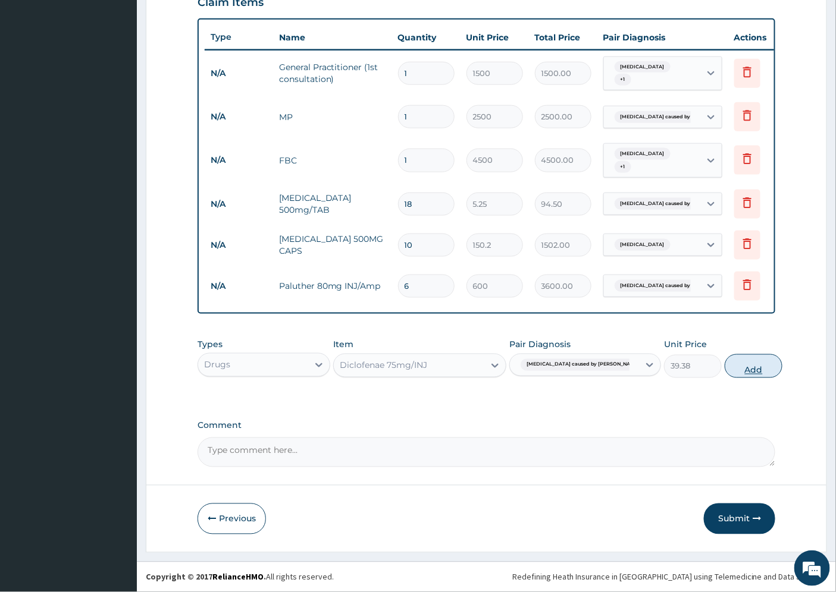
click at [725, 366] on button "Add" at bounding box center [754, 367] width 58 height 24
type input "0"
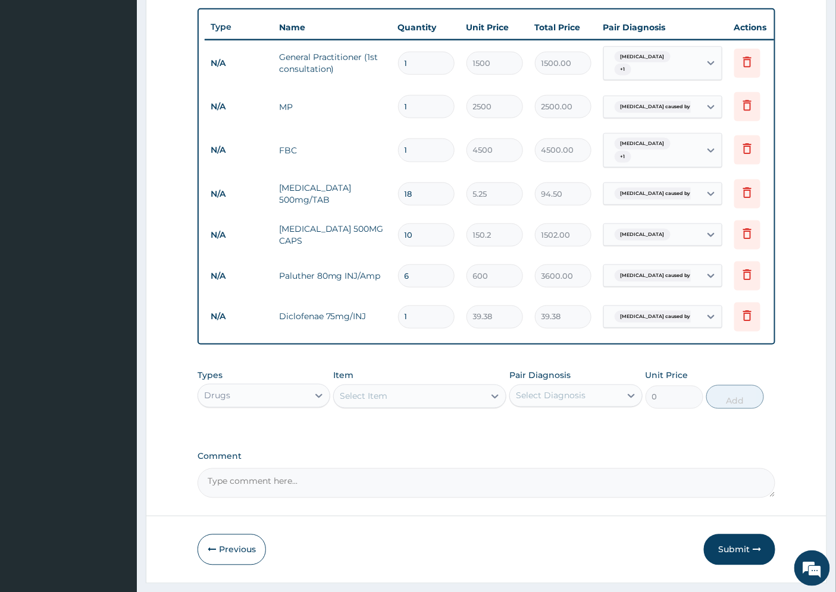
click at [374, 403] on div "Select Item" at bounding box center [364, 397] width 48 height 12
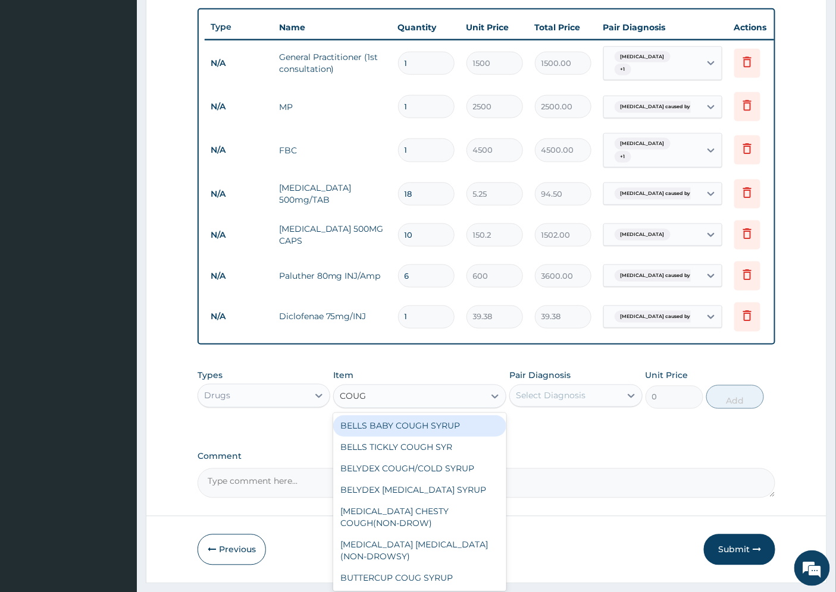
type input "COUGH"
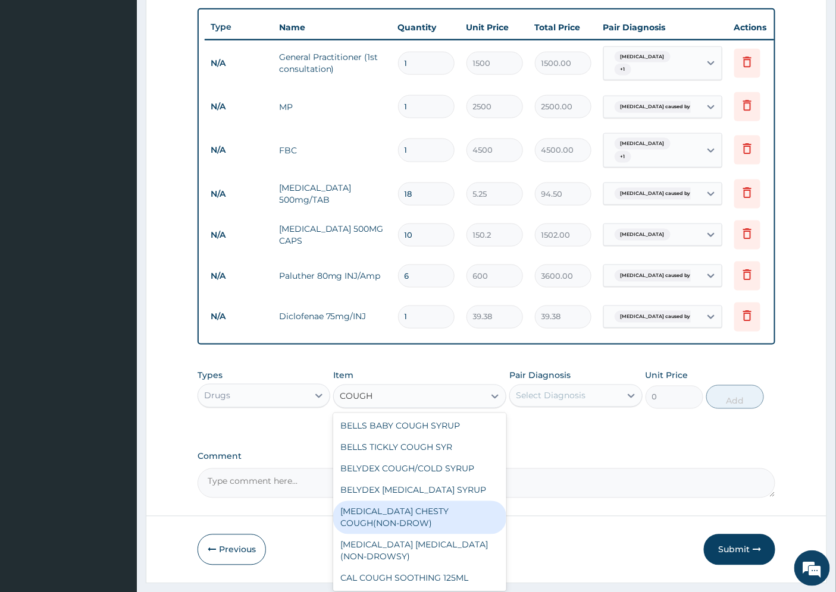
click at [442, 522] on div "BENYLIN CHESTY COUGH(NON-DROW)" at bounding box center [419, 517] width 173 height 33
type input "735"
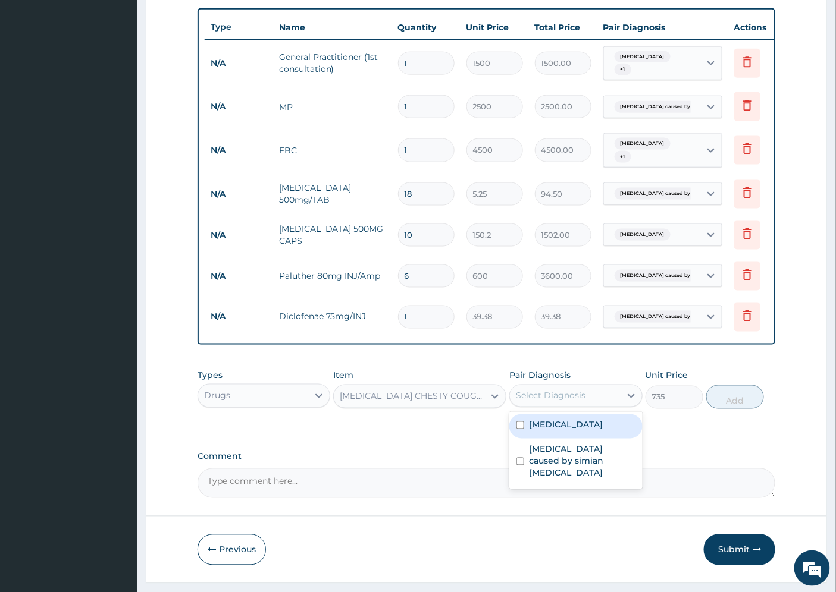
click at [585, 406] on div "Select Diagnosis" at bounding box center [565, 396] width 110 height 19
click at [570, 431] on label "Upper respiratory infection" at bounding box center [566, 425] width 74 height 12
checkbox input "true"
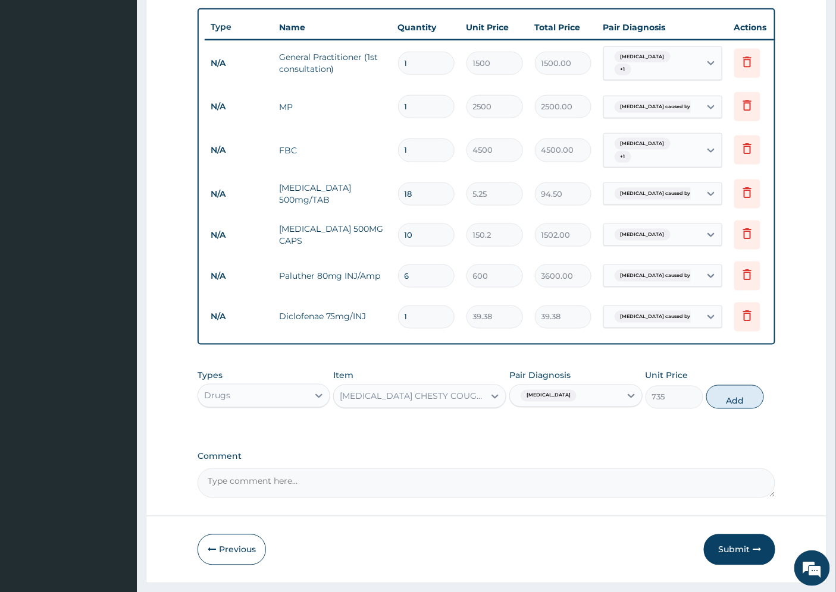
drag, startPoint x: 719, startPoint y: 410, endPoint x: 690, endPoint y: 423, distance: 31.2
click at [719, 409] on button "Add" at bounding box center [735, 397] width 58 height 24
type input "0"
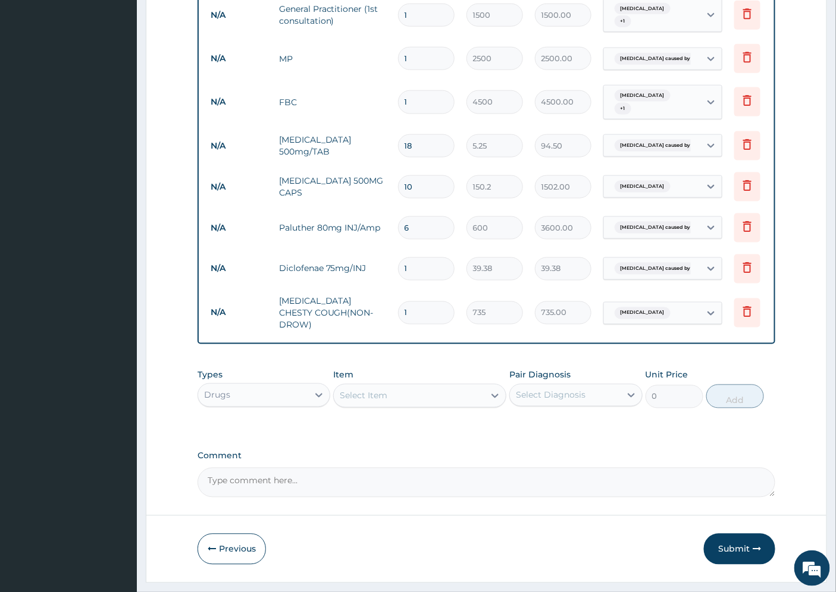
scroll to position [450, 0]
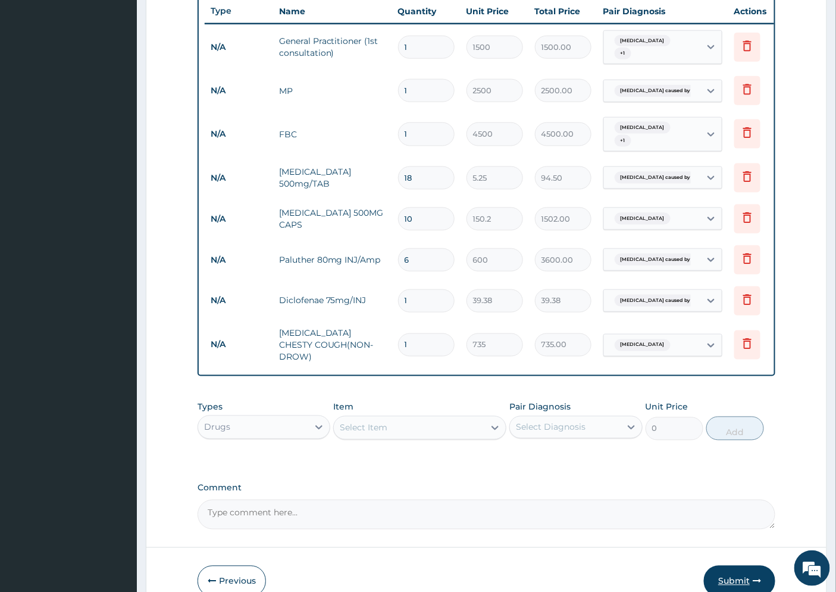
click at [745, 575] on button "Submit" at bounding box center [739, 581] width 71 height 31
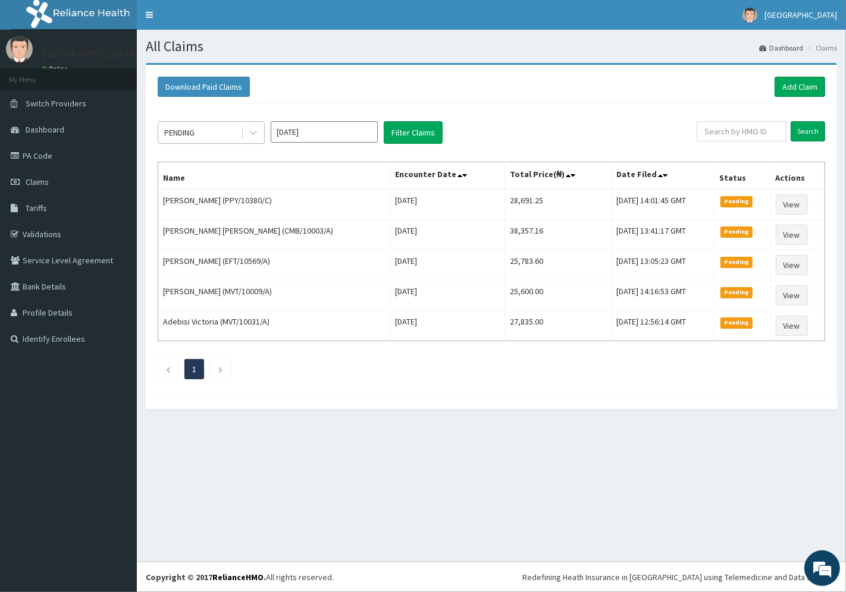
click at [211, 136] on div "PENDING" at bounding box center [199, 132] width 83 height 19
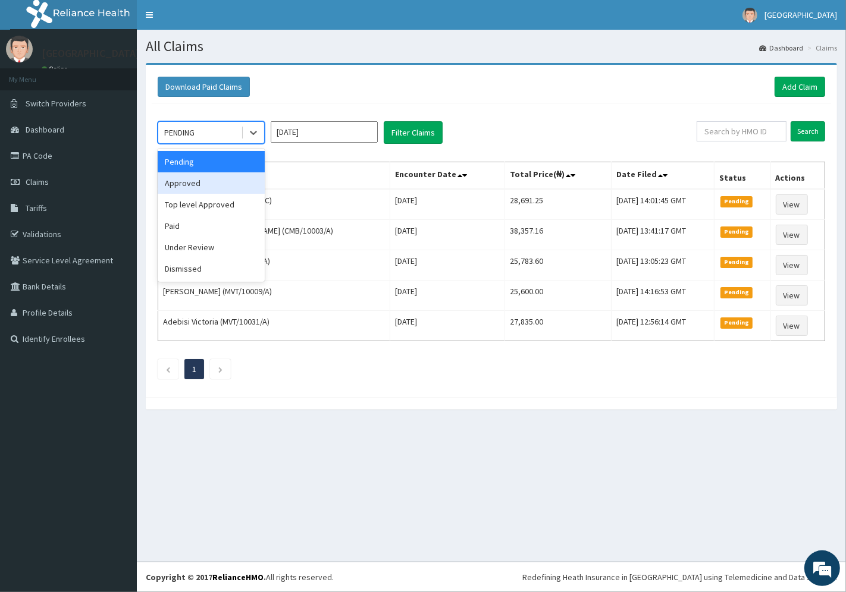
click at [204, 183] on div "Approved" at bounding box center [211, 183] width 107 height 21
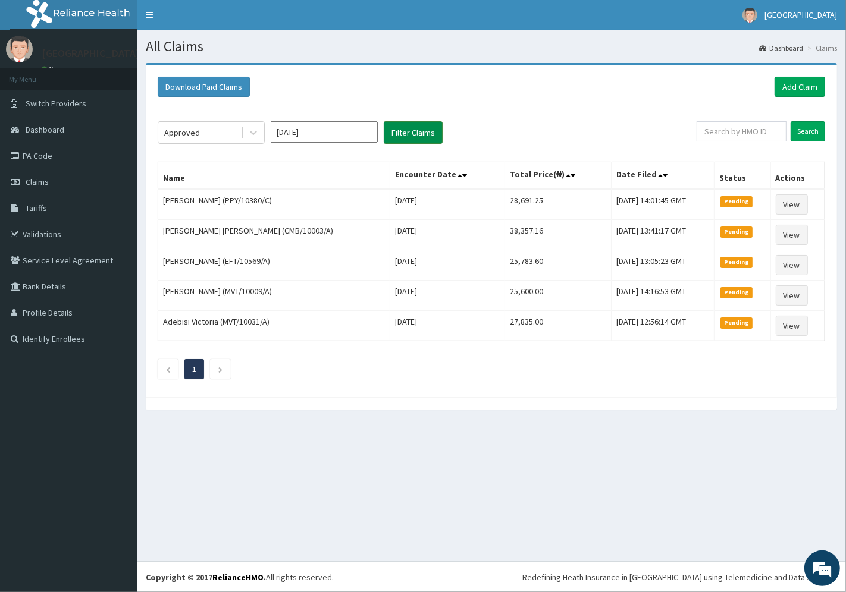
click at [418, 135] on button "Filter Claims" at bounding box center [413, 132] width 59 height 23
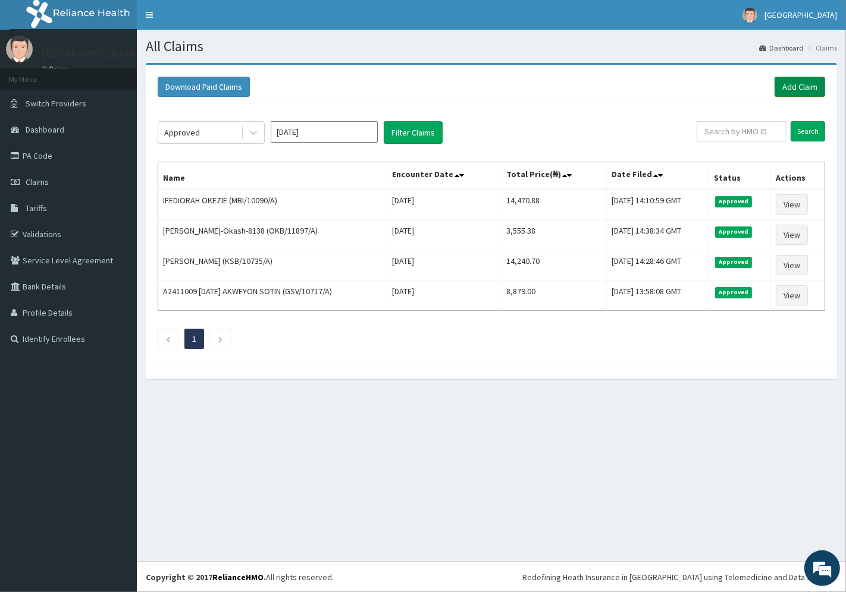
click at [792, 80] on link "Add Claim" at bounding box center [799, 87] width 51 height 20
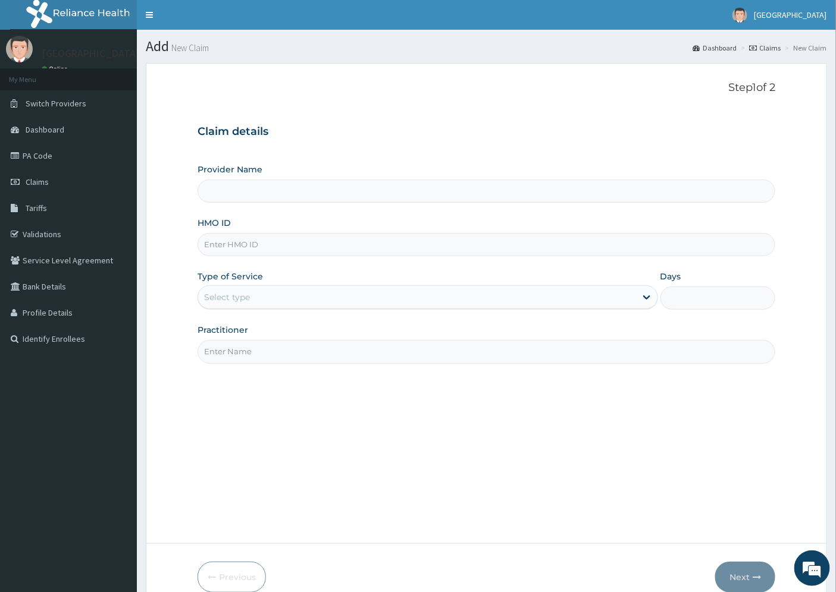
type input "[GEOGRAPHIC_DATA]"
click at [240, 247] on input "HMO ID" at bounding box center [486, 244] width 578 height 23
paste input "SVD/10019/A"
type input "SVD/10019/A"
click at [246, 299] on div "Select type" at bounding box center [227, 297] width 46 height 12
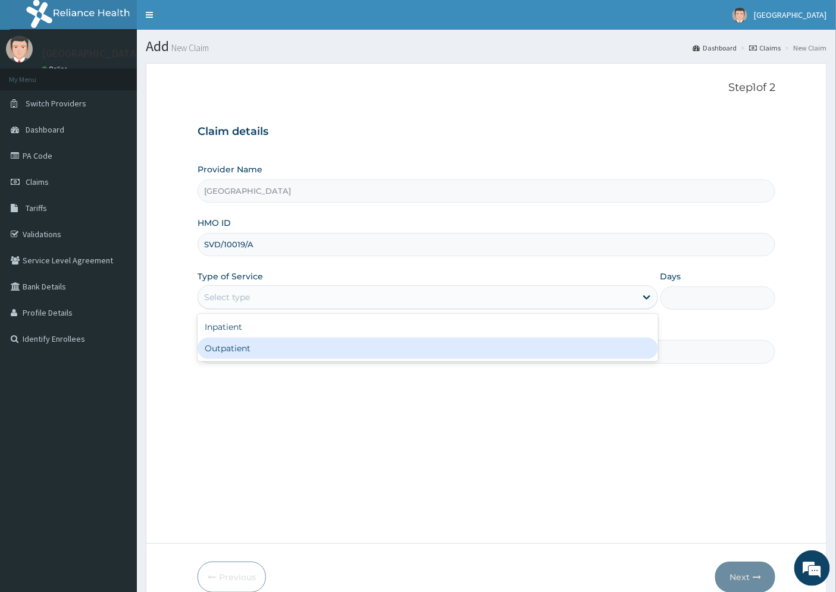
click at [256, 347] on div "Outpatient" at bounding box center [427, 348] width 460 height 21
type input "1"
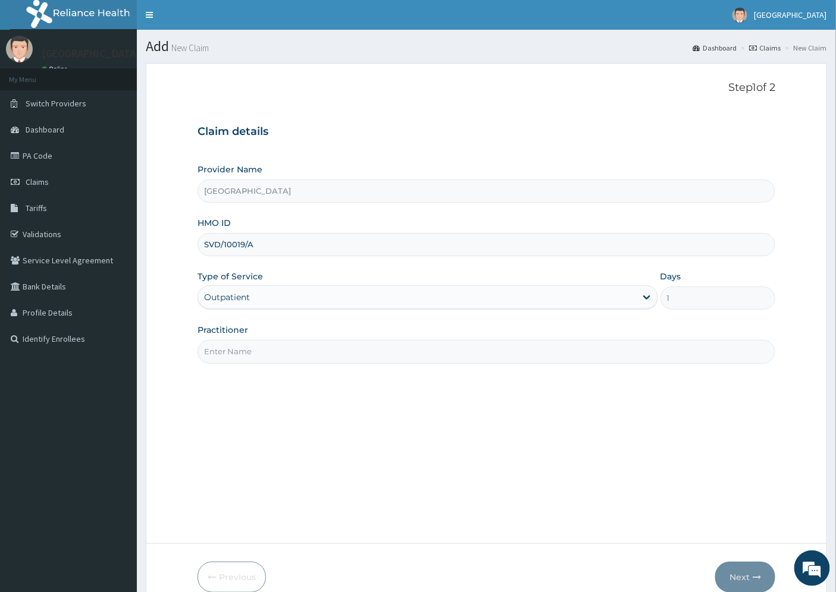
click at [240, 353] on input "Practitioner" at bounding box center [486, 351] width 578 height 23
type input "[PERSON_NAME]"
click at [736, 572] on button "Next" at bounding box center [745, 577] width 60 height 31
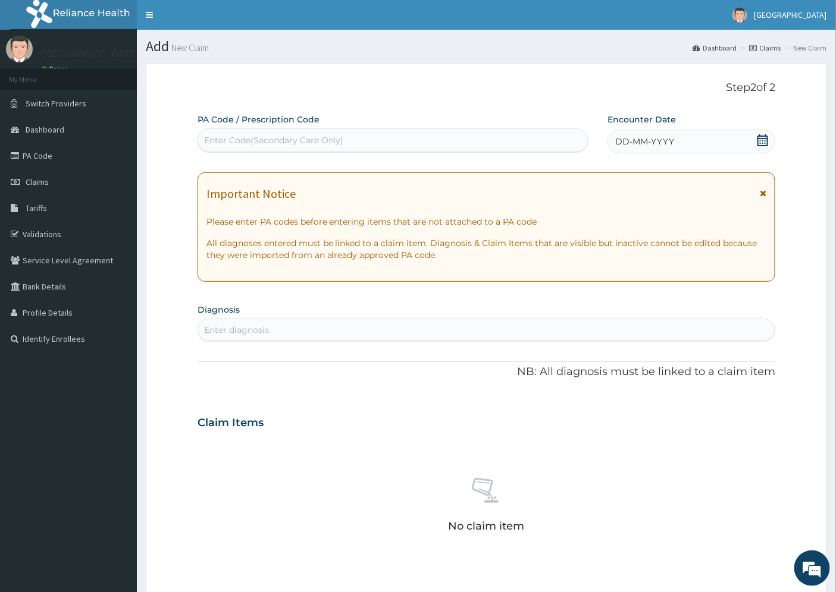
click at [655, 136] on span "DD-MM-YYYY" at bounding box center [644, 142] width 59 height 12
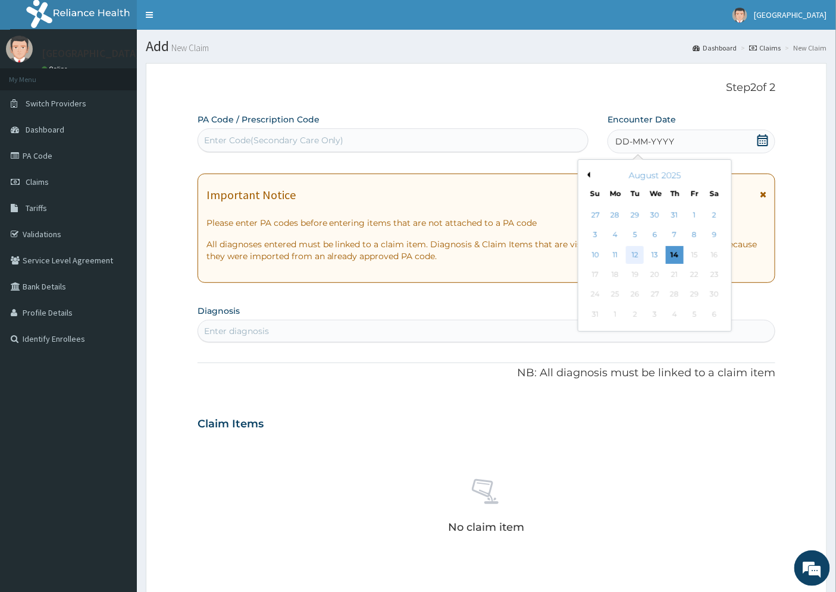
click at [639, 252] on div "12" at bounding box center [635, 255] width 18 height 18
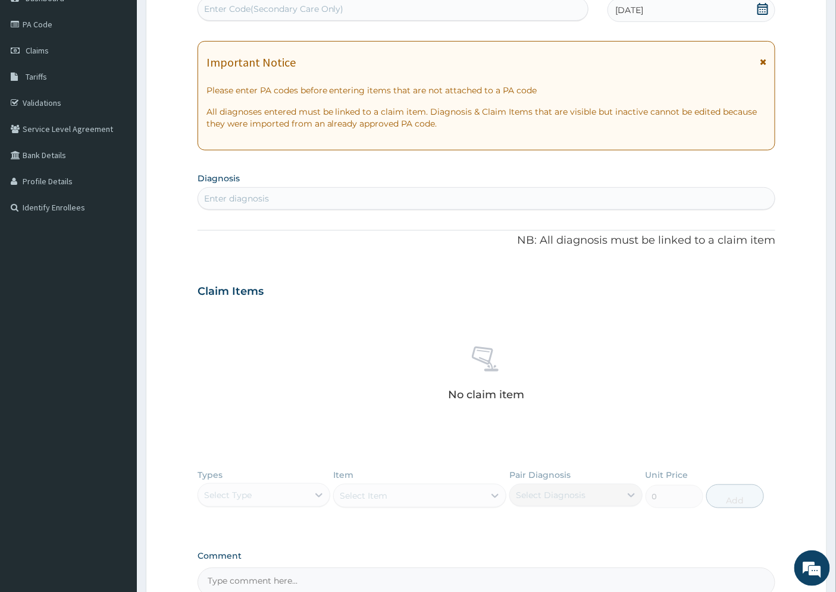
scroll to position [132, 0]
click at [236, 195] on div "Enter diagnosis" at bounding box center [236, 198] width 65 height 12
type input "[MEDICAL_DATA]"
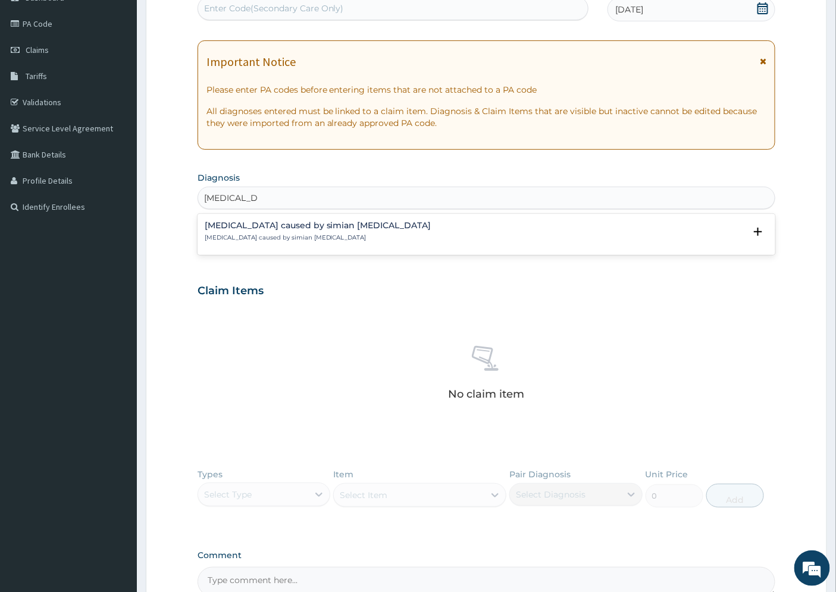
click at [254, 233] on div "[MEDICAL_DATA] caused by simian [MEDICAL_DATA] [MEDICAL_DATA] caused by simian …" at bounding box center [318, 231] width 227 height 21
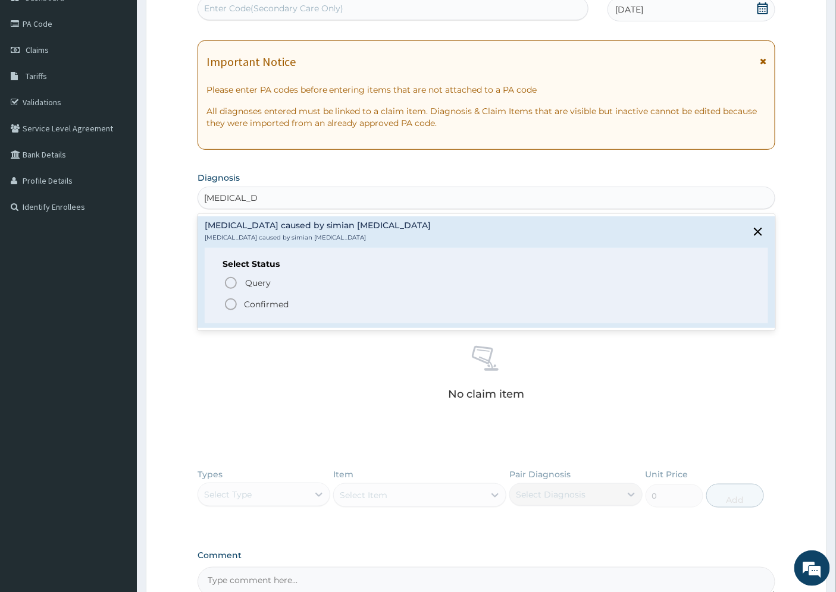
click at [252, 299] on p "Confirmed" at bounding box center [266, 305] width 45 height 12
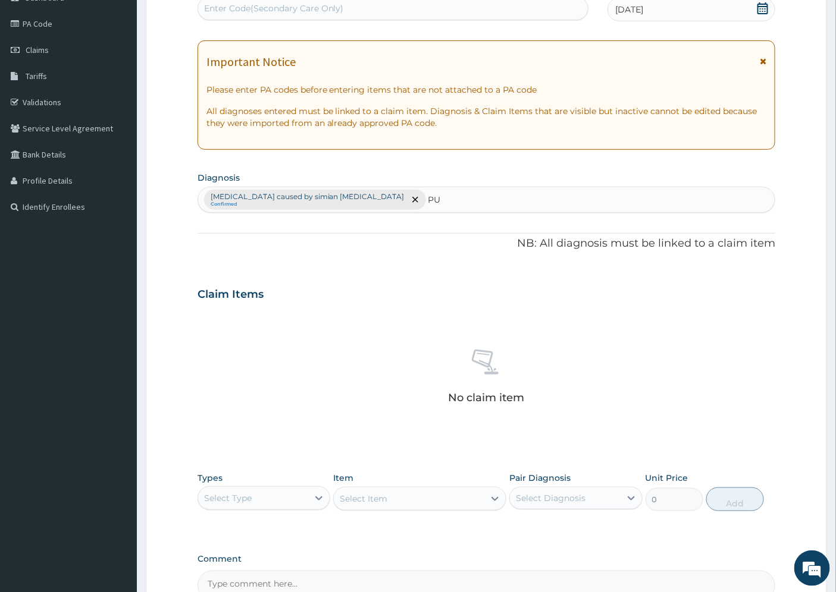
type input "PUD"
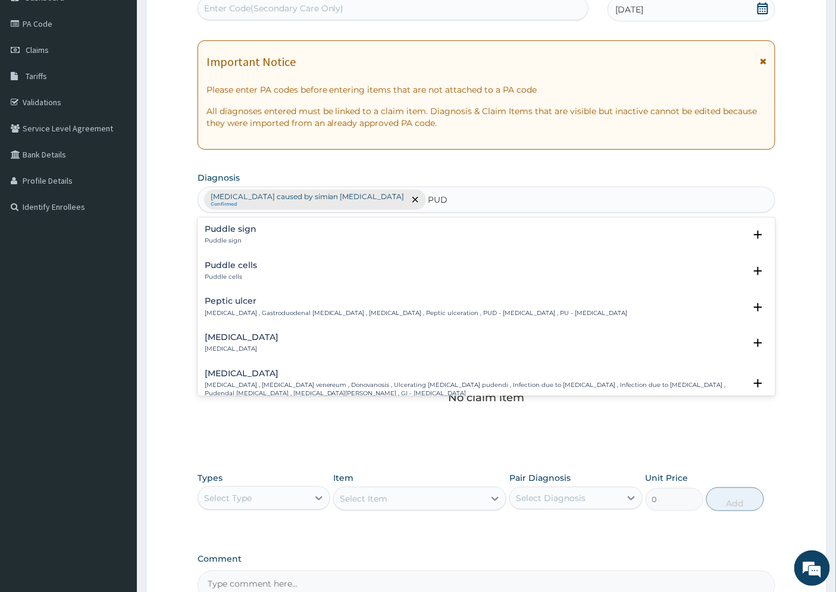
click at [227, 308] on div "[MEDICAL_DATA] [MEDICAL_DATA] , Gastroduodenal [MEDICAL_DATA] , [MEDICAL_DATA] …" at bounding box center [416, 307] width 423 height 21
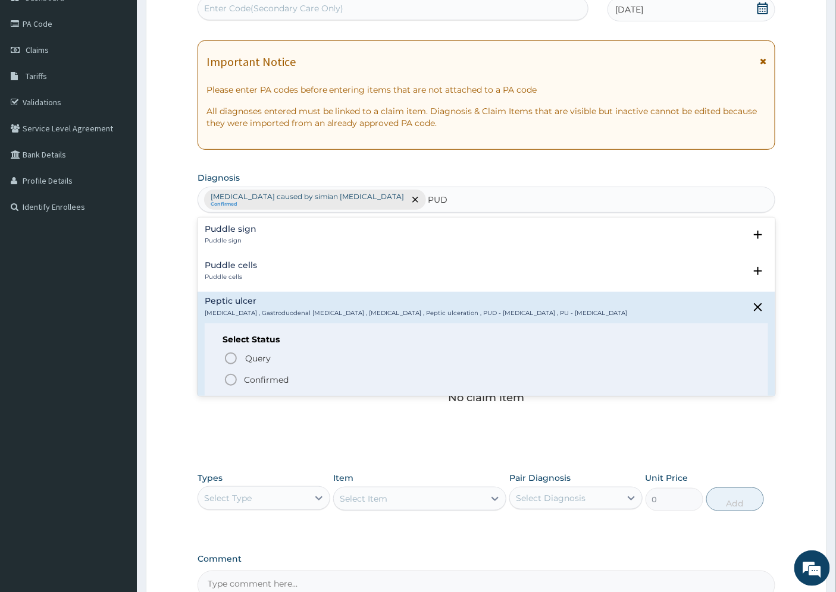
click at [259, 377] on p "Confirmed" at bounding box center [266, 380] width 45 height 12
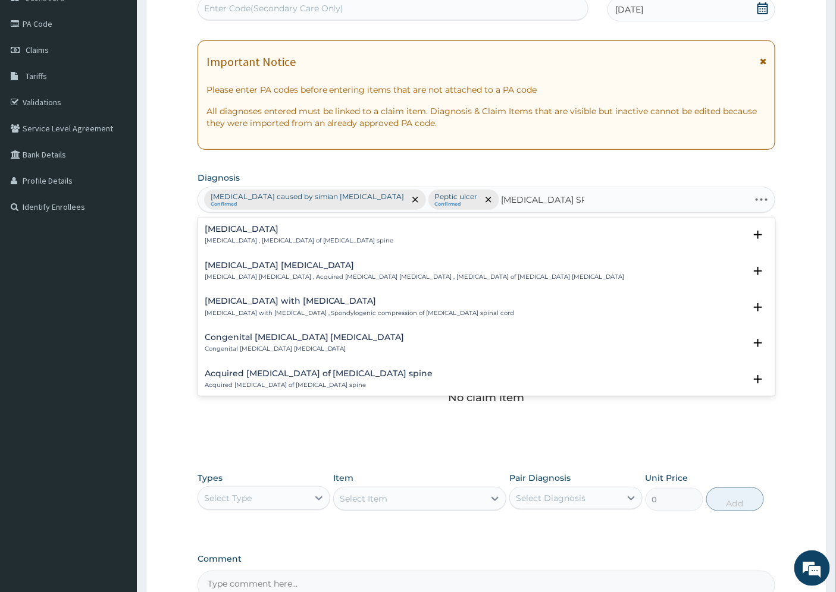
type input "[MEDICAL_DATA] SPONDYLO"
click at [253, 223] on div "[MEDICAL_DATA] [MEDICAL_DATA] , [MEDICAL_DATA] of [MEDICAL_DATA] spine Select S…" at bounding box center [486, 238] width 578 height 36
click at [260, 234] on div "[MEDICAL_DATA] [MEDICAL_DATA] , [MEDICAL_DATA] of [MEDICAL_DATA] spine" at bounding box center [299, 235] width 189 height 21
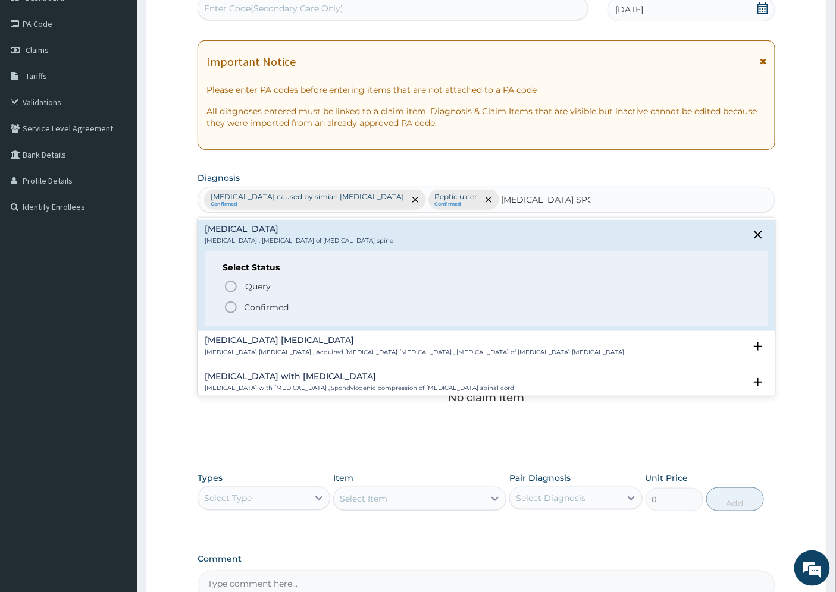
click at [261, 308] on p "Confirmed" at bounding box center [266, 308] width 45 height 12
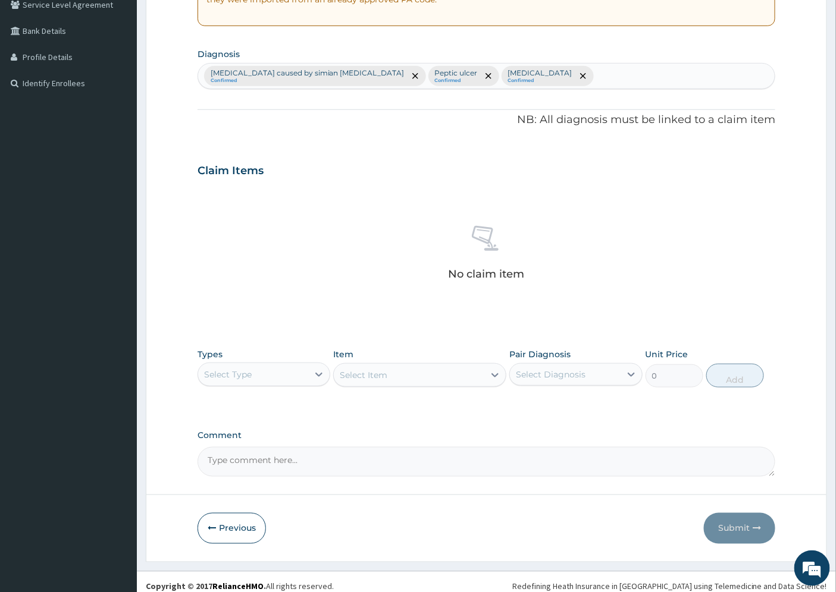
scroll to position [265, 0]
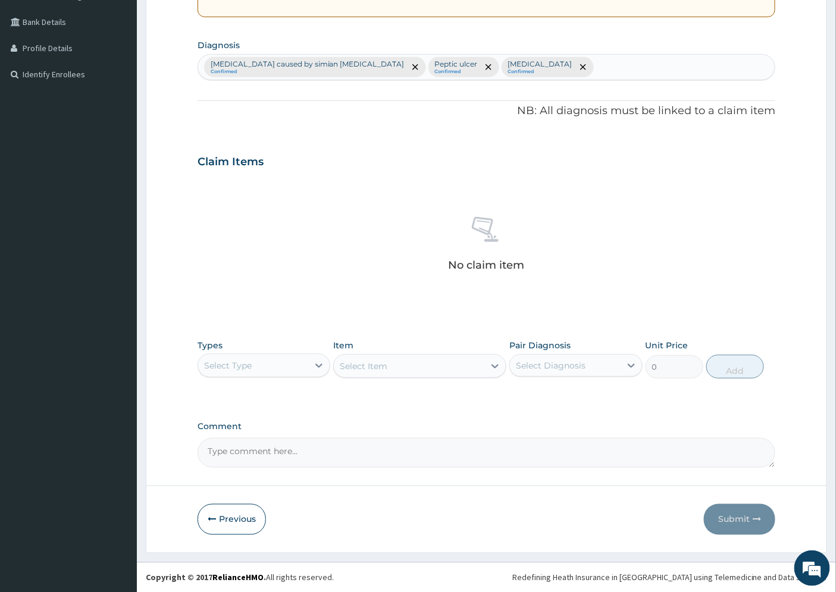
click at [256, 365] on div "Select Type" at bounding box center [253, 365] width 110 height 19
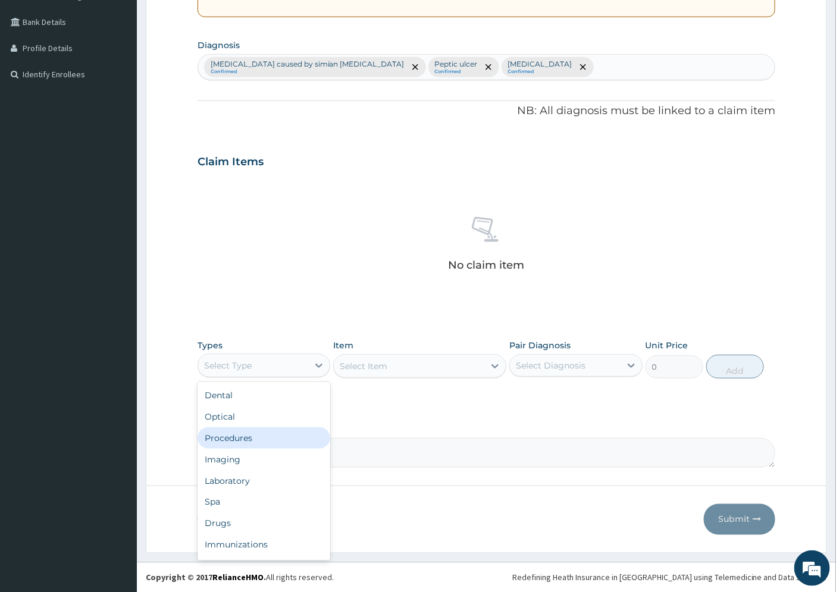
click at [266, 435] on div "Procedures" at bounding box center [263, 438] width 133 height 21
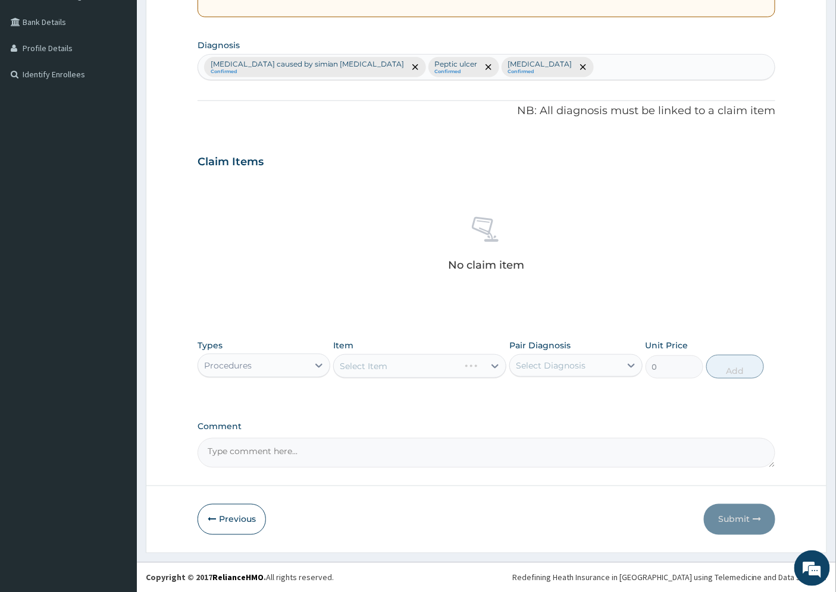
click at [457, 362] on div "Select Item" at bounding box center [419, 367] width 173 height 24
click at [495, 367] on div "Select Item" at bounding box center [419, 367] width 173 height 24
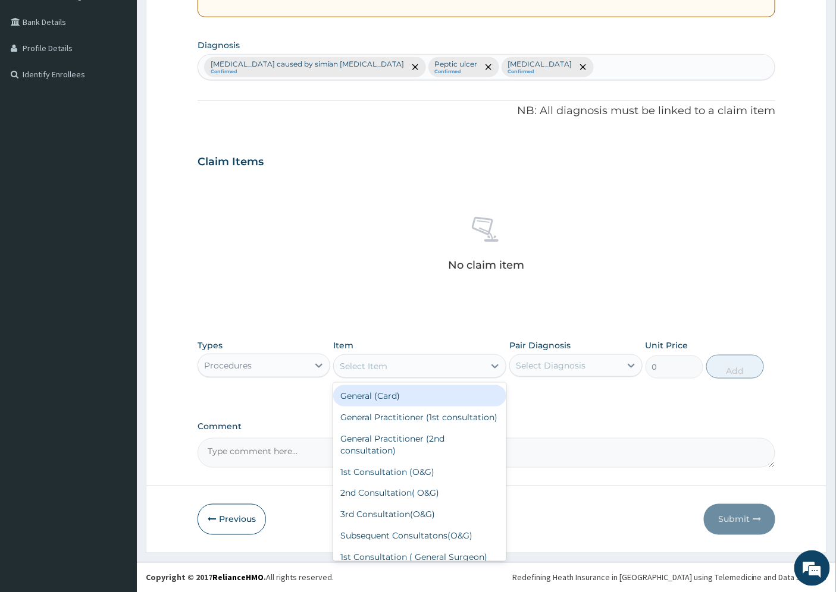
click at [491, 366] on icon at bounding box center [495, 366] width 12 height 12
click at [429, 428] on div "General Practitioner (1st consultation)" at bounding box center [419, 417] width 173 height 21
type input "1500"
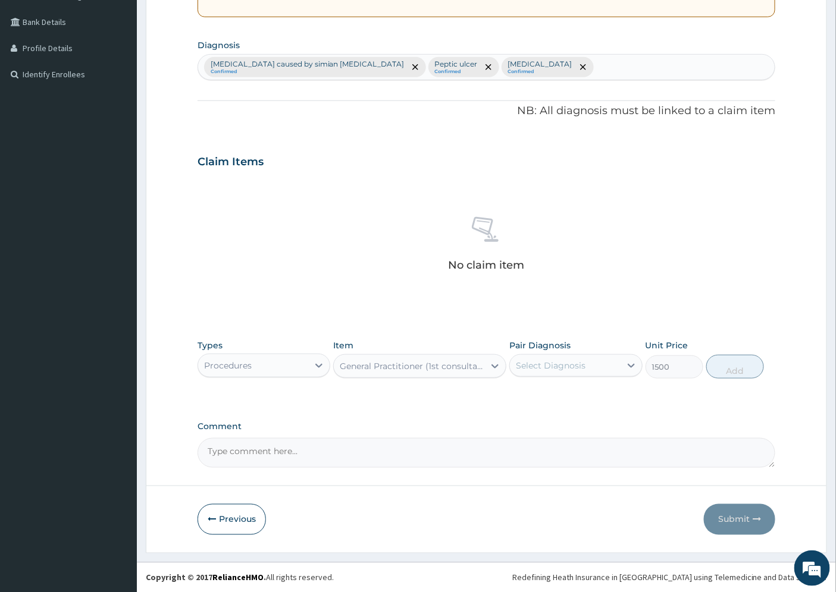
click at [561, 369] on div "Select Diagnosis" at bounding box center [551, 366] width 70 height 12
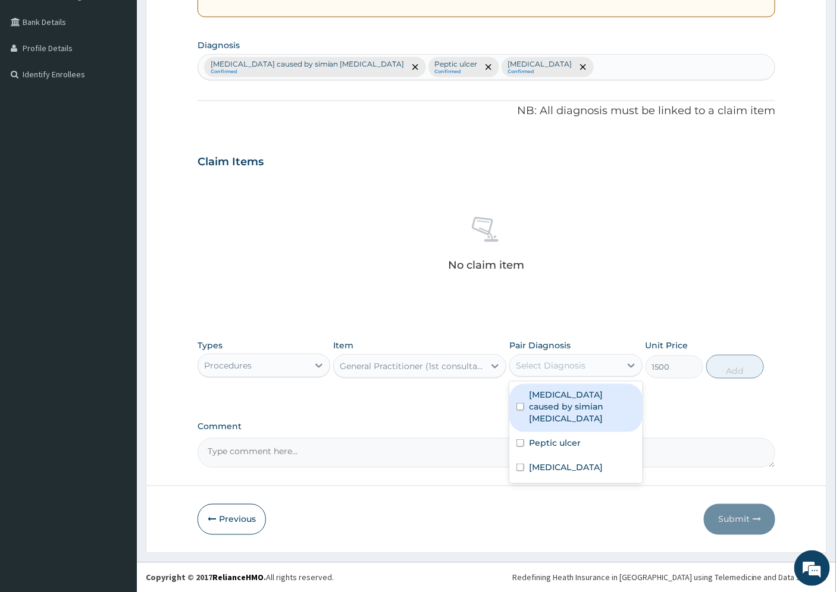
drag, startPoint x: 555, startPoint y: 397, endPoint x: 554, endPoint y: 405, distance: 7.8
click at [554, 400] on label "[MEDICAL_DATA] caused by simian [MEDICAL_DATA]" at bounding box center [582, 407] width 106 height 36
checkbox input "true"
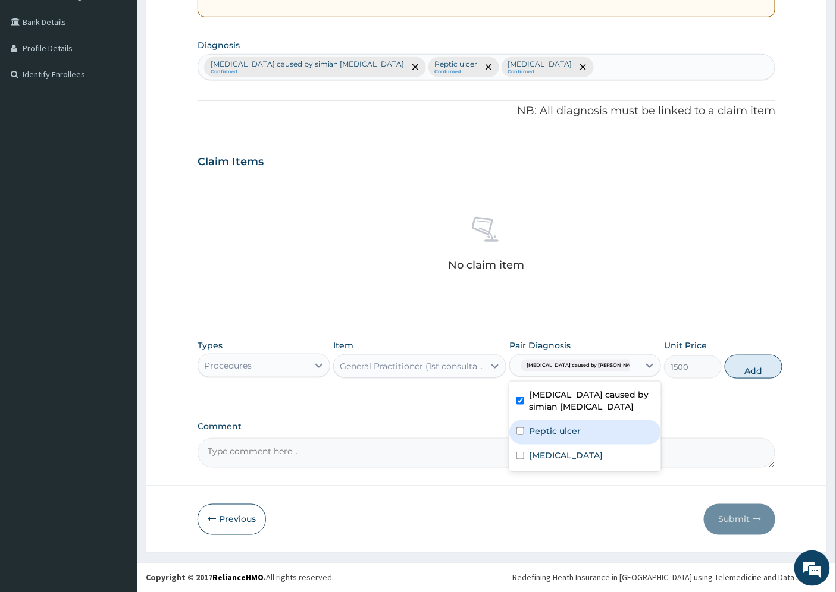
click at [549, 429] on label "Peptic ulcer" at bounding box center [555, 431] width 52 height 12
checkbox input "true"
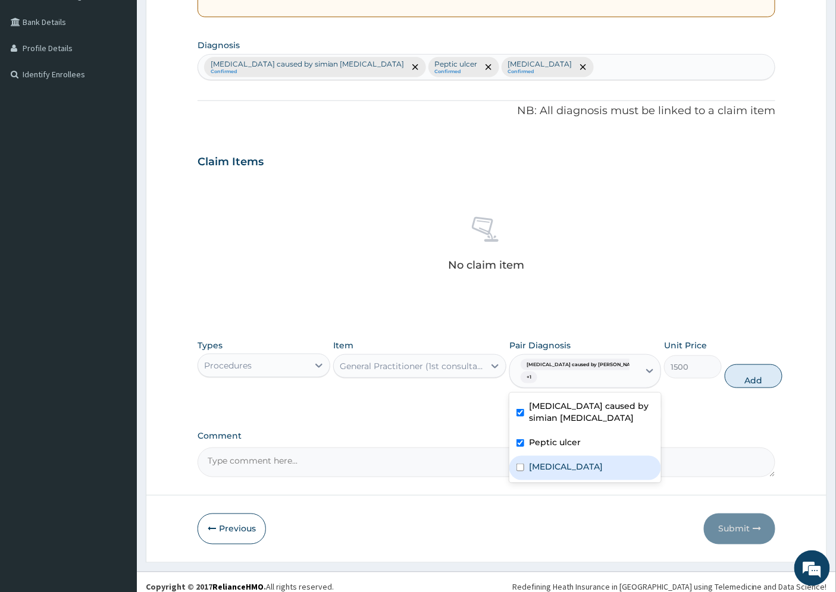
click at [550, 462] on label "[MEDICAL_DATA]" at bounding box center [566, 467] width 74 height 12
checkbox input "true"
click at [728, 375] on button "Add" at bounding box center [754, 377] width 58 height 24
type input "0"
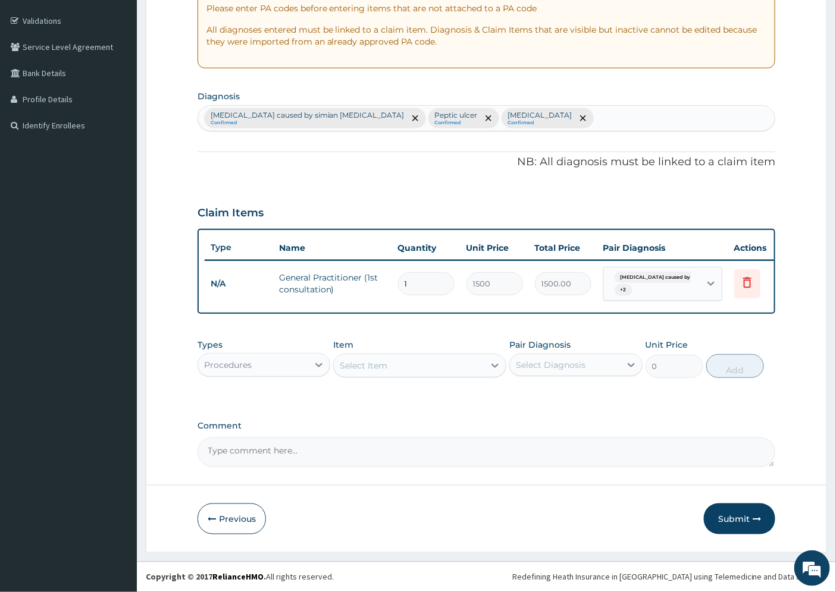
scroll to position [222, 0]
click at [278, 363] on div "Procedures" at bounding box center [253, 365] width 110 height 19
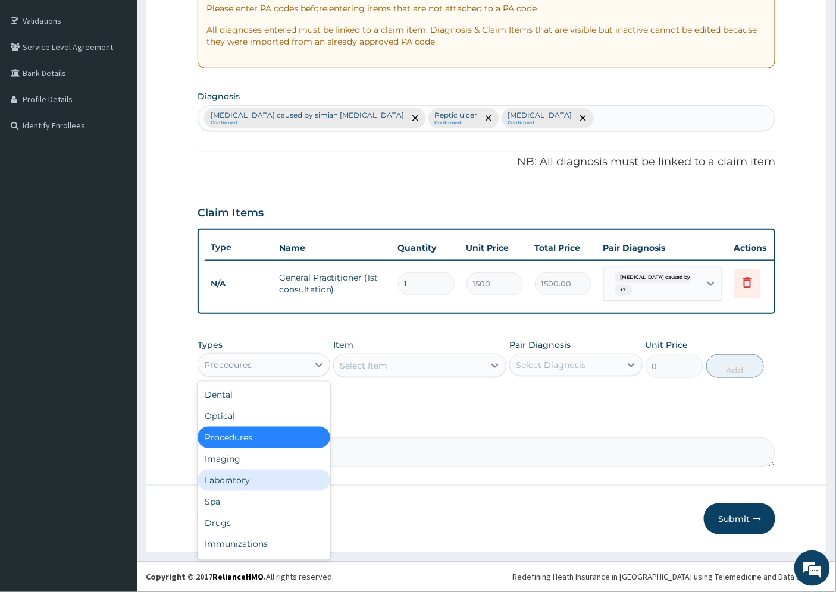
click at [256, 478] on div "Laboratory" at bounding box center [263, 480] width 133 height 21
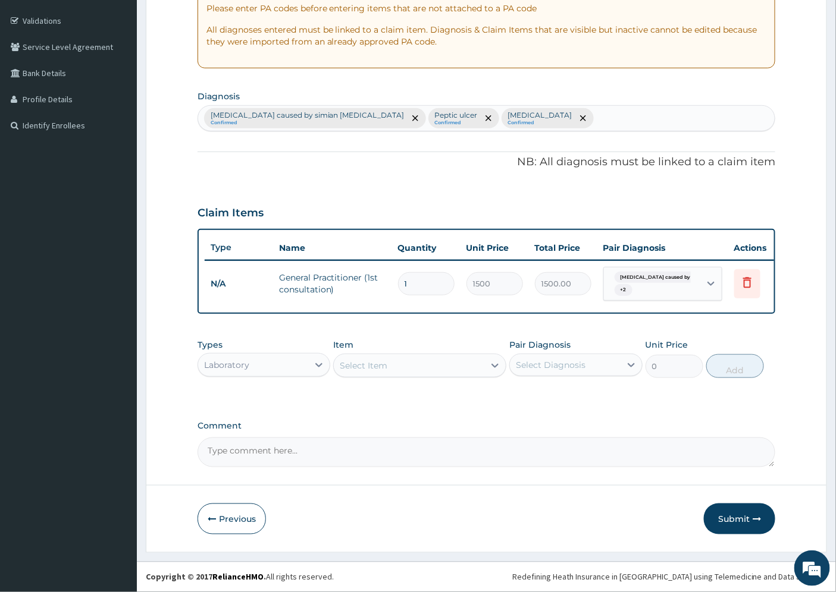
click at [376, 364] on div "Select Item" at bounding box center [364, 366] width 48 height 12
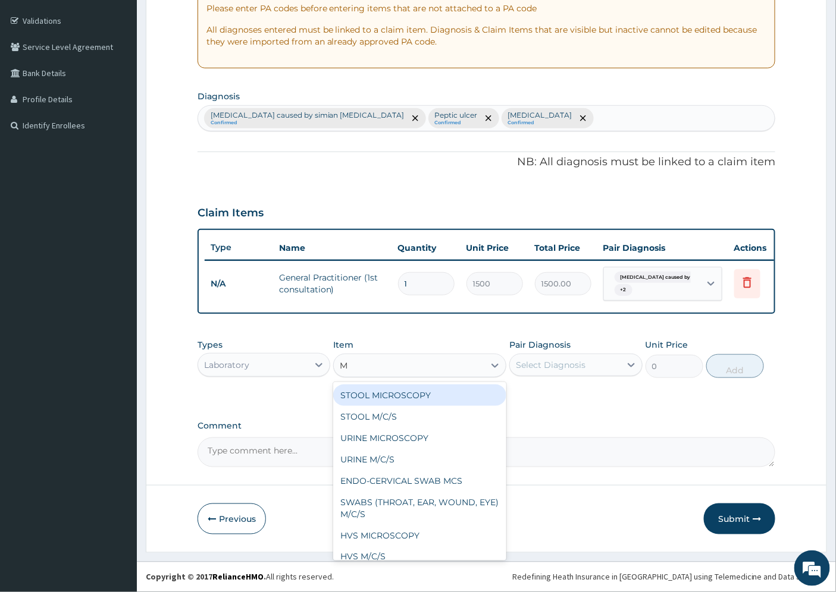
type input "MP"
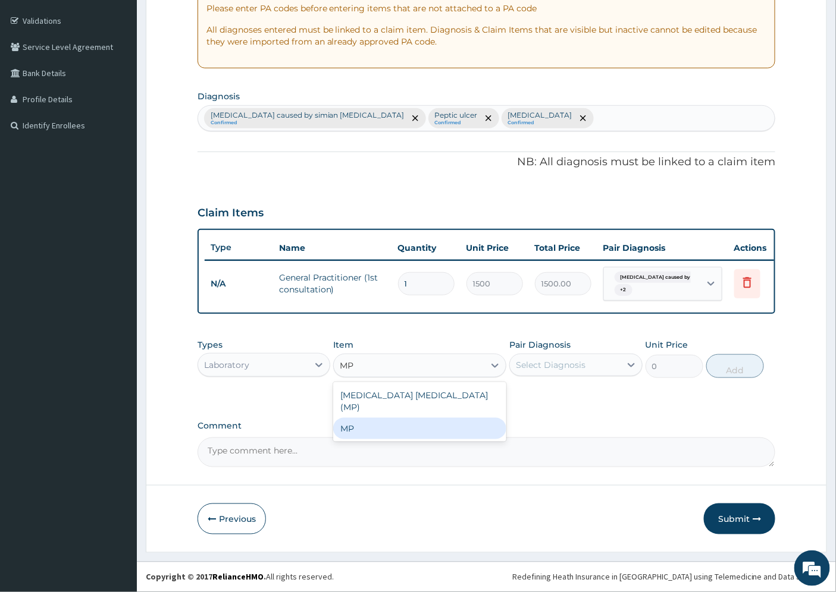
click at [370, 418] on div "MP" at bounding box center [419, 428] width 173 height 21
type input "2500"
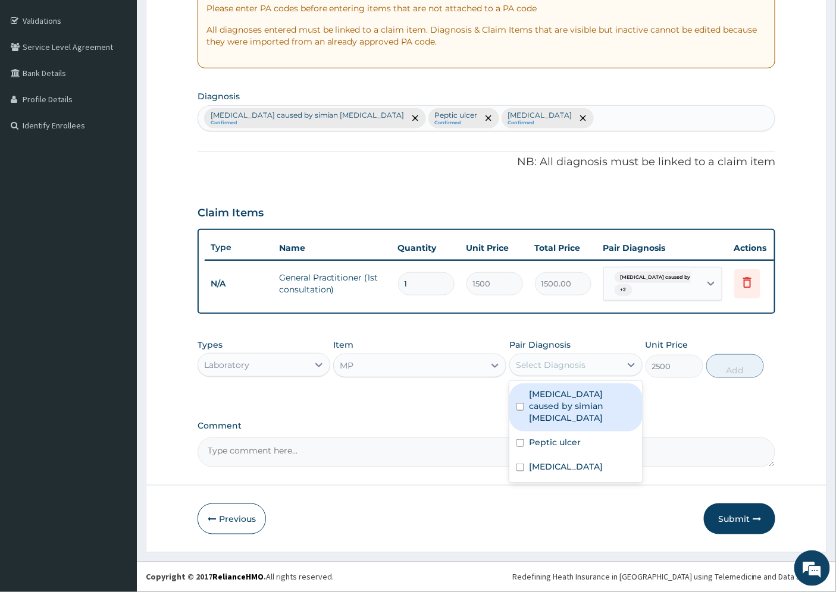
click at [570, 368] on div "Select Diagnosis" at bounding box center [551, 365] width 70 height 12
click at [572, 399] on label "[MEDICAL_DATA] caused by simian [MEDICAL_DATA]" at bounding box center [582, 406] width 106 height 36
checkbox input "true"
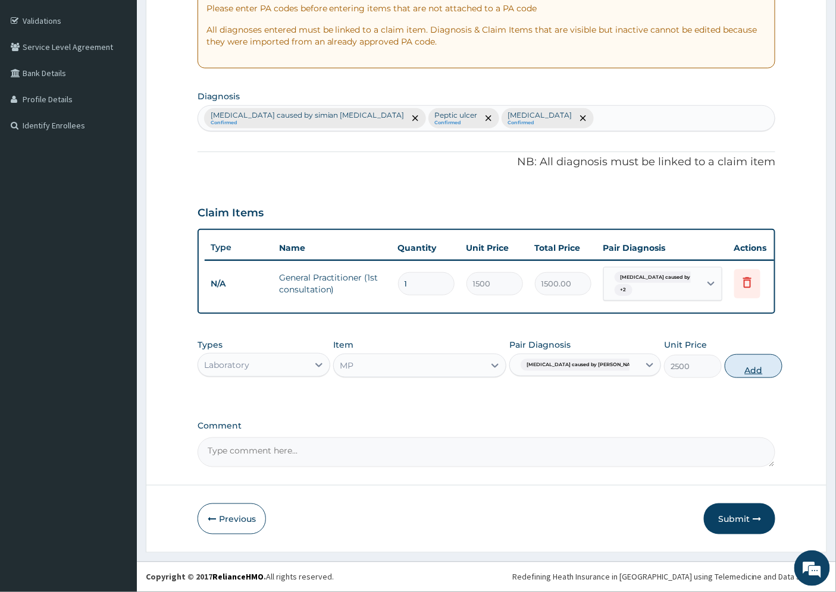
click at [735, 369] on button "Add" at bounding box center [754, 367] width 58 height 24
type input "0"
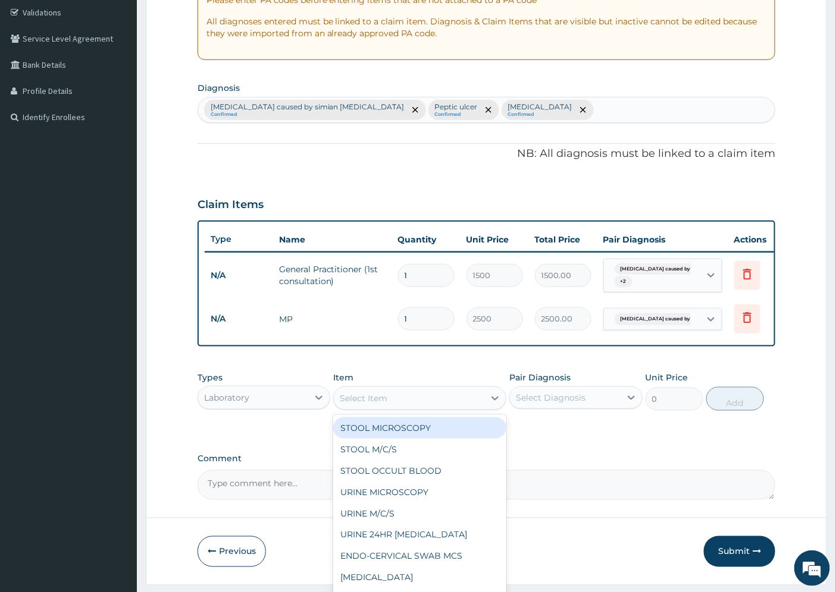
click at [375, 404] on div "Select Item" at bounding box center [364, 399] width 48 height 12
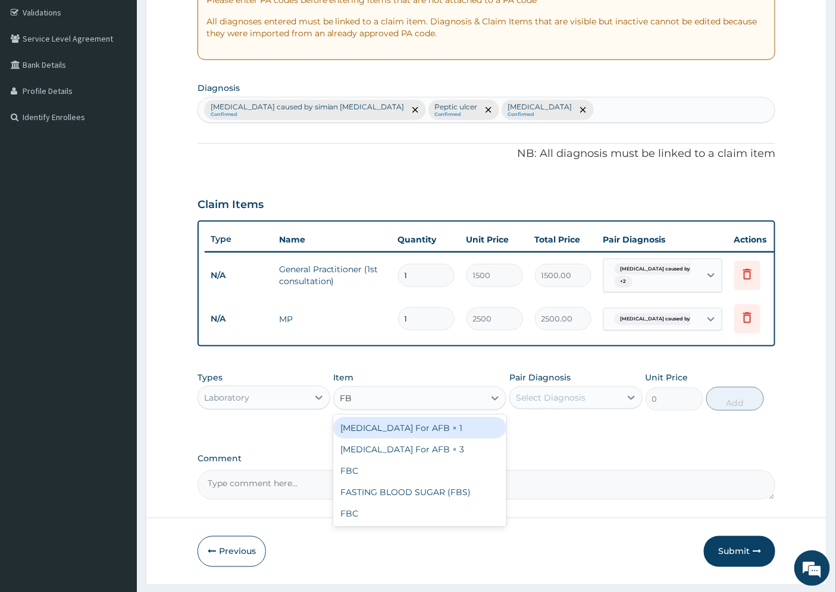
type input "FBC"
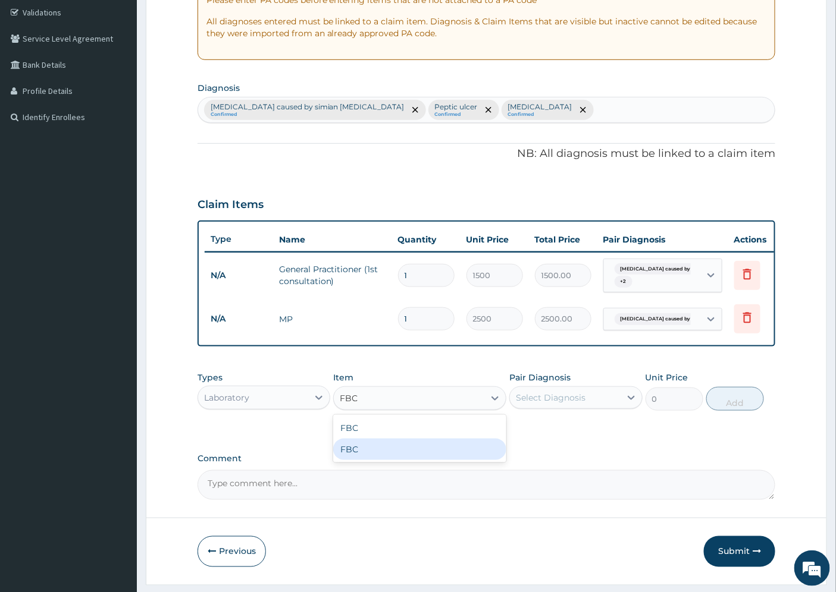
click at [358, 456] on div "FBC" at bounding box center [419, 449] width 173 height 21
type input "4500"
click at [579, 404] on div "Select Diagnosis" at bounding box center [551, 398] width 70 height 12
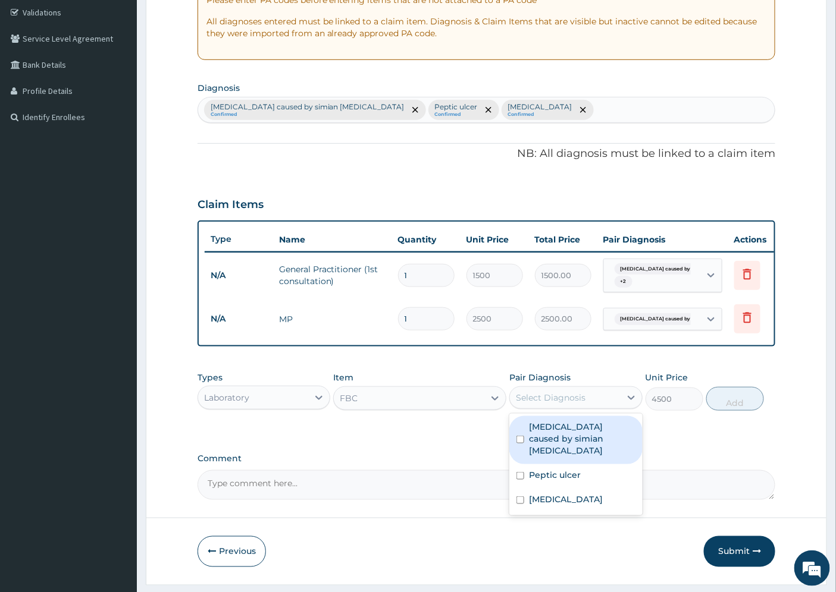
click at [573, 443] on label "[MEDICAL_DATA] caused by simian [MEDICAL_DATA]" at bounding box center [582, 439] width 106 height 36
checkbox input "true"
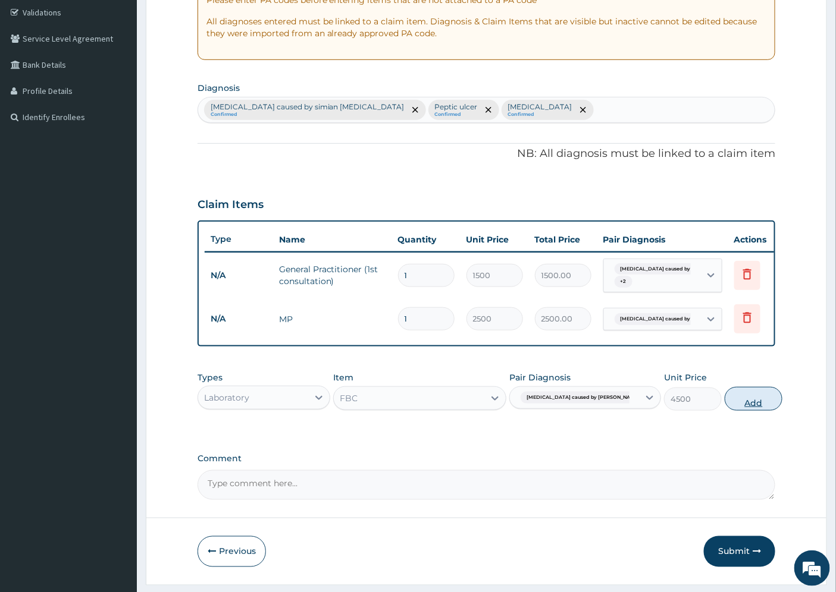
click at [725, 407] on button "Add" at bounding box center [754, 399] width 58 height 24
type input "0"
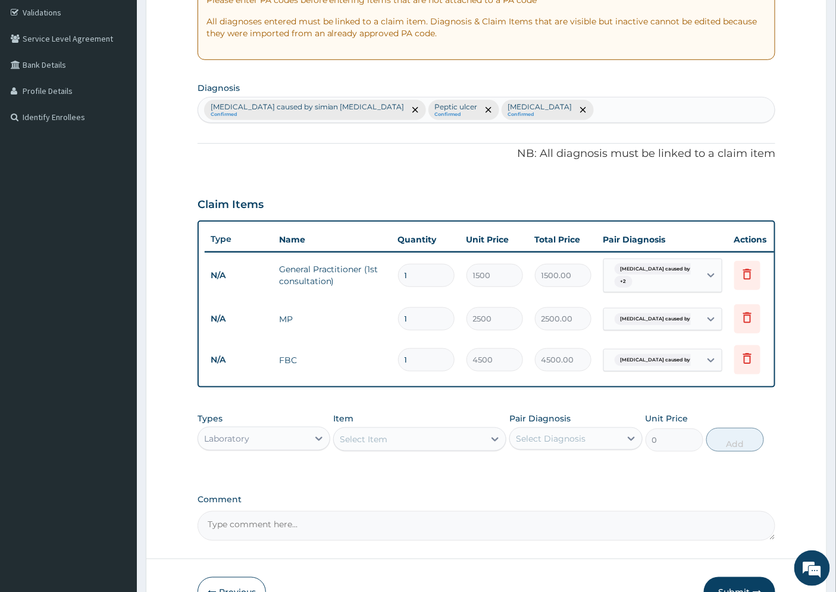
click at [375, 446] on div "Select Item" at bounding box center [364, 440] width 48 height 12
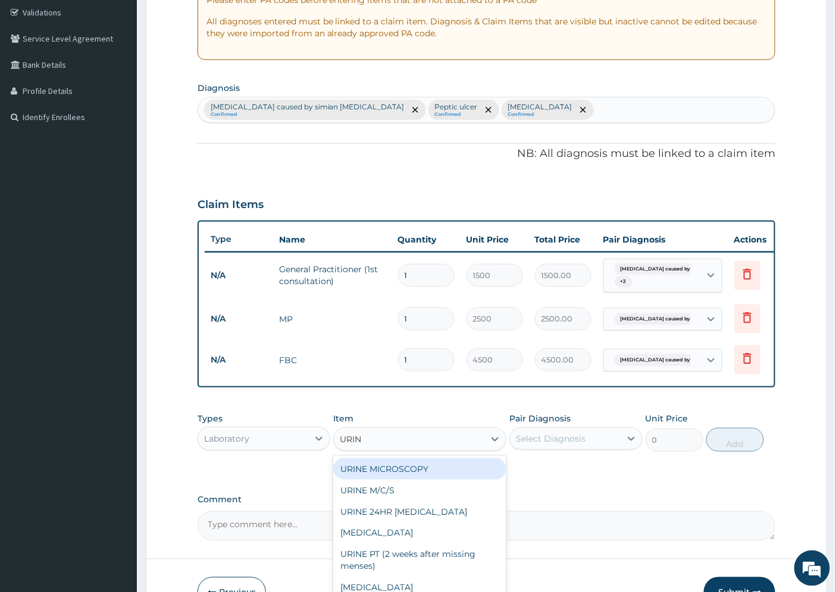
type input "URINA"
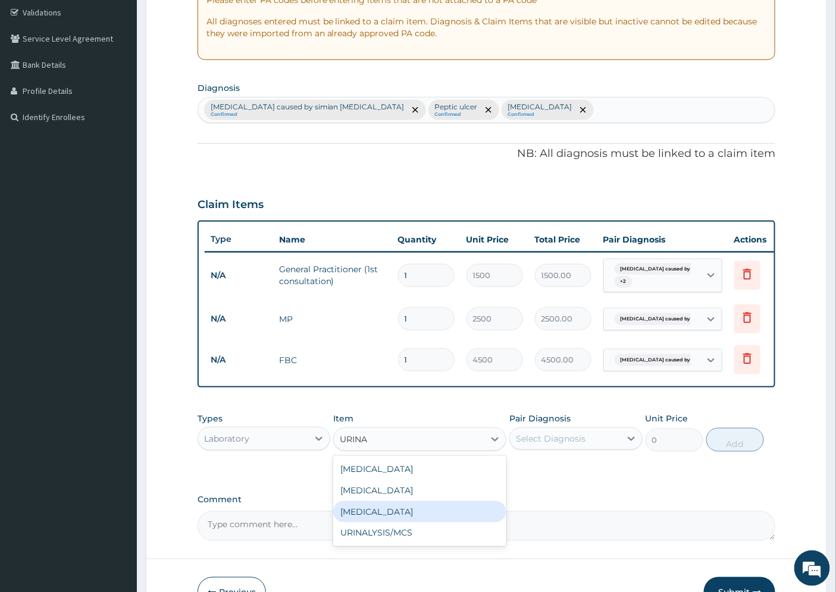
click at [375, 522] on div "[MEDICAL_DATA]" at bounding box center [419, 511] width 173 height 21
type input "2000"
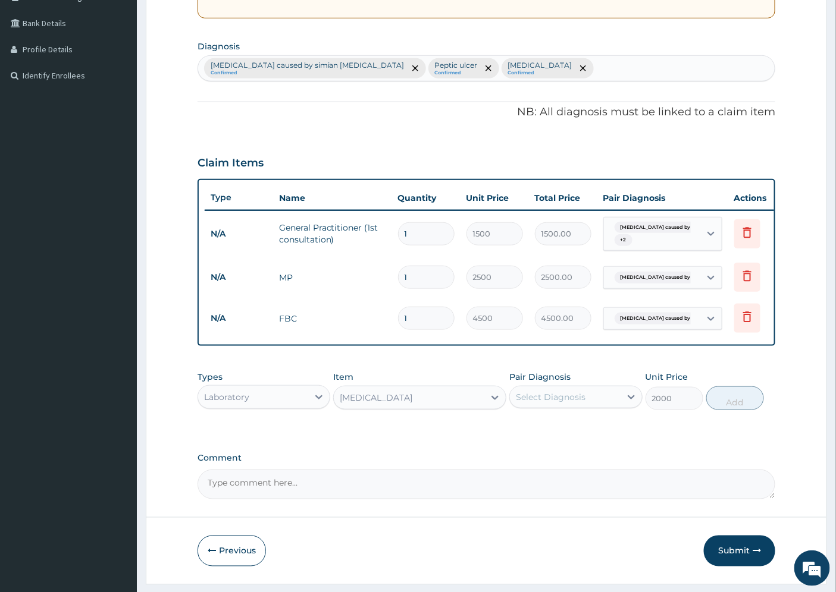
scroll to position [305, 0]
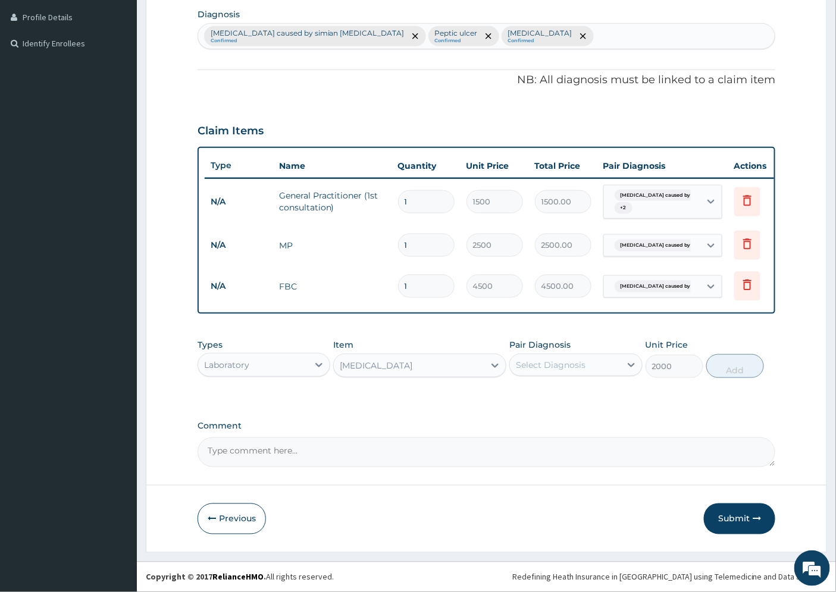
click at [609, 368] on div "Select Diagnosis" at bounding box center [565, 365] width 110 height 19
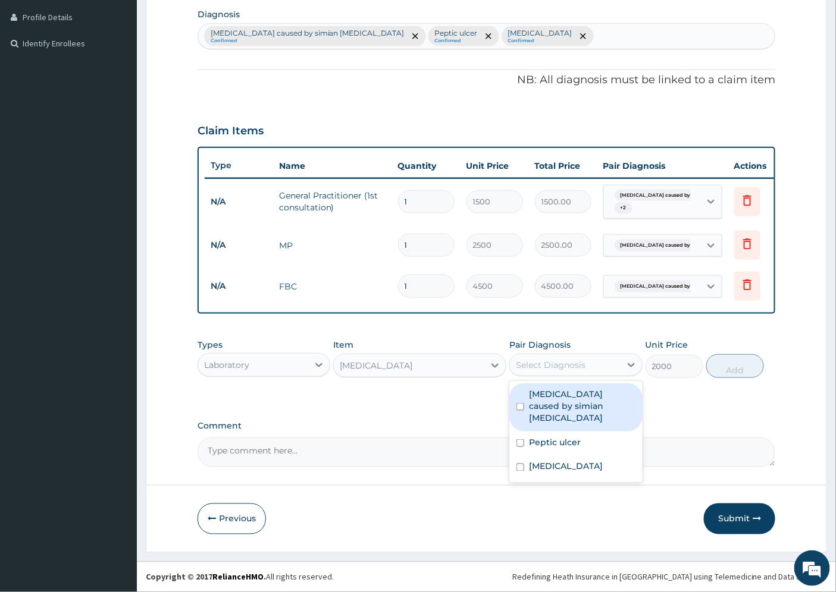
click at [586, 410] on label "[MEDICAL_DATA] caused by simian [MEDICAL_DATA]" at bounding box center [582, 406] width 106 height 36
checkbox input "true"
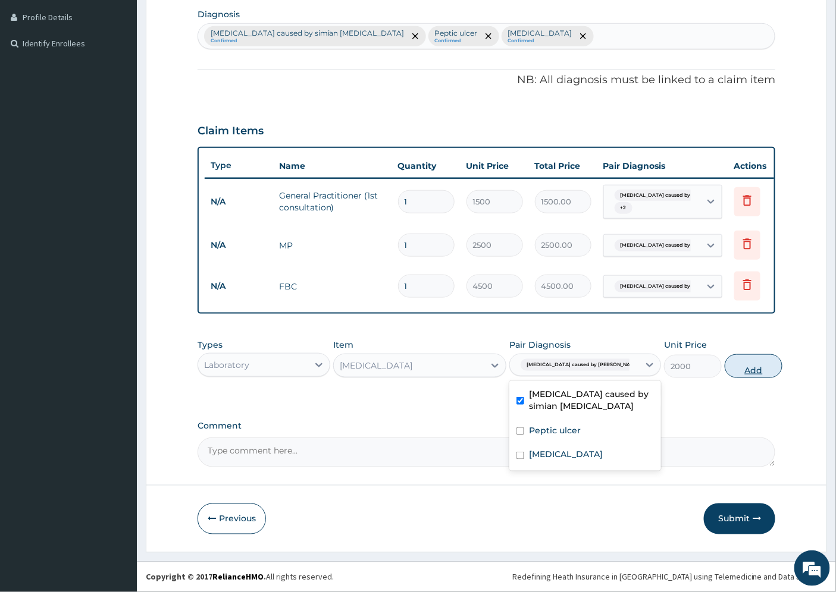
click at [739, 365] on button "Add" at bounding box center [754, 367] width 58 height 24
type input "0"
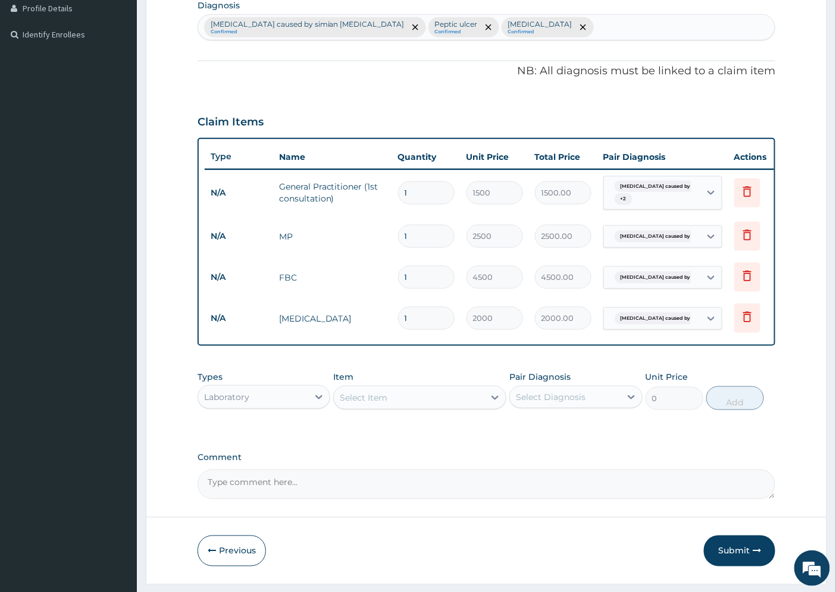
click at [361, 404] on div "Select Item" at bounding box center [364, 398] width 48 height 12
type input "PYLO"
click at [388, 458] on div "H.Pylori" at bounding box center [419, 448] width 173 height 21
type input "4500"
click at [551, 403] on div "Select Diagnosis" at bounding box center [551, 397] width 70 height 12
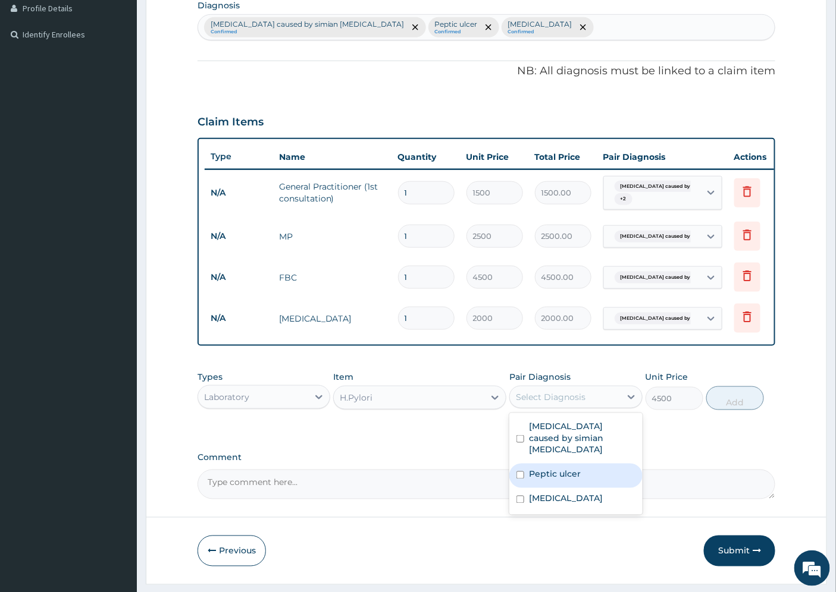
click at [563, 473] on label "Peptic ulcer" at bounding box center [555, 475] width 52 height 12
checkbox input "true"
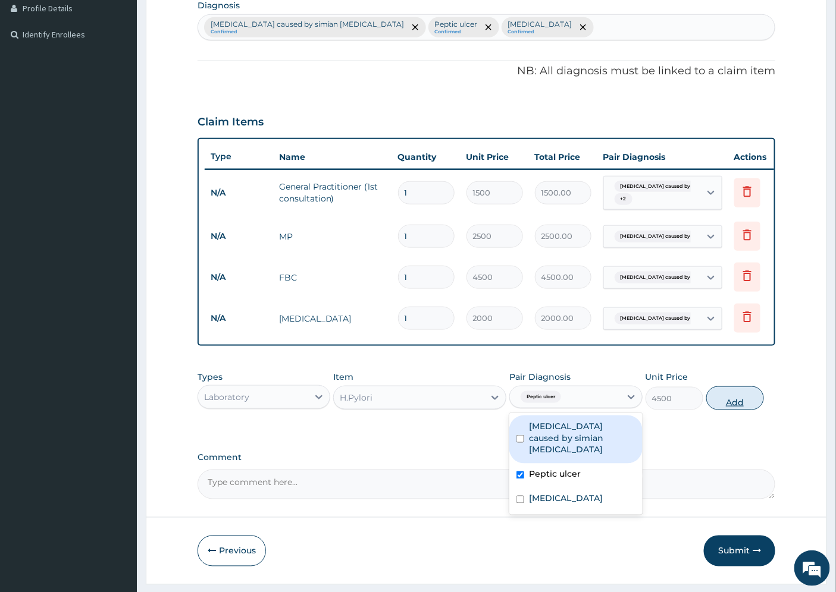
click at [720, 410] on button "Add" at bounding box center [735, 399] width 58 height 24
type input "0"
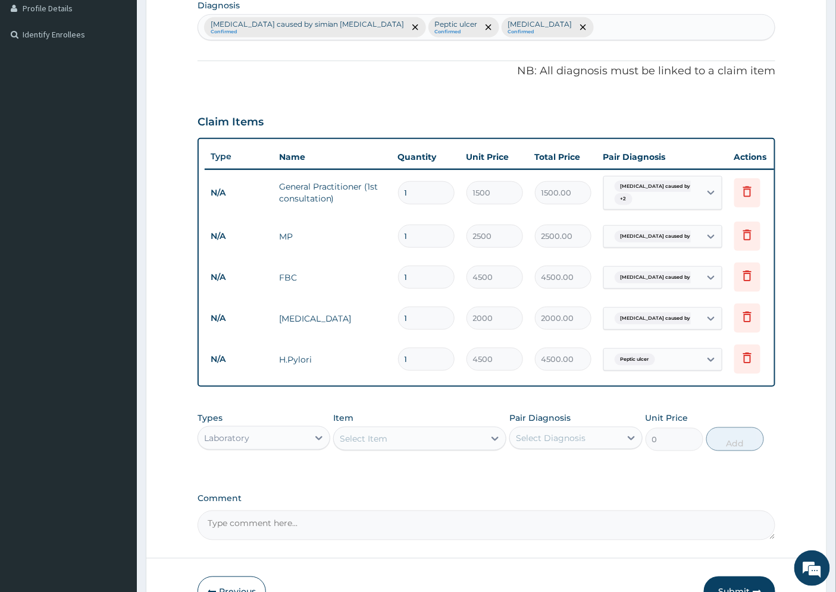
click at [268, 448] on div "Laboratory" at bounding box center [253, 438] width 110 height 19
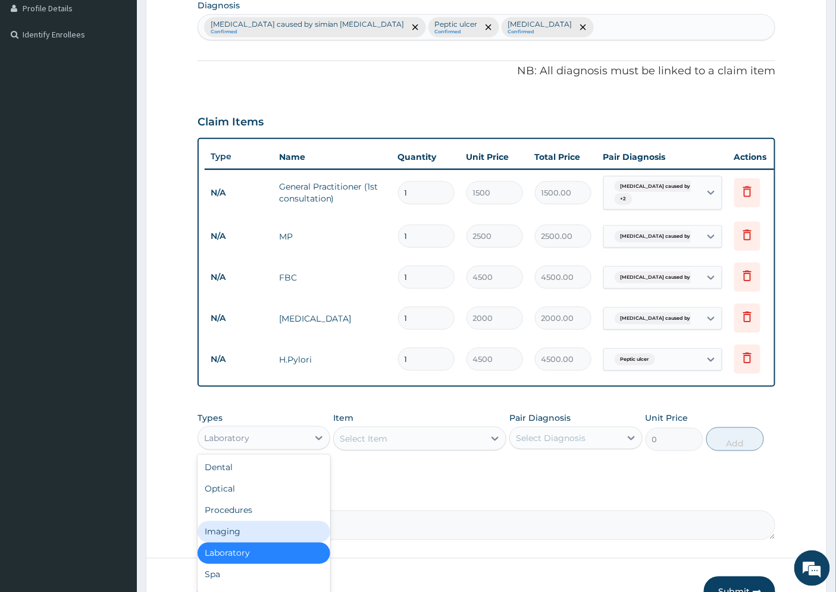
click at [253, 540] on div "Imaging" at bounding box center [263, 532] width 133 height 21
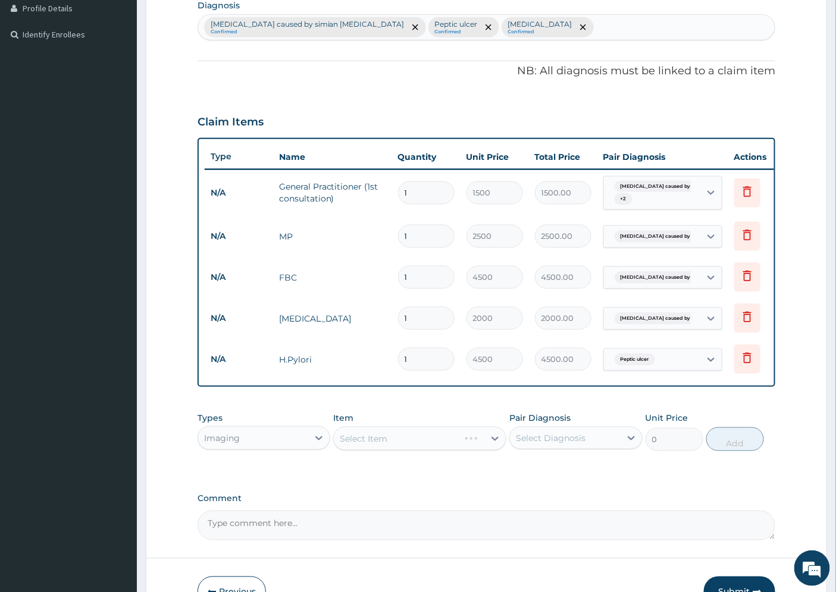
click at [396, 449] on div "Select Item" at bounding box center [419, 439] width 173 height 24
click at [391, 451] on div "Select Item" at bounding box center [419, 439] width 173 height 24
click at [432, 450] on div "Select Item" at bounding box center [419, 439] width 173 height 24
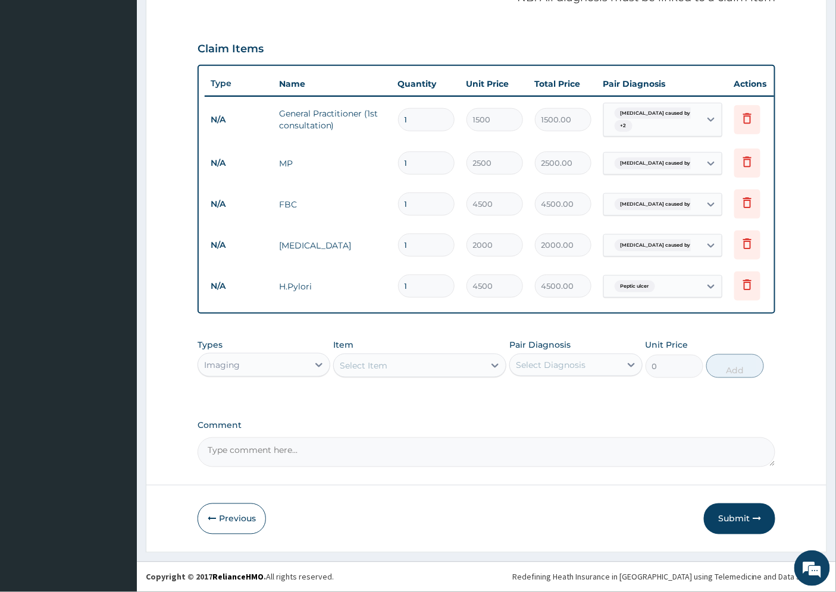
scroll to position [388, 0]
click at [433, 367] on div "Select Item" at bounding box center [409, 365] width 150 height 19
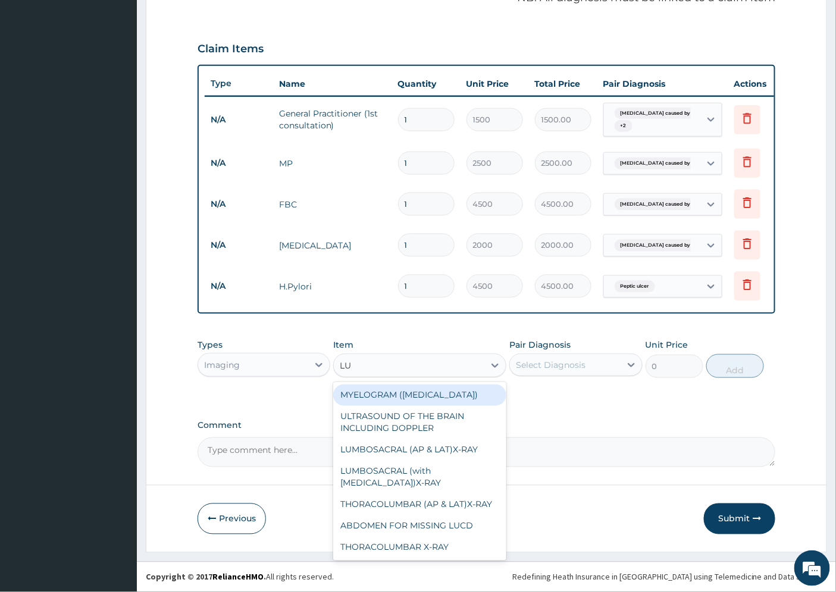
type input "[PERSON_NAME]"
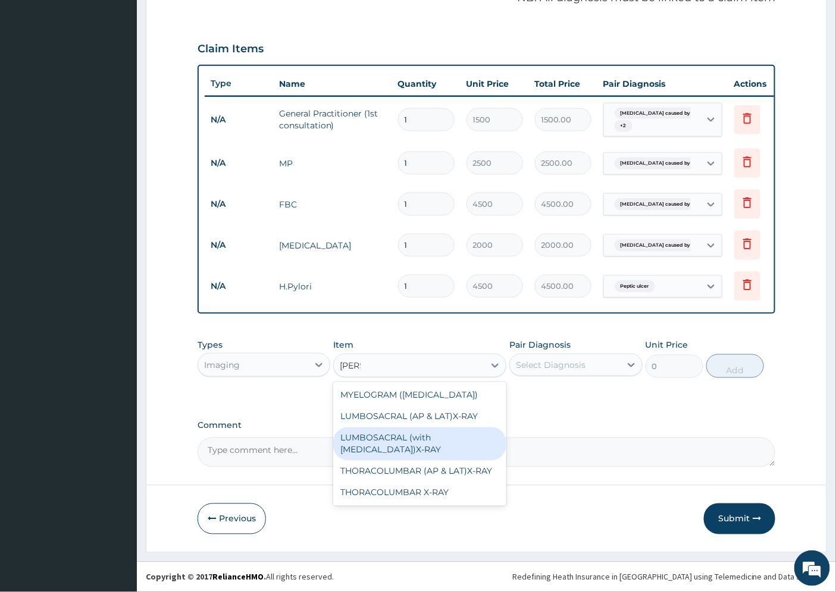
click at [425, 441] on div "LUMBOSACRAL (with [MEDICAL_DATA])X-RAY" at bounding box center [419, 444] width 173 height 33
type input "3840"
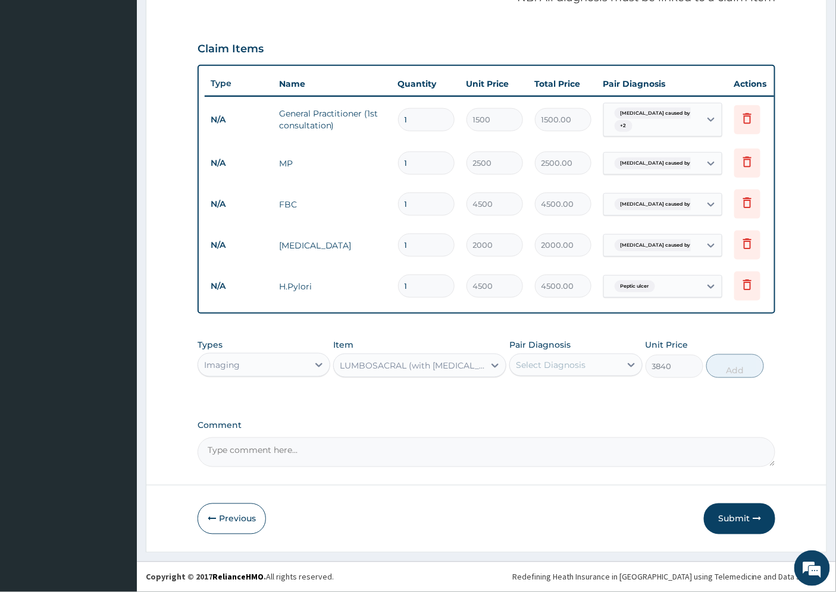
click at [595, 365] on div "Select Diagnosis" at bounding box center [565, 365] width 110 height 19
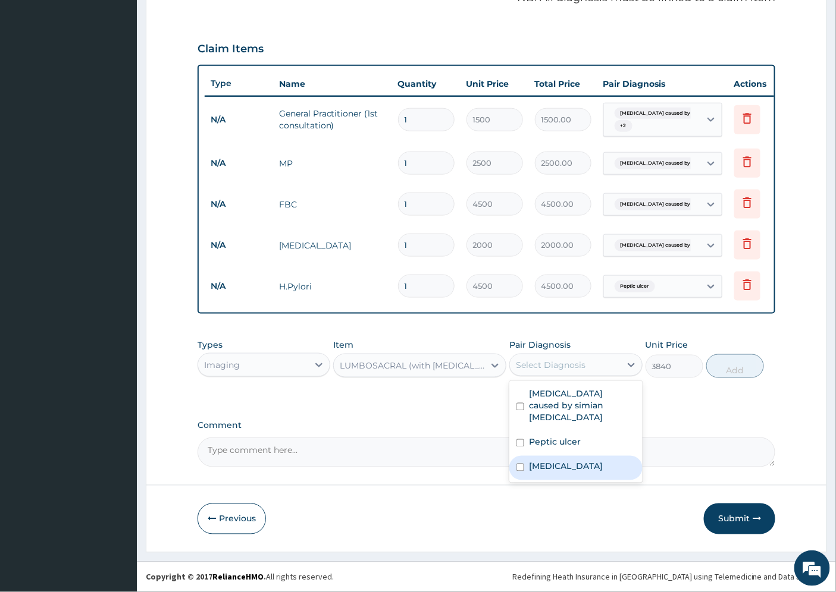
click at [581, 461] on label "[MEDICAL_DATA]" at bounding box center [566, 467] width 74 height 12
checkbox input "true"
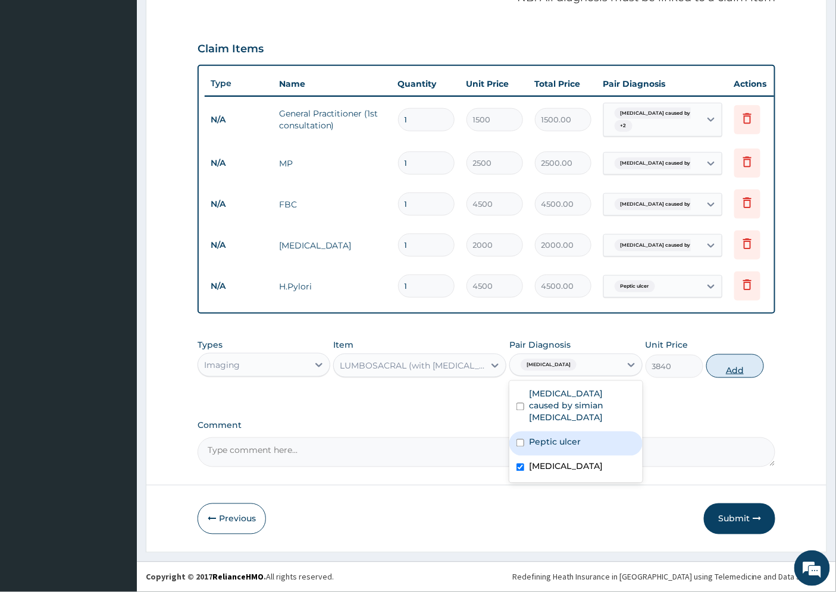
click at [714, 364] on button "Add" at bounding box center [735, 367] width 58 height 24
type input "0"
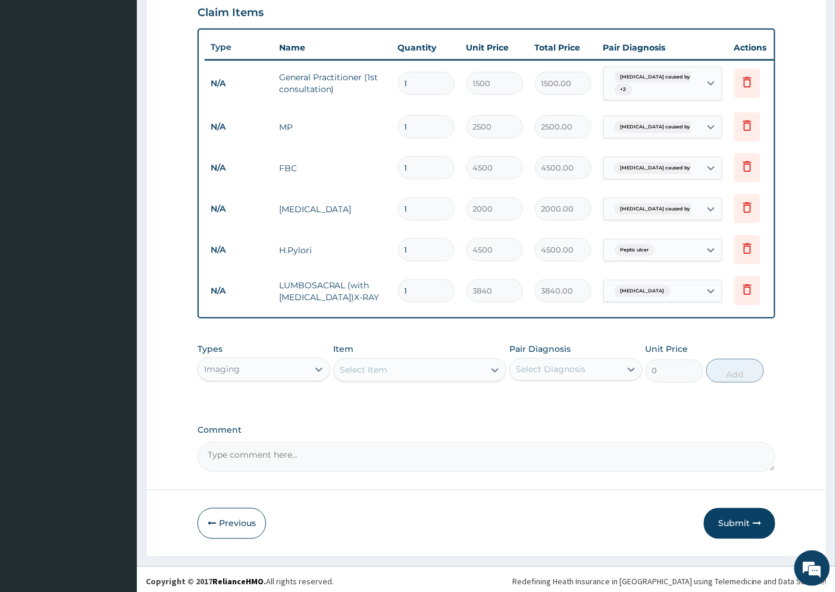
scroll to position [429, 0]
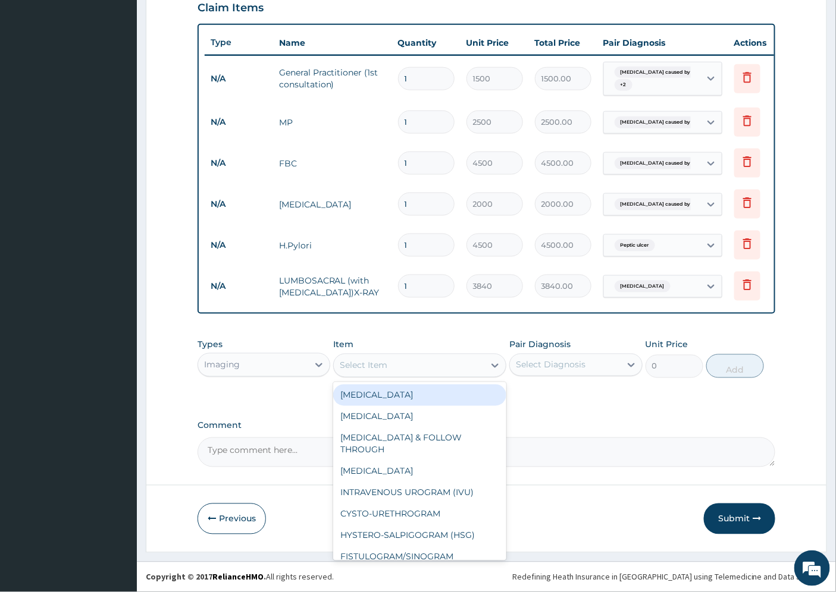
click at [385, 364] on div "Select Item" at bounding box center [364, 366] width 48 height 12
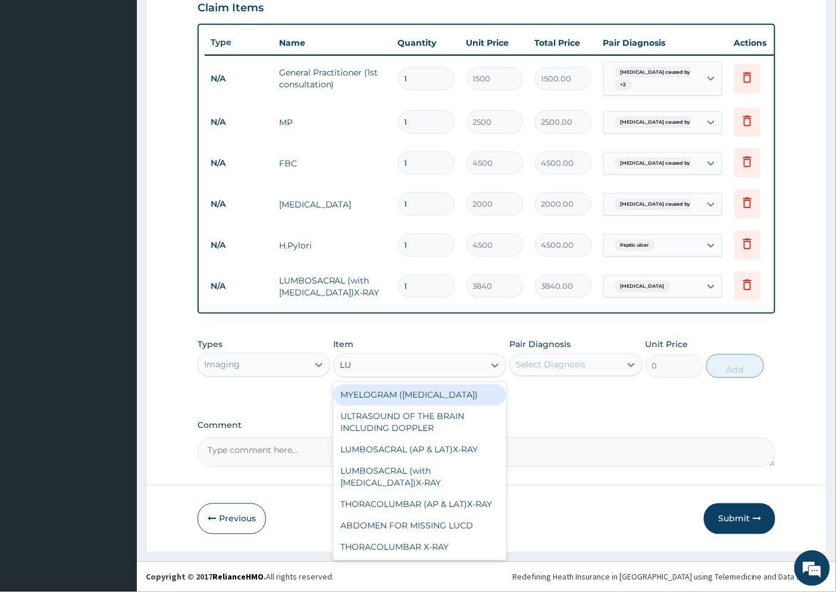
type input "[PERSON_NAME]"
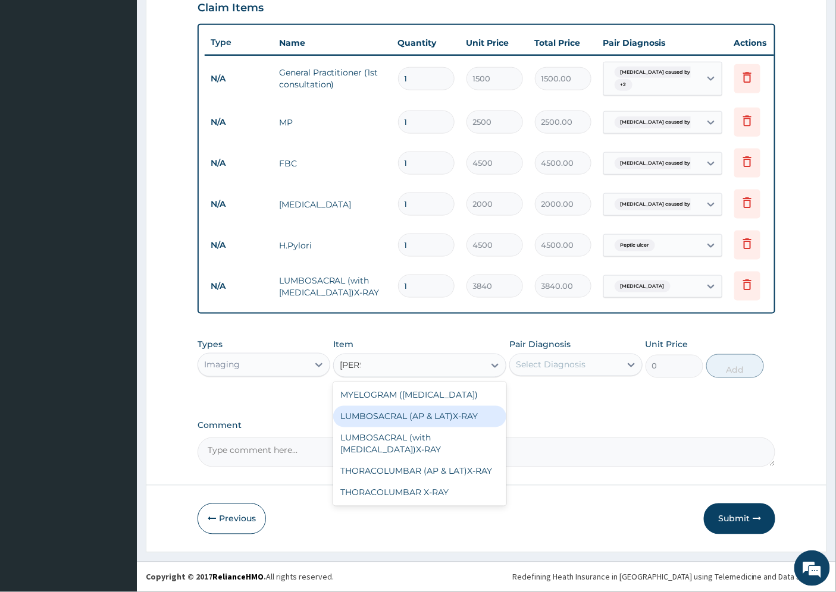
click at [442, 421] on div "LUMBOSACRAL (AP & LAT)X-RAY" at bounding box center [419, 416] width 173 height 21
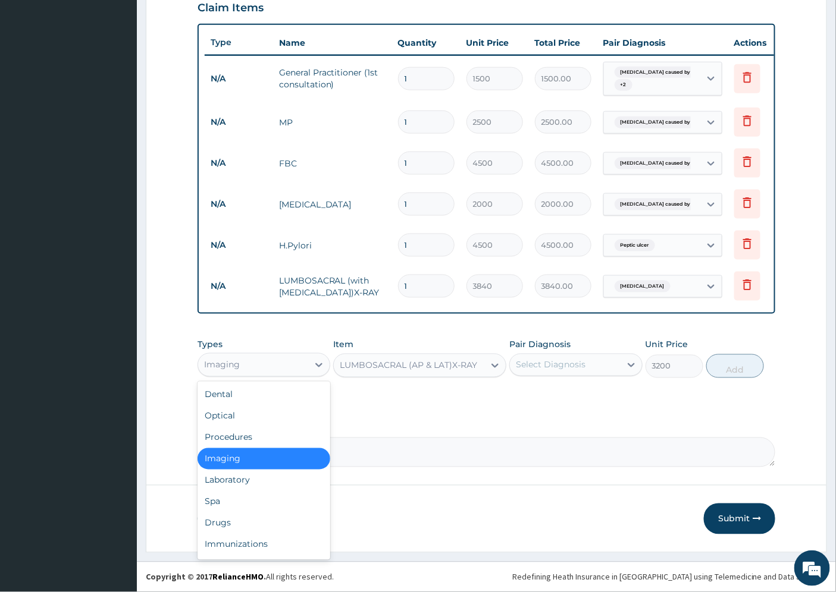
click at [275, 371] on div "Imaging" at bounding box center [253, 365] width 110 height 19
click at [243, 520] on div "Drugs" at bounding box center [263, 523] width 133 height 21
type input "0"
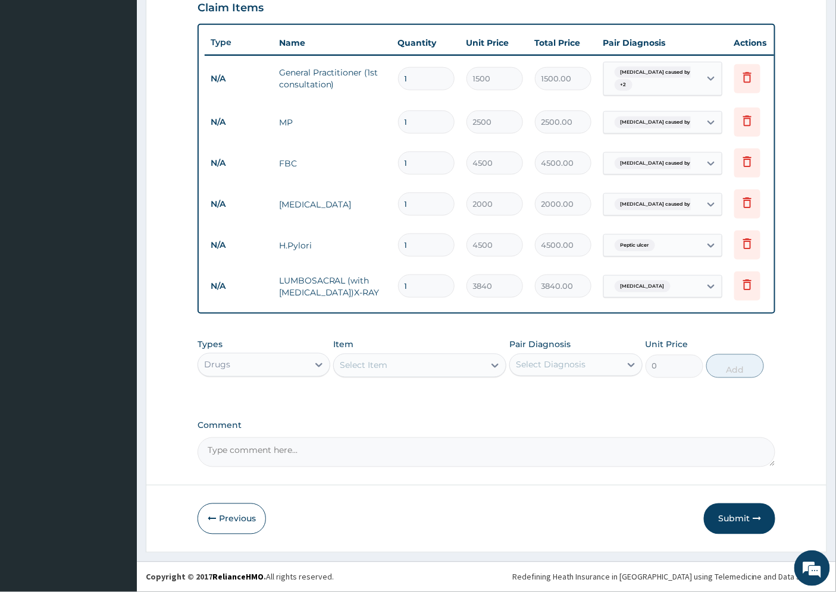
click at [390, 368] on div "Select Item" at bounding box center [409, 365] width 150 height 19
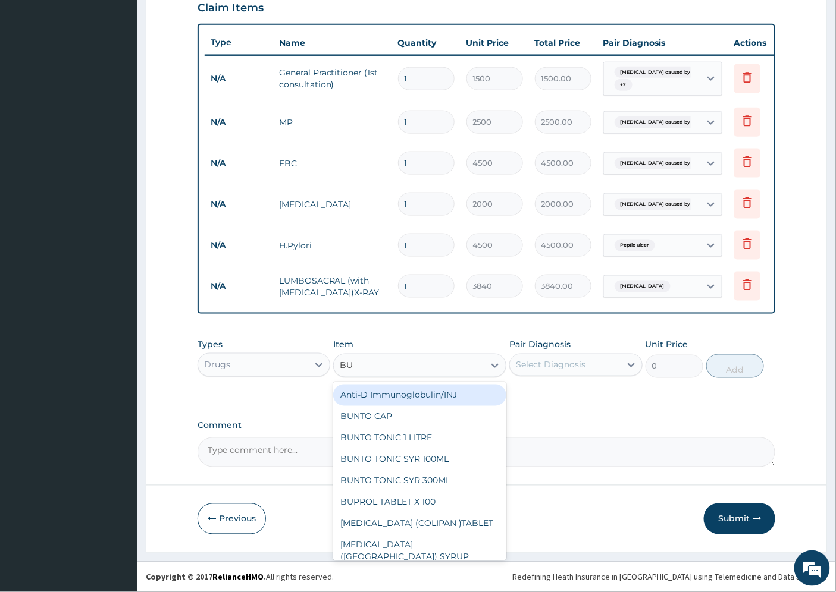
type input "BUS"
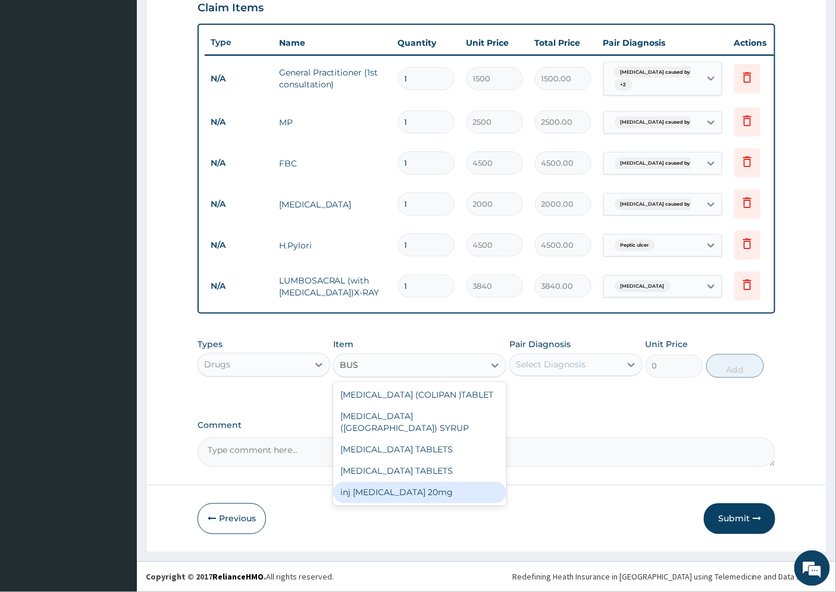
click at [434, 482] on div "inj [MEDICAL_DATA] 20mg" at bounding box center [419, 492] width 173 height 21
type input "250"
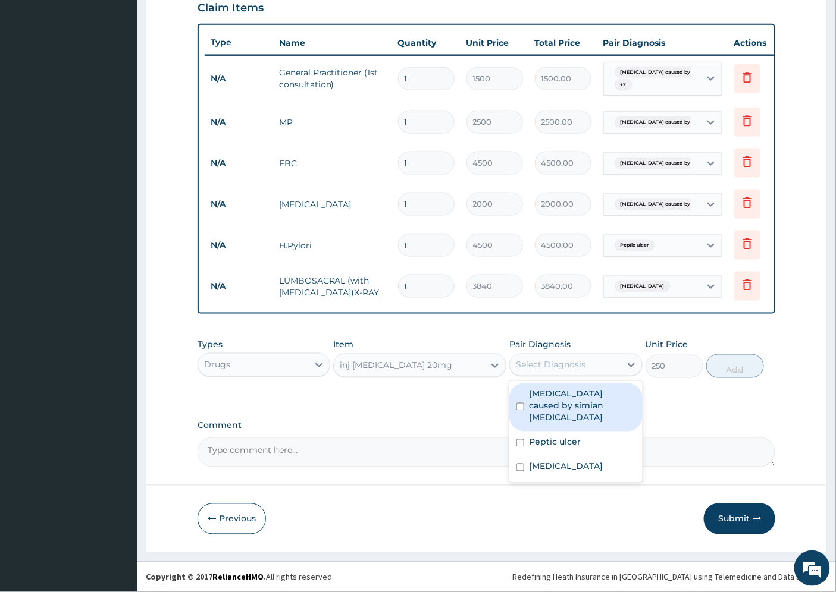
click at [562, 366] on div "Select Diagnosis" at bounding box center [551, 365] width 70 height 12
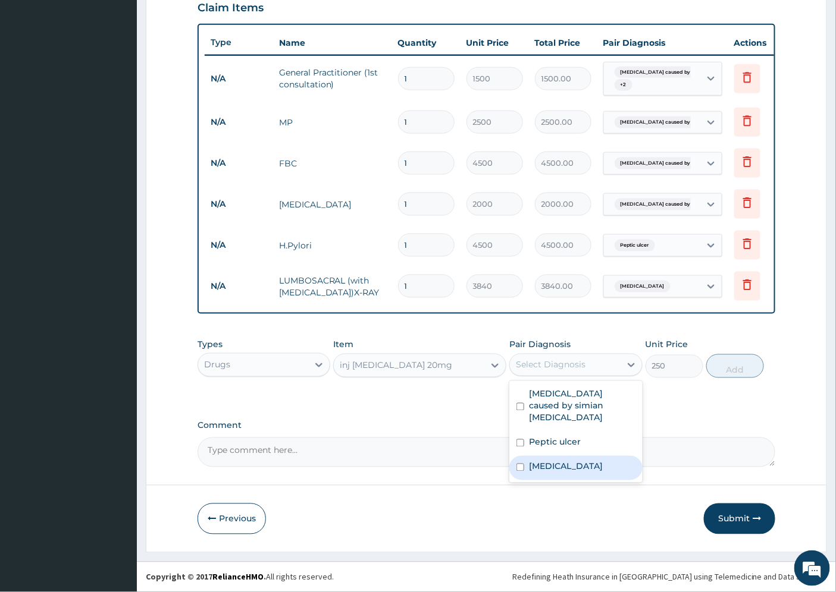
click at [573, 461] on label "[MEDICAL_DATA]" at bounding box center [566, 467] width 74 height 12
checkbox input "true"
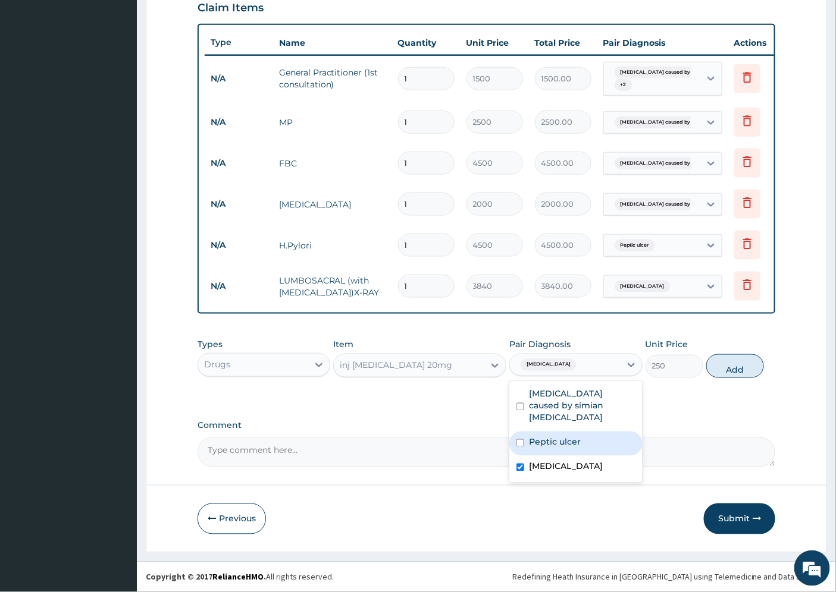
click at [575, 437] on label "Peptic ulcer" at bounding box center [555, 443] width 52 height 12
checkbox input "true"
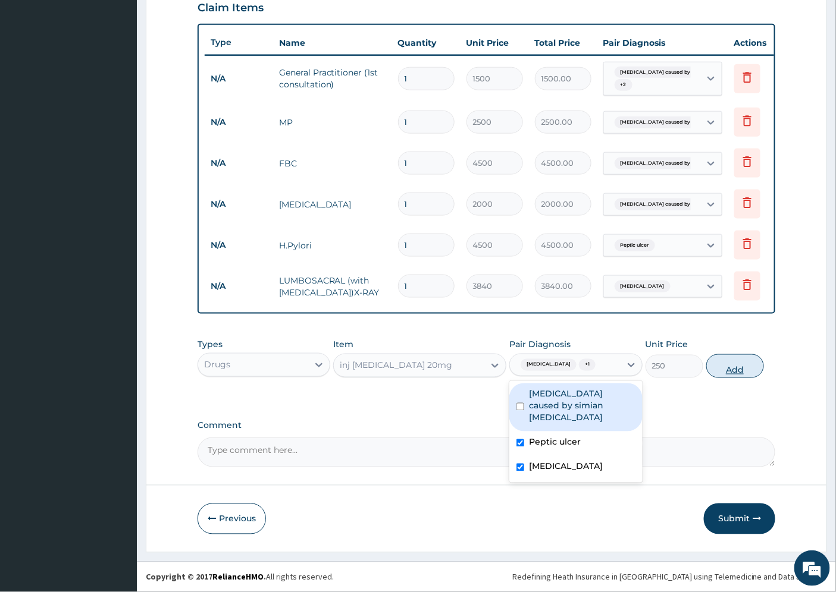
click at [736, 367] on button "Add" at bounding box center [735, 367] width 58 height 24
type input "0"
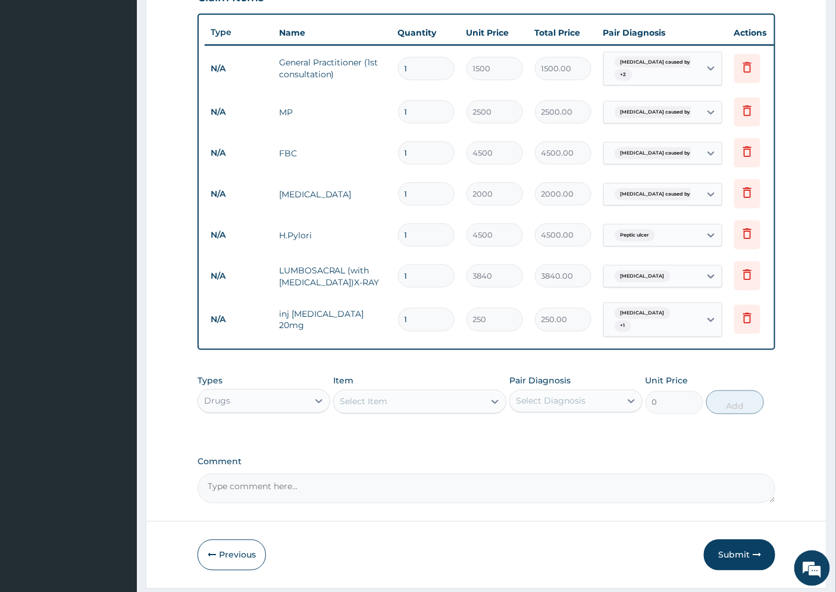
click at [375, 405] on div "Select Item" at bounding box center [409, 402] width 150 height 19
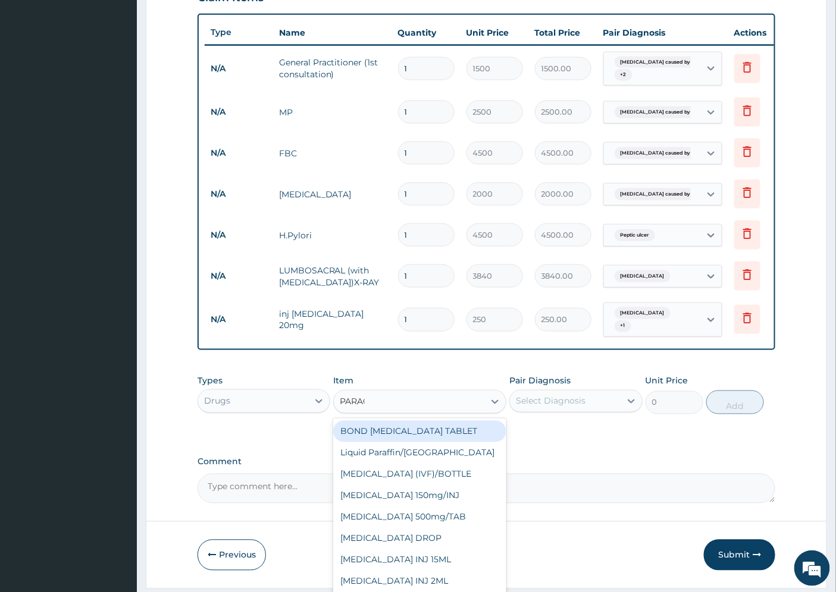
type input "PARACE"
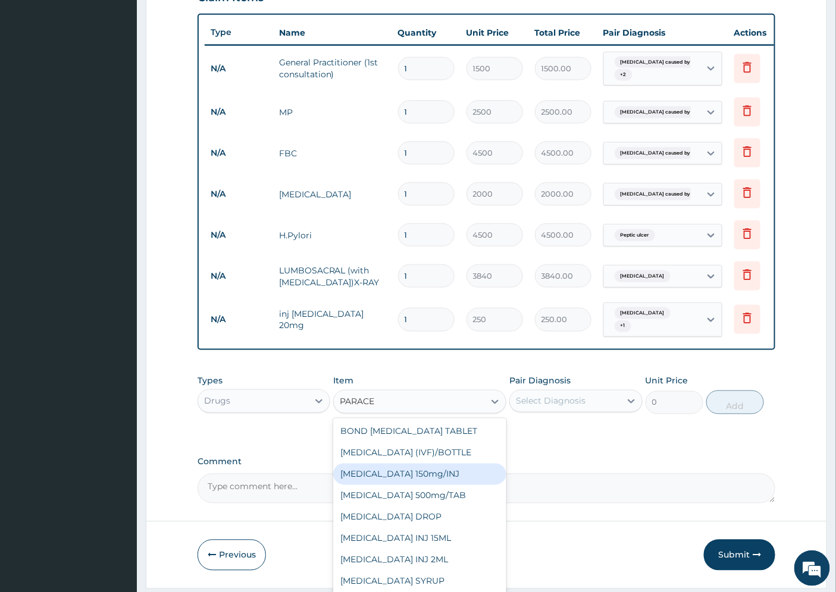
click at [420, 485] on div "[MEDICAL_DATA] 150mg/INJ" at bounding box center [419, 474] width 173 height 21
type input "31.5"
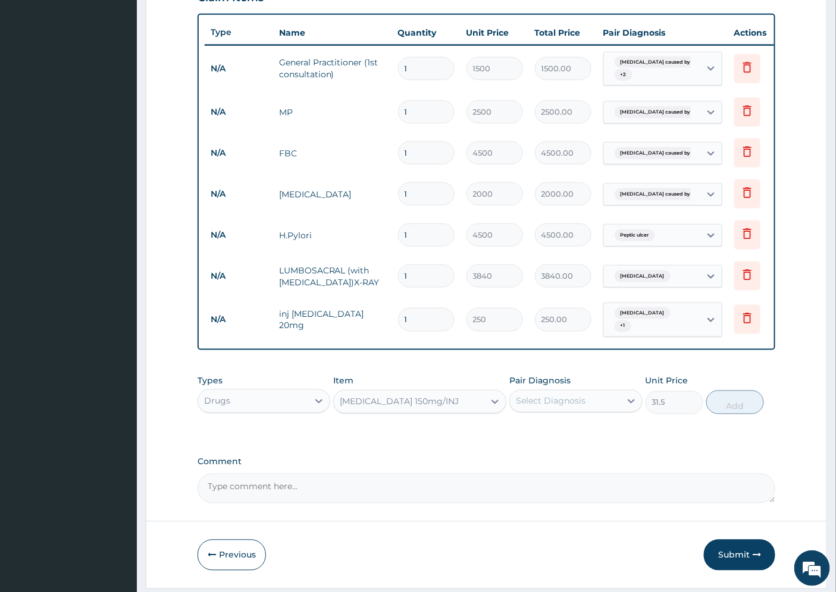
click at [604, 409] on div "Select Diagnosis" at bounding box center [565, 401] width 110 height 19
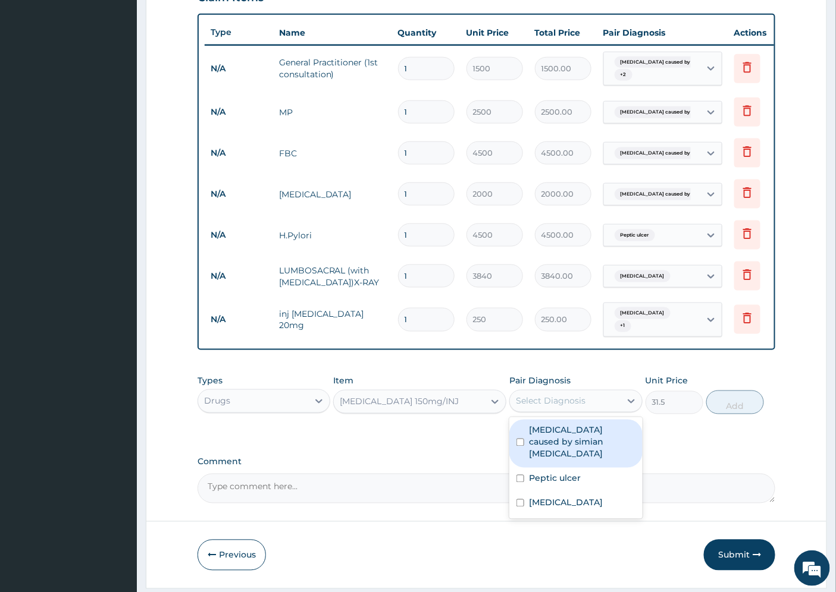
click at [590, 449] on label "[MEDICAL_DATA] caused by simian [MEDICAL_DATA]" at bounding box center [582, 443] width 106 height 36
checkbox input "true"
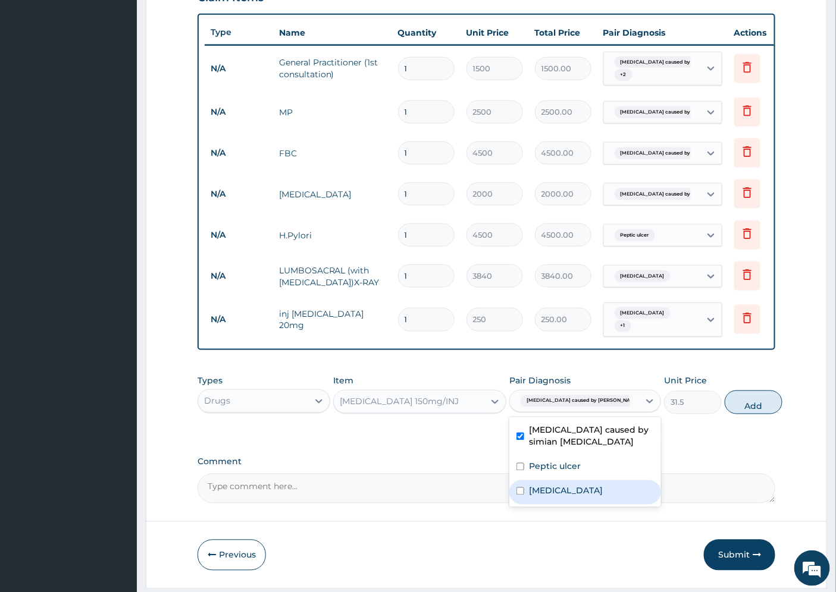
click at [599, 497] on label "[MEDICAL_DATA]" at bounding box center [566, 491] width 74 height 12
checkbox input "true"
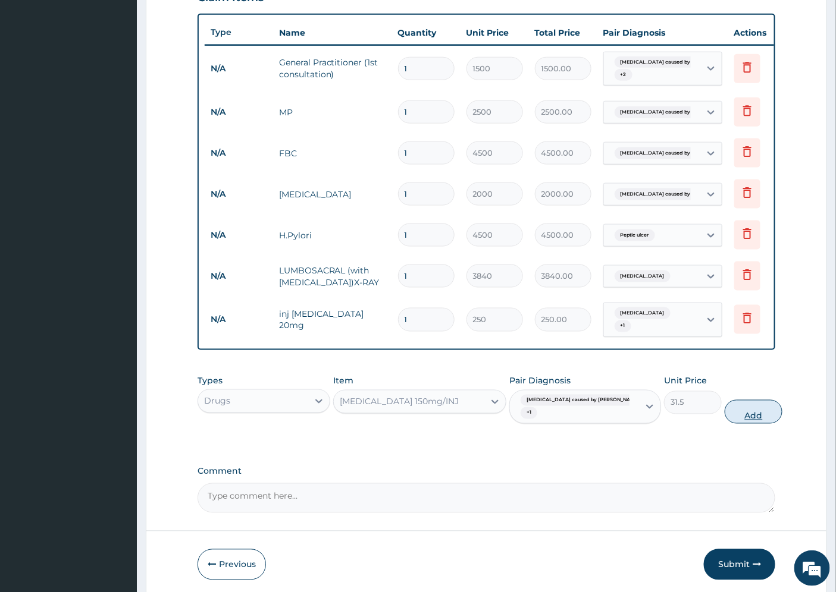
click at [730, 424] on button "Add" at bounding box center [754, 412] width 58 height 24
type input "0"
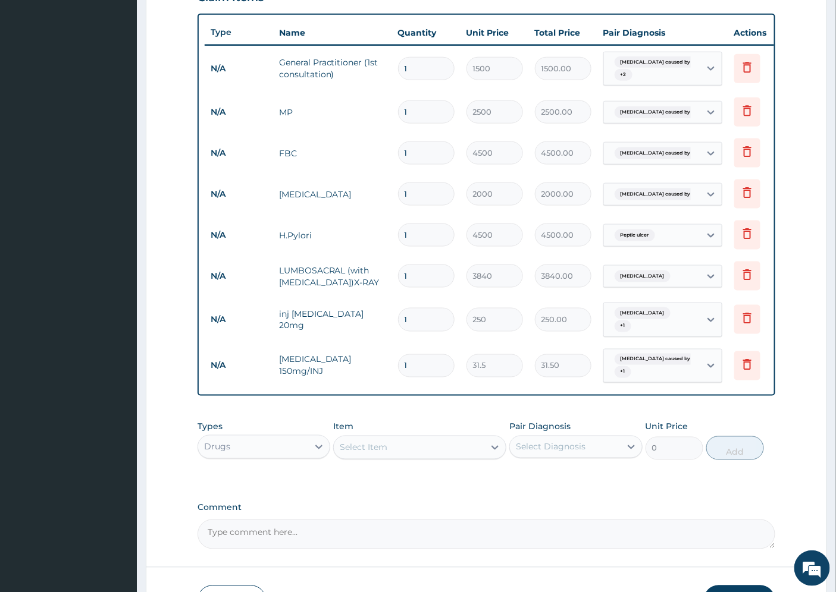
type input "0.00"
type input "4"
type input "126.00"
type input "4"
click at [364, 454] on div "Select Item" at bounding box center [364, 448] width 48 height 12
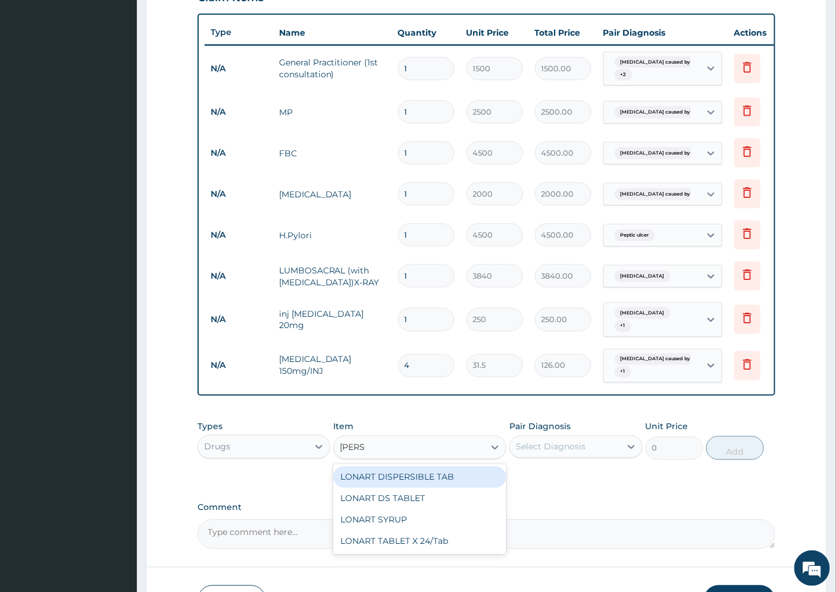
type input "LONAR"
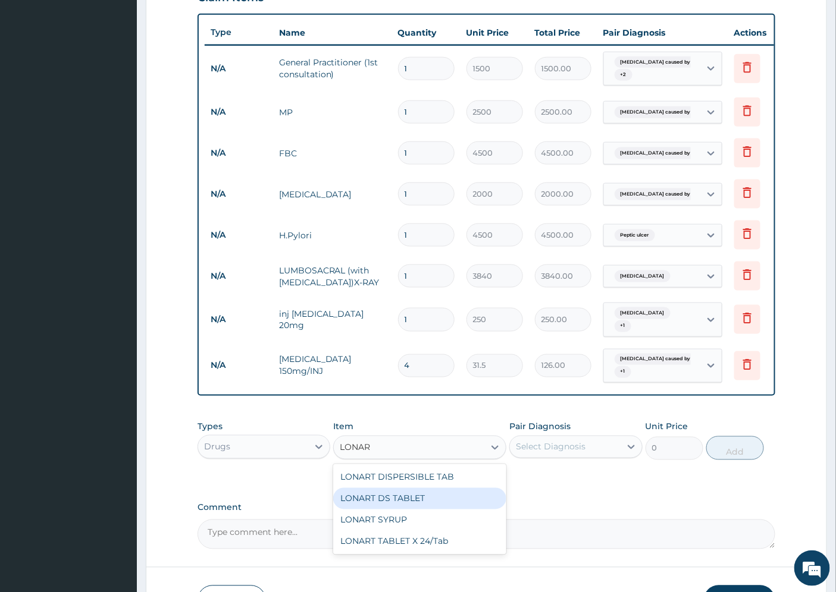
click at [415, 507] on div "LONART DS TABLET" at bounding box center [419, 498] width 173 height 21
type input "105"
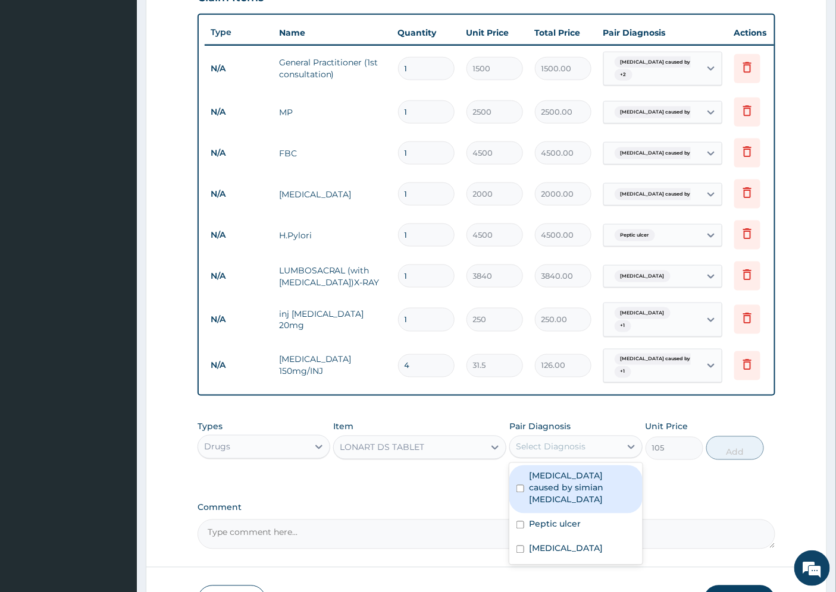
click at [575, 453] on div "Select Diagnosis" at bounding box center [551, 447] width 70 height 12
click at [588, 494] on label "[MEDICAL_DATA] caused by simian [MEDICAL_DATA]" at bounding box center [582, 489] width 106 height 36
checkbox input "true"
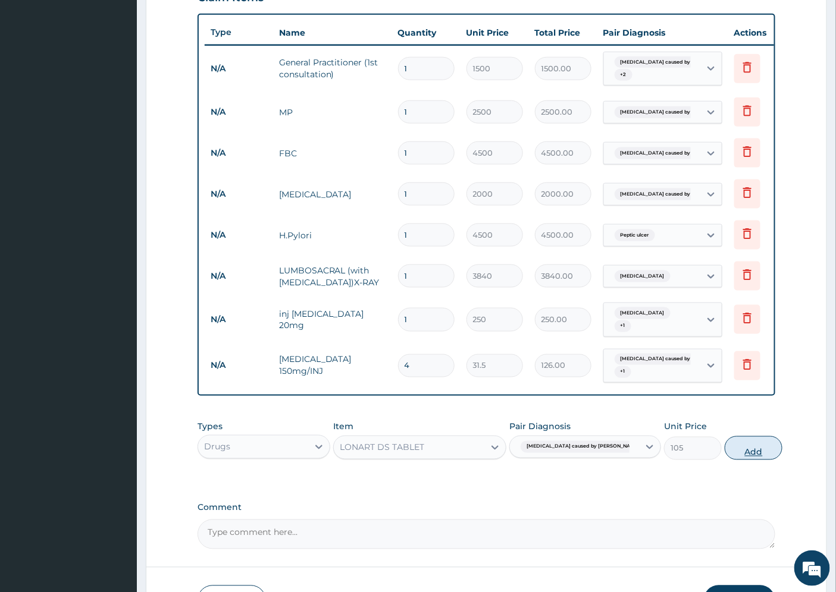
click at [725, 460] on button "Add" at bounding box center [754, 449] width 58 height 24
type input "0"
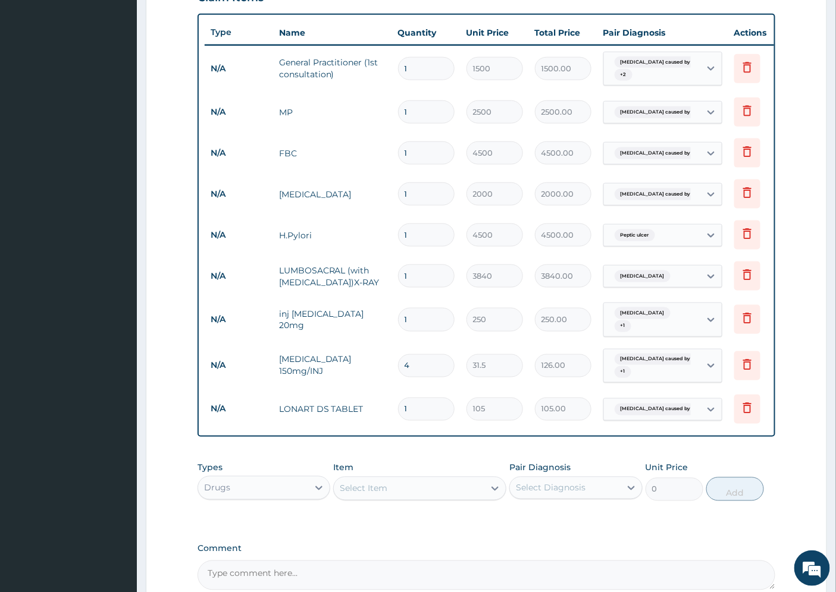
type input "0.00"
type input "2"
type input "210.00"
type input "24"
type input "2520.00"
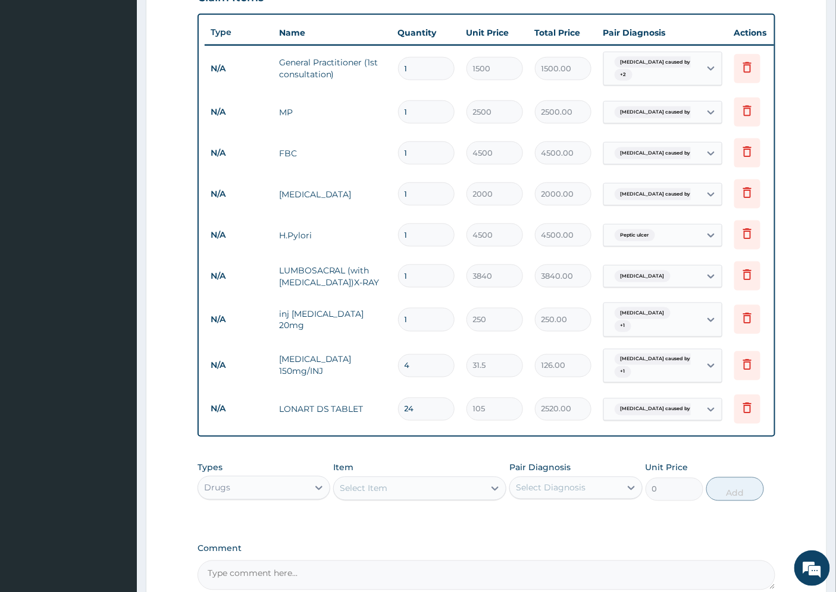
type input "23"
type input "2415.00"
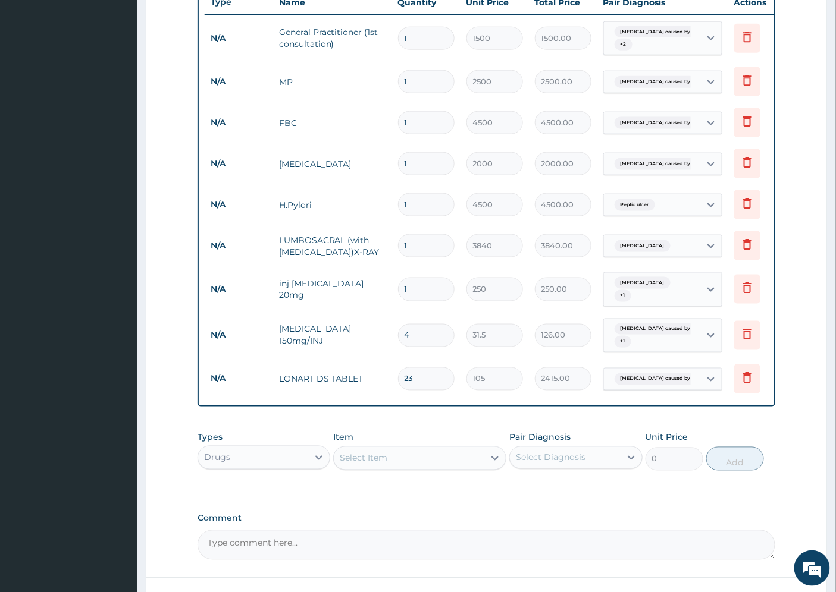
type input "22"
type input "2310.00"
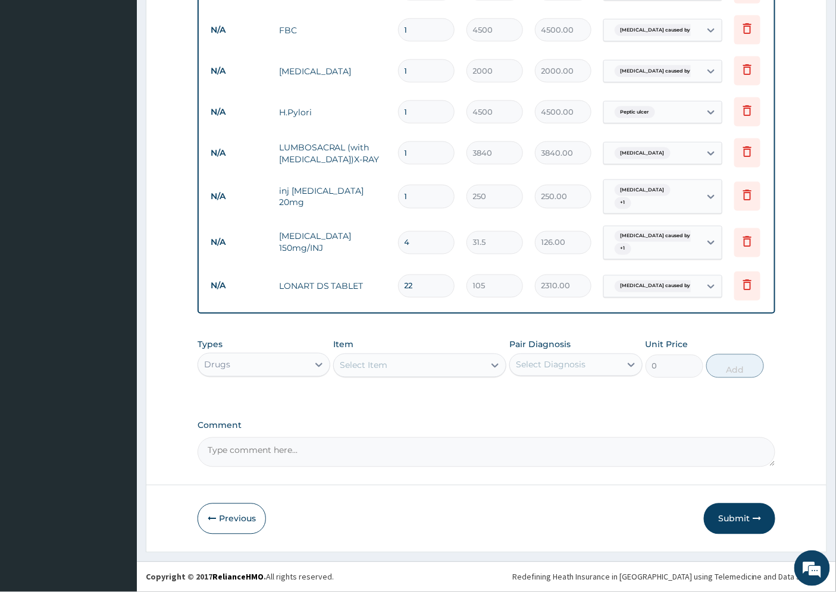
scroll to position [563, 0]
type input "22"
click at [399, 365] on div "Select Item" at bounding box center [409, 365] width 150 height 19
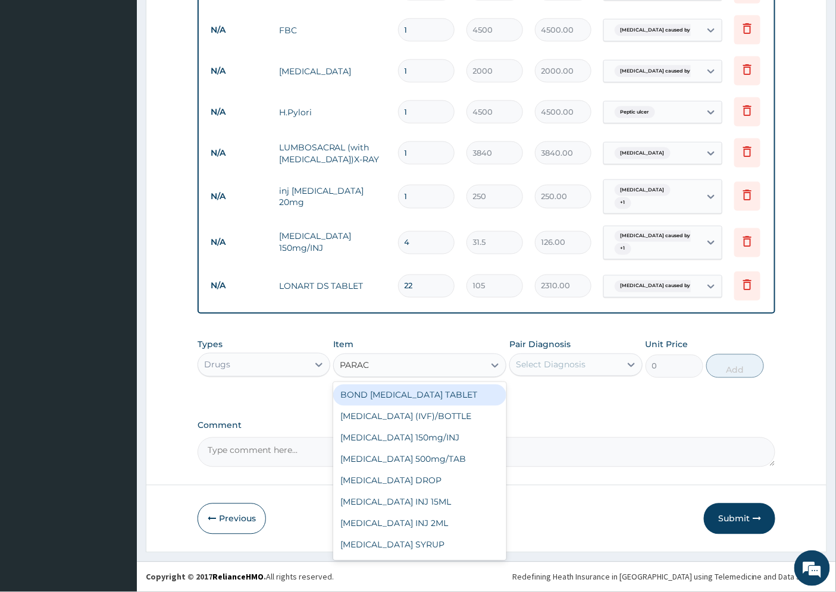
type input "PARACE"
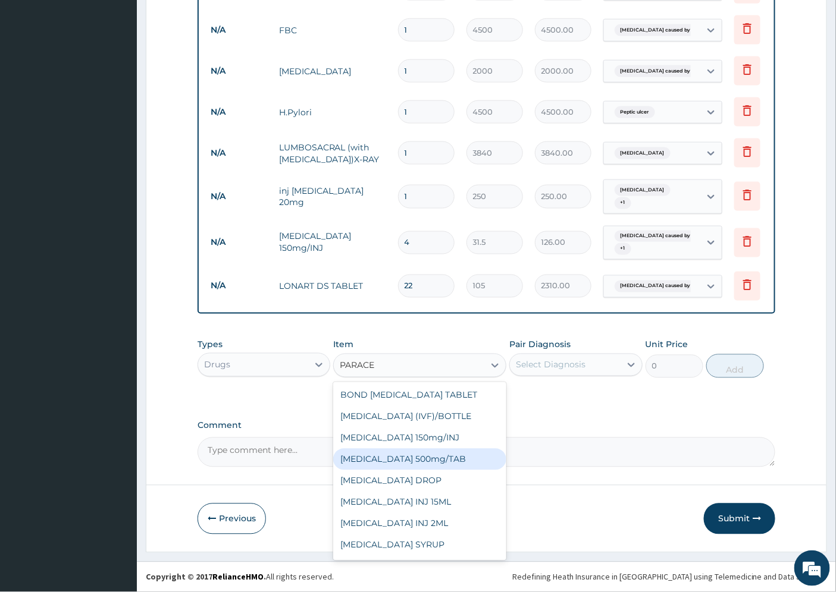
click at [443, 459] on div "[MEDICAL_DATA] 500mg/TAB" at bounding box center [419, 459] width 173 height 21
type input "5.25"
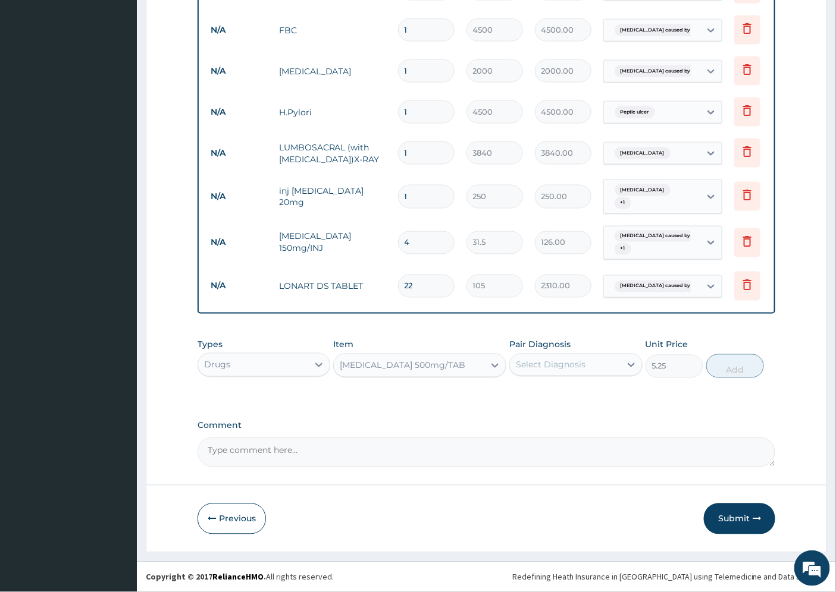
click at [566, 366] on div "Select Diagnosis" at bounding box center [551, 365] width 70 height 12
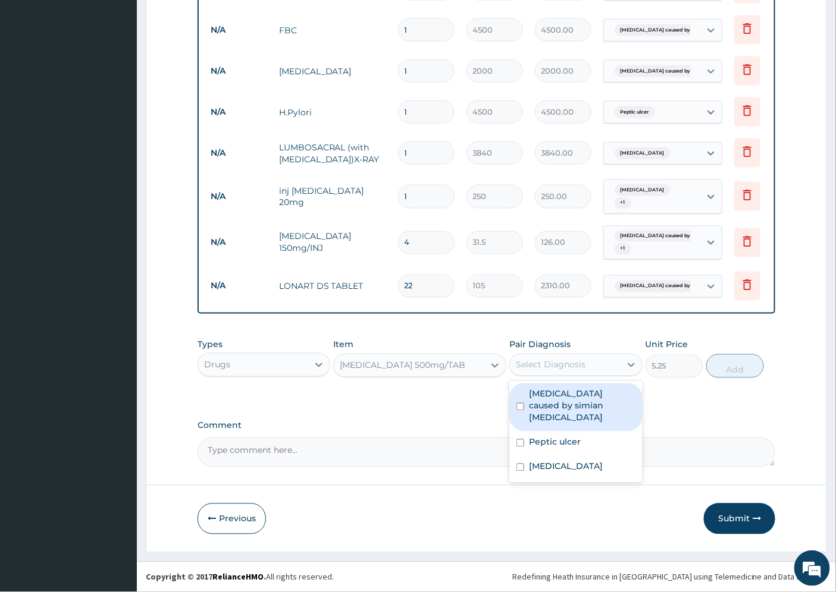
click at [563, 399] on label "[MEDICAL_DATA] caused by simian [MEDICAL_DATA]" at bounding box center [582, 406] width 106 height 36
checkbox input "true"
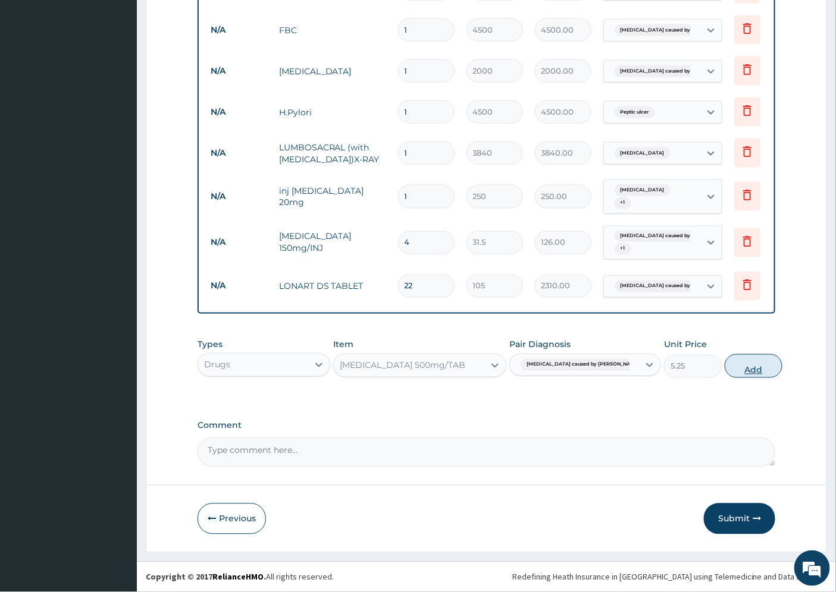
click at [725, 364] on button "Add" at bounding box center [754, 367] width 58 height 24
type input "0"
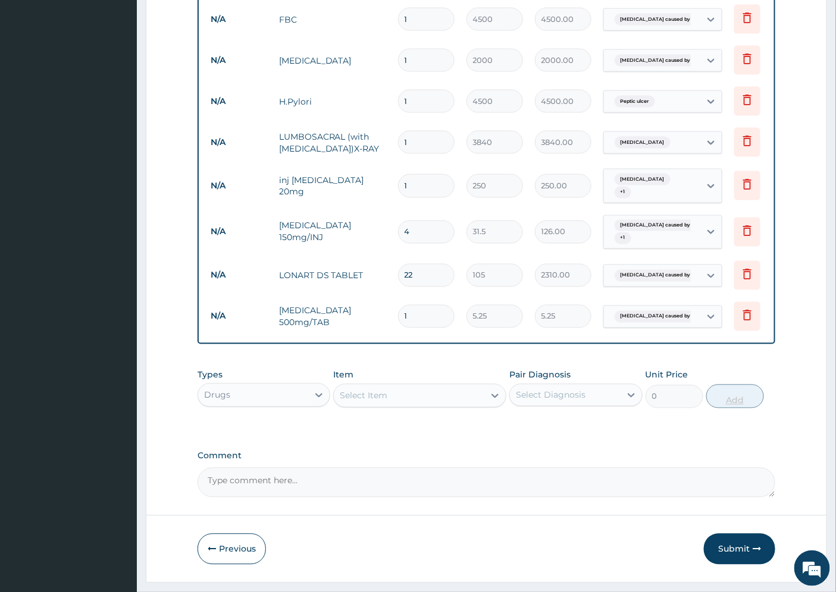
type input "18"
type input "94.50"
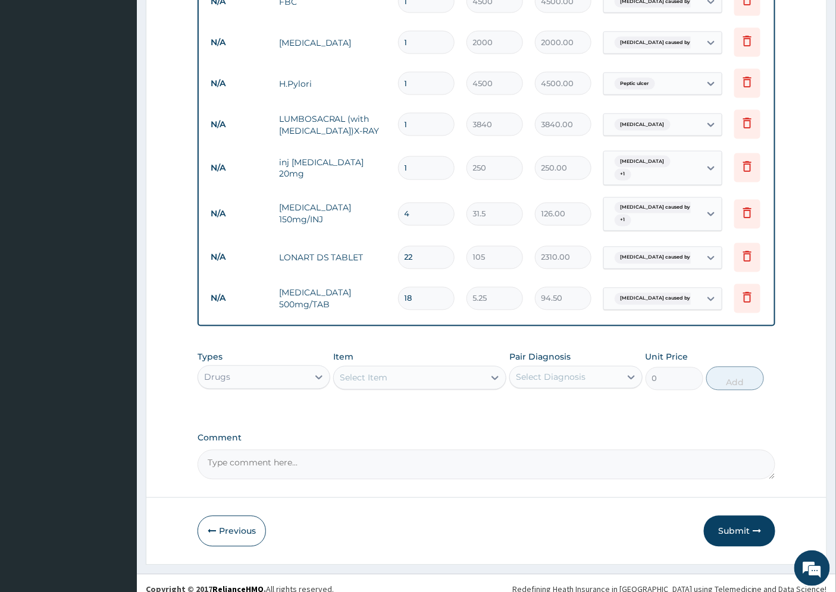
scroll to position [604, 0]
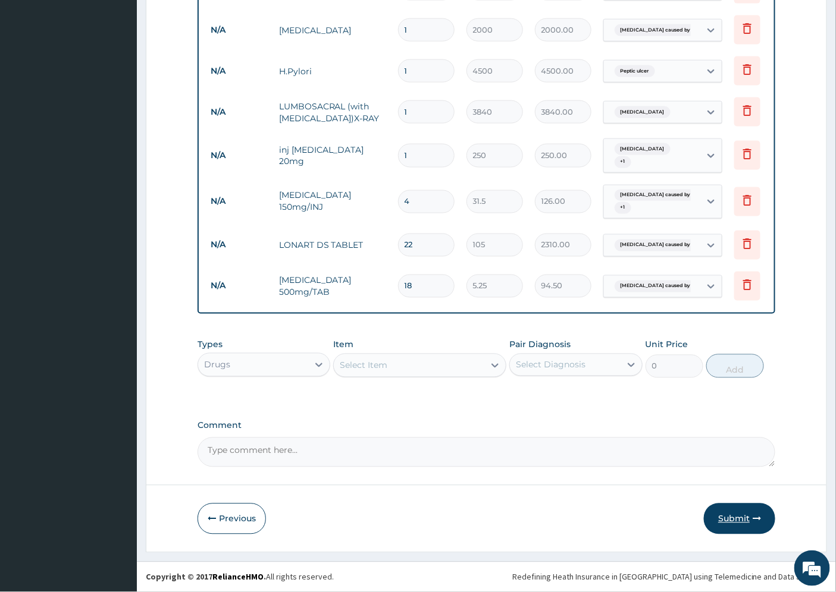
type input "18"
click at [729, 515] on button "Submit" at bounding box center [739, 519] width 71 height 31
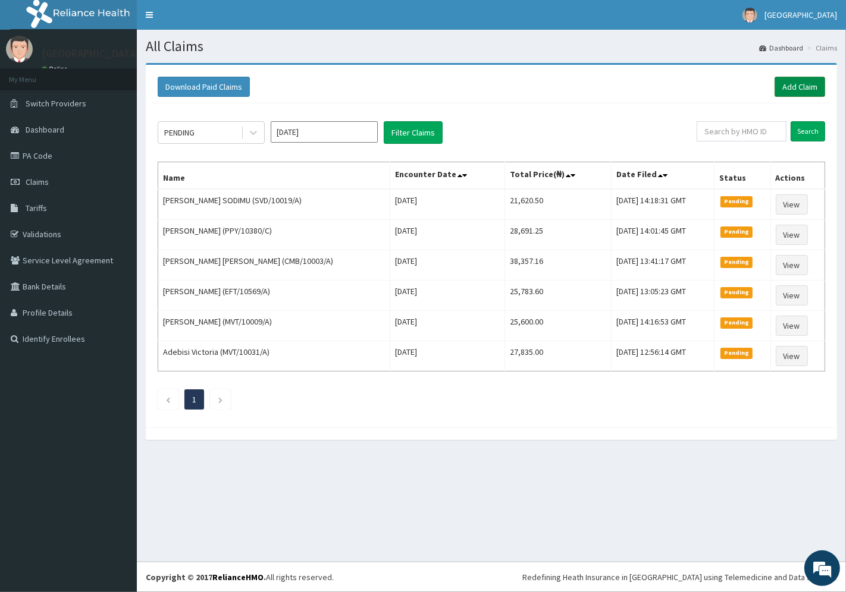
click at [790, 83] on link "Add Claim" at bounding box center [799, 87] width 51 height 20
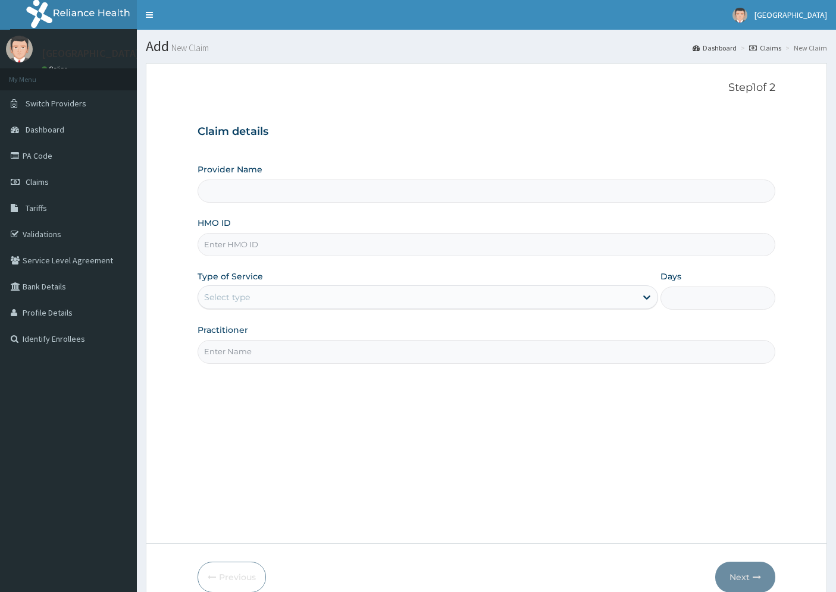
type input "[GEOGRAPHIC_DATA]"
click at [224, 239] on input "HMO ID" at bounding box center [486, 244] width 578 height 23
paste input "MVT/10009/A"
type input "MVT/10009/A"
click at [234, 288] on div "Select type" at bounding box center [417, 297] width 438 height 19
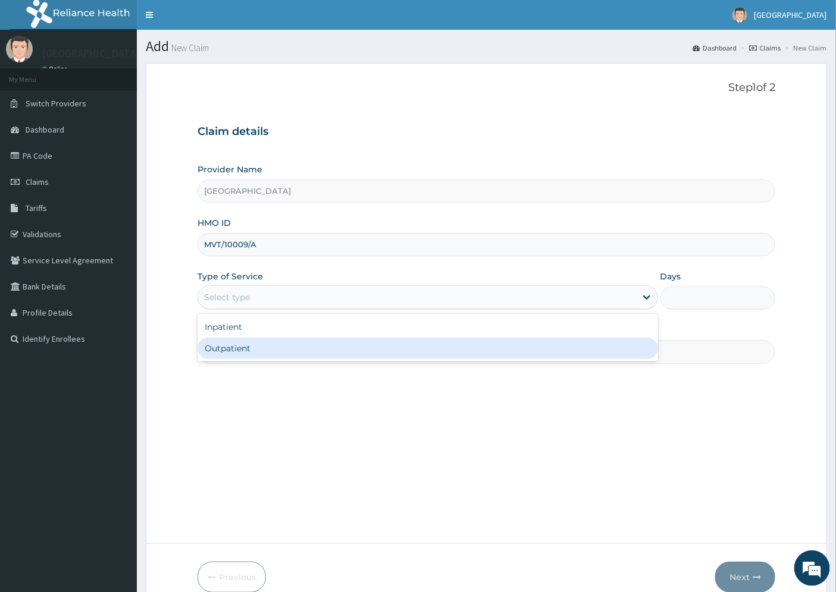
click at [259, 352] on div "Outpatient" at bounding box center [427, 348] width 460 height 21
type input "1"
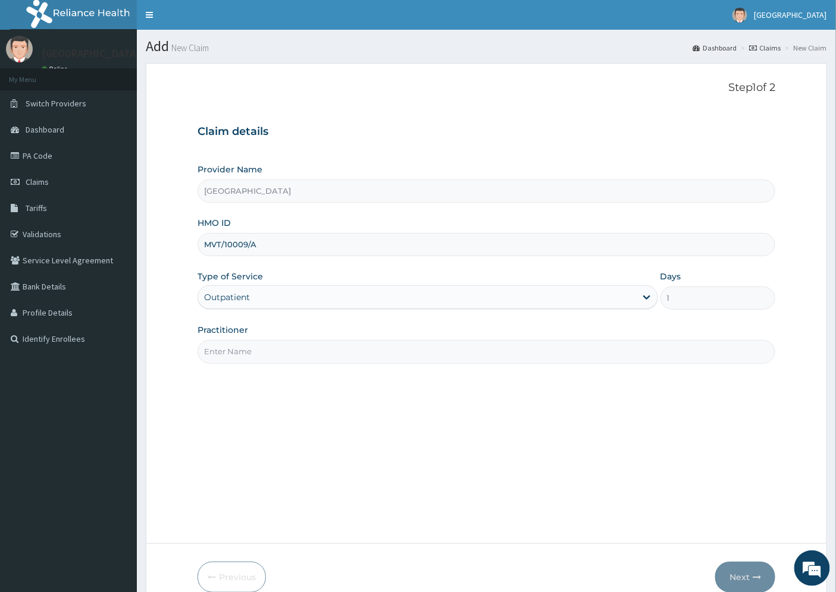
click at [259, 358] on input "Practitioner" at bounding box center [486, 351] width 578 height 23
type input "DR. DOSUMU"
click at [741, 581] on button "Next" at bounding box center [745, 577] width 60 height 31
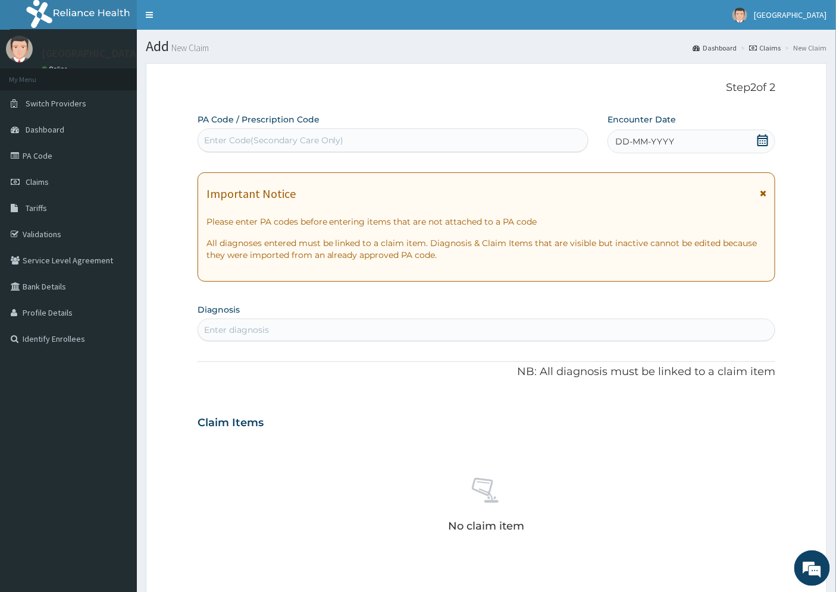
click at [667, 144] on span "DD-MM-YYYY" at bounding box center [644, 142] width 59 height 12
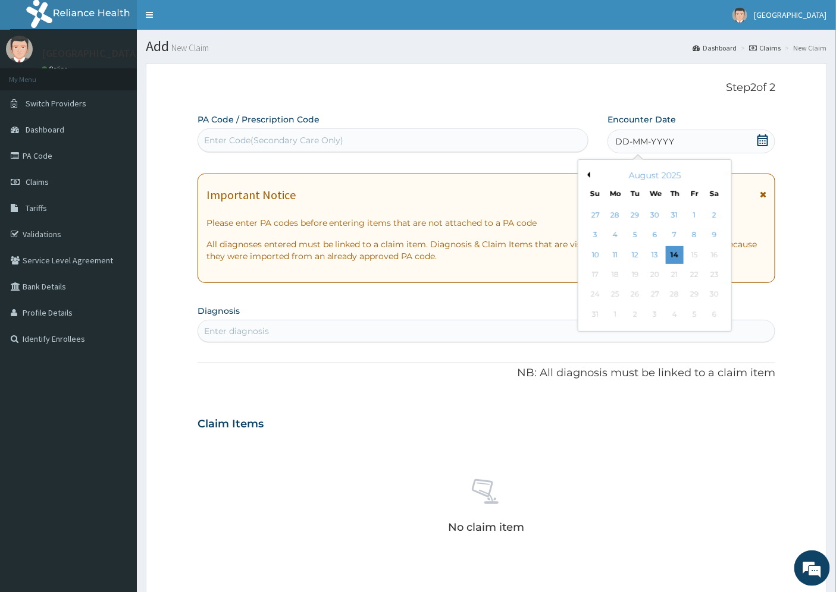
click at [634, 263] on div "12" at bounding box center [635, 255] width 18 height 18
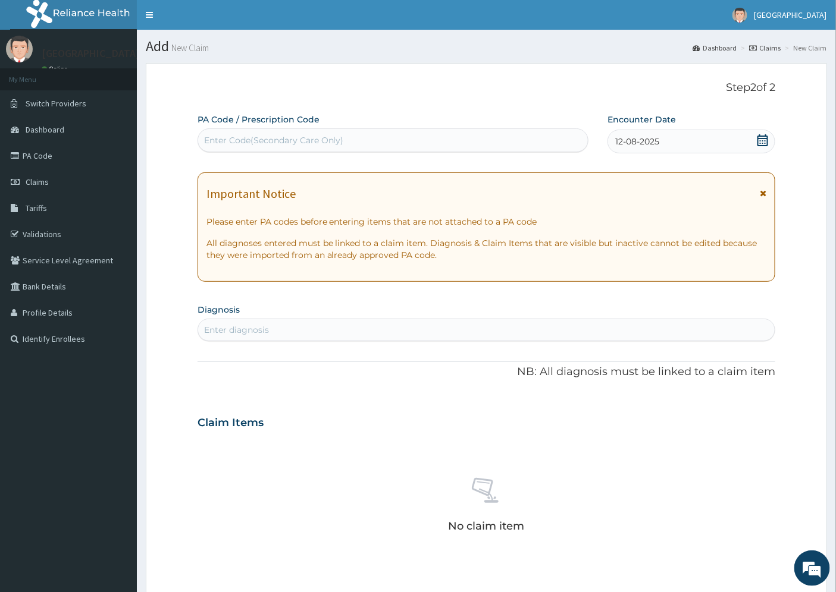
click at [271, 330] on div "Enter diagnosis" at bounding box center [486, 330] width 577 height 19
type input "UTI"
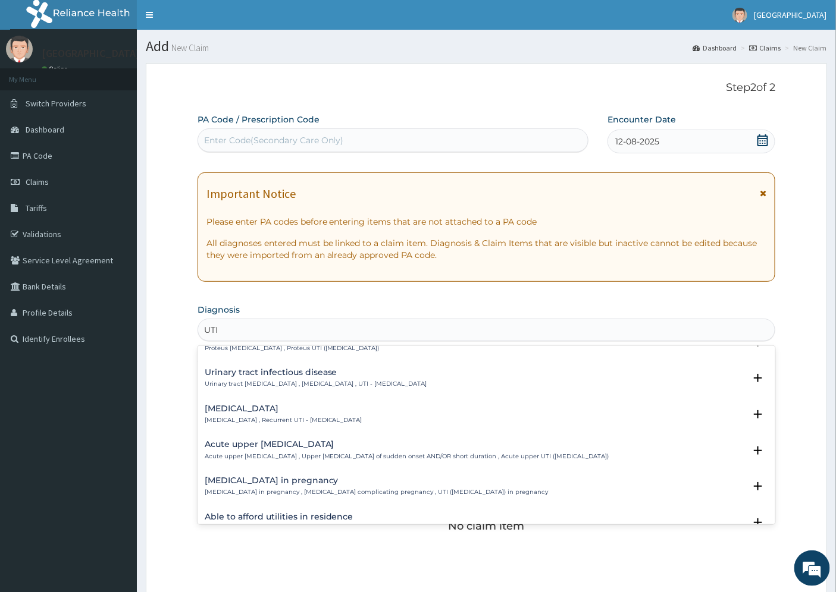
scroll to position [132, 0]
click at [269, 366] on h4 "Urinary tract infectious disease" at bounding box center [316, 370] width 222 height 9
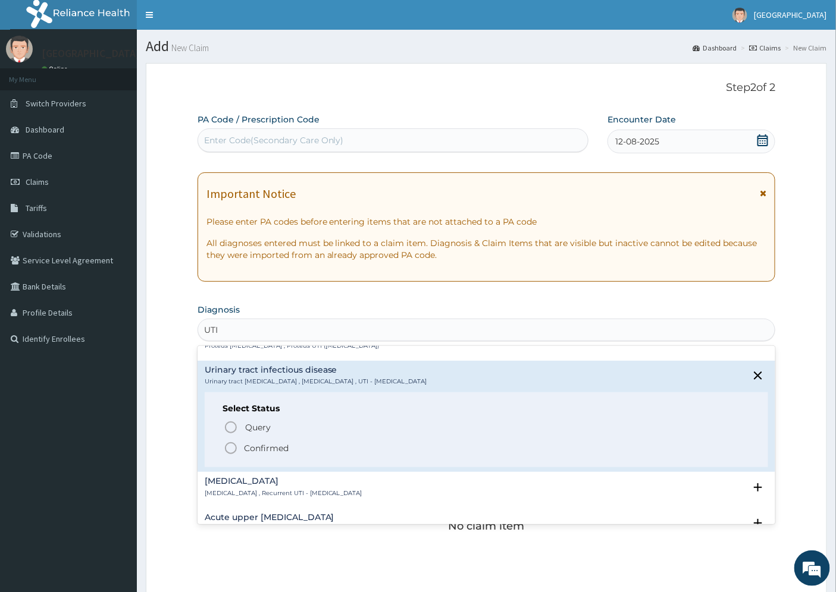
click at [280, 447] on p "Confirmed" at bounding box center [266, 449] width 45 height 12
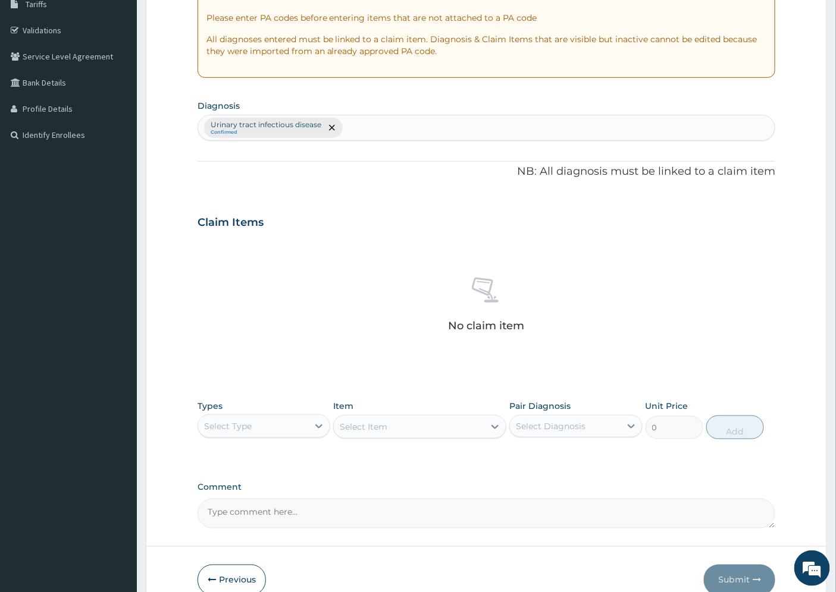
scroll to position [265, 0]
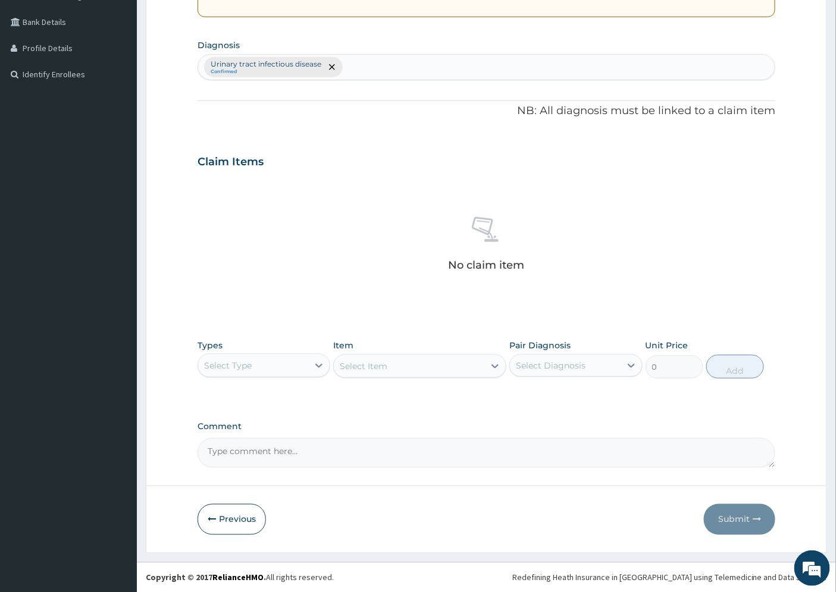
click at [284, 363] on div "Select Type" at bounding box center [253, 365] width 110 height 19
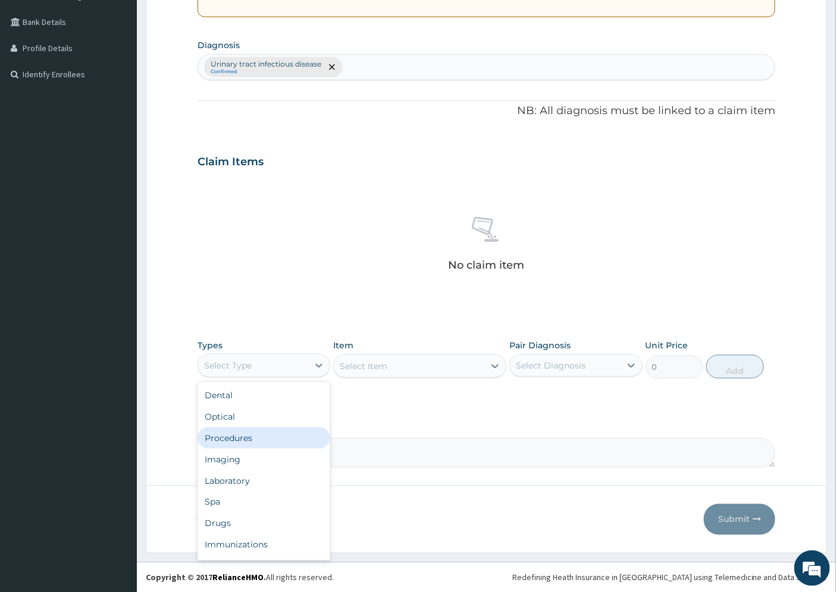
click at [249, 440] on div "Procedures" at bounding box center [263, 438] width 133 height 21
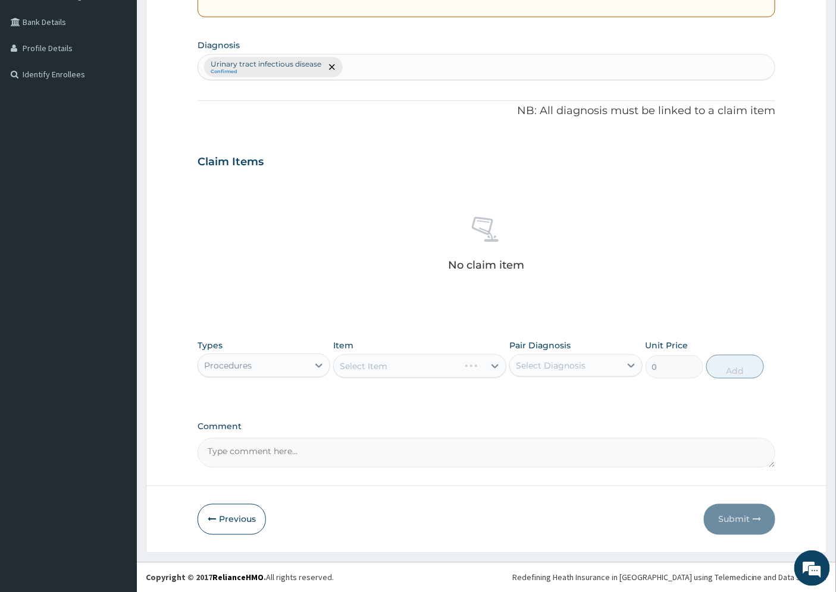
click at [488, 362] on div "Select Item" at bounding box center [419, 367] width 173 height 24
click at [494, 366] on icon at bounding box center [495, 367] width 7 height 4
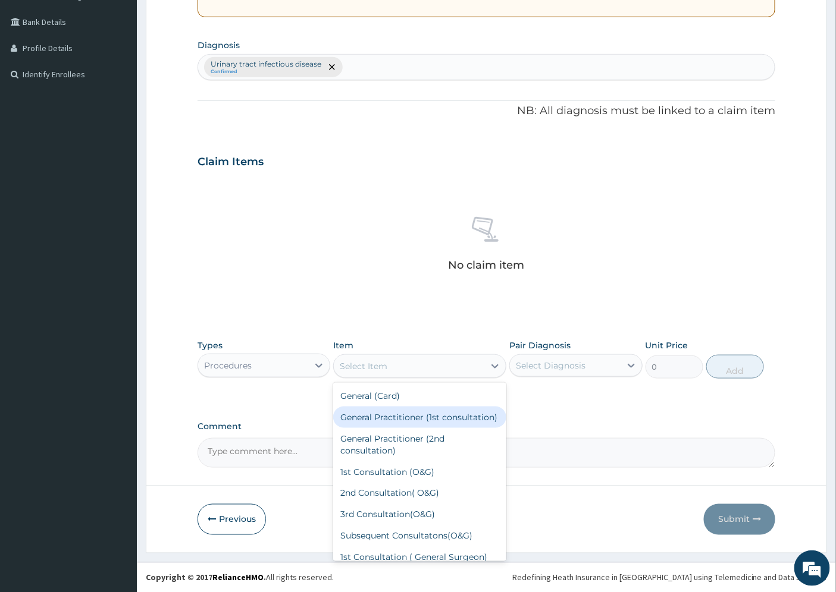
click at [418, 419] on div "General Practitioner (1st consultation)" at bounding box center [419, 417] width 173 height 21
type input "1500"
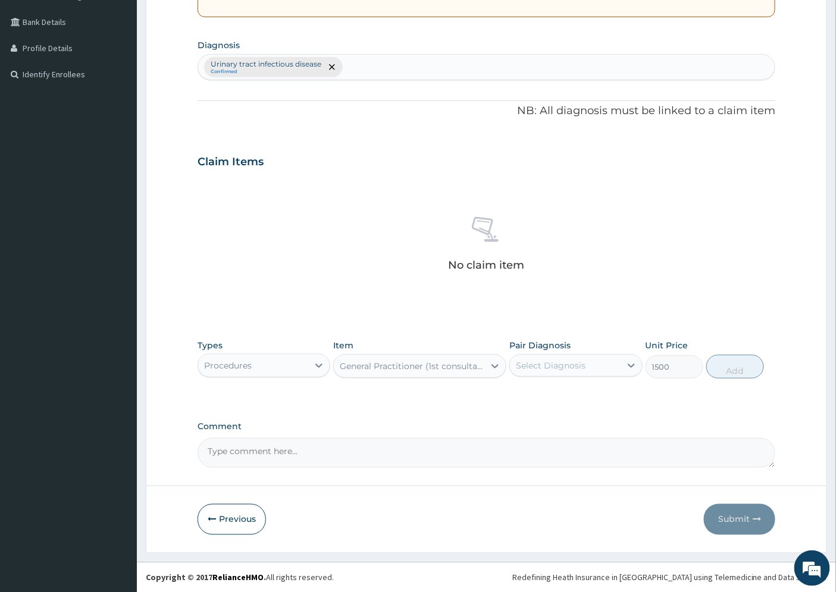
click at [566, 360] on div "Select Diagnosis" at bounding box center [551, 366] width 70 height 12
click at [568, 399] on label "Urinary tract infectious disease" at bounding box center [582, 401] width 106 height 24
checkbox input "true"
click at [727, 362] on button "Add" at bounding box center [735, 367] width 58 height 24
type input "0"
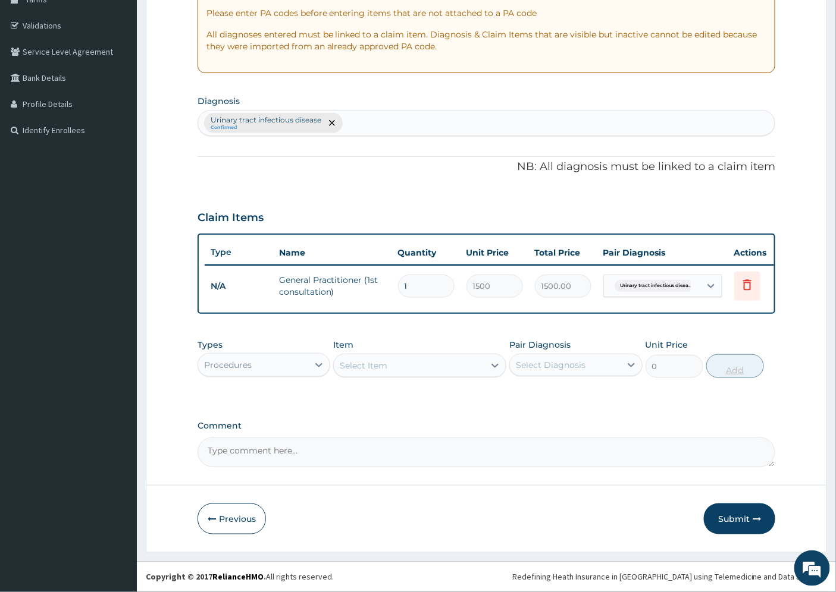
scroll to position [217, 0]
click at [259, 368] on div "Procedures" at bounding box center [253, 365] width 110 height 19
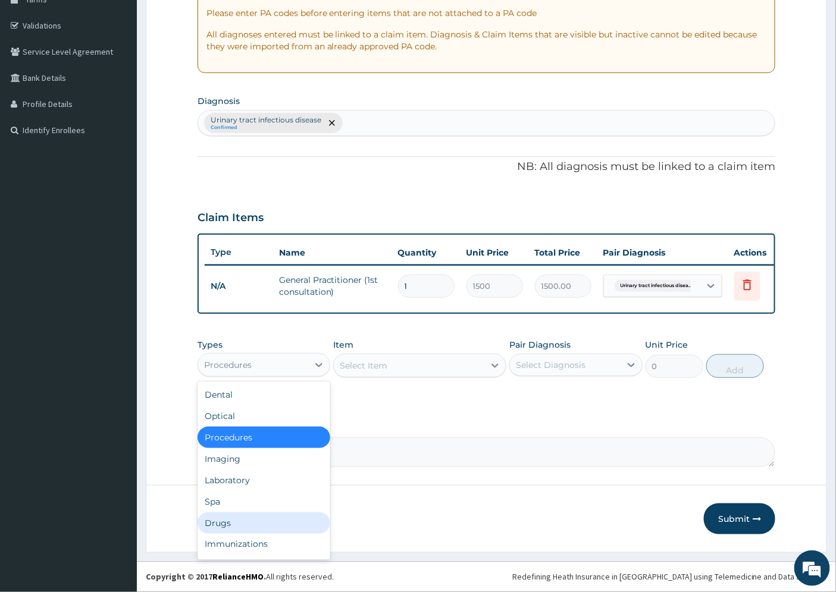
click at [232, 522] on div "Drugs" at bounding box center [263, 523] width 133 height 21
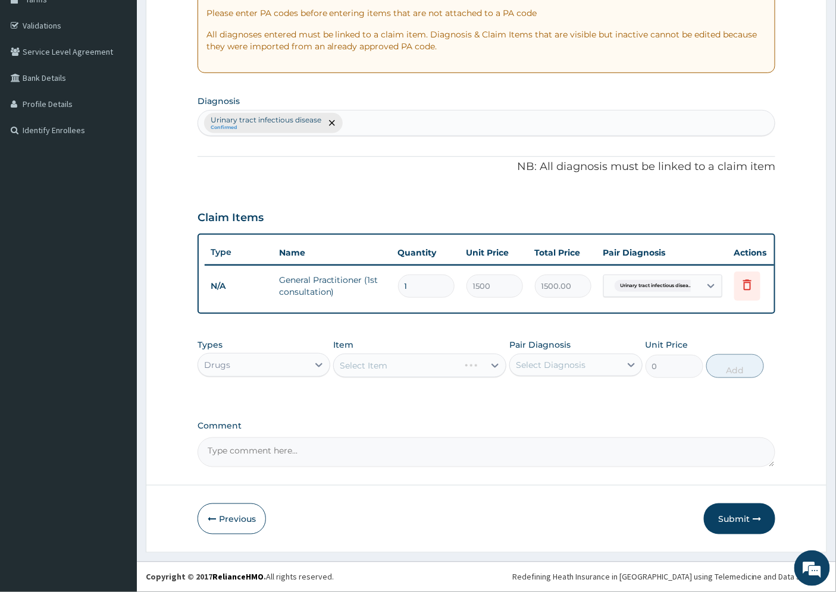
click at [393, 367] on div "Select Item" at bounding box center [419, 366] width 173 height 24
click at [482, 366] on div "Select Item" at bounding box center [419, 366] width 173 height 24
click at [419, 365] on div "Select Item" at bounding box center [419, 366] width 173 height 24
click at [496, 367] on div "Select Item" at bounding box center [419, 366] width 173 height 24
click at [489, 366] on div "Select Item" at bounding box center [419, 366] width 173 height 24
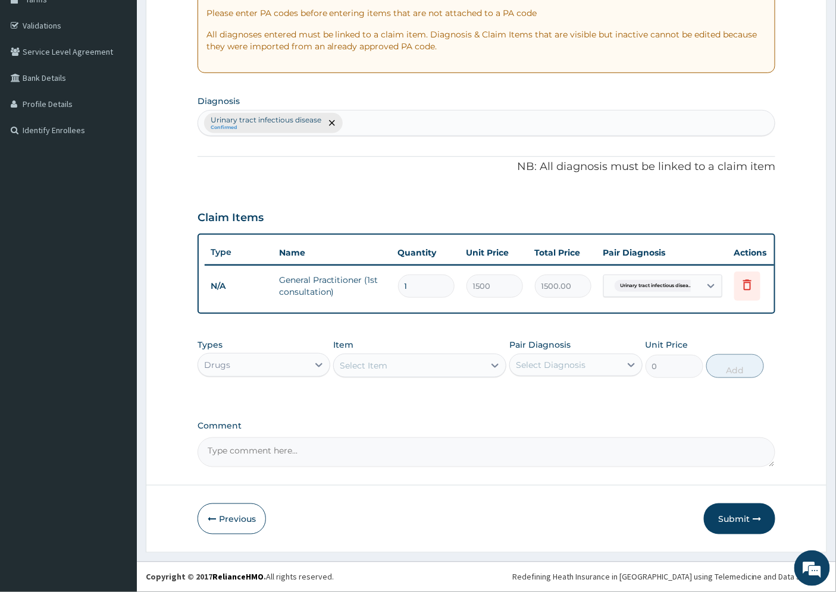
click at [459, 375] on div "Select Item" at bounding box center [409, 365] width 150 height 19
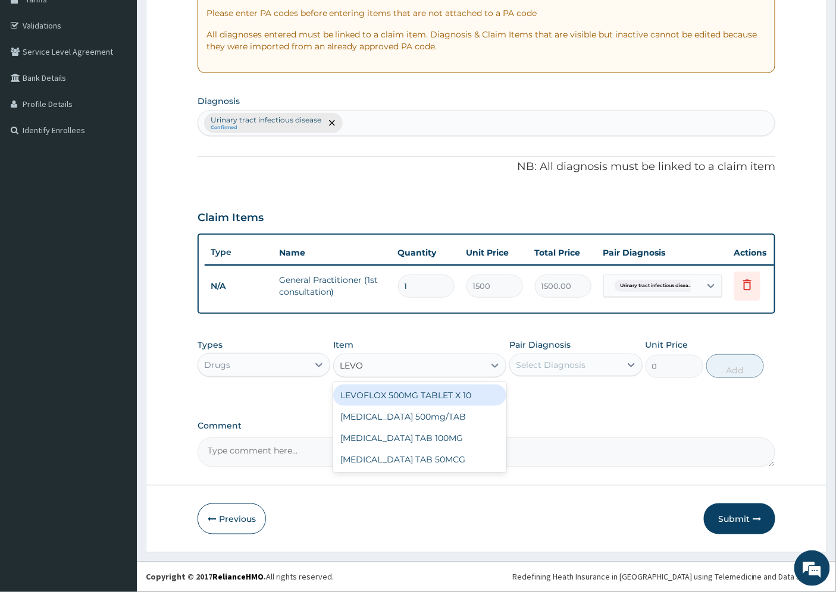
type input "LEVOF"
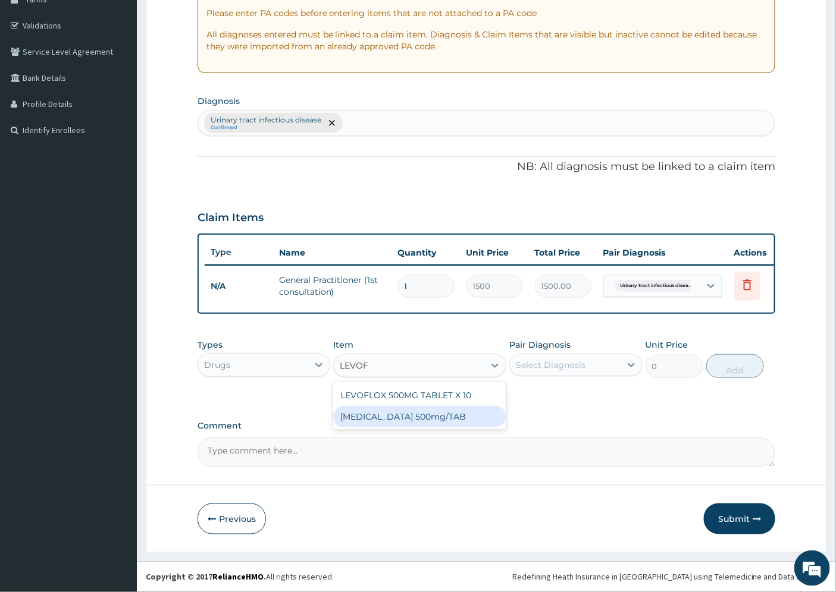
click at [439, 419] on div "LEVOFLOXACIN 500mg/TAB" at bounding box center [419, 416] width 173 height 21
type input "84"
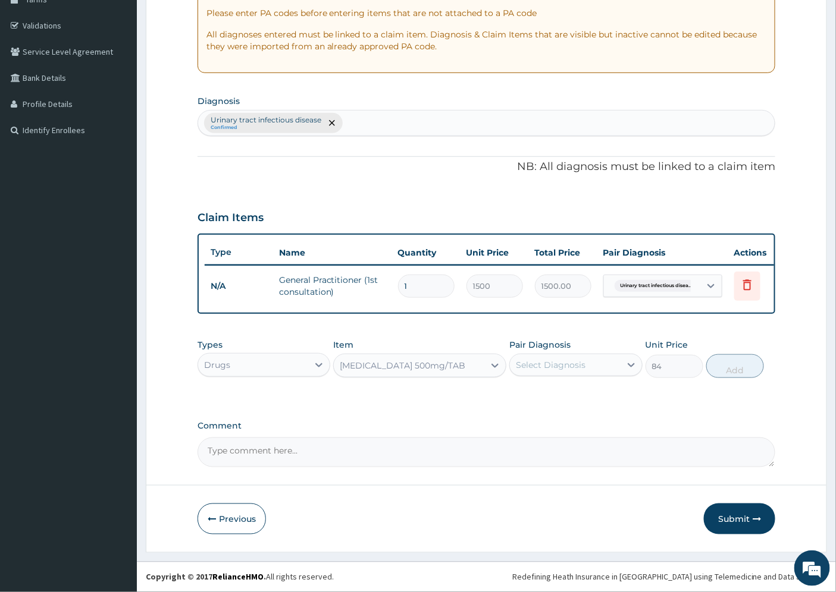
click at [610, 365] on div "Select Diagnosis" at bounding box center [565, 365] width 110 height 19
click at [592, 407] on label "Urinary tract infectious disease" at bounding box center [582, 400] width 106 height 24
checkbox input "true"
click at [727, 366] on button "Add" at bounding box center [735, 367] width 58 height 24
type input "0"
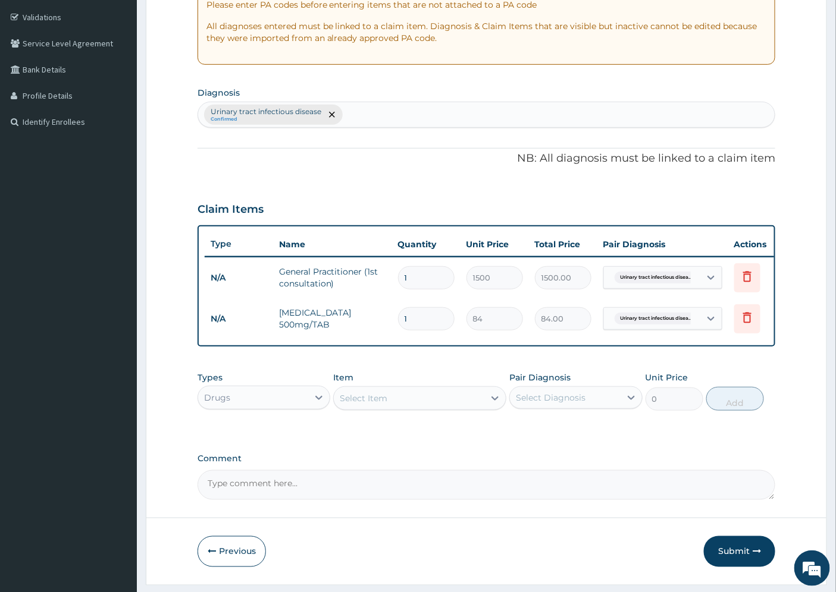
type input "10"
type input "840.00"
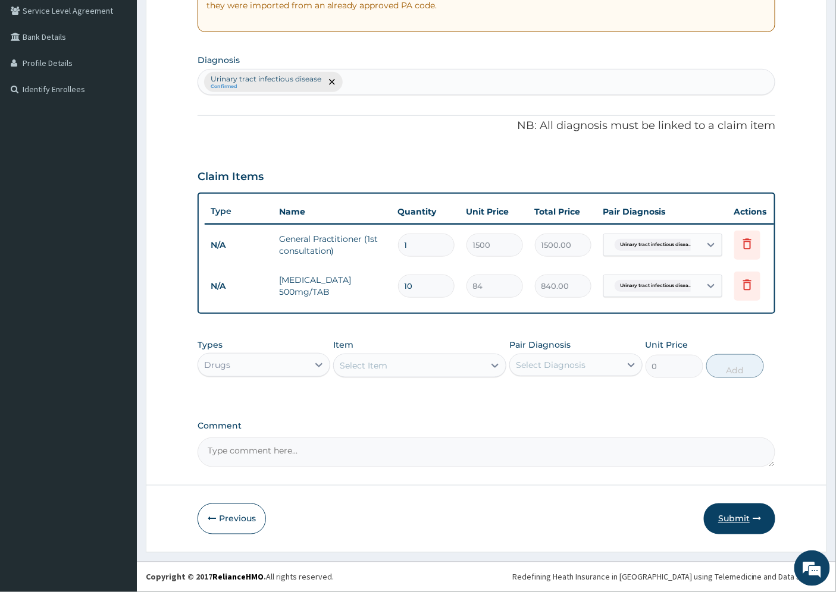
type input "10"
click at [742, 518] on button "Submit" at bounding box center [739, 519] width 71 height 31
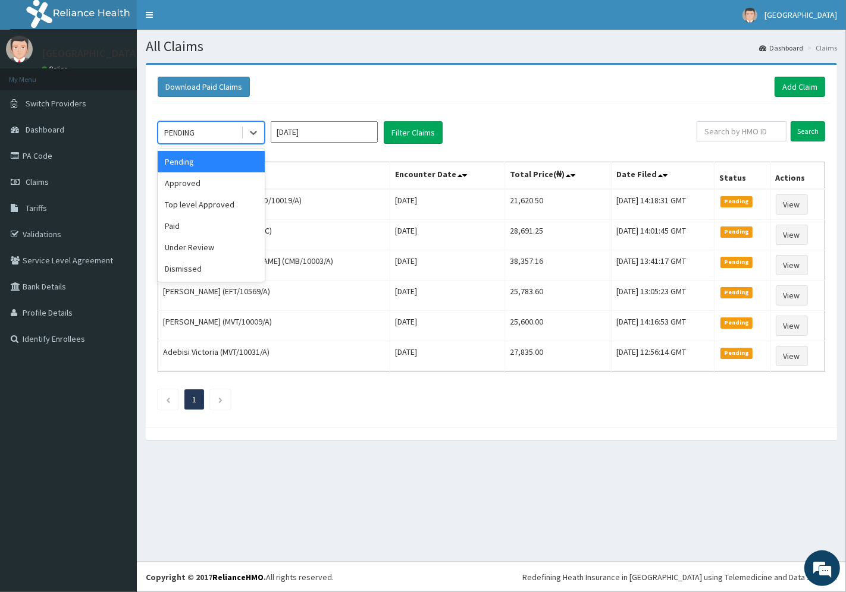
click at [222, 132] on div "PENDING" at bounding box center [199, 132] width 83 height 19
click at [205, 186] on div "Approved" at bounding box center [211, 183] width 107 height 21
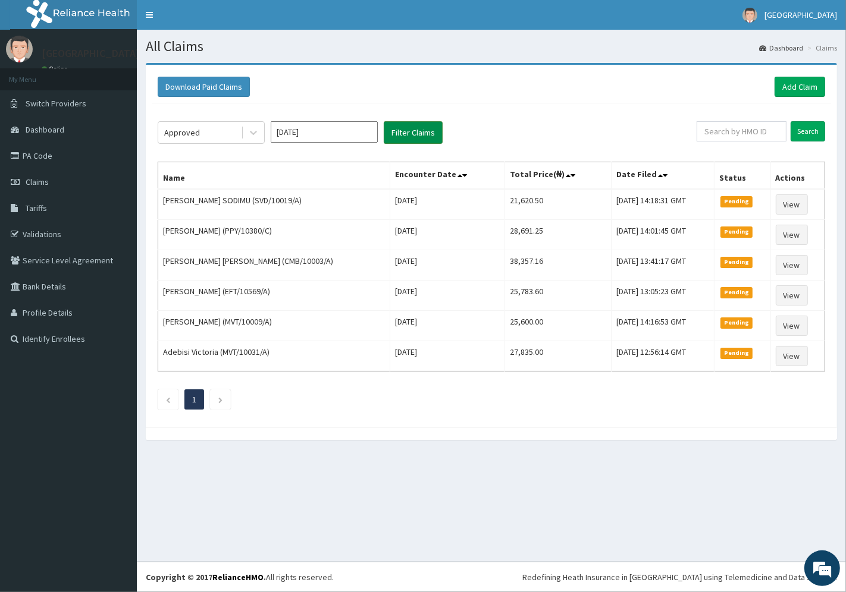
click at [403, 131] on button "Filter Claims" at bounding box center [413, 132] width 59 height 23
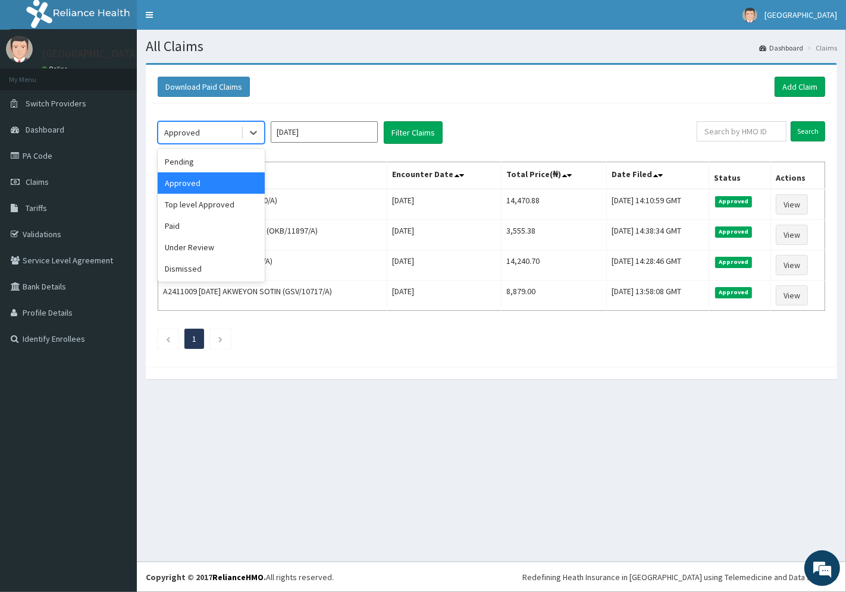
click at [217, 133] on div "Approved" at bounding box center [199, 132] width 83 height 19
click at [197, 246] on div "Under Review" at bounding box center [211, 247] width 107 height 21
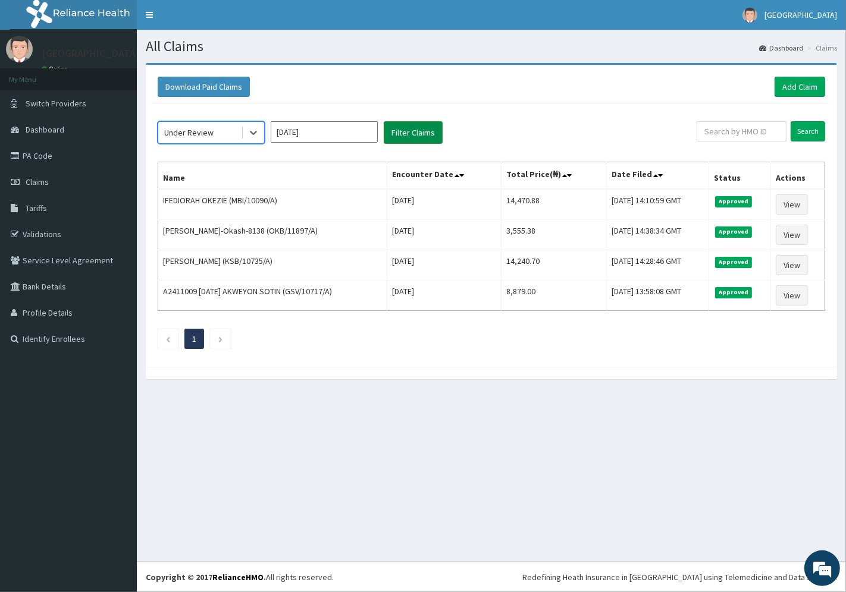
click at [400, 136] on button "Filter Claims" at bounding box center [413, 132] width 59 height 23
